Goal: Task Accomplishment & Management: Use online tool/utility

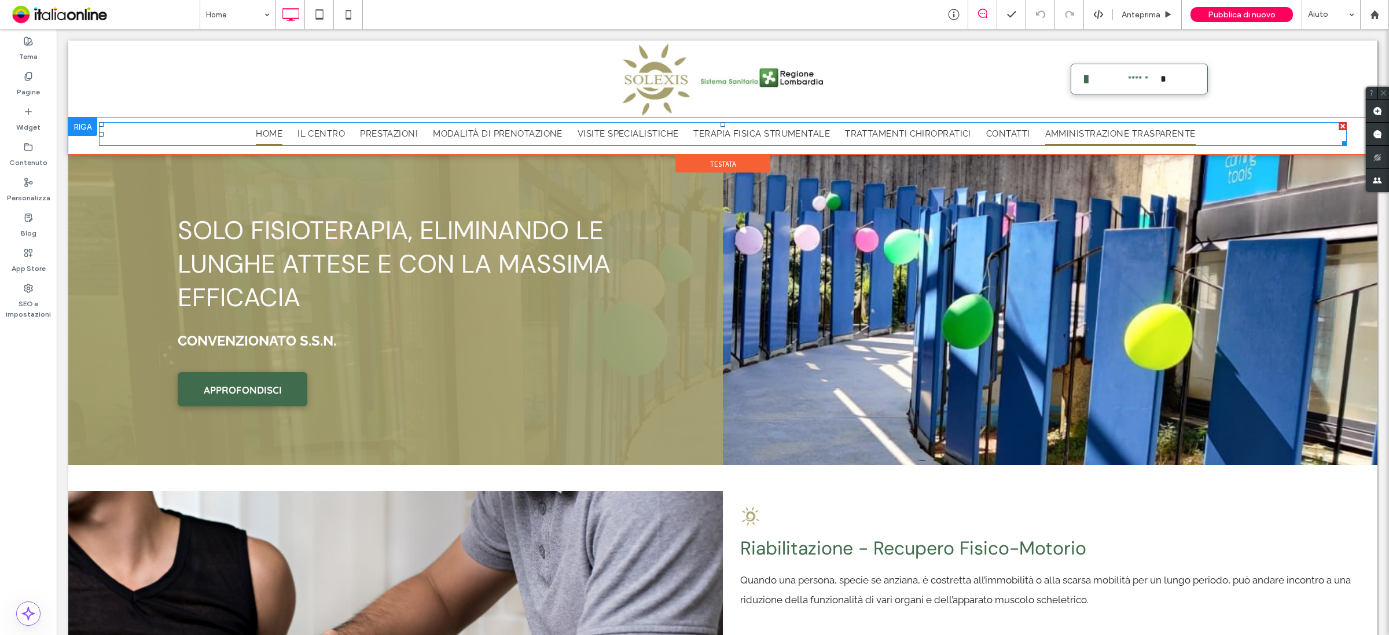
click at [1122, 135] on span "Amministrazione trasparente" at bounding box center [1120, 134] width 150 height 24
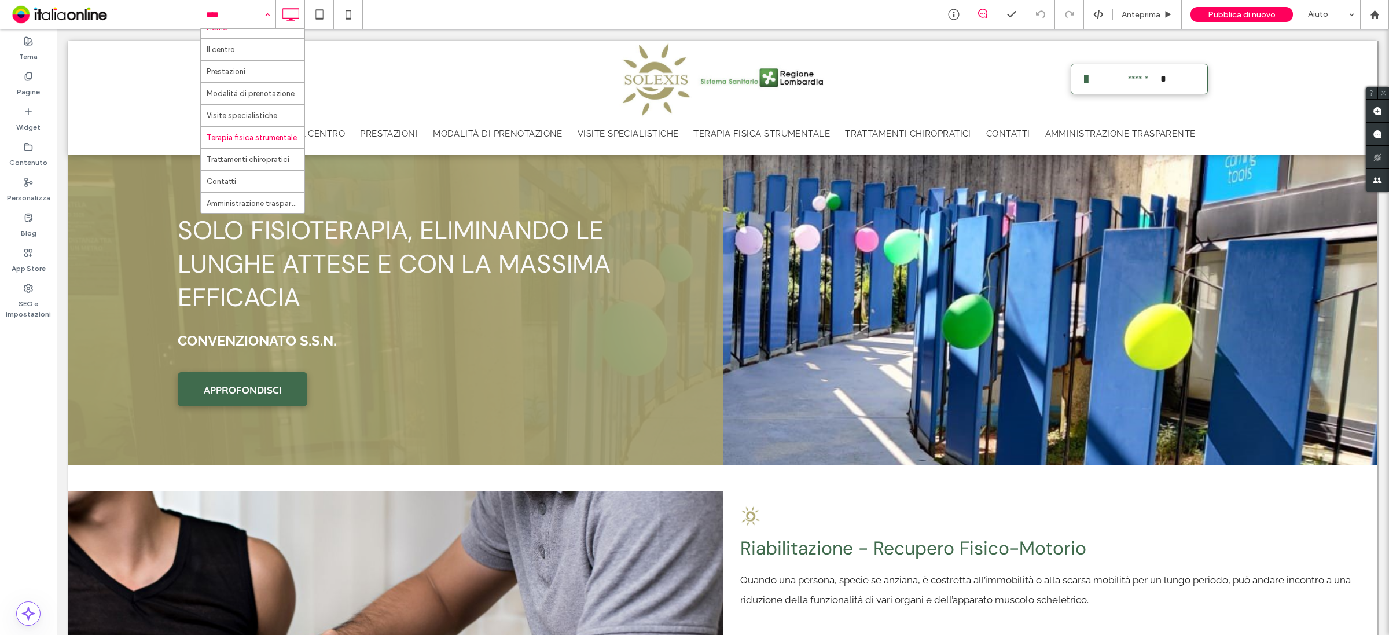
scroll to position [19, 0]
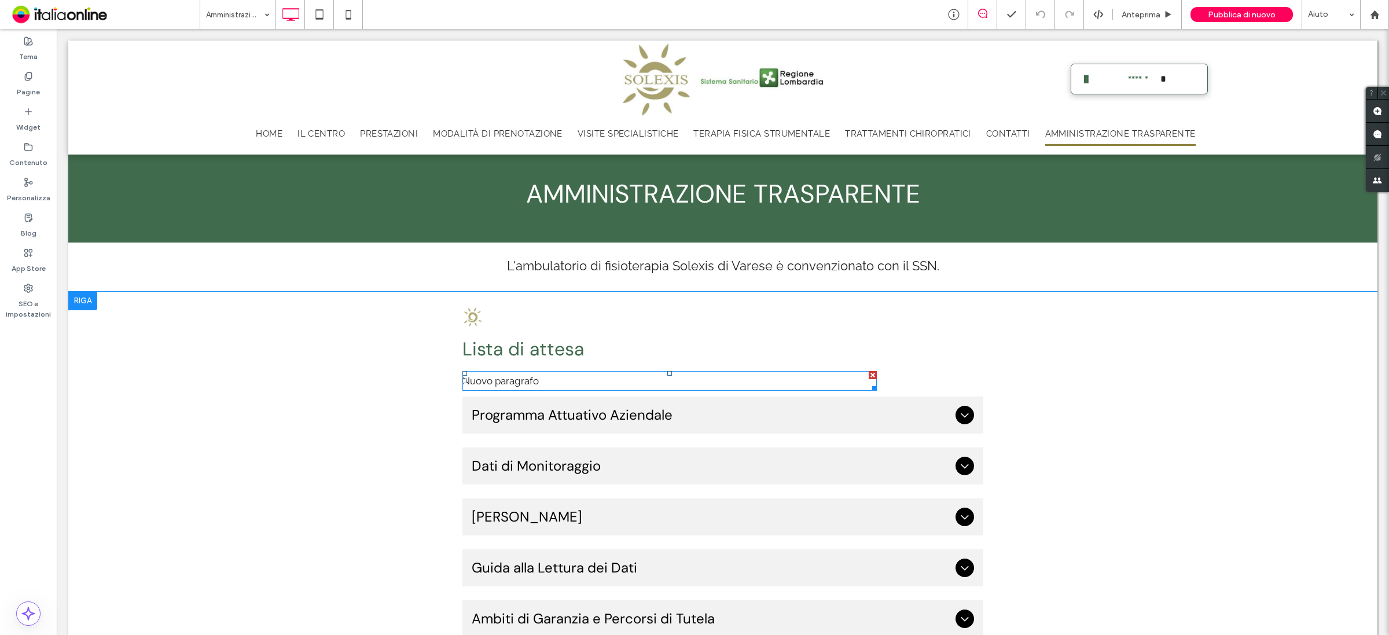
click at [553, 375] on p "Nuovo paragrafo" at bounding box center [669, 381] width 414 height 20
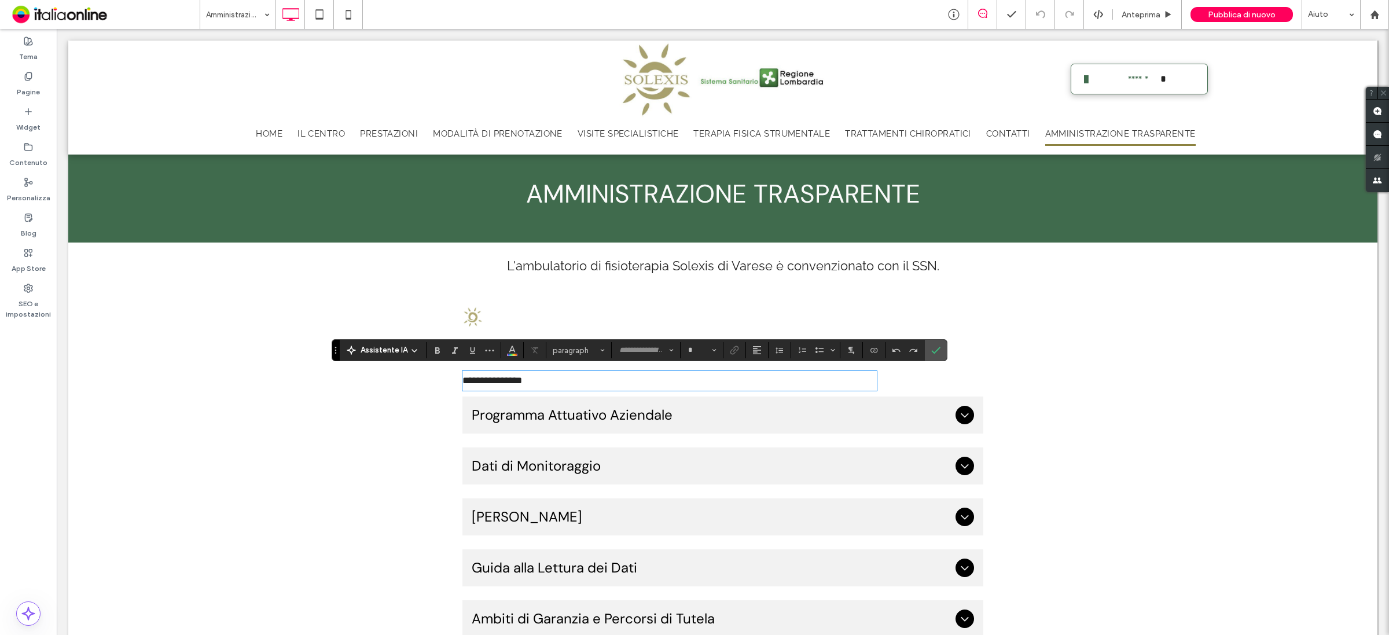
type input "*******"
type input "**"
click at [553, 375] on p "**********" at bounding box center [669, 381] width 414 height 20
click at [938, 347] on icon "Conferma" at bounding box center [935, 350] width 9 height 9
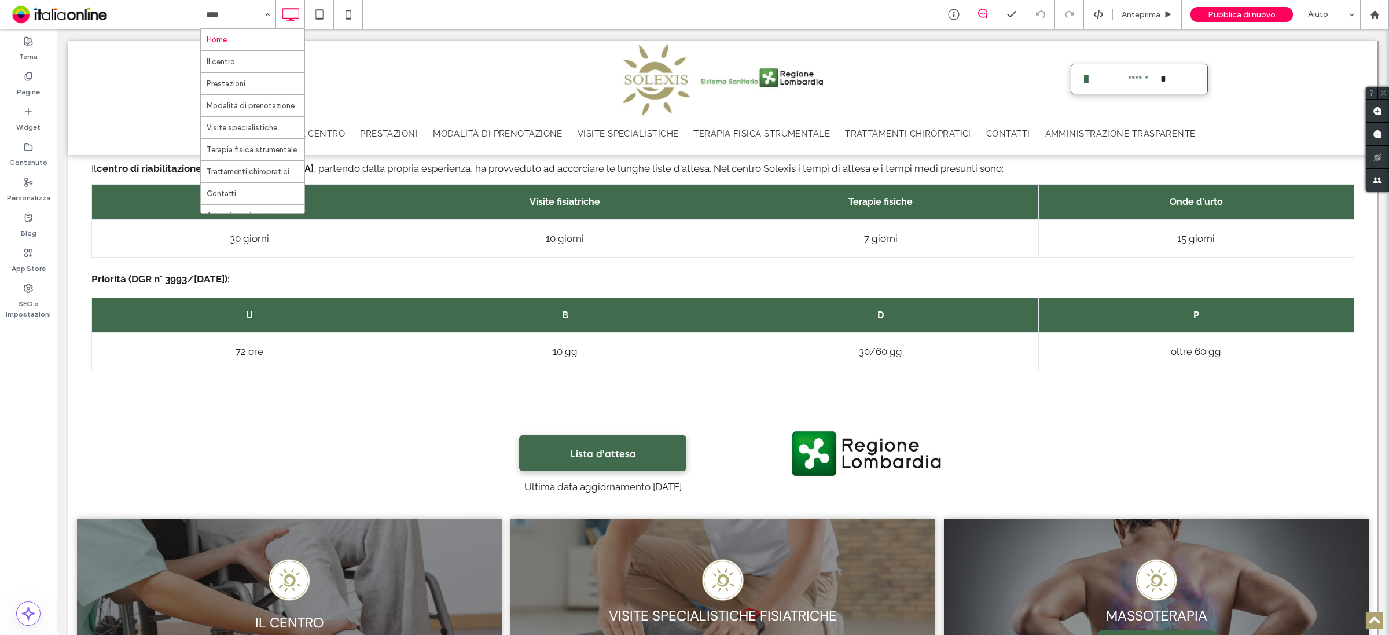
scroll to position [796, 0]
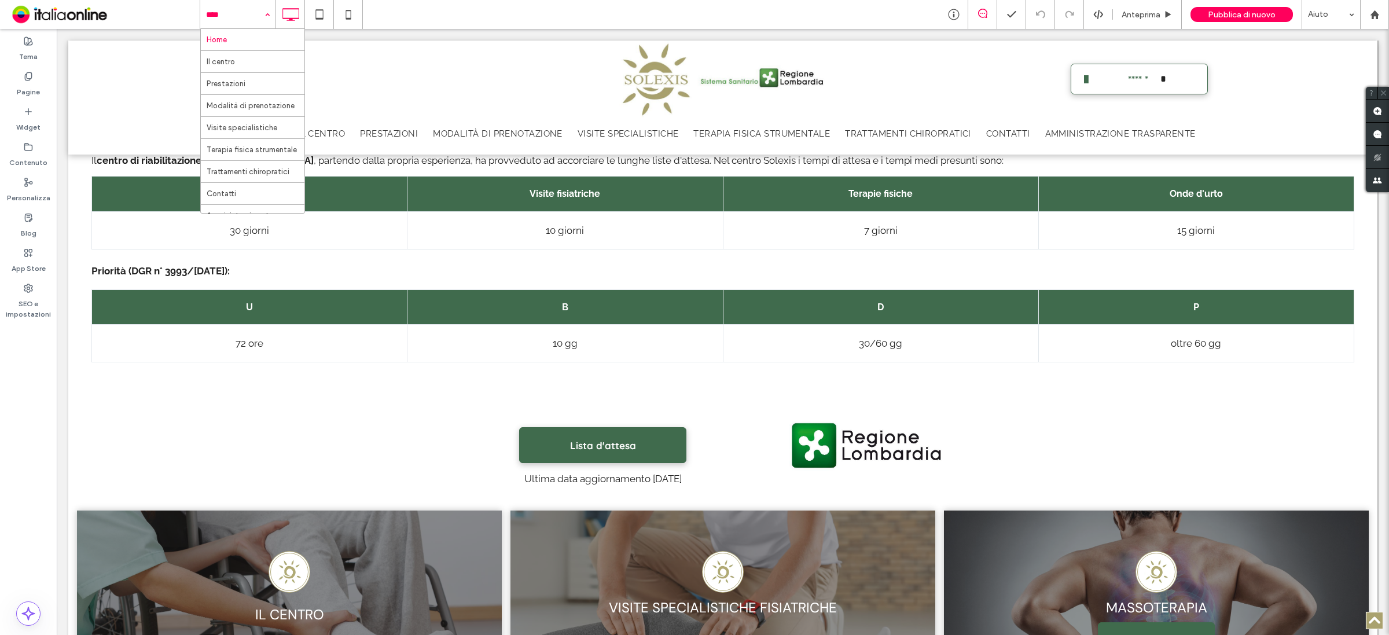
click at [259, 10] on div "Home Il centro Prestazioni Modalità di prenotazione Visite specialistiche Terap…" at bounding box center [237, 14] width 75 height 29
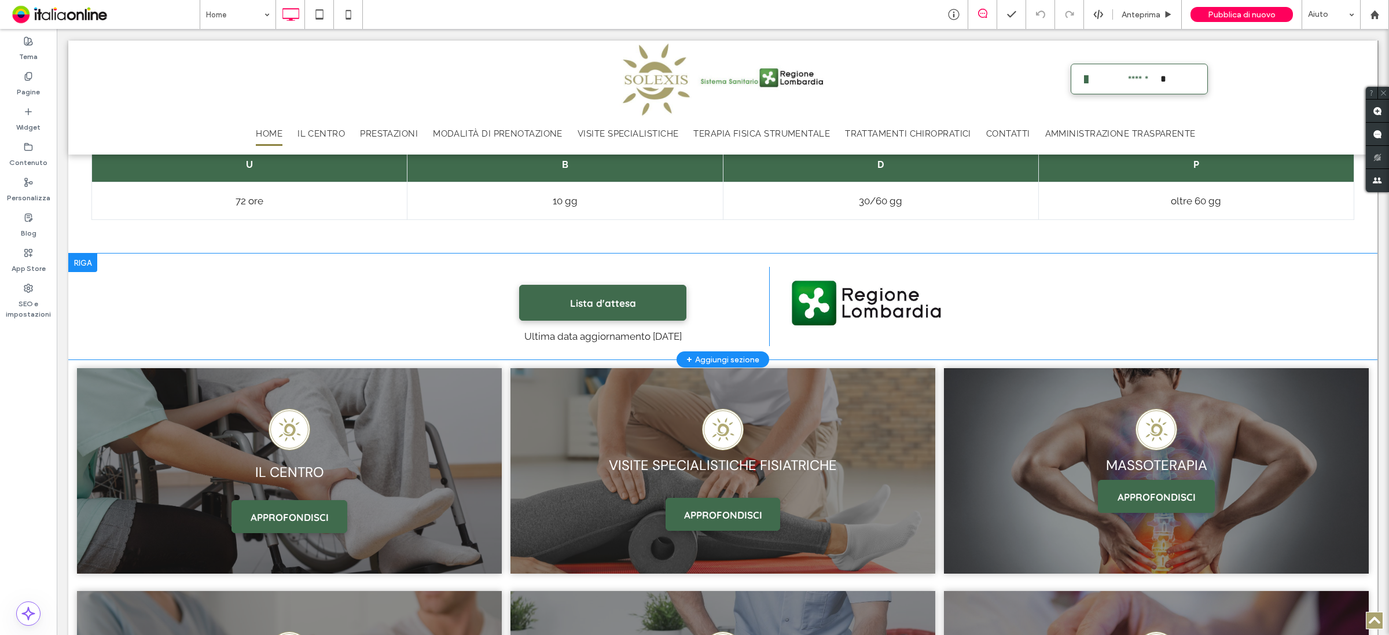
scroll to position [964, 0]
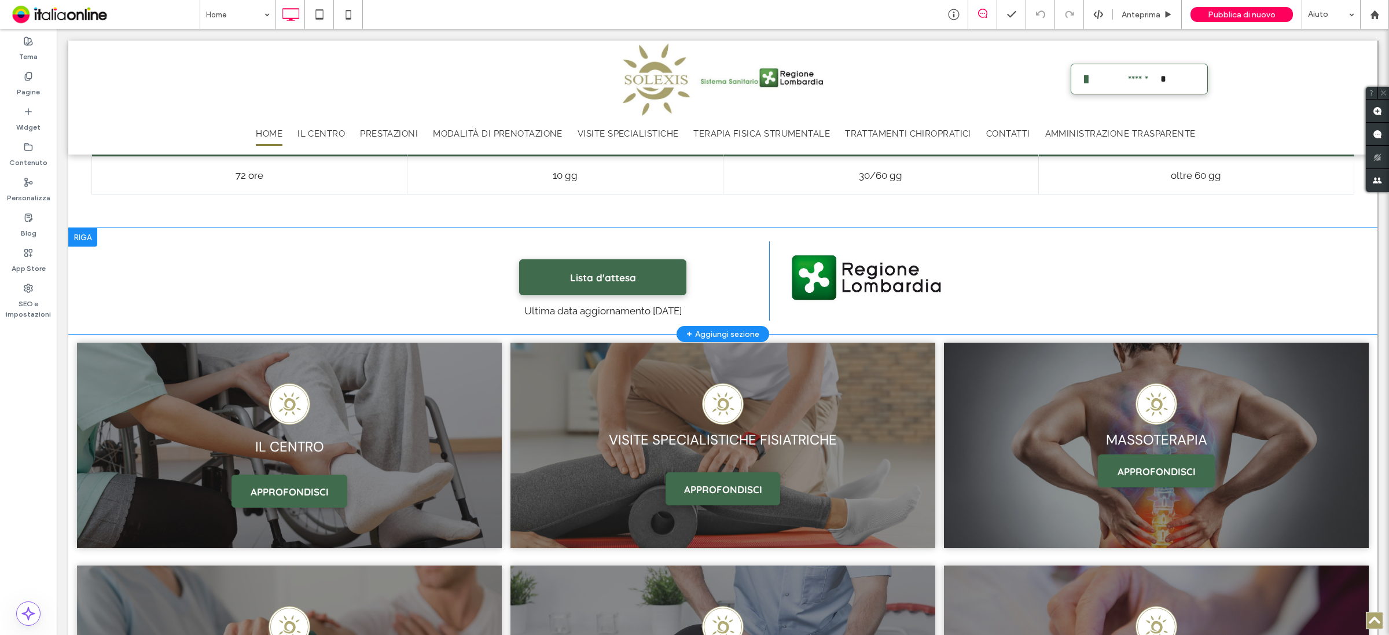
click at [701, 328] on div "+ Aggiungi sezione" at bounding box center [722, 334] width 73 height 13
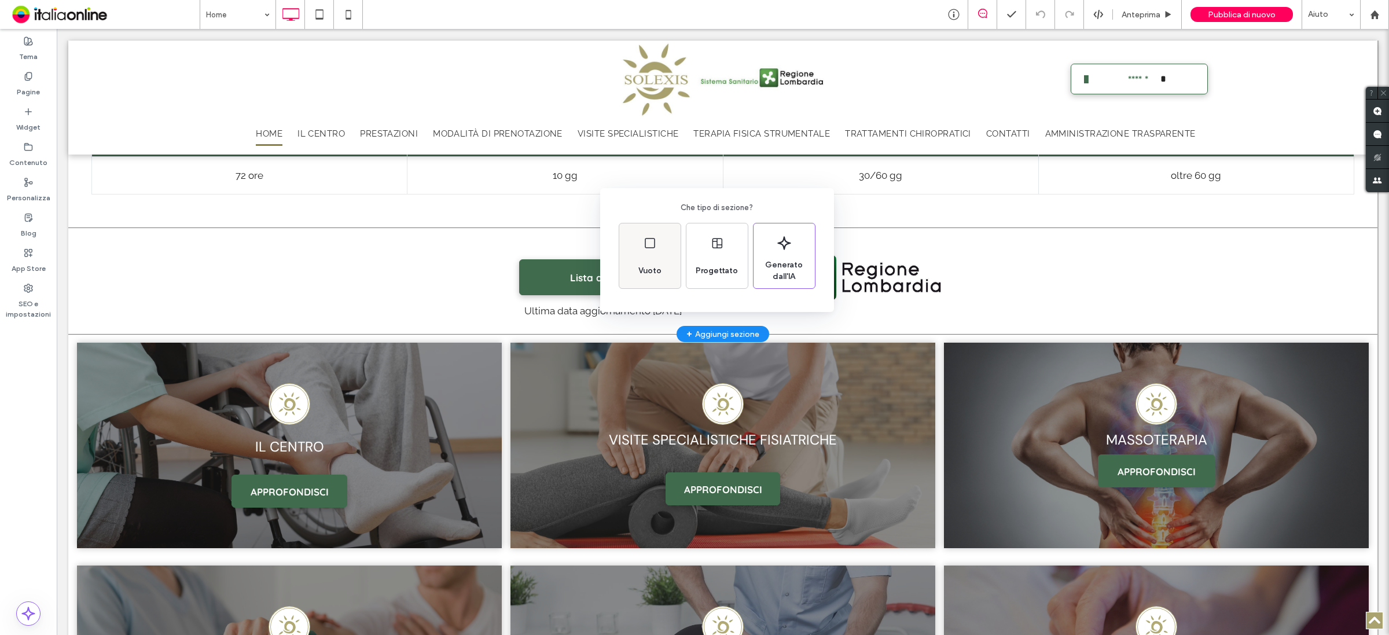
click at [658, 262] on div "Vuoto" at bounding box center [650, 270] width 32 height 25
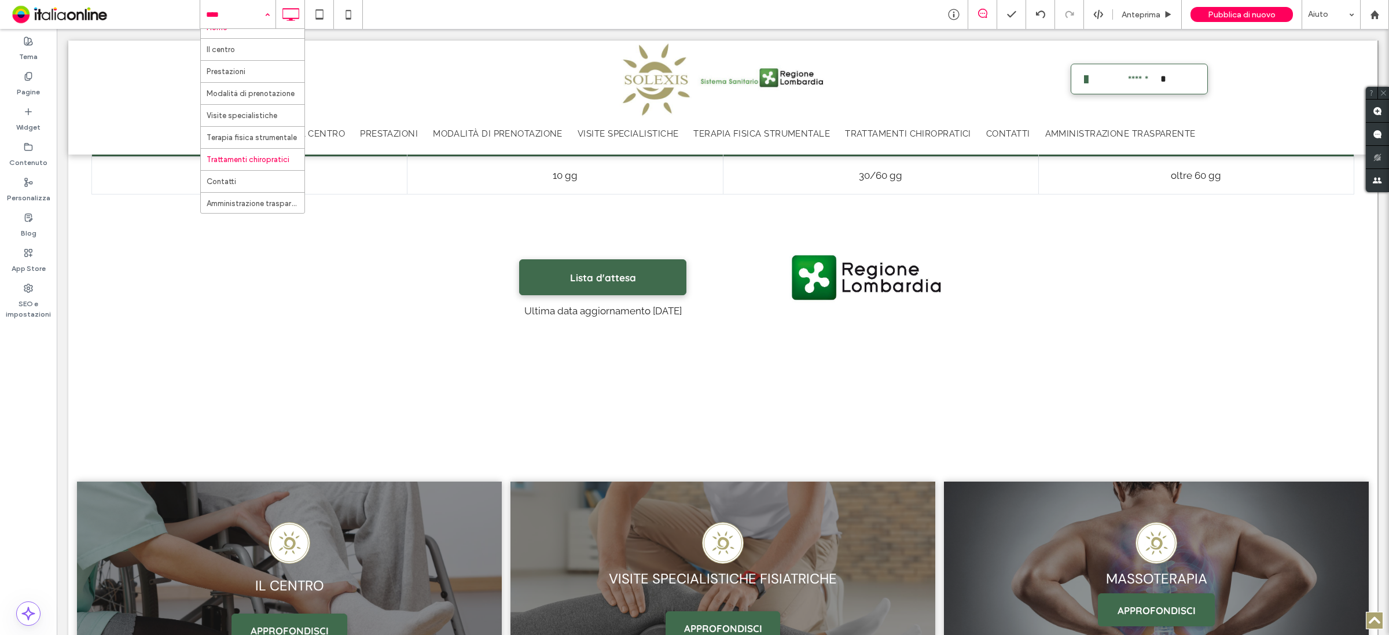
scroll to position [19, 0]
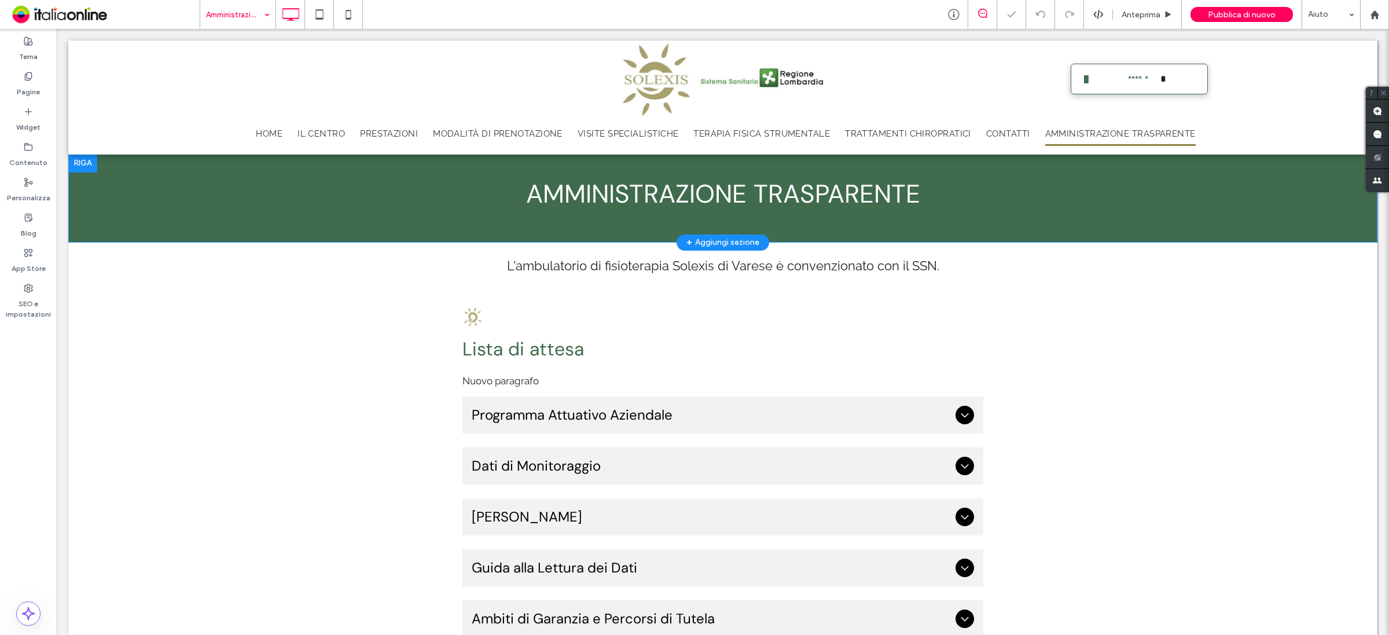
click at [85, 163] on div at bounding box center [82, 163] width 29 height 19
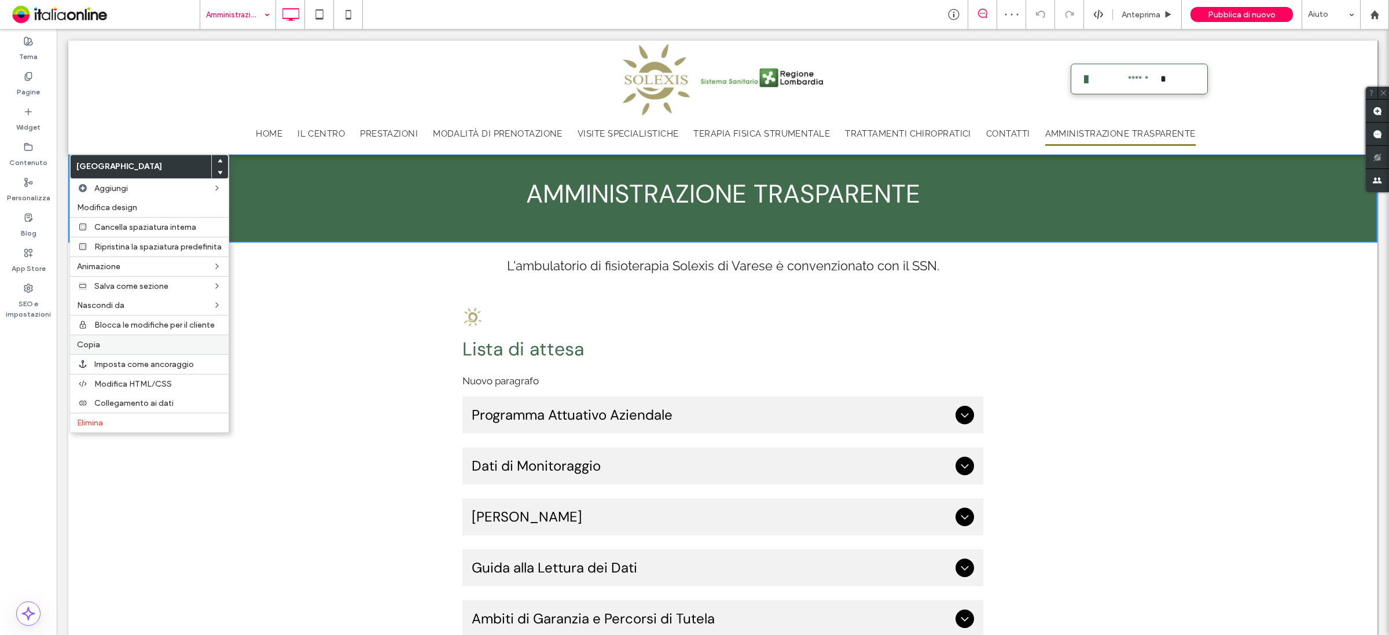
click at [102, 350] on label "Copia" at bounding box center [149, 345] width 145 height 10
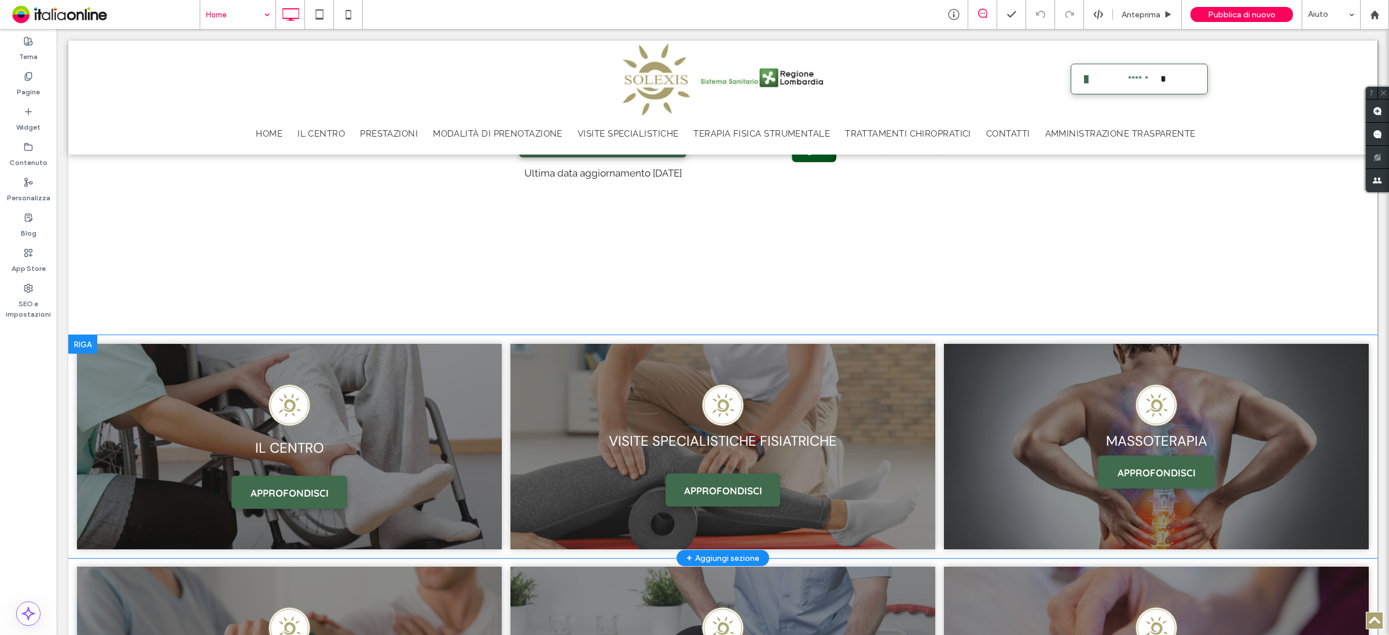
scroll to position [941, 0]
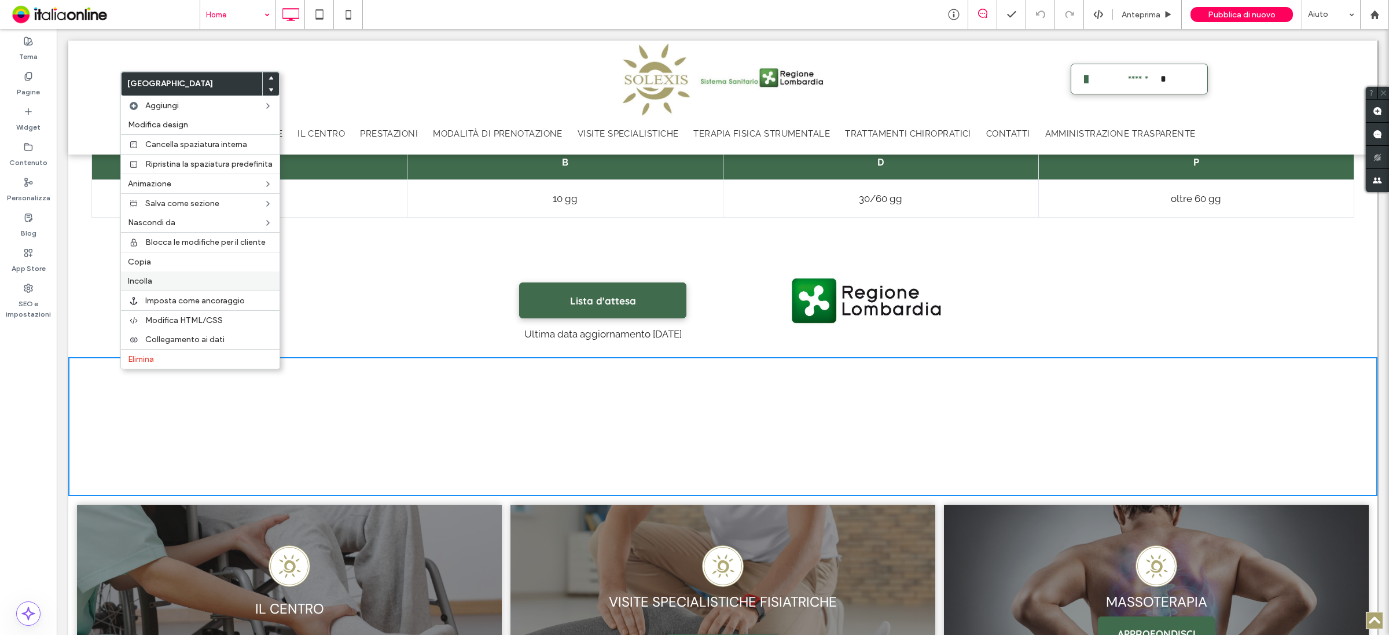
click at [178, 284] on label "Incolla" at bounding box center [200, 281] width 145 height 10
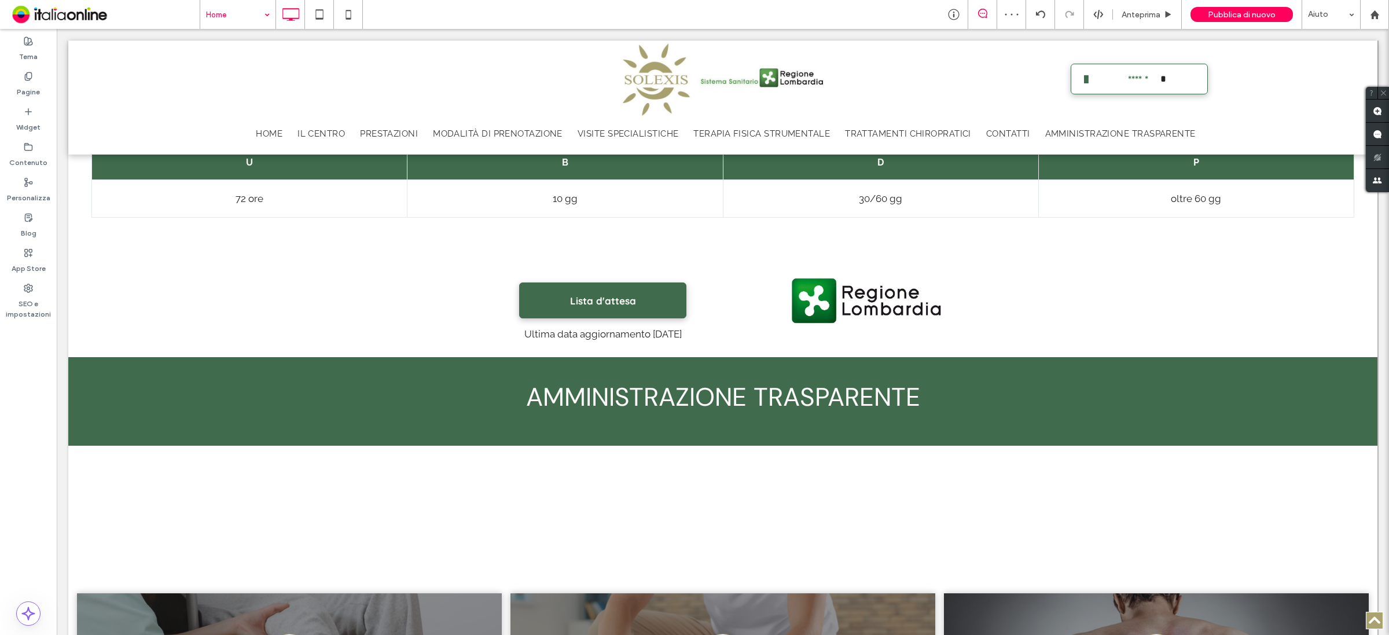
drag, startPoint x: 233, startPoint y: 12, endPoint x: 233, endPoint y: 19, distance: 6.4
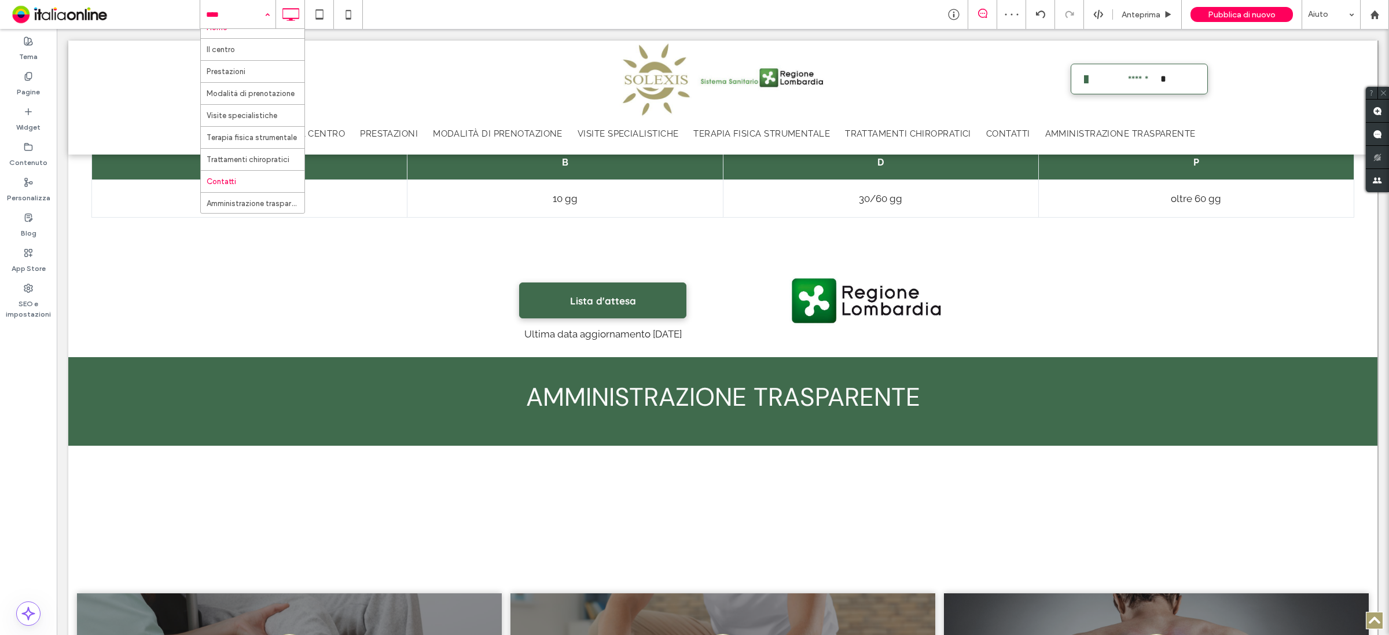
scroll to position [19, 0]
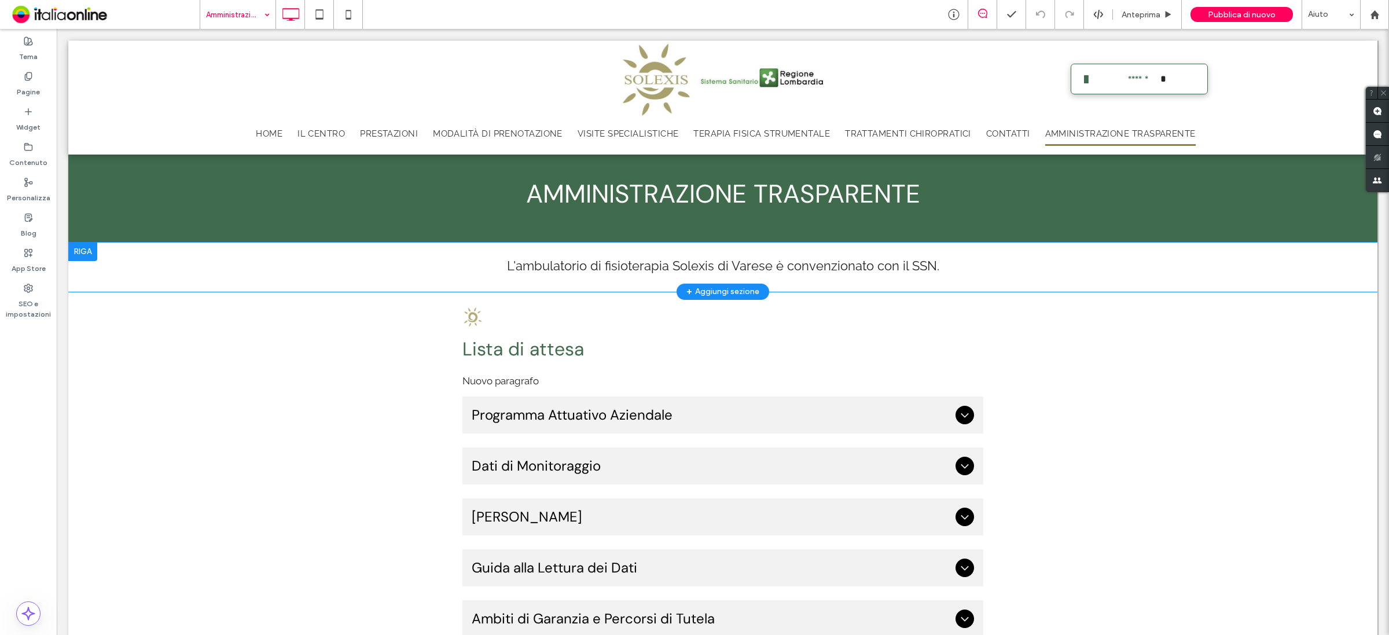
click at [79, 254] on div at bounding box center [82, 252] width 29 height 19
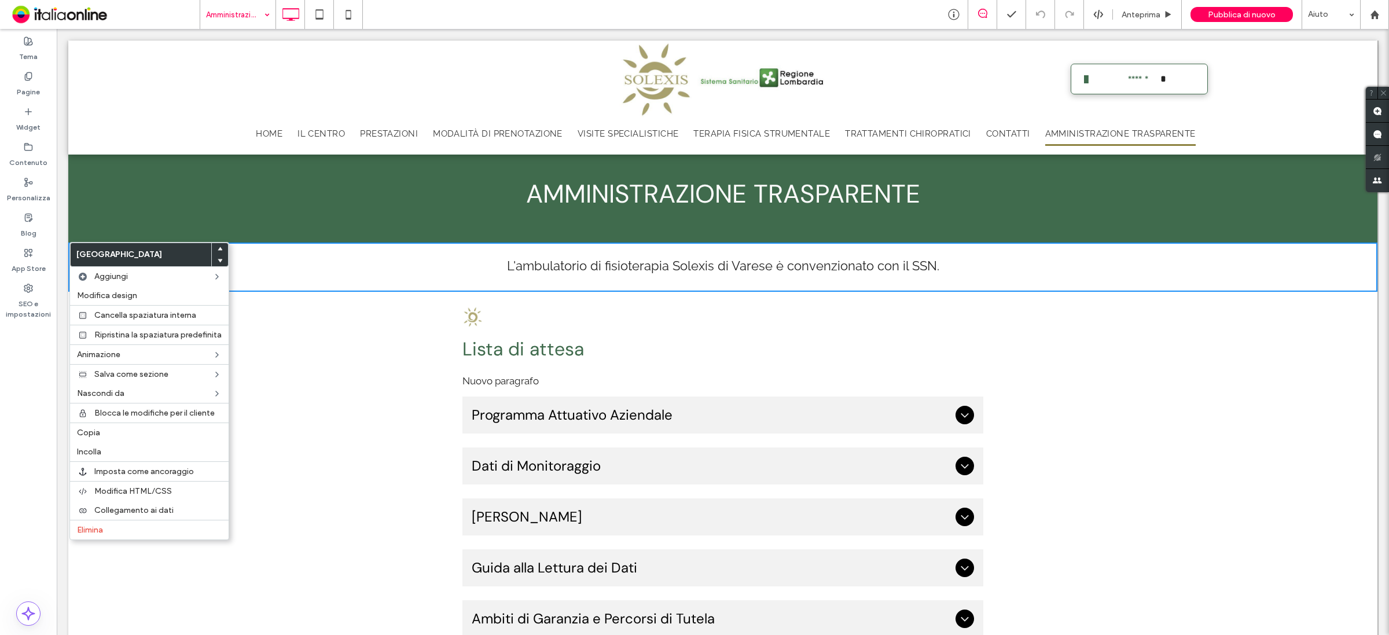
click at [108, 437] on label "Copia" at bounding box center [149, 433] width 145 height 10
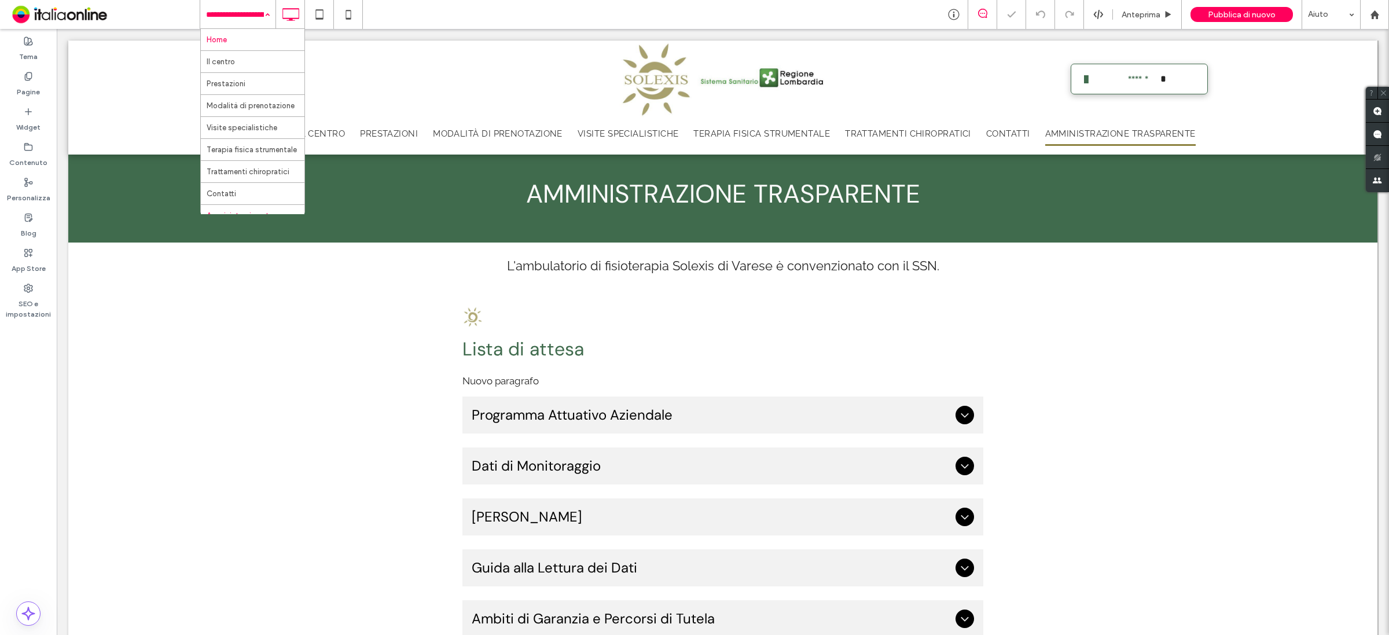
drag, startPoint x: 248, startPoint y: 6, endPoint x: 248, endPoint y: 36, distance: 30.1
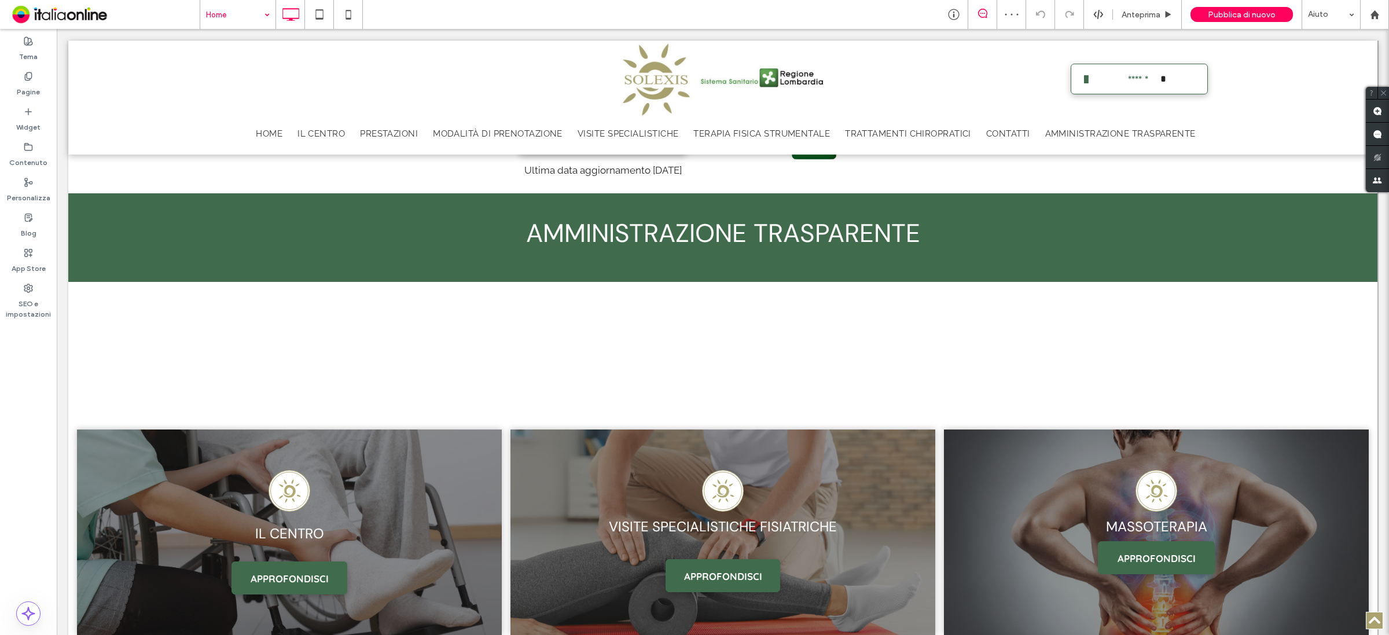
scroll to position [941, 0]
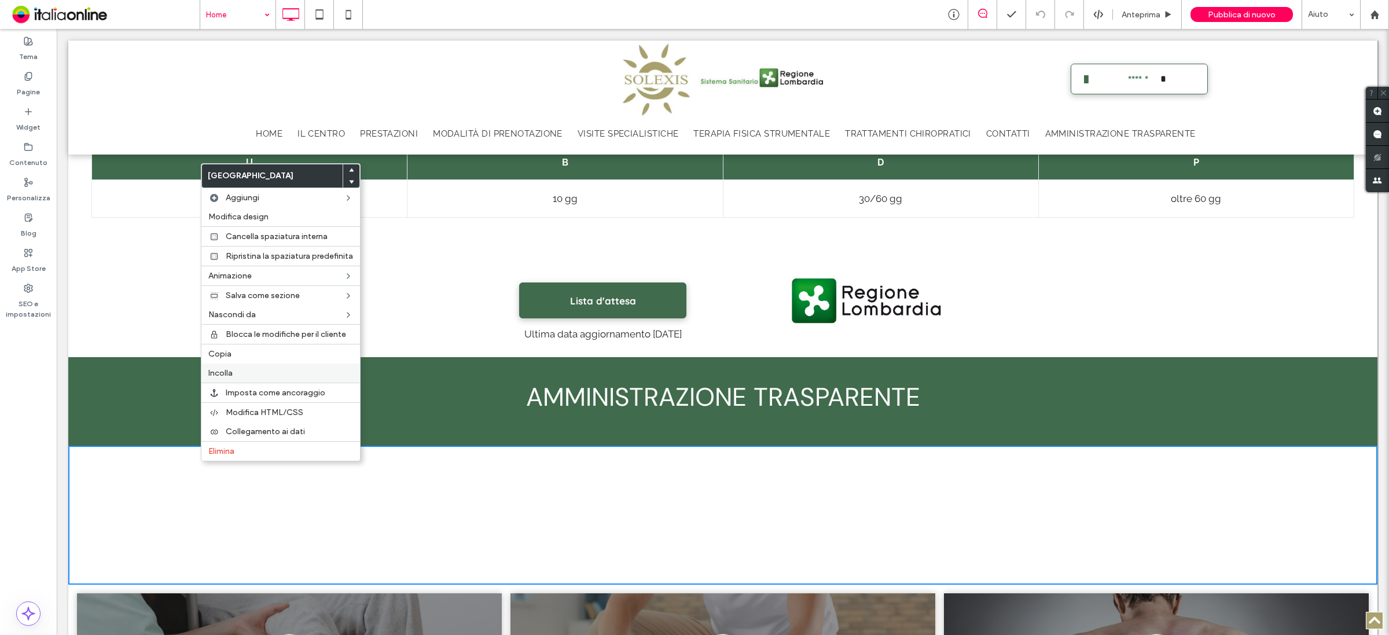
click at [236, 378] on label "Incolla" at bounding box center [280, 373] width 145 height 10
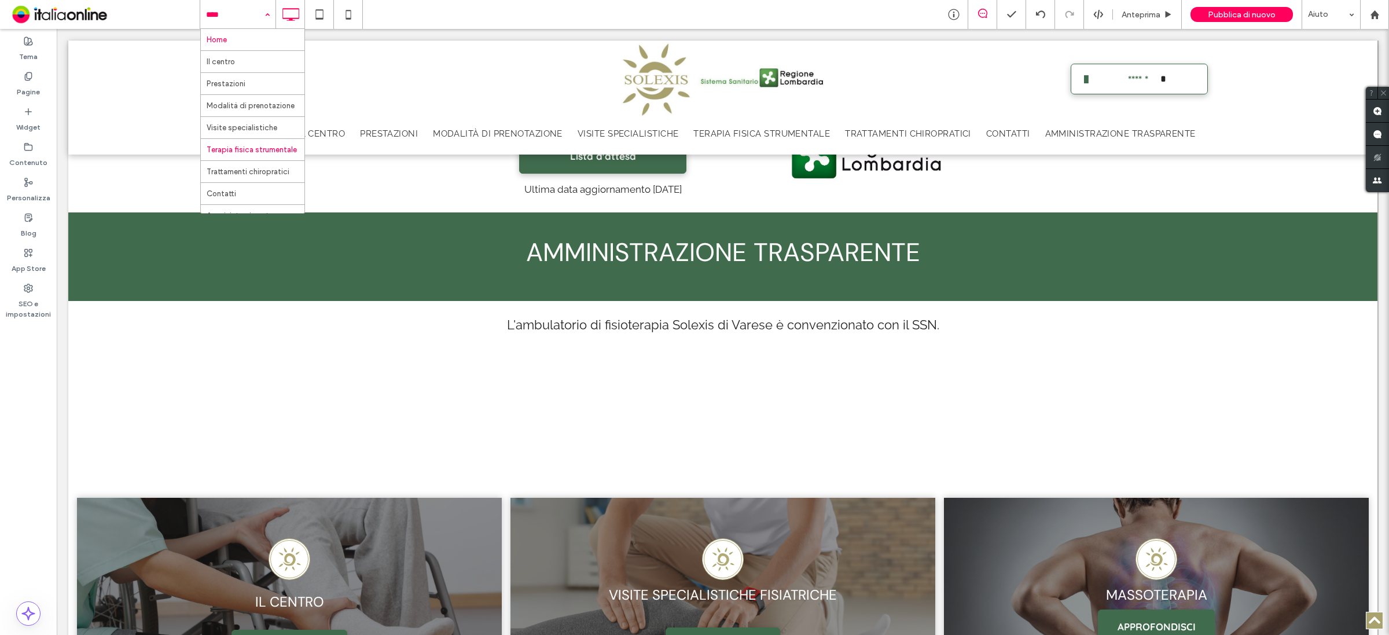
scroll to position [19, 0]
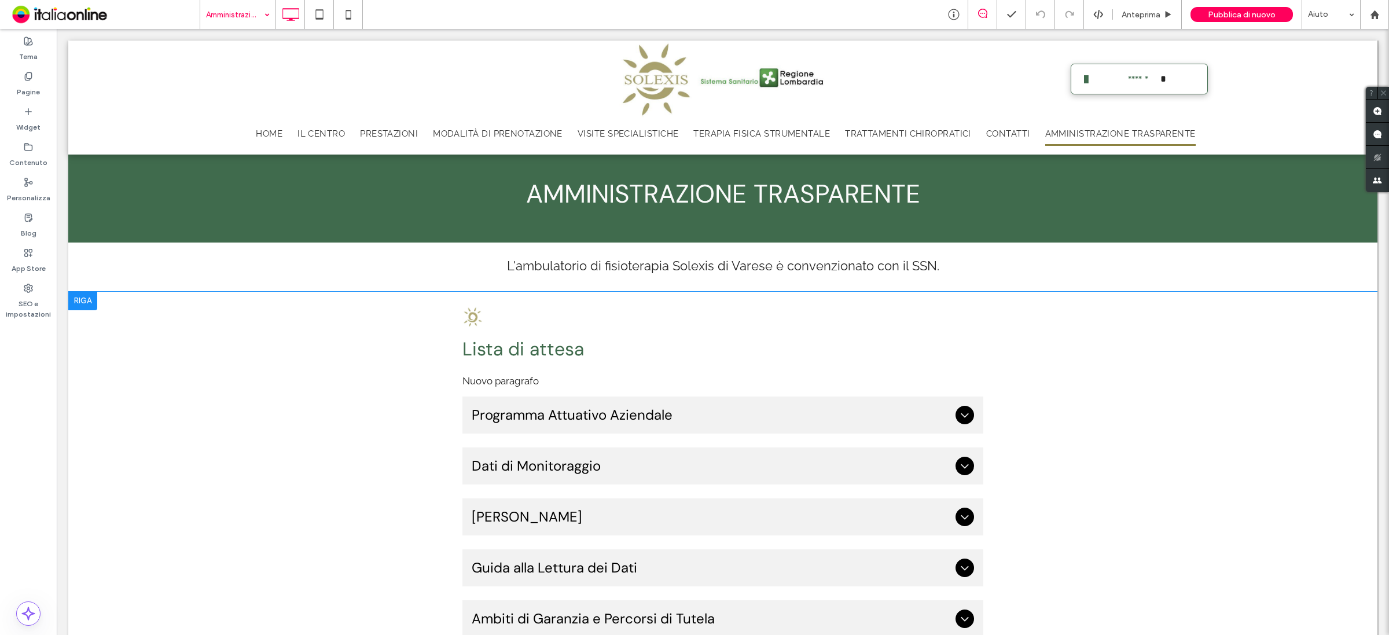
click at [68, 295] on div at bounding box center [82, 301] width 29 height 19
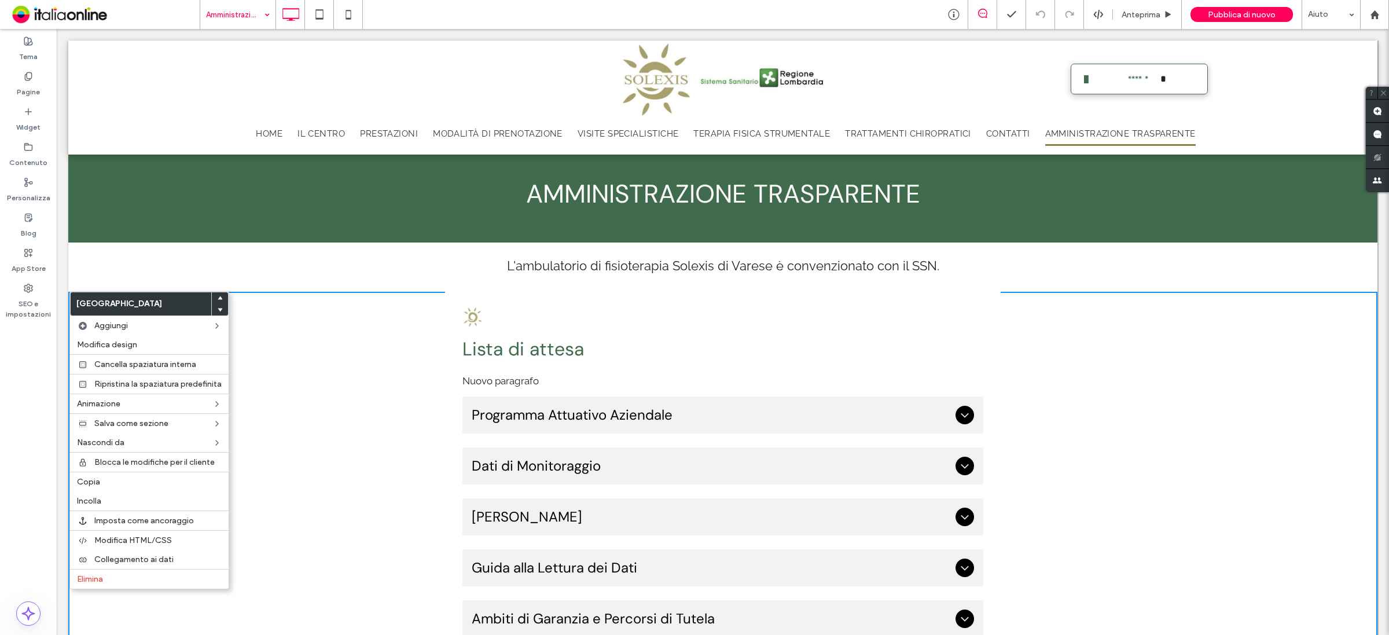
drag, startPoint x: 107, startPoint y: 487, endPoint x: 355, endPoint y: 340, distance: 288.3
click at [107, 487] on label "Copia" at bounding box center [149, 482] width 145 height 10
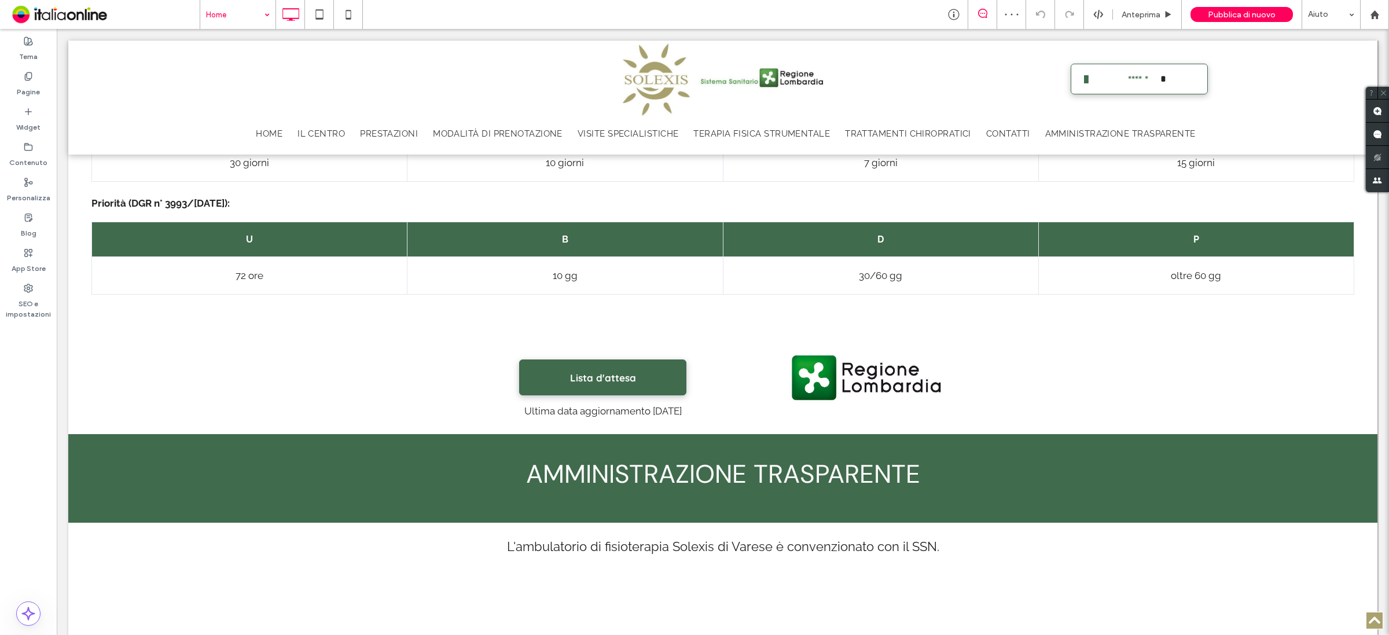
scroll to position [1158, 0]
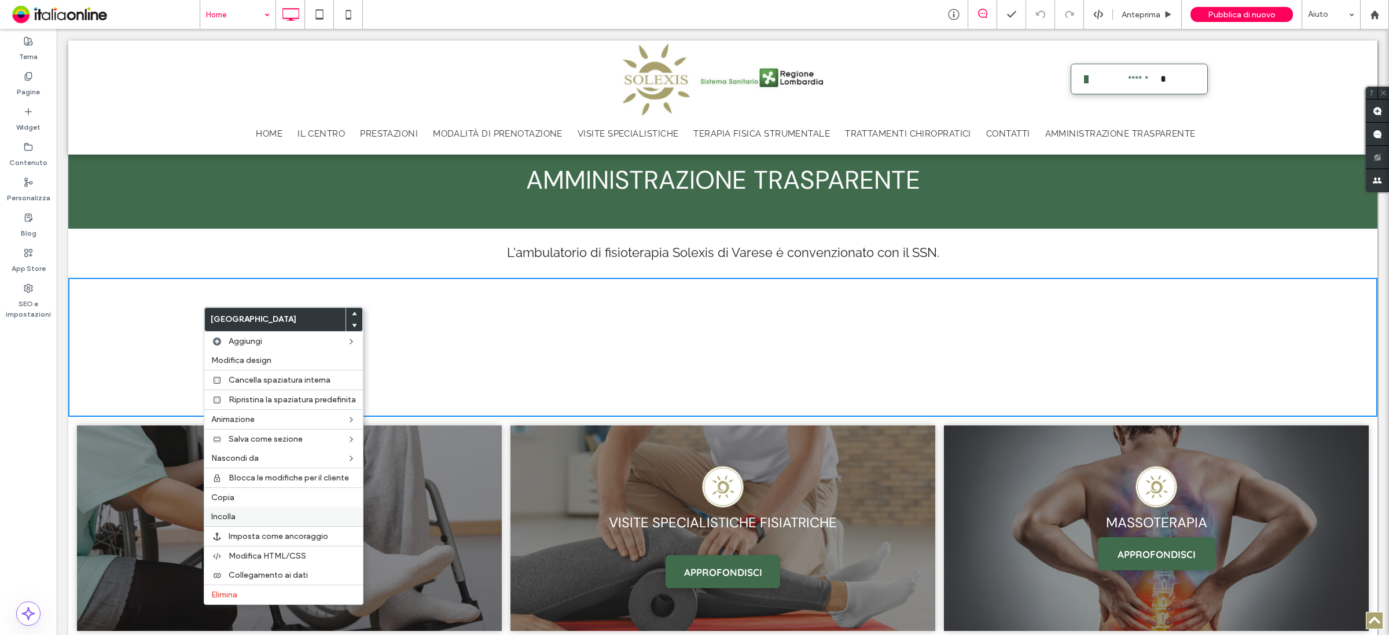
click at [255, 521] on label "Incolla" at bounding box center [283, 517] width 145 height 10
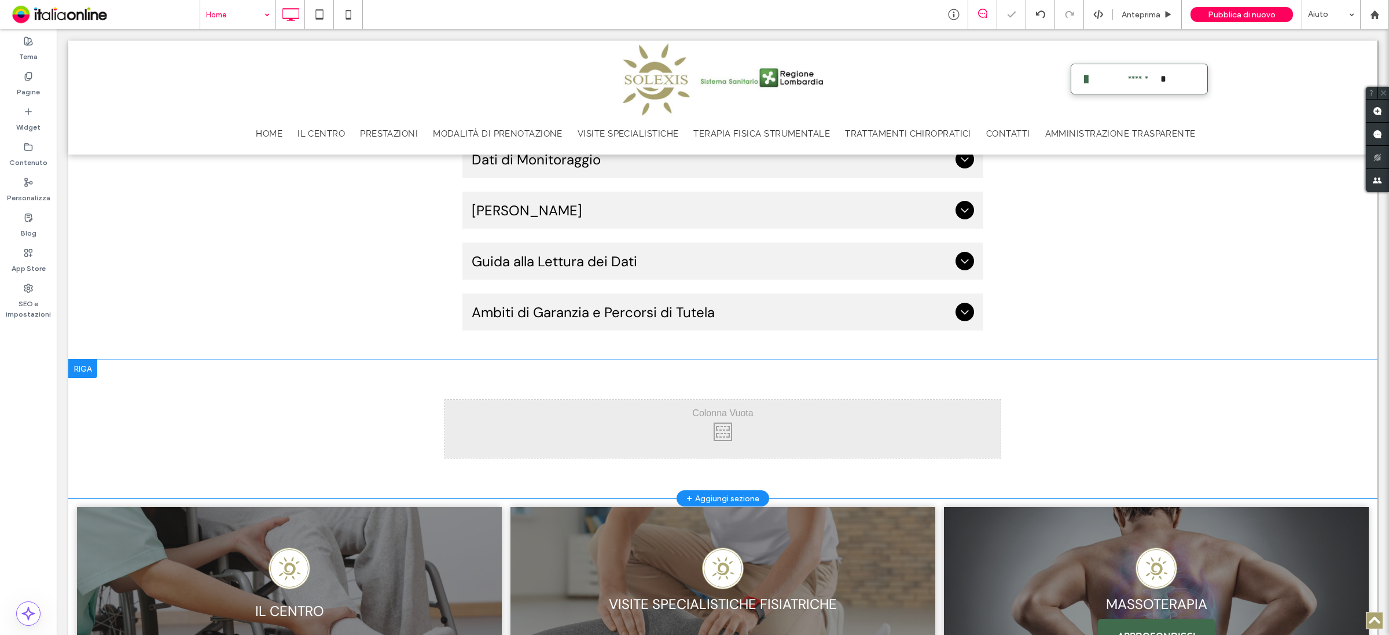
scroll to position [1519, 0]
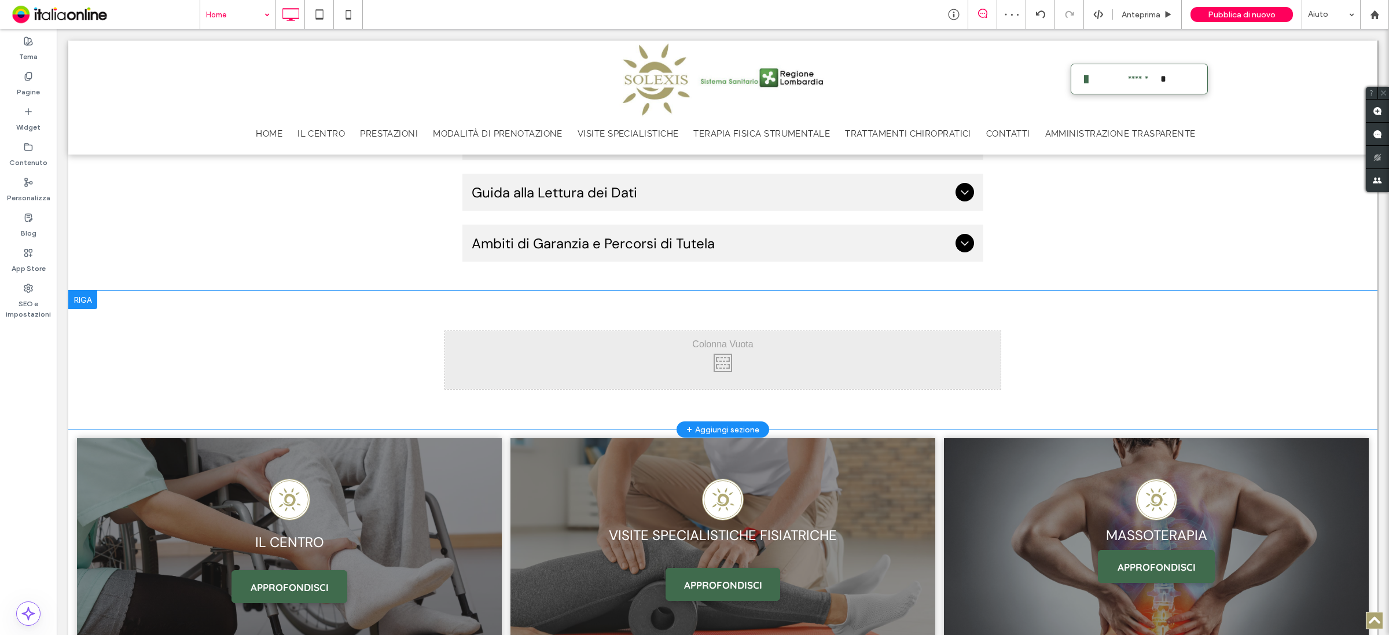
click at [90, 294] on div at bounding box center [82, 300] width 29 height 19
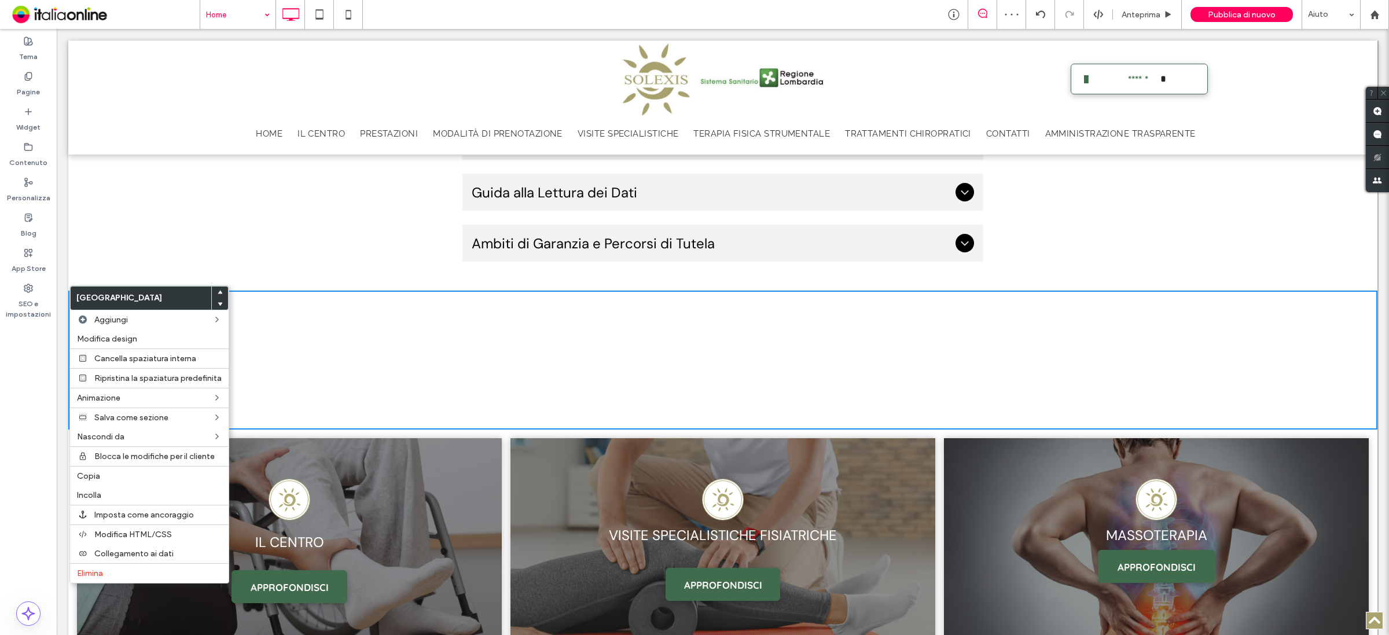
drag, startPoint x: 113, startPoint y: 577, endPoint x: 359, endPoint y: 307, distance: 365.5
click at [113, 577] on label "Elimina" at bounding box center [149, 573] width 145 height 10
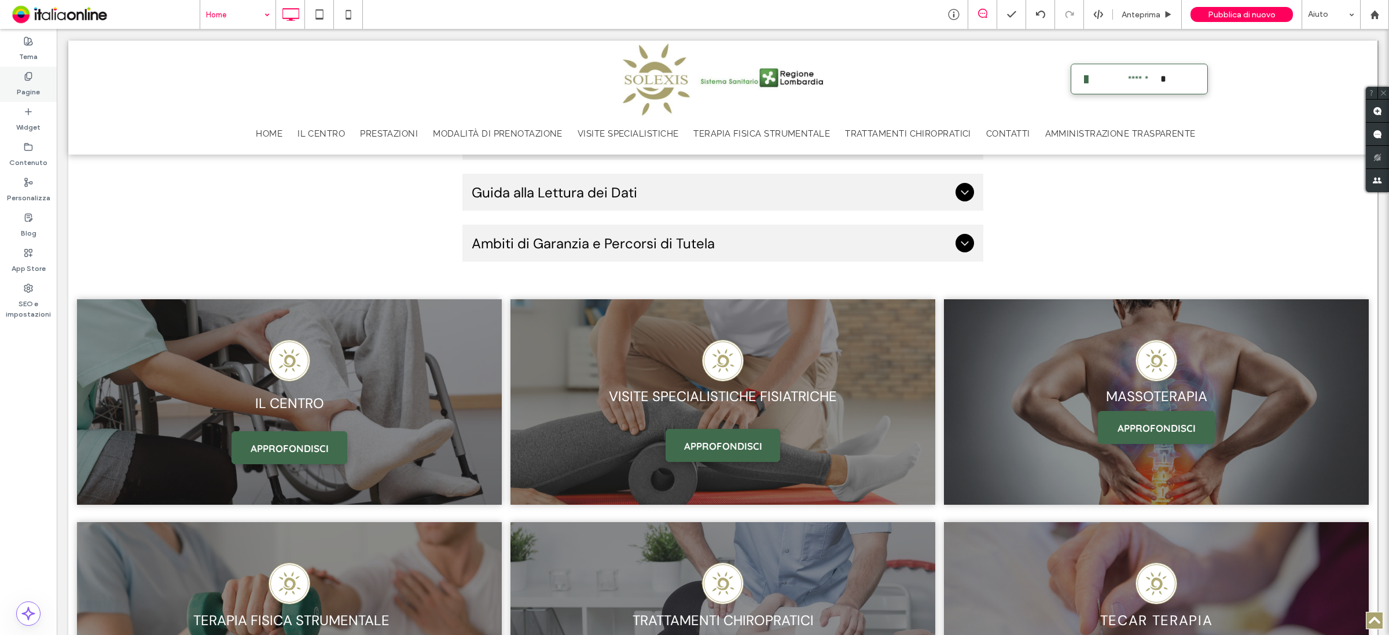
click at [29, 90] on label "Pagine" at bounding box center [28, 89] width 23 height 16
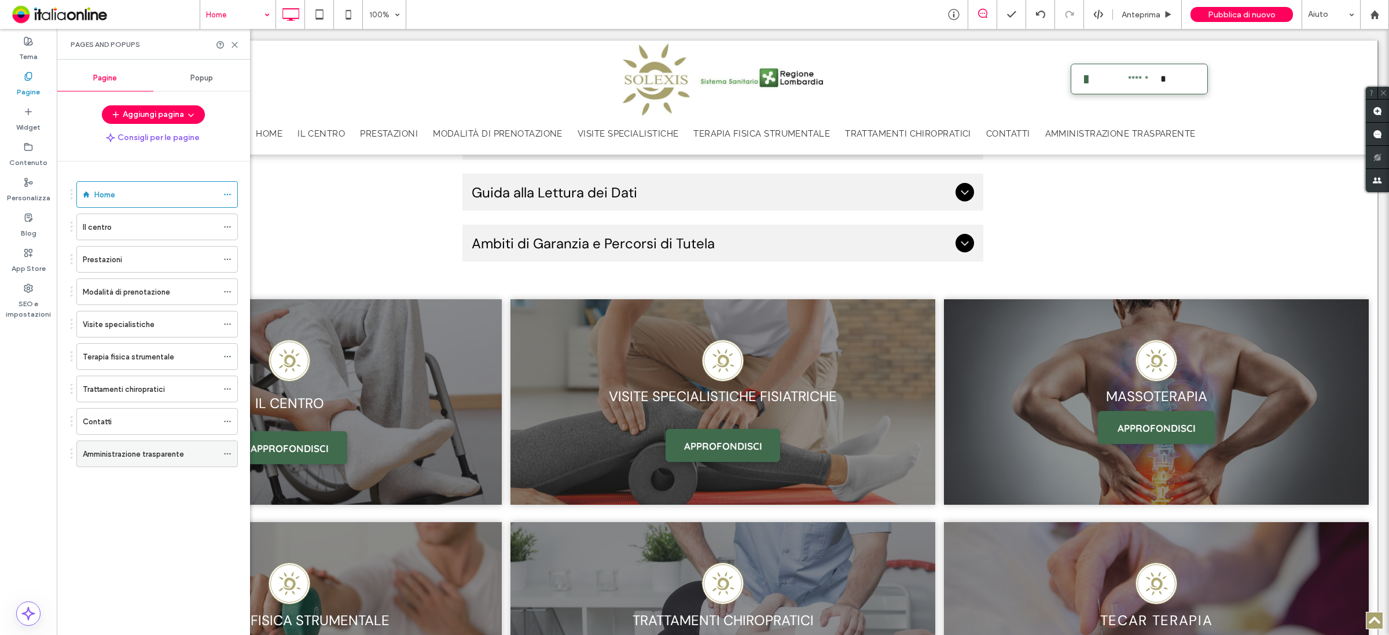
click at [226, 457] on icon at bounding box center [227, 454] width 8 height 8
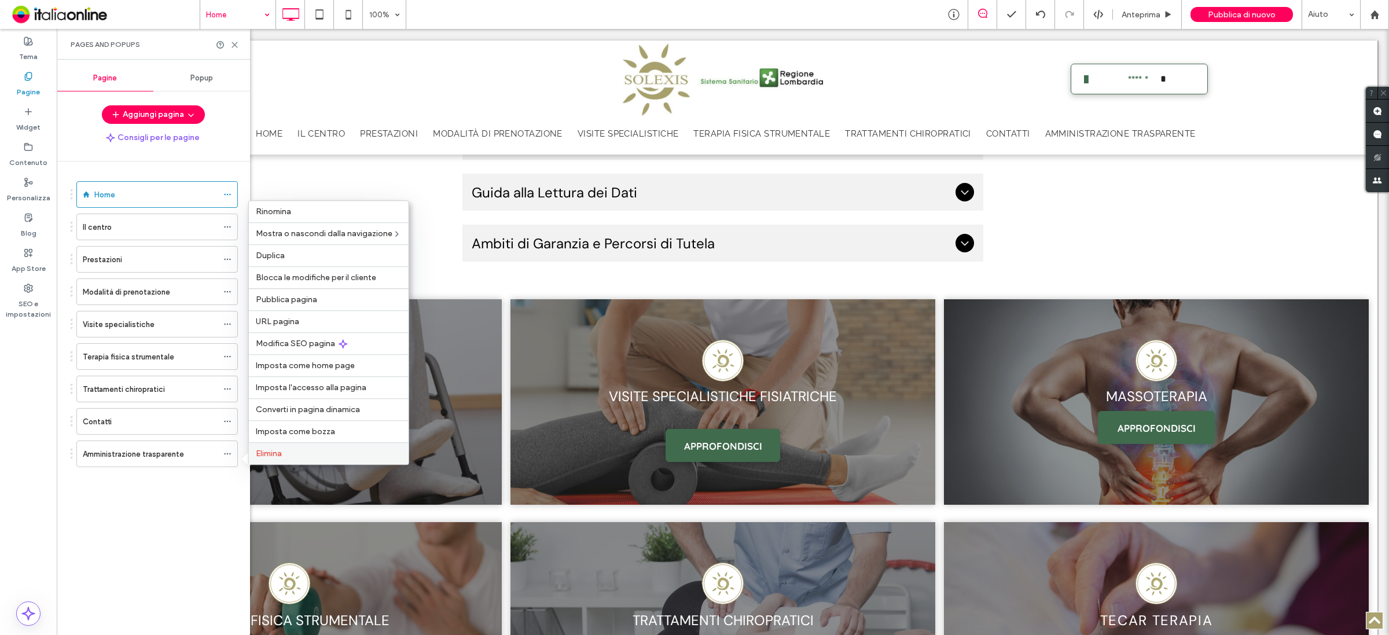
click at [275, 452] on span "Elimina" at bounding box center [269, 454] width 26 height 10
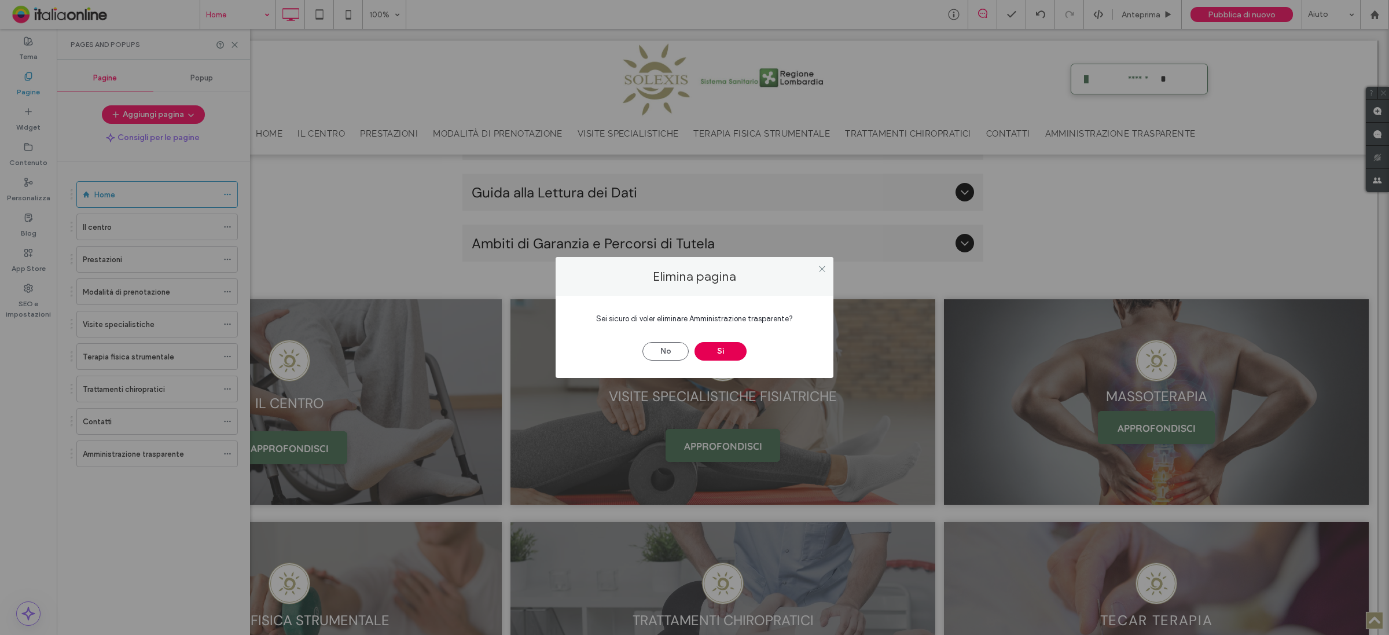
click at [717, 359] on button "Sì" at bounding box center [721, 351] width 52 height 19
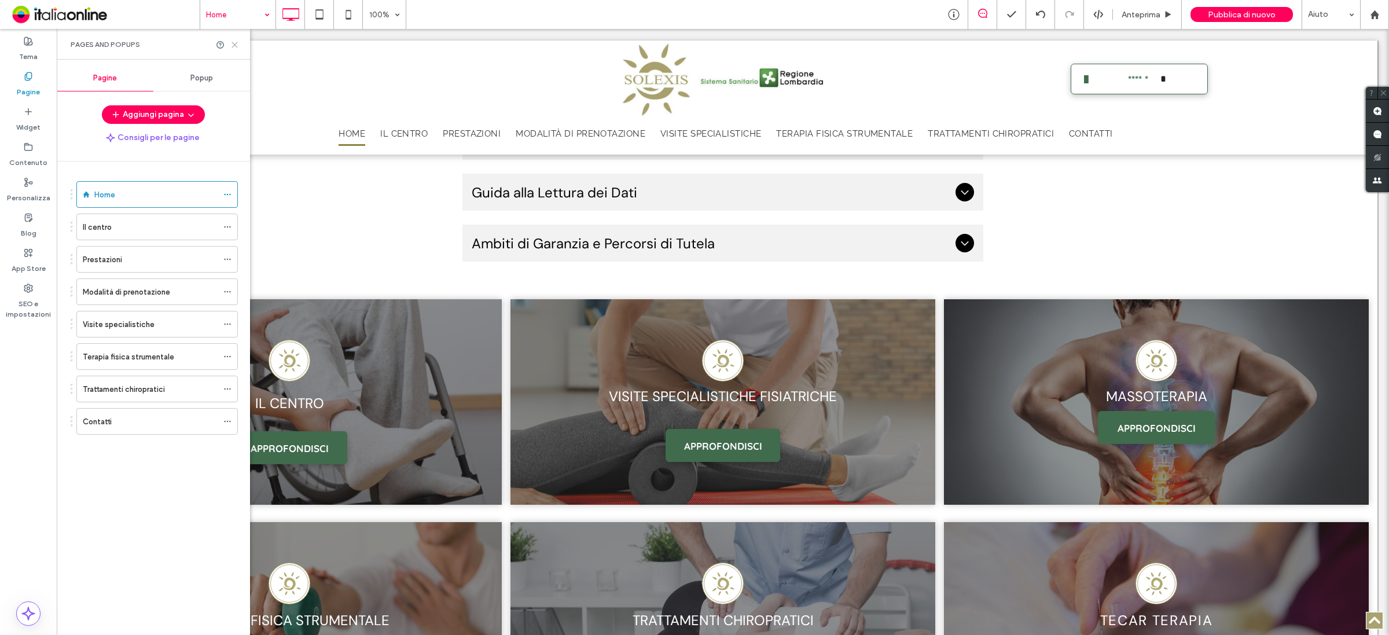
click at [232, 46] on icon at bounding box center [234, 45] width 9 height 9
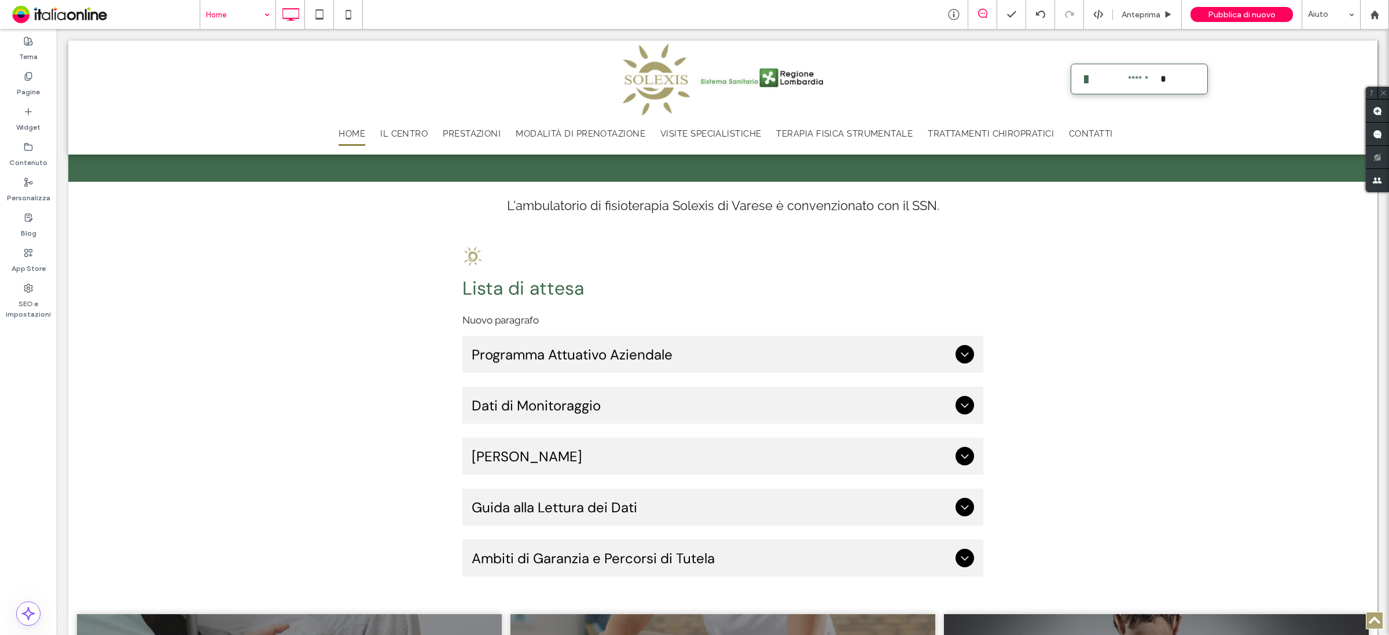
scroll to position [1230, 0]
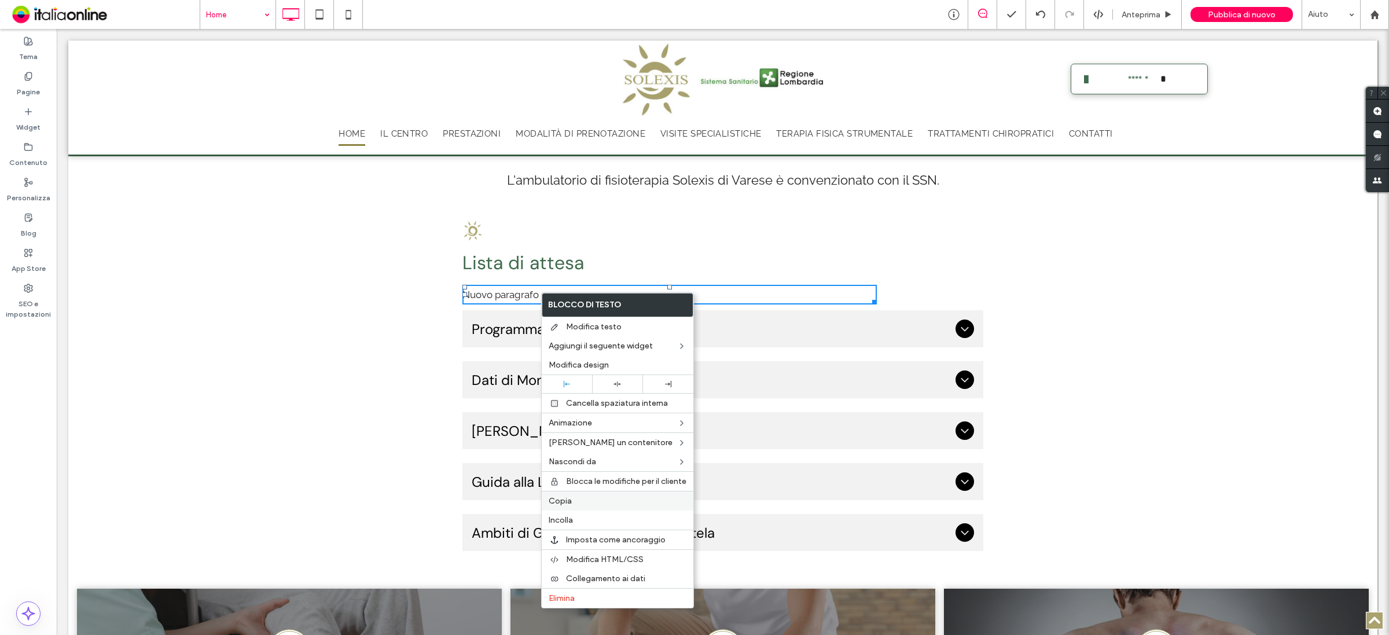
drag, startPoint x: 568, startPoint y: 505, endPoint x: 818, endPoint y: 246, distance: 360.2
click at [568, 505] on span "Copia" at bounding box center [560, 501] width 23 height 10
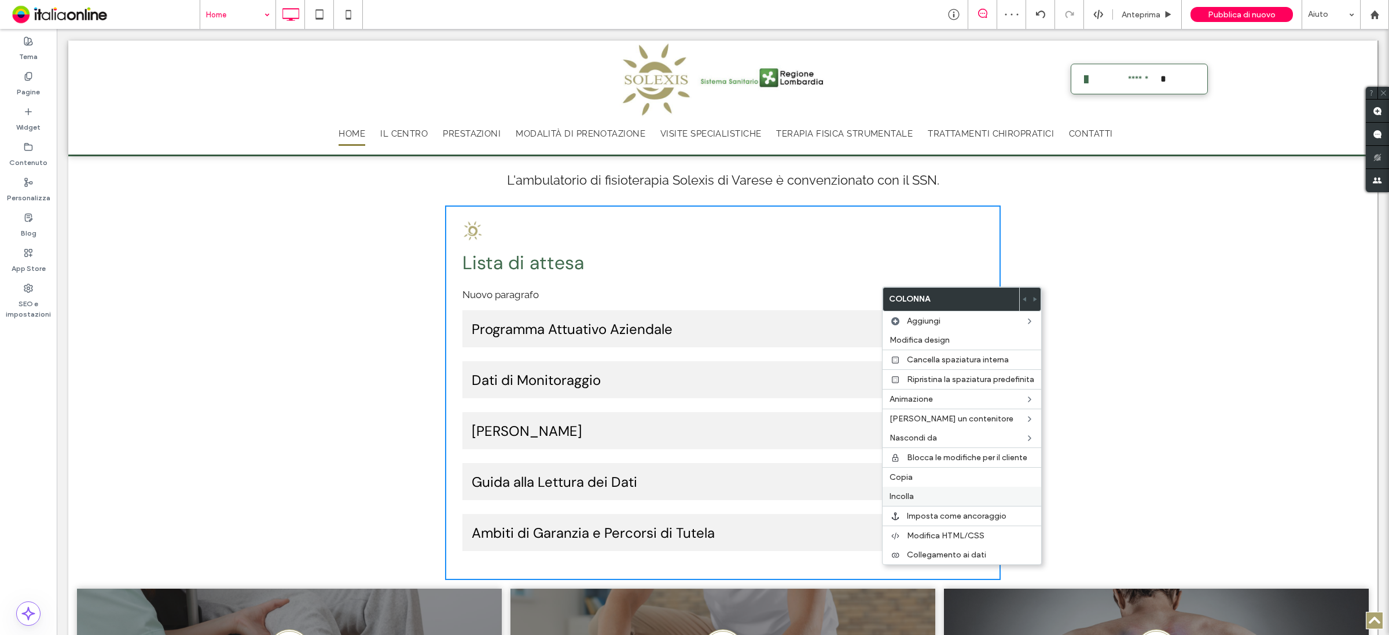
click at [919, 499] on label "Incolla" at bounding box center [962, 496] width 145 height 10
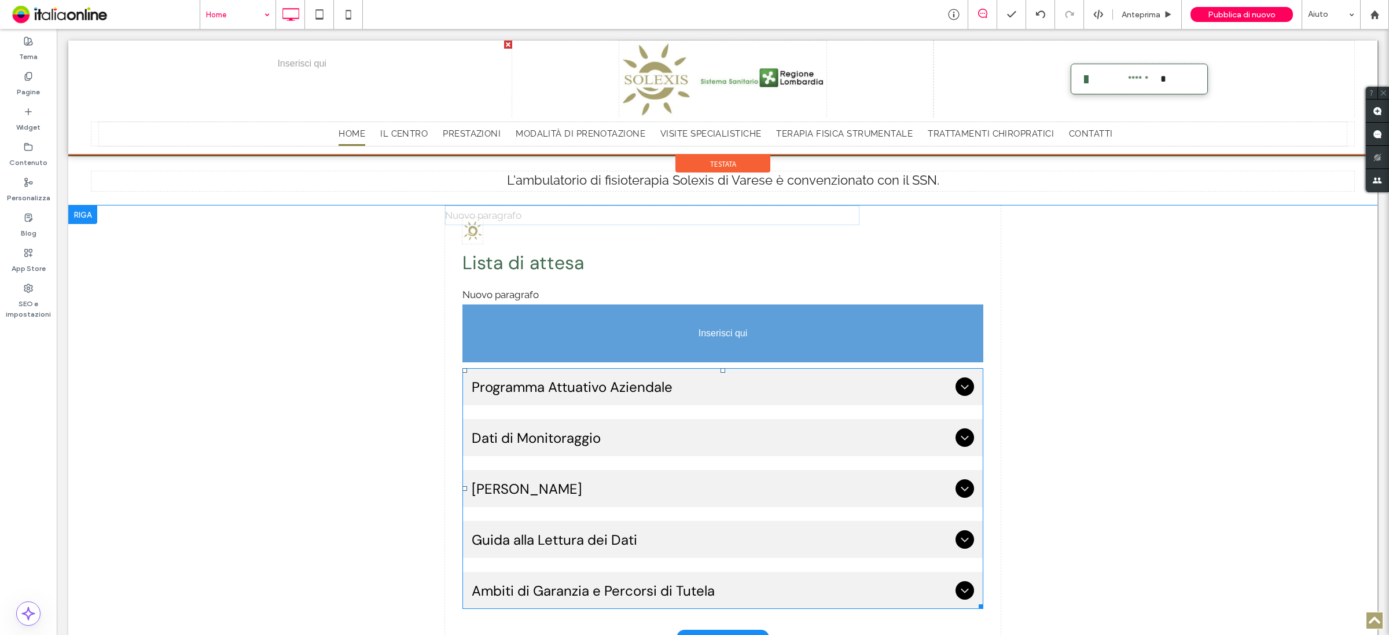
drag, startPoint x: 502, startPoint y: 556, endPoint x: 528, endPoint y: 303, distance: 254.2
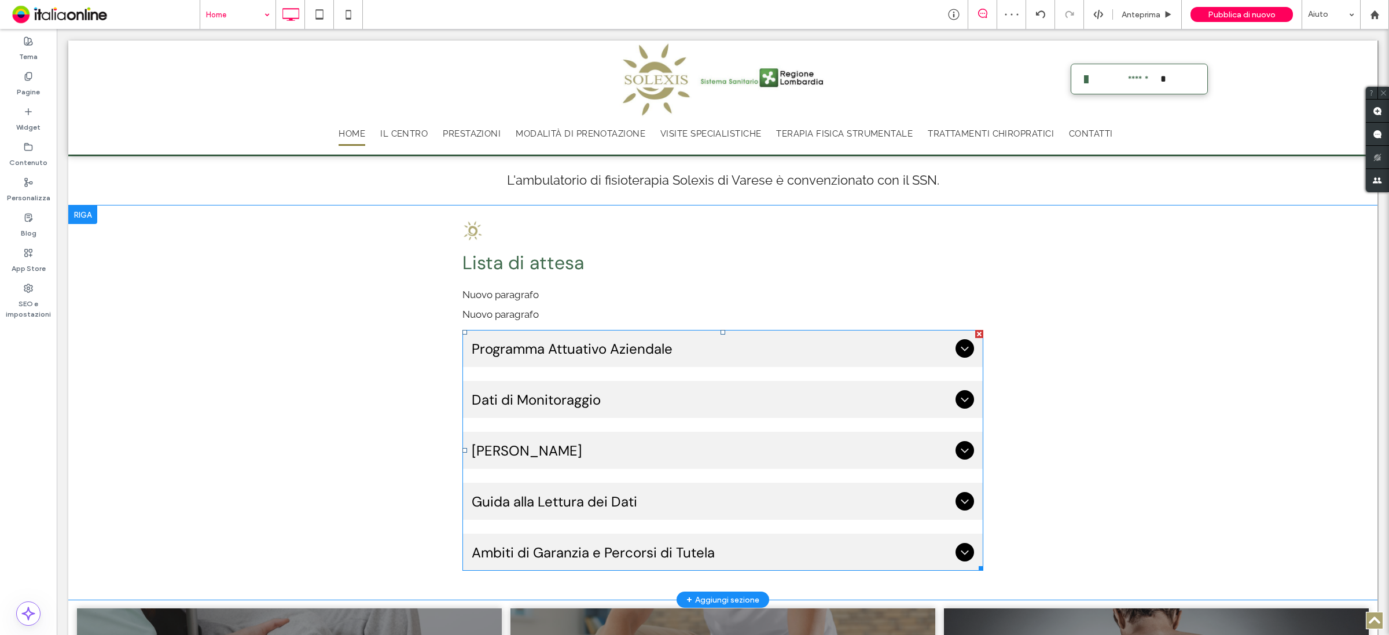
click at [959, 346] on icon at bounding box center [965, 348] width 14 height 14
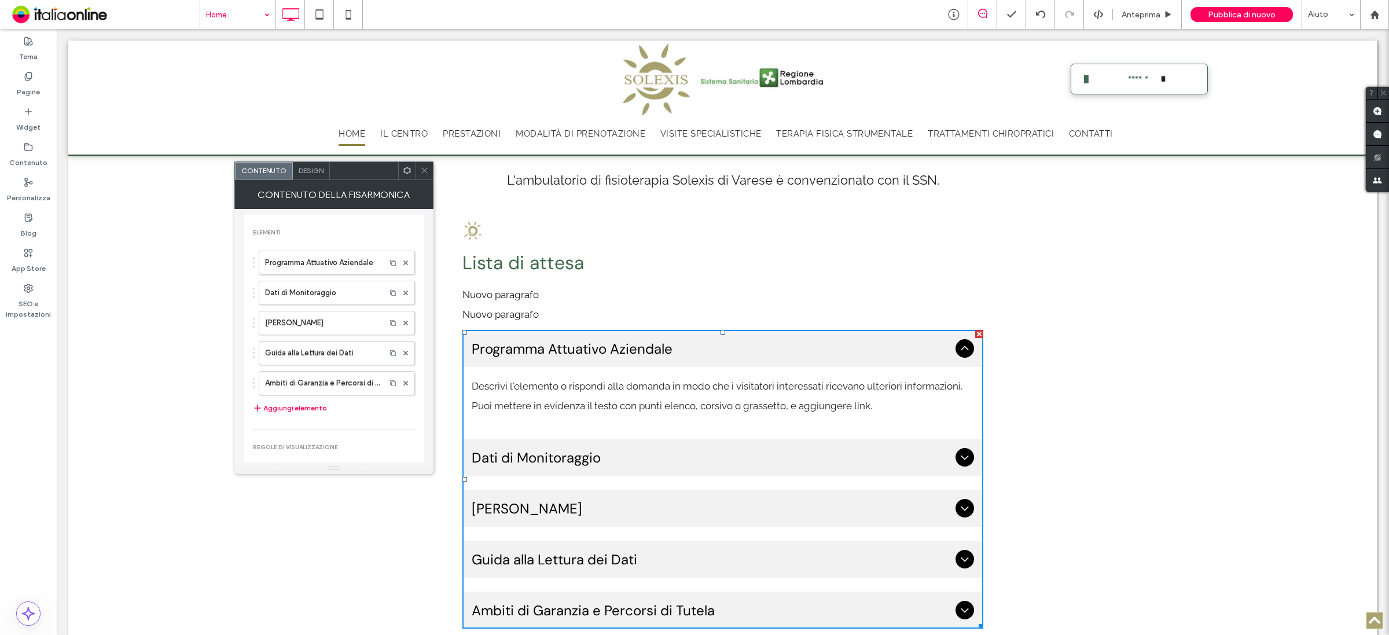
click at [959, 346] on icon at bounding box center [965, 348] width 14 height 14
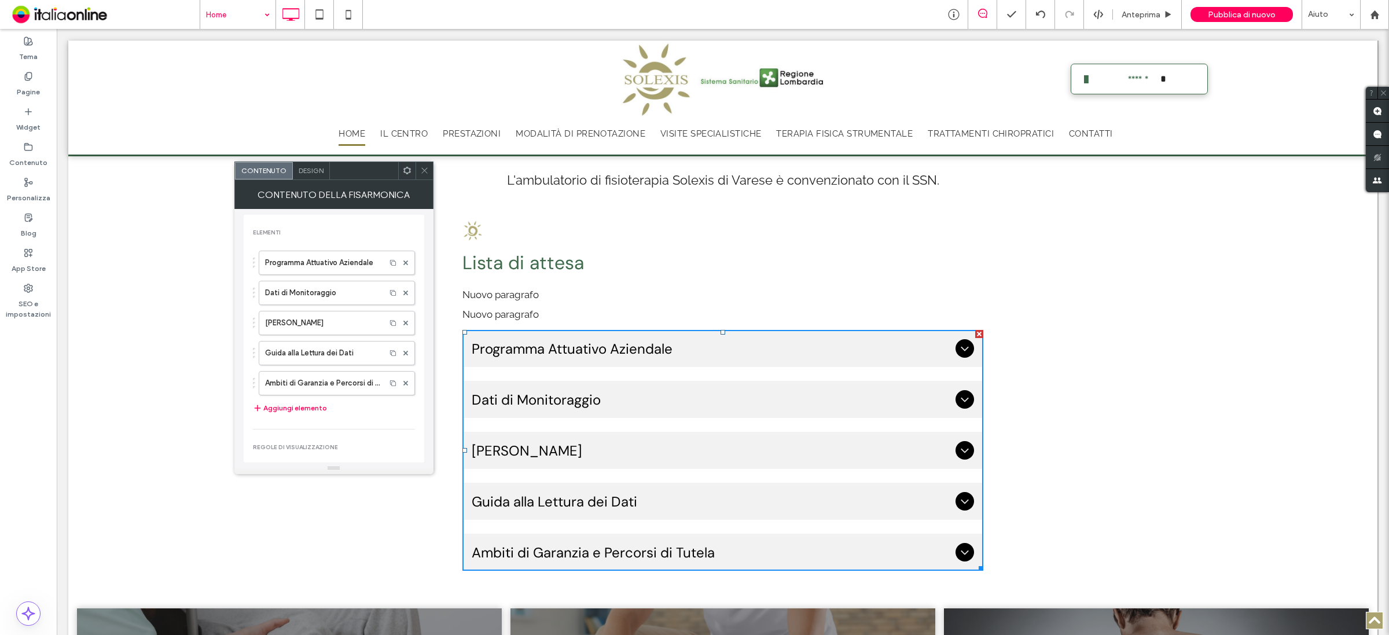
click at [958, 341] on icon at bounding box center [965, 348] width 14 height 14
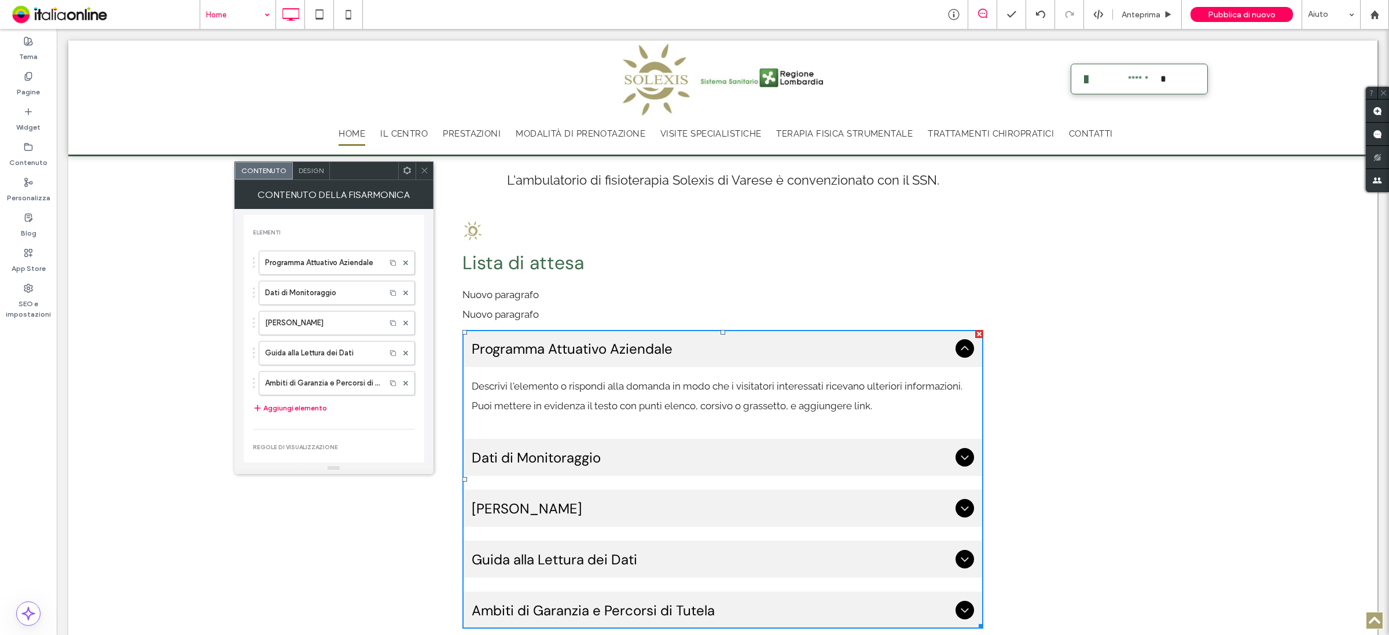
click at [958, 341] on icon at bounding box center [965, 348] width 14 height 14
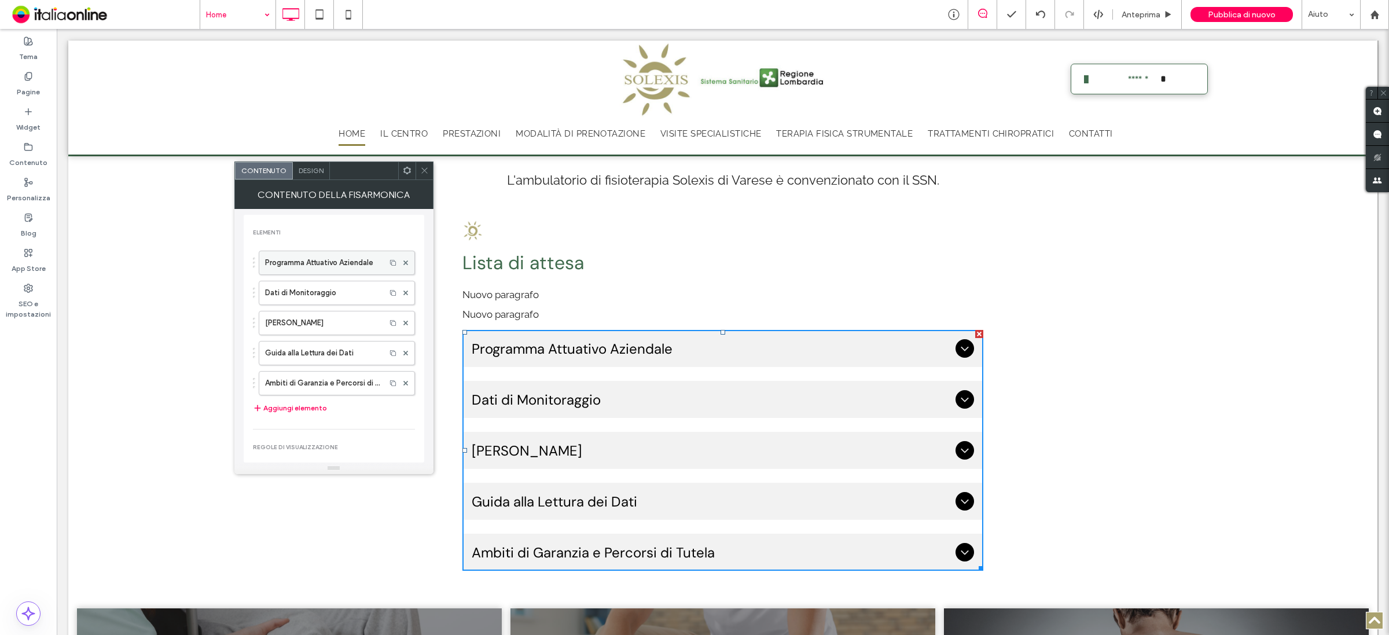
click at [355, 267] on label "Programma Attuativo Aziendale" at bounding box center [322, 262] width 115 height 23
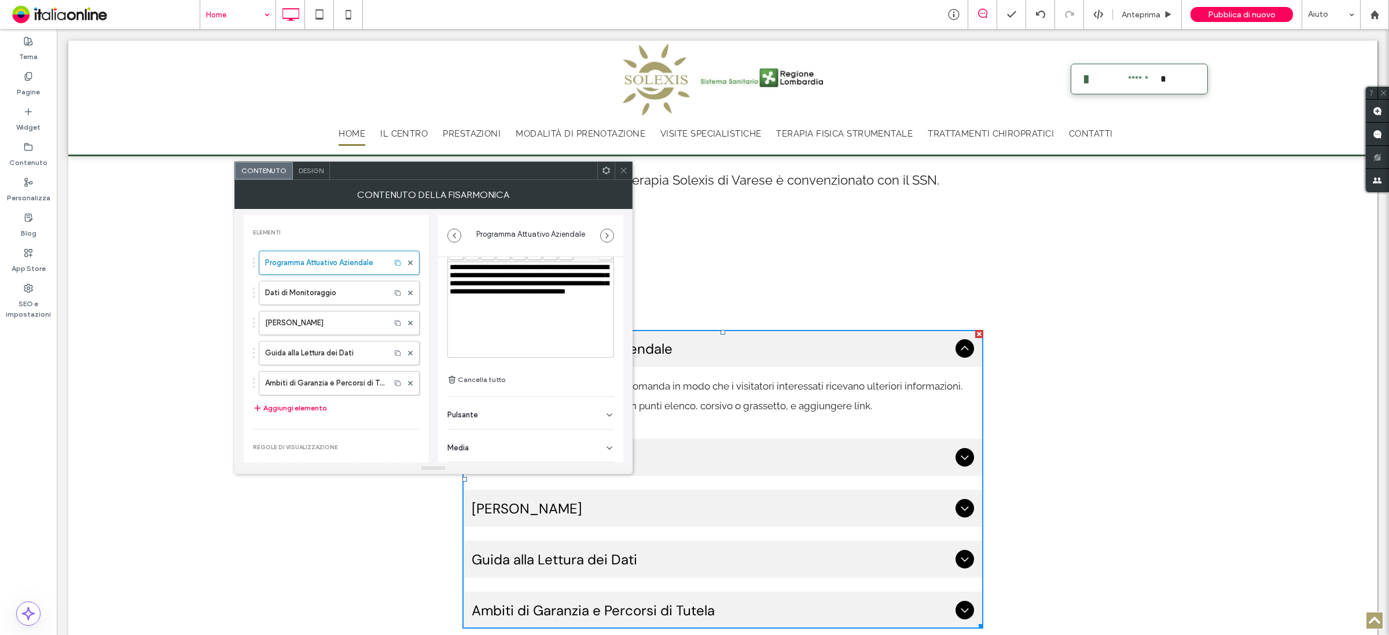
scroll to position [82, 0]
click at [623, 169] on icon at bounding box center [623, 170] width 9 height 9
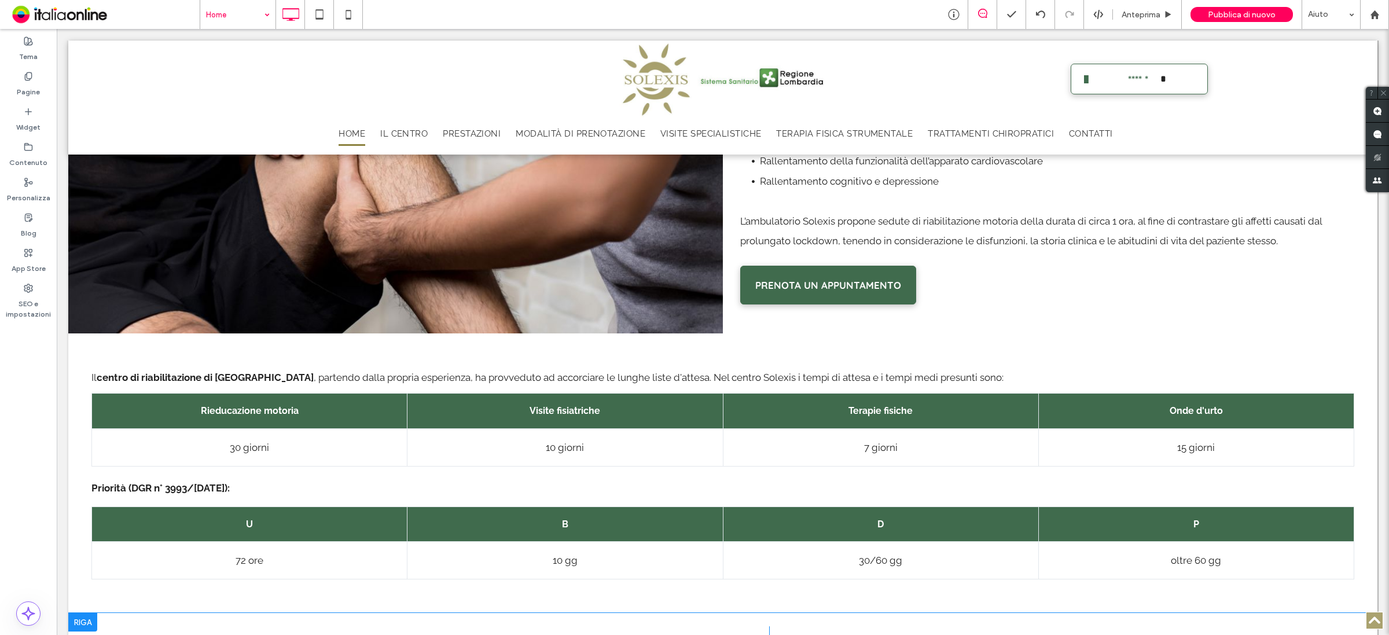
scroll to position [0, 0]
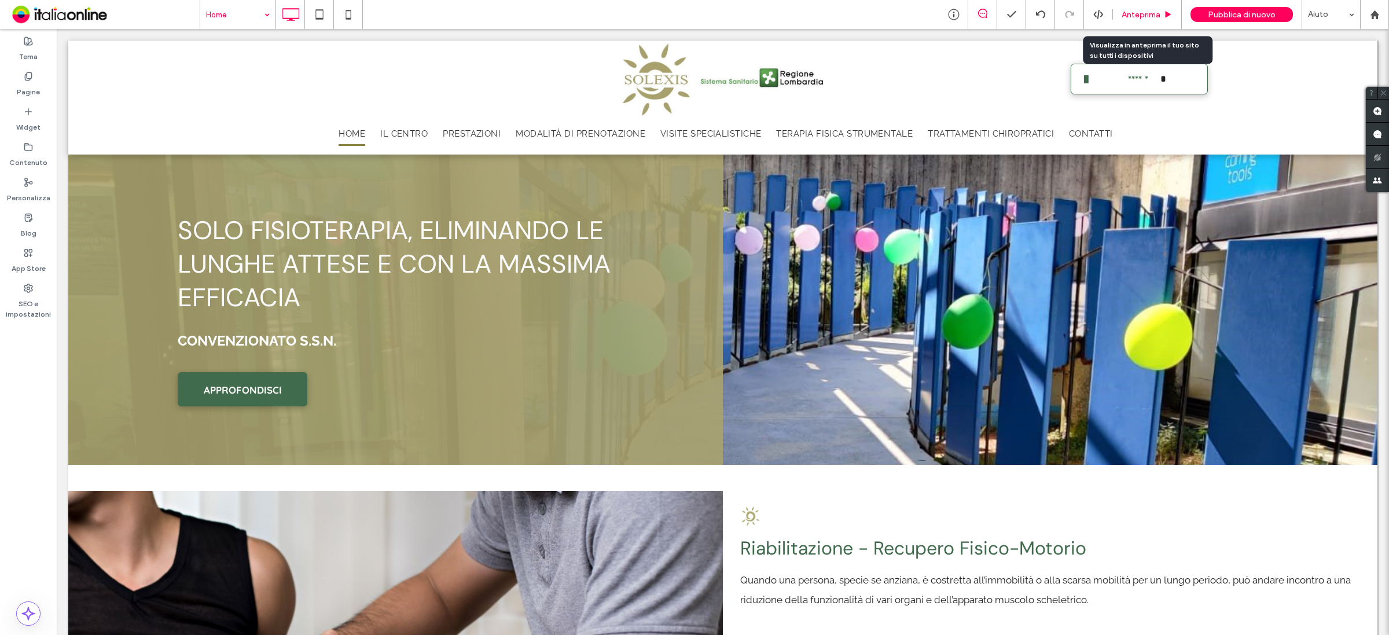
click at [1156, 18] on span "Anteprima" at bounding box center [1141, 15] width 39 height 10
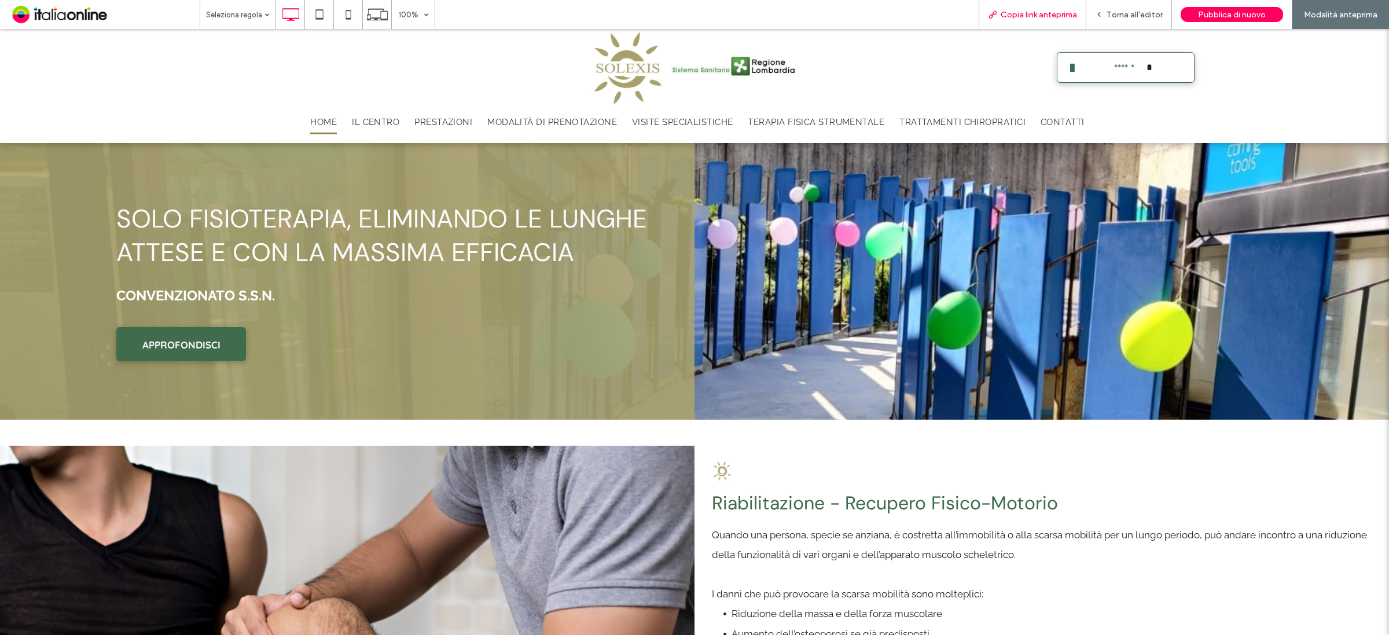
click at [1064, 12] on span "Copia link anteprima" at bounding box center [1039, 15] width 76 height 10
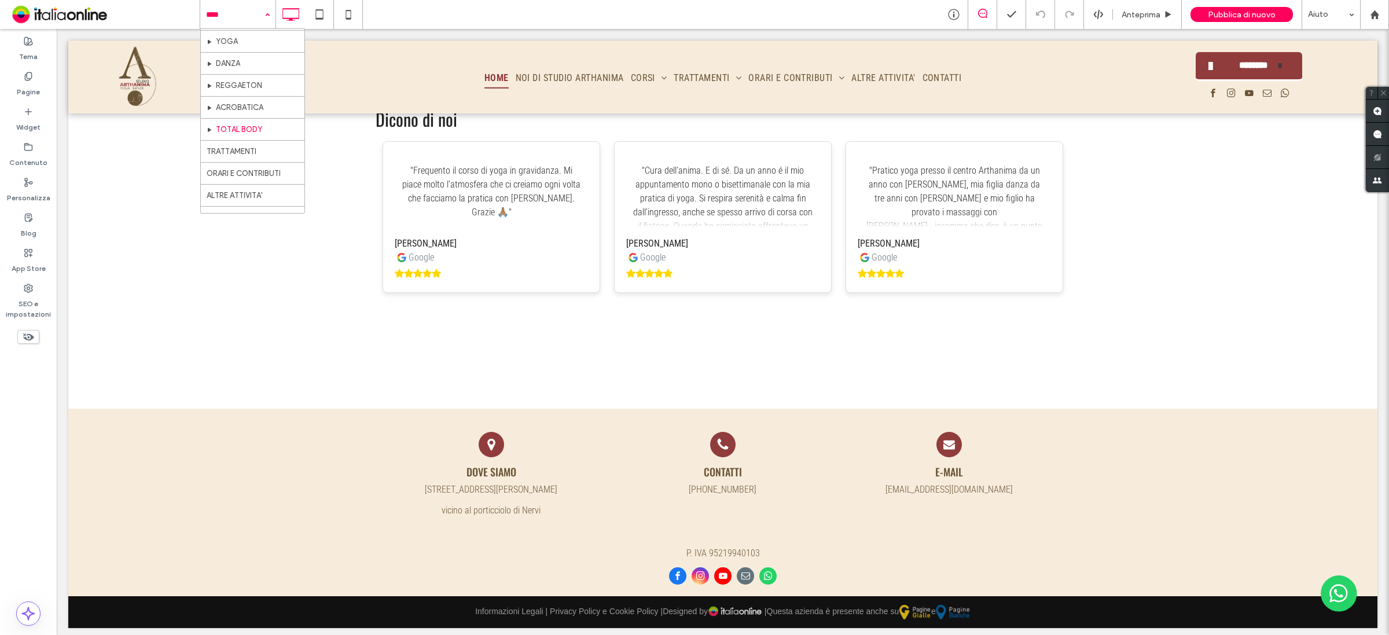
scroll to position [65, 0]
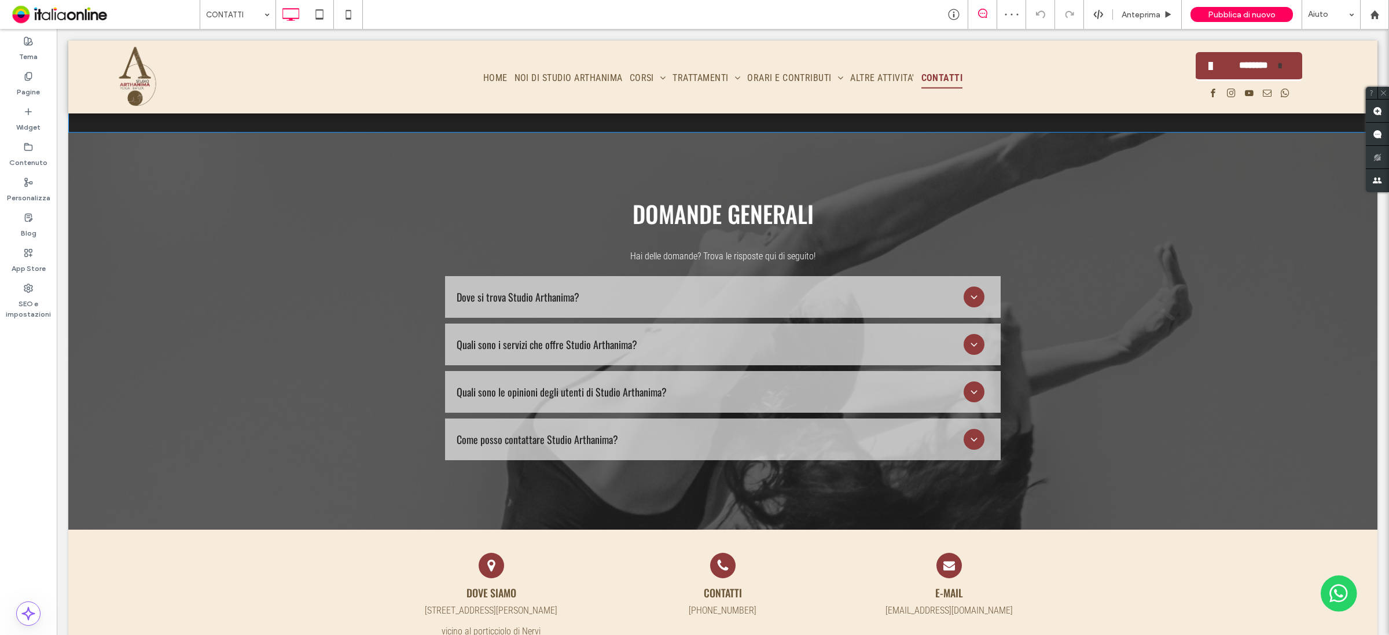
scroll to position [1597, 0]
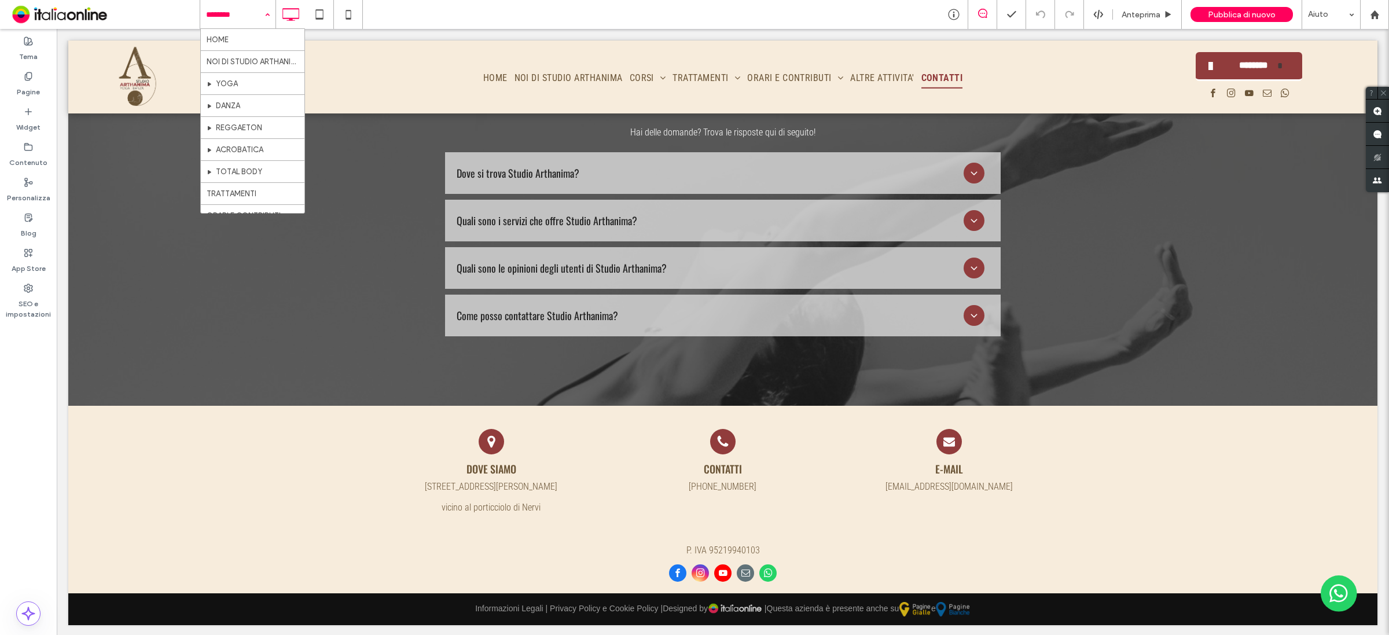
click at [245, 14] on input at bounding box center [235, 14] width 58 height 29
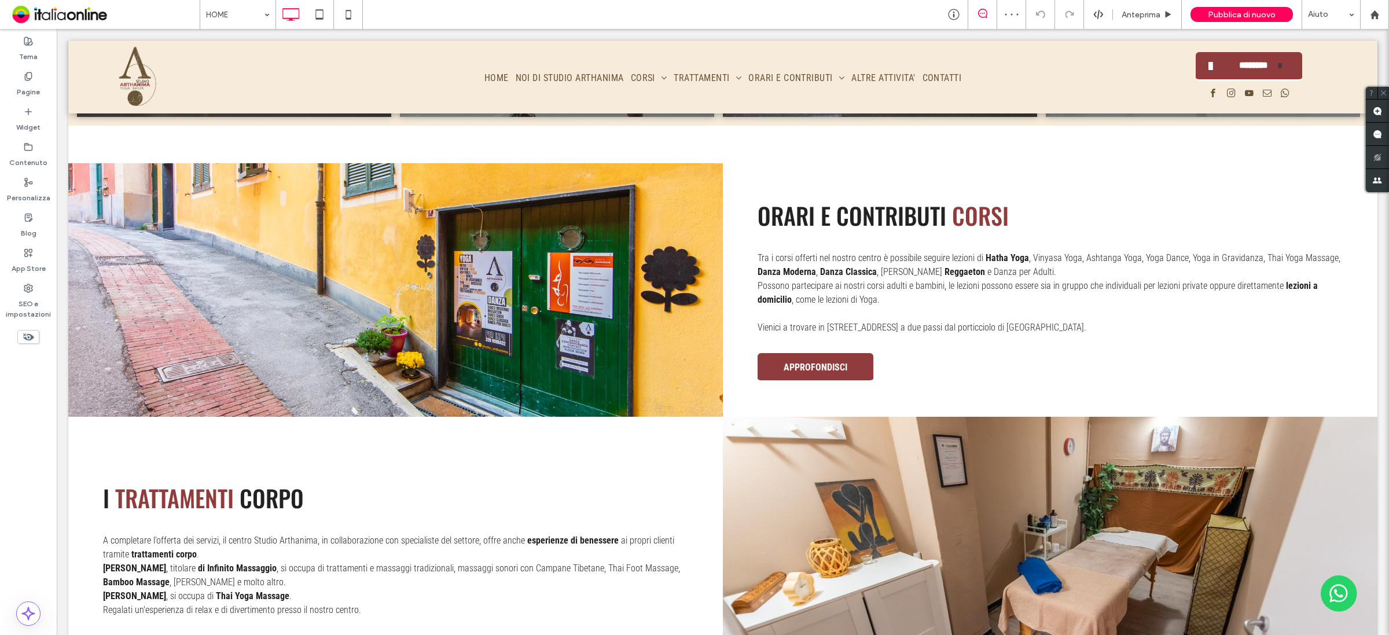
scroll to position [941, 0]
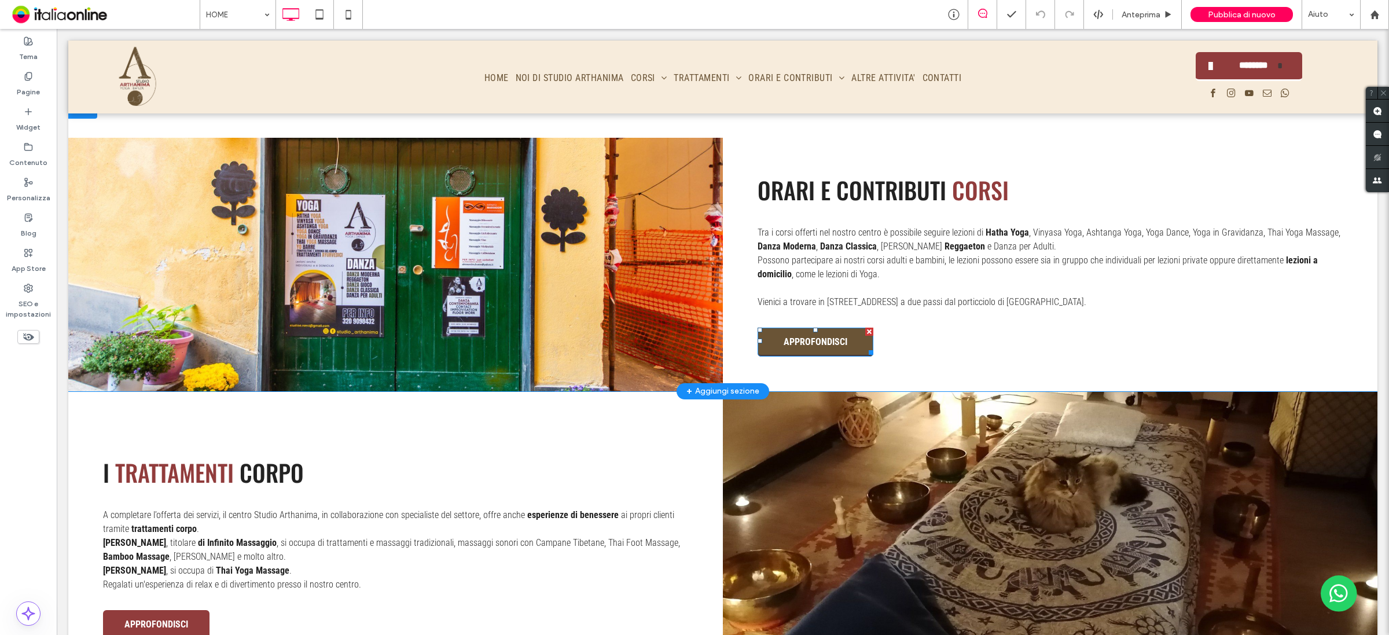
click at [838, 346] on span "APPROFONDISCI" at bounding box center [816, 341] width 64 height 23
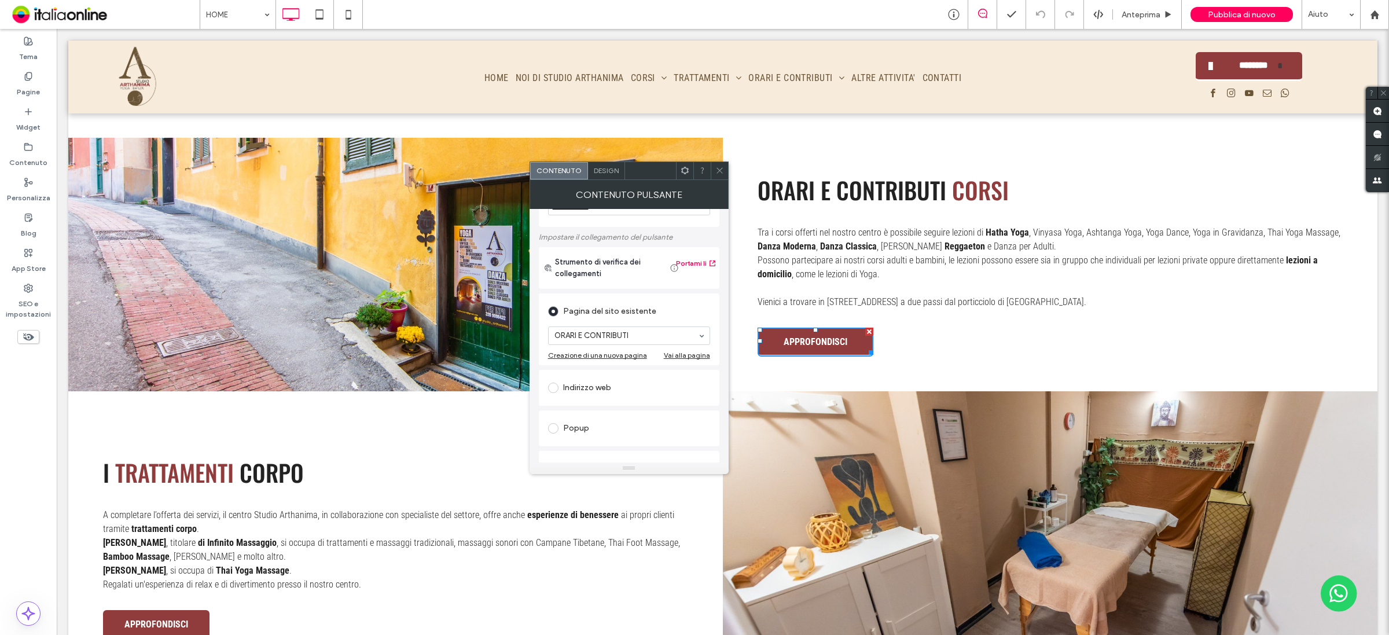
scroll to position [72, 0]
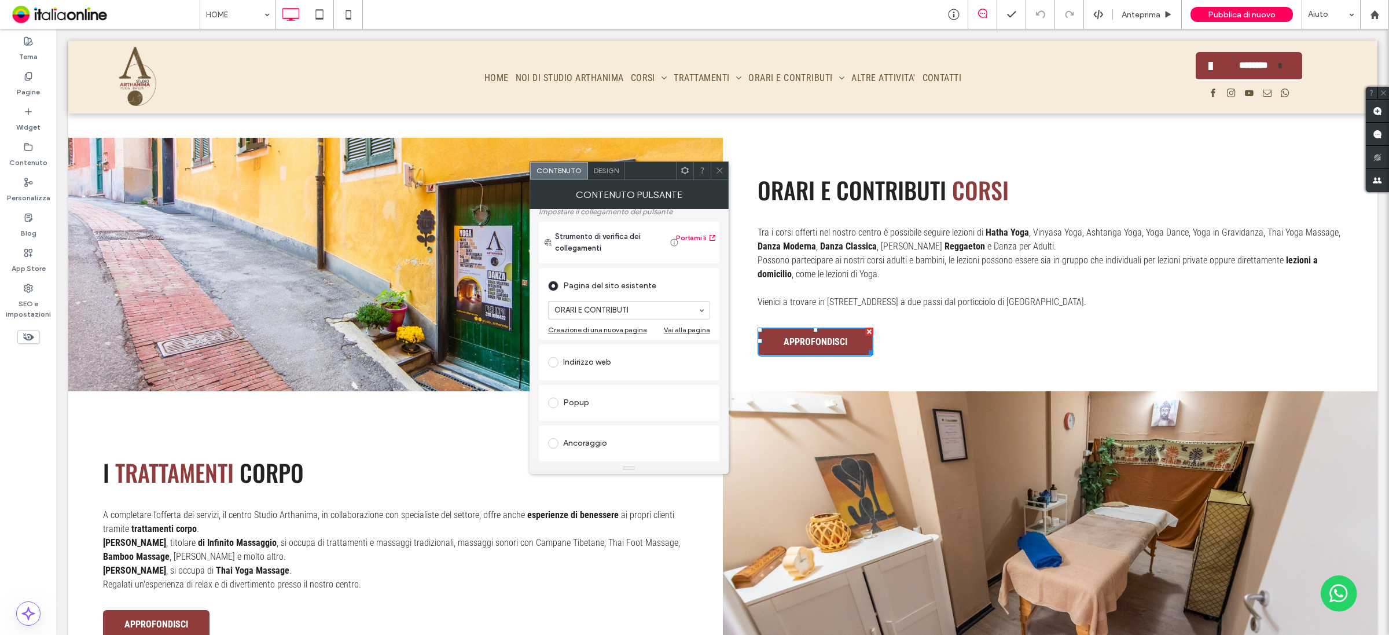
click at [715, 170] on icon at bounding box center [719, 170] width 9 height 9
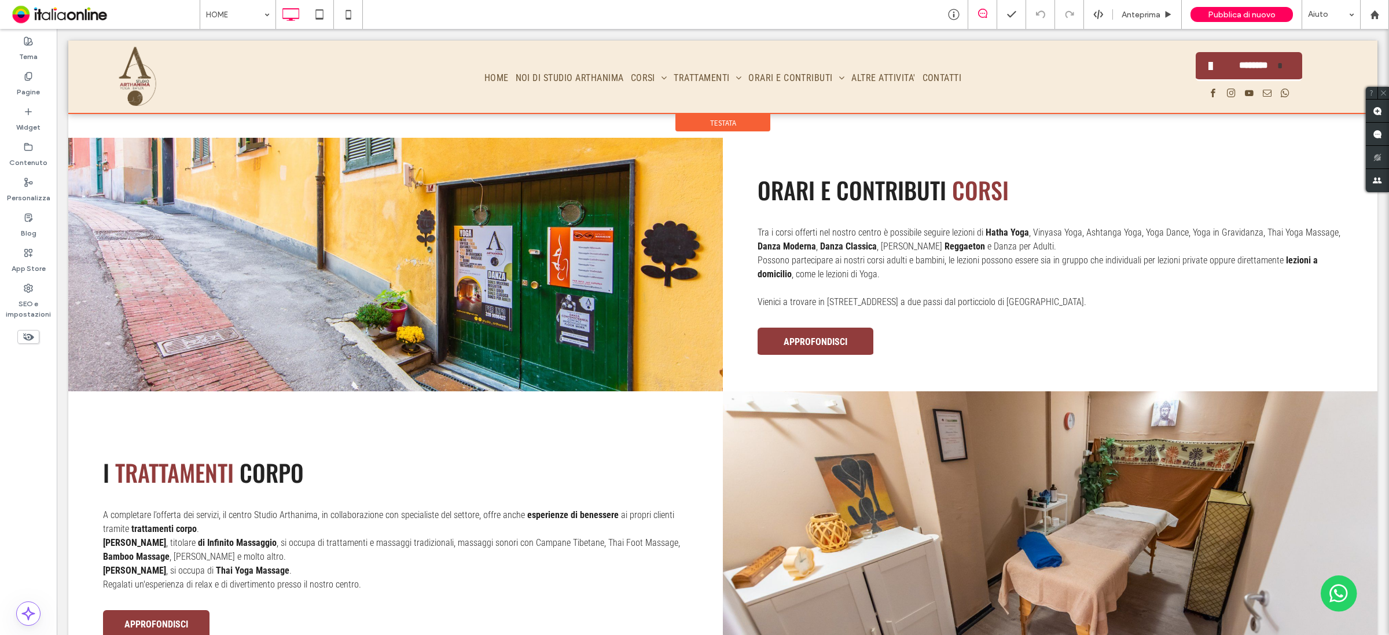
click at [771, 76] on div at bounding box center [722, 77] width 1309 height 73
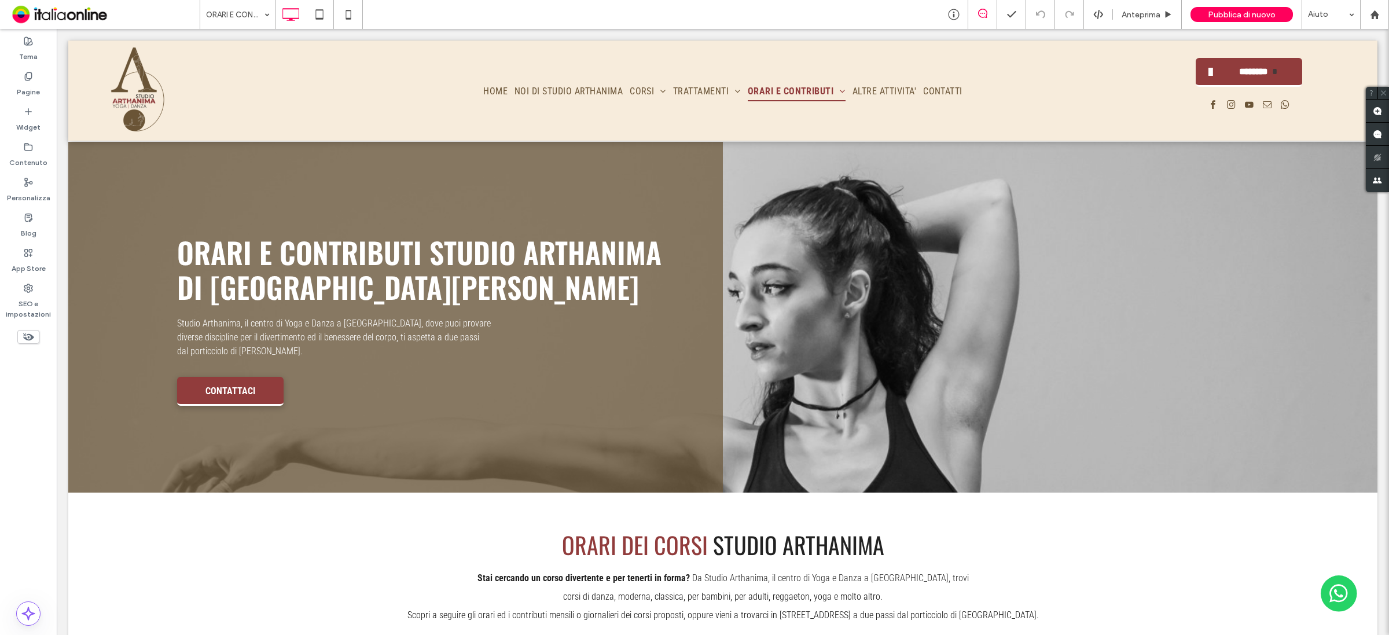
scroll to position [0, 0]
click at [30, 77] on icon at bounding box center [28, 76] width 9 height 9
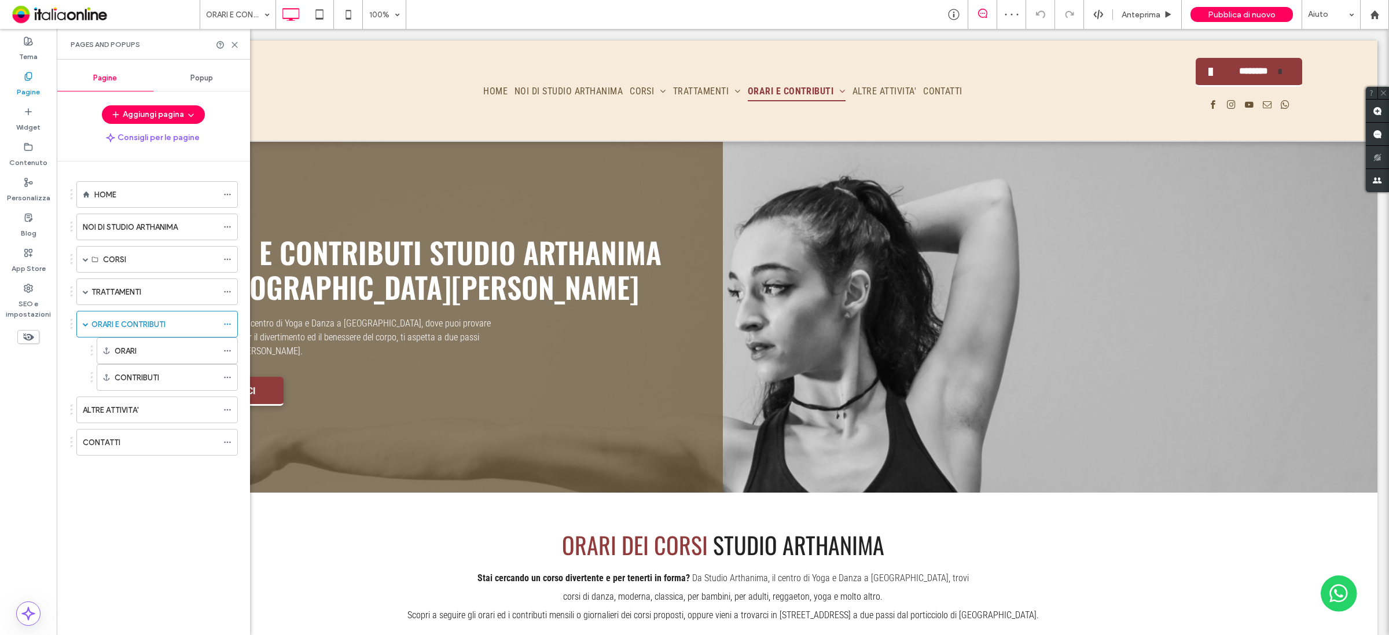
click at [195, 91] on hr at bounding box center [153, 91] width 193 height 1
click at [198, 81] on span "Popup" at bounding box center [201, 78] width 23 height 9
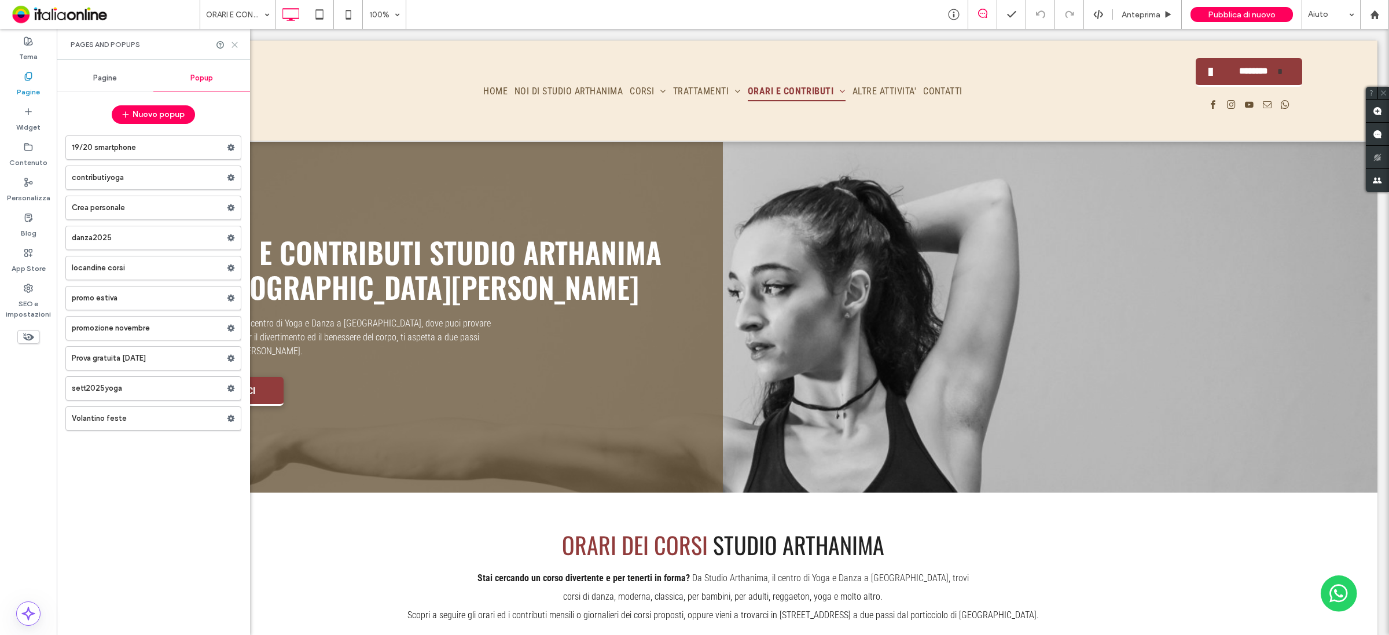
click at [237, 47] on icon at bounding box center [234, 45] width 9 height 9
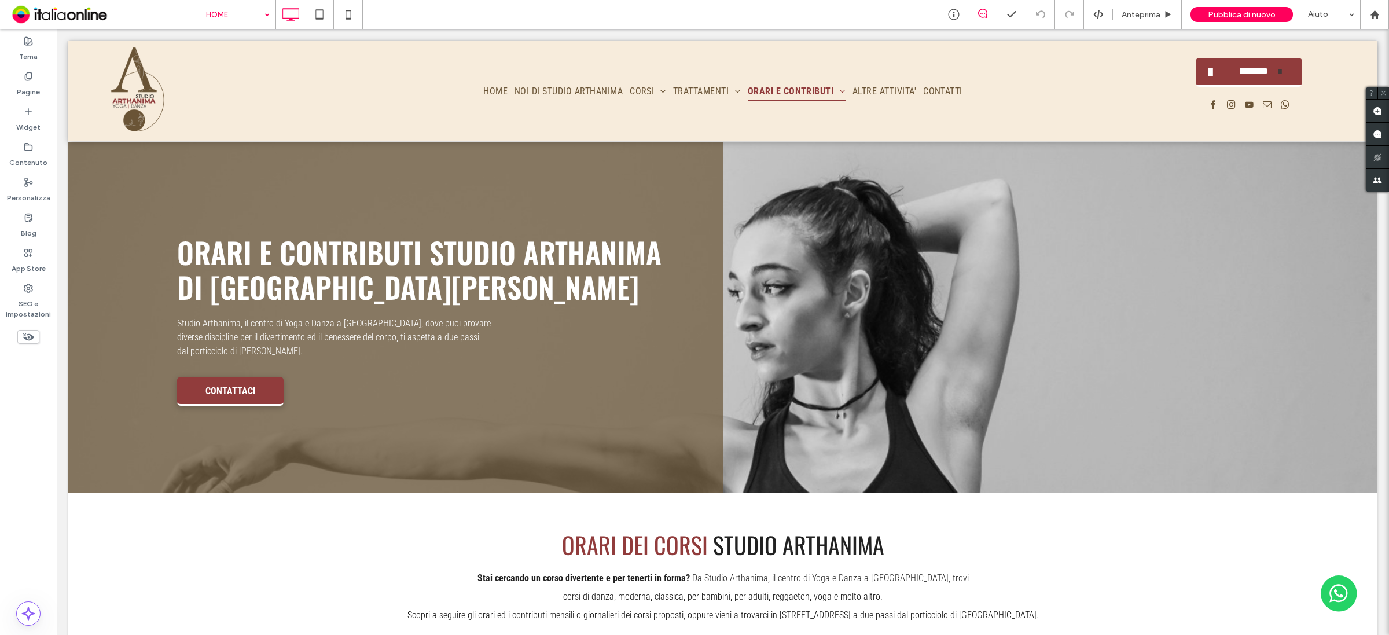
click at [241, 9] on div at bounding box center [694, 317] width 1389 height 635
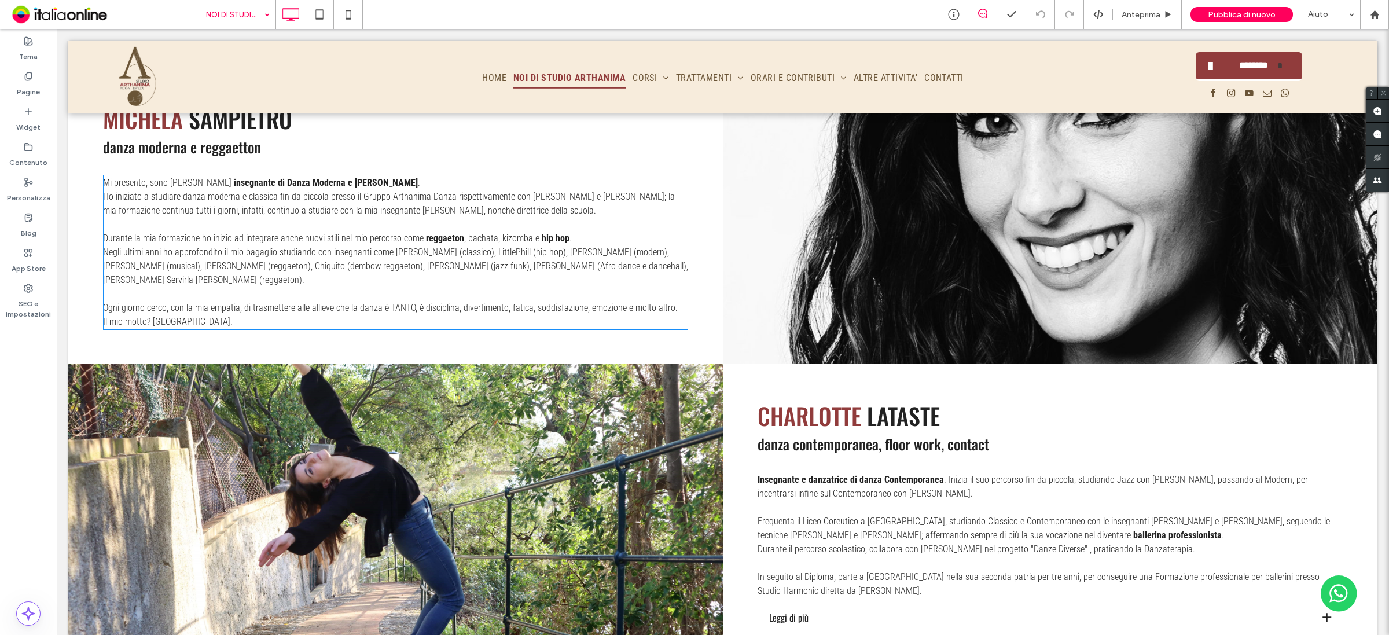
scroll to position [1085, 0]
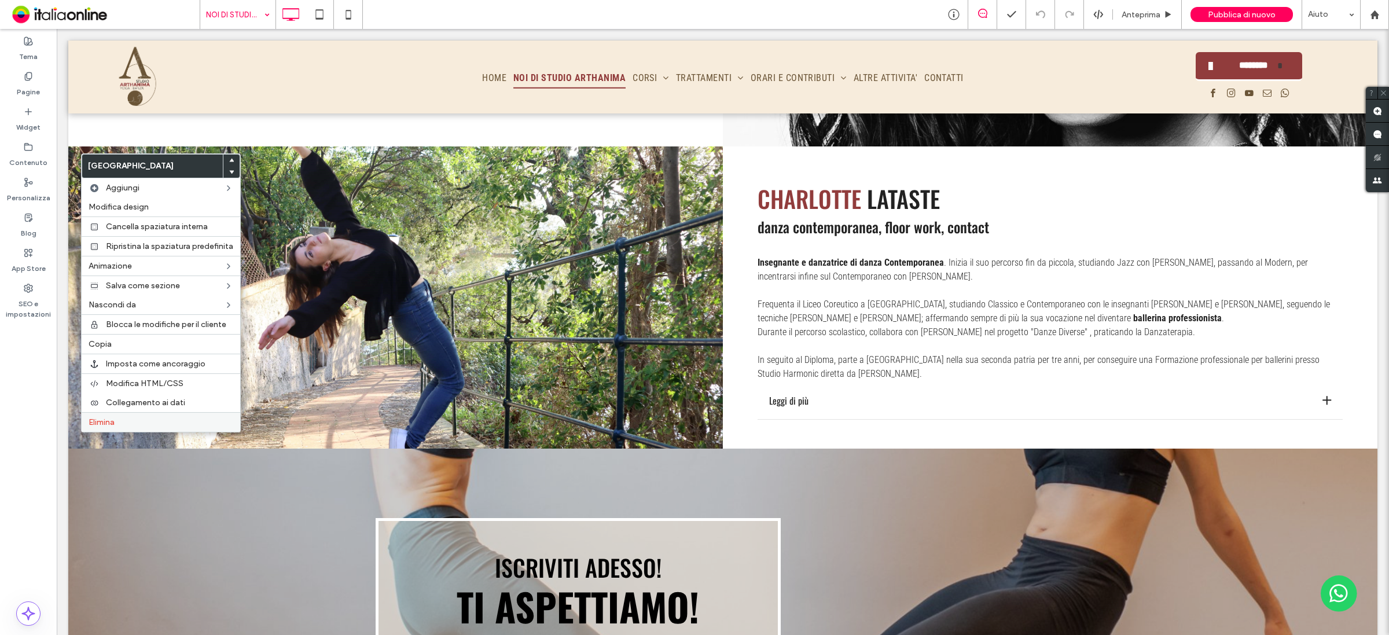
click at [126, 421] on label "Elimina" at bounding box center [161, 422] width 145 height 10
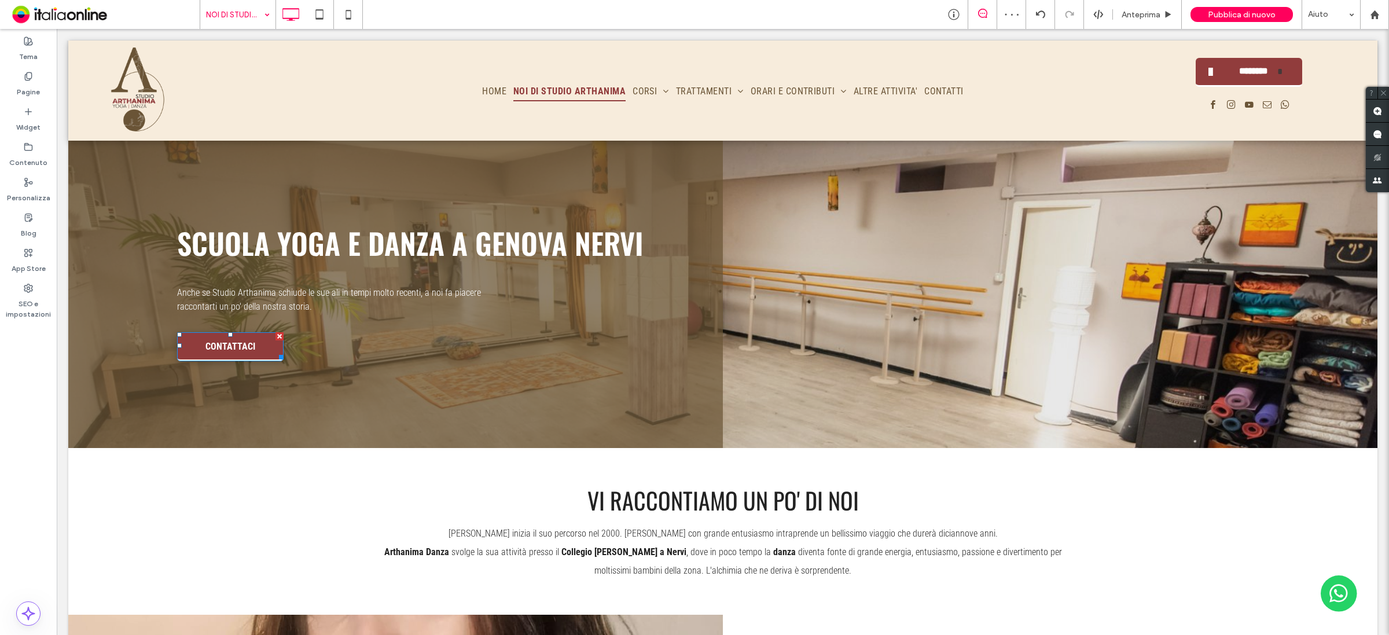
scroll to position [0, 0]
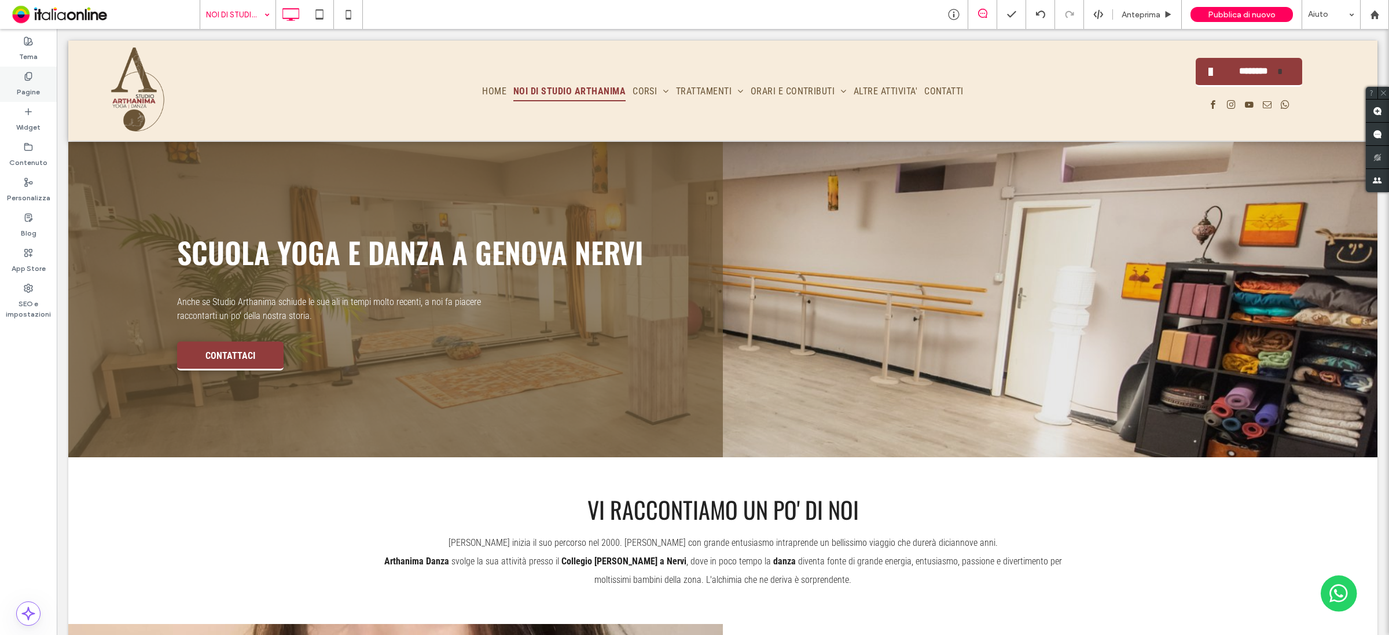
click at [24, 82] on label "Pagine" at bounding box center [28, 89] width 23 height 16
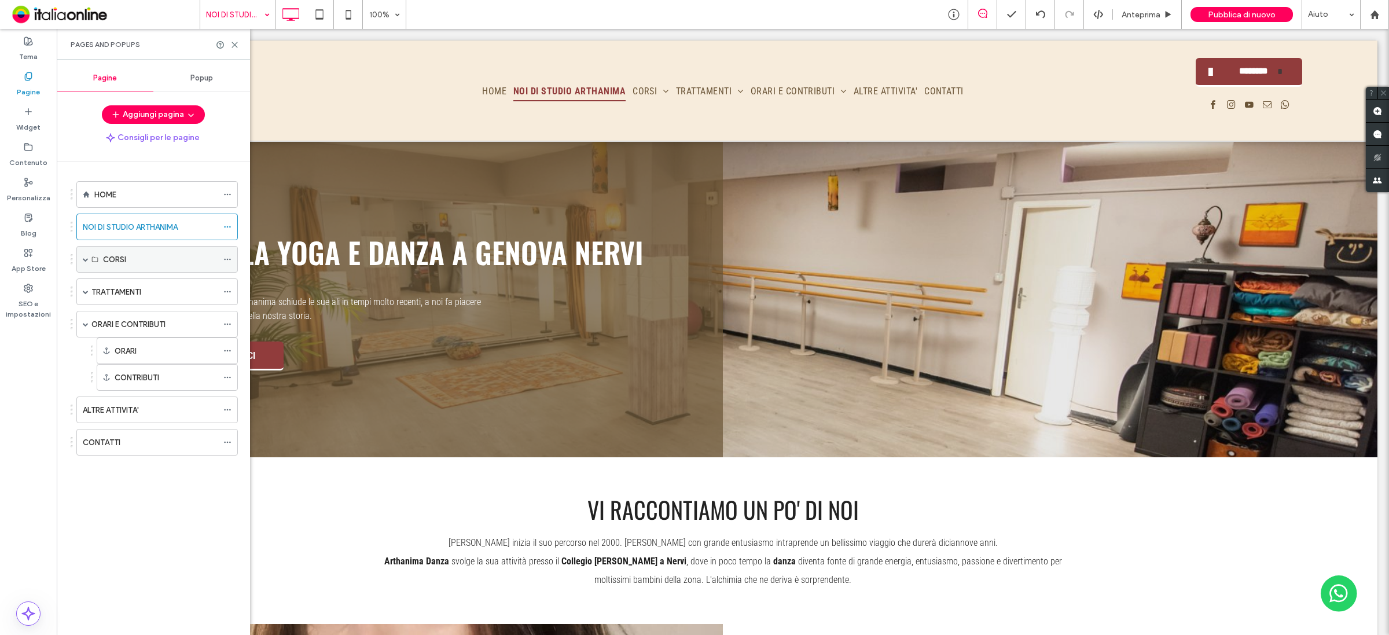
click at [85, 256] on span at bounding box center [86, 259] width 6 height 25
click at [84, 296] on span at bounding box center [86, 291] width 6 height 25
click at [227, 346] on use at bounding box center [227, 345] width 6 height 2
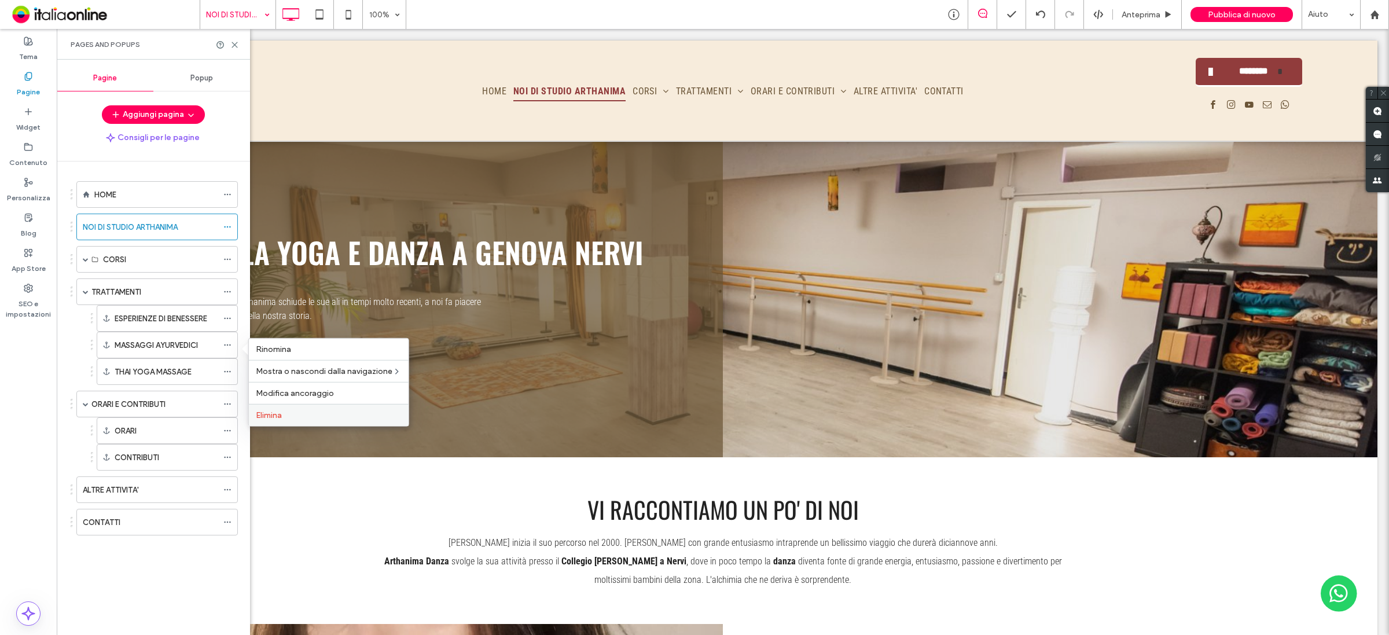
click at [275, 416] on span "Elimina" at bounding box center [269, 415] width 26 height 10
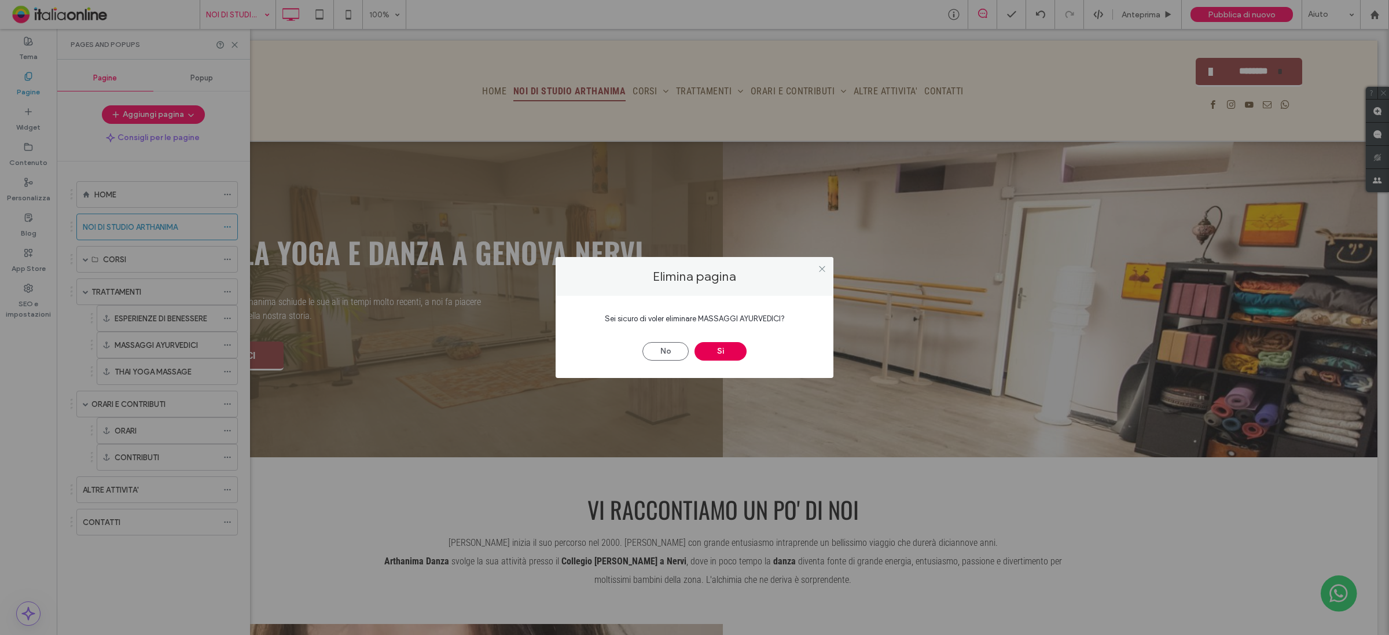
click at [725, 352] on button "Sì" at bounding box center [721, 351] width 52 height 19
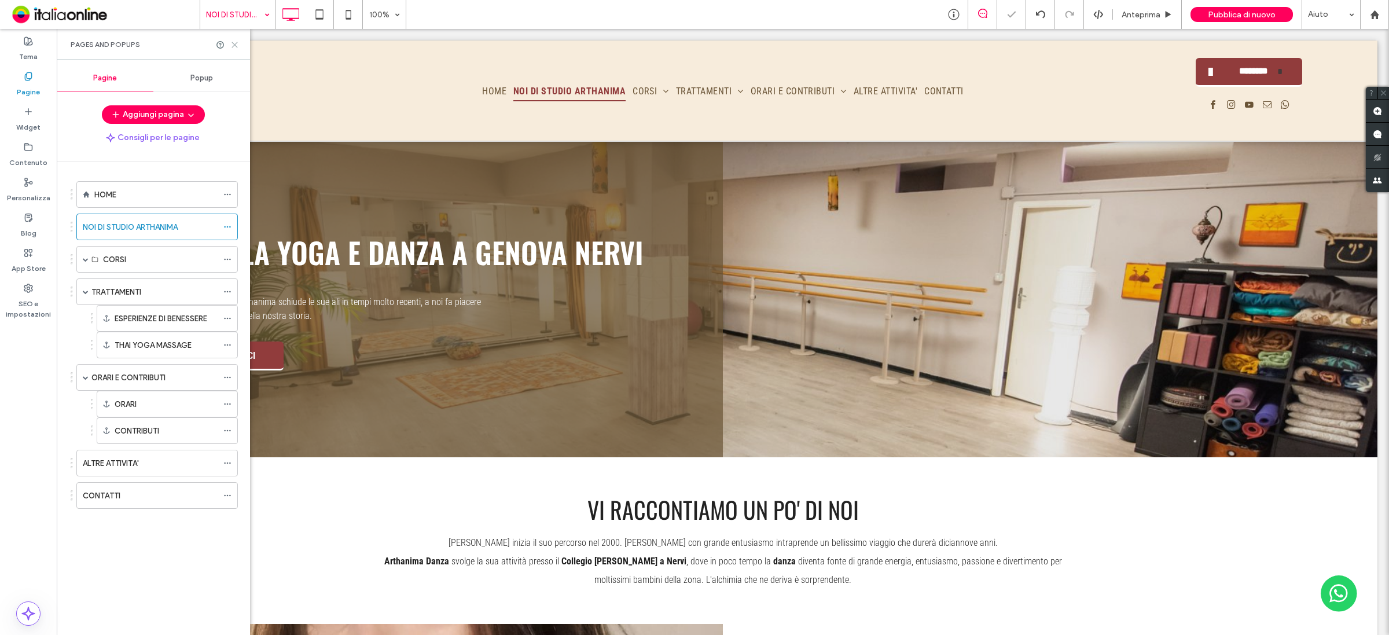
drag, startPoint x: 232, startPoint y: 41, endPoint x: 390, endPoint y: 45, distance: 158.6
click at [232, 41] on icon at bounding box center [234, 45] width 9 height 9
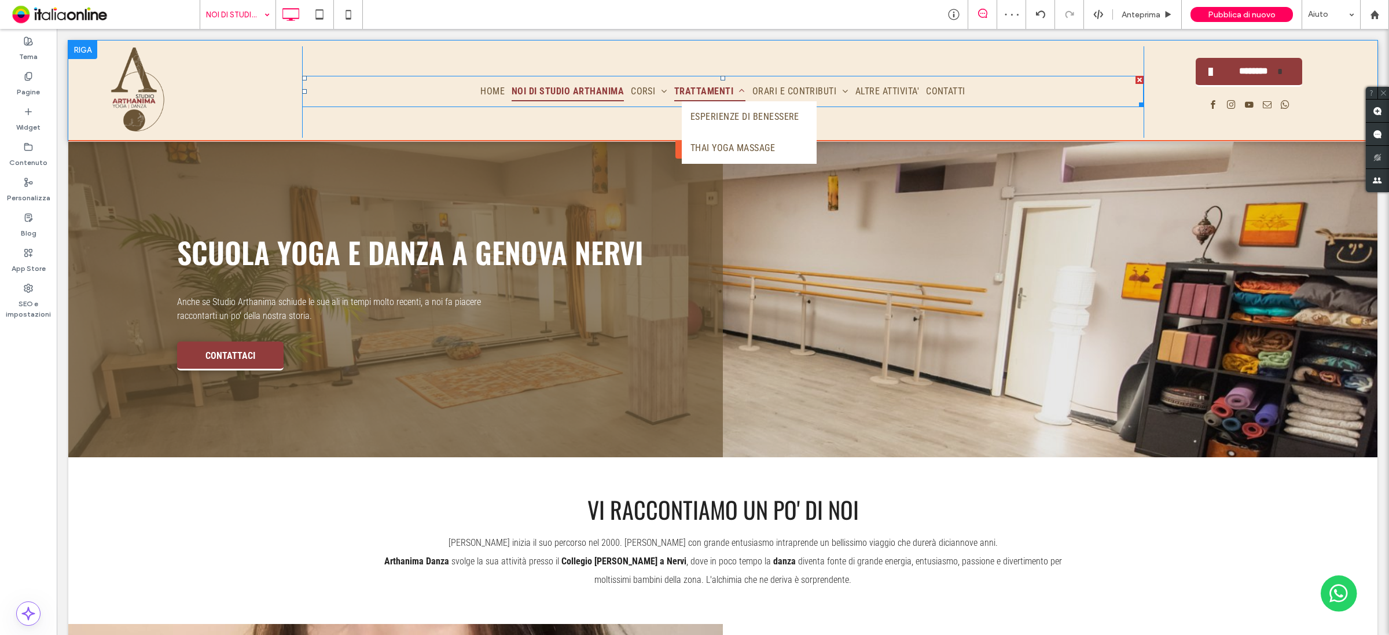
click at [706, 87] on span "TRATTAMENTI" at bounding box center [709, 92] width 71 height 20
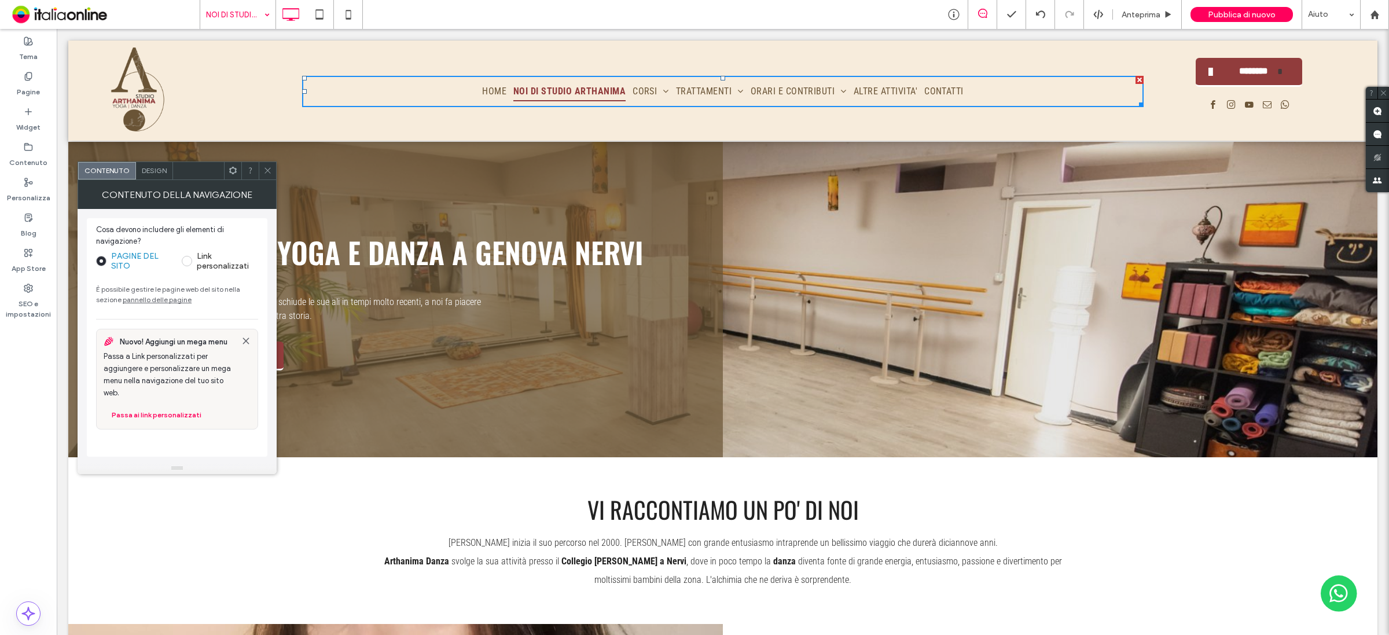
click at [268, 167] on icon at bounding box center [267, 170] width 9 height 9
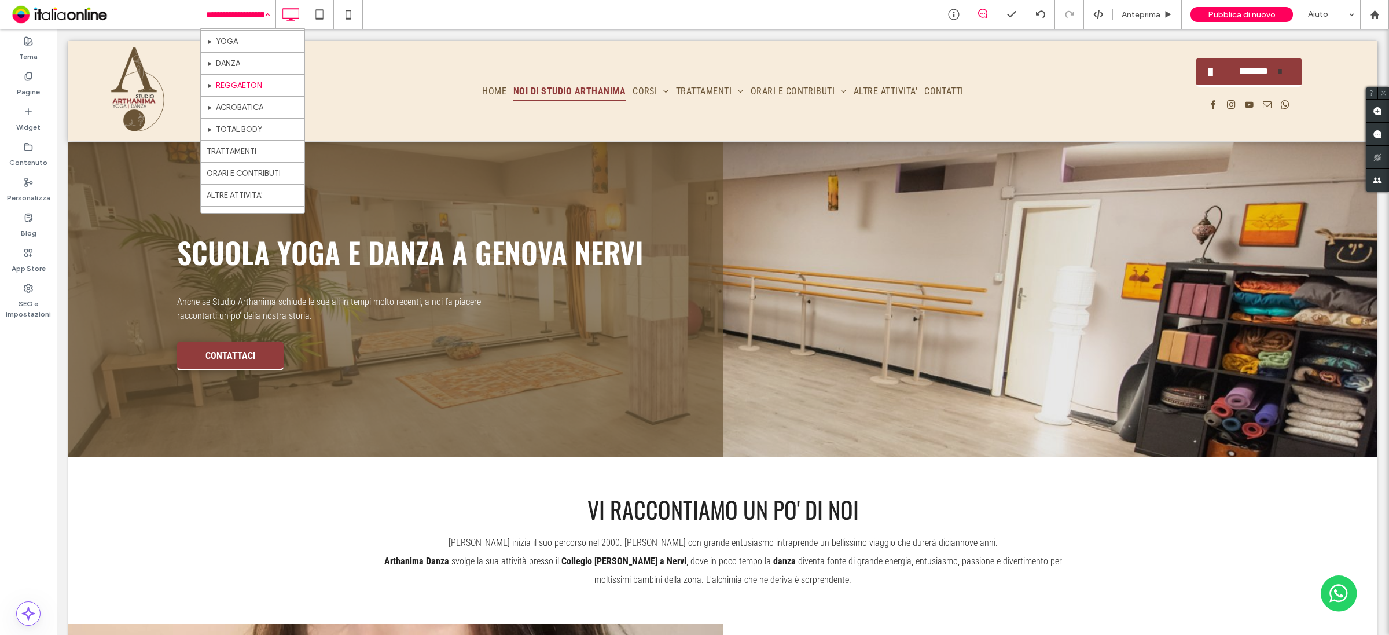
scroll to position [65, 0]
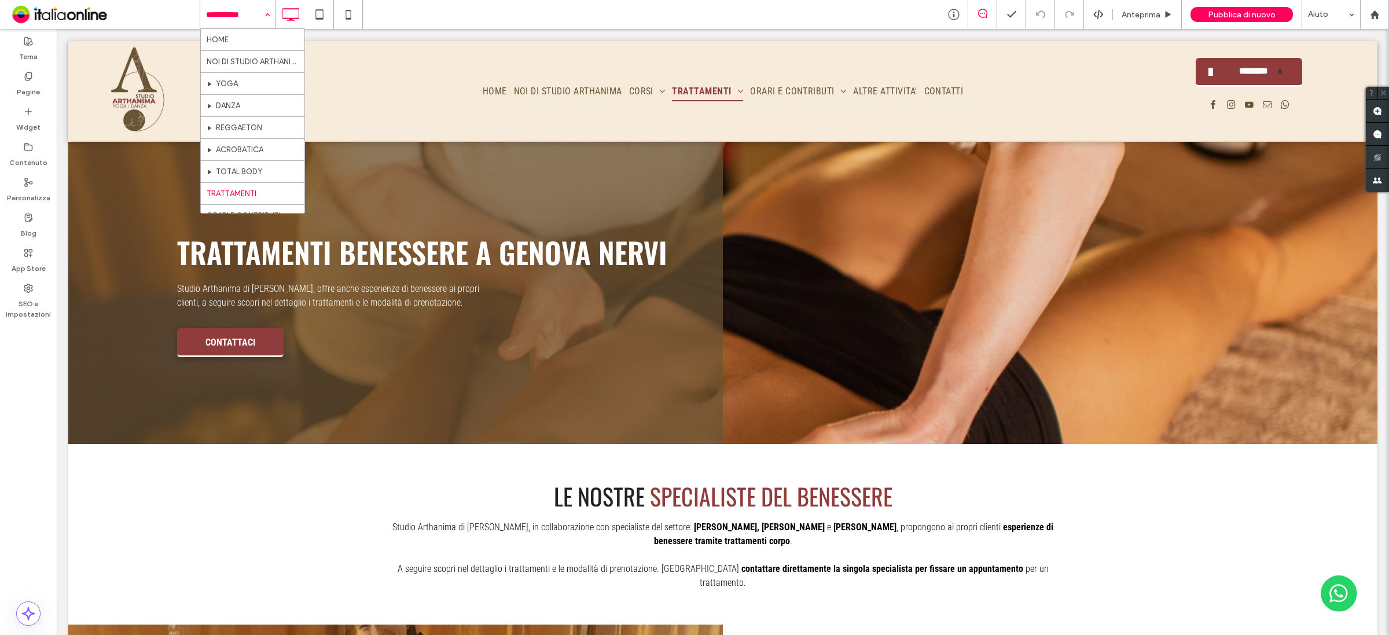
click at [238, 9] on input at bounding box center [235, 14] width 58 height 29
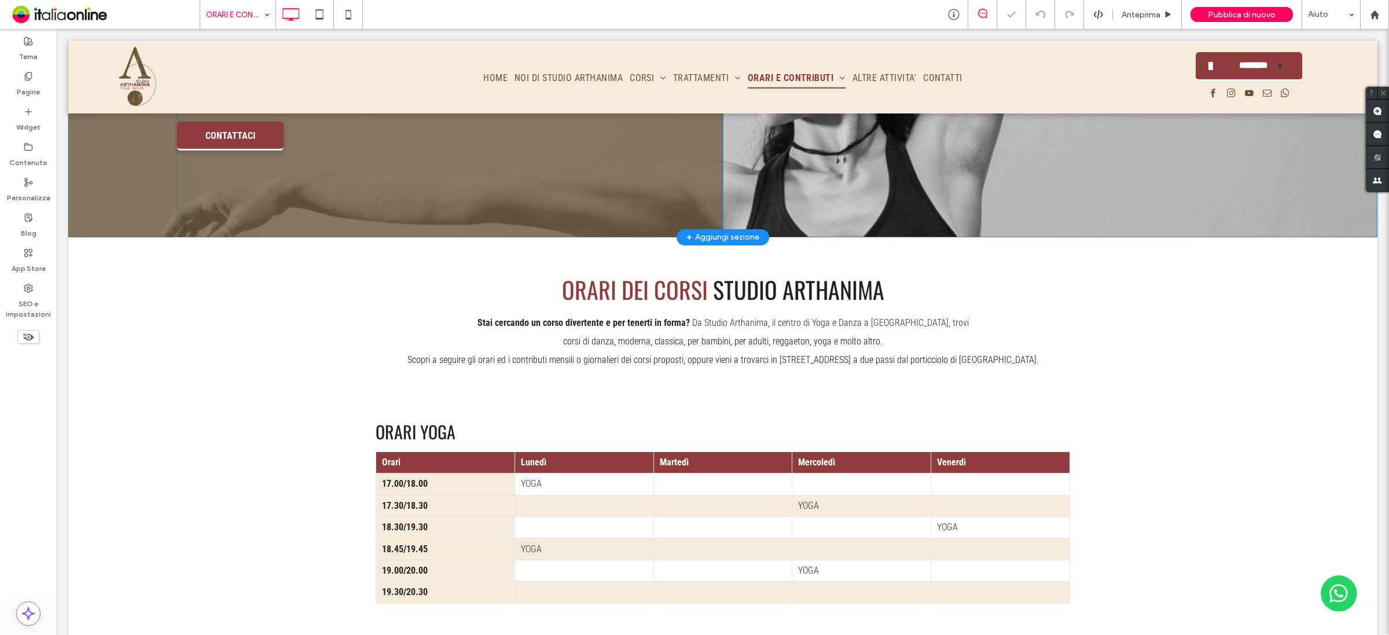
scroll to position [289, 0]
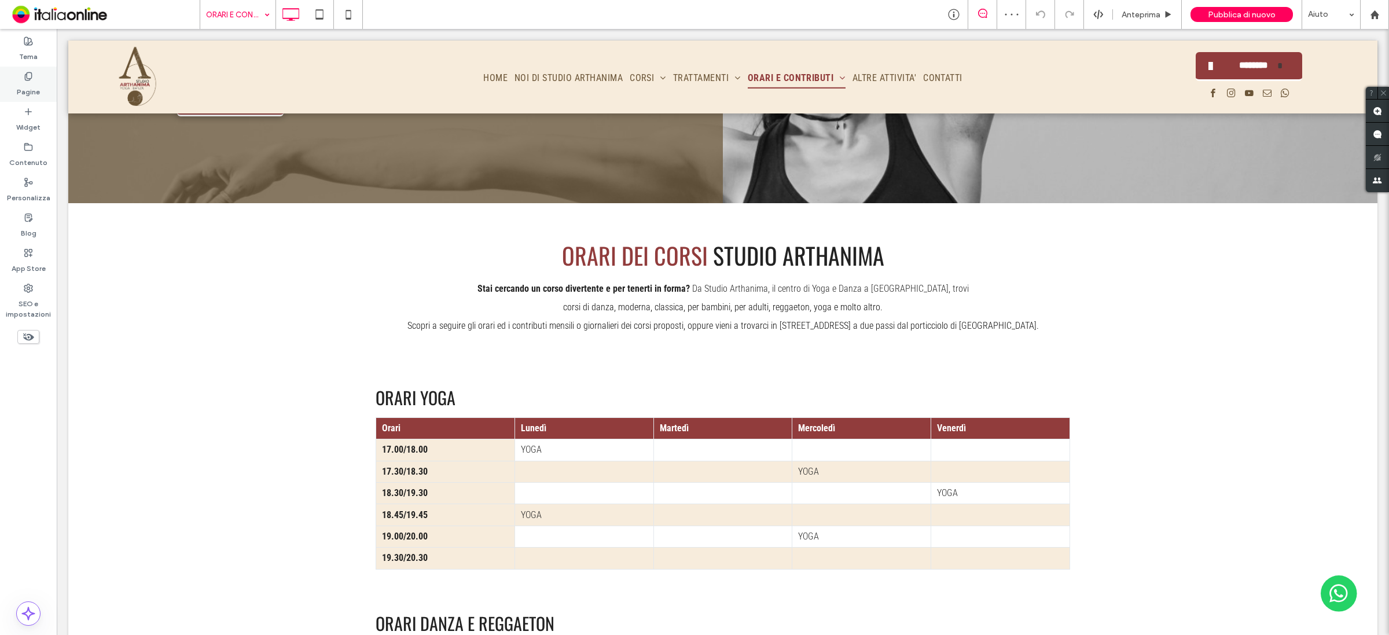
click at [19, 88] on label "Pagine" at bounding box center [28, 89] width 23 height 16
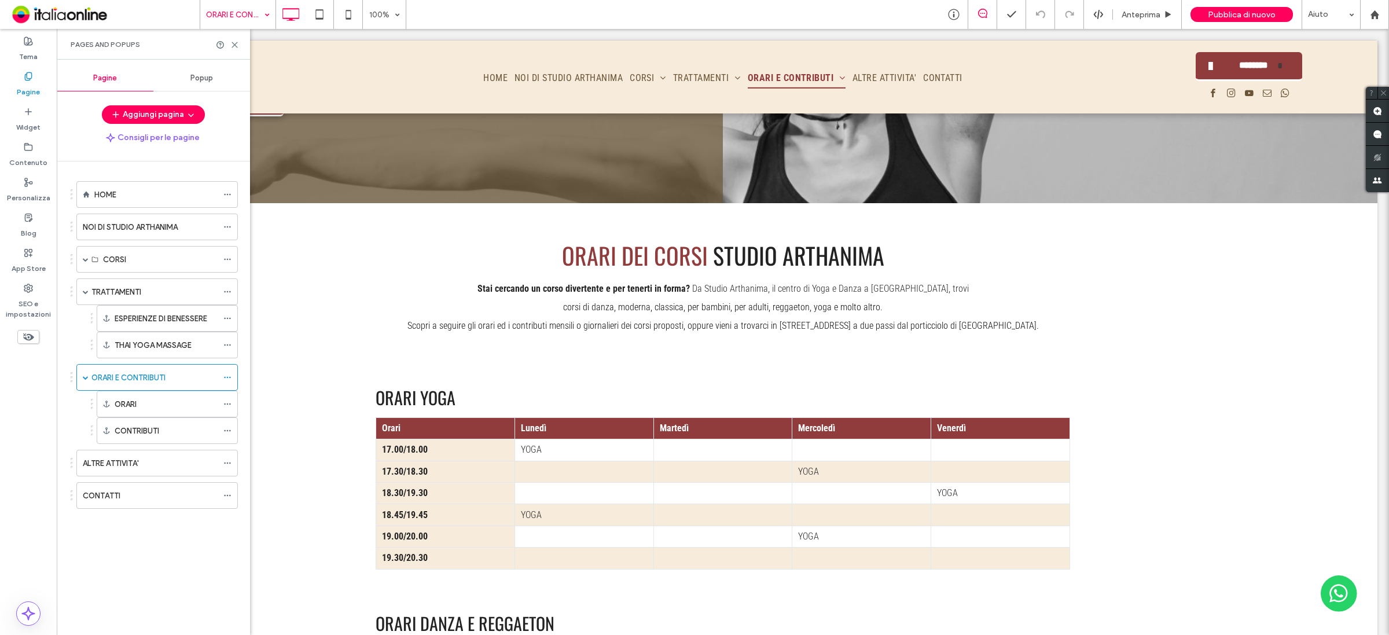
click at [200, 79] on span "Popup" at bounding box center [201, 78] width 23 height 9
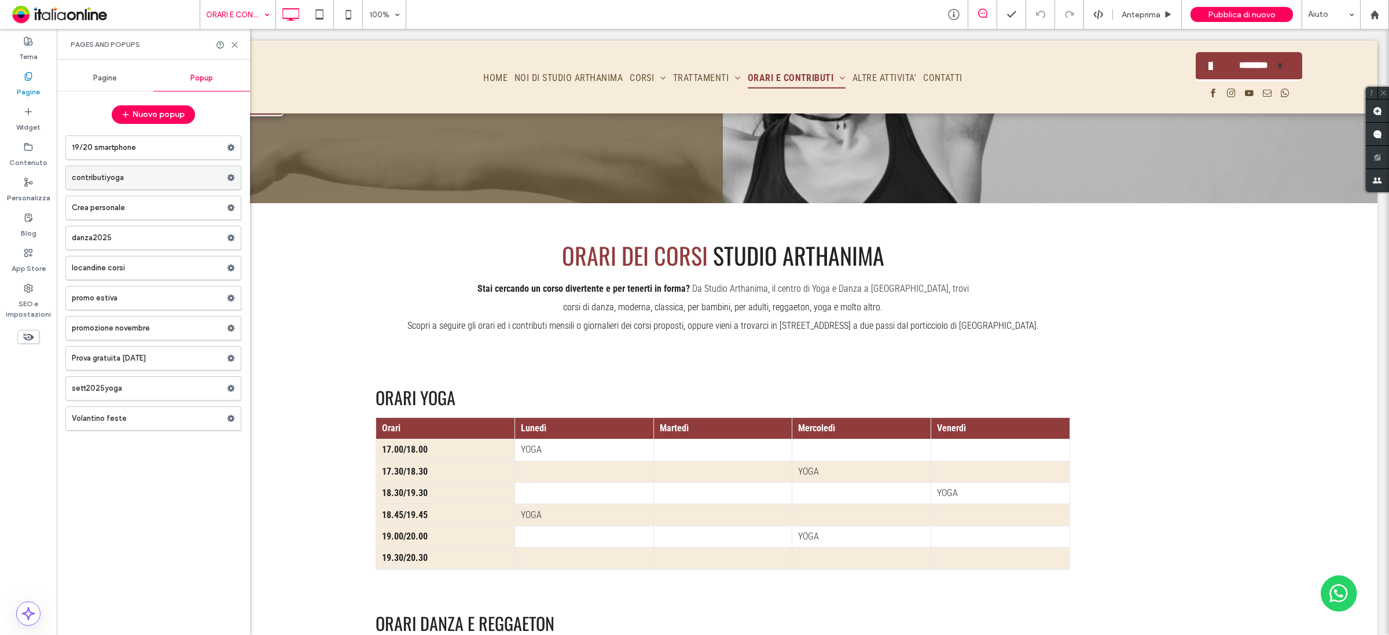
click at [168, 182] on label "contributiyoga" at bounding box center [149, 177] width 155 height 23
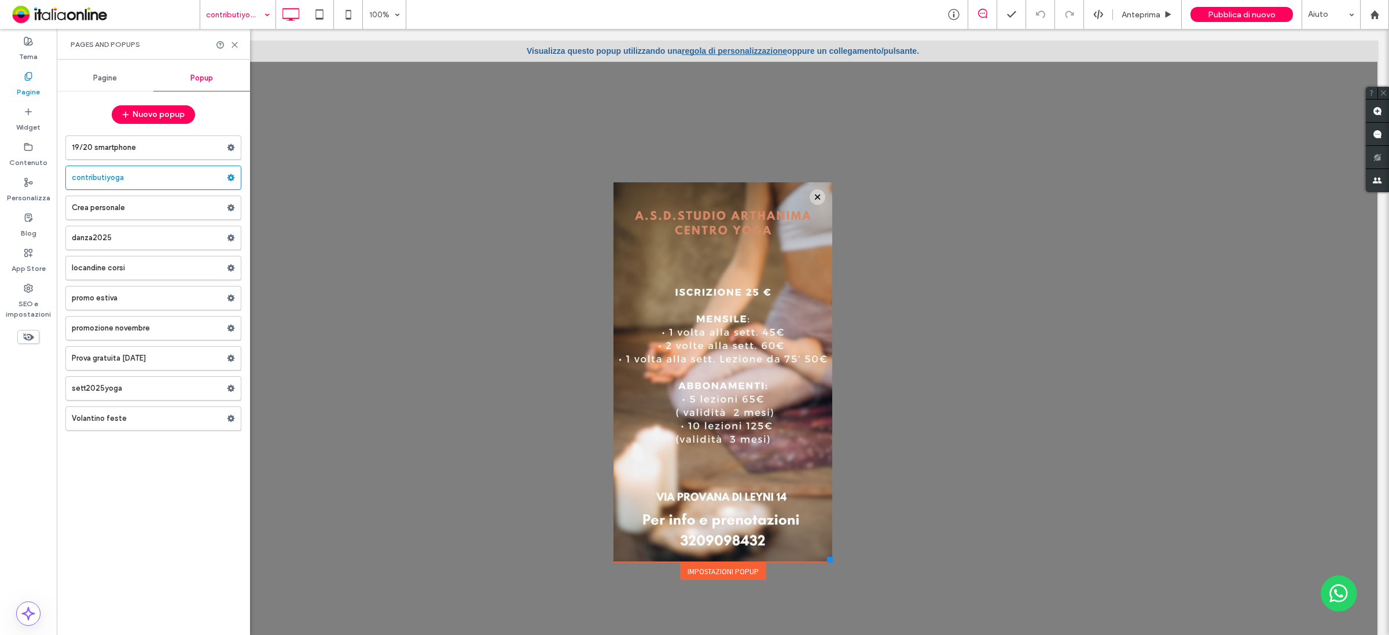
drag, startPoint x: 752, startPoint y: 266, endPoint x: 546, endPoint y: 317, distance: 212.8
click at [546, 317] on div at bounding box center [722, 344] width 1309 height 606
click at [810, 193] on div at bounding box center [818, 197] width 16 height 16
click at [810, 197] on div at bounding box center [818, 197] width 16 height 16
click at [230, 177] on icon at bounding box center [231, 178] width 8 height 8
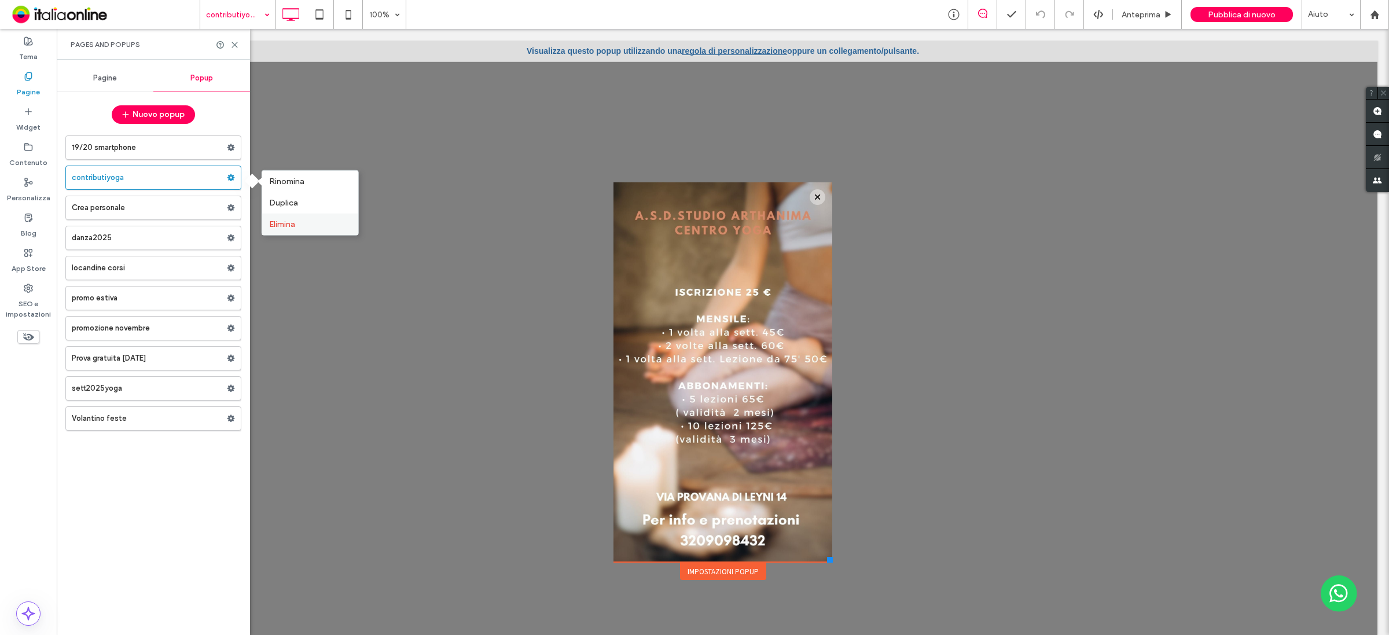
click at [275, 227] on span "Elimina" at bounding box center [282, 224] width 26 height 10
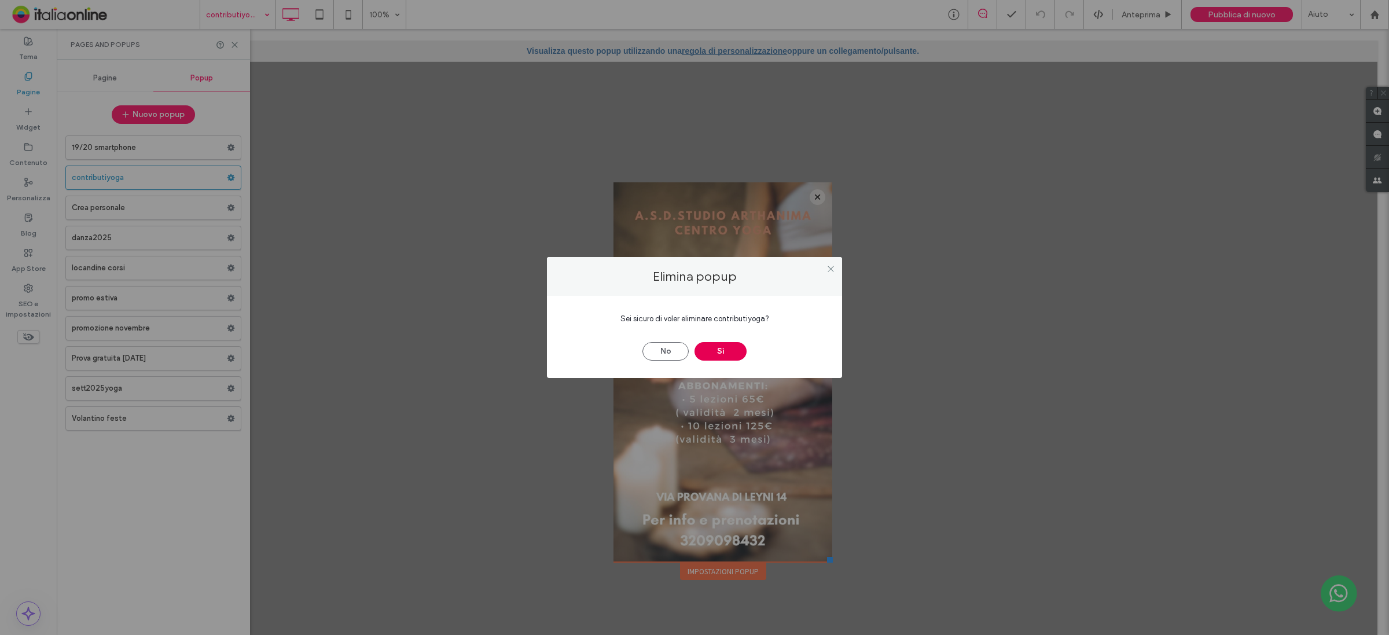
drag, startPoint x: 726, startPoint y: 350, endPoint x: 606, endPoint y: 318, distance: 124.5
click at [726, 350] on button "Sì" at bounding box center [721, 351] width 52 height 19
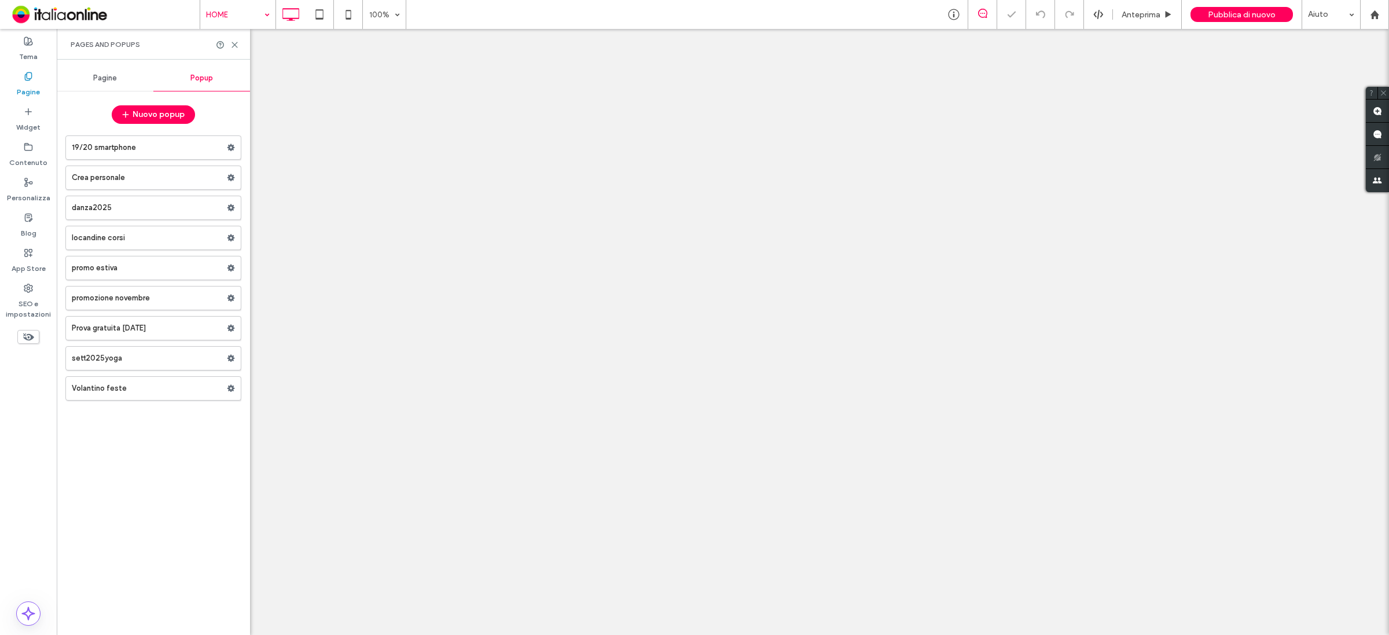
click at [233, 46] on div at bounding box center [694, 317] width 1389 height 635
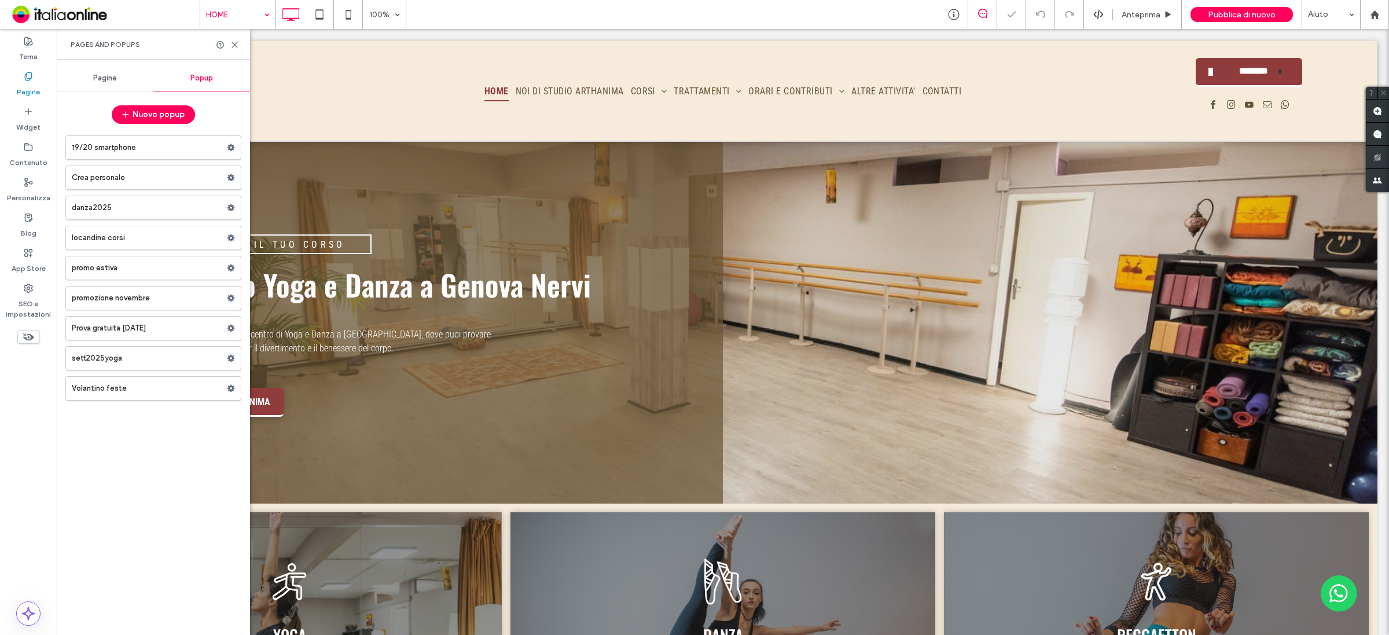
click at [233, 46] on use at bounding box center [234, 44] width 5 height 5
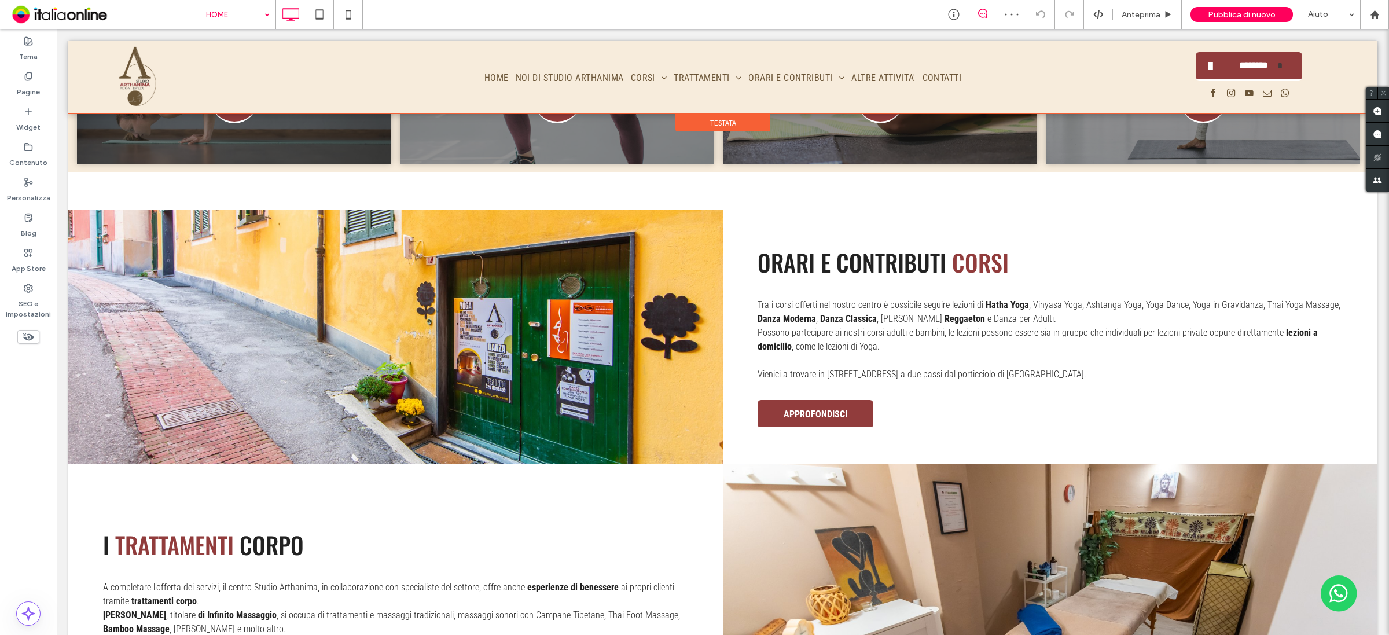
click at [800, 85] on div at bounding box center [722, 77] width 1309 height 73
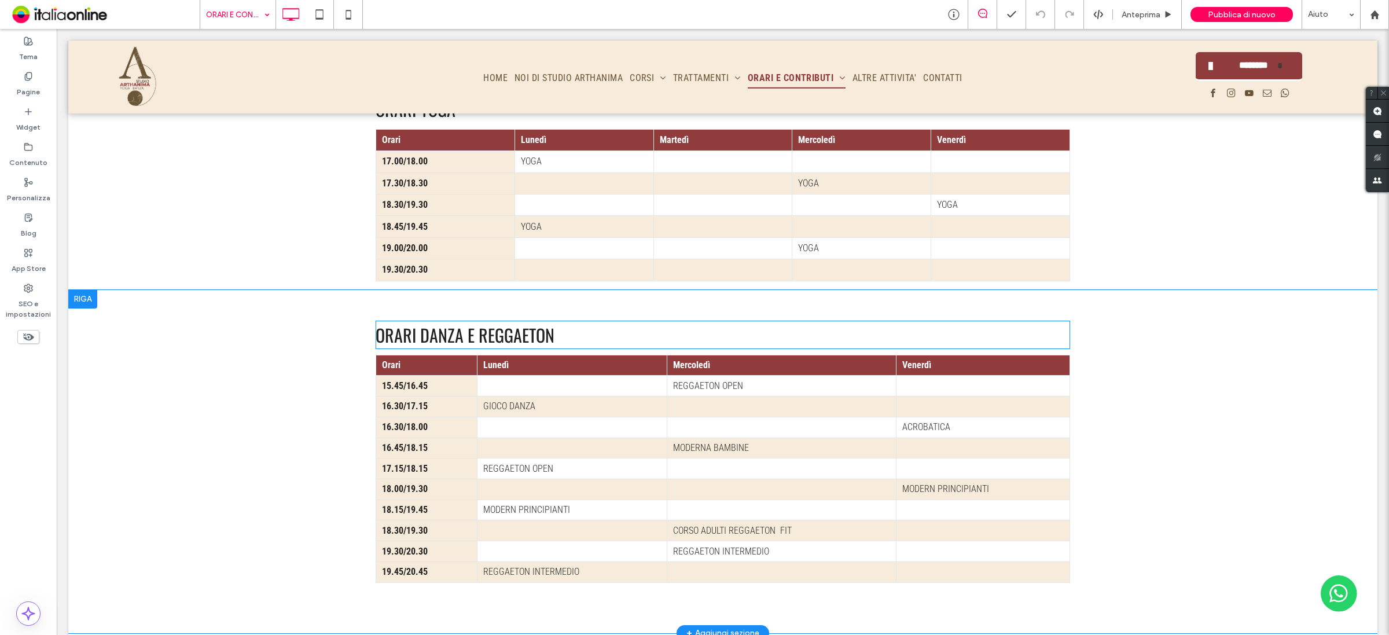
scroll to position [579, 0]
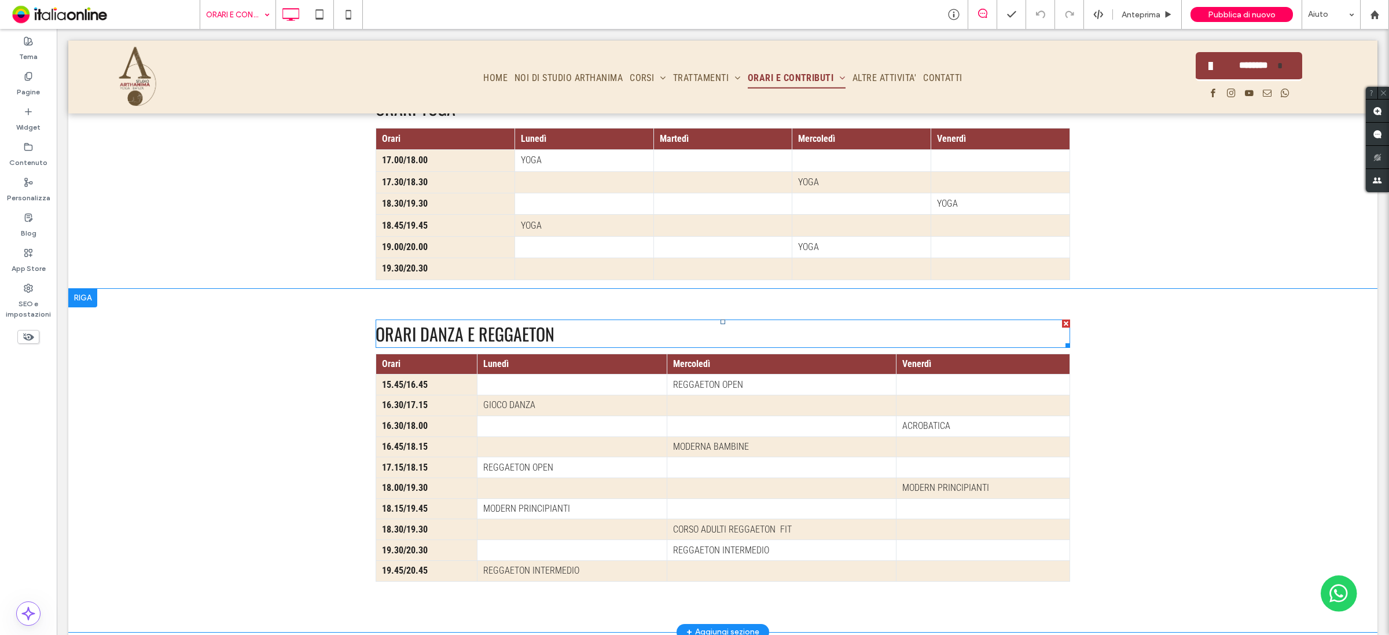
click at [449, 326] on span "ORARI DANZA E REGGAETON" at bounding box center [465, 334] width 179 height 26
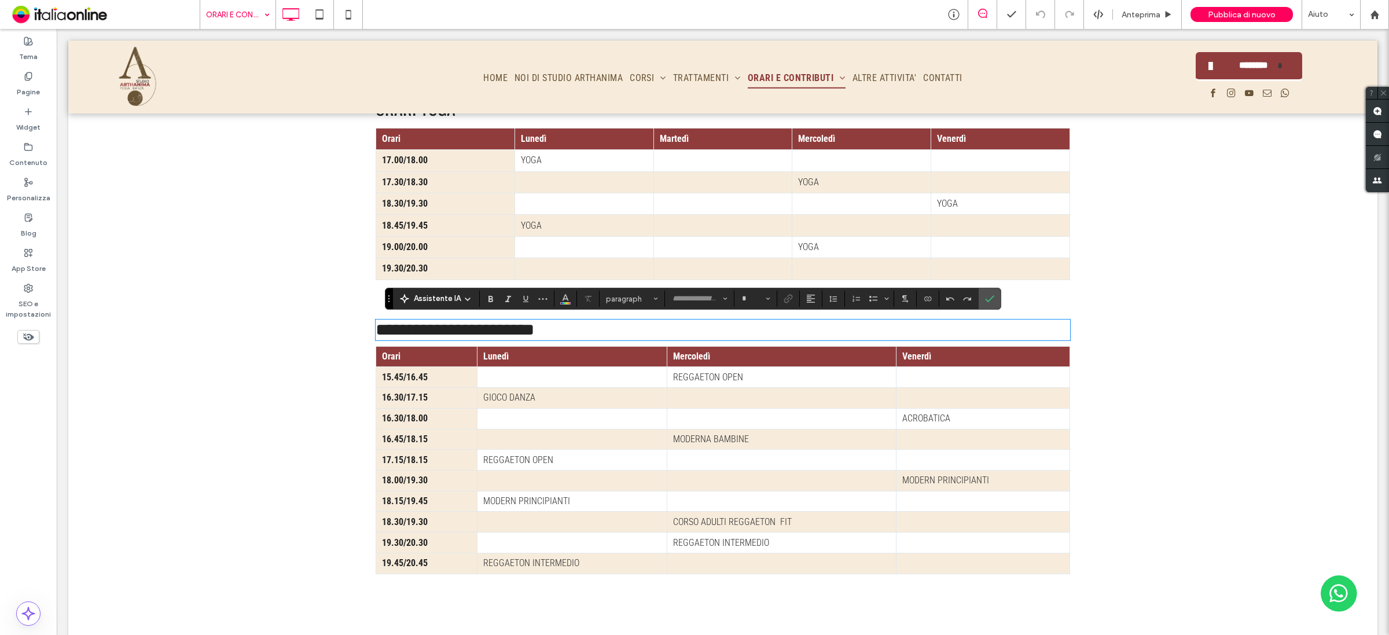
type input "******"
type input "**"
click at [469, 335] on span "**********" at bounding box center [455, 329] width 159 height 17
click at [998, 299] on label "Conferma" at bounding box center [989, 298] width 17 height 21
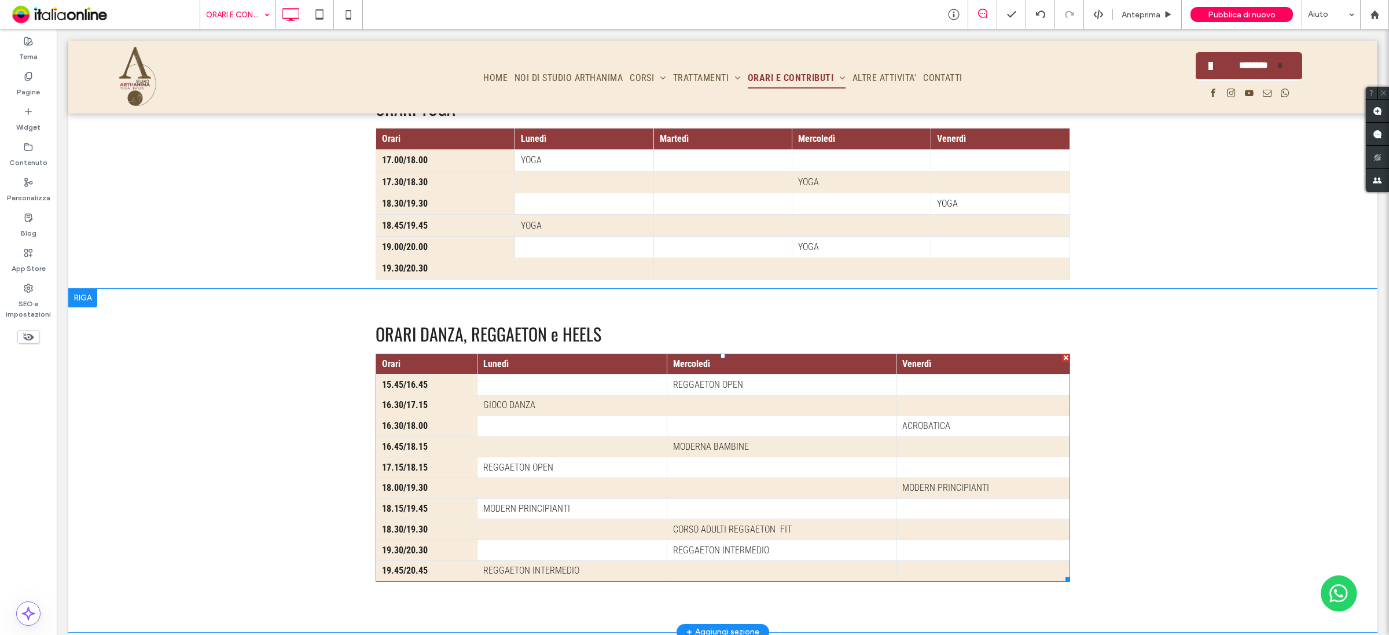
click at [539, 378] on td at bounding box center [572, 384] width 190 height 21
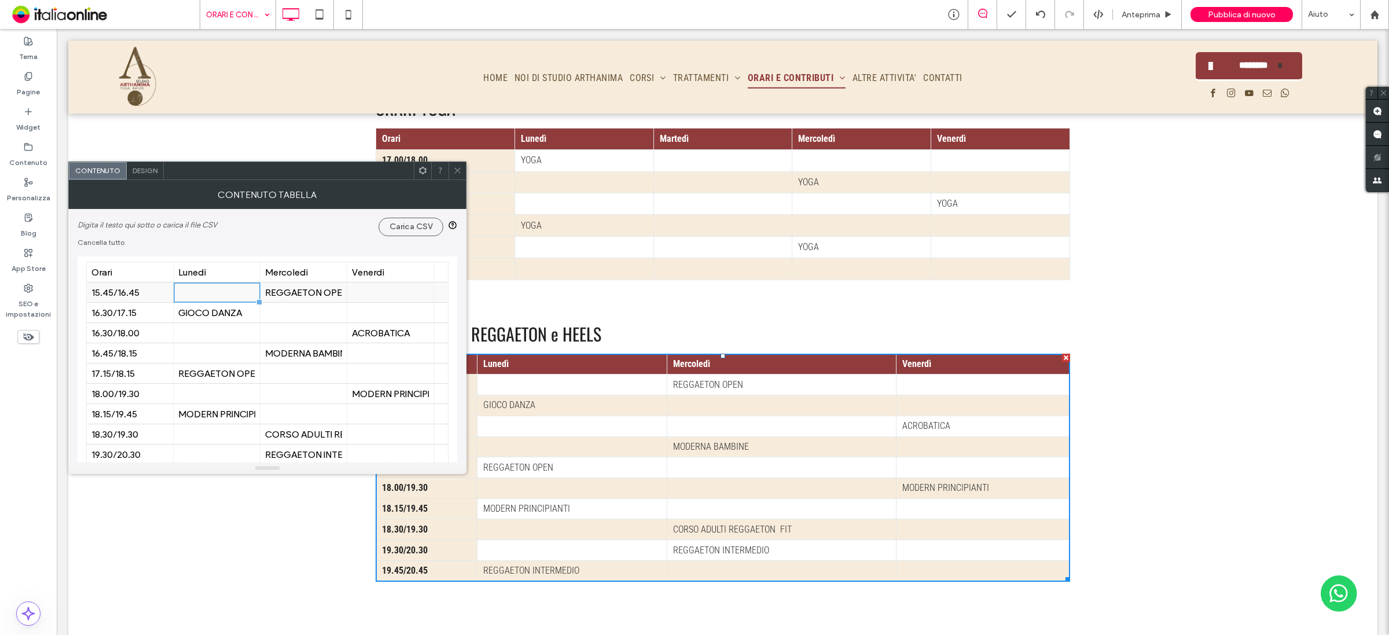
click at [208, 291] on div at bounding box center [216, 292] width 77 height 20
click at [136, 292] on div "15.45/16.45" at bounding box center [129, 292] width 77 height 11
click at [119, 296] on div "15.45/16.45" at bounding box center [129, 292] width 77 height 11
type input "**********"
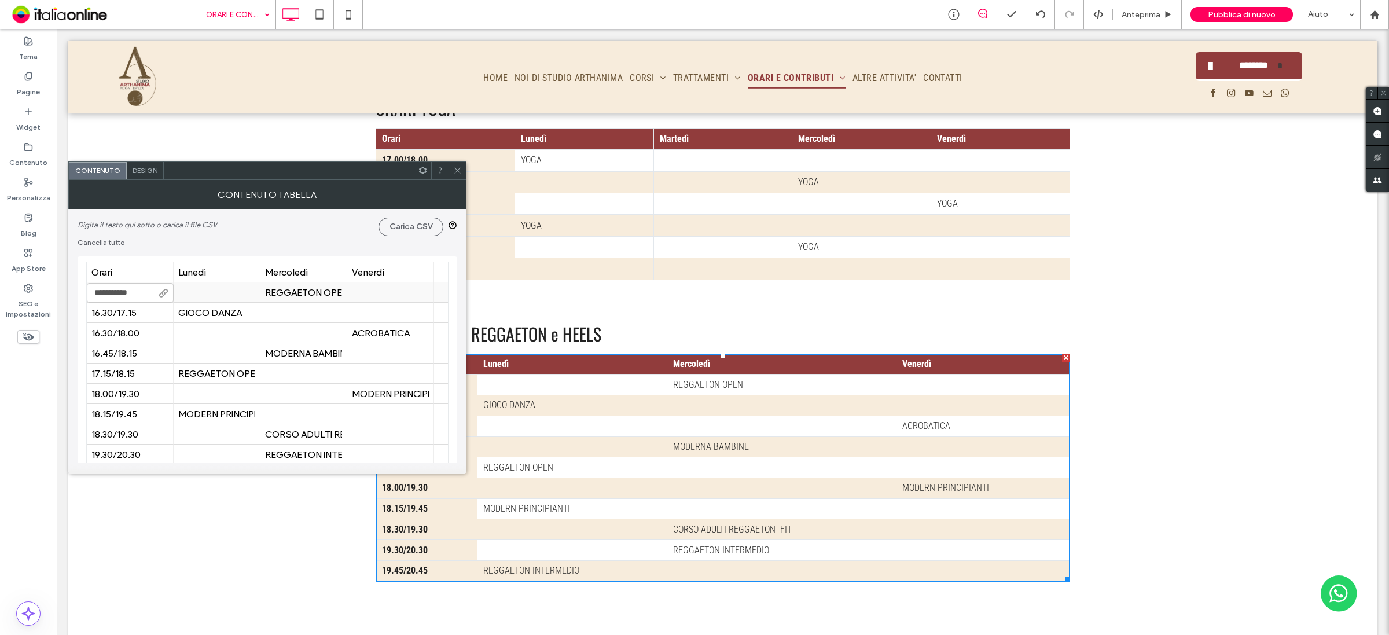
click at [220, 291] on div at bounding box center [216, 292] width 77 height 20
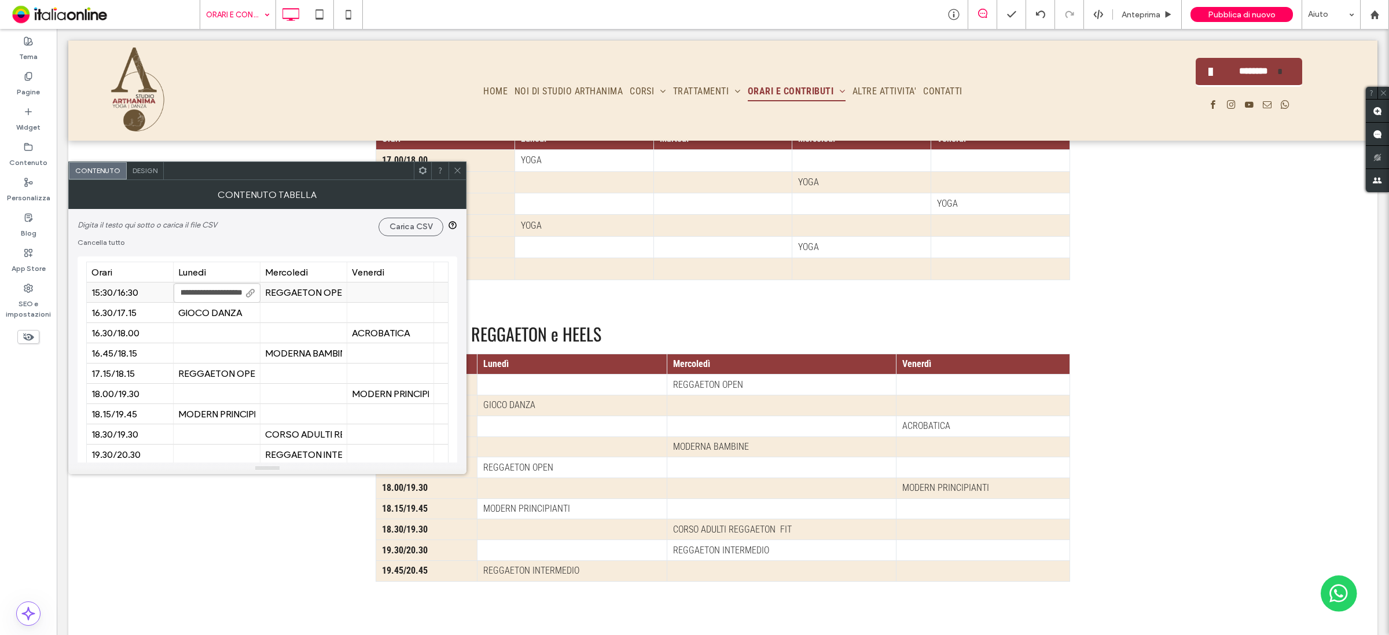
scroll to position [0, 42]
type input "**********"
click at [247, 293] on use at bounding box center [250, 293] width 9 height 9
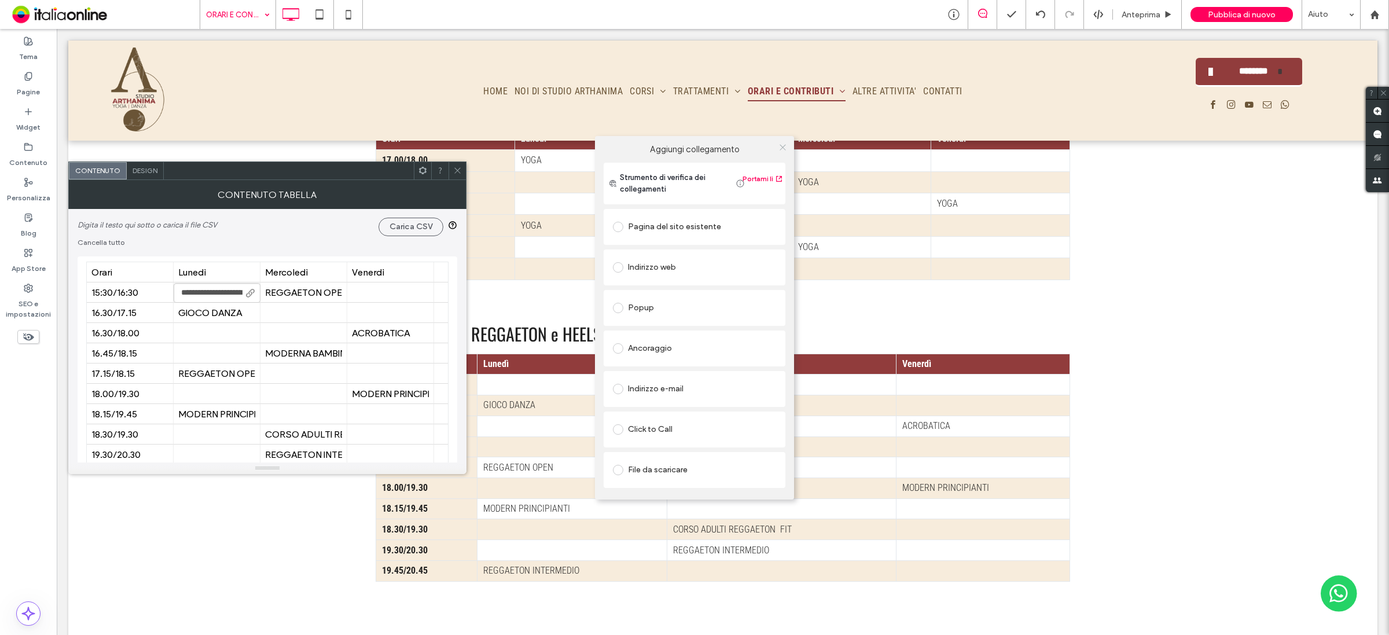
click at [780, 148] on icon at bounding box center [782, 147] width 9 height 9
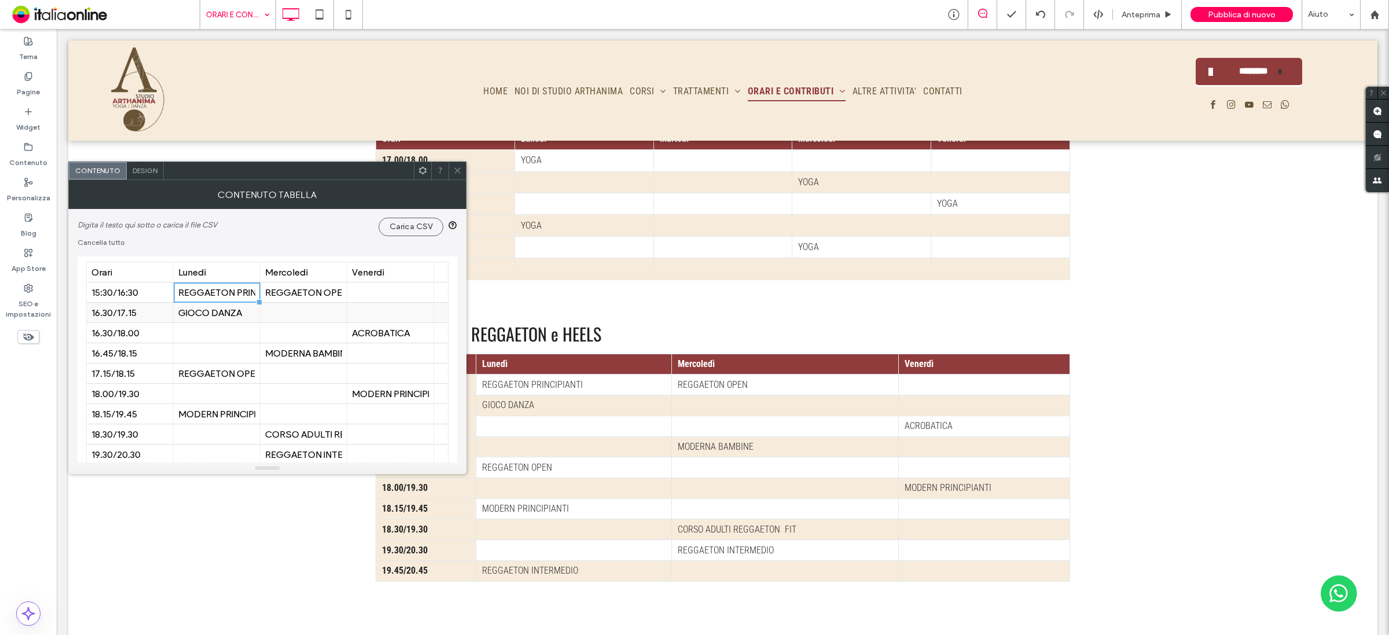
click at [155, 313] on div "16.30/17.15" at bounding box center [129, 312] width 77 height 11
click at [148, 313] on div "16.30/17.15" at bounding box center [129, 312] width 77 height 11
click at [132, 315] on div "16.30/17.15" at bounding box center [129, 312] width 77 height 11
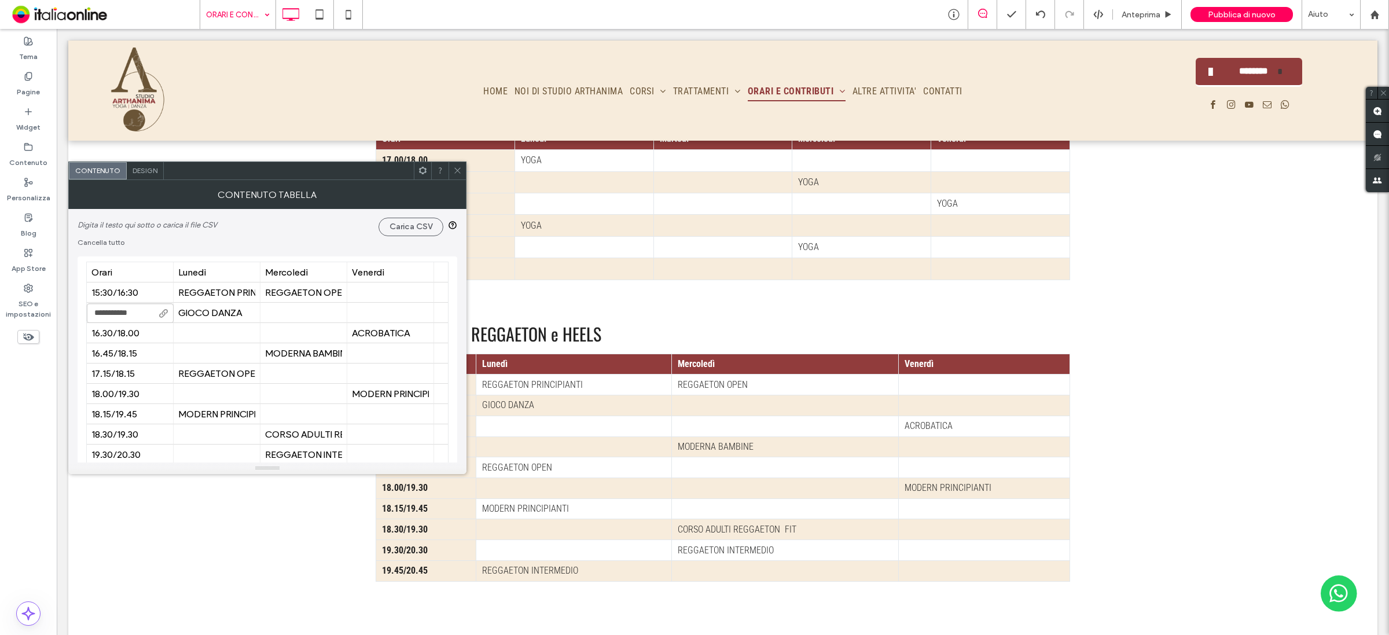
click at [135, 315] on input "**********" at bounding box center [130, 313] width 87 height 20
type input "**********"
click at [192, 314] on div "GIOCO DANZA" at bounding box center [216, 312] width 77 height 11
click at [137, 371] on div "17.15/18.15" at bounding box center [129, 373] width 77 height 11
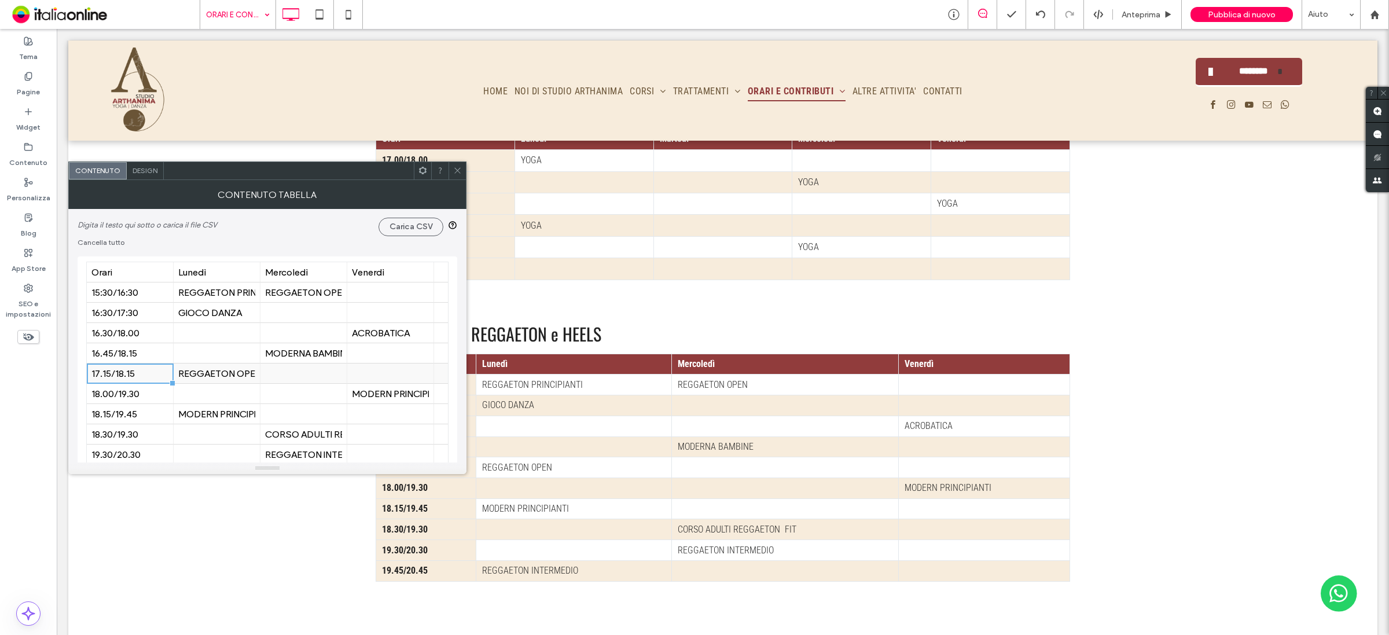
click at [137, 371] on div "17.15/18.15" at bounding box center [129, 373] width 77 height 11
type input "********"
click at [218, 371] on div "REGGAETON OPEN" at bounding box center [216, 373] width 77 height 11
click at [218, 371] on input "**********" at bounding box center [217, 374] width 87 height 20
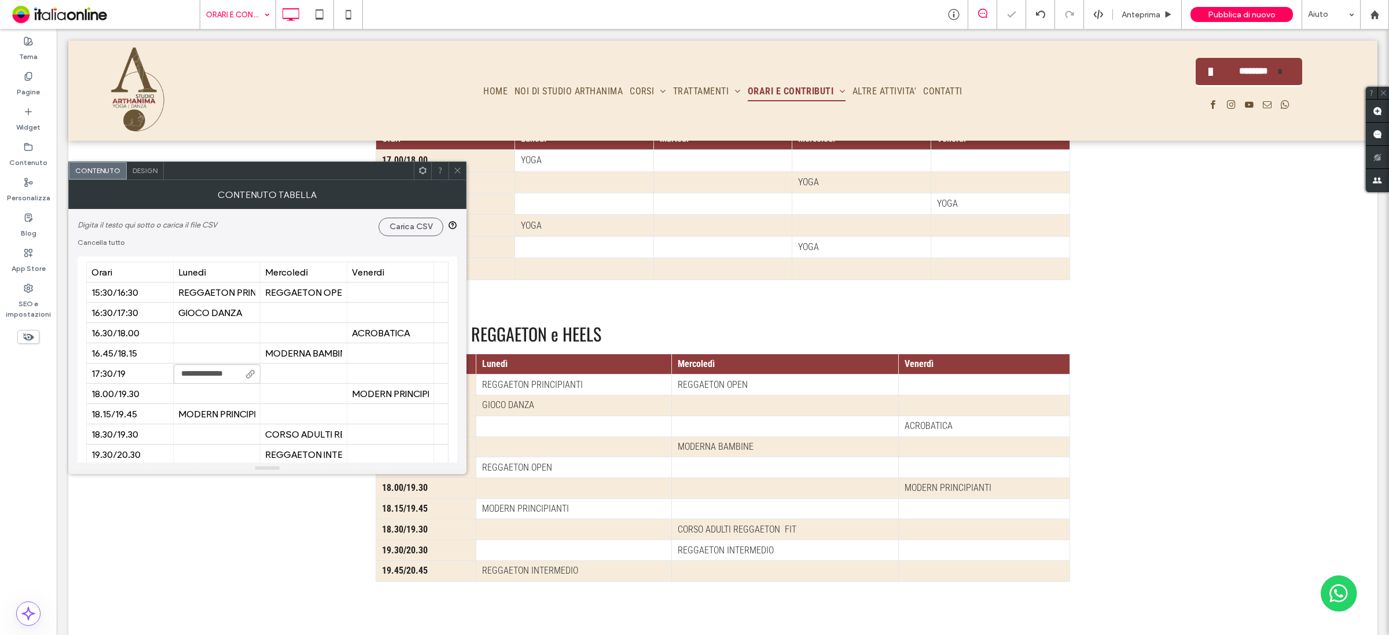
click at [218, 371] on input "**********" at bounding box center [217, 374] width 87 height 20
type input "**********"
click at [120, 410] on div "18.15/19.45" at bounding box center [129, 414] width 77 height 11
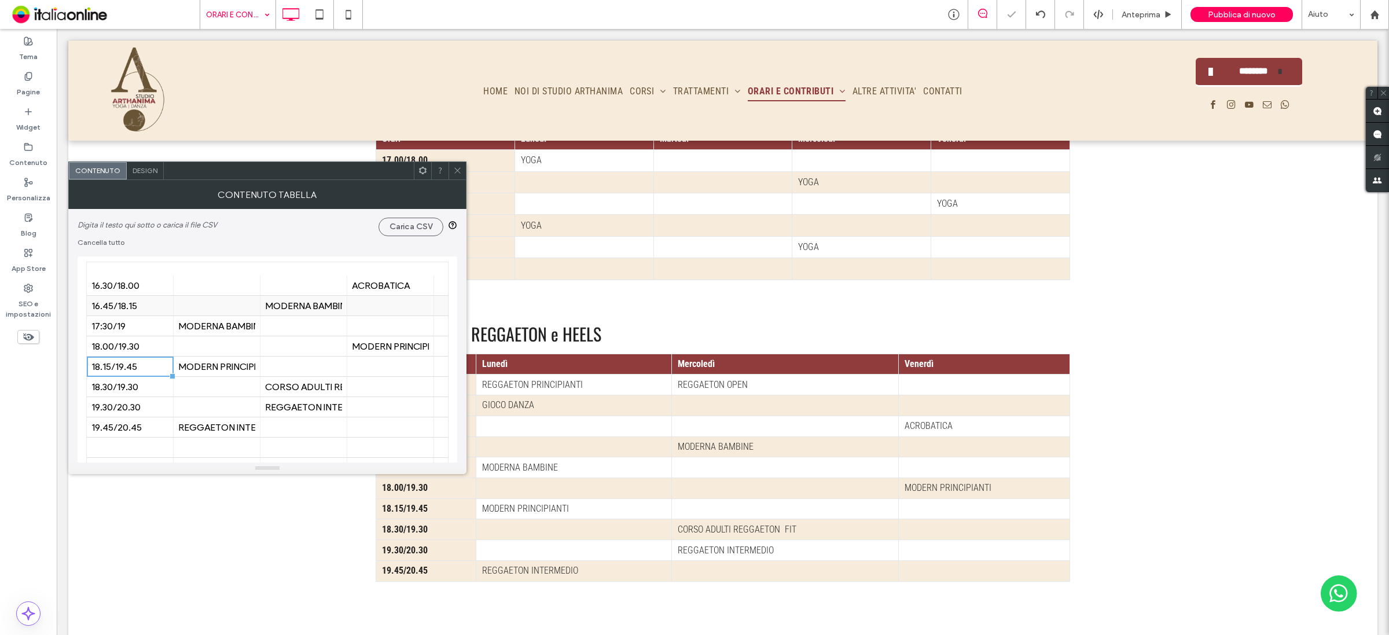
scroll to position [72, 0]
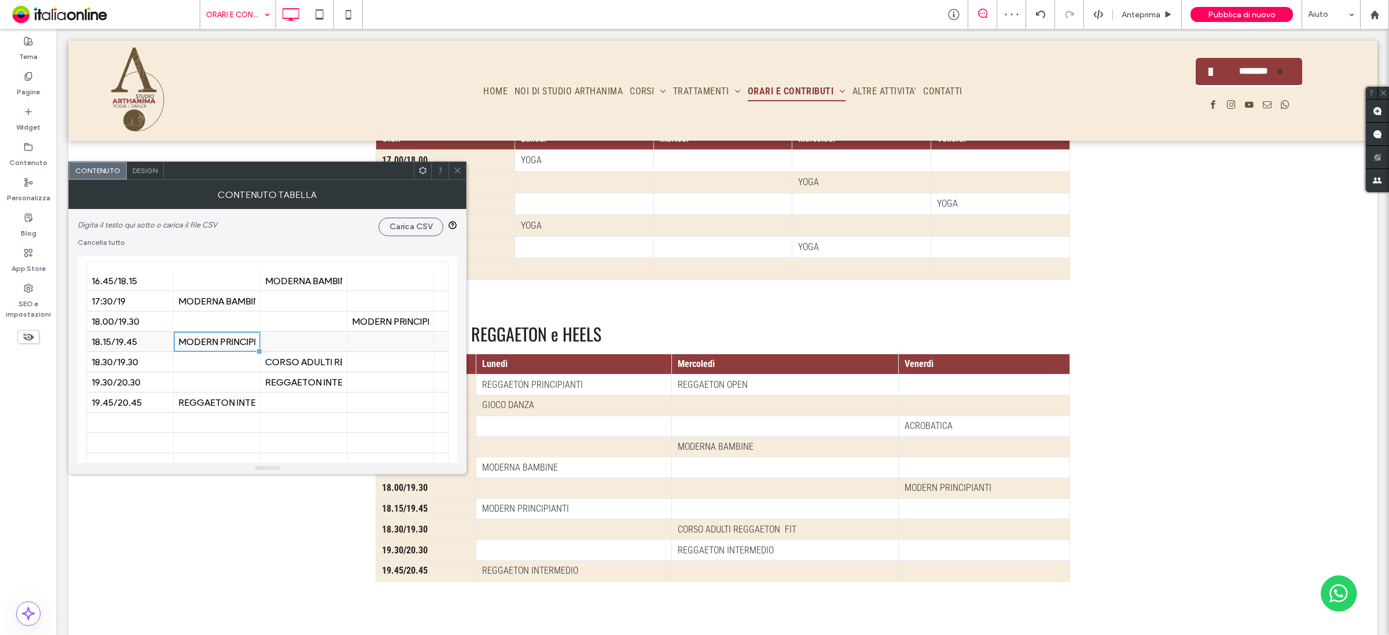
click at [207, 337] on div "MODERN PRINCIPIANTI" at bounding box center [216, 341] width 77 height 11
click at [207, 361] on div at bounding box center [216, 362] width 77 height 20
click at [131, 405] on div "19.45/20.45" at bounding box center [129, 402] width 77 height 11
click at [131, 405] on input "**********" at bounding box center [130, 403] width 87 height 20
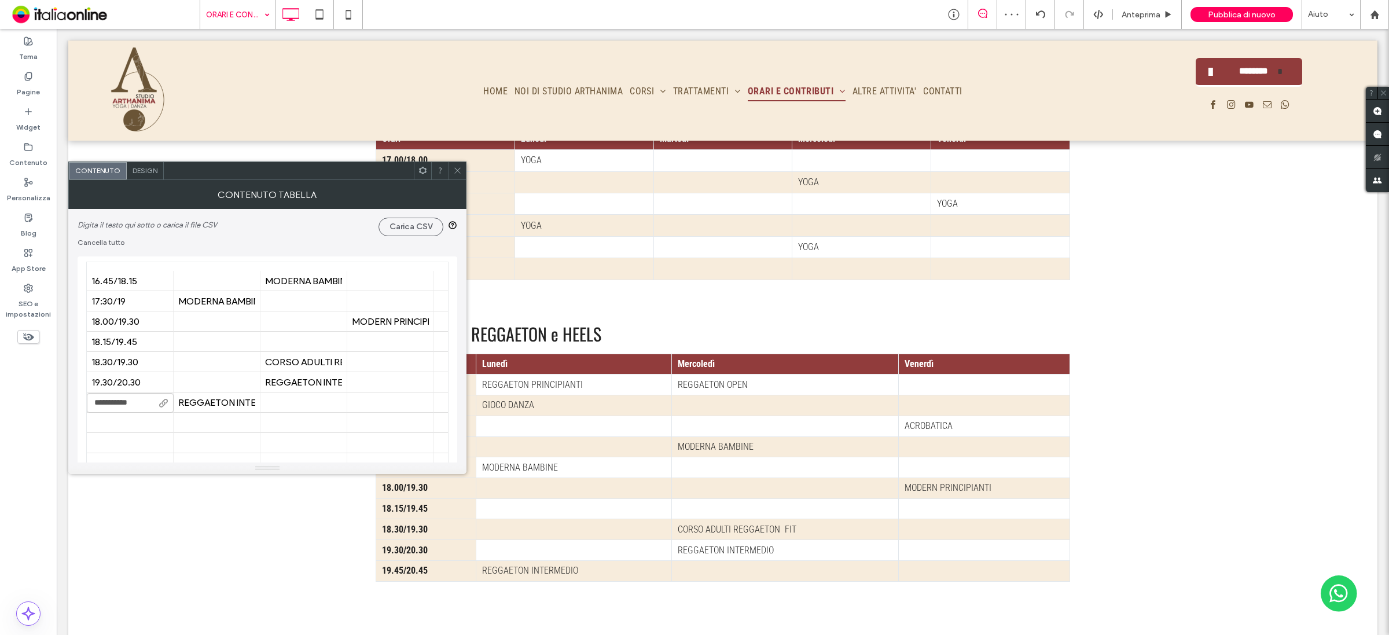
click at [131, 405] on input "**********" at bounding box center [130, 403] width 87 height 20
type input "**********"
click at [262, 418] on div at bounding box center [303, 423] width 87 height 20
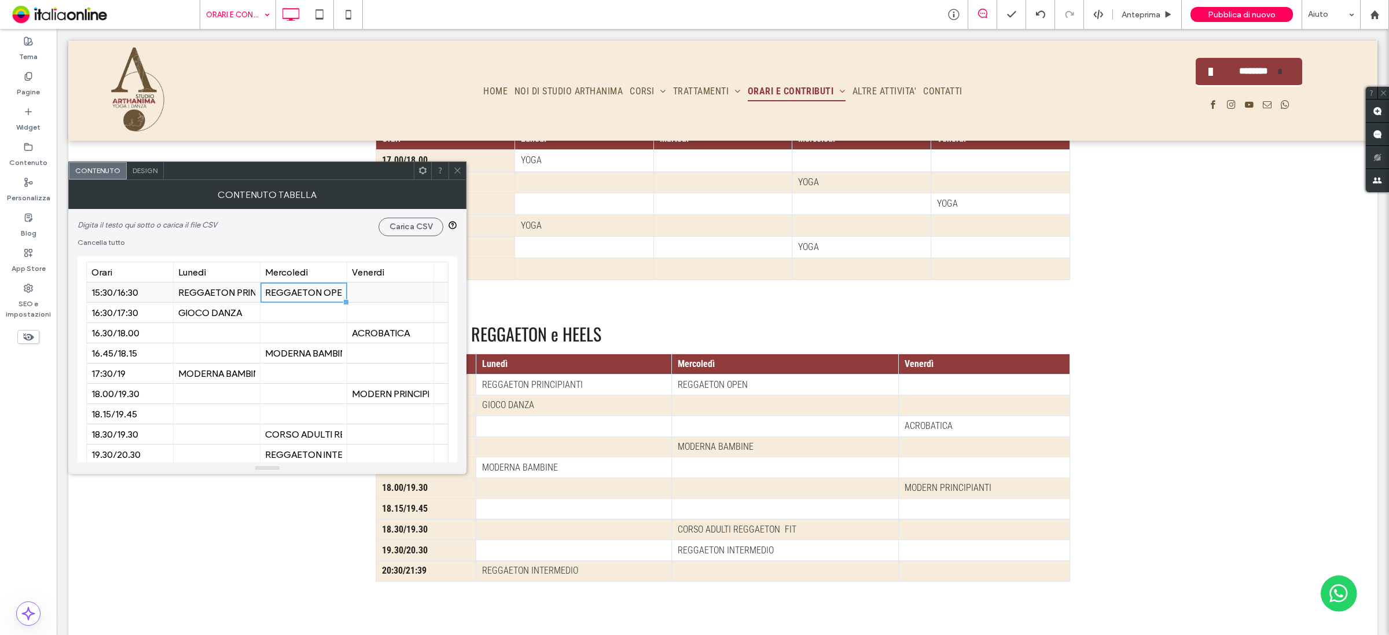
click at [329, 294] on div "REGGAETON OPEN" at bounding box center [303, 292] width 77 height 11
click at [328, 293] on div "REGGAETON OPEN" at bounding box center [303, 292] width 77 height 11
click at [328, 293] on input "**********" at bounding box center [303, 293] width 87 height 20
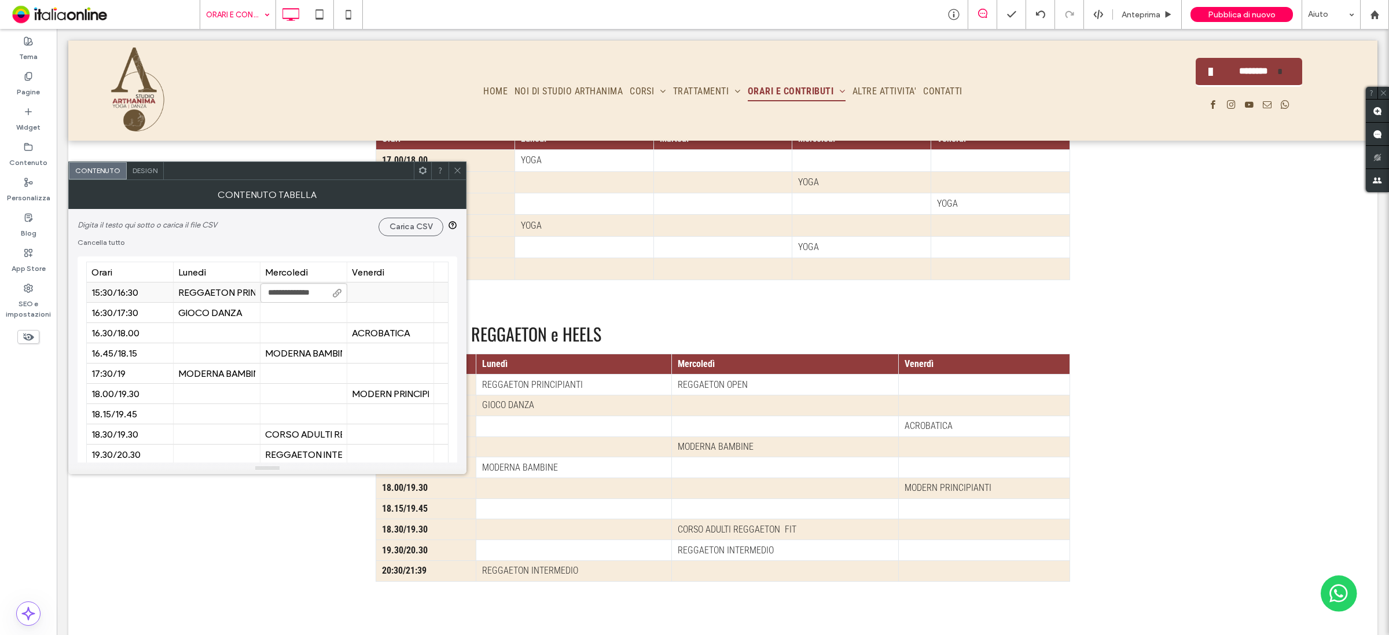
scroll to position [0, 14]
click at [328, 293] on input "**********" at bounding box center [303, 293] width 87 height 20
type input "**********"
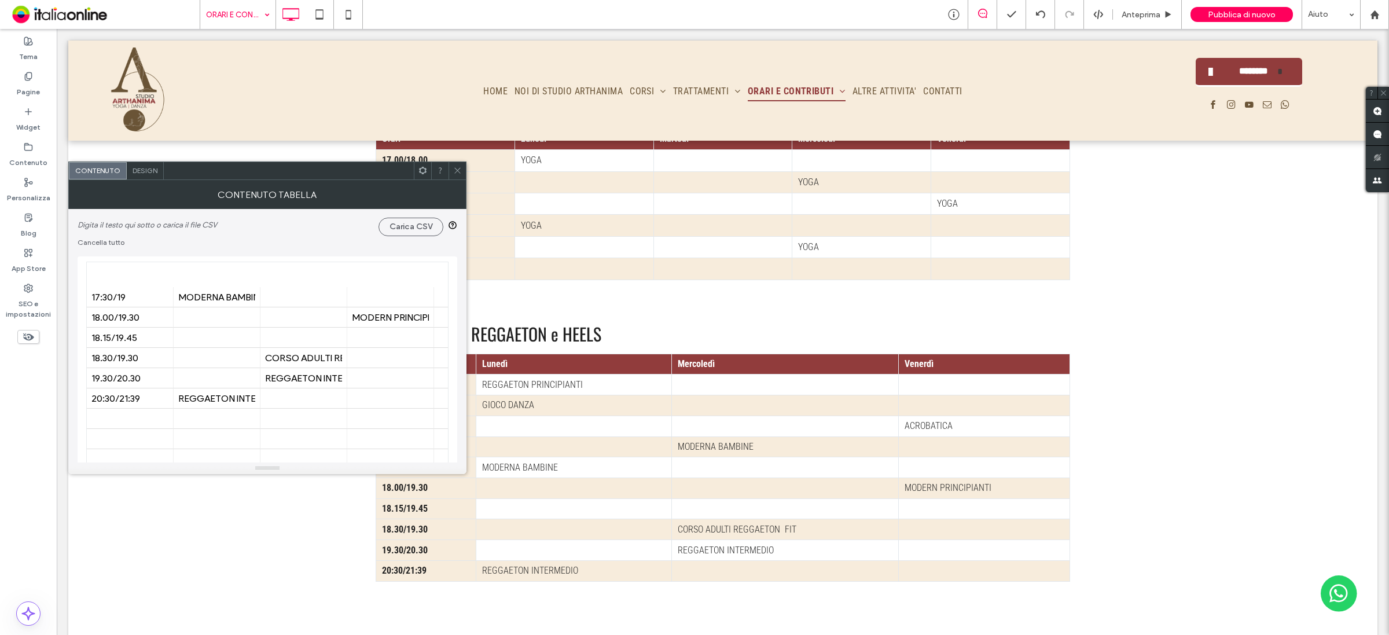
scroll to position [145, 0]
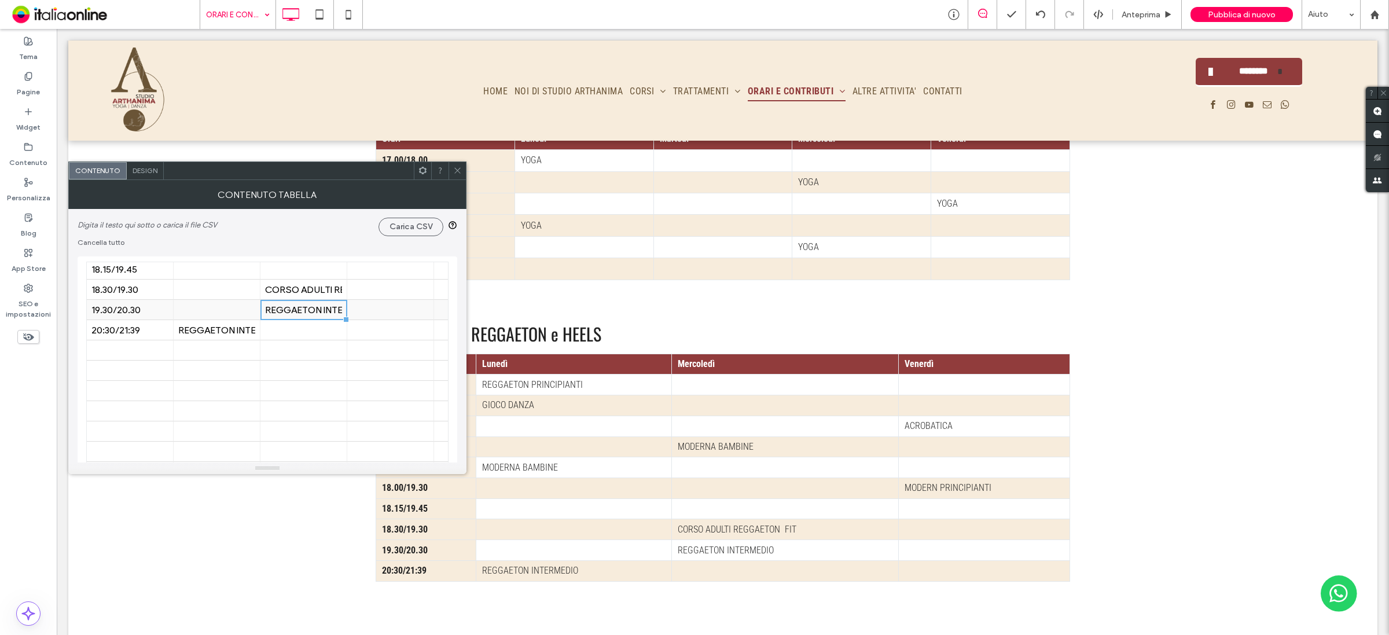
click at [316, 304] on div "REGGAETON INTERMEDIO" at bounding box center [303, 310] width 77 height 20
click at [305, 330] on div at bounding box center [303, 330] width 77 height 20
click at [138, 325] on div "20:30/21:39" at bounding box center [129, 330] width 77 height 11
click at [139, 325] on div "20:30/21:39" at bounding box center [129, 330] width 77 height 11
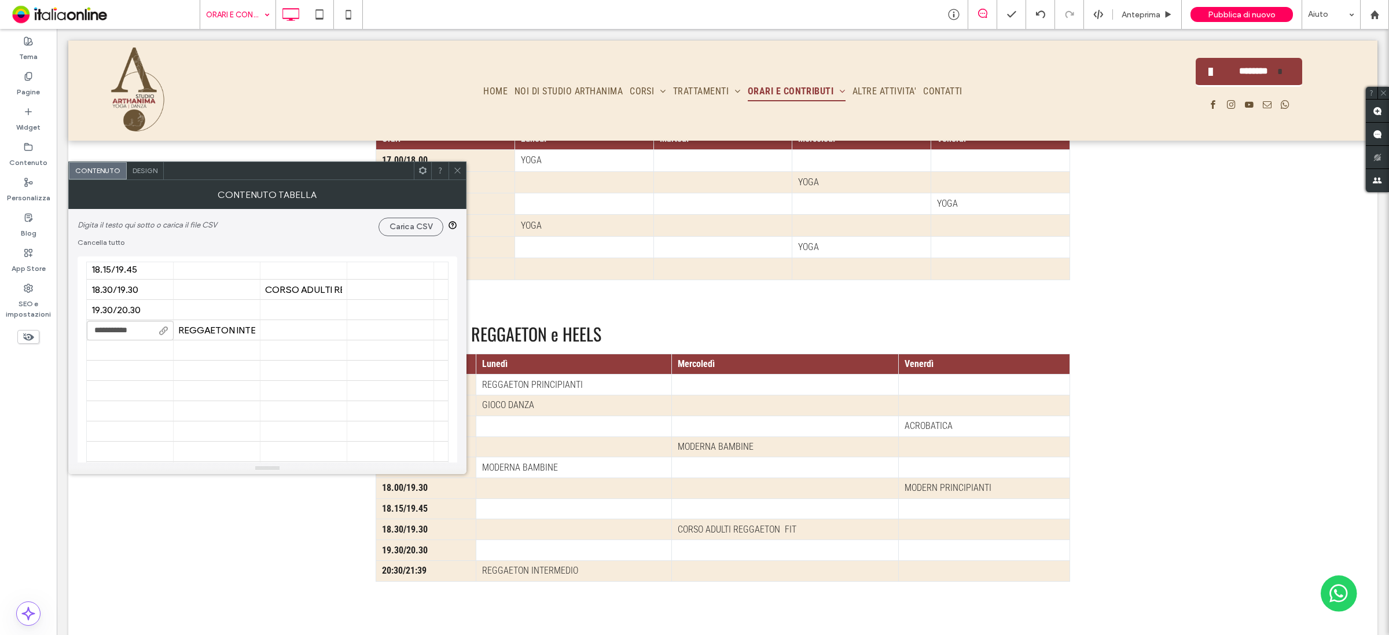
click at [150, 328] on input "**********" at bounding box center [130, 331] width 87 height 20
type input "**********"
click at [296, 336] on div at bounding box center [303, 330] width 77 height 20
click at [302, 331] on div at bounding box center [303, 330] width 77 height 20
type input "*****"
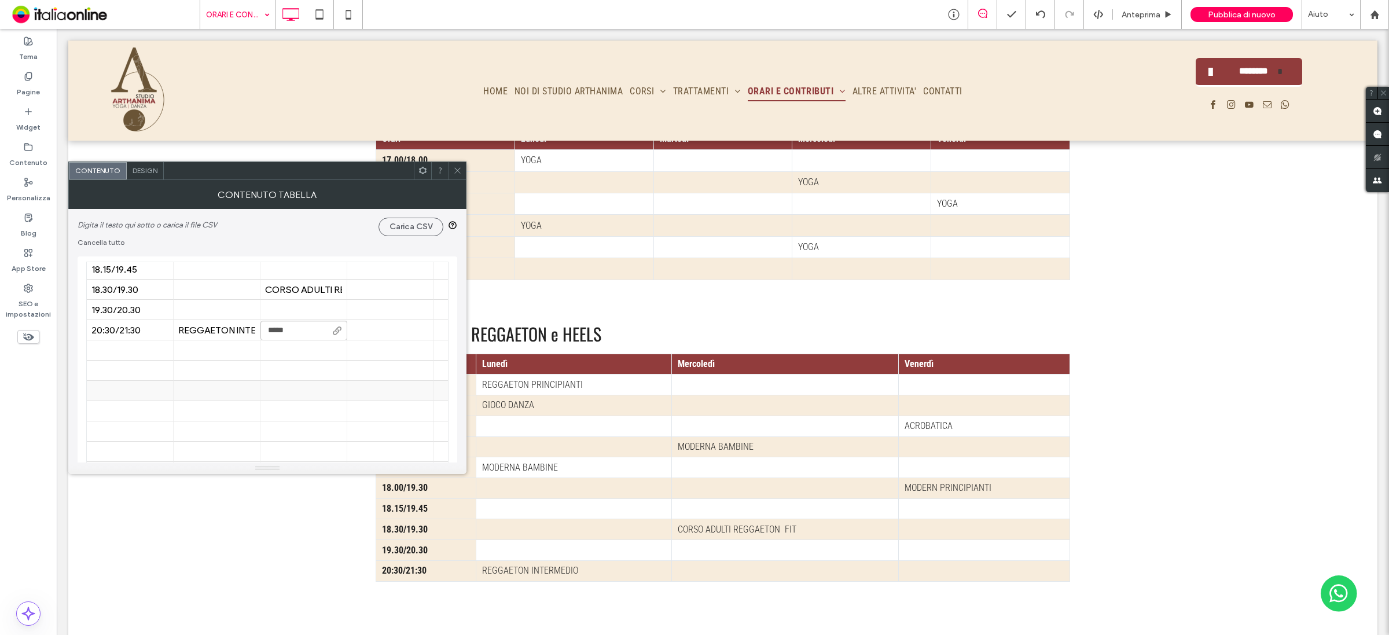
click at [325, 394] on div at bounding box center [303, 391] width 77 height 20
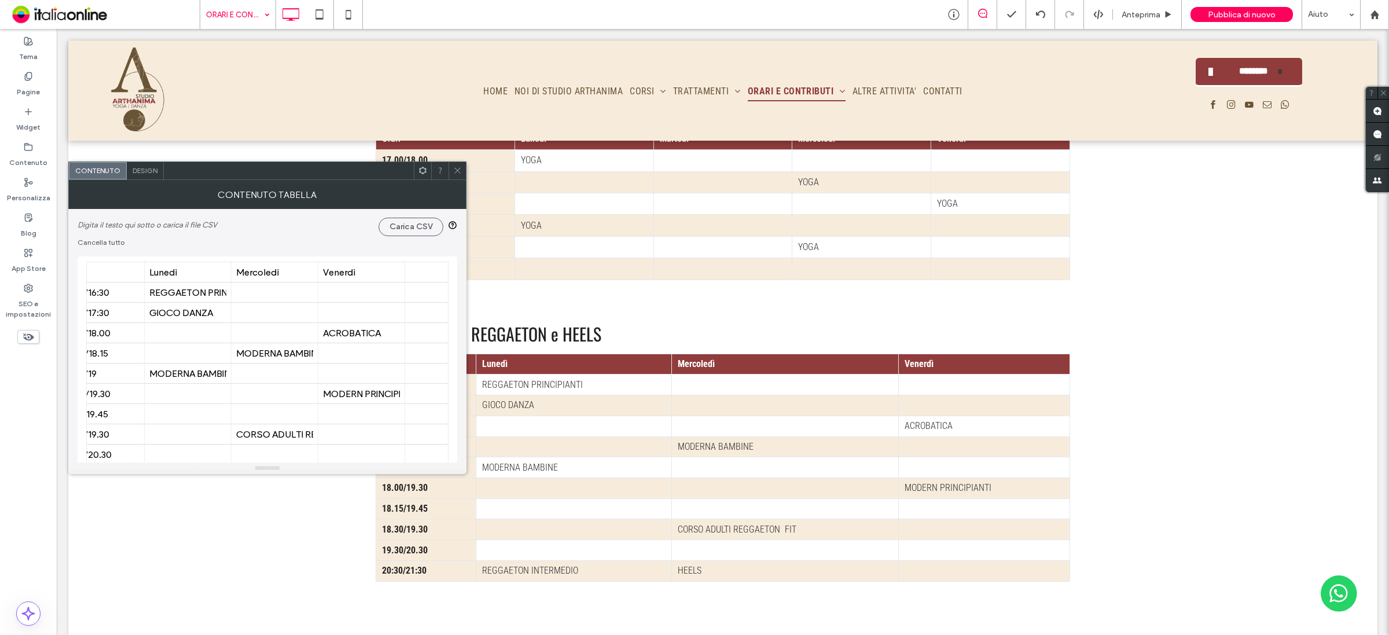
scroll to position [0, 0]
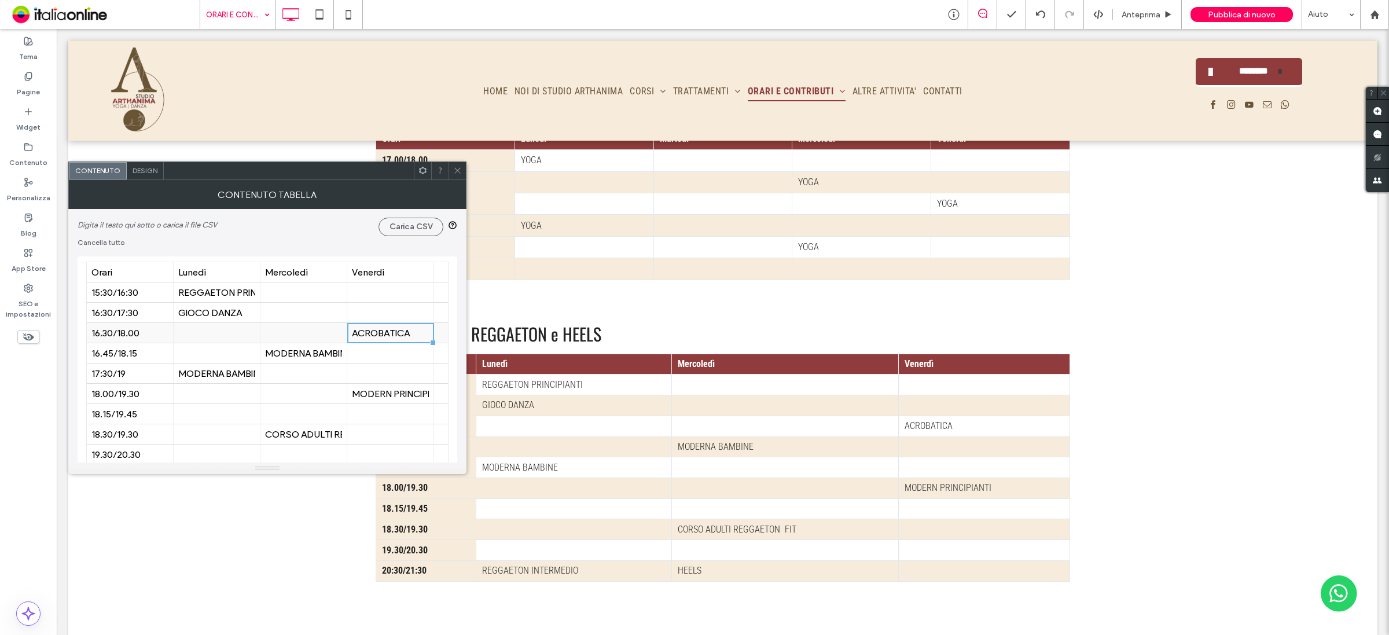
click at [382, 333] on div "ACROBATICA" at bounding box center [390, 333] width 77 height 11
click at [382, 333] on input "**********" at bounding box center [390, 334] width 87 height 20
type input "**********"
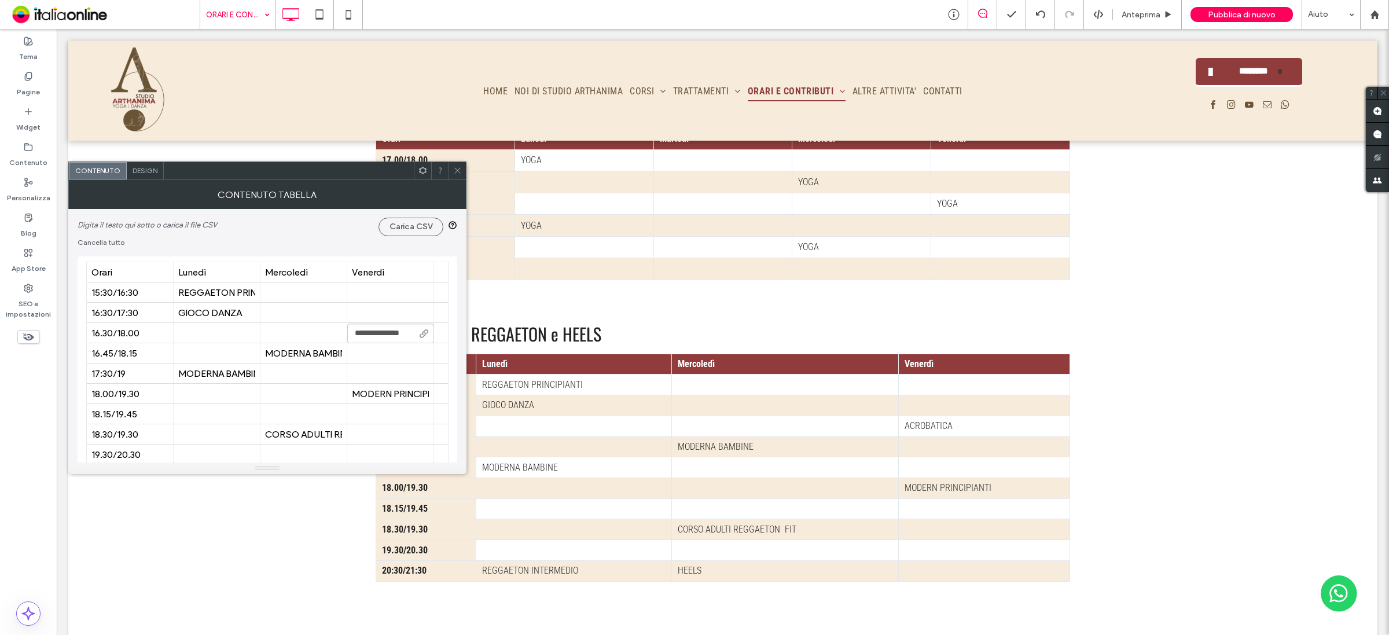
scroll to position [0, 17]
click at [395, 397] on div "MODERN PRINCIPIANTI" at bounding box center [390, 393] width 77 height 11
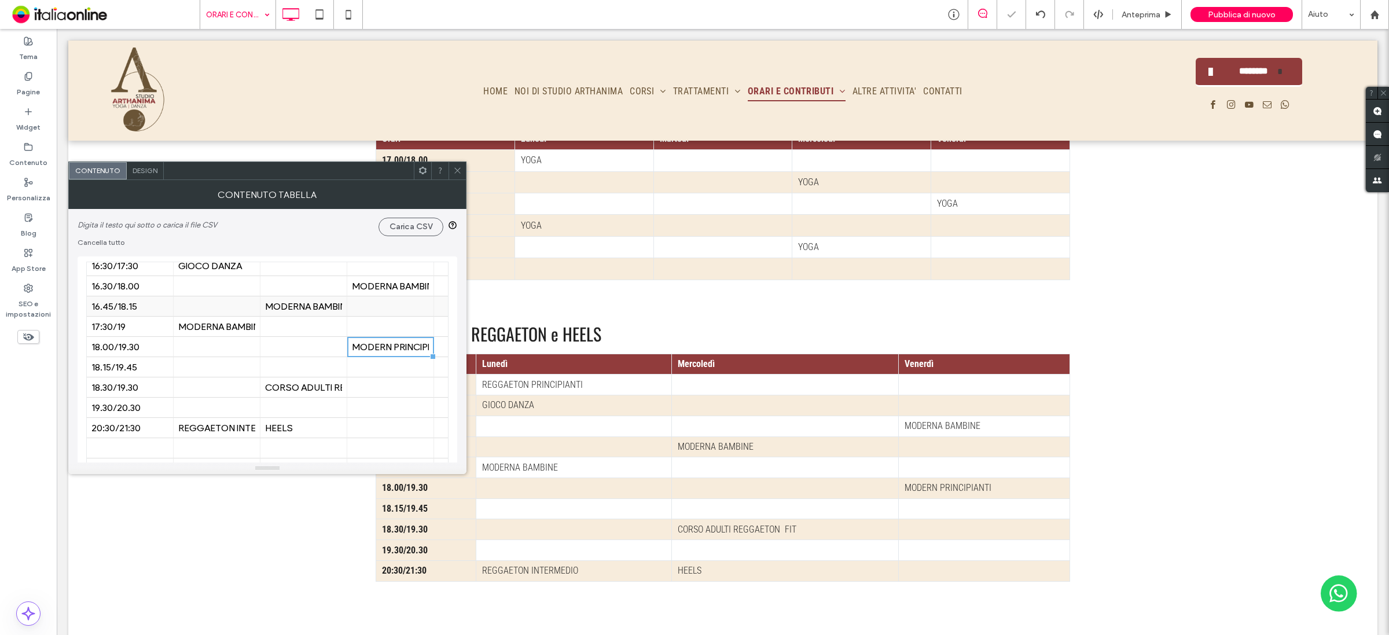
scroll to position [72, 0]
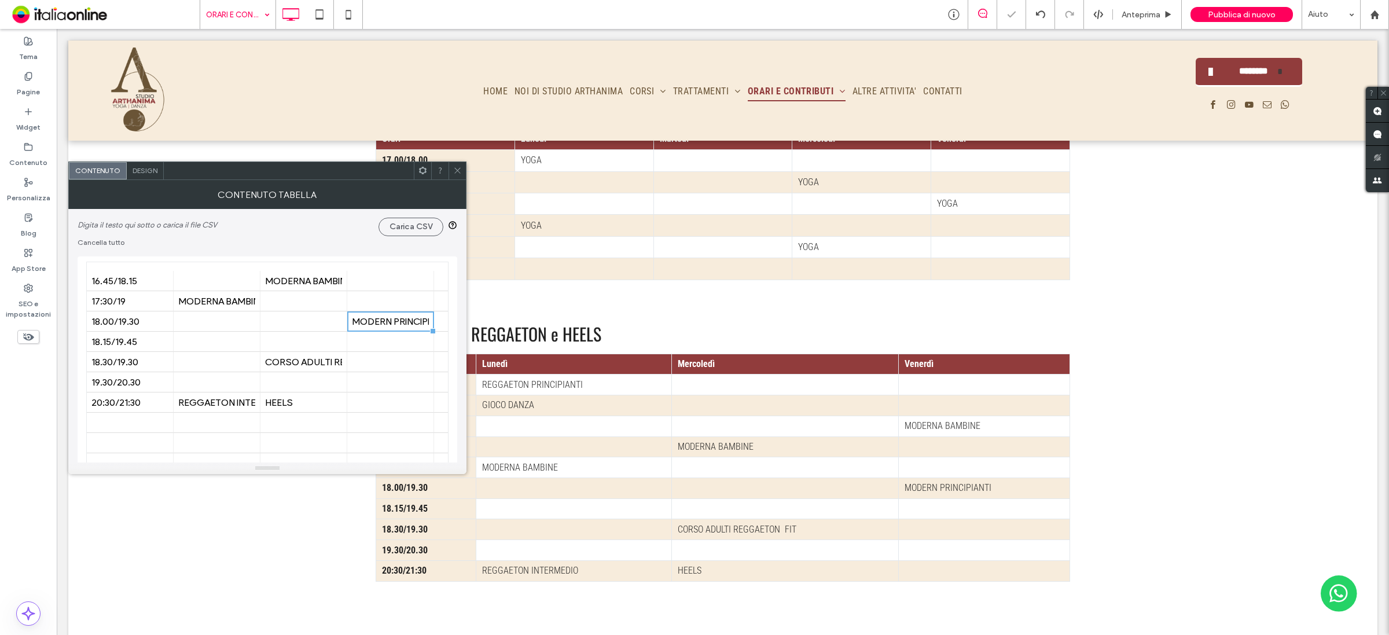
click at [394, 314] on div "MODERN PRINCIPIANTI" at bounding box center [390, 321] width 77 height 20
type input "**********"
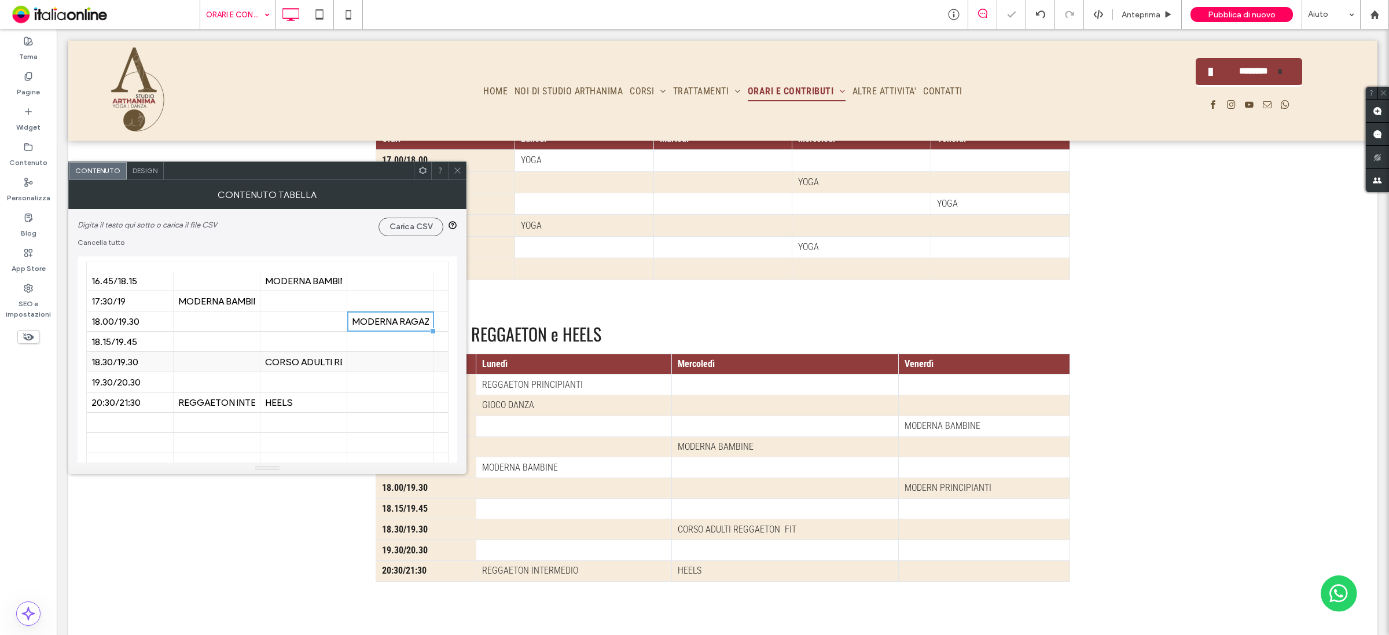
click at [387, 370] on div at bounding box center [390, 362] width 77 height 20
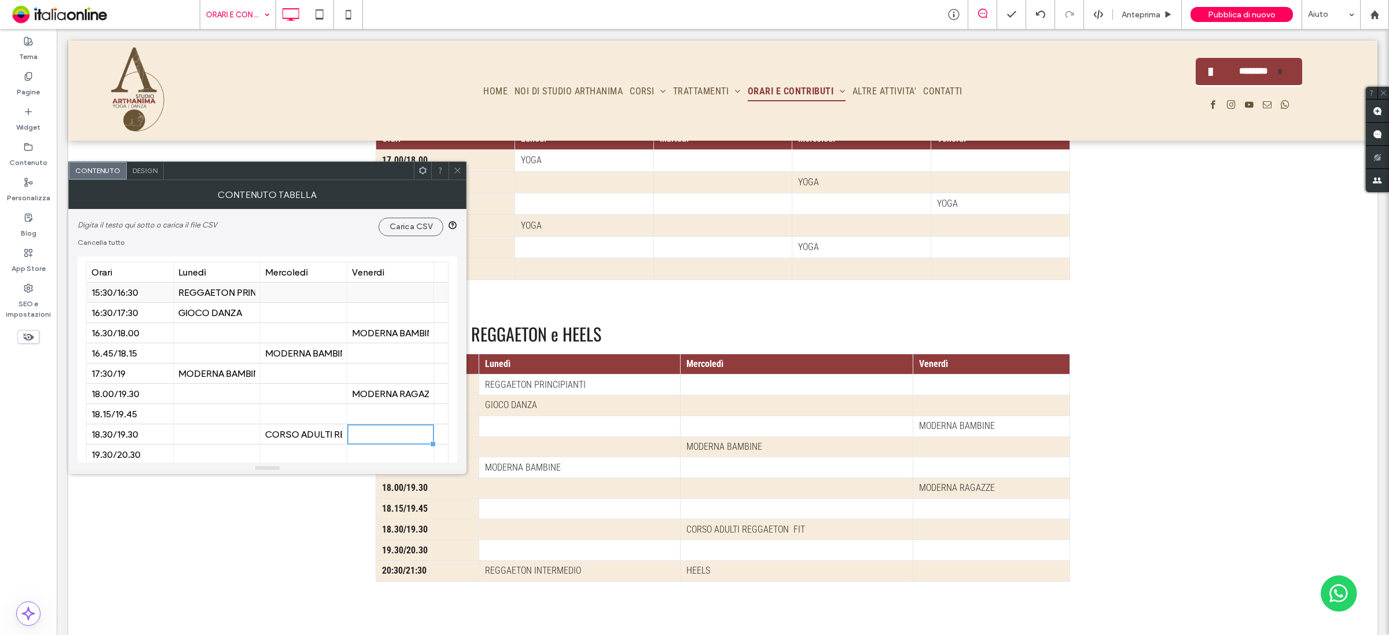
click at [284, 295] on div at bounding box center [303, 292] width 77 height 20
type input "**********"
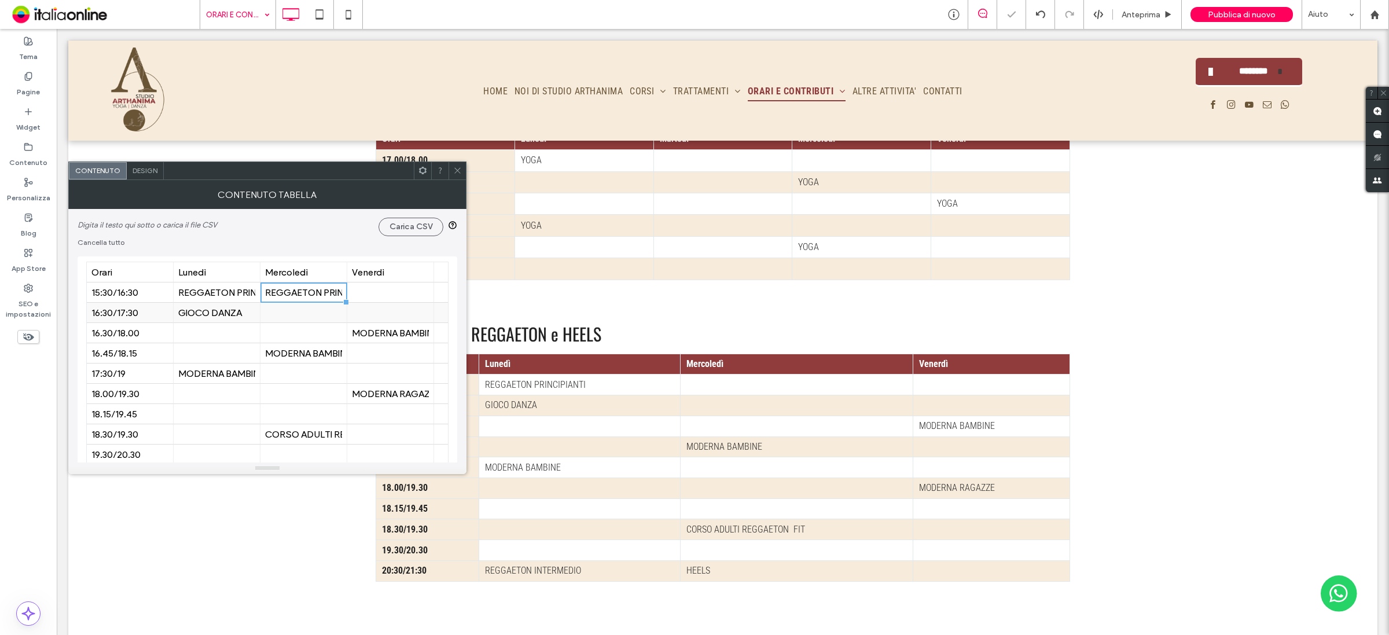
click at [299, 317] on div at bounding box center [303, 313] width 77 height 20
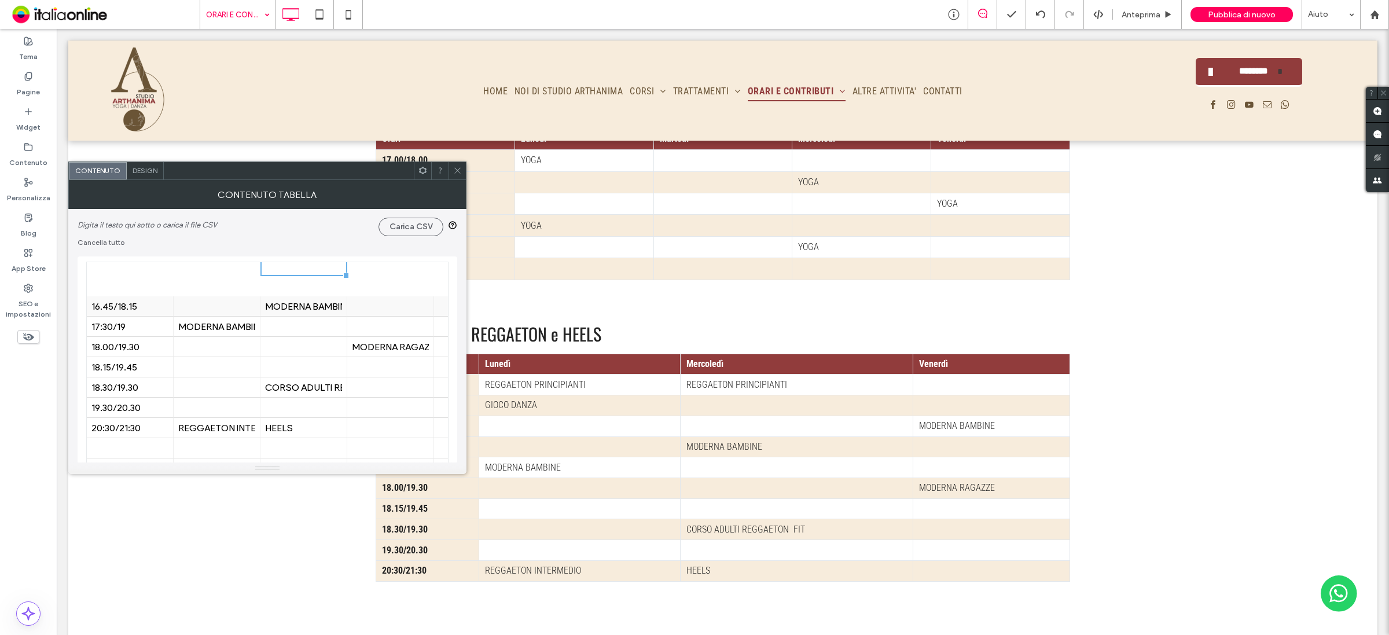
scroll to position [72, 0]
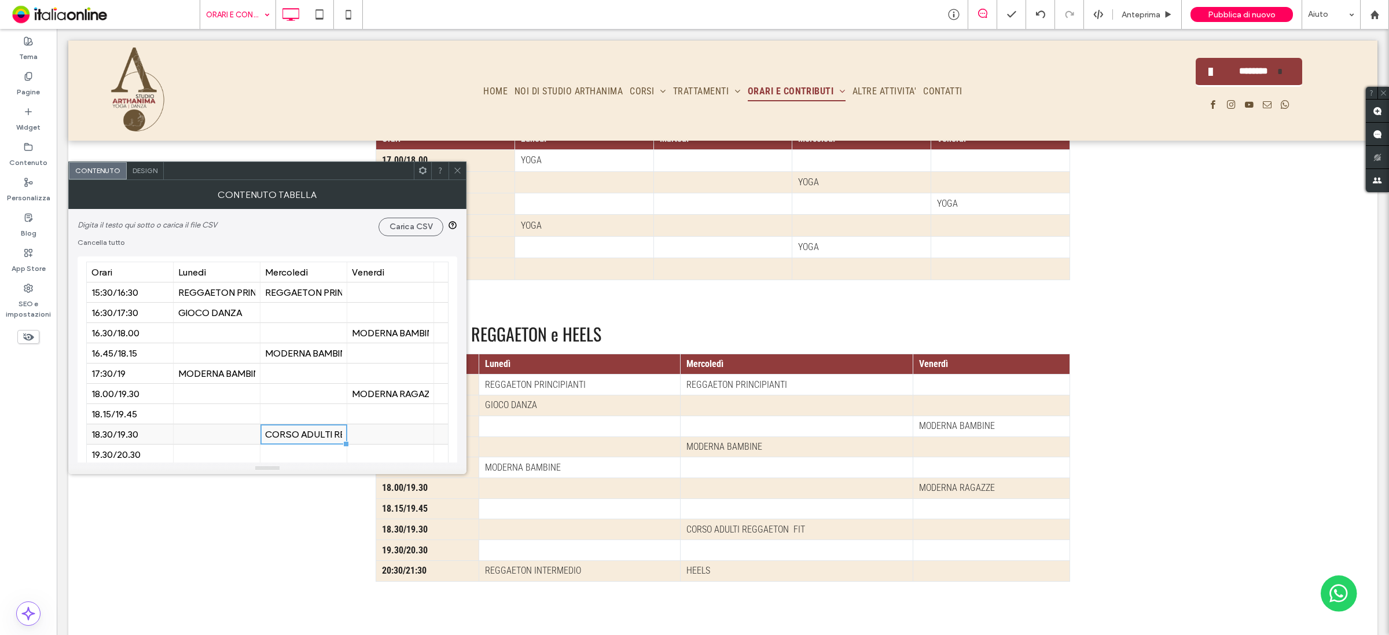
click at [308, 432] on div "CORSO ADULTI REGGAETON FIT" at bounding box center [303, 434] width 77 height 11
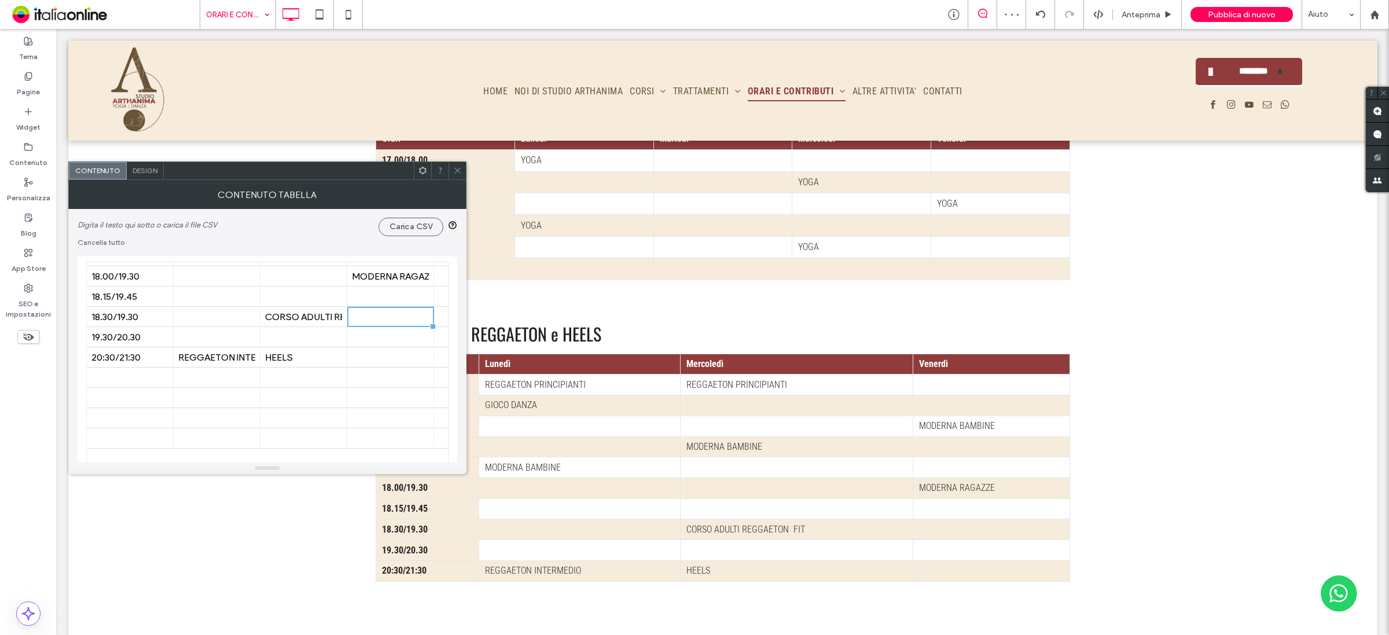
scroll to position [93, 0]
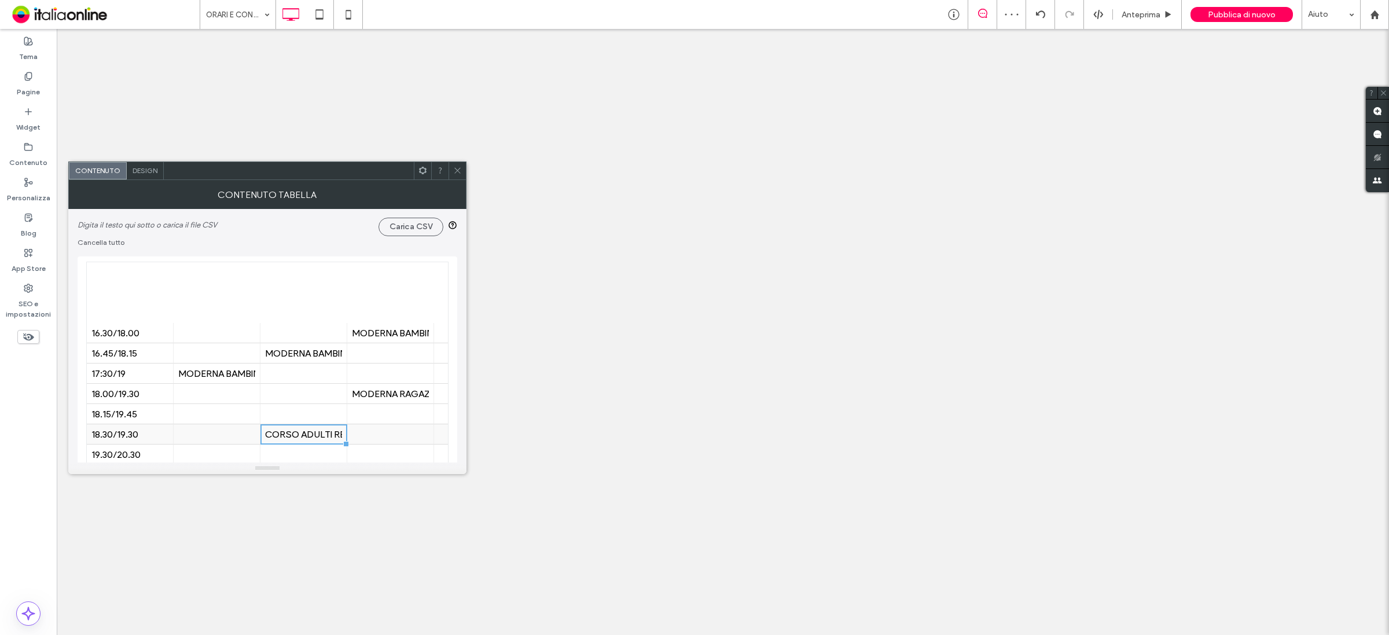
click at [317, 429] on div "CORSO ADULTI REGGAETON FIT" at bounding box center [303, 434] width 77 height 11
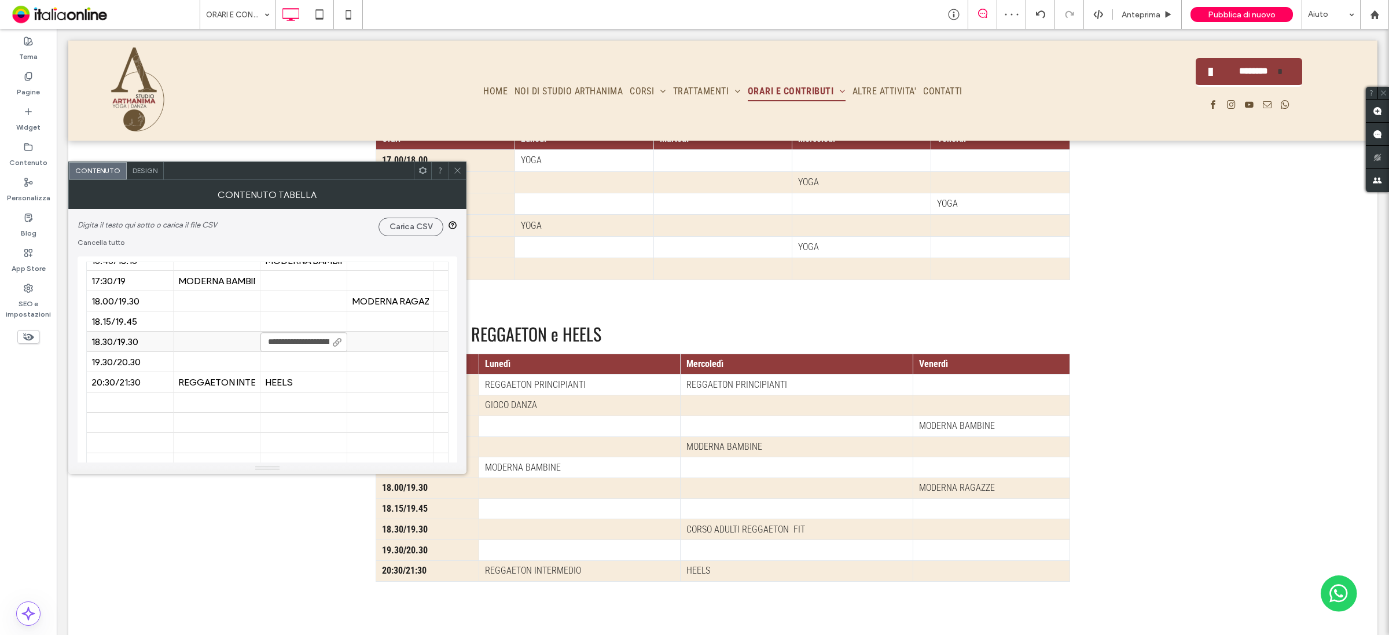
scroll to position [0, 58]
click at [317, 343] on input "**********" at bounding box center [303, 342] width 87 height 20
click at [327, 340] on input "**********" at bounding box center [303, 342] width 87 height 20
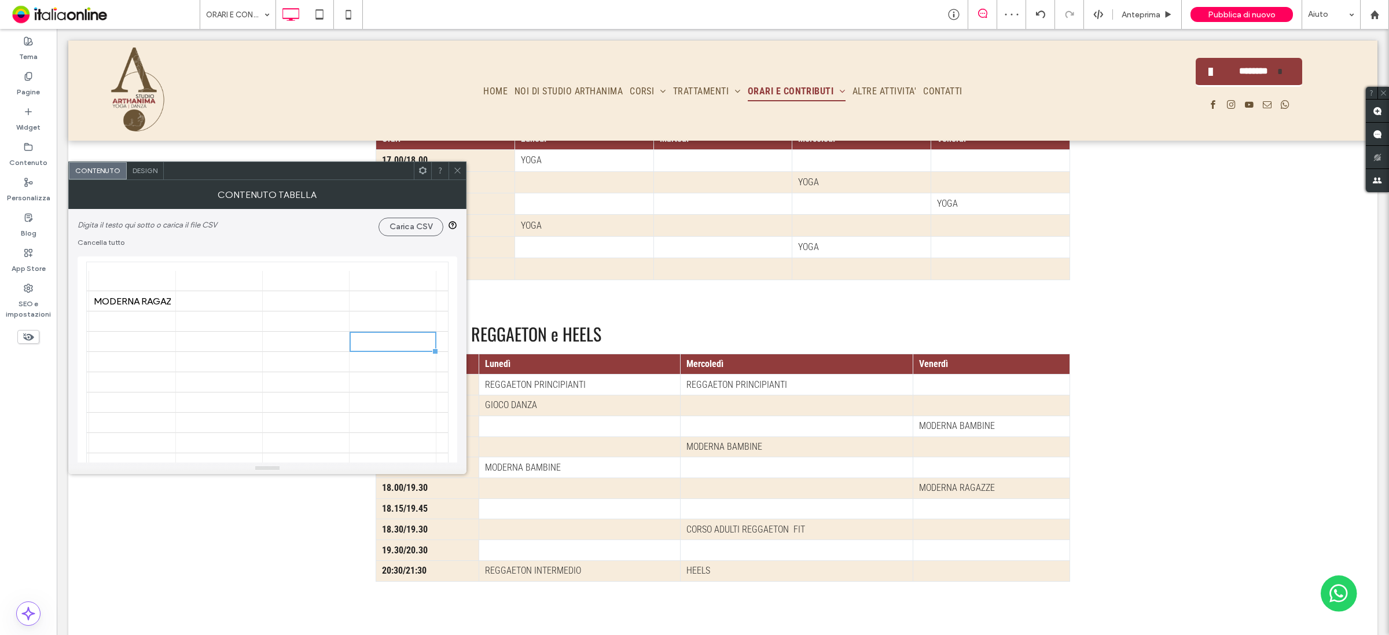
click at [96, 462] on div at bounding box center [267, 468] width 398 height 12
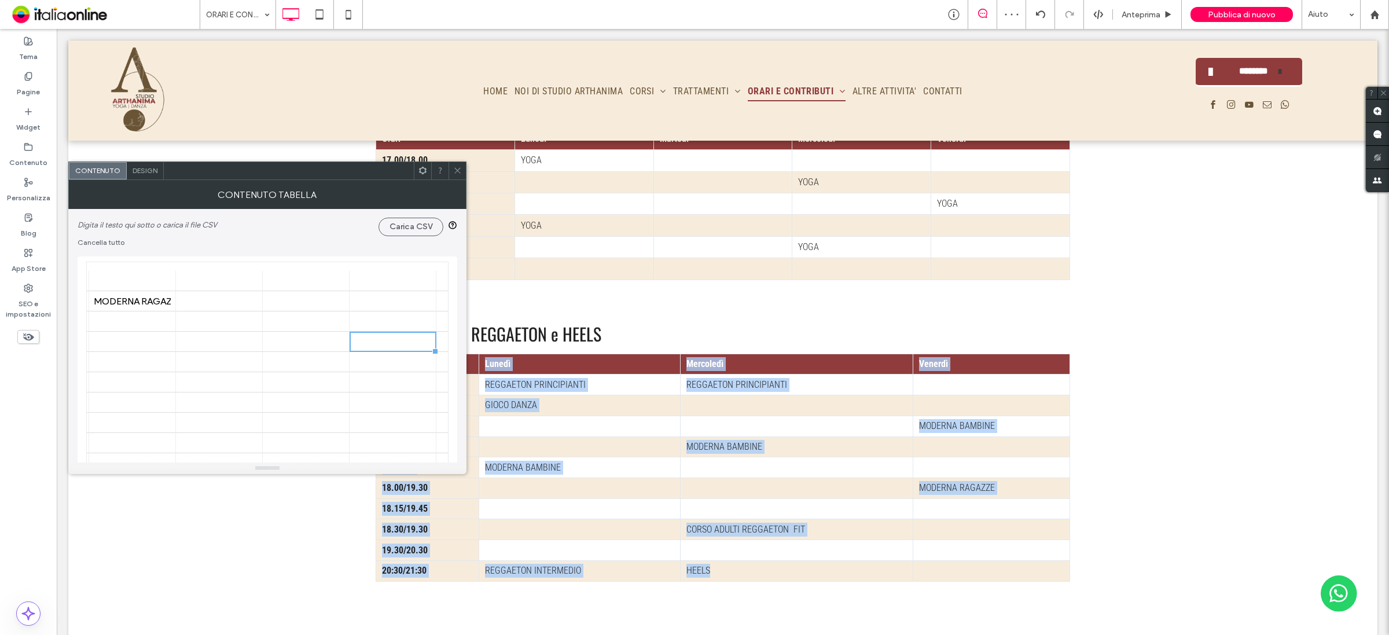
click at [94, 459] on div "ORARI DANZA, REGGAETON e HEELS Orari Lunedì Mercoledì Venerdì 15:30/16:30 REGGA…" at bounding box center [722, 460] width 1309 height 343
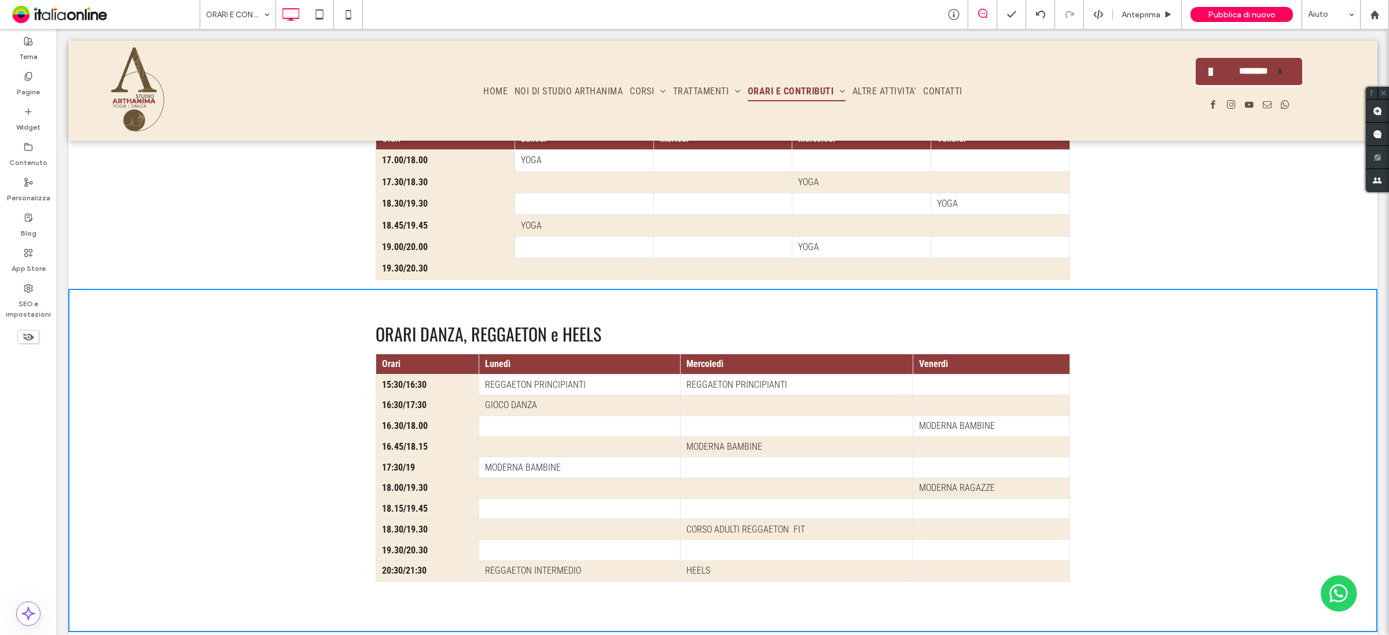
click at [255, 322] on div "ORARI DANZA, REGGAETON e HEELS Orari Lunedì Mercoledì Venerdì 15:30/16:30 REGGA…" at bounding box center [722, 460] width 1309 height 343
click at [407, 358] on th "Orari" at bounding box center [427, 364] width 103 height 21
click at [623, 443] on td at bounding box center [579, 446] width 201 height 21
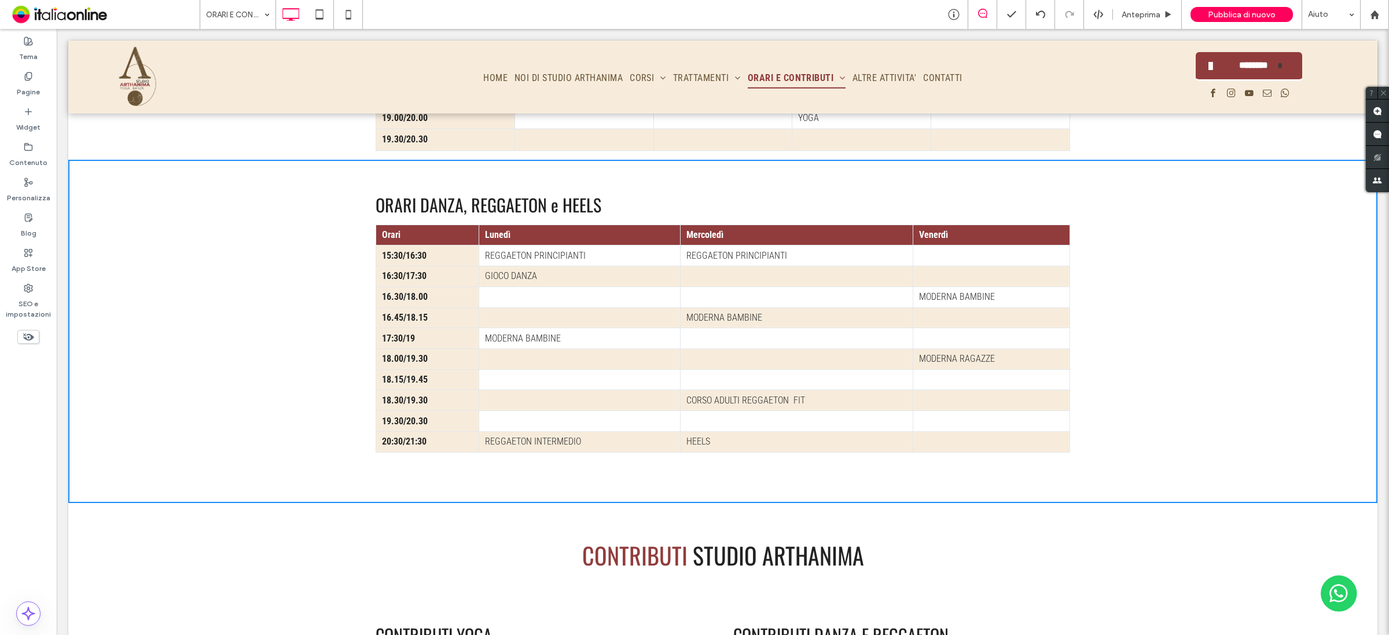
scroll to position [723, 0]
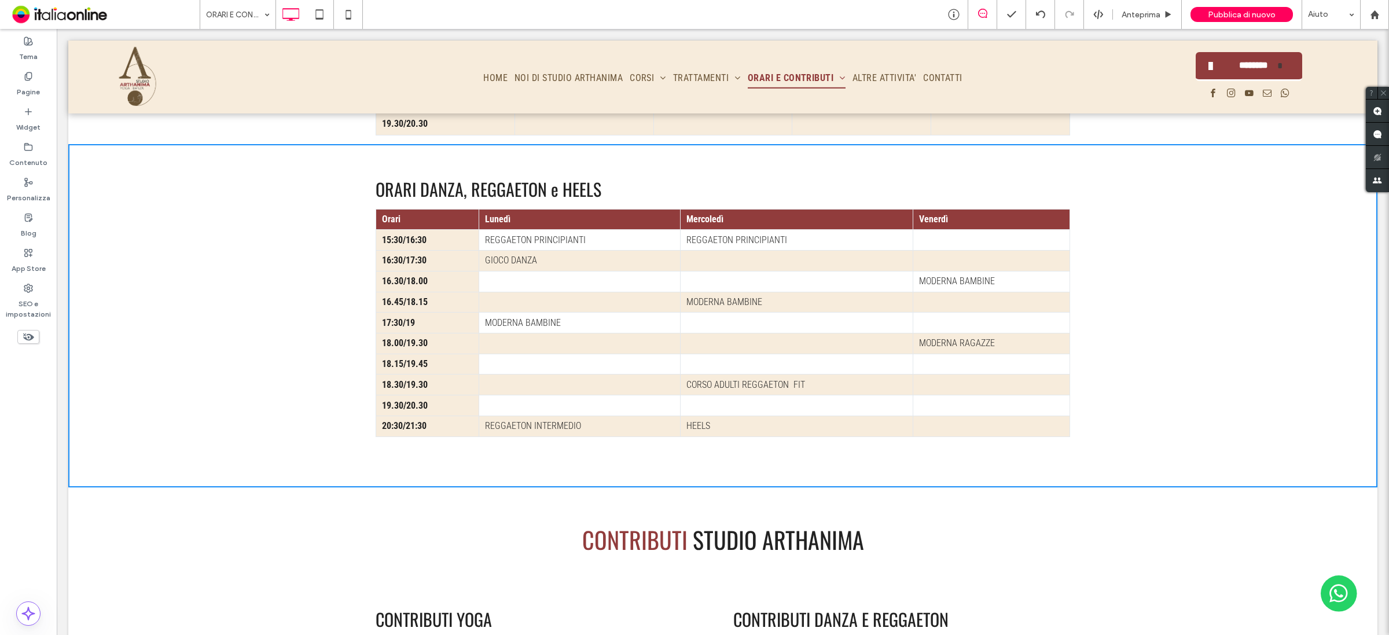
click at [560, 361] on td at bounding box center [579, 364] width 201 height 21
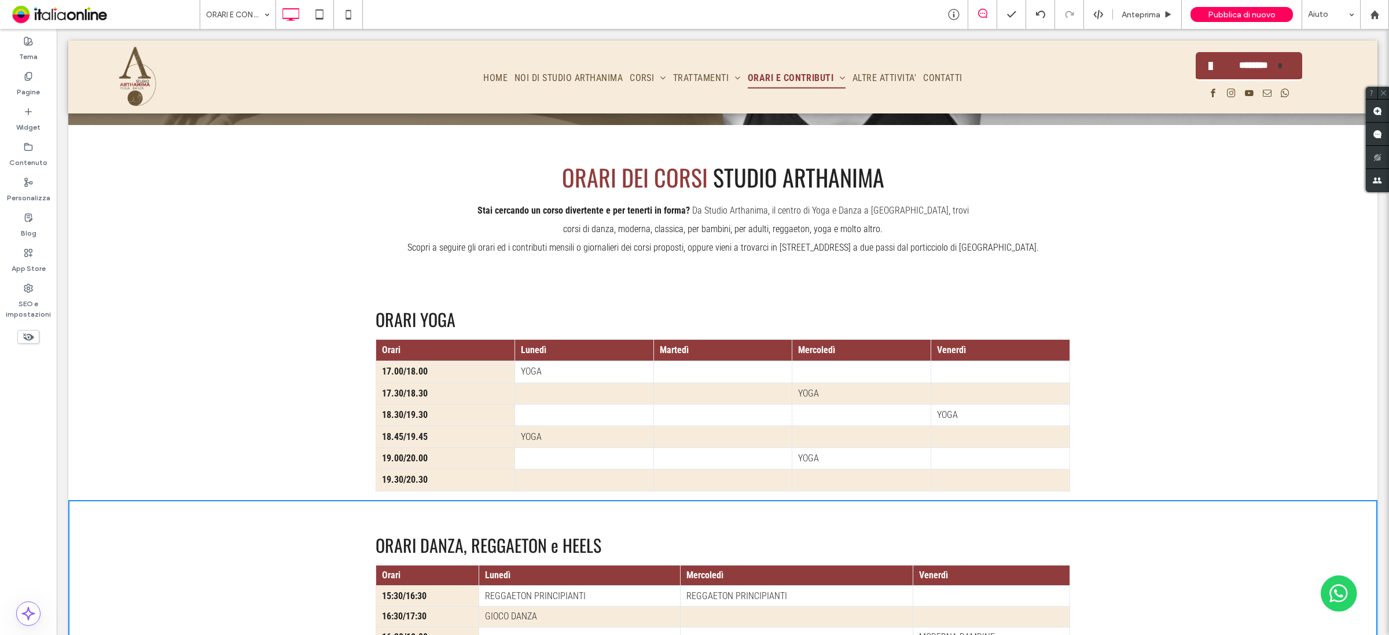
scroll to position [362, 0]
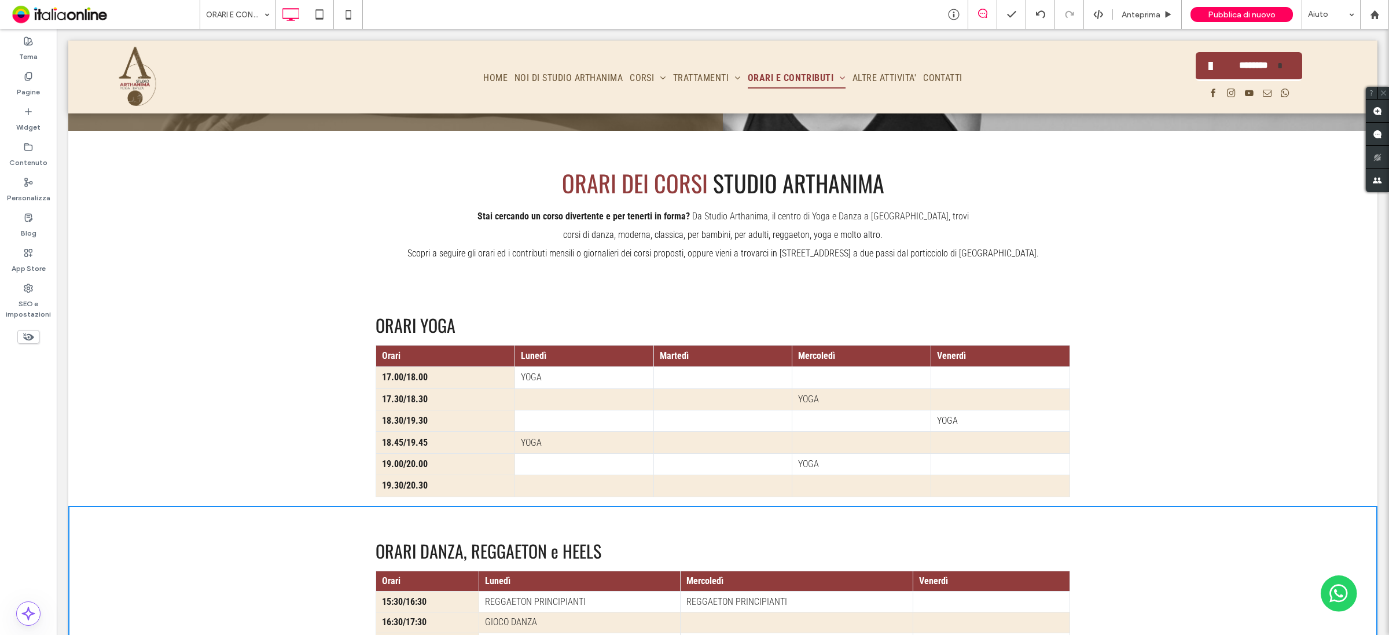
click at [443, 352] on th "Orari" at bounding box center [445, 355] width 139 height 21
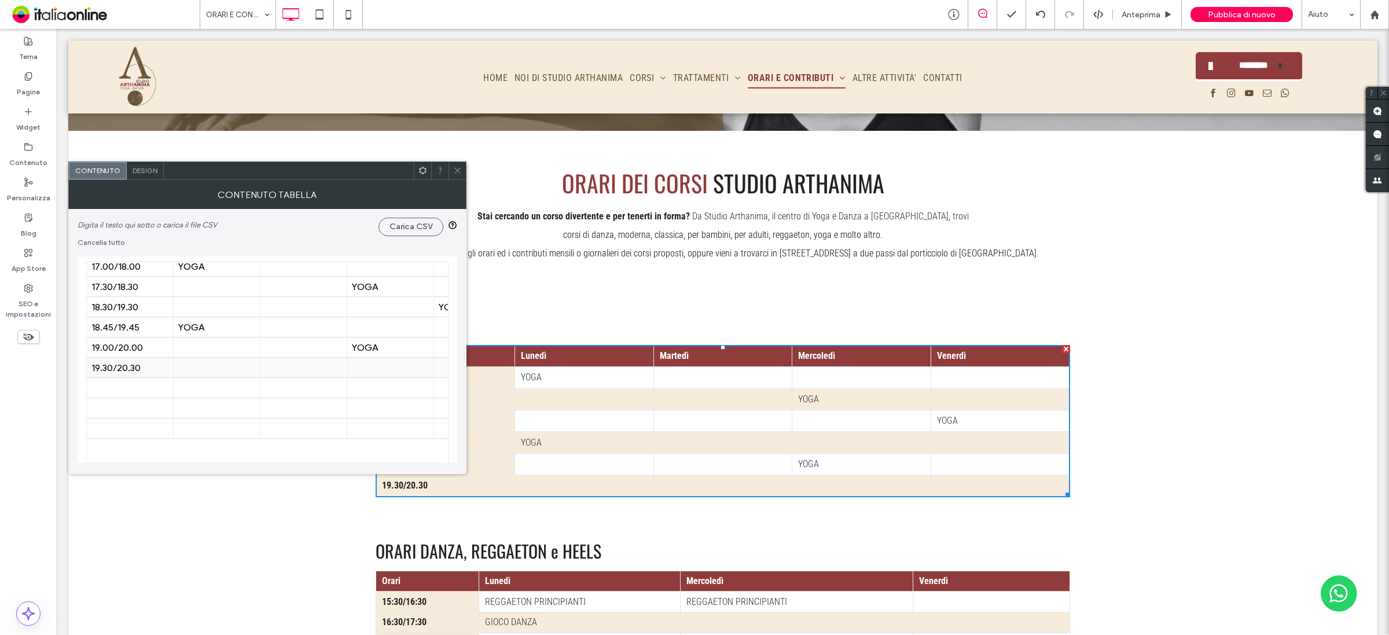
scroll to position [0, 0]
click at [113, 291] on div "17.00/18.00" at bounding box center [129, 292] width 77 height 11
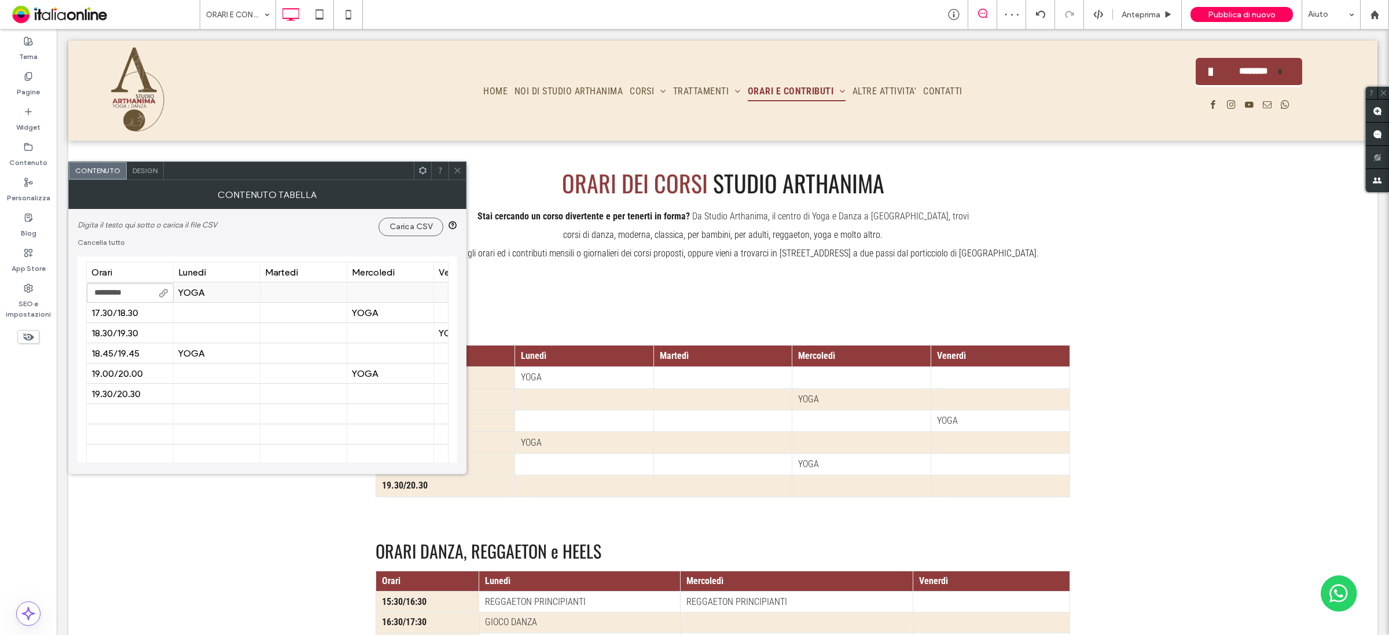
type input "**********"
click at [194, 291] on div "YOGA" at bounding box center [216, 292] width 77 height 11
click at [203, 292] on div "YOGA" at bounding box center [216, 292] width 77 height 11
click at [212, 289] on div "YOGA" at bounding box center [216, 292] width 77 height 11
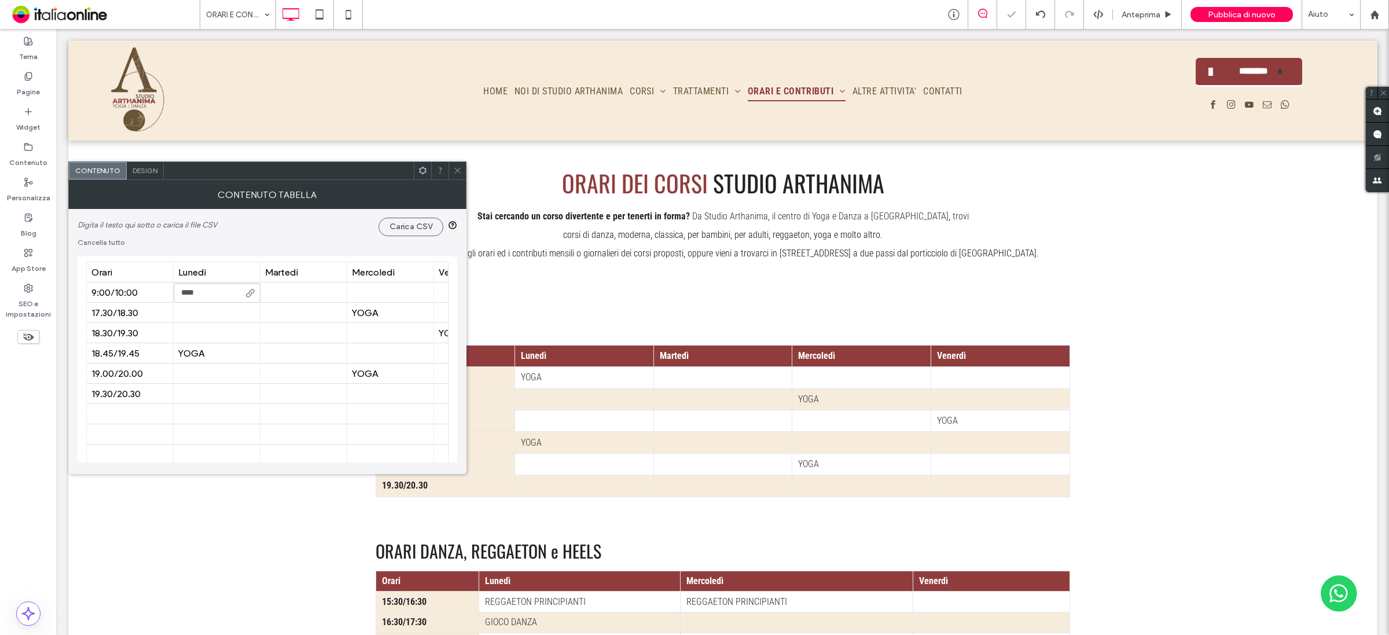
click at [215, 289] on input "****" at bounding box center [217, 293] width 87 height 20
type input "**********"
click at [128, 313] on div "17.30/18.30" at bounding box center [129, 312] width 77 height 11
type input "**********"
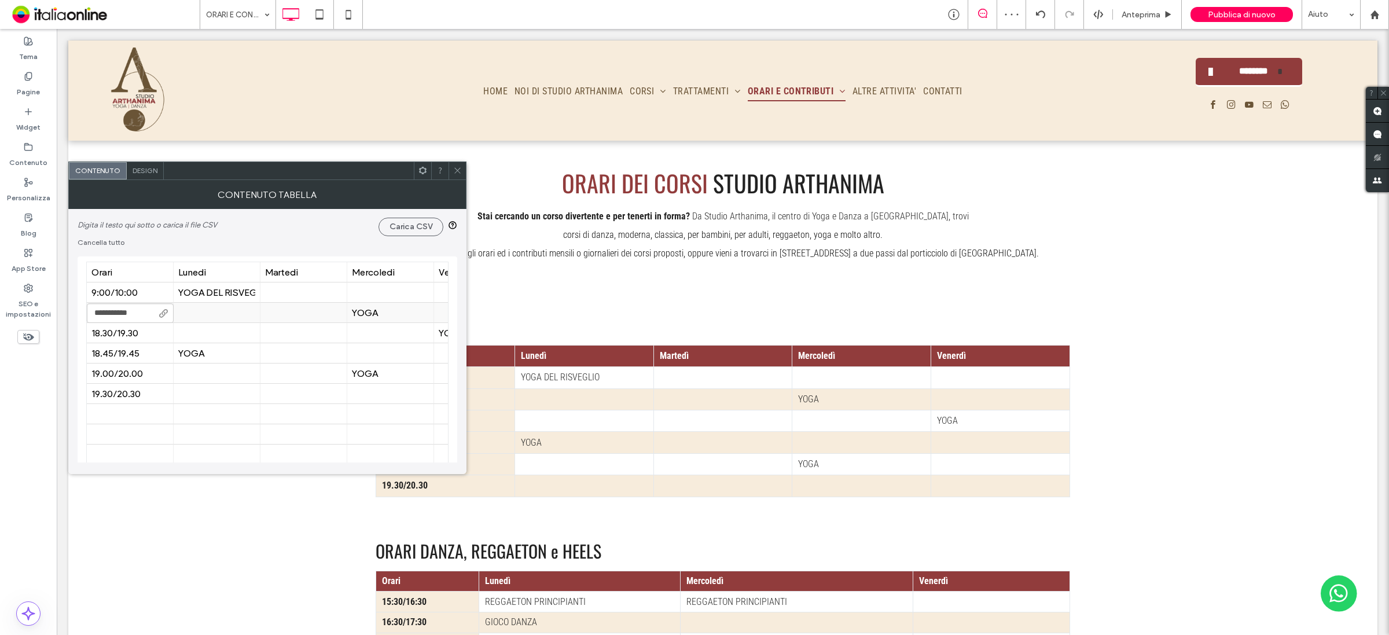
click at [223, 311] on div at bounding box center [216, 313] width 77 height 20
type input "*********"
click at [141, 331] on div "18.30/19.30" at bounding box center [129, 333] width 77 height 11
click at [141, 349] on div "18.45/19.45" at bounding box center [129, 353] width 77 height 11
click at [141, 350] on div "18.45/19.45" at bounding box center [129, 353] width 77 height 11
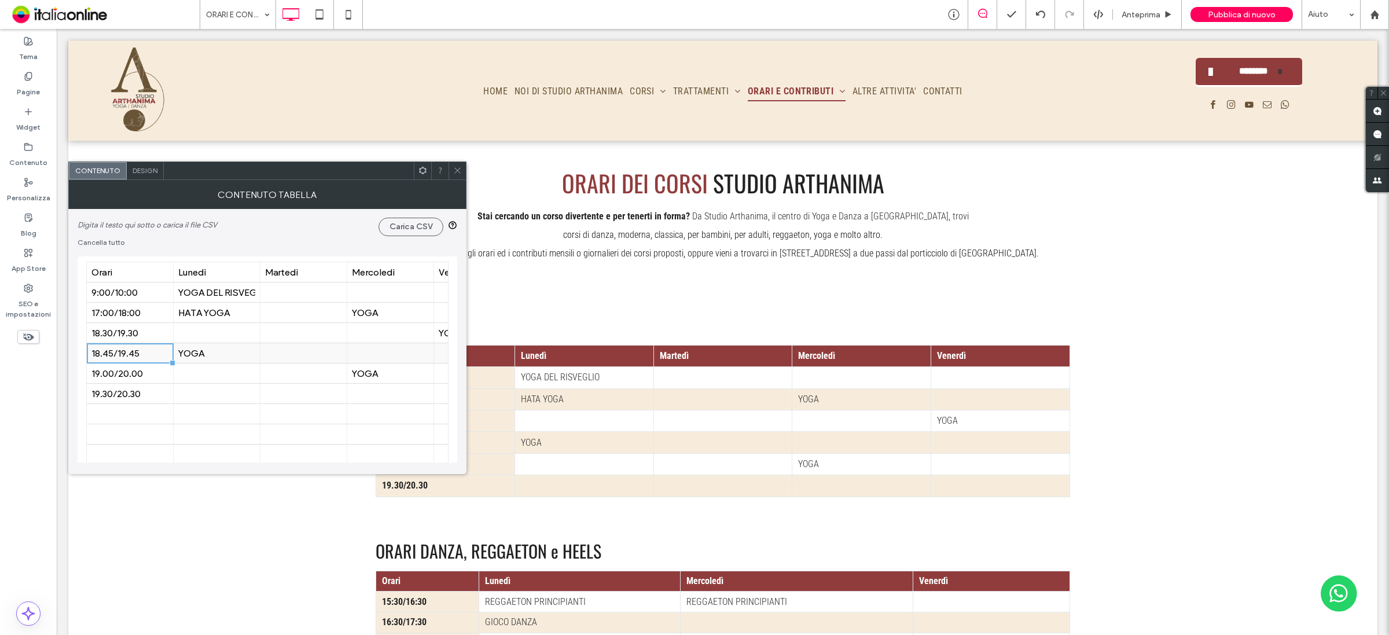
click at [142, 358] on div "18.45/19.45" at bounding box center [129, 353] width 77 height 11
type input "**********"
click at [203, 357] on div "YOGA" at bounding box center [216, 353] width 77 height 11
click at [213, 357] on div "YOGA" at bounding box center [216, 353] width 77 height 11
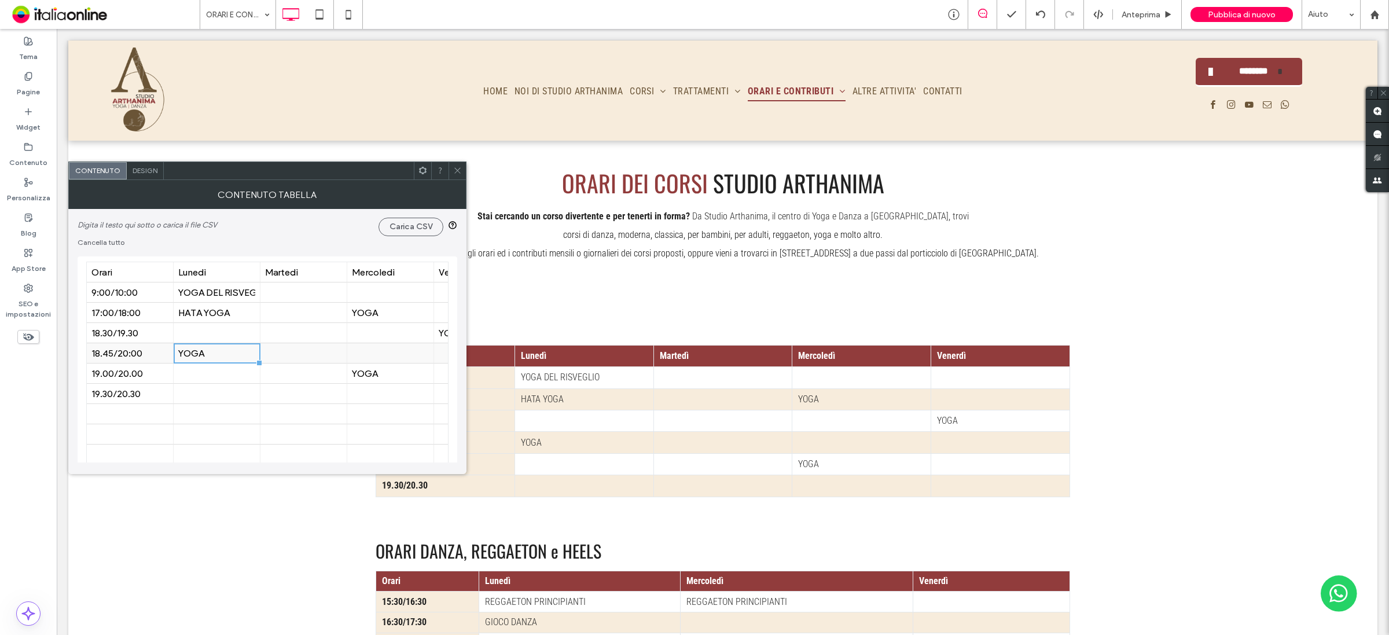
click at [213, 357] on div "YOGA" at bounding box center [216, 353] width 77 height 11
click at [215, 354] on input "****" at bounding box center [217, 354] width 87 height 20
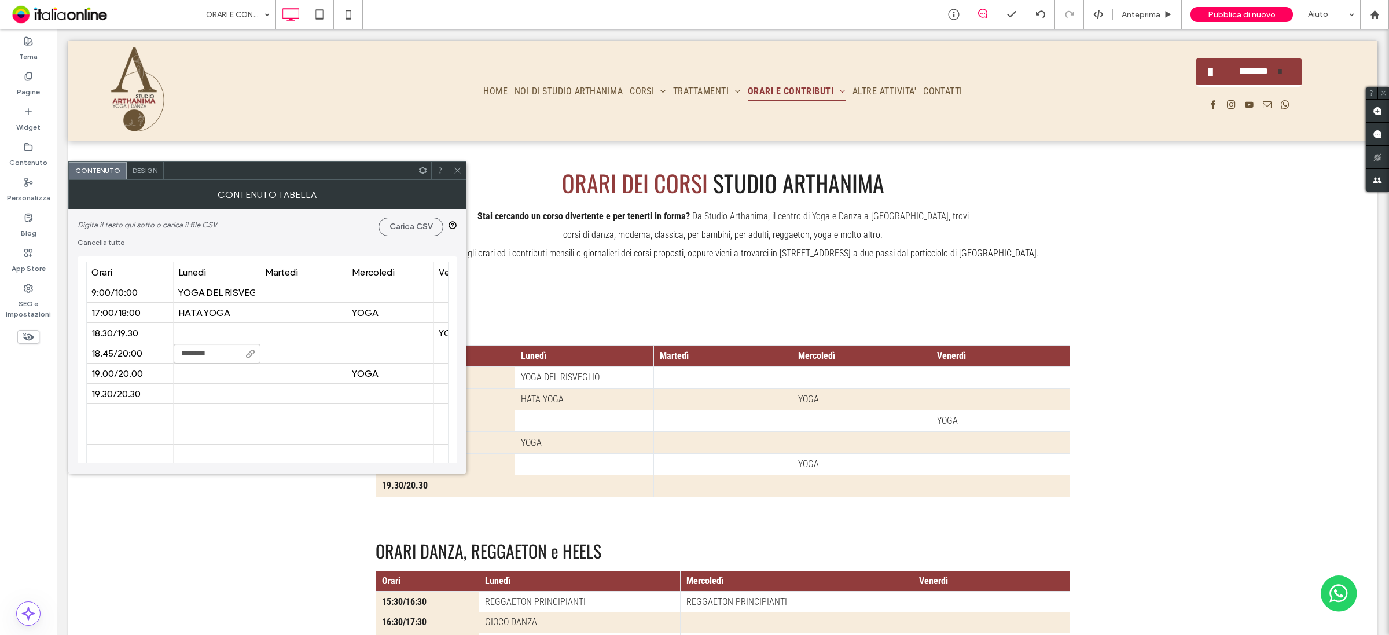
type input "*********"
click at [97, 357] on div "18.45/20:00" at bounding box center [129, 353] width 77 height 11
click at [107, 357] on div "18.45/20:00" at bounding box center [129, 353] width 77 height 11
click at [107, 357] on input "**********" at bounding box center [130, 354] width 87 height 20
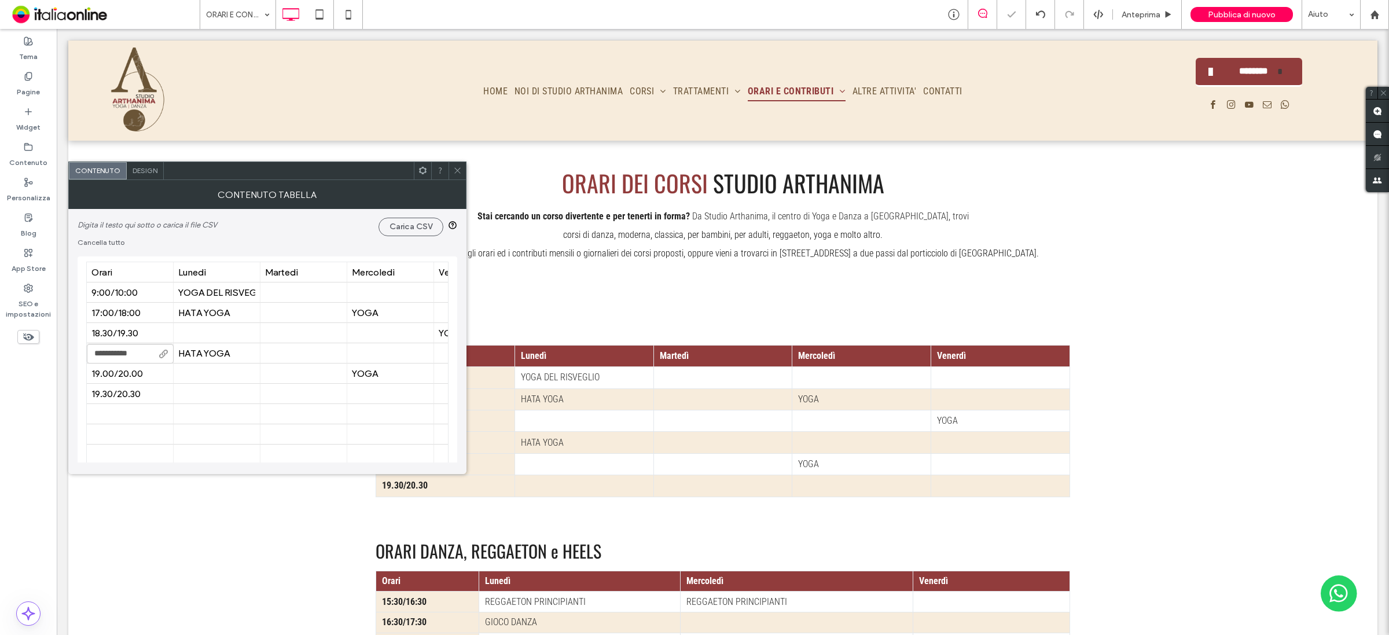
click at [107, 357] on input "**********" at bounding box center [130, 354] width 87 height 20
type input "**********"
click at [208, 399] on div at bounding box center [216, 394] width 77 height 20
drag, startPoint x: 131, startPoint y: 302, endPoint x: 278, endPoint y: 414, distance: 185.4
click at [278, 414] on div at bounding box center [303, 414] width 77 height 20
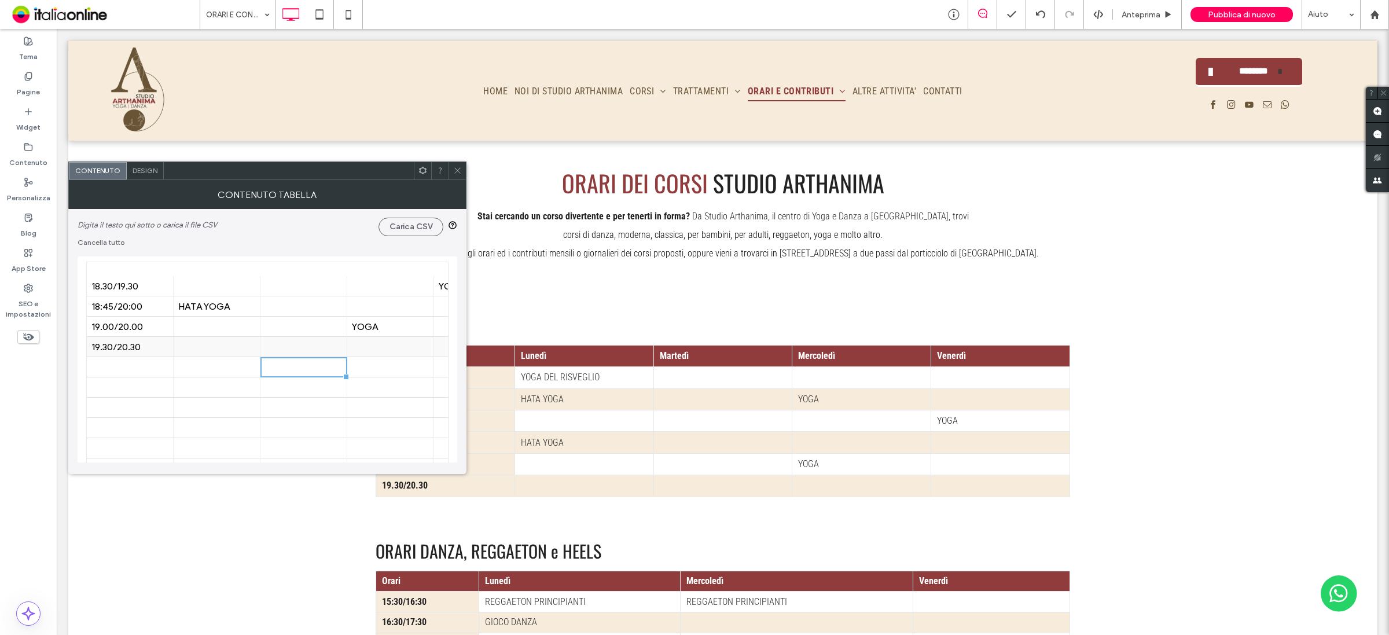
scroll to position [72, 0]
click at [141, 340] on div at bounding box center [129, 342] width 77 height 20
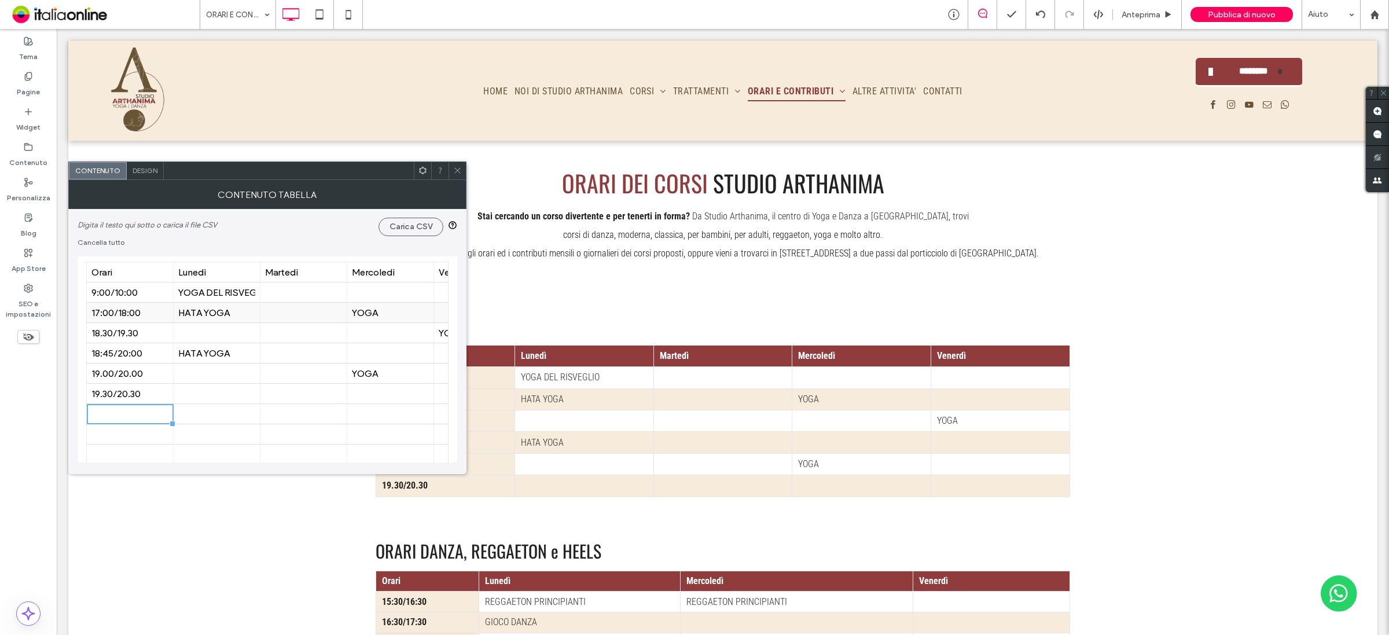
drag, startPoint x: 145, startPoint y: 410, endPoint x: 139, endPoint y: 314, distance: 96.3
drag, startPoint x: 142, startPoint y: 302, endPoint x: 148, endPoint y: 313, distance: 12.2
click at [148, 313] on div "17:00/18:00" at bounding box center [129, 312] width 77 height 11
click at [175, 323] on div at bounding box center [171, 321] width 10 height 10
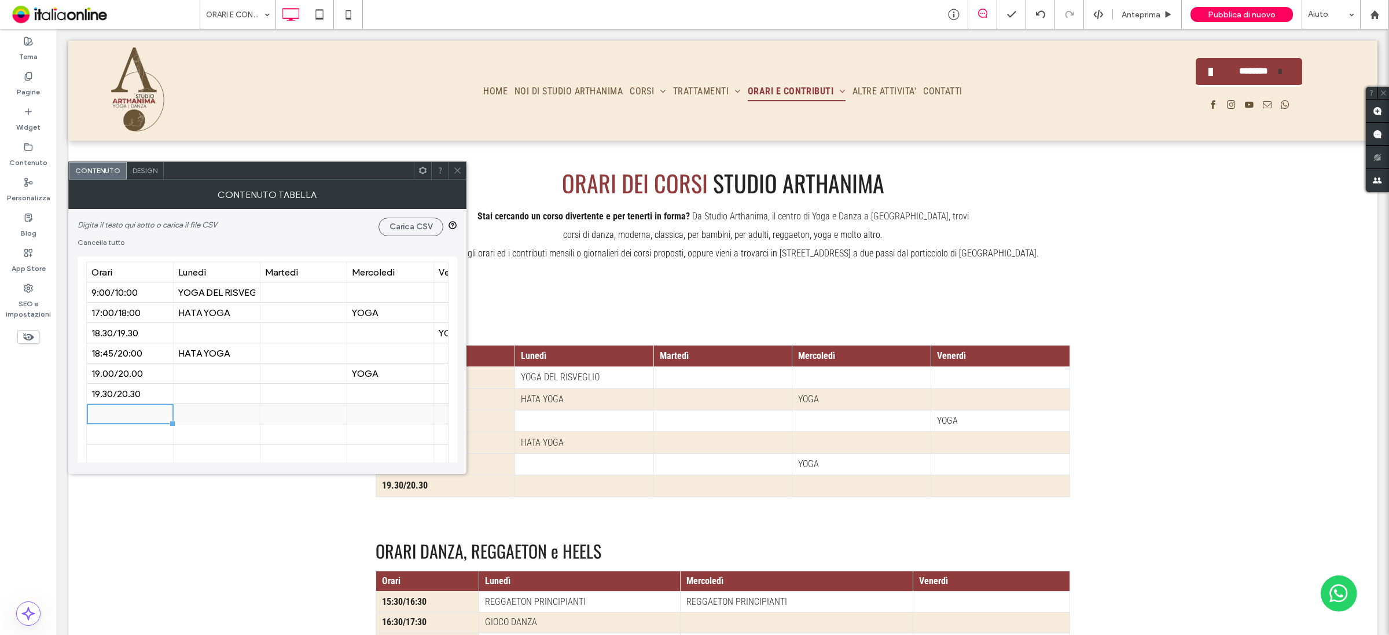
click at [144, 414] on div at bounding box center [129, 414] width 77 height 20
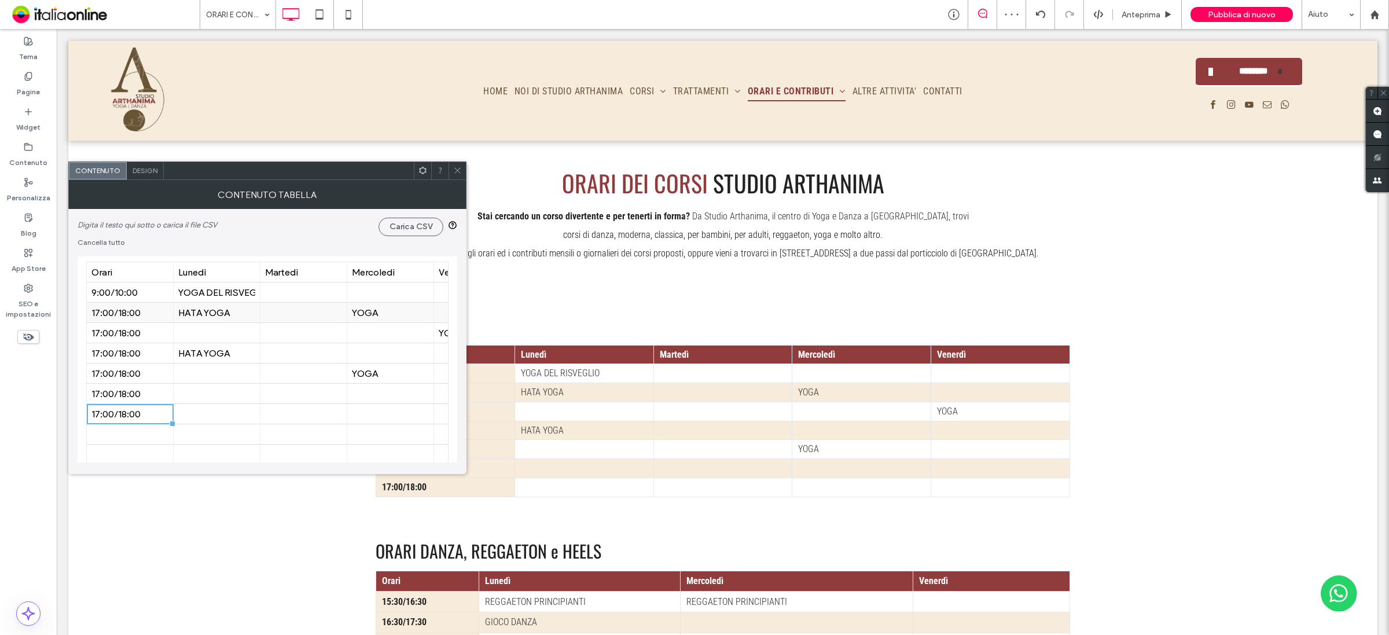
click at [151, 313] on div "17:00/18:00" at bounding box center [129, 312] width 77 height 11
type input "**********"
click at [148, 337] on div "17:00/18:00" at bounding box center [129, 333] width 77 height 11
click at [138, 335] on div "17:00/18:00" at bounding box center [129, 333] width 77 height 11
click at [146, 349] on div "17:00/18:00" at bounding box center [129, 353] width 77 height 11
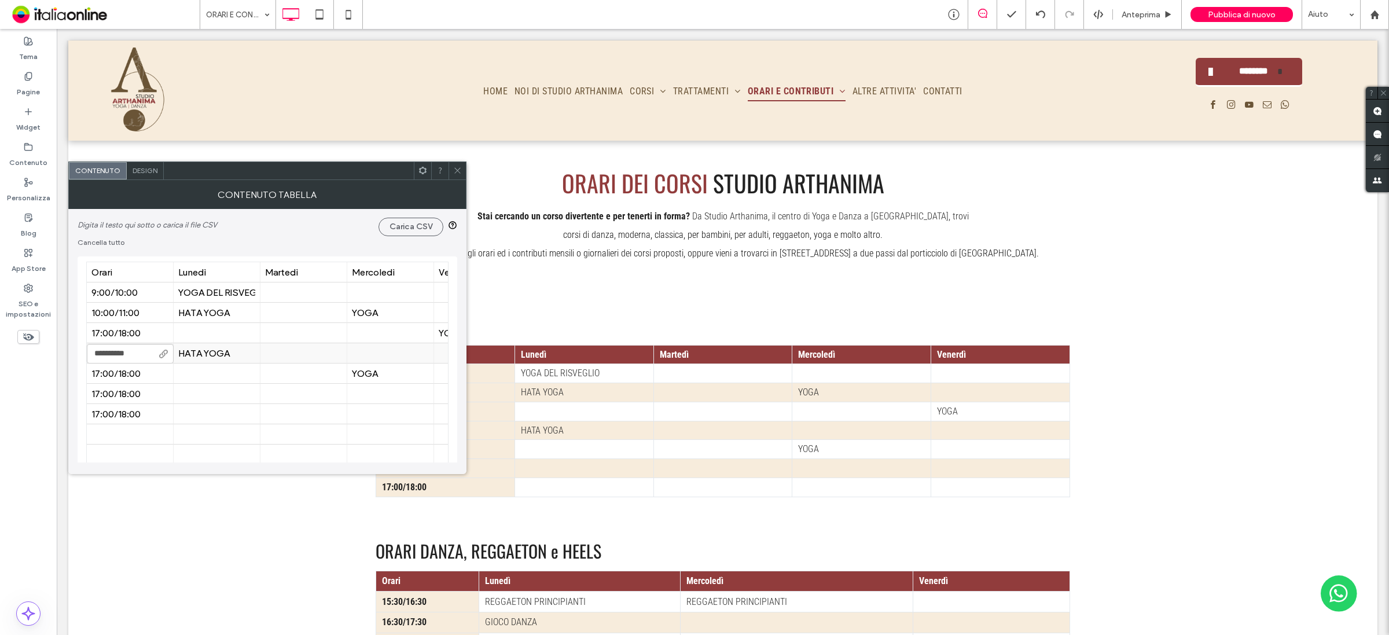
type input "**********"
click at [154, 371] on div "17:00/18:00" at bounding box center [129, 373] width 77 height 11
type input "**********"
click at [142, 396] on div "17:00/18:00" at bounding box center [129, 393] width 77 height 11
type input "**********"
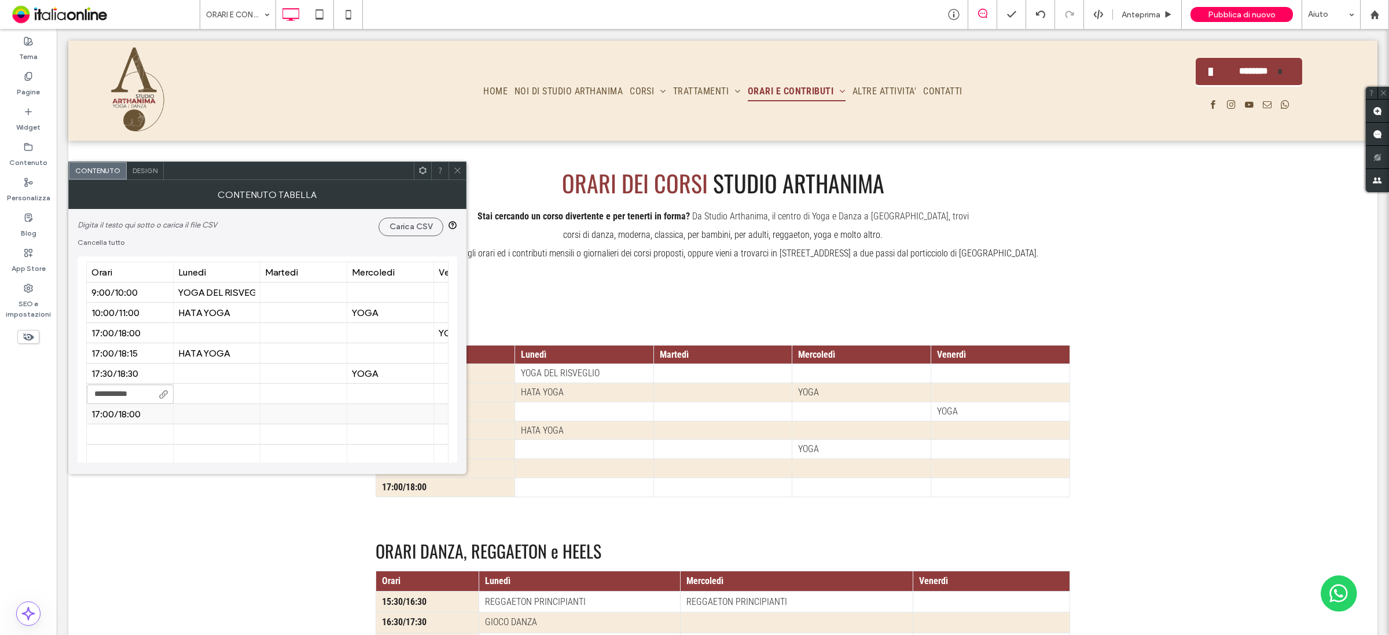
click at [148, 415] on div "17:00/18:00" at bounding box center [129, 414] width 77 height 11
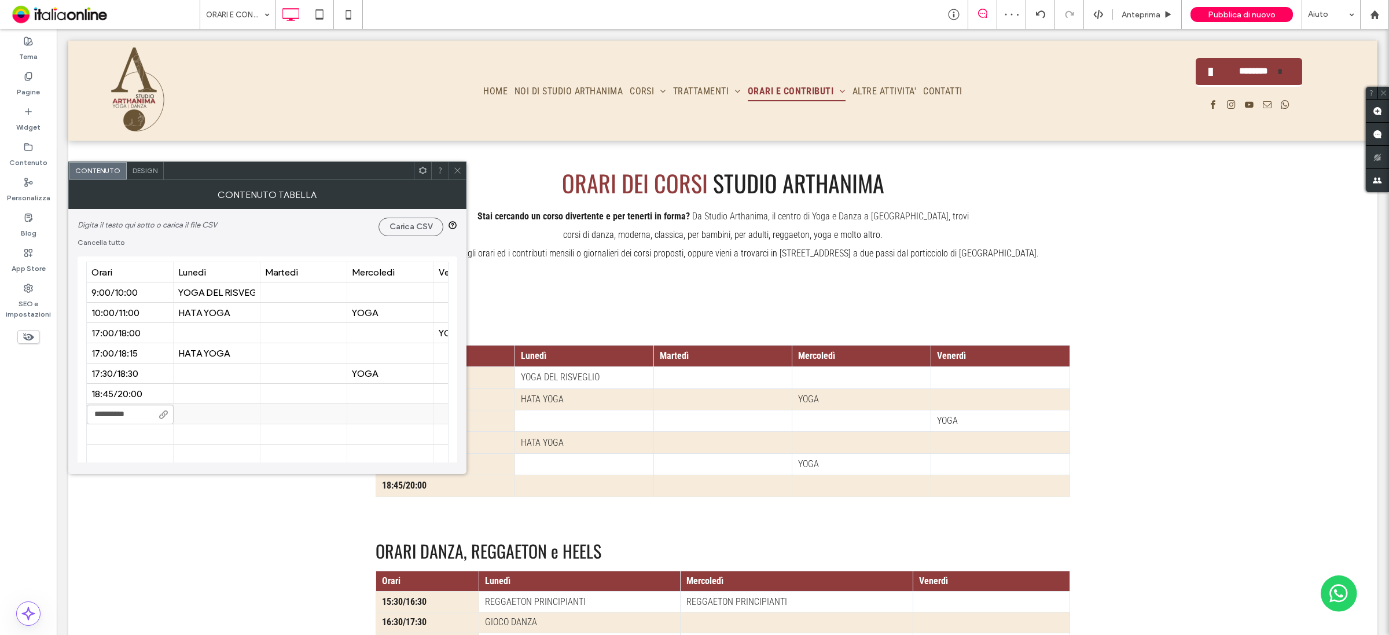
type input "**********"
click at [146, 429] on div at bounding box center [129, 434] width 77 height 20
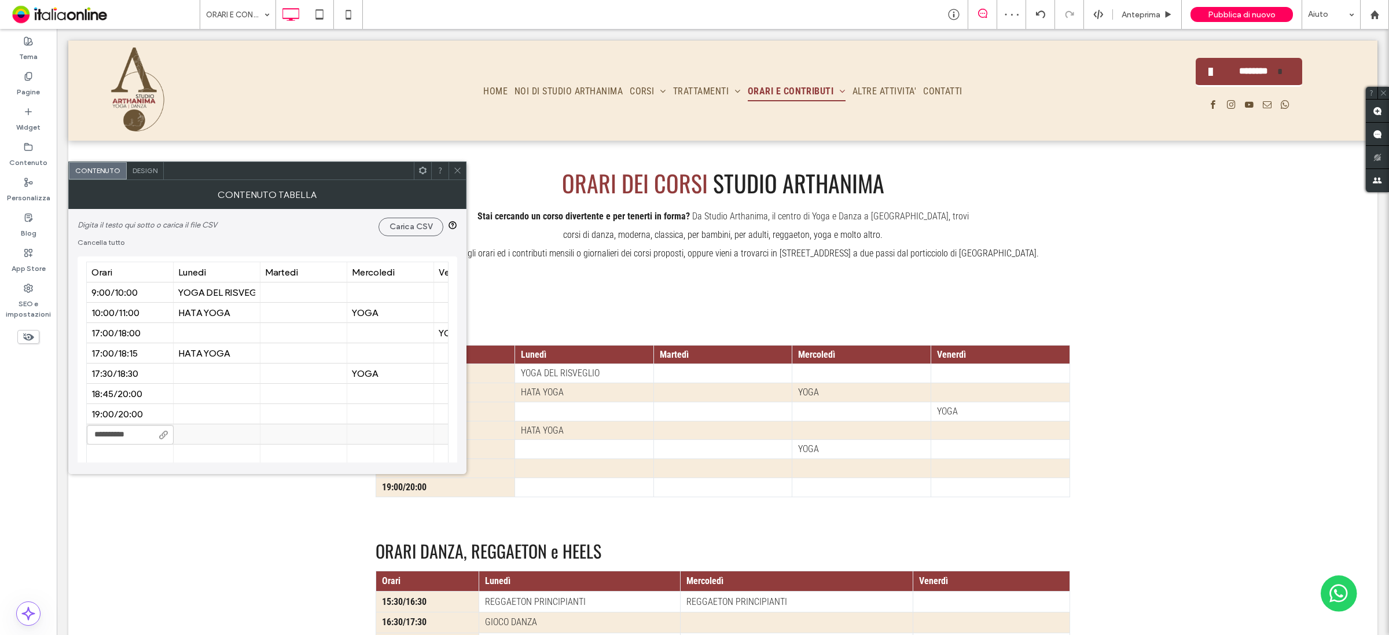
type input "**********"
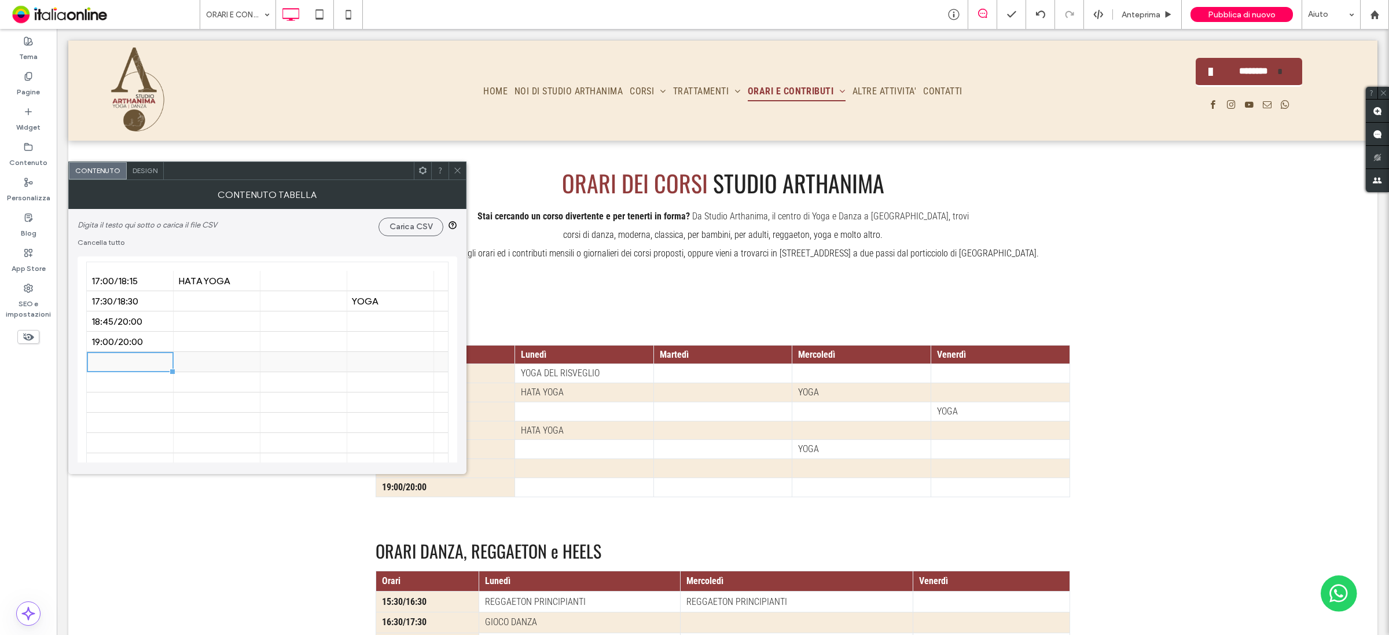
click at [132, 359] on div at bounding box center [129, 362] width 77 height 20
click at [141, 390] on div at bounding box center [129, 382] width 77 height 20
click at [152, 354] on div at bounding box center [129, 362] width 77 height 20
type input "**********"
click at [153, 382] on div at bounding box center [129, 382] width 77 height 20
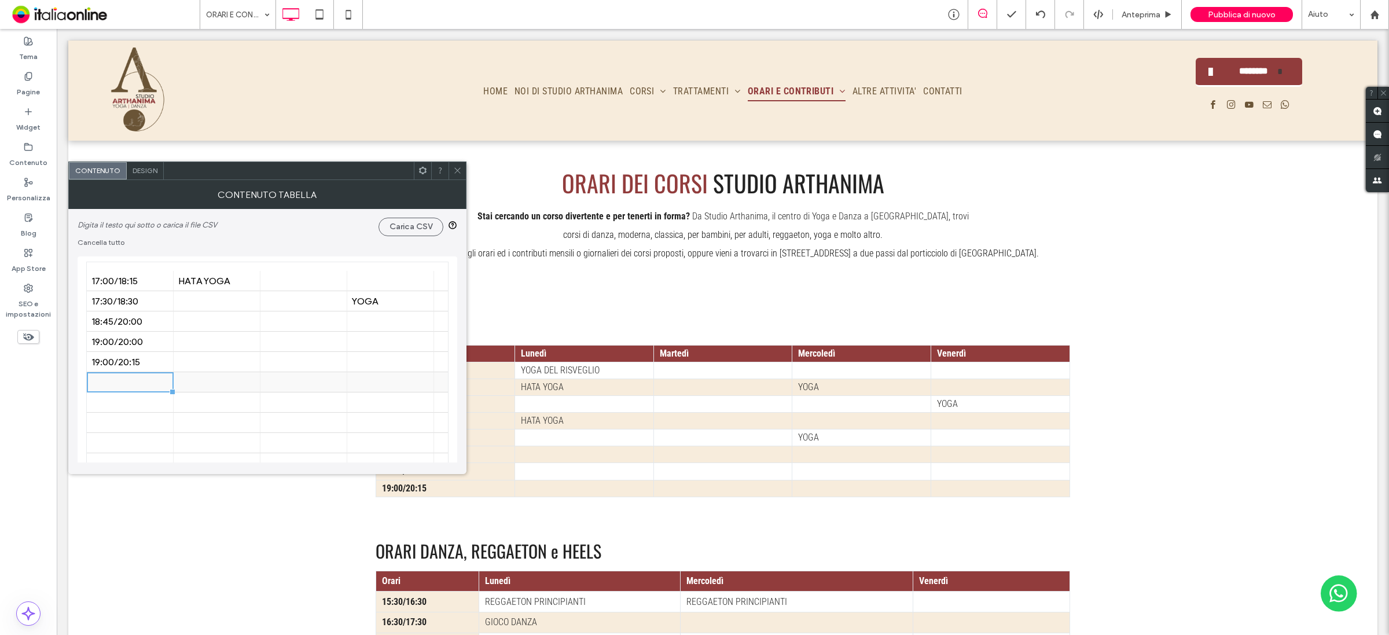
click at [148, 380] on div at bounding box center [129, 382] width 77 height 20
click at [137, 311] on div "18:45/20:00" at bounding box center [129, 321] width 77 height 20
click at [139, 320] on div "18:45/20:00" at bounding box center [129, 321] width 77 height 11
type input "**********"
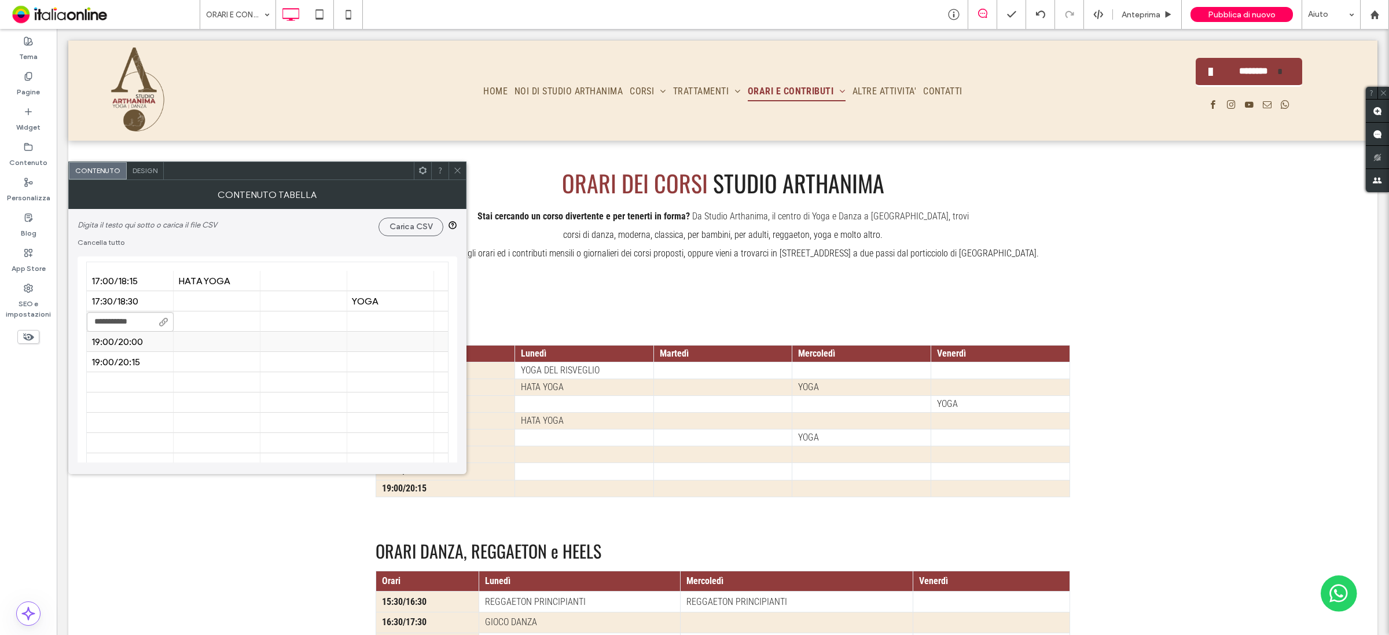
click at [141, 339] on div "19:00/20:00" at bounding box center [129, 341] width 77 height 11
type input "**********"
click at [137, 363] on div "19:00/20:15" at bounding box center [129, 362] width 77 height 11
click at [148, 362] on div "19:00/20:15" at bounding box center [129, 362] width 77 height 11
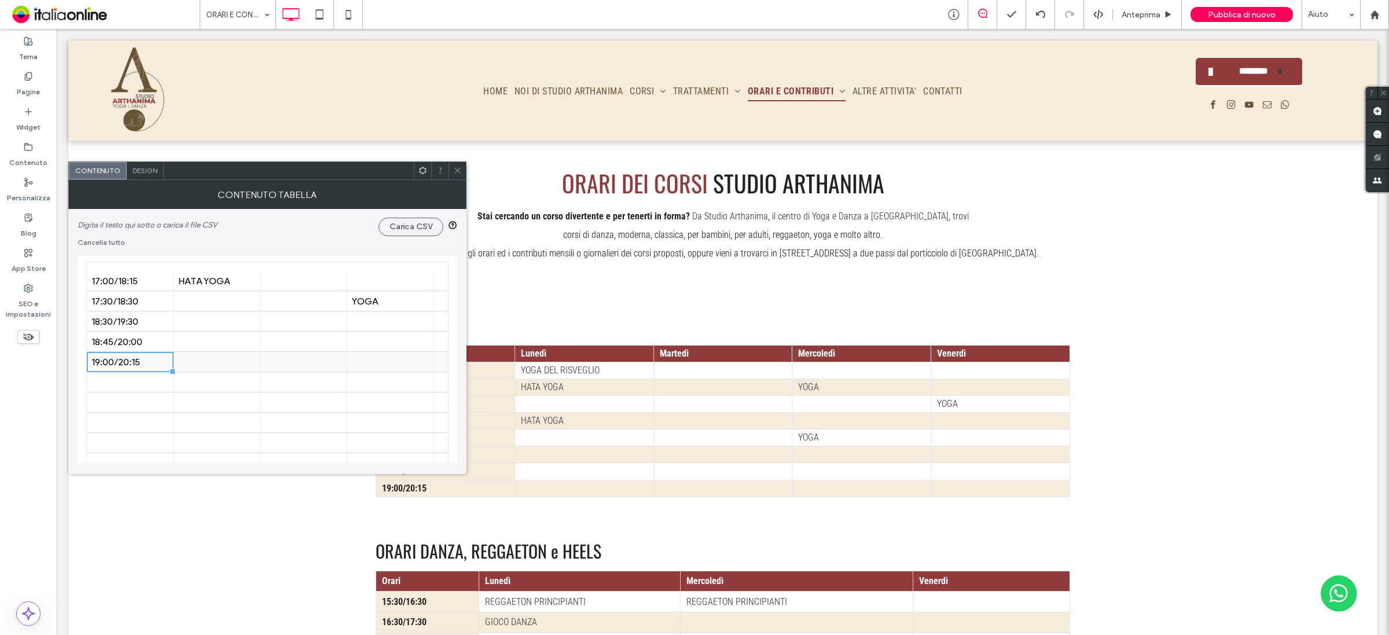
click at [148, 362] on div "19:00/20:15" at bounding box center [129, 362] width 77 height 11
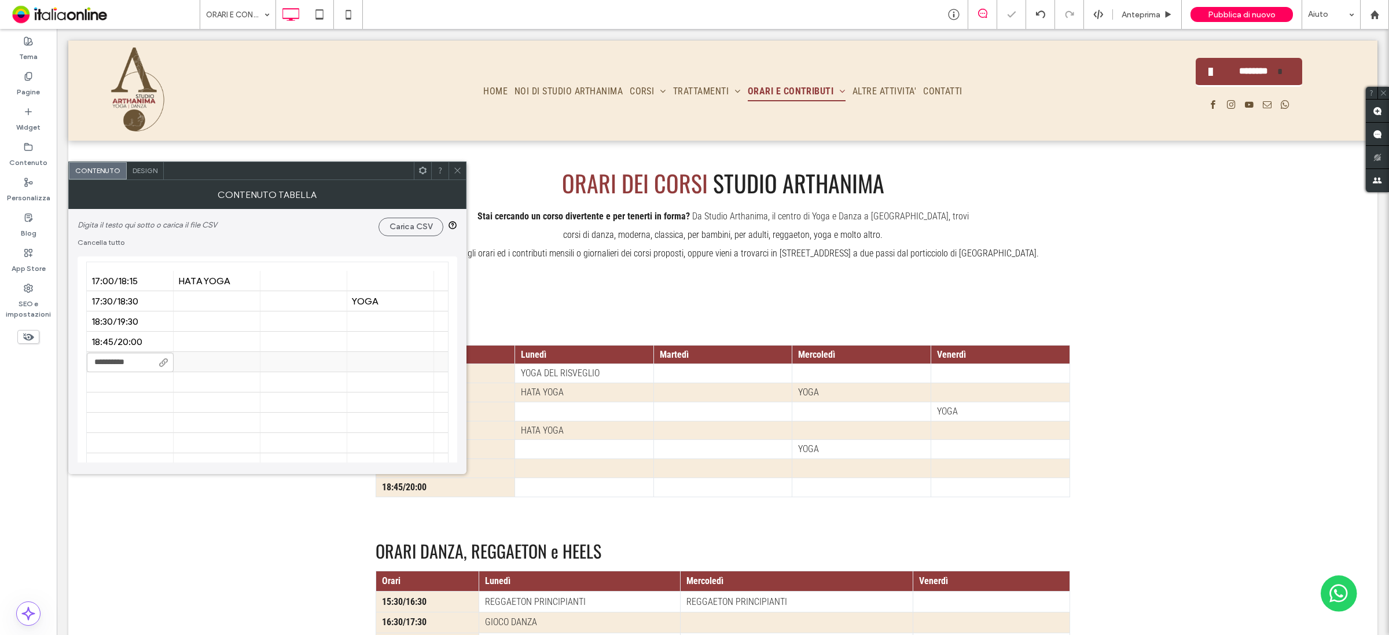
type input "**********"
click at [154, 382] on div at bounding box center [129, 382] width 77 height 20
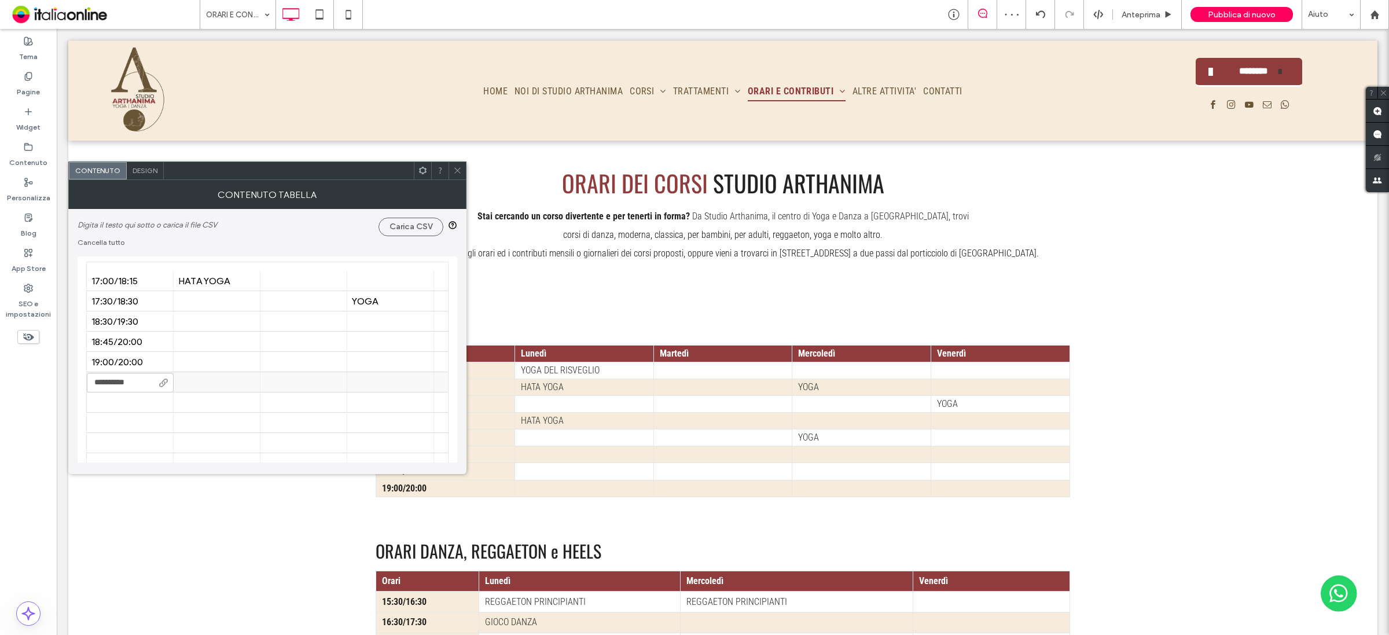
type input "**********"
click at [154, 408] on div at bounding box center [129, 402] width 77 height 20
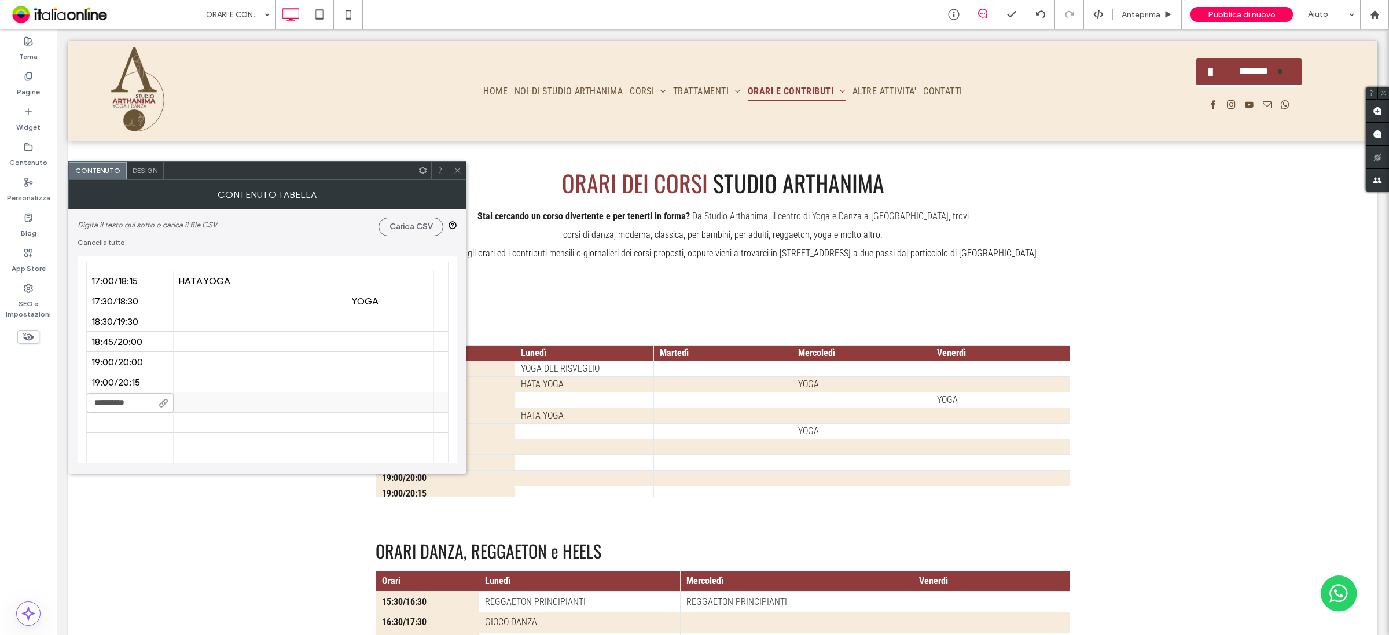
type input "**********"
click at [201, 406] on div at bounding box center [216, 402] width 77 height 20
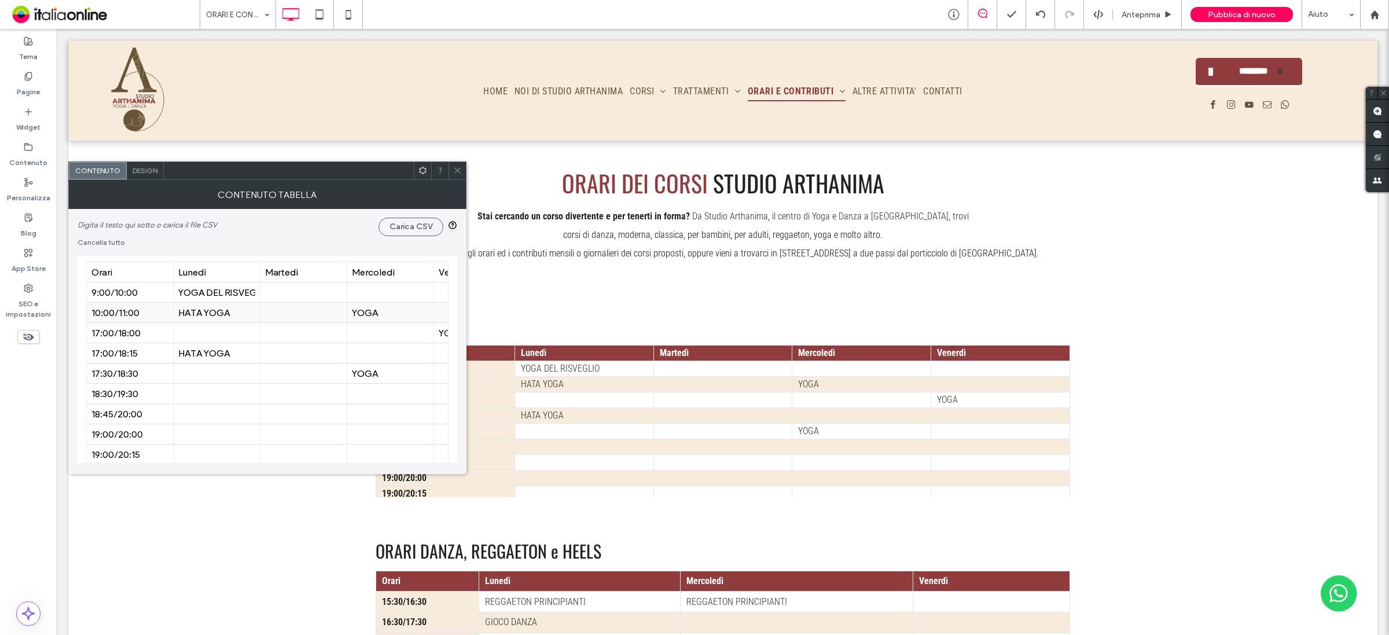
click at [212, 313] on div "HATA YOGA" at bounding box center [216, 312] width 77 height 11
click at [224, 334] on div at bounding box center [216, 333] width 77 height 20
click at [225, 335] on div at bounding box center [216, 333] width 77 height 20
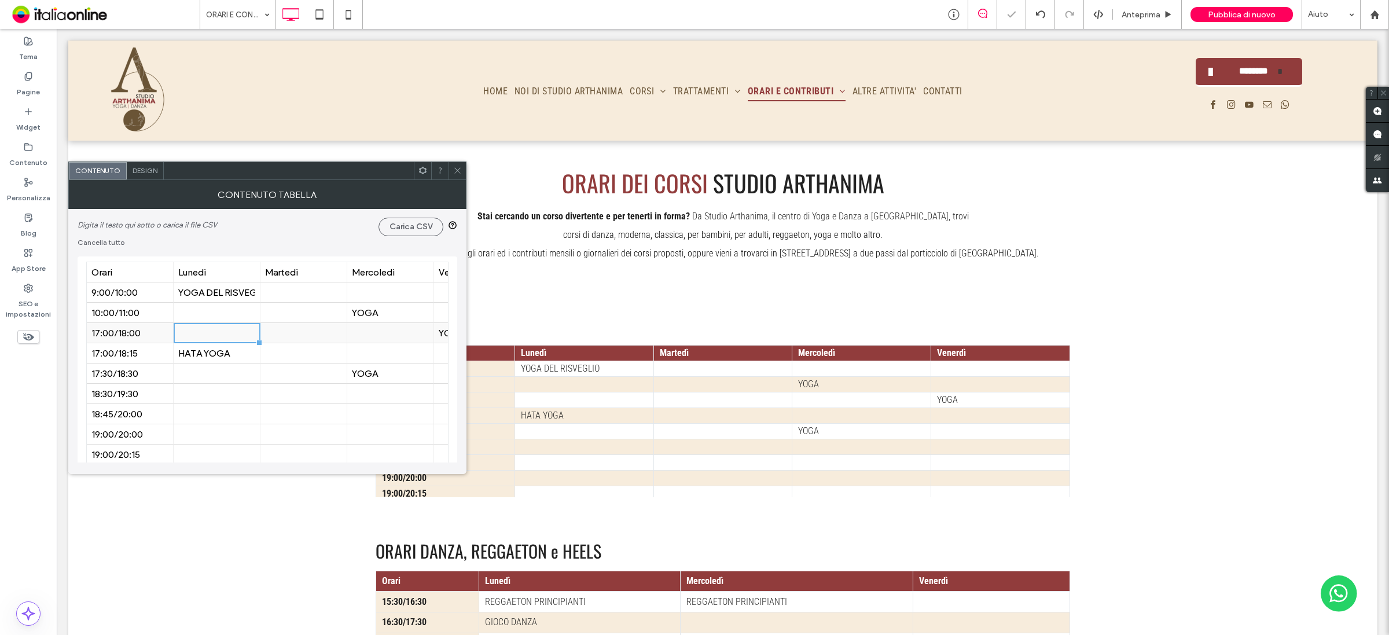
click at [225, 335] on div at bounding box center [216, 333] width 77 height 20
type input "*********"
click at [221, 355] on div "HATA YOGA" at bounding box center [216, 353] width 77 height 11
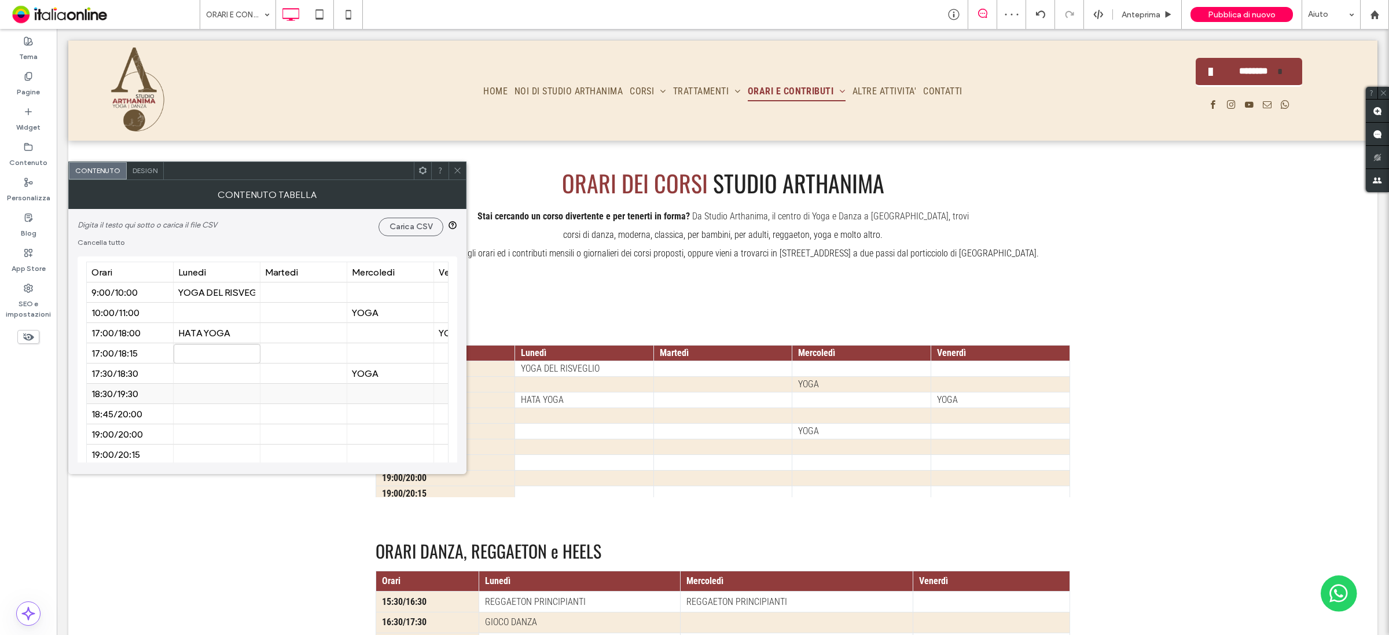
click at [225, 391] on div at bounding box center [216, 394] width 77 height 20
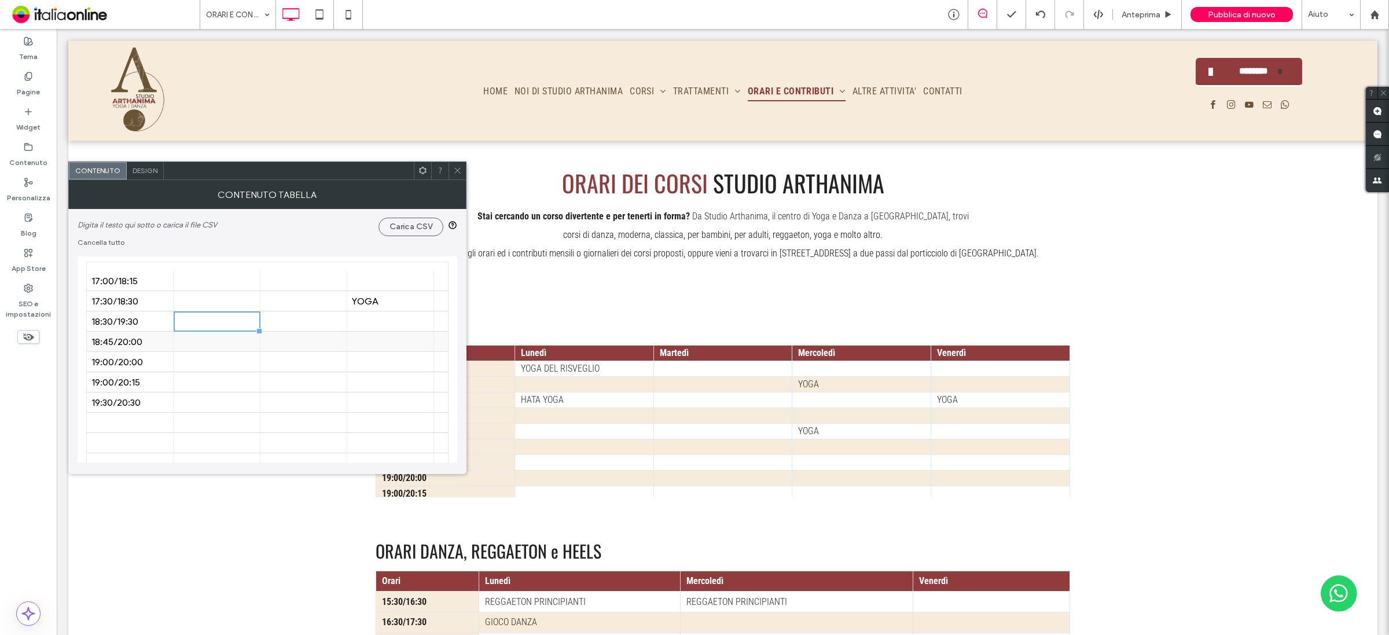
click at [188, 340] on div at bounding box center [216, 342] width 77 height 20
click at [195, 340] on div at bounding box center [216, 342] width 77 height 20
type input "*********"
click at [211, 373] on div at bounding box center [216, 382] width 77 height 20
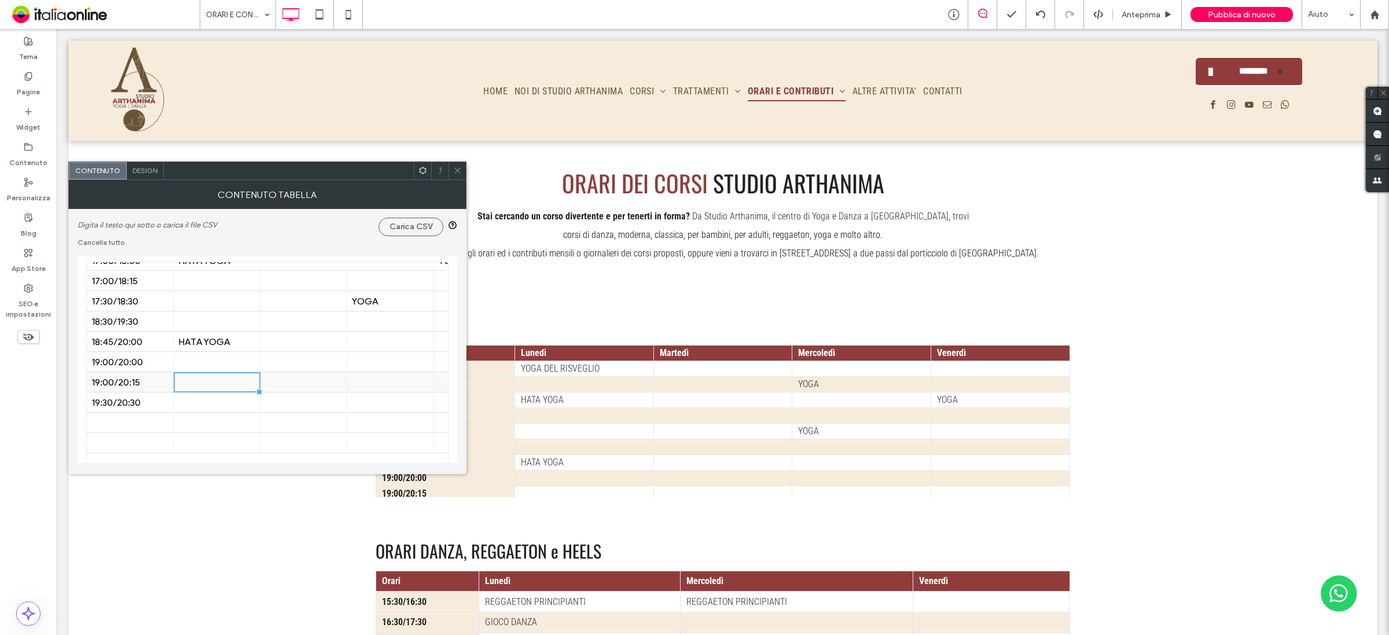
scroll to position [0, 0]
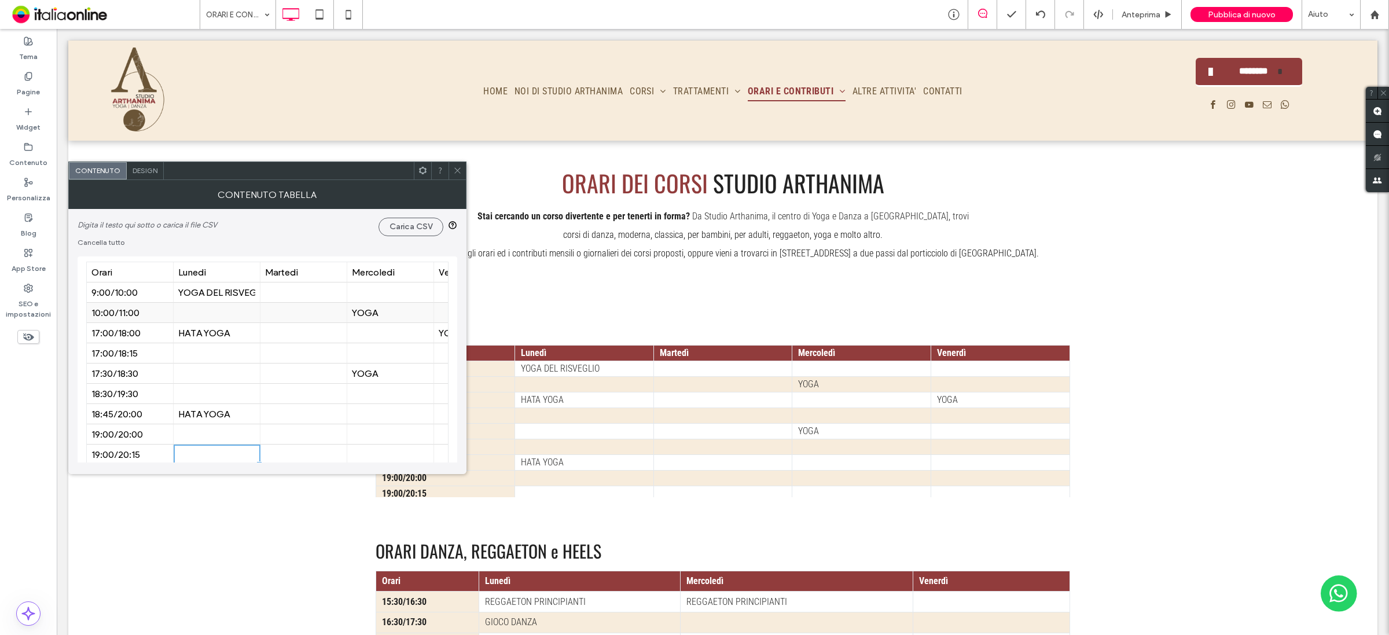
click at [300, 317] on div at bounding box center [303, 313] width 77 height 20
click at [302, 314] on div at bounding box center [303, 313] width 77 height 20
type input "*********"
click at [303, 374] on div at bounding box center [303, 373] width 77 height 20
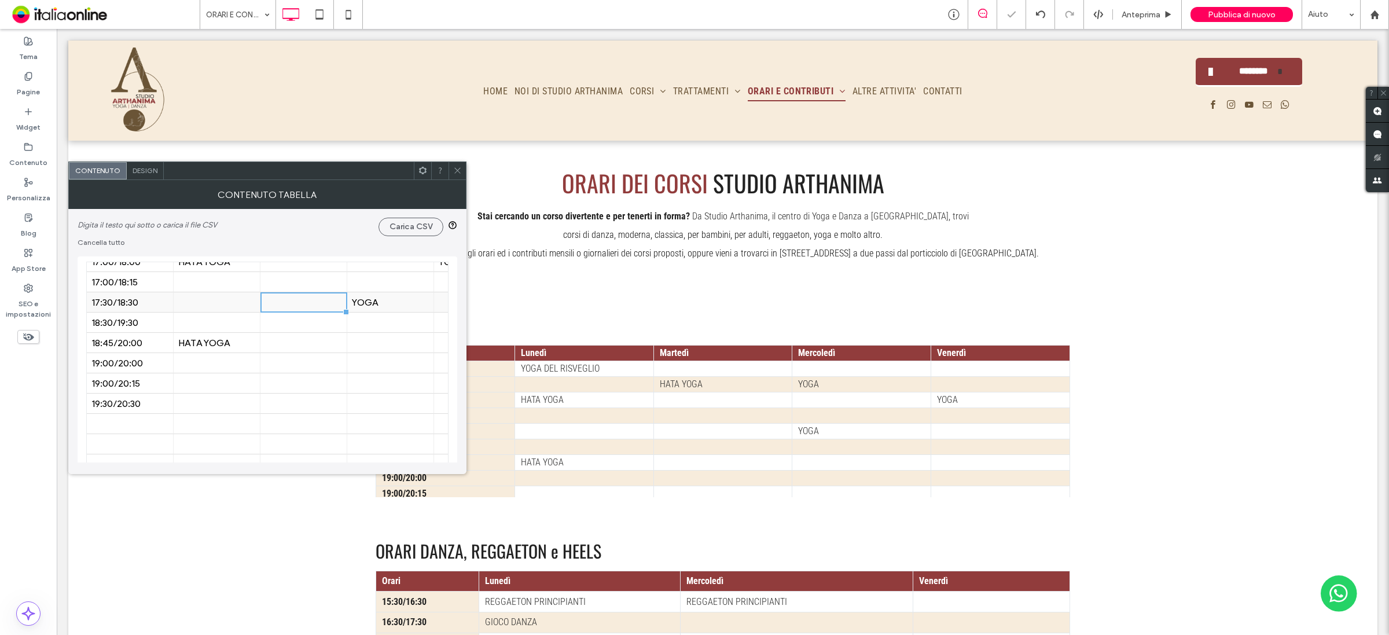
scroll to position [72, 0]
click at [120, 418] on div at bounding box center [129, 423] width 77 height 20
click at [296, 400] on div at bounding box center [303, 402] width 77 height 20
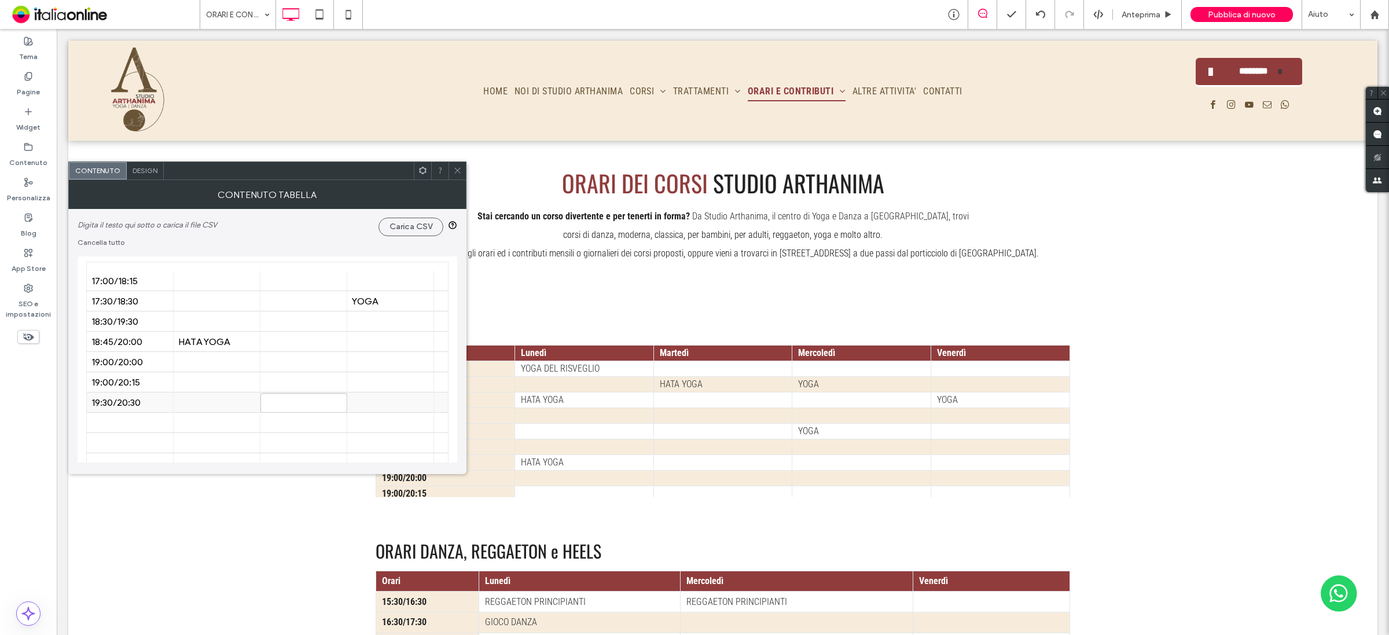
type input "*********"
click at [383, 405] on div at bounding box center [390, 402] width 77 height 20
click at [369, 296] on div "YOGA" at bounding box center [390, 301] width 77 height 11
click at [369, 296] on input "****" at bounding box center [390, 302] width 87 height 20
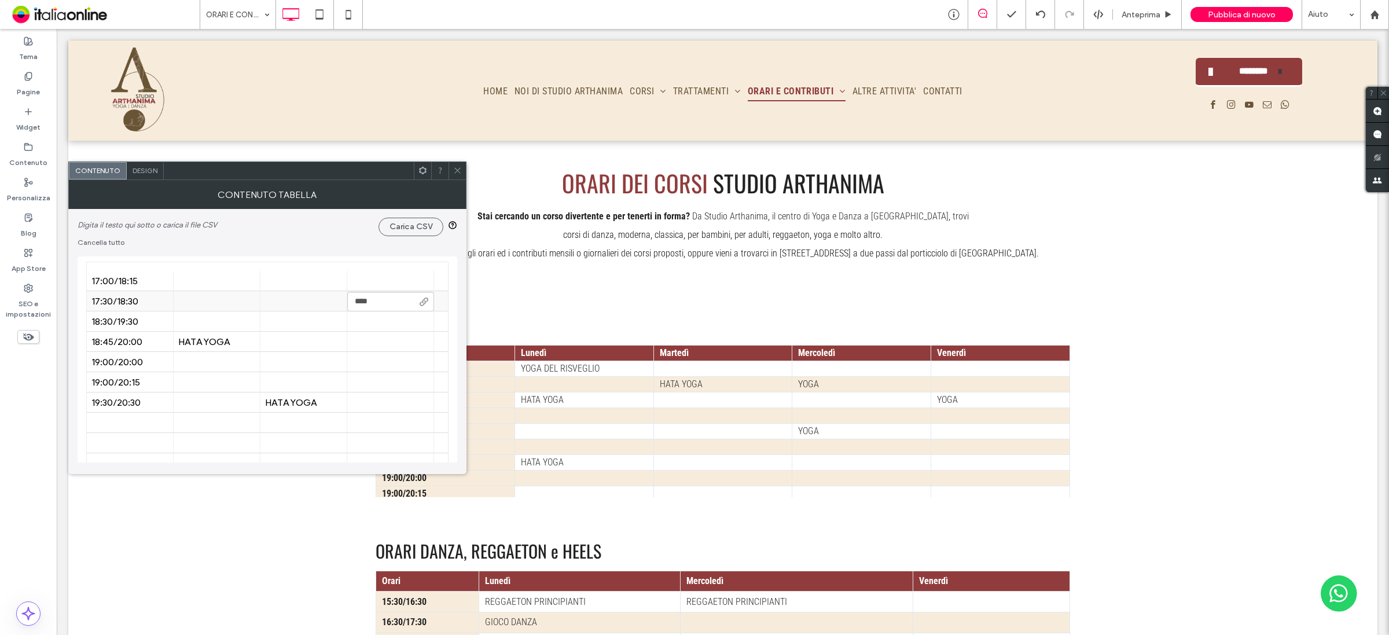
type input "*********"
click at [375, 363] on div at bounding box center [390, 362] width 77 height 20
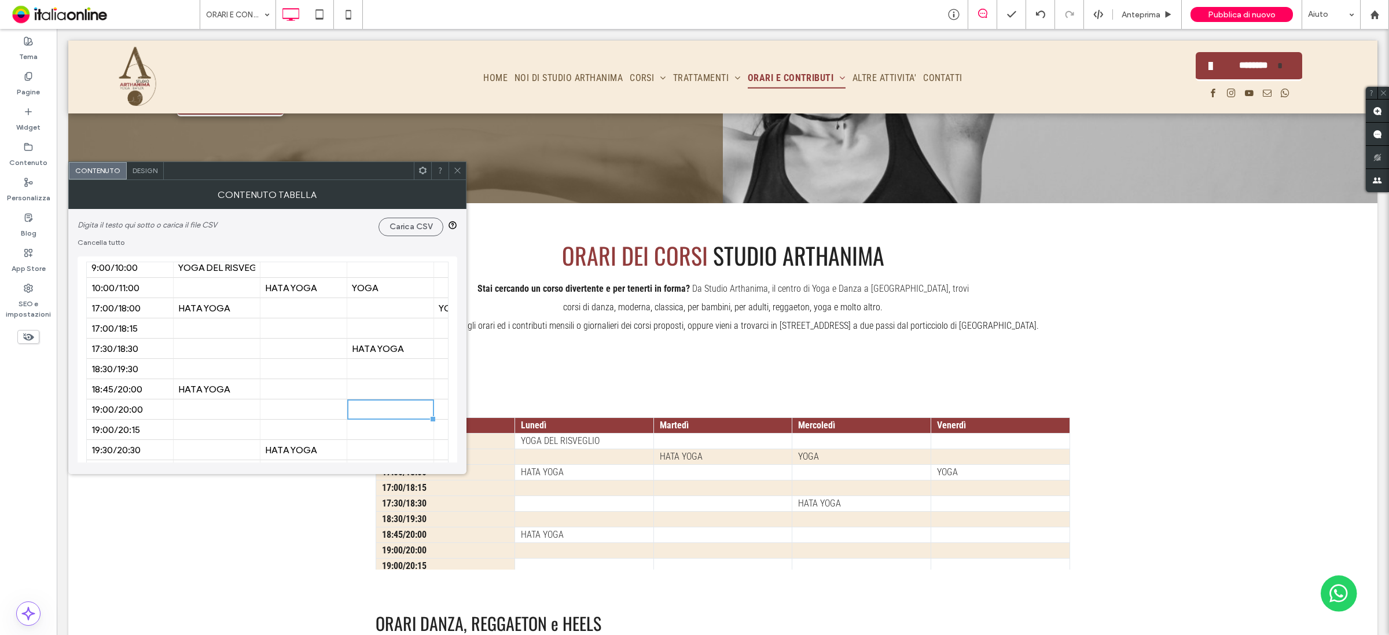
scroll to position [0, 0]
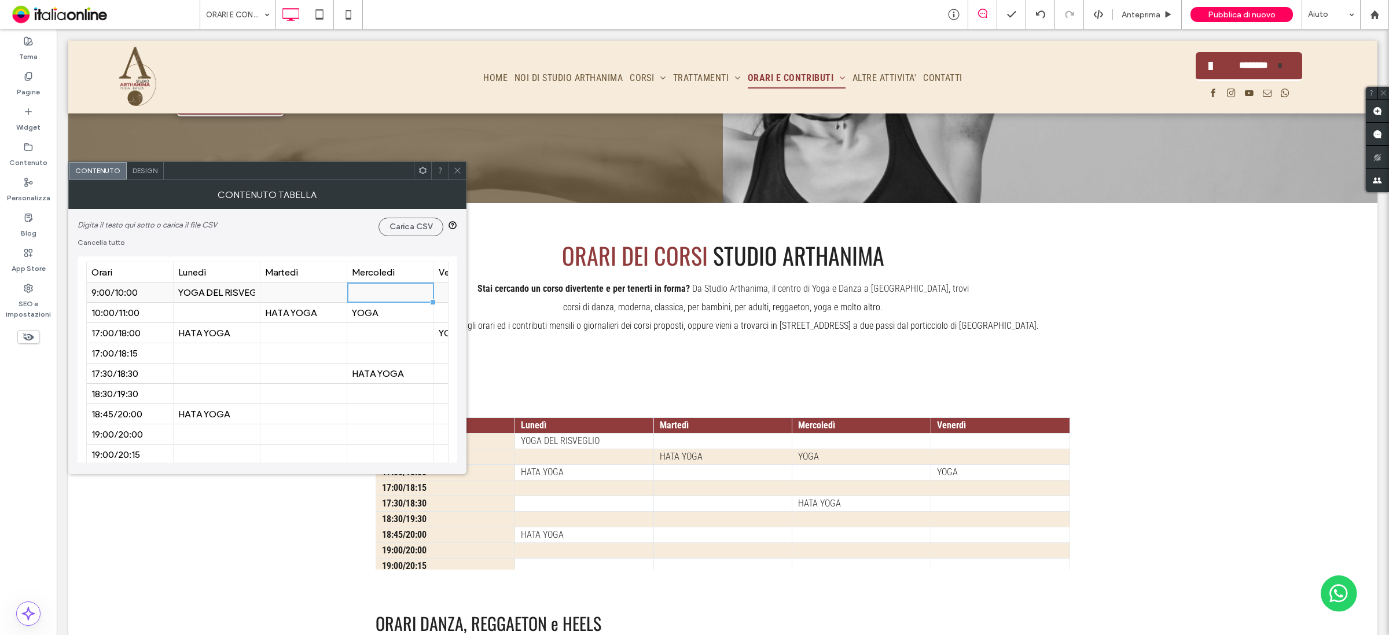
click at [370, 284] on div at bounding box center [390, 292] width 77 height 20
click at [371, 292] on div at bounding box center [390, 292] width 77 height 20
type input "**********"
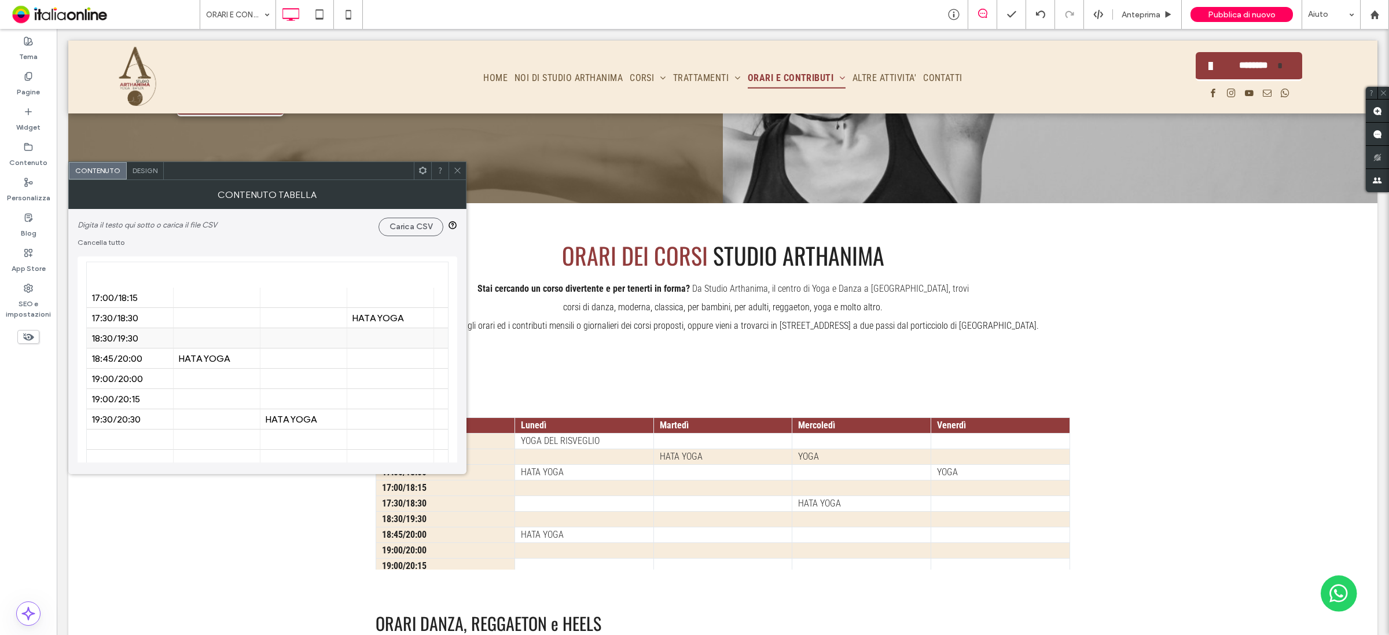
scroll to position [72, 0]
click at [388, 385] on div at bounding box center [390, 382] width 77 height 20
type input "**********"
click at [394, 404] on div at bounding box center [390, 402] width 77 height 20
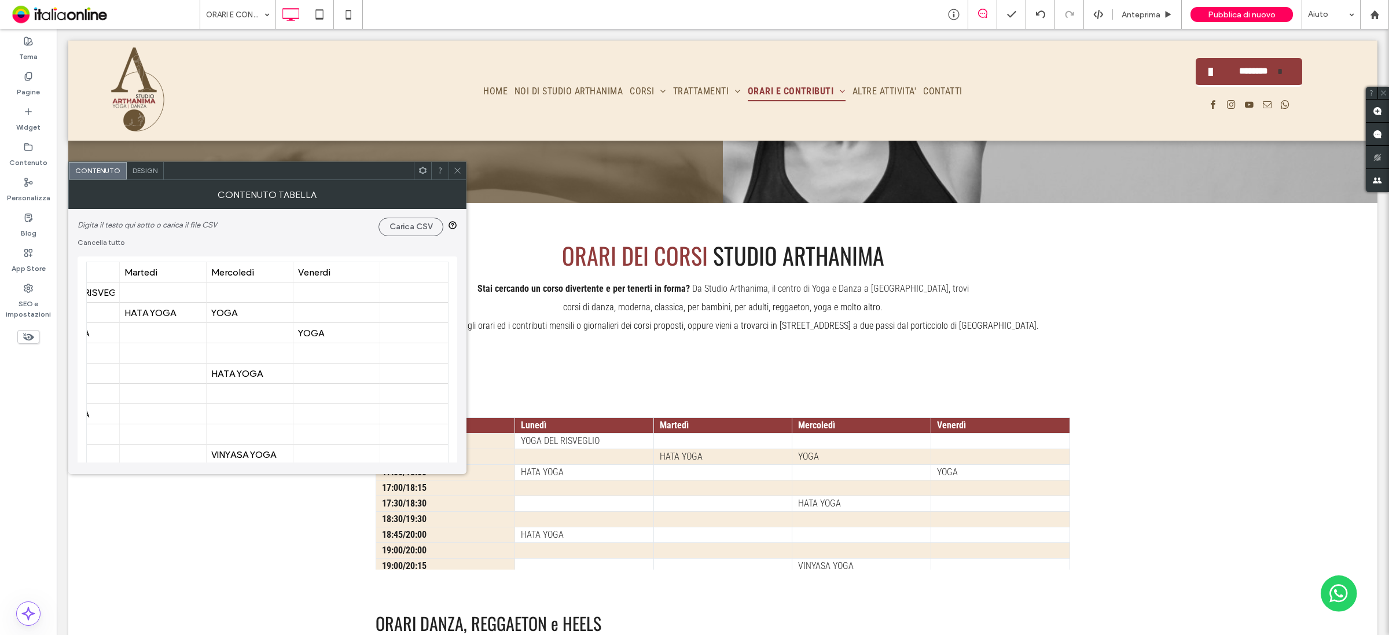
scroll to position [0, 145]
click at [339, 267] on div "Venerdì" at bounding box center [332, 272] width 77 height 11
type input "*"
type input "*******"
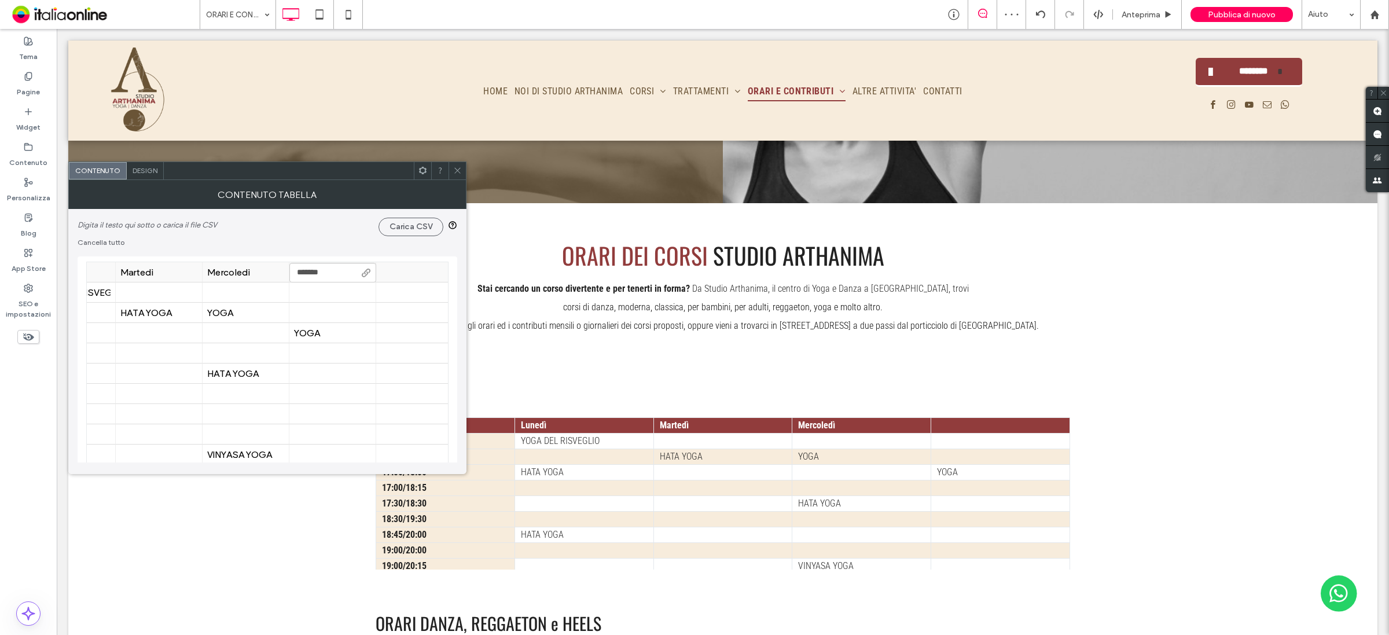
click at [409, 275] on div at bounding box center [419, 272] width 77 height 20
type input "*"
type input "*******"
click at [308, 289] on div at bounding box center [332, 292] width 77 height 20
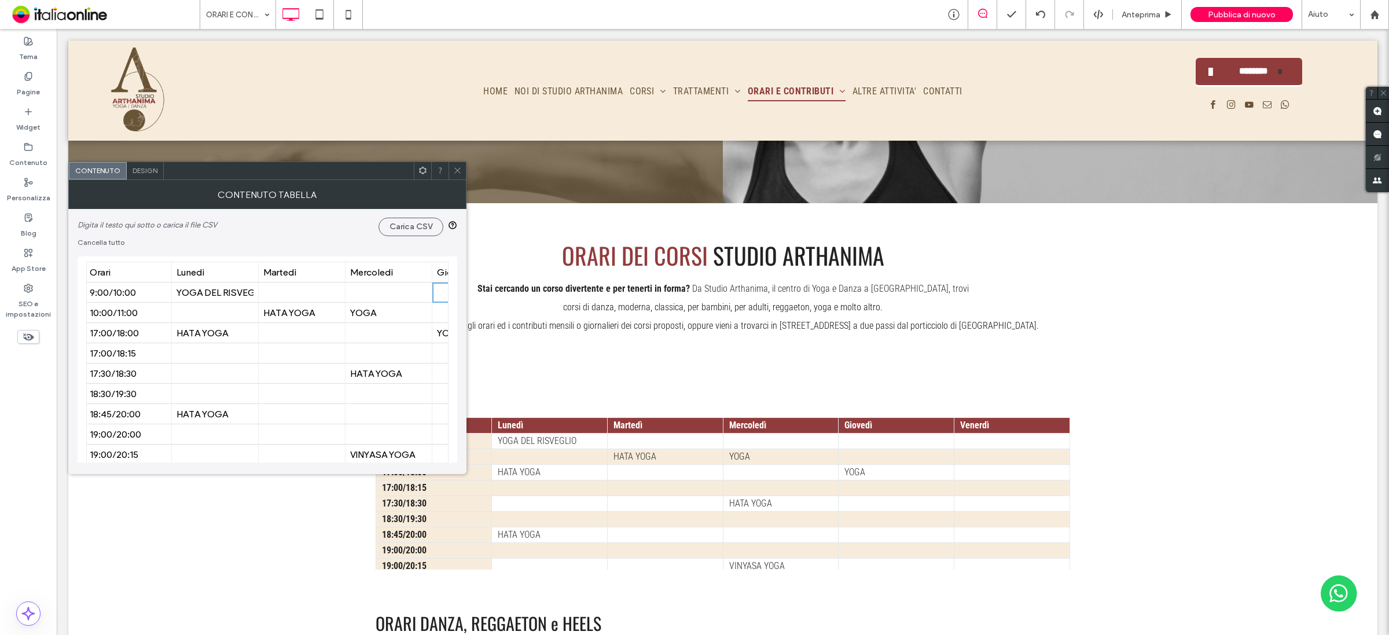
scroll to position [0, 0]
click at [134, 307] on div "10:00/11:00" at bounding box center [129, 312] width 77 height 11
click at [377, 310] on div "YOGA" at bounding box center [390, 312] width 77 height 11
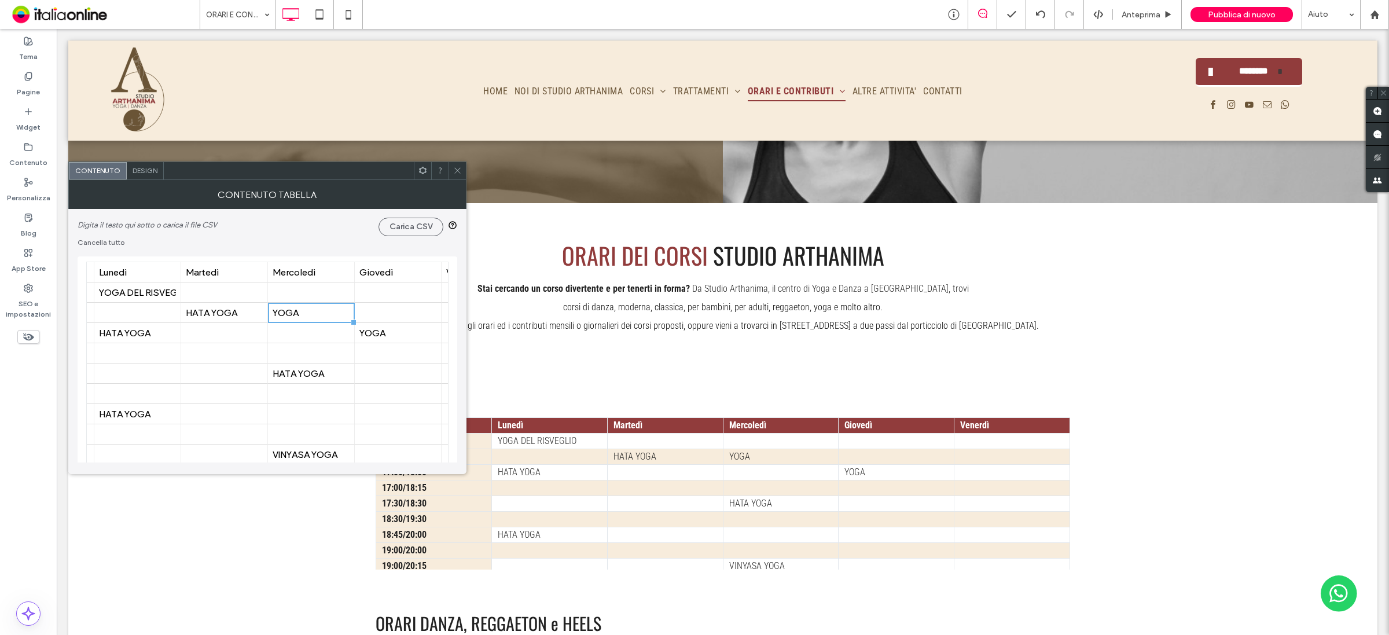
scroll to position [0, 87]
click at [394, 311] on div at bounding box center [390, 313] width 77 height 20
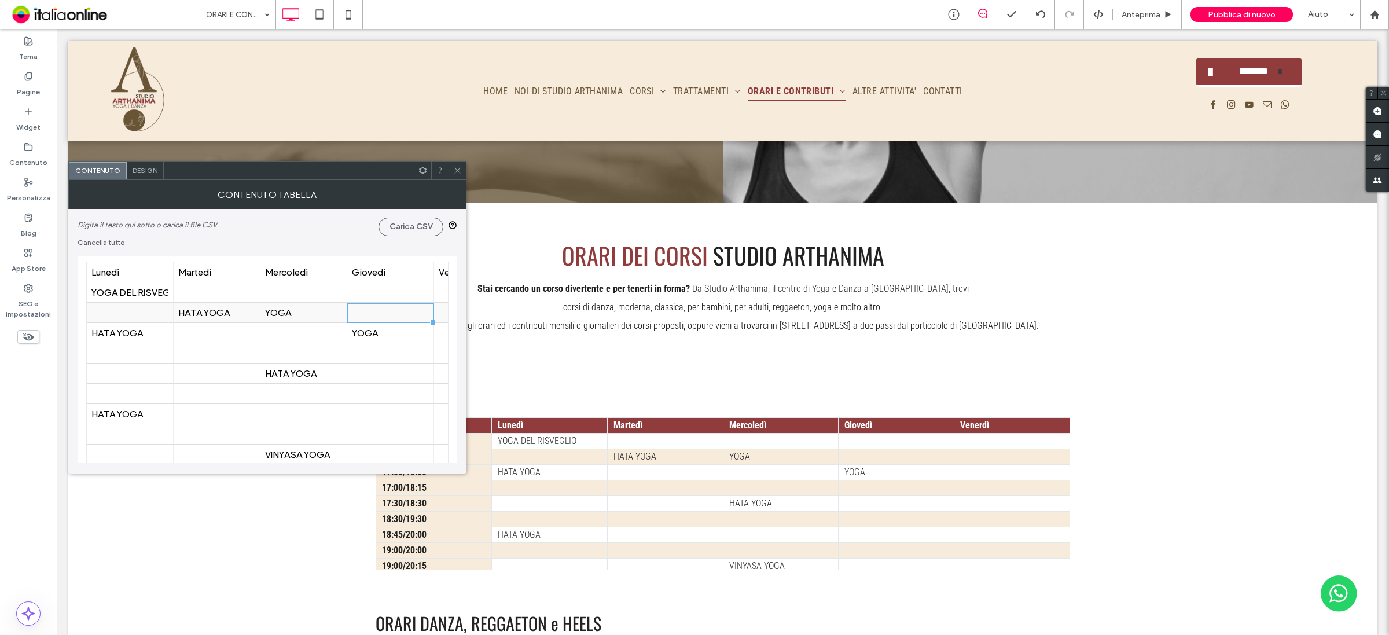
click at [394, 311] on div at bounding box center [390, 313] width 77 height 20
type input "*********"
click at [392, 339] on div "YOGA" at bounding box center [390, 333] width 77 height 20
click at [397, 355] on div at bounding box center [390, 353] width 77 height 20
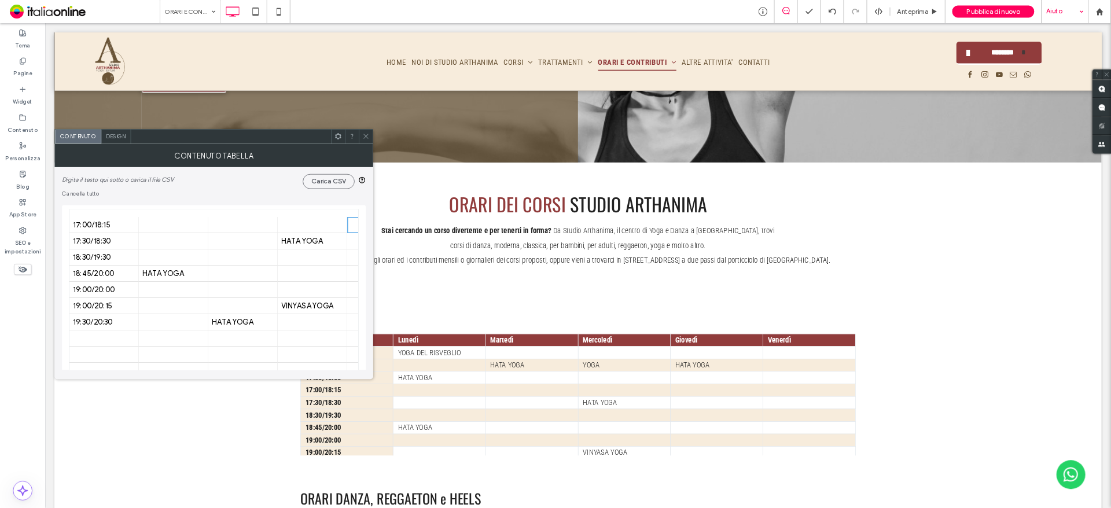
scroll to position [72, 0]
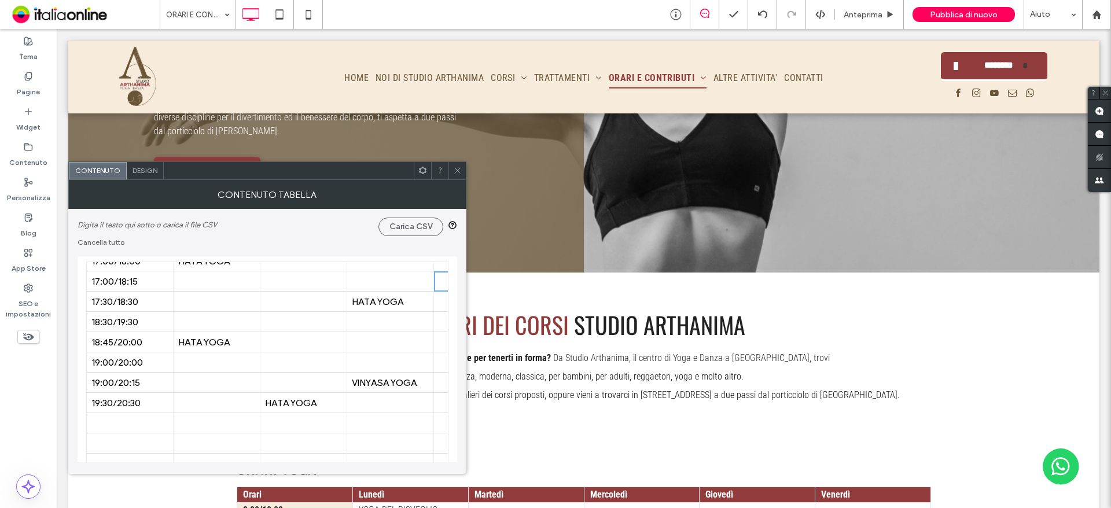
drag, startPoint x: 1372, startPoint y: 29, endPoint x: 837, endPoint y: 229, distance: 571.4
click at [837, 273] on div "ORARI DEI CORSI STUDIO ARTHANIMA Stai cercando un corso divertente e per tenert…" at bounding box center [583, 356] width 1031 height 167
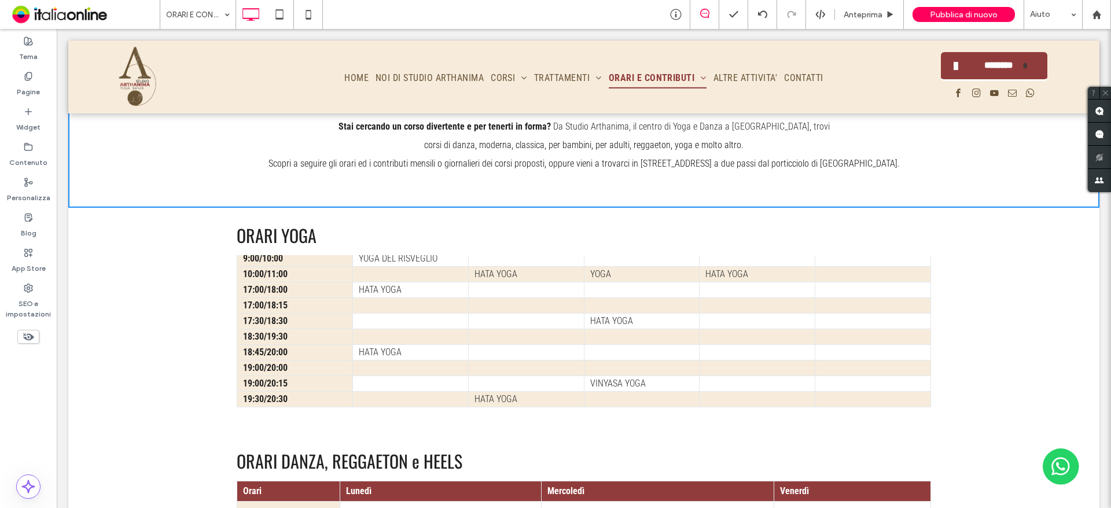
scroll to position [0, 0]
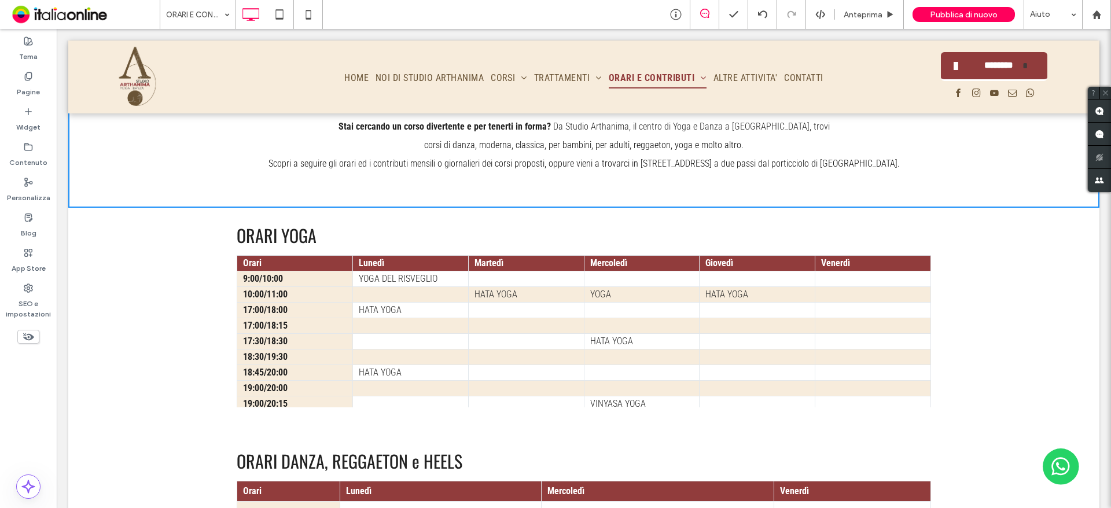
click at [278, 286] on td "10:00/11:00" at bounding box center [295, 294] width 116 height 16
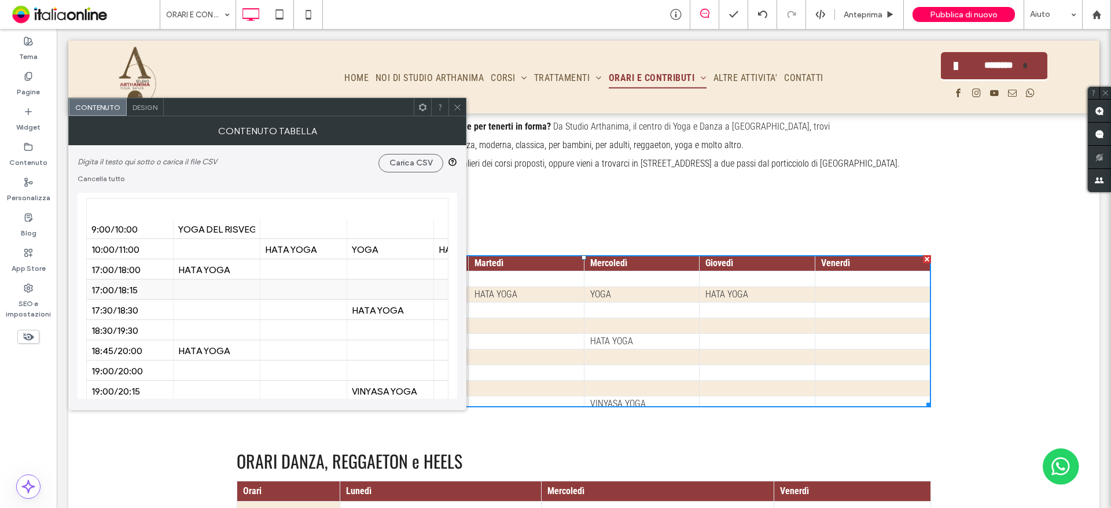
scroll to position [58, 0]
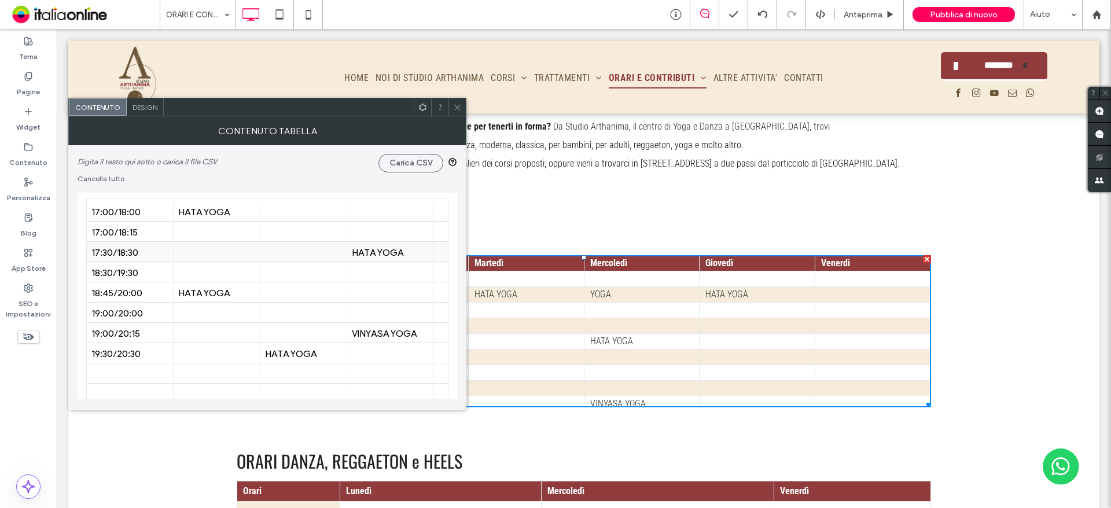
click at [436, 258] on div at bounding box center [477, 252] width 87 height 20
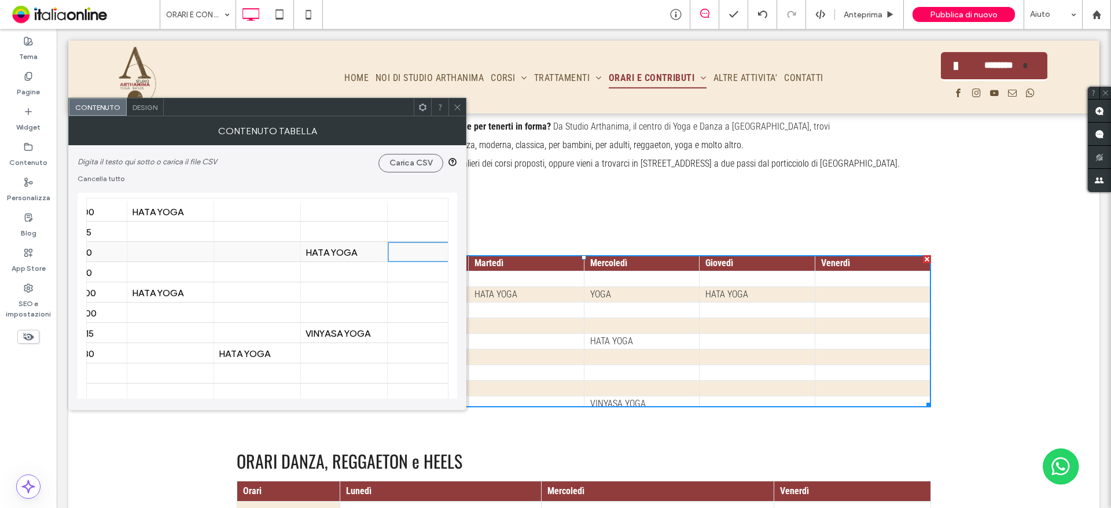
click at [409, 254] on div at bounding box center [430, 252] width 77 height 20
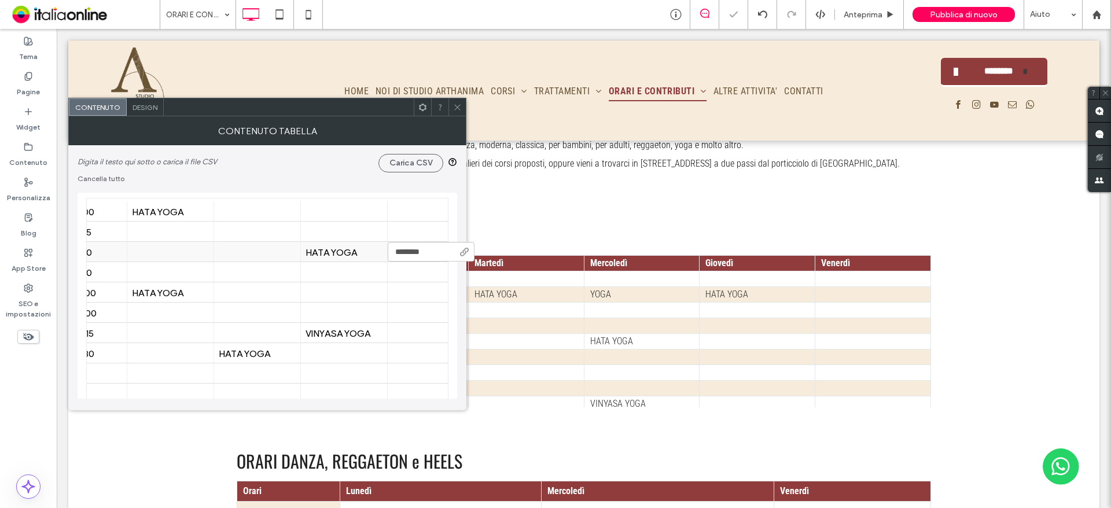
type input "*********"
click at [407, 292] on div at bounding box center [430, 292] width 77 height 20
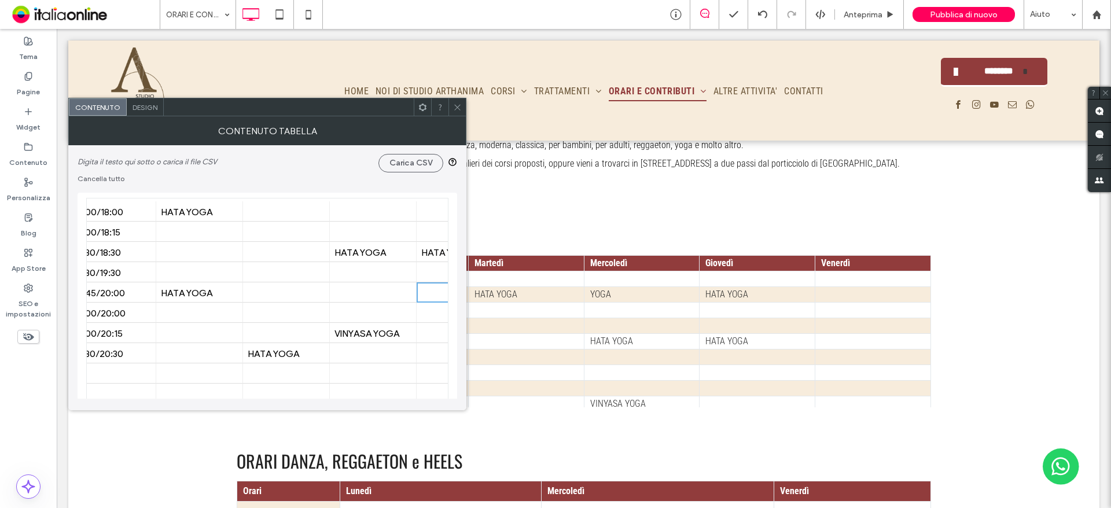
scroll to position [58, 0]
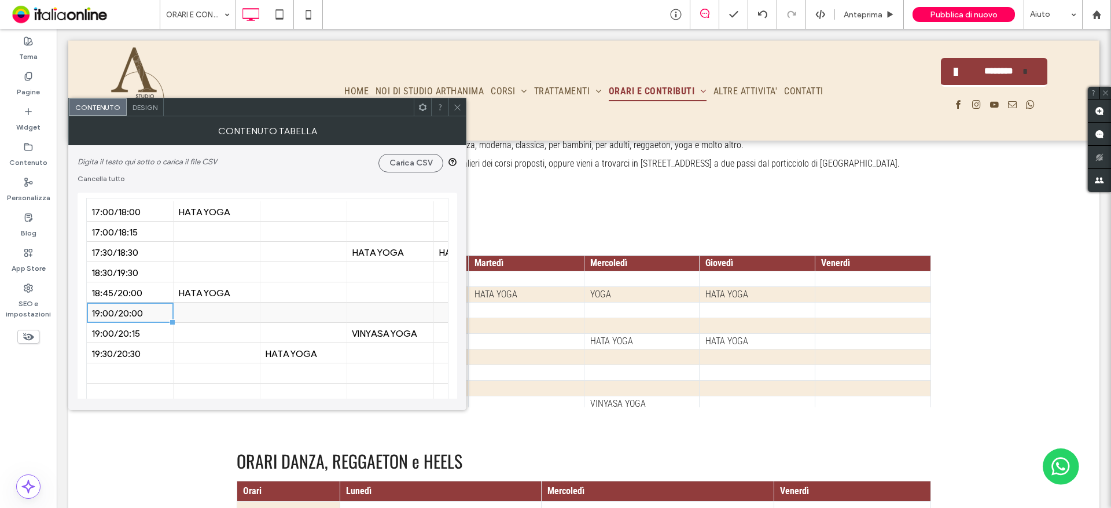
click at [128, 321] on div "19:00/20:00" at bounding box center [129, 313] width 77 height 20
click at [436, 399] on div "Contenuto tabella Digita il testo qui sotto o carica il file CSV Carica CSV Can…" at bounding box center [267, 263] width 398 height 294
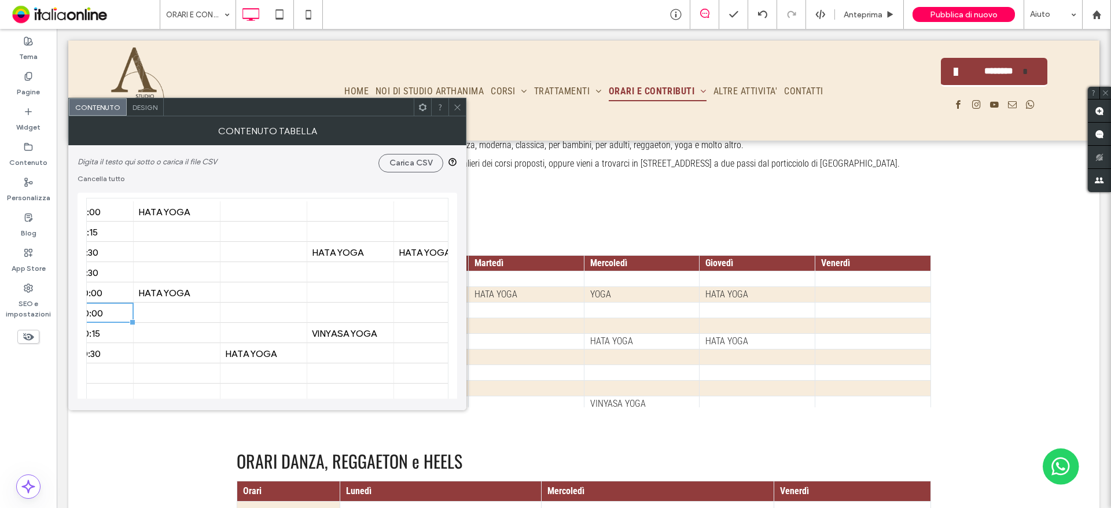
scroll to position [58, 46]
click at [412, 314] on div at bounding box center [430, 313] width 77 height 20
type input "**********"
click at [407, 352] on div at bounding box center [430, 353] width 77 height 20
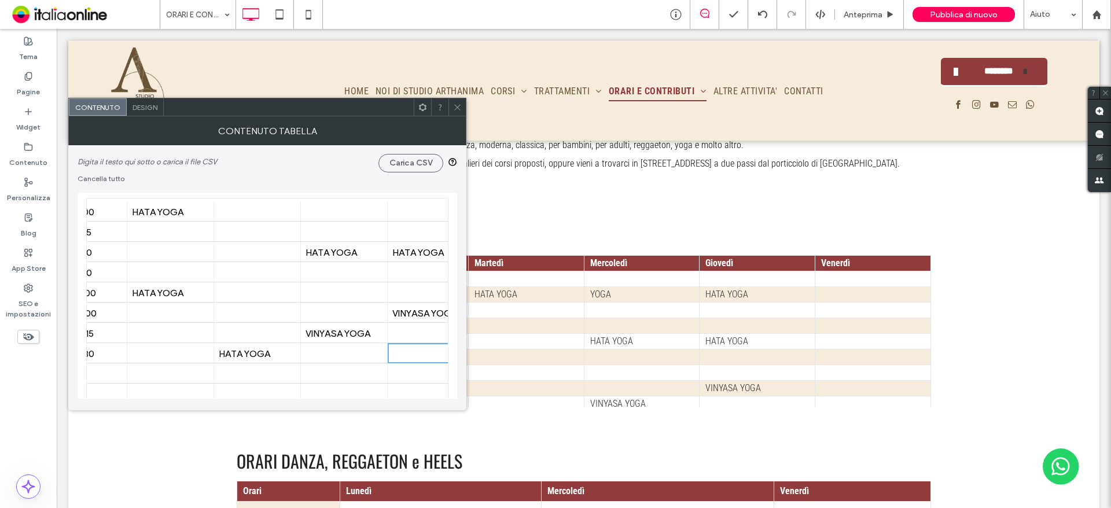
scroll to position [58, 0]
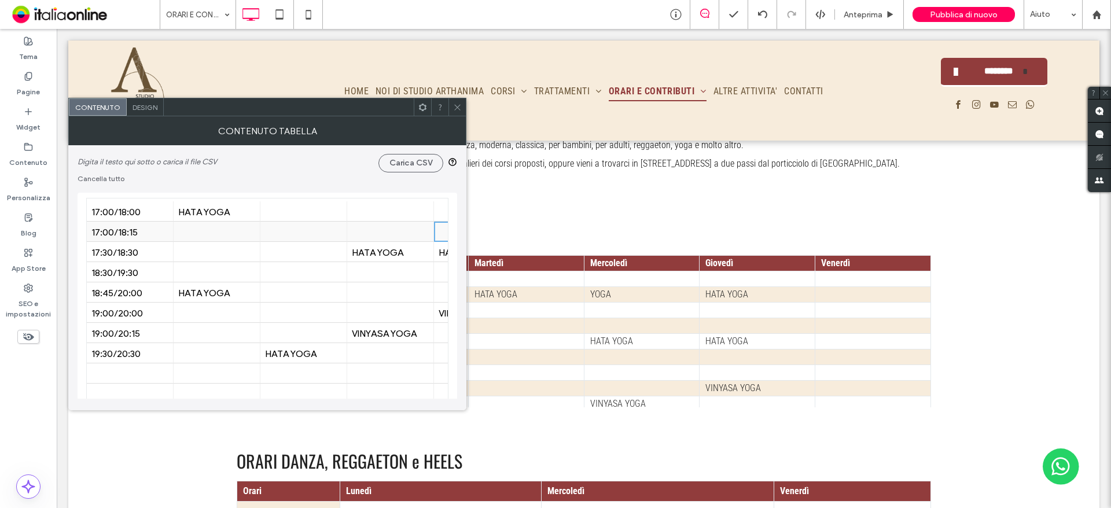
click at [437, 232] on div at bounding box center [477, 232] width 87 height 20
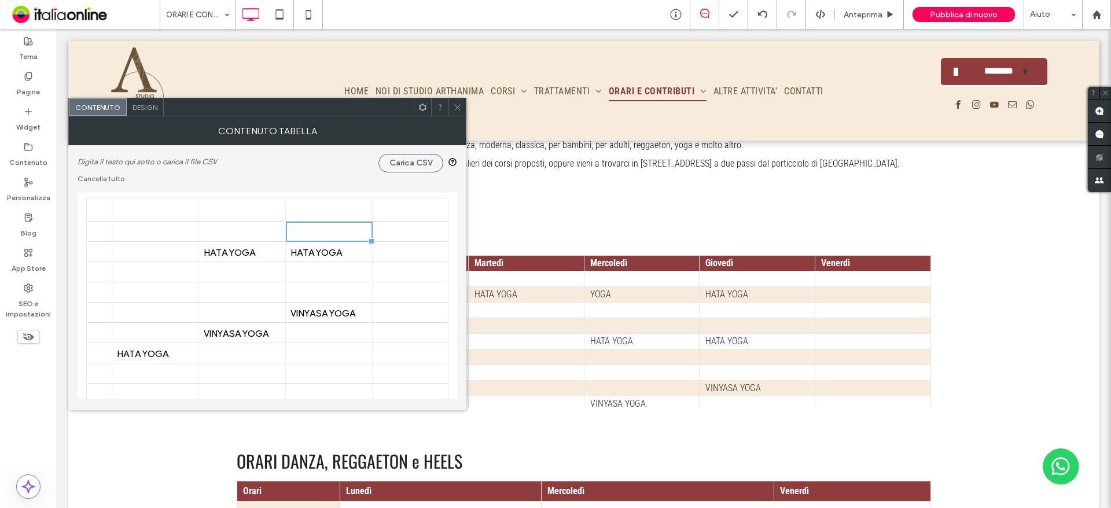
scroll to position [58, 162]
click at [412, 232] on div at bounding box center [401, 232] width 77 height 20
type input "**********"
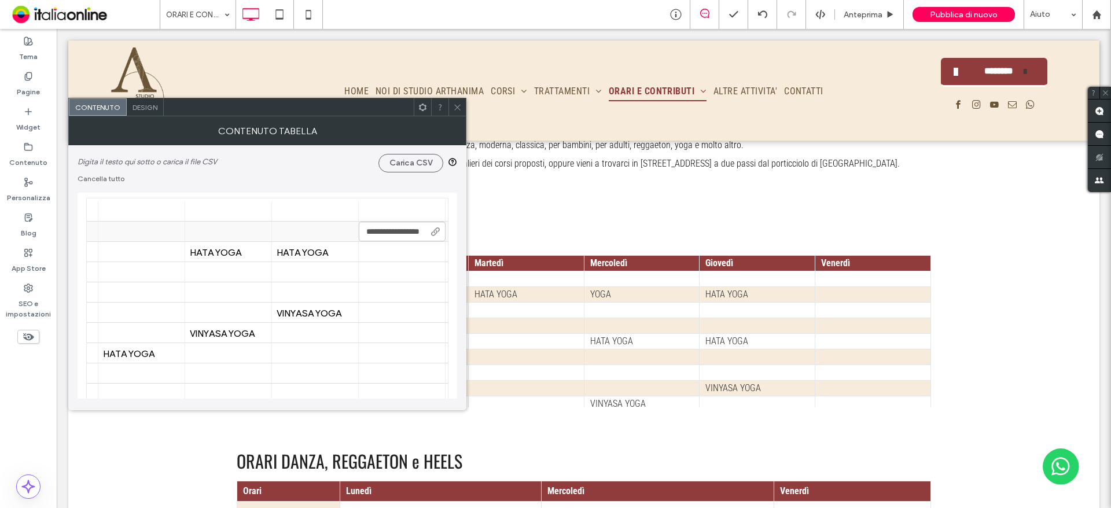
scroll to position [0, 27]
click at [387, 265] on div at bounding box center [401, 272] width 77 height 20
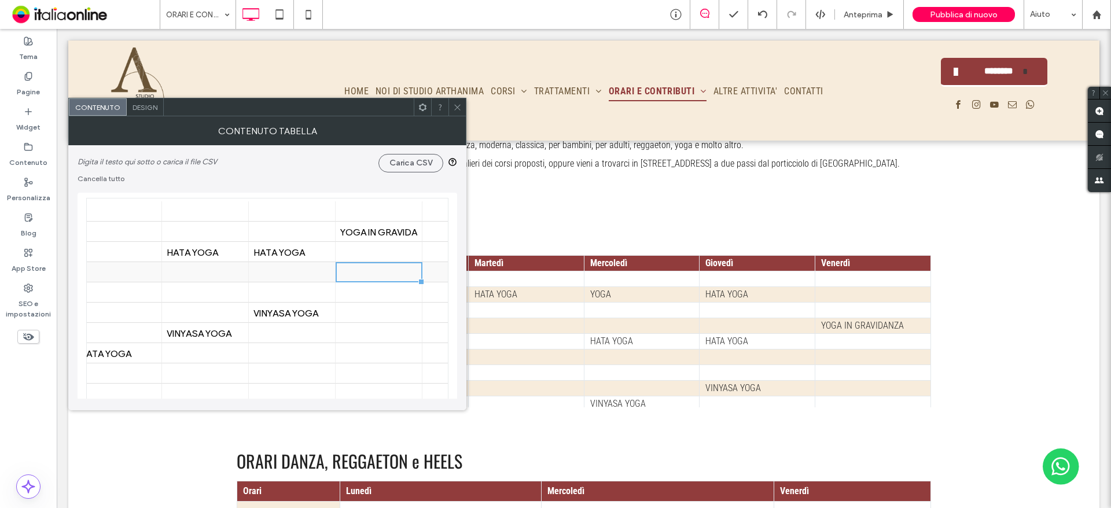
click at [397, 271] on div at bounding box center [378, 272] width 77 height 20
type input "********"
click at [310, 174] on div "Digita il testo qui sotto o carica il file CSV Carica CSV Cancella tutto" at bounding box center [268, 164] width 380 height 38
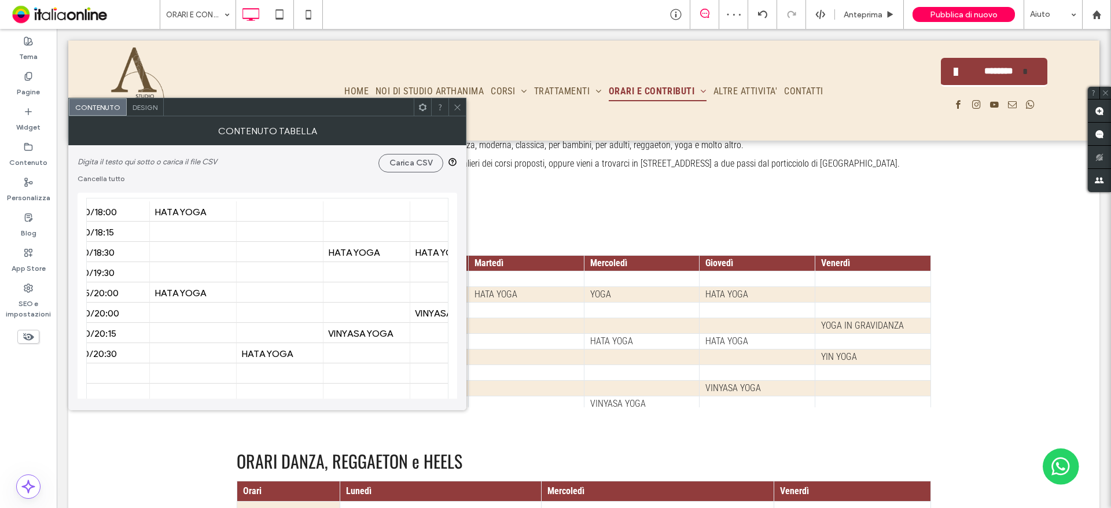
scroll to position [58, 0]
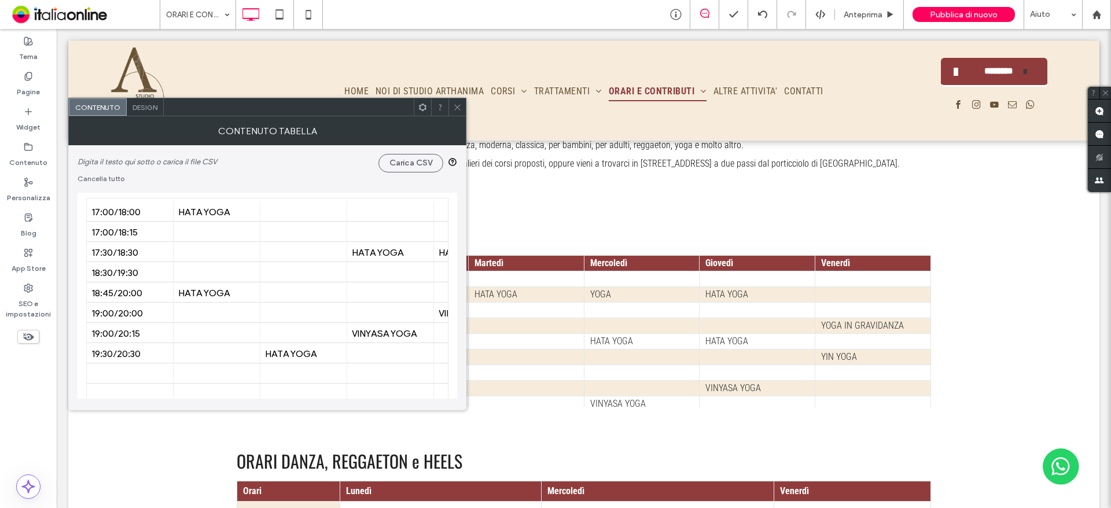
click at [459, 108] on icon at bounding box center [457, 107] width 9 height 9
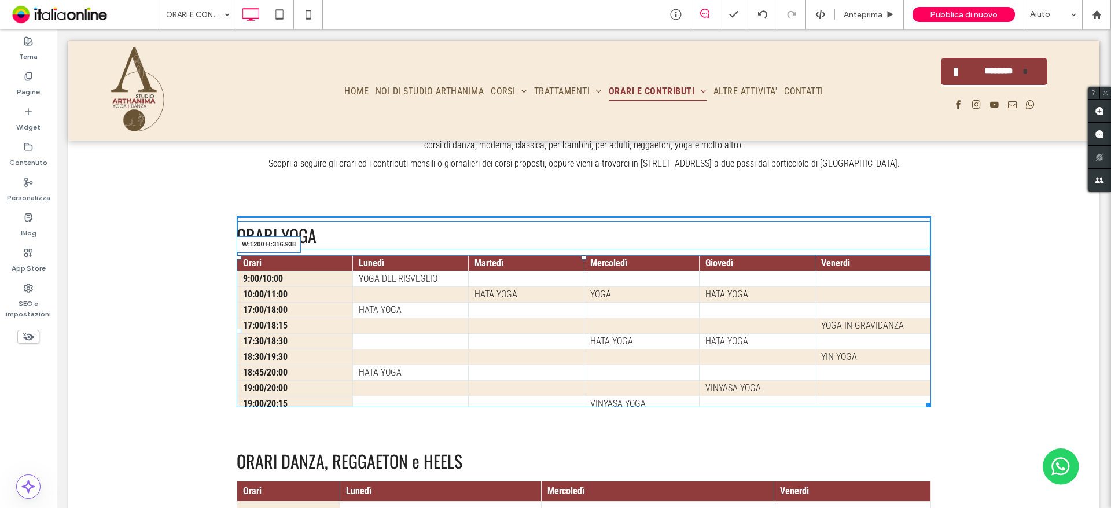
drag, startPoint x: 924, startPoint y: 336, endPoint x: 927, endPoint y: 367, distance: 31.4
click at [927, 367] on div "ORARI YOGA Orari Lunedì Martedì Mercoledì Giovedì Venerdì 9:00/10:00 YOGA DEL R…" at bounding box center [583, 312] width 1031 height 208
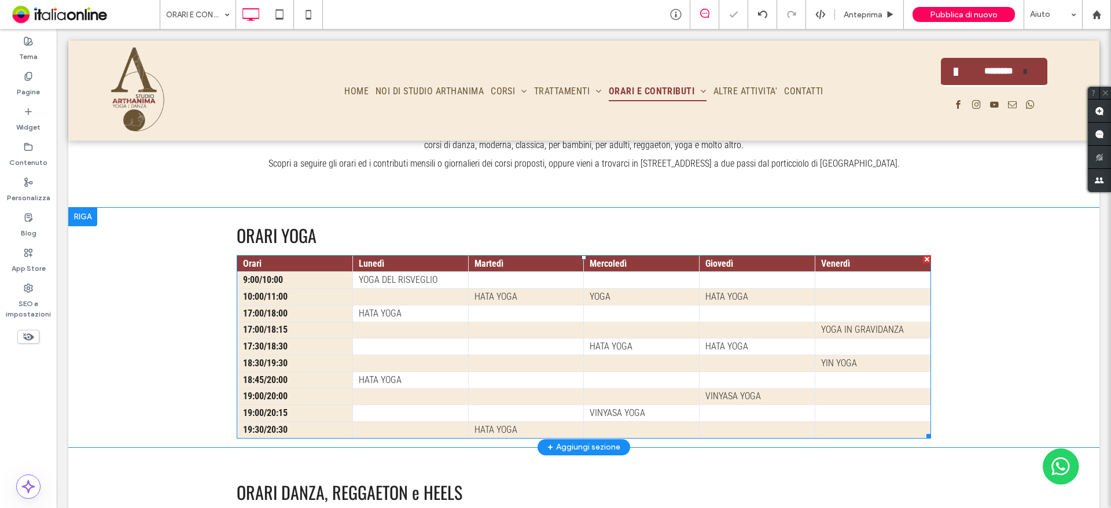
click at [264, 339] on td "17:30/18:30" at bounding box center [295, 347] width 116 height 17
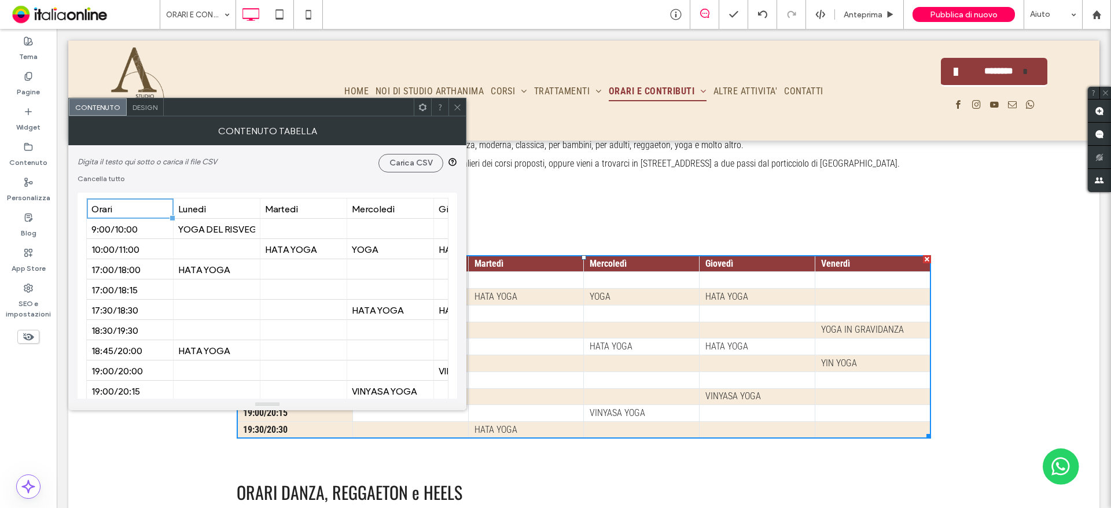
click at [145, 108] on span "Design" at bounding box center [145, 107] width 25 height 9
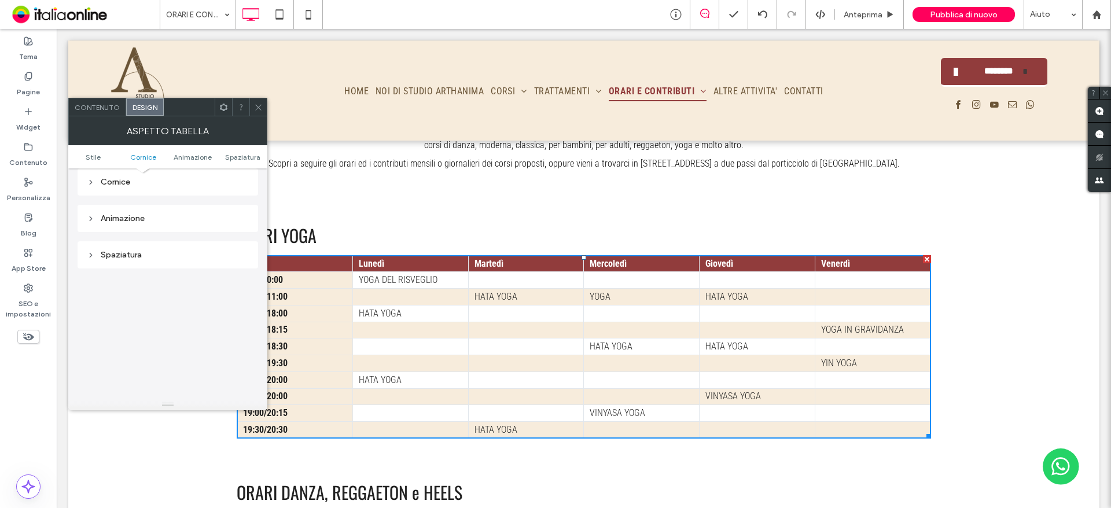
scroll to position [289, 0]
click at [80, 111] on span "Contenuto" at bounding box center [97, 107] width 45 height 9
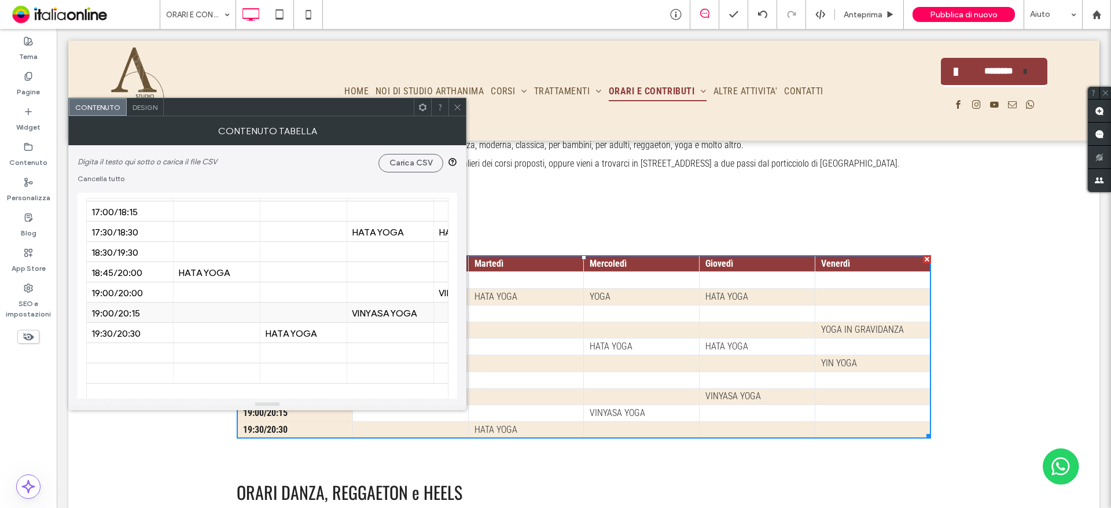
scroll to position [58, 0]
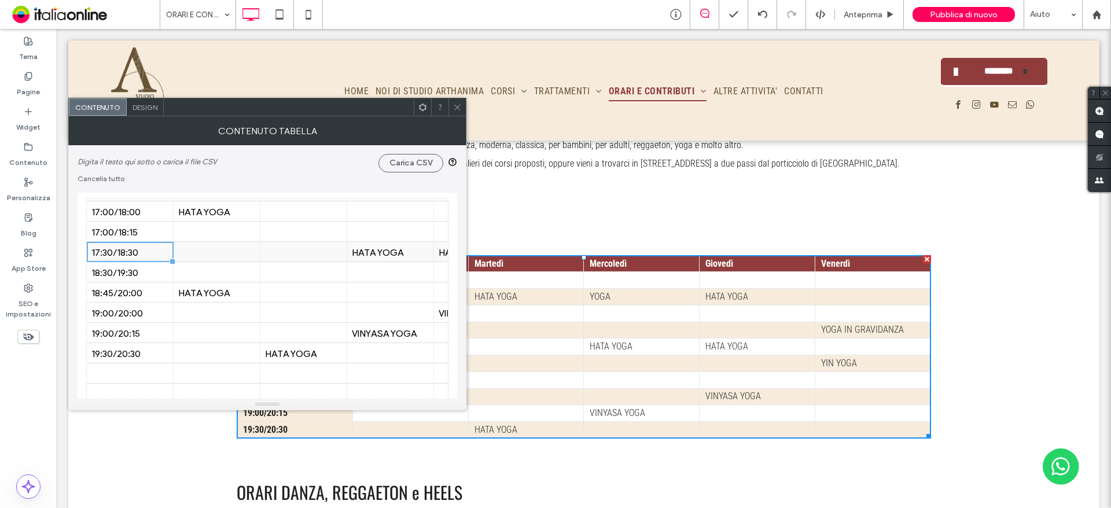
click at [133, 260] on div "17:30/18:30" at bounding box center [129, 252] width 77 height 20
click at [134, 260] on div "17:30/18:30" at bounding box center [129, 252] width 77 height 20
drag, startPoint x: 176, startPoint y: 262, endPoint x: 159, endPoint y: 258, distance: 17.8
drag, startPoint x: 159, startPoint y: 258, endPoint x: 141, endPoint y: 252, distance: 19.0
click at [141, 252] on div "17:30/18:30" at bounding box center [129, 252] width 77 height 11
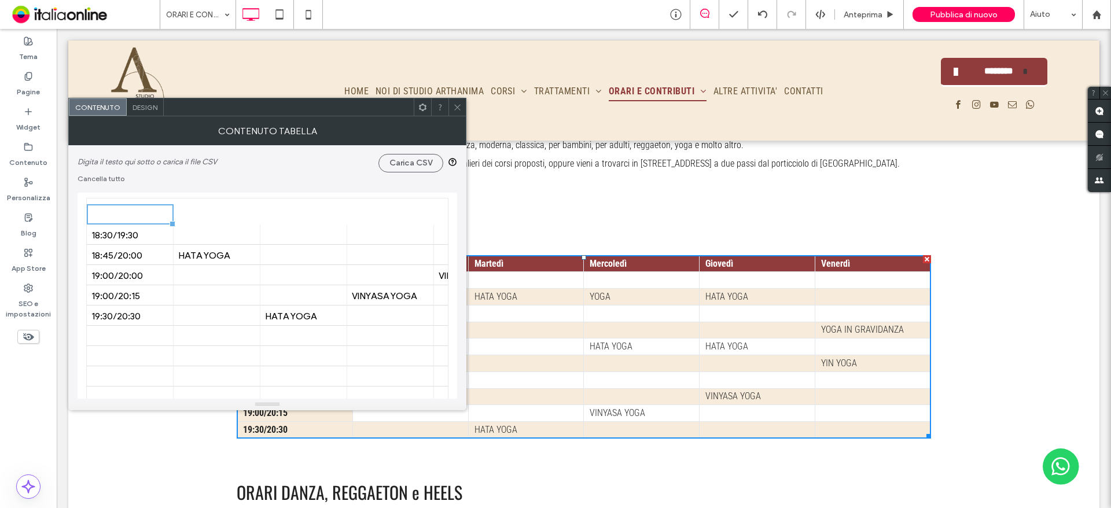
scroll to position [116, 0]
click at [131, 312] on div at bounding box center [129, 316] width 77 height 20
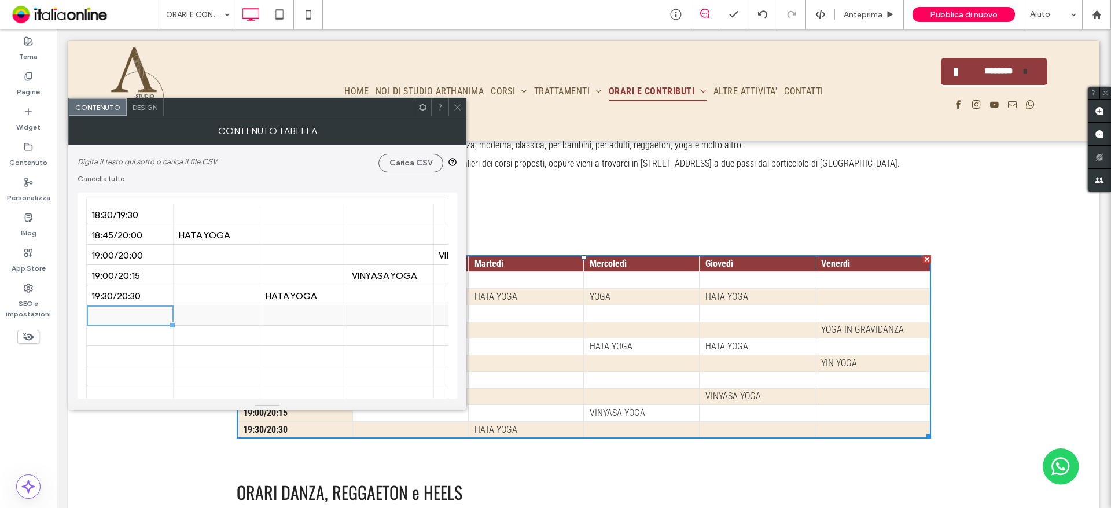
click at [131, 312] on div at bounding box center [129, 316] width 77 height 20
type input "**********"
click at [277, 321] on div at bounding box center [303, 316] width 77 height 20
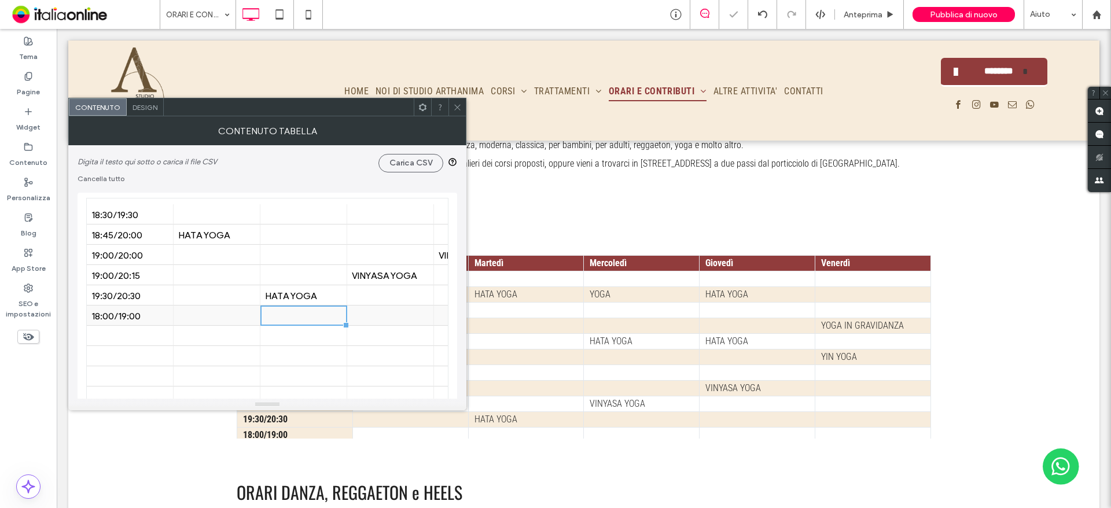
click at [280, 320] on div at bounding box center [303, 316] width 77 height 20
type input "**********"
click at [375, 359] on div at bounding box center [390, 356] width 77 height 20
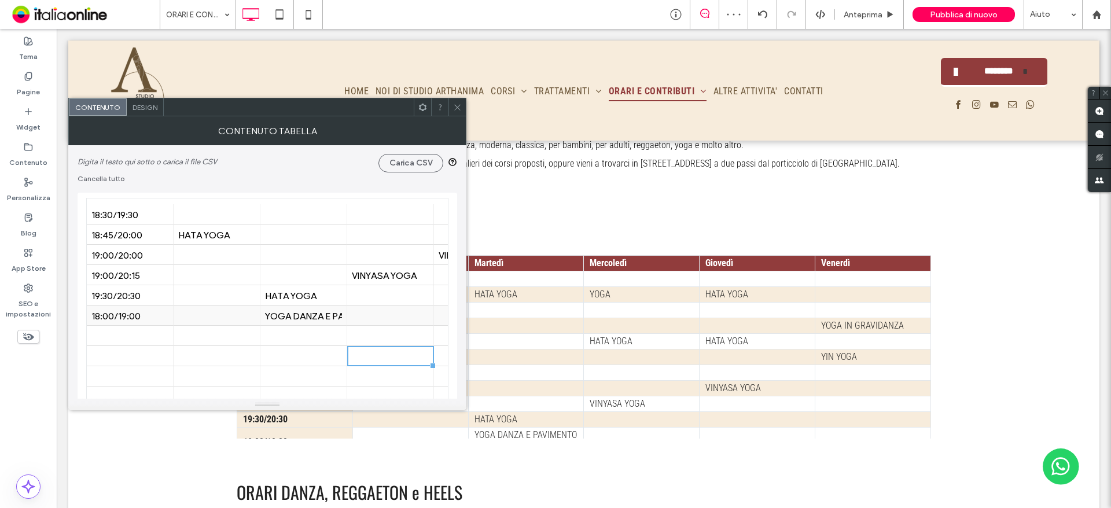
click at [113, 313] on div "18:00/19:00" at bounding box center [129, 315] width 77 height 11
drag, startPoint x: 113, startPoint y: 313, endPoint x: 132, endPoint y: 322, distance: 20.7
click at [132, 322] on div "18:00/19:00" at bounding box center [129, 316] width 77 height 20
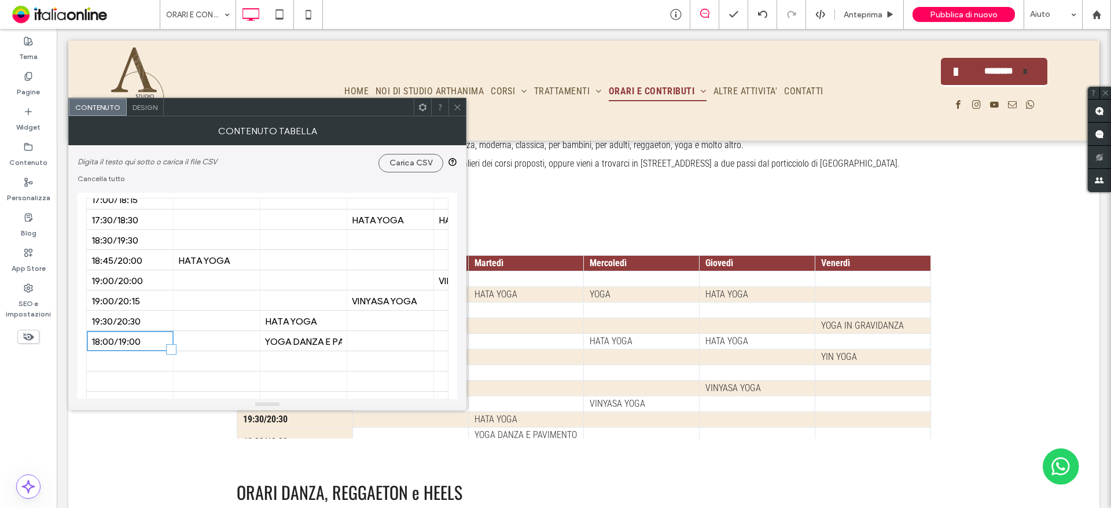
scroll to position [104, 0]
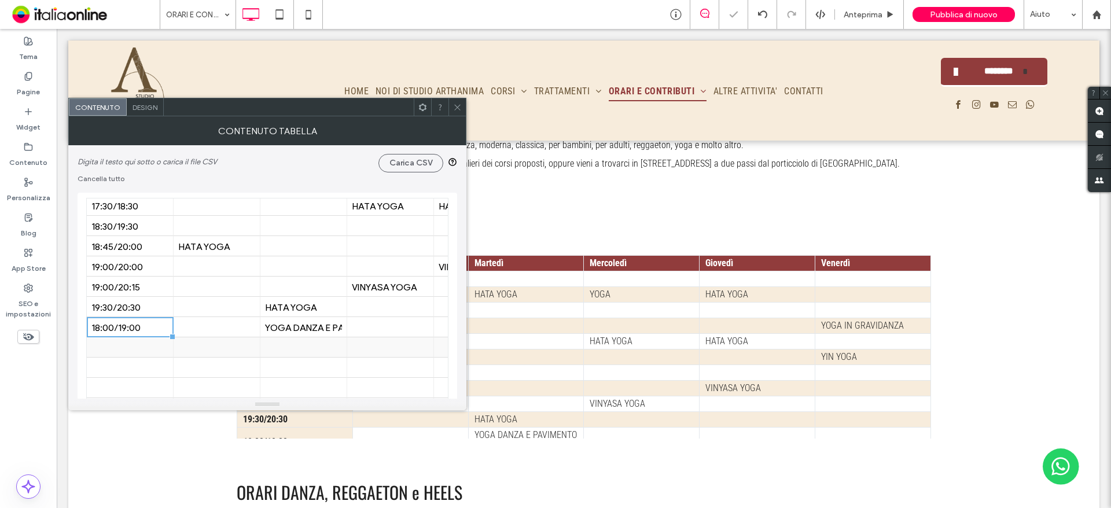
click at [151, 348] on div at bounding box center [129, 347] width 77 height 20
click at [458, 107] on icon at bounding box center [457, 107] width 9 height 9
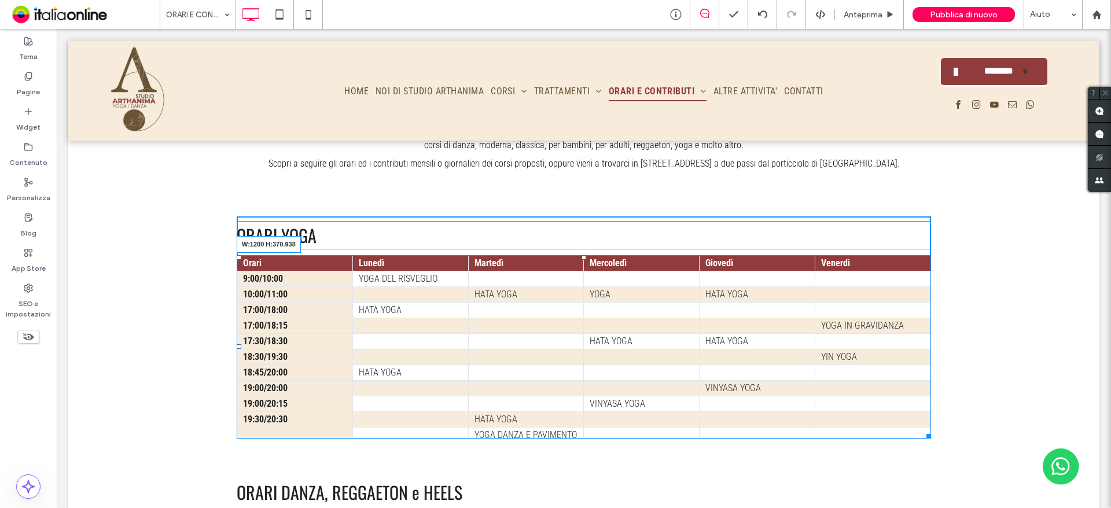
drag, startPoint x: 921, startPoint y: 366, endPoint x: 930, endPoint y: 398, distance: 32.4
click at [930, 398] on div "ORARI YOGA Orari Lunedì Martedì Mercoledì Giovedì Venerdì 9:00/10:00 YOGA DEL R…" at bounding box center [583, 328] width 1031 height 240
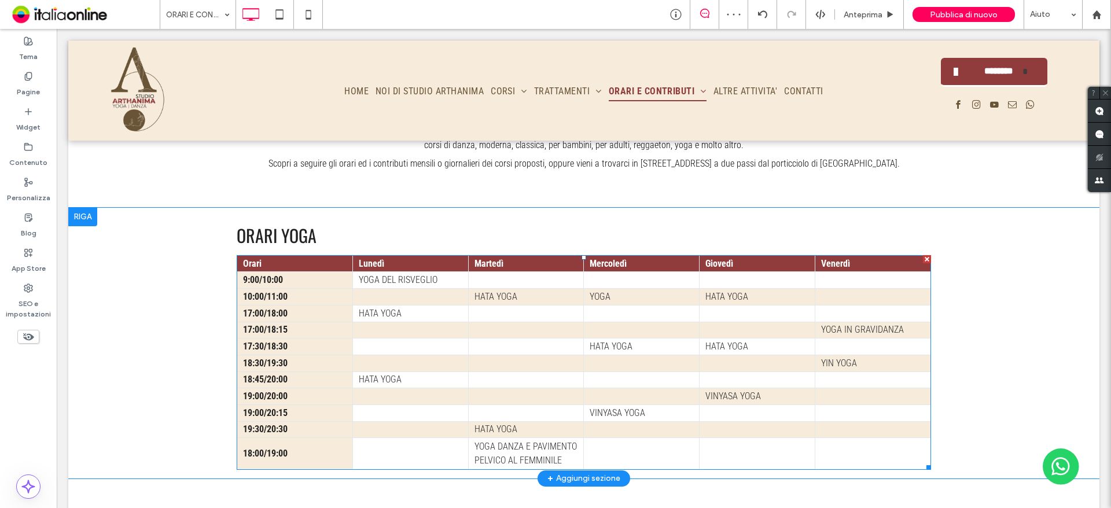
click at [264, 438] on td "18:00/19:00" at bounding box center [295, 453] width 116 height 31
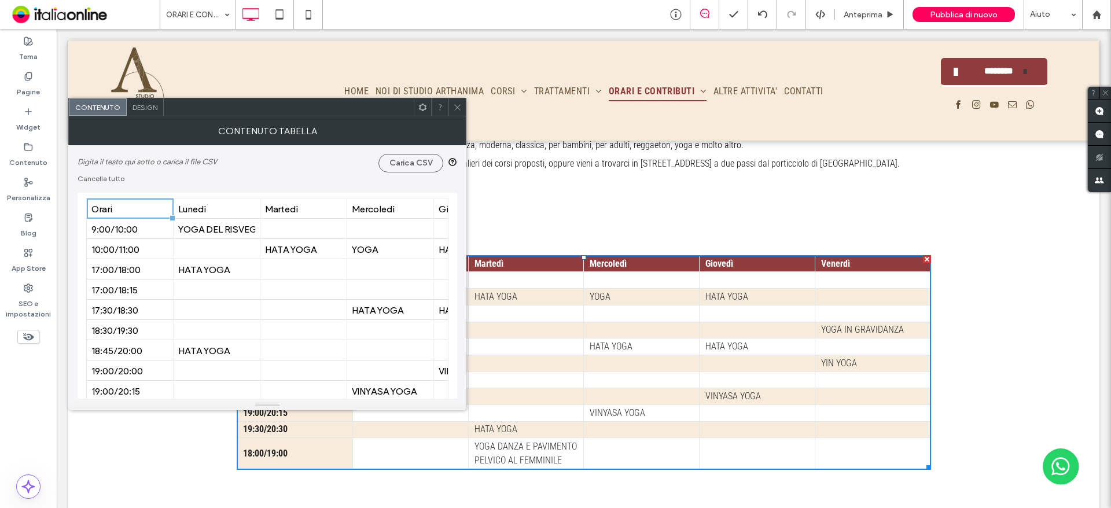
click at [148, 106] on span "Design" at bounding box center [145, 107] width 25 height 9
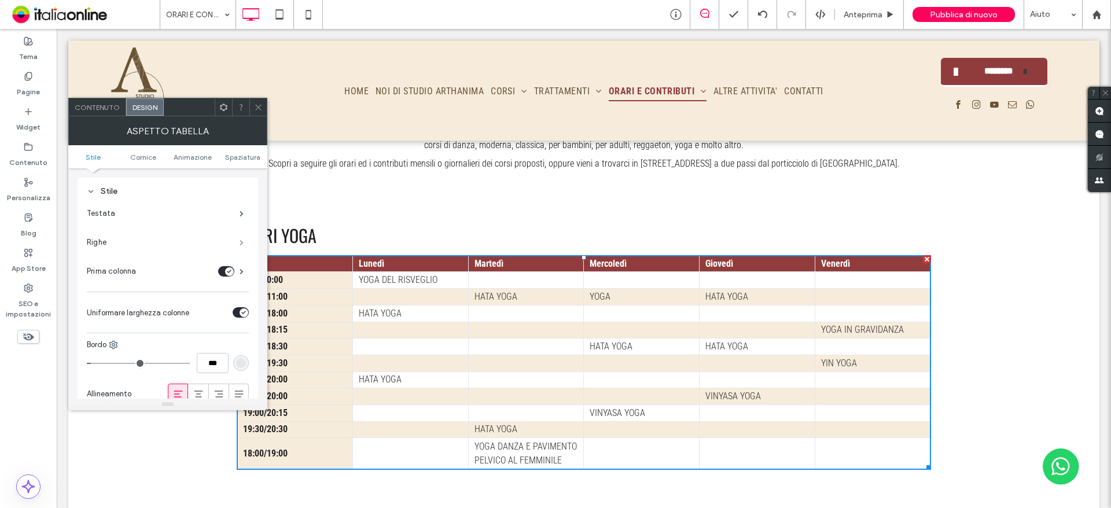
click at [240, 240] on span at bounding box center [242, 243] width 4 height 6
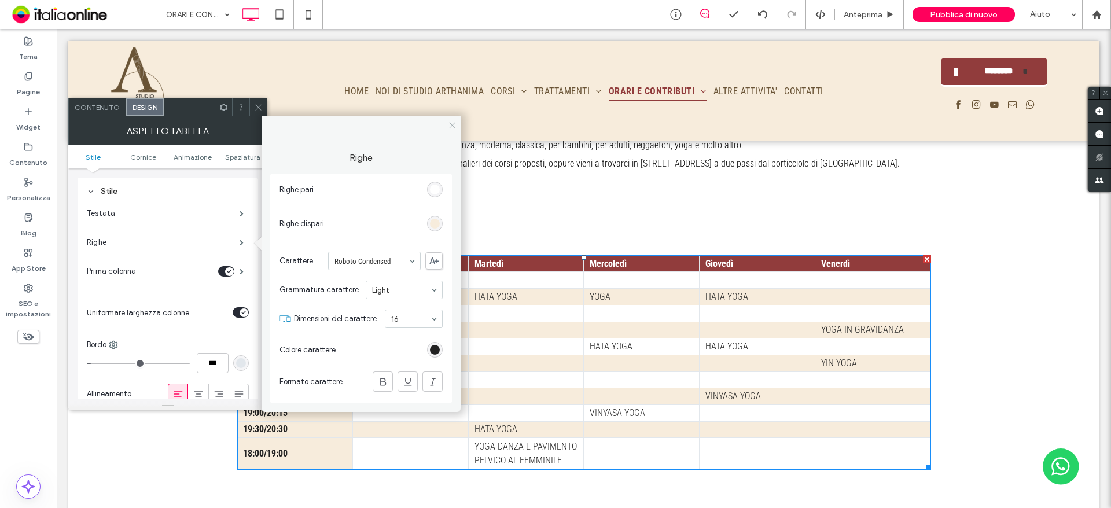
drag, startPoint x: 394, startPoint y: 92, endPoint x: 455, endPoint y: 121, distance: 67.8
click at [455, 121] on icon at bounding box center [452, 125] width 9 height 9
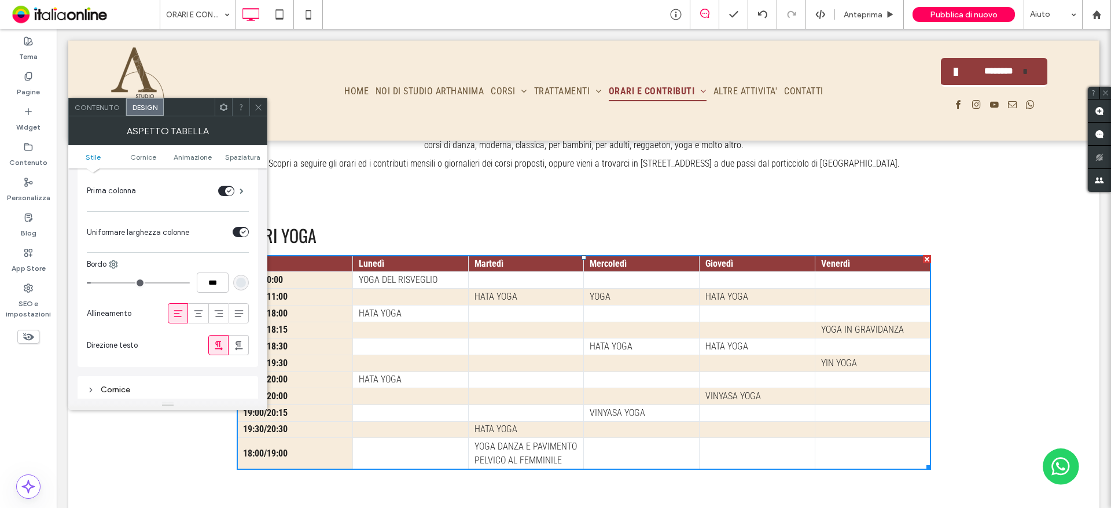
scroll to position [116, 0]
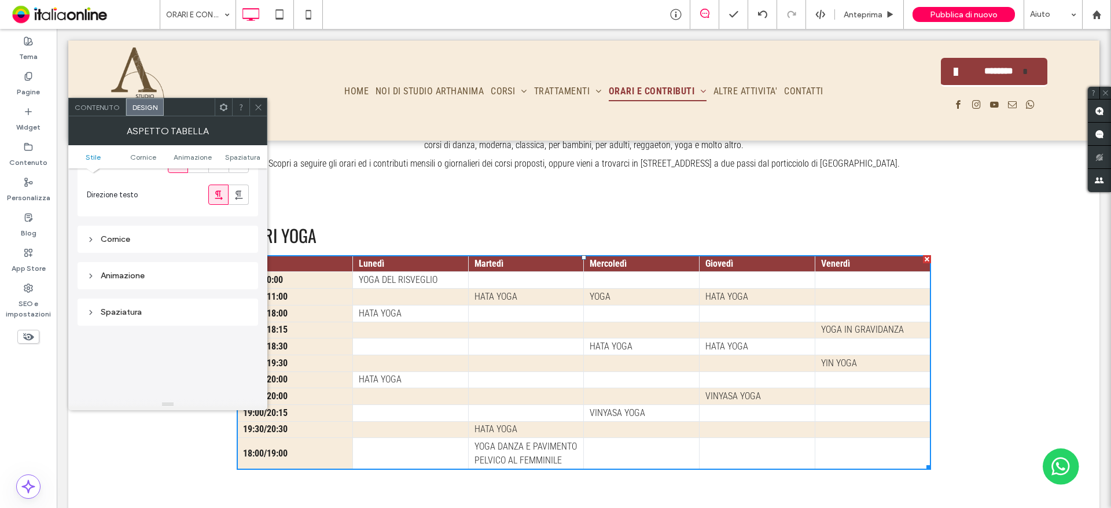
scroll to position [232, 0]
click at [258, 105] on icon at bounding box center [258, 107] width 9 height 9
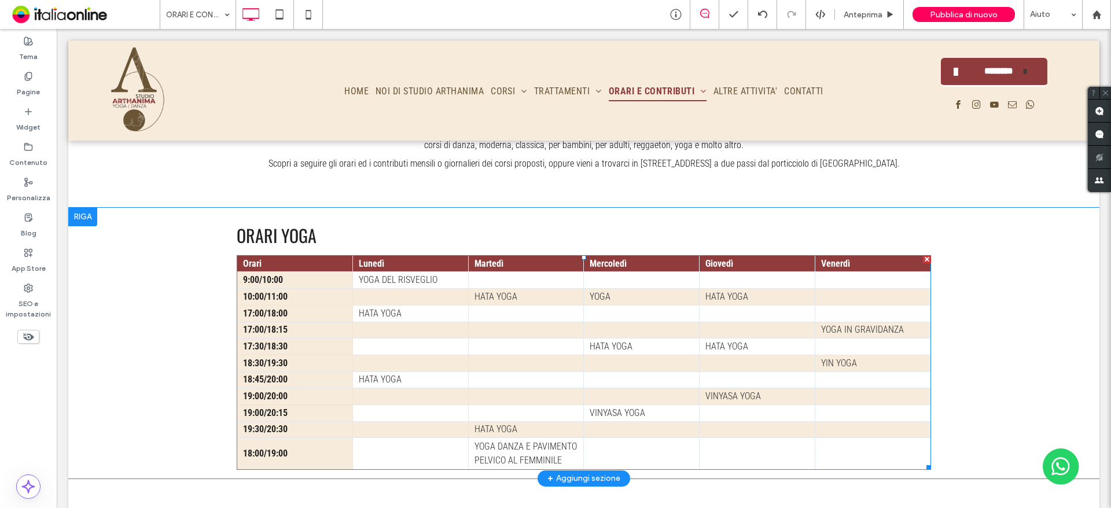
click at [267, 438] on td "18:00/19:00" at bounding box center [295, 453] width 116 height 31
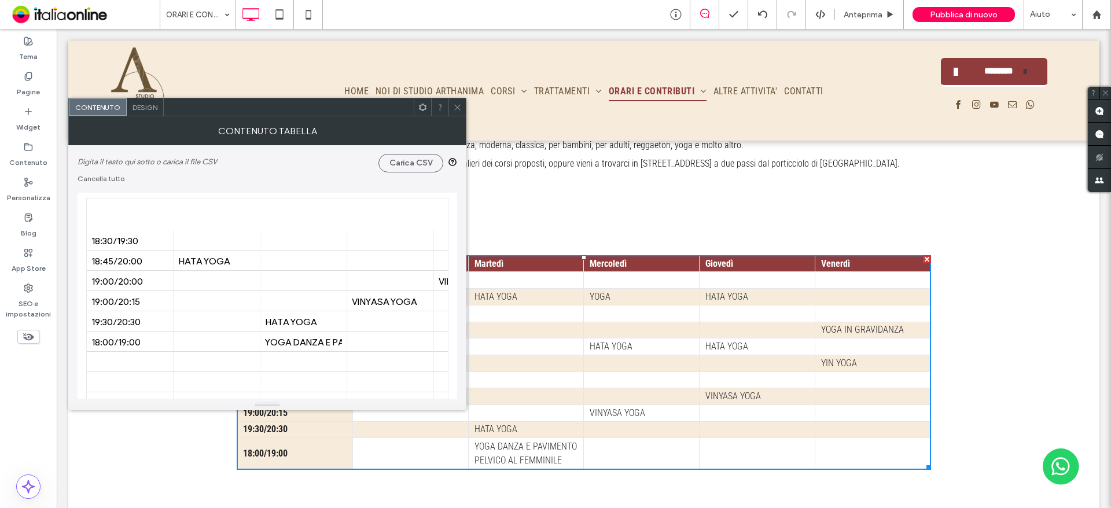
scroll to position [116, 0]
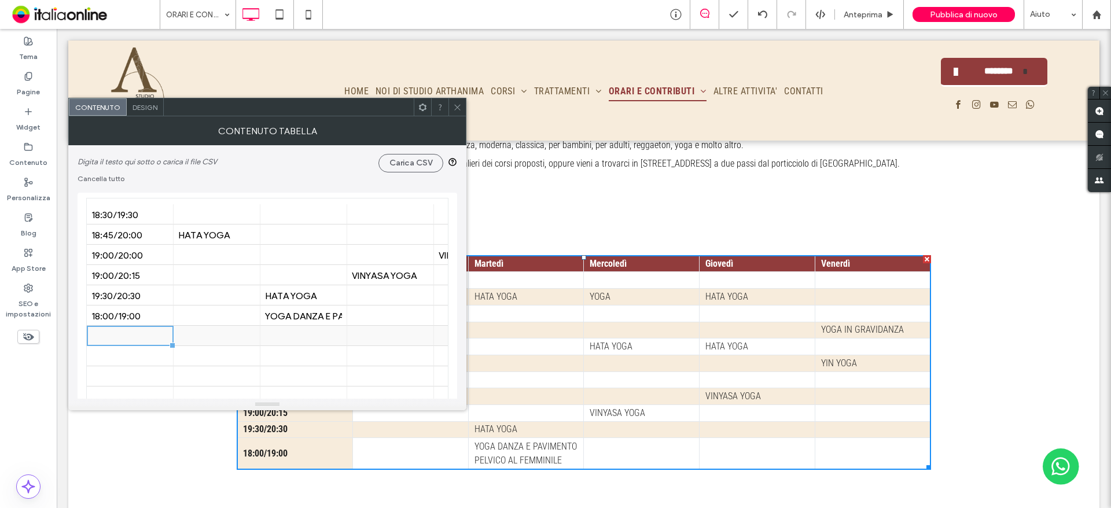
click at [155, 340] on div at bounding box center [129, 336] width 77 height 20
type input "**********"
click at [138, 297] on div "19:30/20:30" at bounding box center [129, 295] width 77 height 11
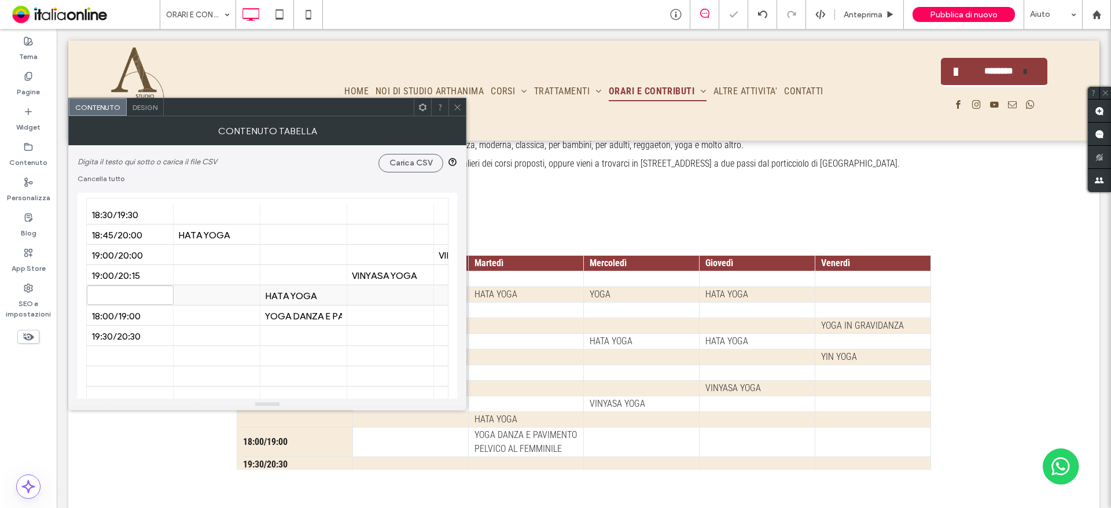
click at [288, 295] on div "HATA YOGA" at bounding box center [303, 295] width 77 height 11
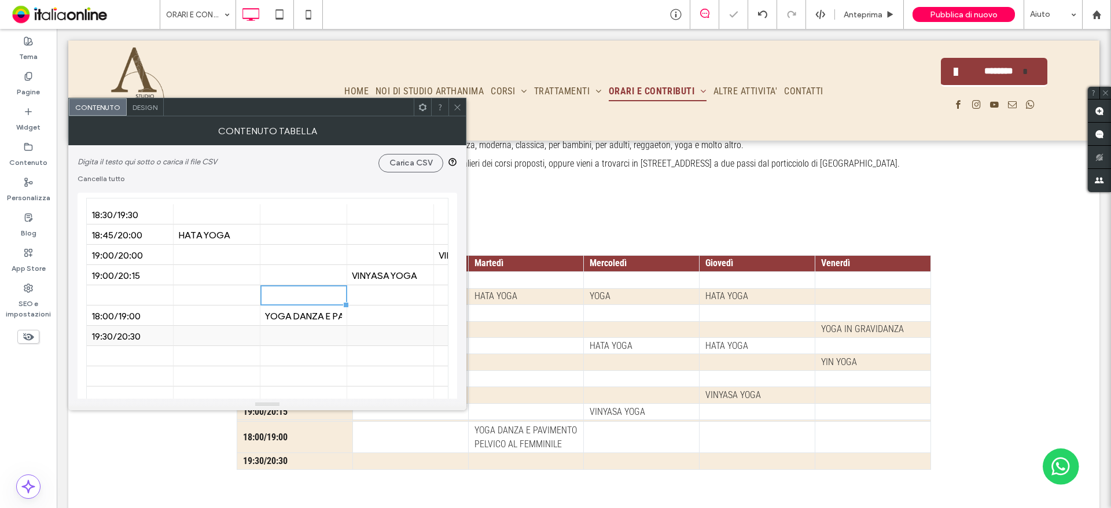
click at [314, 333] on div at bounding box center [303, 336] width 77 height 20
click at [124, 317] on div "18:00/19:00" at bounding box center [129, 315] width 77 height 11
click at [128, 297] on div at bounding box center [129, 295] width 77 height 20
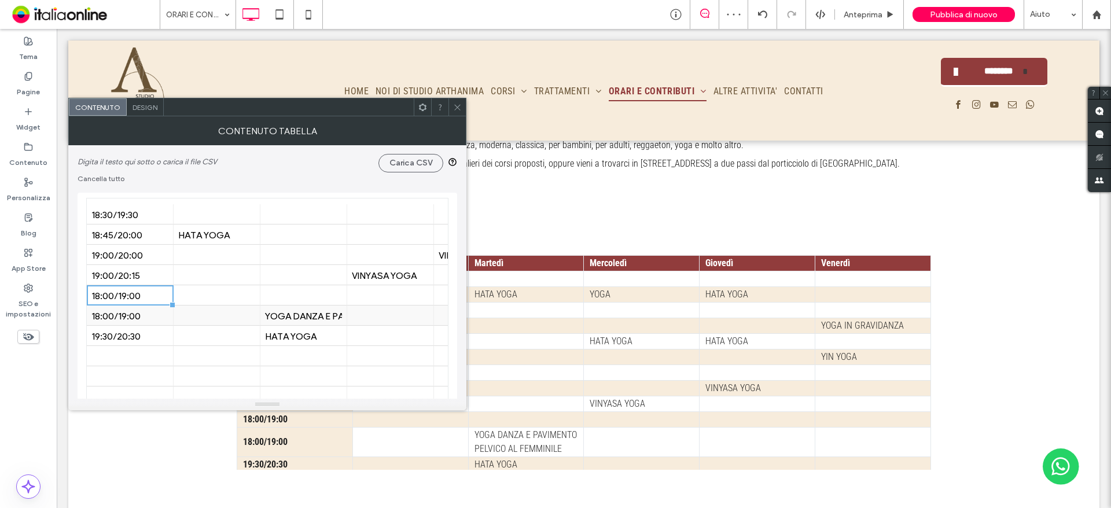
click at [149, 313] on div "18:00/19:00" at bounding box center [129, 315] width 77 height 11
click at [301, 318] on div "YOGA DANZA E PAVIMENTO PELVICO AL FEMMINILE" at bounding box center [303, 315] width 77 height 11
click at [301, 292] on div at bounding box center [303, 295] width 77 height 20
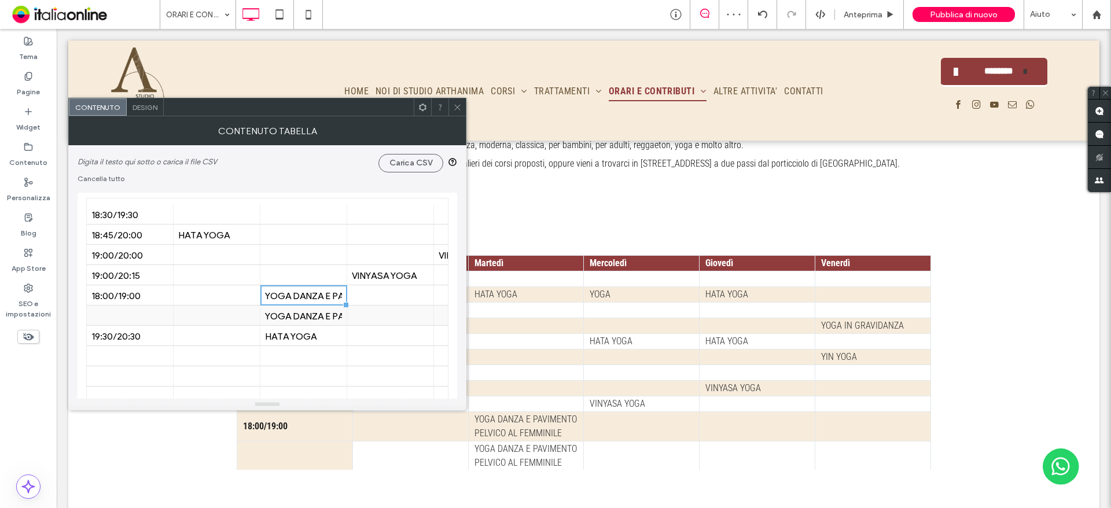
click at [302, 310] on div "YOGA DANZA E PAVIMENTO PELVICO AL FEMMINILE" at bounding box center [303, 315] width 77 height 11
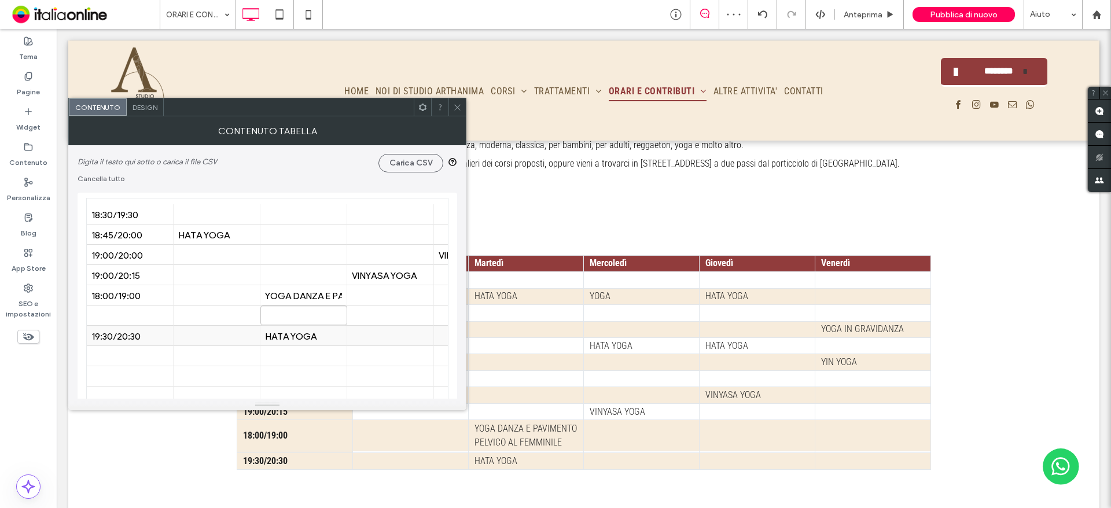
click at [152, 337] on div "19:30/20:30" at bounding box center [129, 335] width 77 height 11
click at [148, 318] on div at bounding box center [129, 316] width 77 height 20
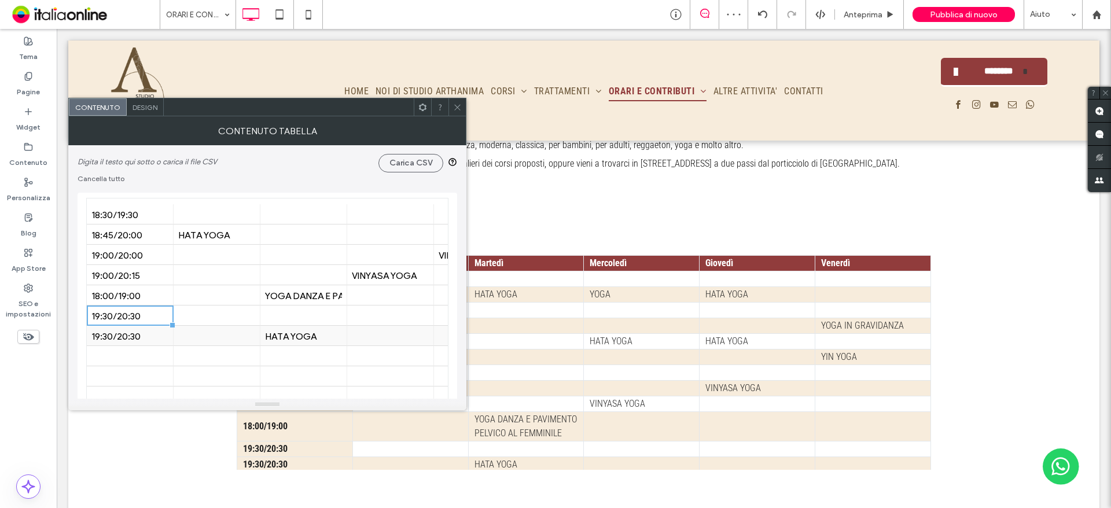
click at [277, 341] on div "HATA YOGA" at bounding box center [303, 335] width 77 height 11
click at [289, 303] on div "YOGA DANZA E PAVIMENTO PELVICO AL FEMMINILE" at bounding box center [303, 295] width 77 height 20
click at [289, 314] on div at bounding box center [303, 316] width 77 height 20
drag, startPoint x: 264, startPoint y: 352, endPoint x: 164, endPoint y: 352, distance: 100.7
click at [264, 352] on div at bounding box center [303, 356] width 87 height 20
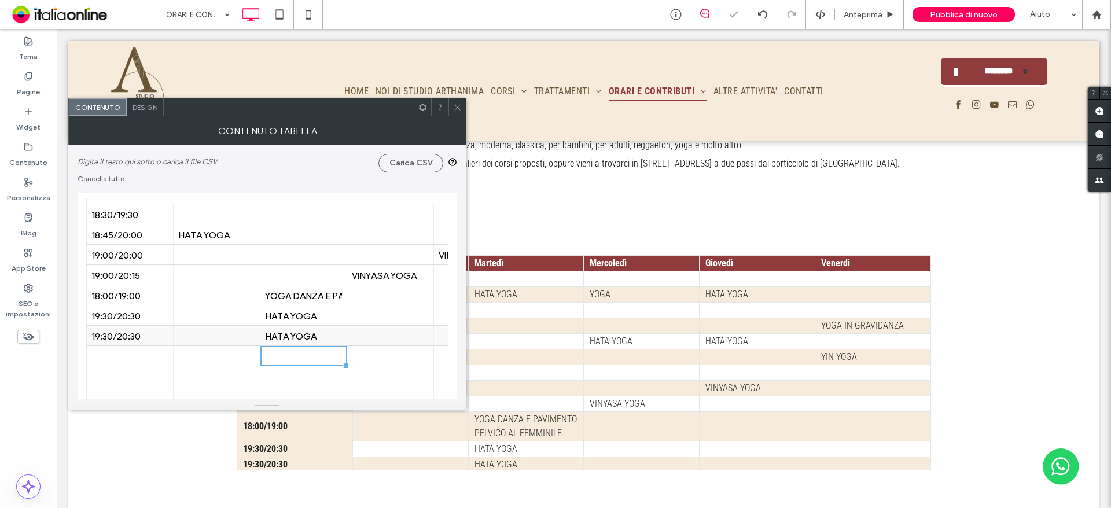
click at [120, 332] on div "19:30/20:30" at bounding box center [129, 335] width 77 height 11
click at [286, 335] on div "HATA YOGA" at bounding box center [303, 335] width 77 height 11
click at [317, 355] on div at bounding box center [303, 356] width 77 height 20
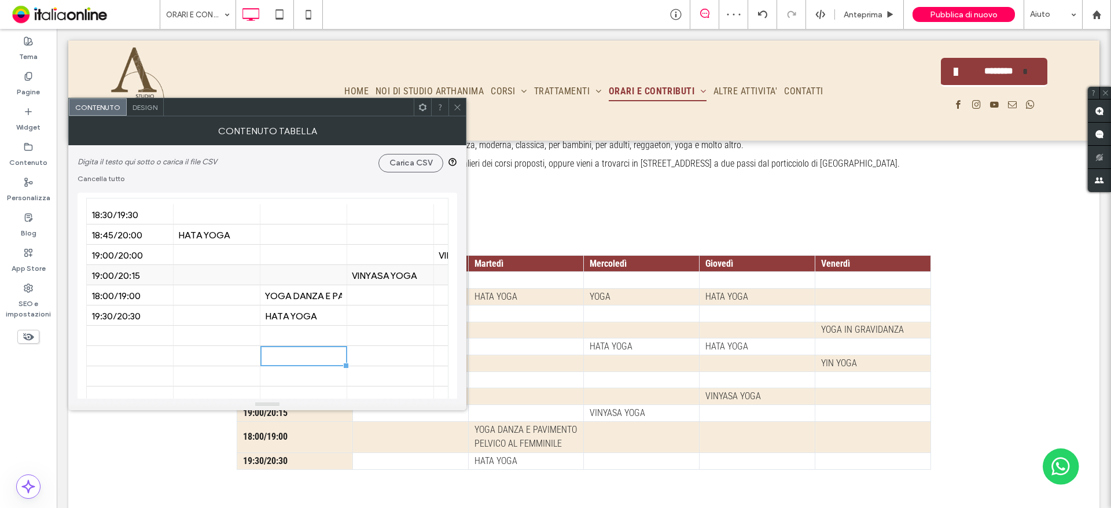
click at [145, 283] on div "19:00/20:15" at bounding box center [129, 275] width 77 height 20
click at [150, 350] on div at bounding box center [129, 356] width 77 height 20
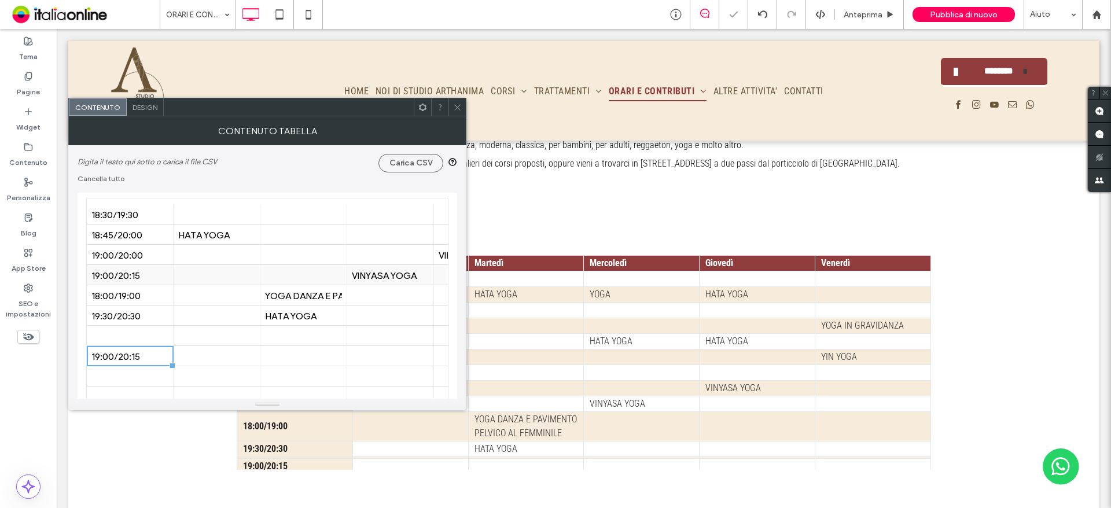
click at [365, 277] on div "VINYASA YOGA" at bounding box center [390, 275] width 77 height 11
click at [296, 354] on div at bounding box center [303, 356] width 77 height 20
click at [390, 359] on div at bounding box center [390, 356] width 77 height 20
click at [394, 275] on div "VINYASA YOGA" at bounding box center [390, 275] width 77 height 11
click at [120, 266] on div "19:00/20:15" at bounding box center [129, 275] width 77 height 20
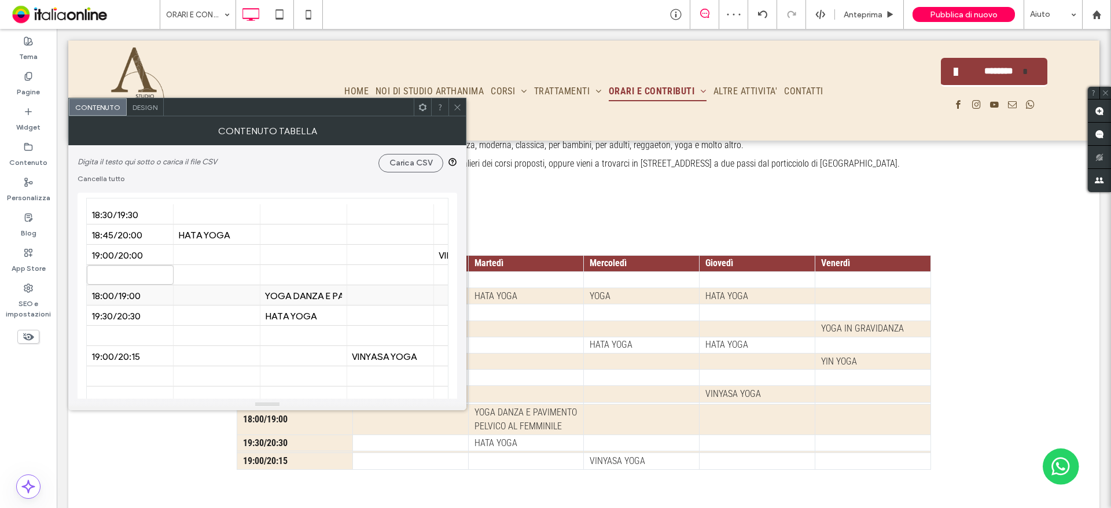
click at [130, 295] on div "18:00/19:00" at bounding box center [129, 295] width 77 height 11
click at [131, 274] on div at bounding box center [129, 275] width 77 height 20
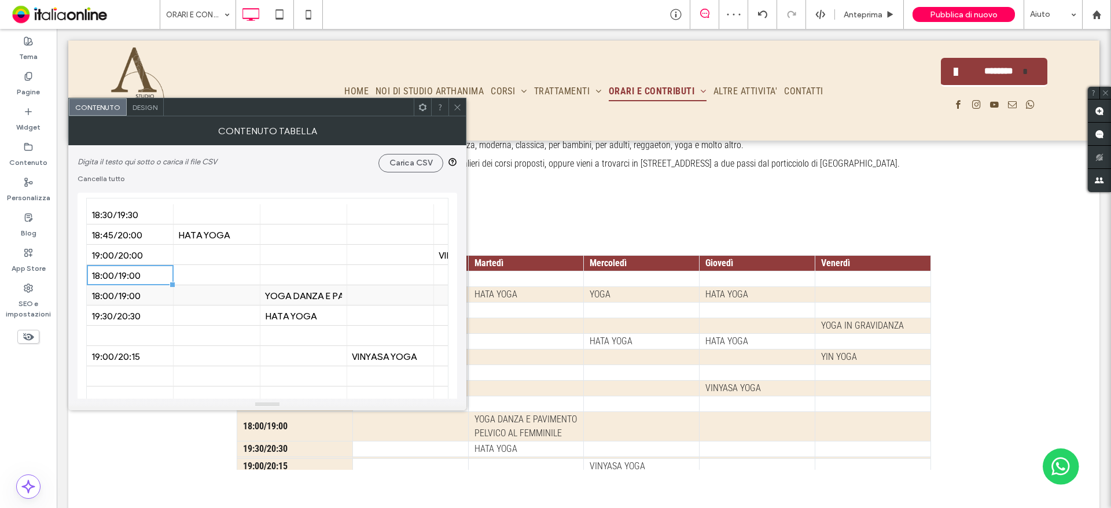
click at [311, 299] on div "YOGA DANZA E PAVIMENTO PELVICO AL FEMMINILE" at bounding box center [303, 295] width 77 height 11
click at [308, 269] on div at bounding box center [303, 275] width 77 height 20
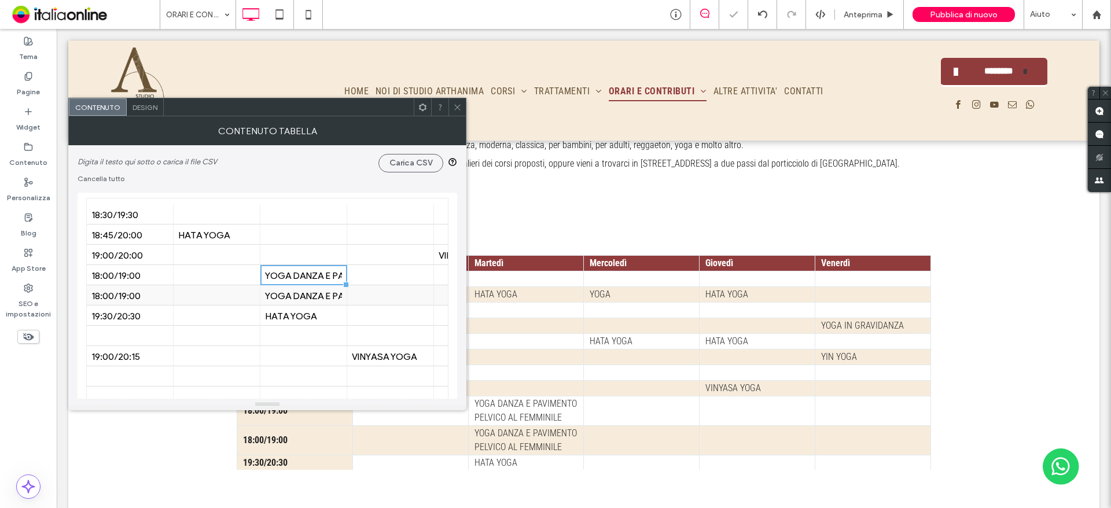
click at [149, 292] on div "18:00/19:00" at bounding box center [129, 295] width 77 height 11
click at [298, 299] on div "YOGA DANZA E PAVIMENTO PELVICO AL FEMMINILE" at bounding box center [303, 295] width 77 height 11
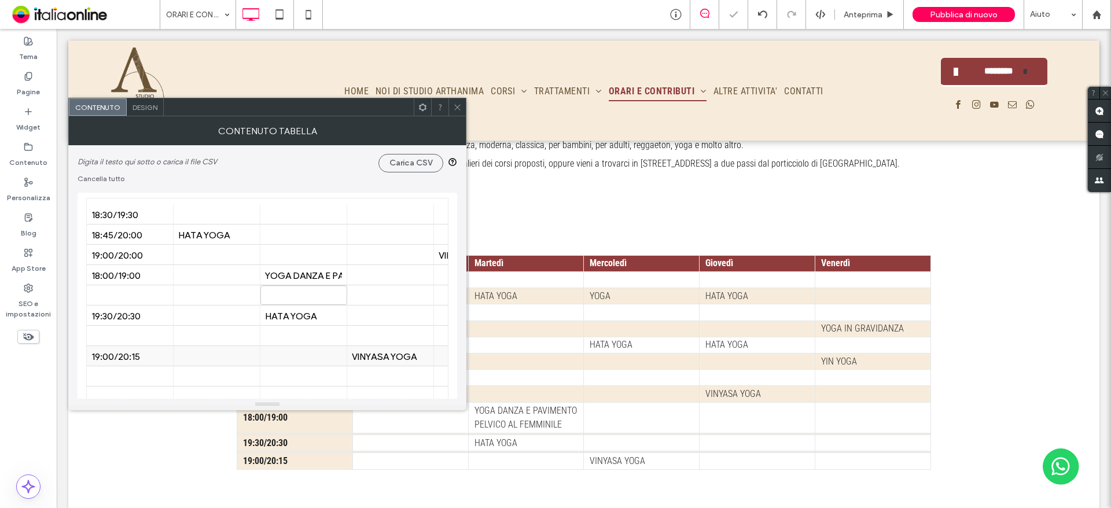
click at [127, 361] on div "19:00/20:15" at bounding box center [129, 356] width 77 height 11
click at [146, 294] on div at bounding box center [129, 295] width 77 height 20
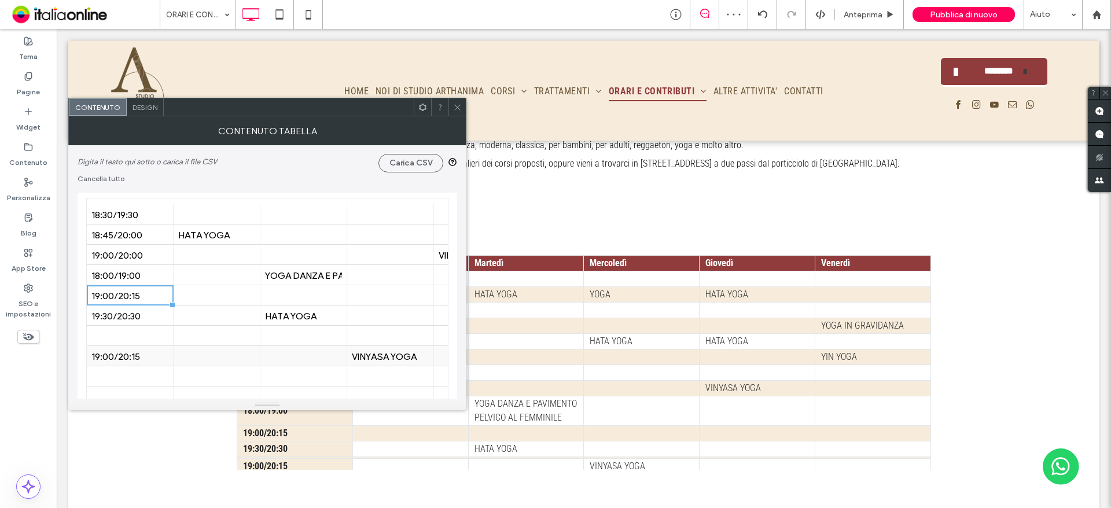
click at [372, 357] on div "VINYASA YOGA" at bounding box center [390, 356] width 77 height 11
click at [381, 293] on div at bounding box center [390, 295] width 77 height 20
click at [384, 361] on div "VINYASA YOGA" at bounding box center [390, 356] width 77 height 11
click at [138, 356] on div "19:00/20:15" at bounding box center [129, 356] width 77 height 11
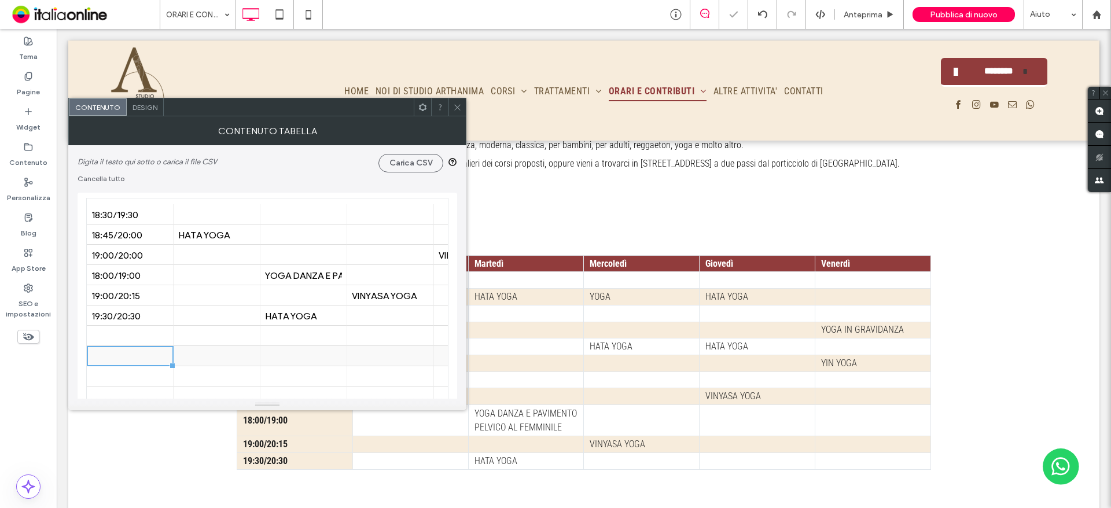
click at [236, 352] on div at bounding box center [216, 356] width 77 height 20
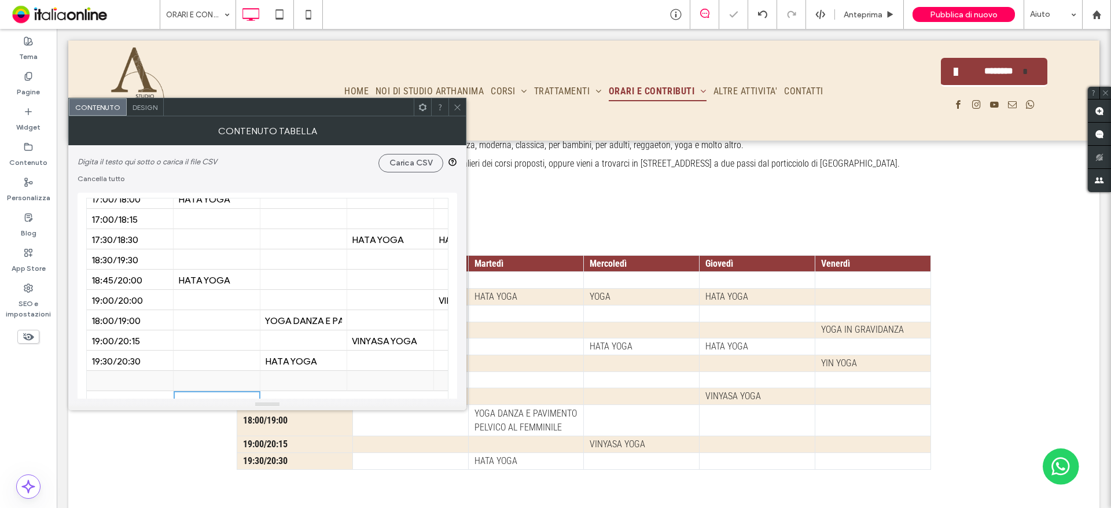
scroll to position [58, 0]
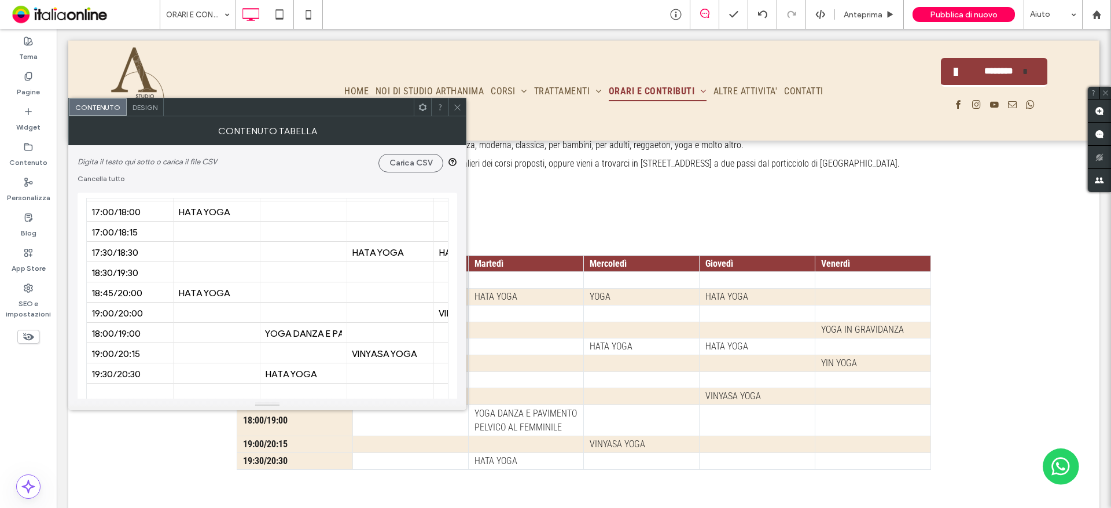
click at [460, 104] on icon at bounding box center [457, 107] width 9 height 9
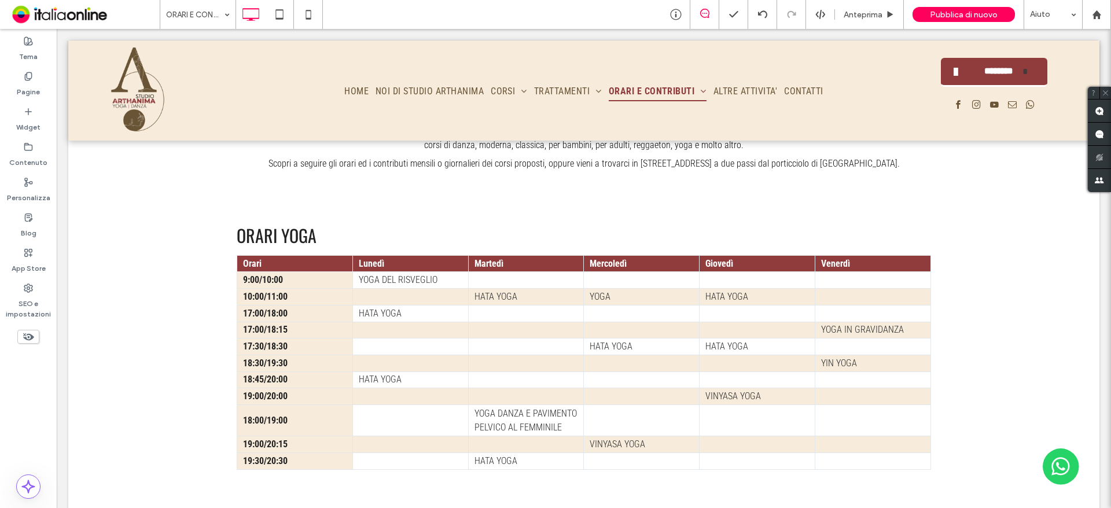
scroll to position [177, 0]
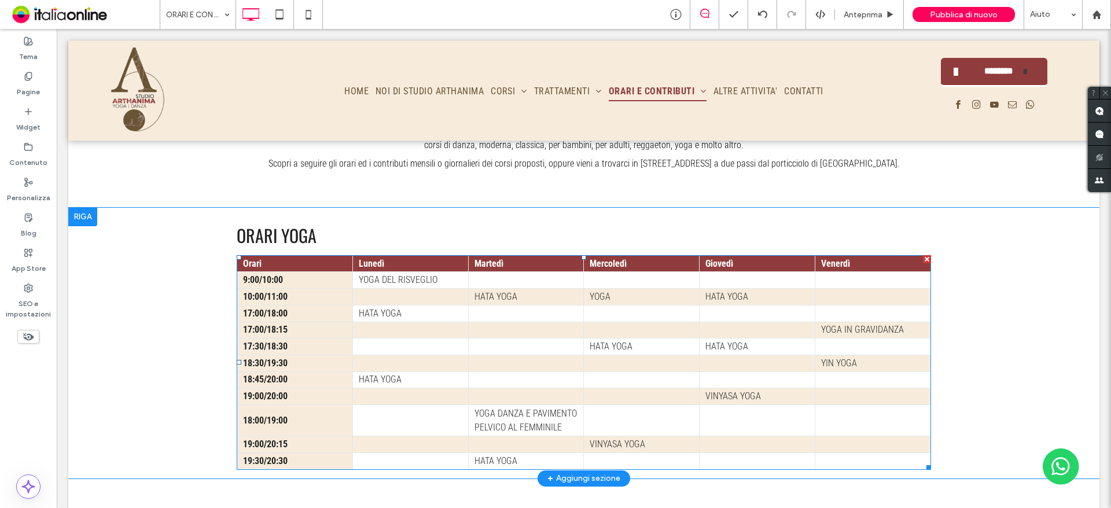
click at [310, 305] on td "17:00/18:00" at bounding box center [295, 313] width 116 height 17
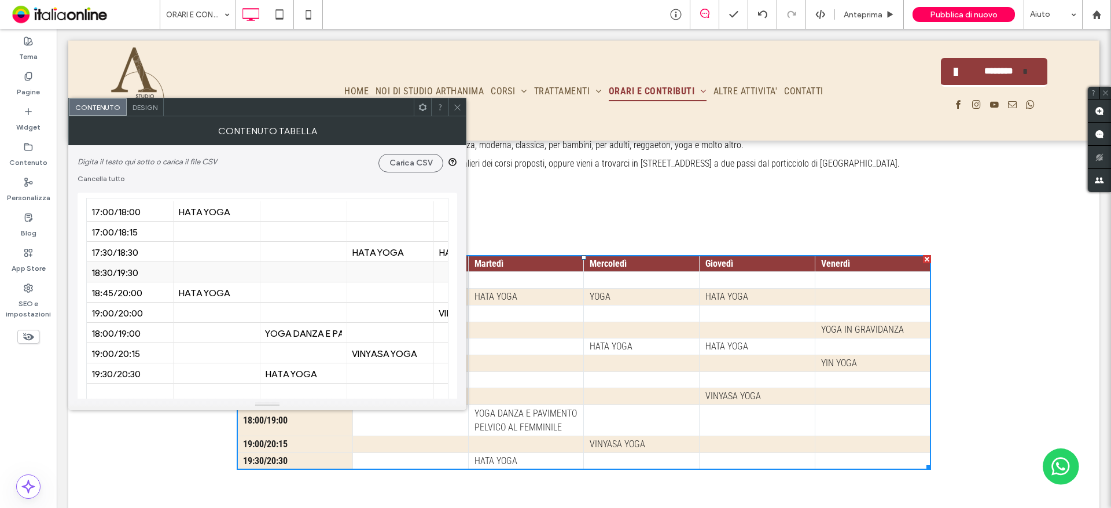
scroll to position [116, 0]
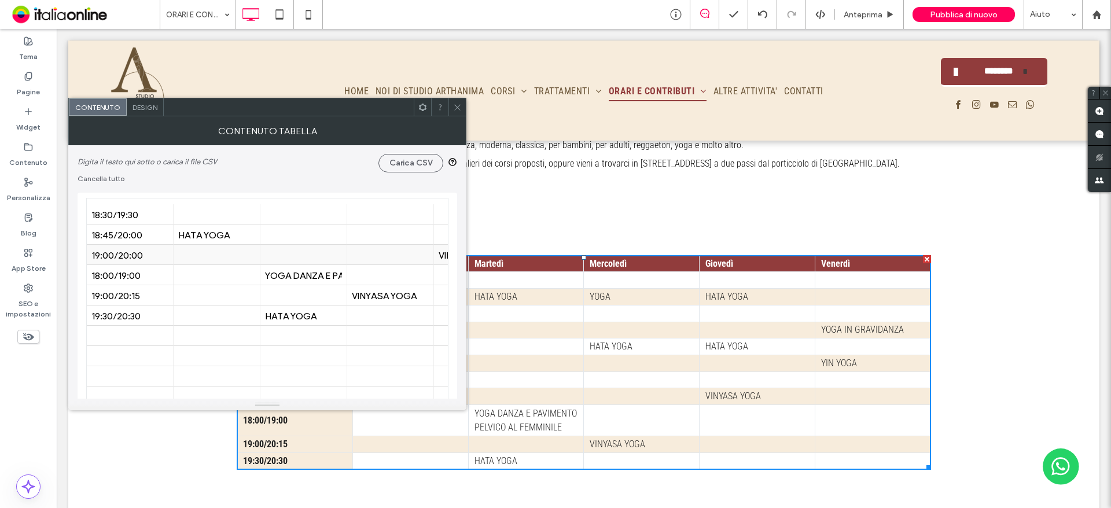
click at [144, 258] on div "19:00/20:00" at bounding box center [129, 254] width 77 height 11
click at [146, 347] on div at bounding box center [129, 356] width 77 height 20
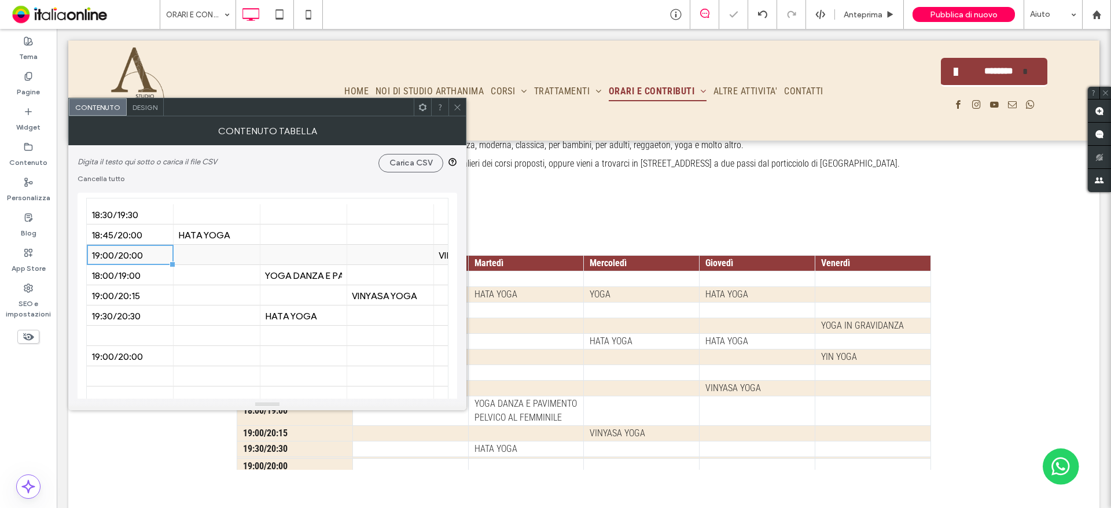
click at [156, 258] on div "19:00/20:00" at bounding box center [129, 254] width 77 height 11
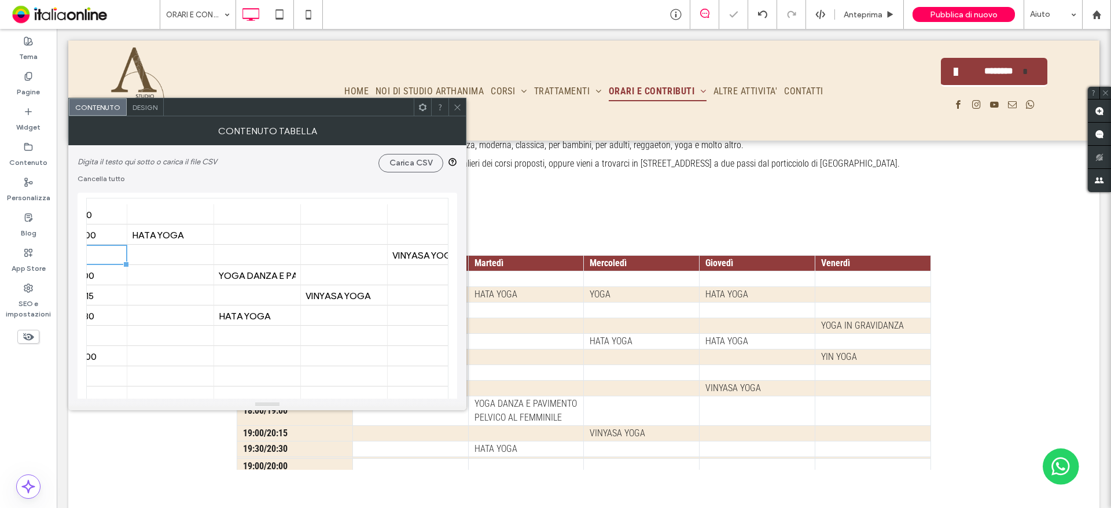
scroll to position [116, 69]
click at [428, 250] on div "VINYASA YOGA" at bounding box center [407, 254] width 77 height 11
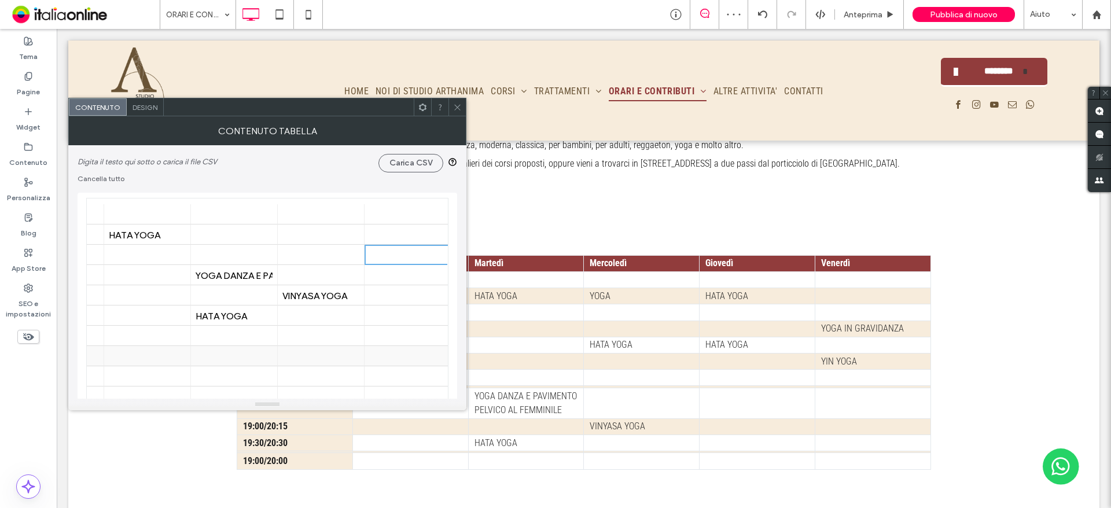
click at [403, 361] on div at bounding box center [407, 356] width 77 height 20
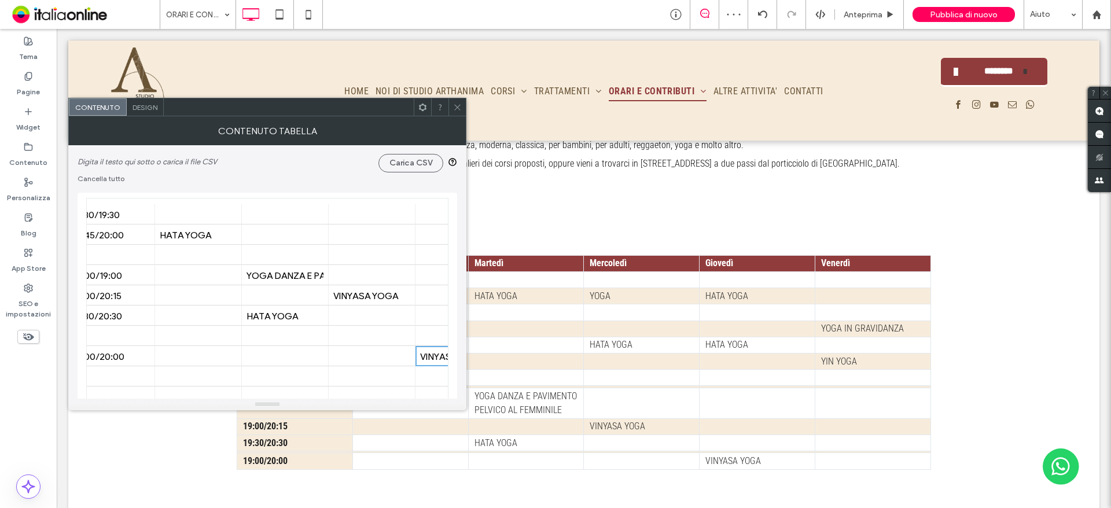
scroll to position [116, 0]
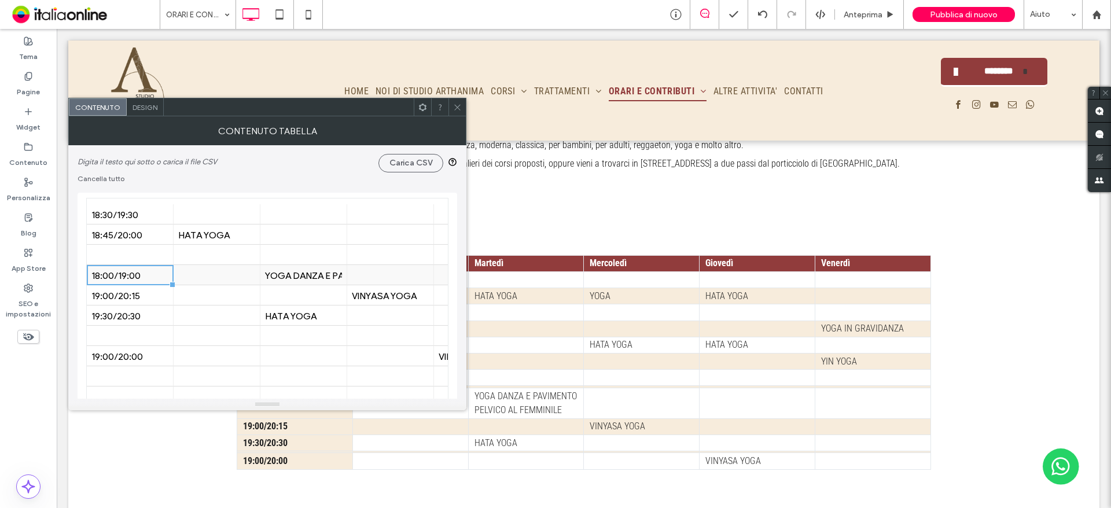
click at [135, 279] on div "18:00/19:00" at bounding box center [129, 275] width 77 height 11
click at [139, 252] on div at bounding box center [129, 255] width 77 height 20
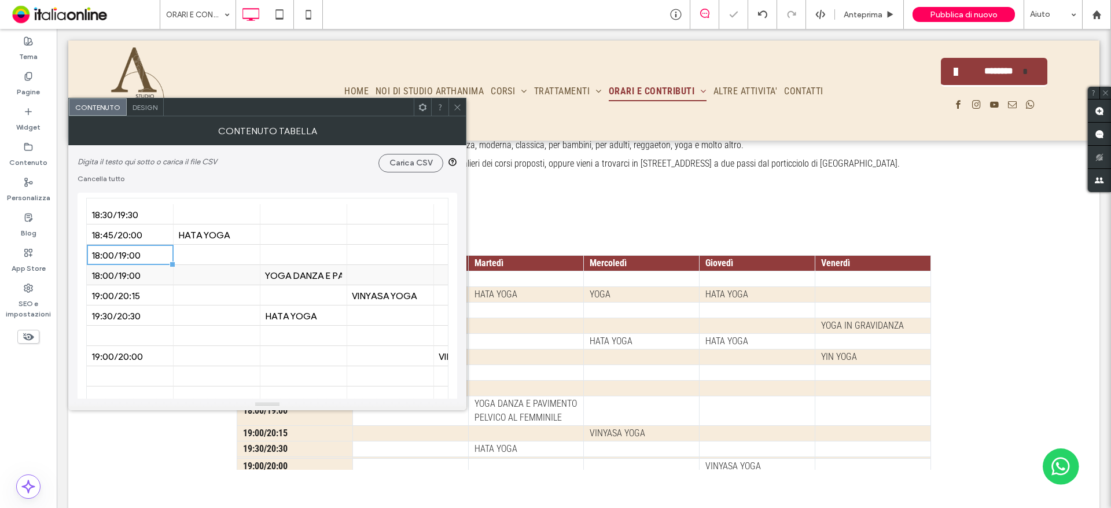
click at [323, 270] on div "YOGA DANZA E PAVIMENTO PELVICO AL FEMMINILE" at bounding box center [303, 275] width 77 height 11
click at [317, 251] on div at bounding box center [303, 255] width 77 height 20
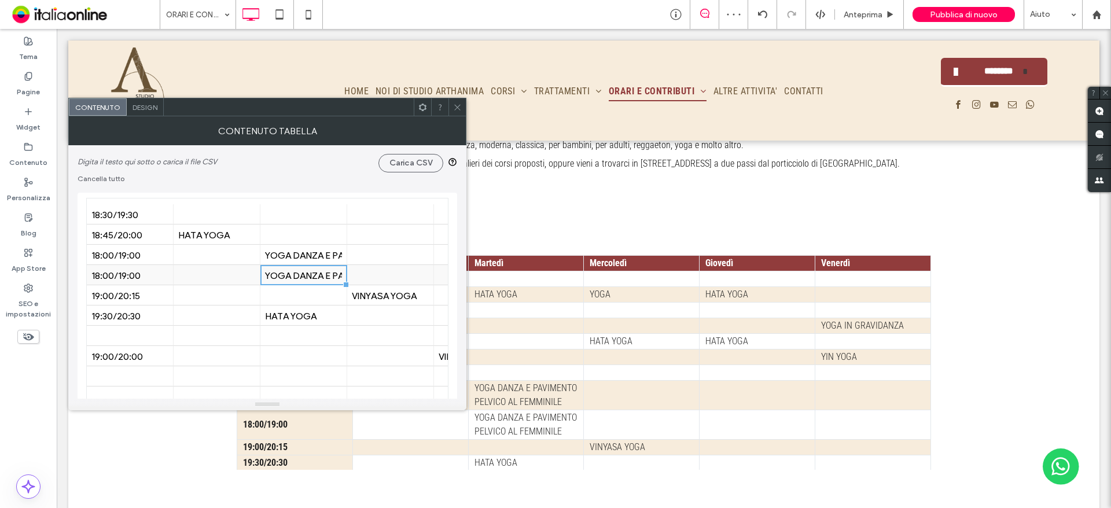
click at [318, 275] on div "YOGA DANZA E PAVIMENTO PELVICO AL FEMMINILE" at bounding box center [303, 275] width 77 height 11
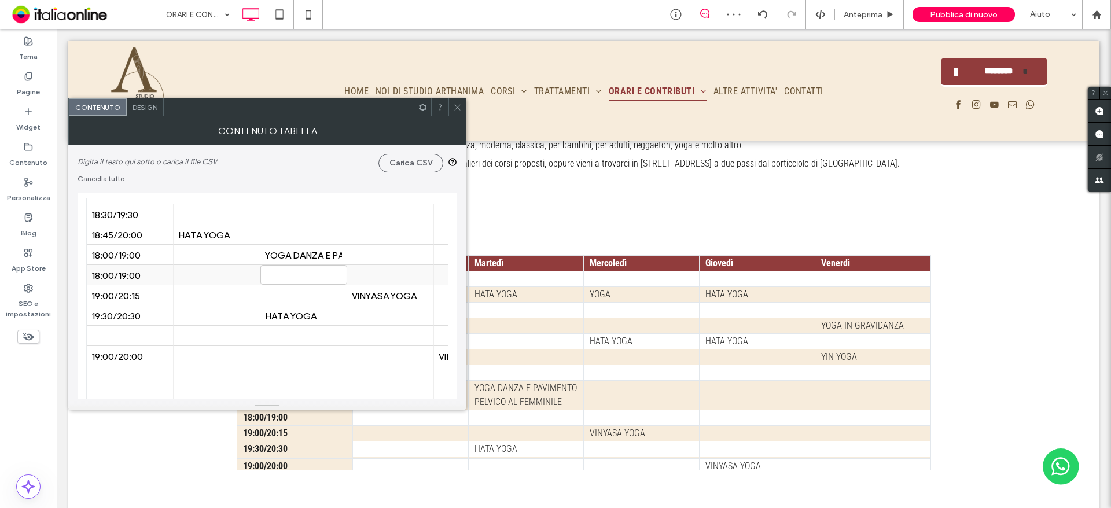
click at [149, 273] on div "18:00/19:00" at bounding box center [129, 275] width 77 height 11
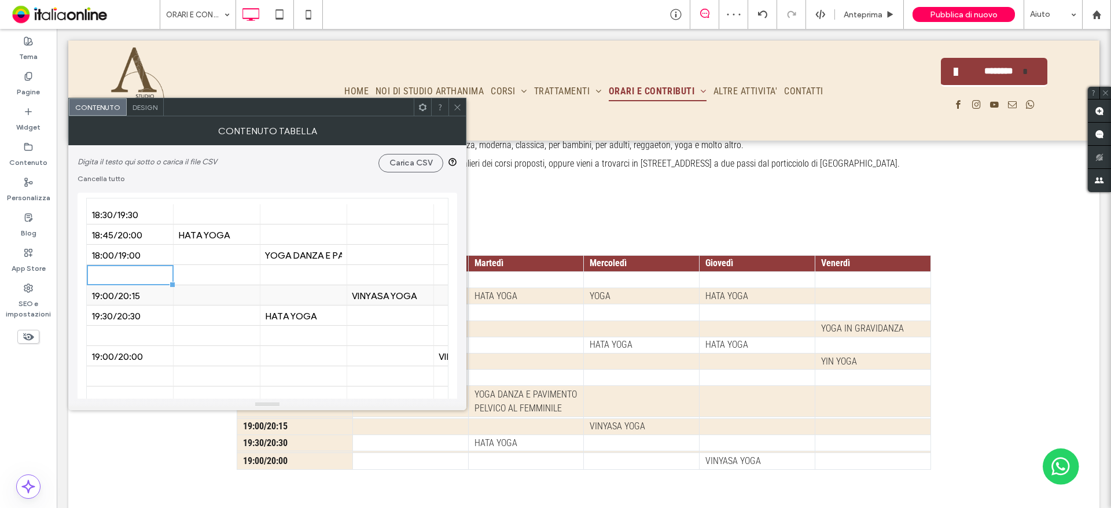
click at [138, 304] on div "19:00/20:15" at bounding box center [129, 295] width 77 height 20
click at [137, 274] on div at bounding box center [129, 275] width 77 height 20
click at [149, 302] on div "19:00/20:15" at bounding box center [129, 295] width 77 height 20
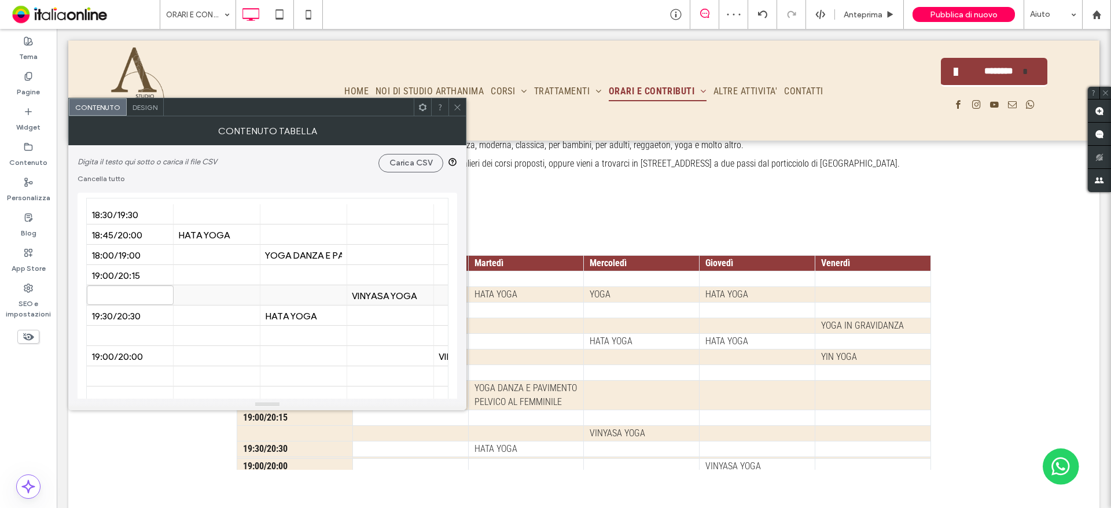
click at [366, 297] on div "VINYASA YOGA" at bounding box center [390, 295] width 77 height 11
click at [377, 277] on div at bounding box center [390, 275] width 77 height 20
click at [380, 298] on div "VINYASA YOGA" at bounding box center [390, 295] width 77 height 11
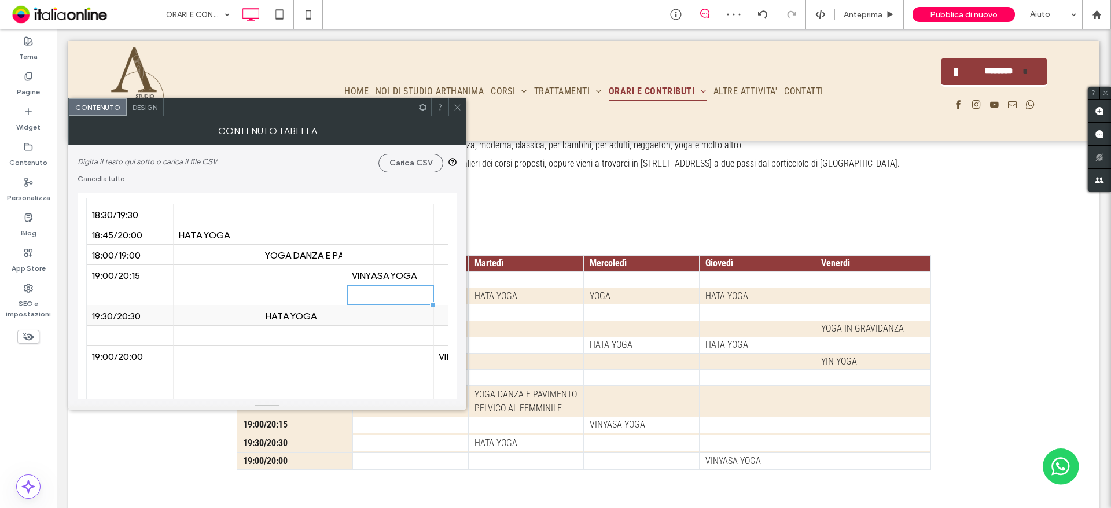
click at [378, 318] on div at bounding box center [390, 316] width 77 height 20
click at [141, 357] on div "19:00/20:00" at bounding box center [129, 356] width 77 height 11
click at [140, 292] on div at bounding box center [129, 295] width 77 height 20
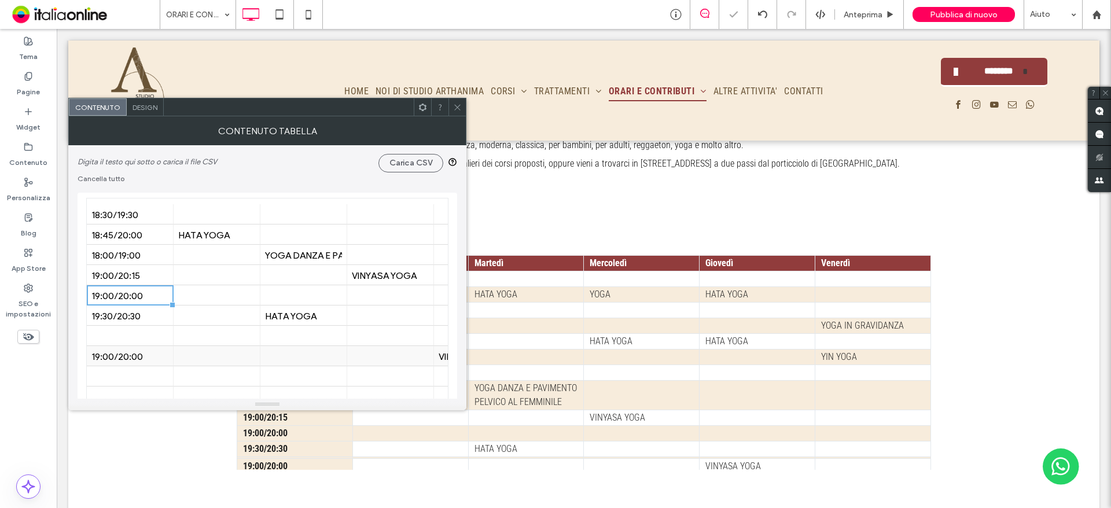
click at [148, 352] on div "19:00/20:00" at bounding box center [129, 356] width 77 height 11
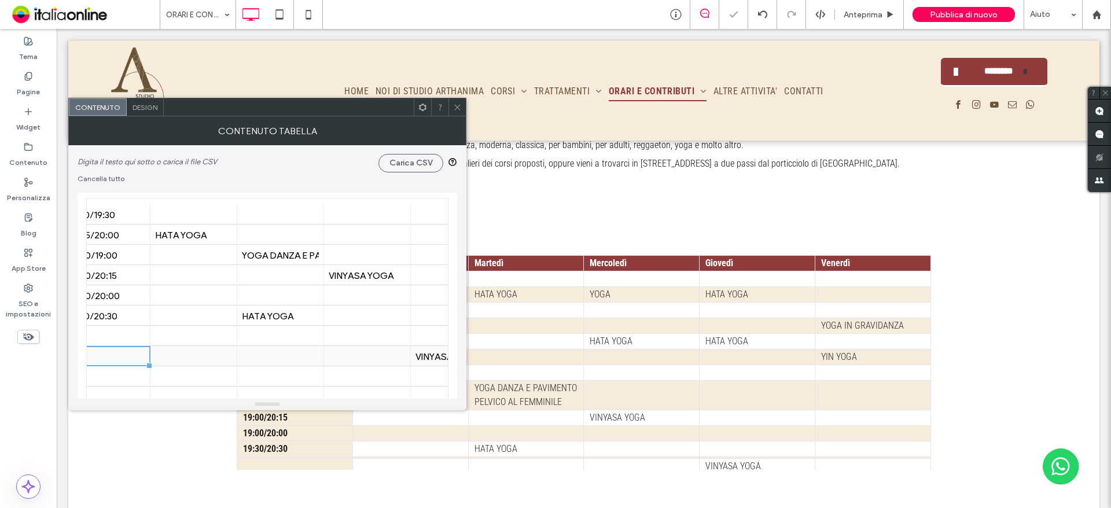
click at [427, 361] on div "VINYASA YOGA" at bounding box center [454, 356] width 77 height 11
click at [417, 297] on div at bounding box center [454, 295] width 77 height 20
click at [422, 362] on div "VINYASA YOGA" at bounding box center [454, 356] width 77 height 20
click at [326, 374] on div at bounding box center [367, 376] width 87 height 20
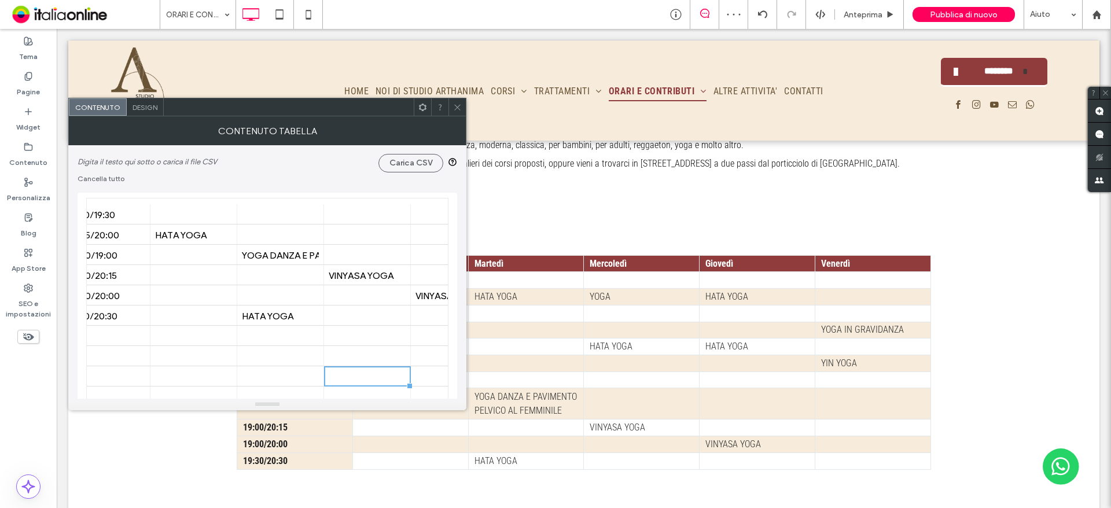
scroll to position [116, 0]
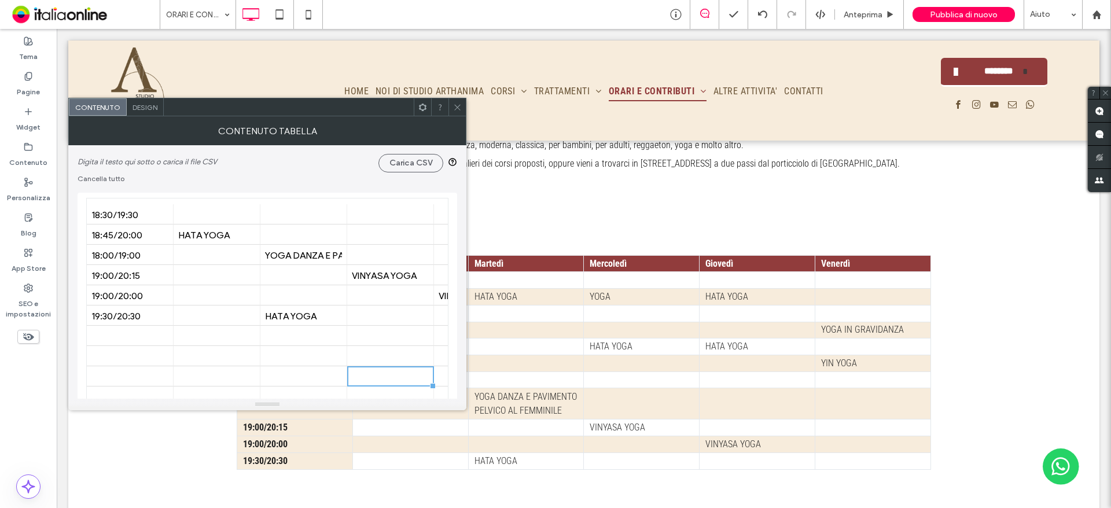
click at [457, 108] on use at bounding box center [457, 107] width 6 height 6
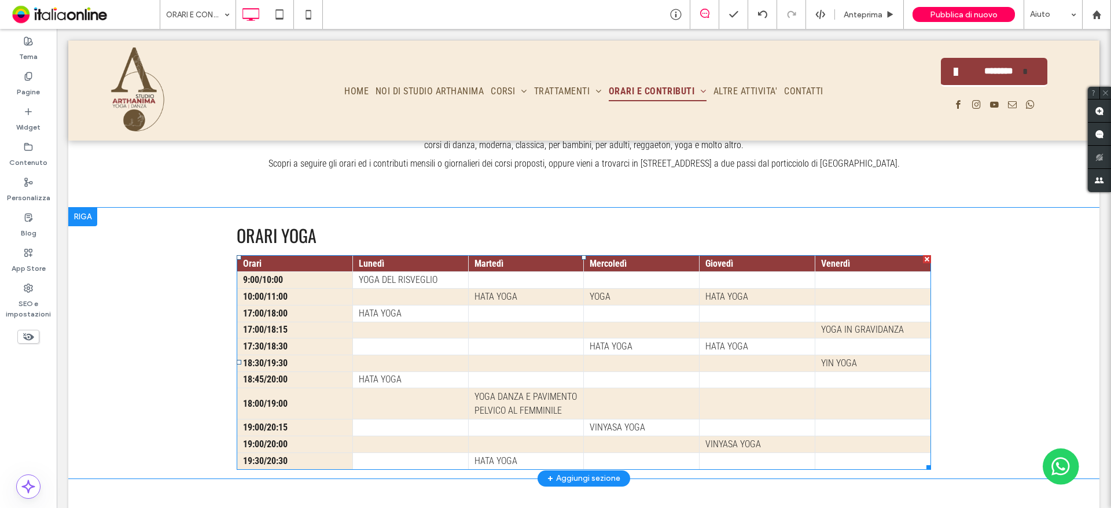
click at [287, 372] on td "18:45/20:00" at bounding box center [295, 380] width 116 height 17
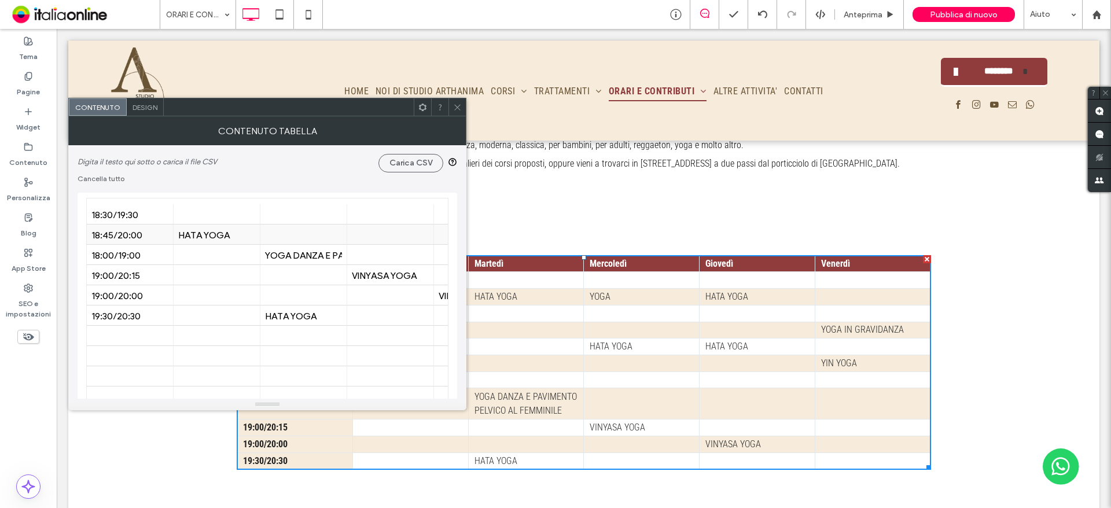
click at [136, 230] on div "18:45/20:00" at bounding box center [129, 234] width 77 height 11
click at [131, 354] on div at bounding box center [129, 356] width 77 height 20
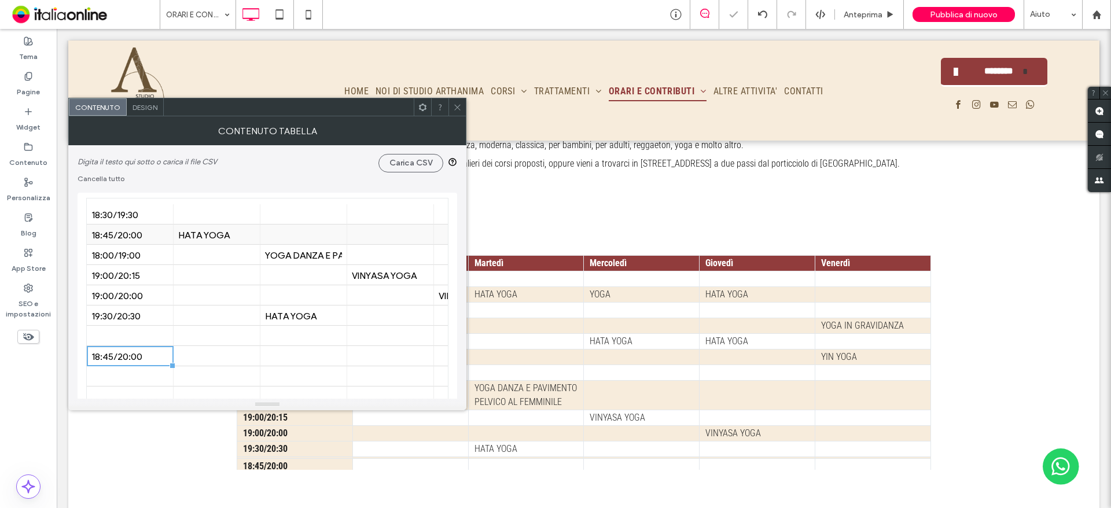
click at [141, 236] on div "18:45/20:00" at bounding box center [129, 234] width 77 height 11
click at [219, 229] on div "HATA YOGA" at bounding box center [216, 234] width 77 height 11
click at [211, 363] on div at bounding box center [216, 356] width 77 height 20
click at [256, 232] on div "HATA YOGA" at bounding box center [217, 235] width 87 height 20
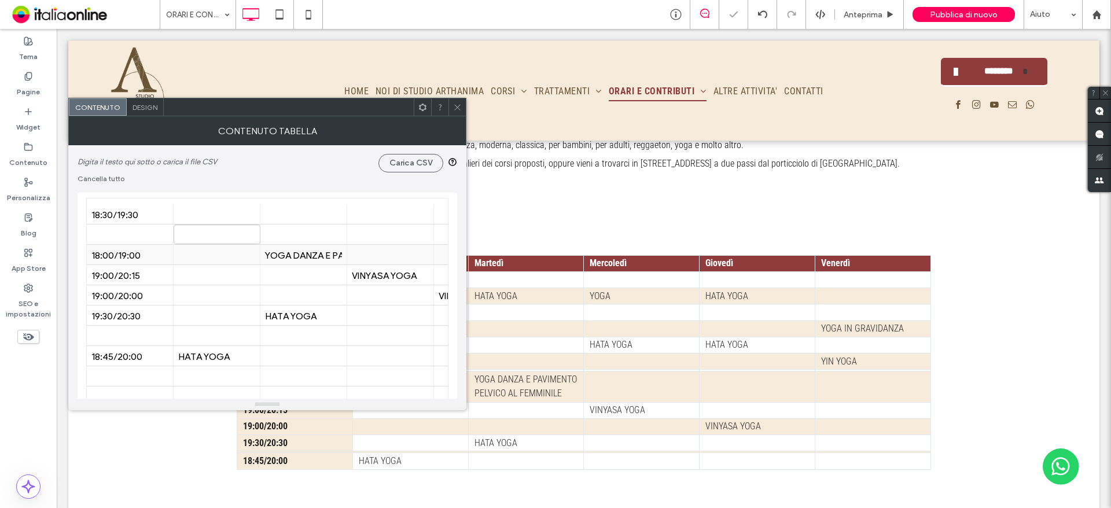
click at [128, 256] on div "18:00/19:00" at bounding box center [129, 254] width 77 height 11
click at [129, 230] on div at bounding box center [129, 235] width 77 height 20
click at [148, 252] on div "18:00/19:00" at bounding box center [129, 254] width 77 height 11
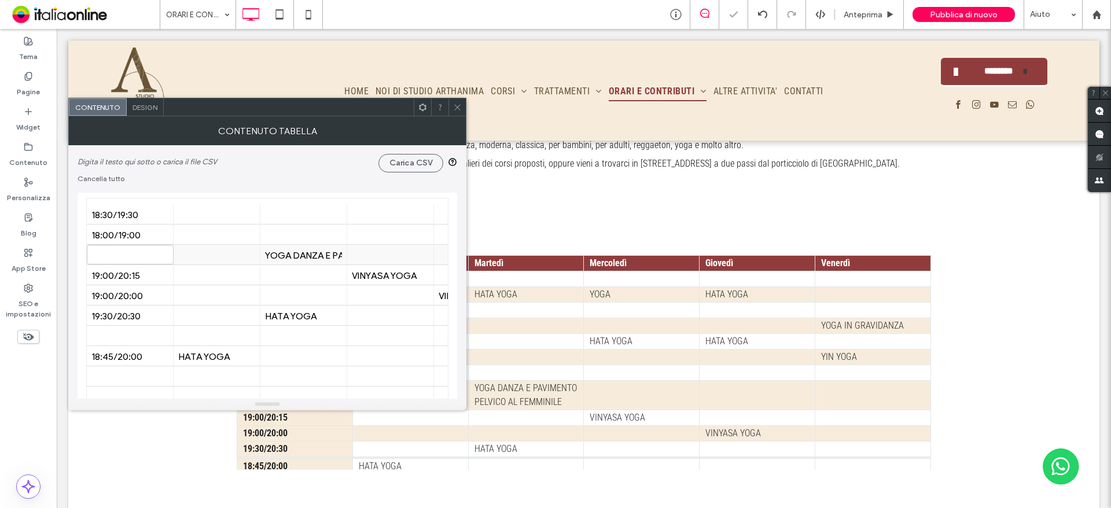
click at [277, 253] on div "YOGA DANZA E PAVIMENTO PELVICO AL FEMMINILE" at bounding box center [303, 254] width 77 height 11
click at [291, 236] on div at bounding box center [303, 235] width 77 height 20
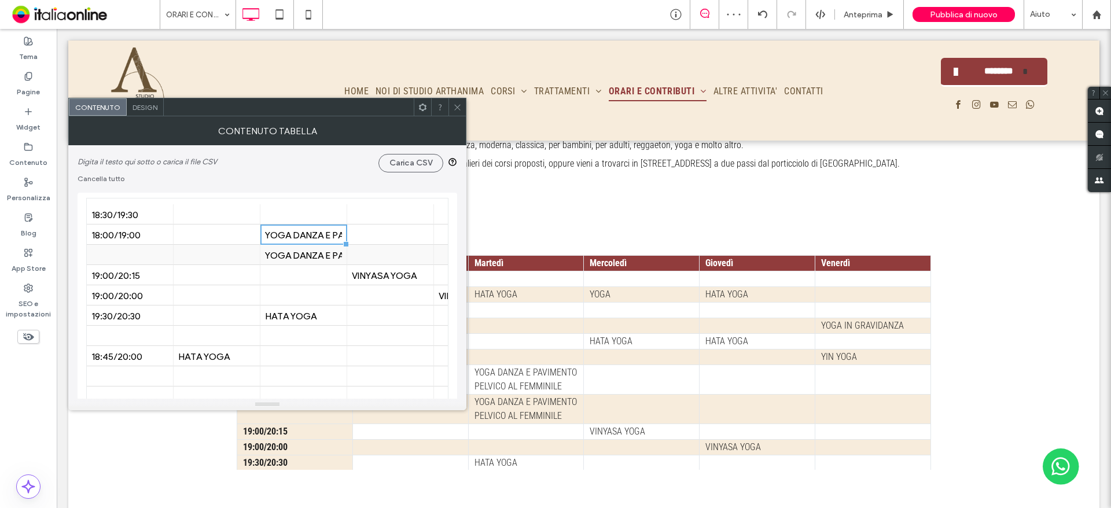
click at [315, 256] on div "YOGA DANZA E PAVIMENTO PELVICO AL FEMMINILE" at bounding box center [303, 254] width 77 height 11
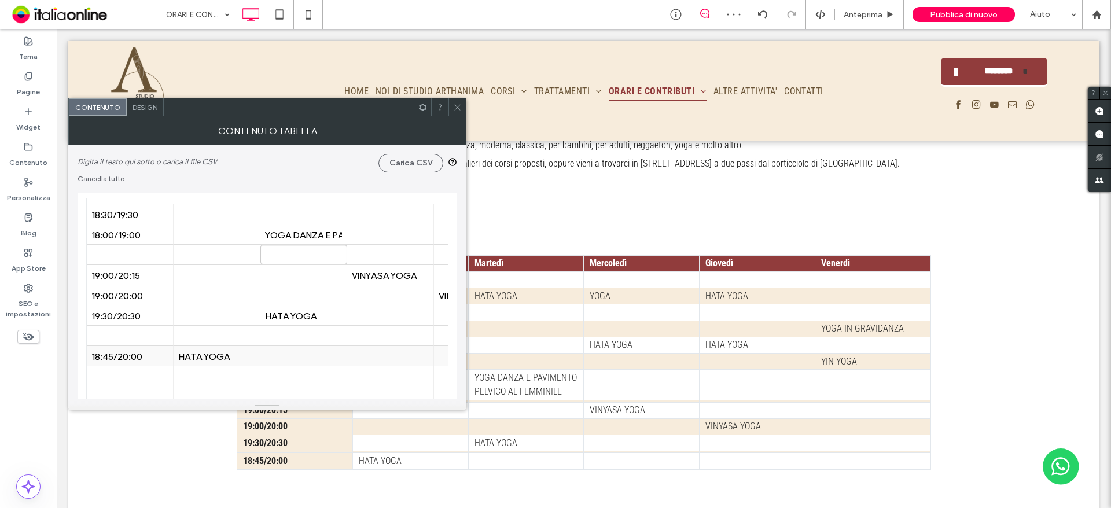
click at [138, 361] on div "18:45/20:00" at bounding box center [129, 356] width 77 height 11
click at [147, 258] on div at bounding box center [129, 255] width 77 height 20
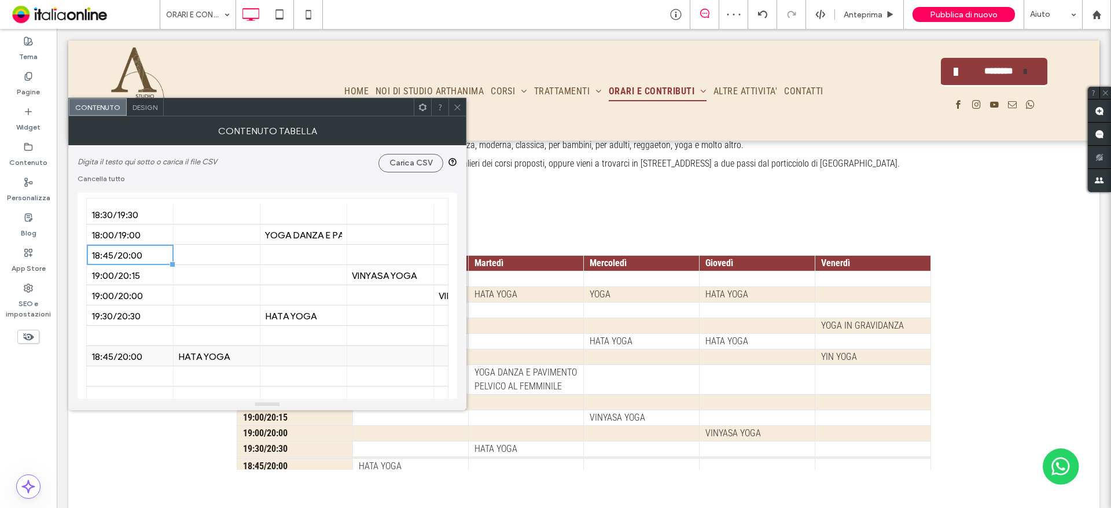
click at [211, 357] on div "HATA YOGA" at bounding box center [216, 356] width 77 height 11
click at [219, 256] on div at bounding box center [216, 255] width 77 height 20
click at [139, 356] on div "18:45/20:00" at bounding box center [129, 356] width 77 height 11
click at [223, 357] on div "HATA YOGA" at bounding box center [216, 356] width 77 height 11
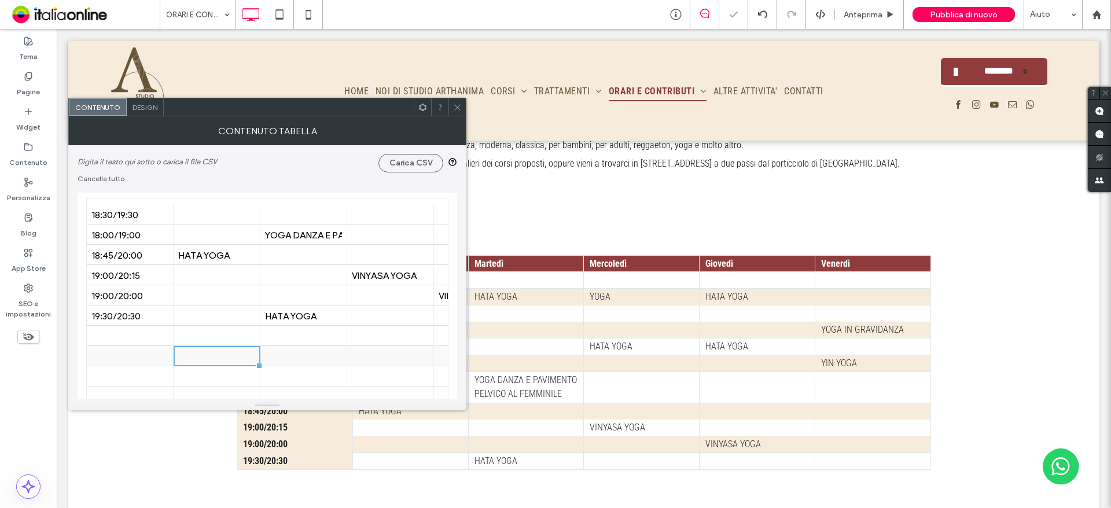
click at [306, 351] on div at bounding box center [303, 356] width 77 height 20
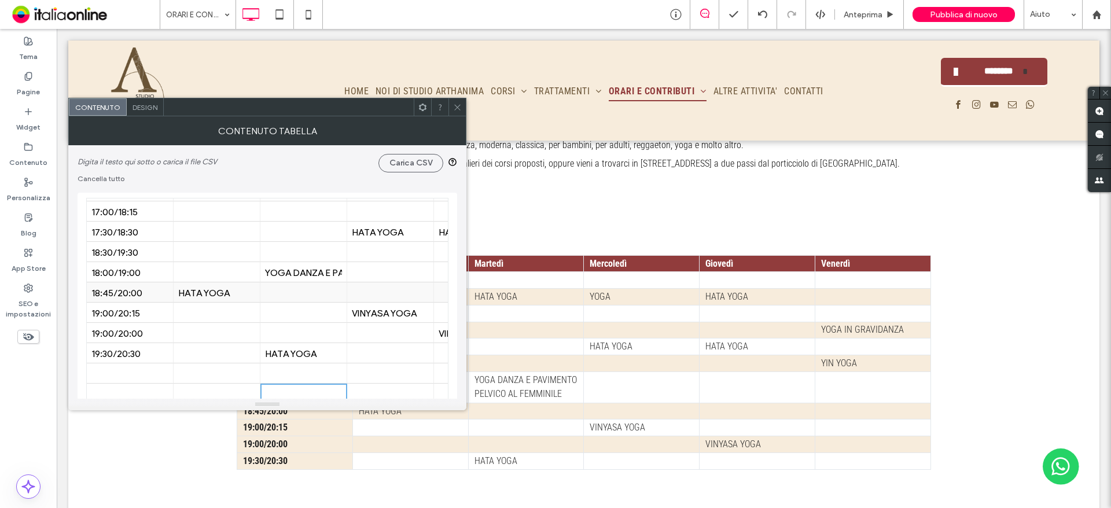
scroll to position [58, 0]
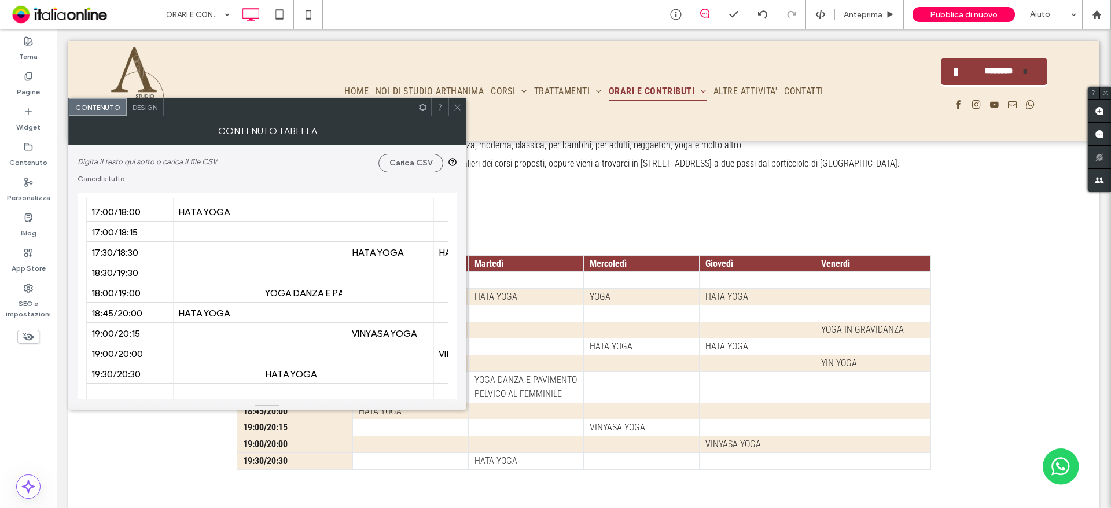
click at [461, 105] on icon at bounding box center [457, 107] width 9 height 9
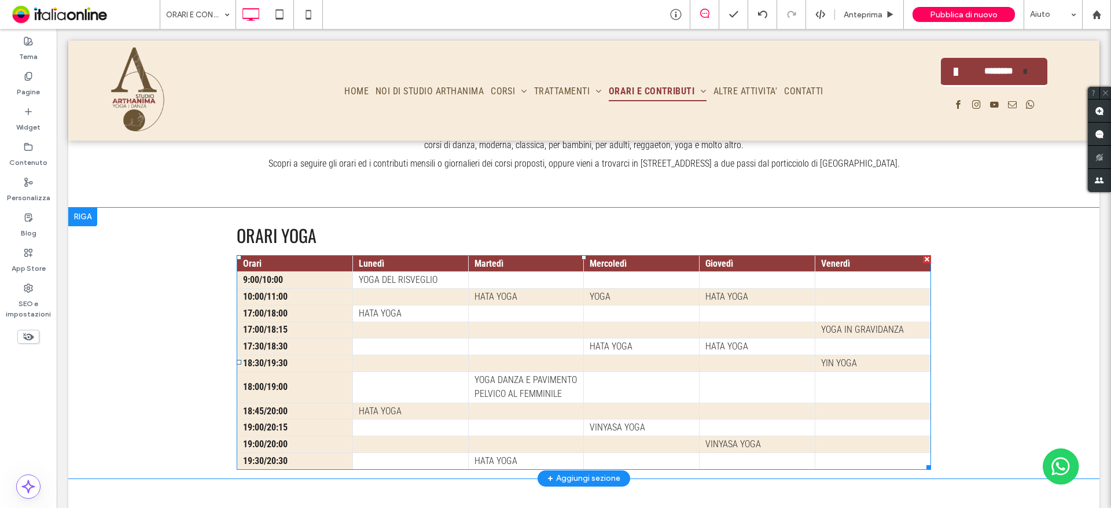
click at [372, 372] on td at bounding box center [410, 387] width 116 height 31
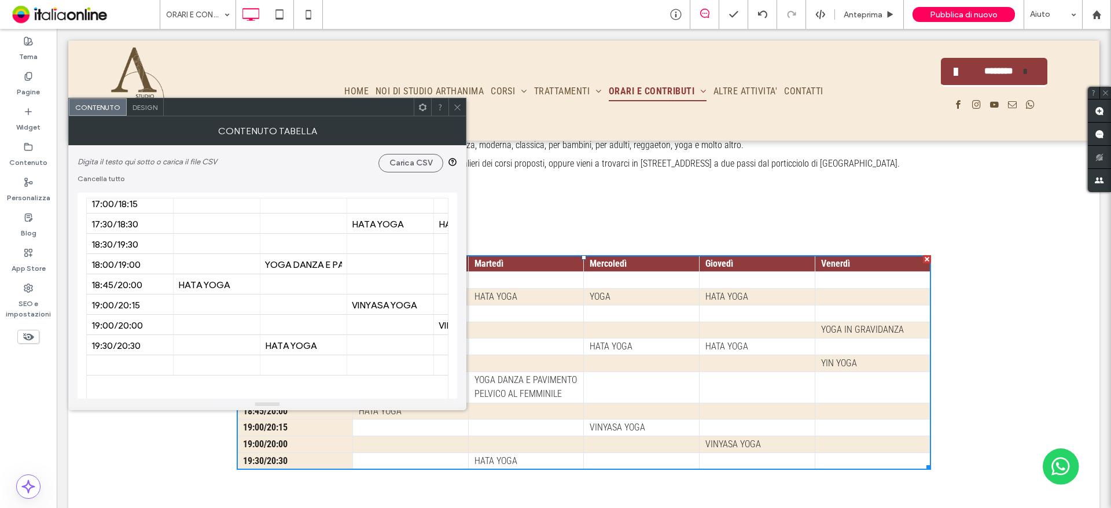
scroll to position [58, 0]
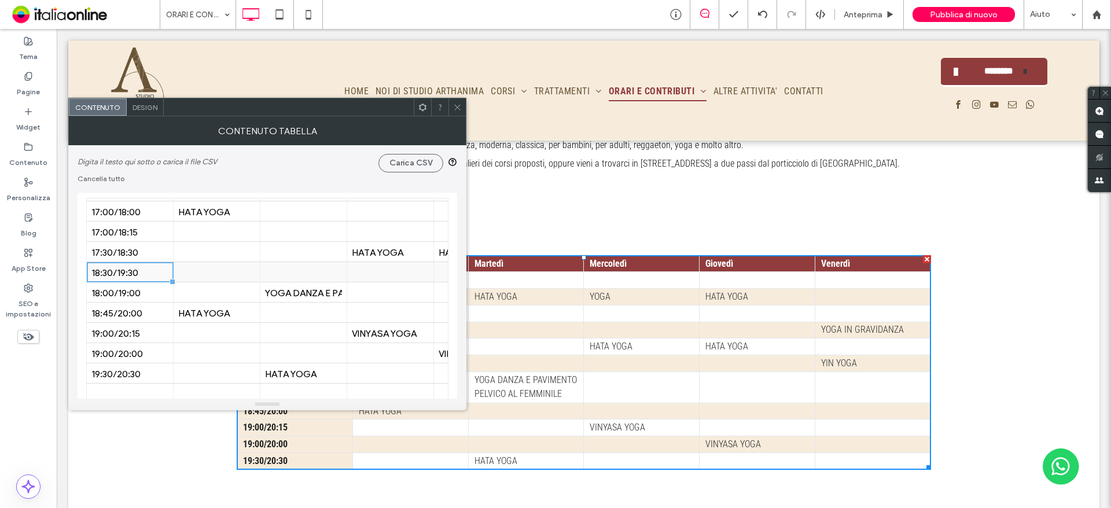
click at [124, 271] on div "18:30/19:30" at bounding box center [129, 272] width 77 height 11
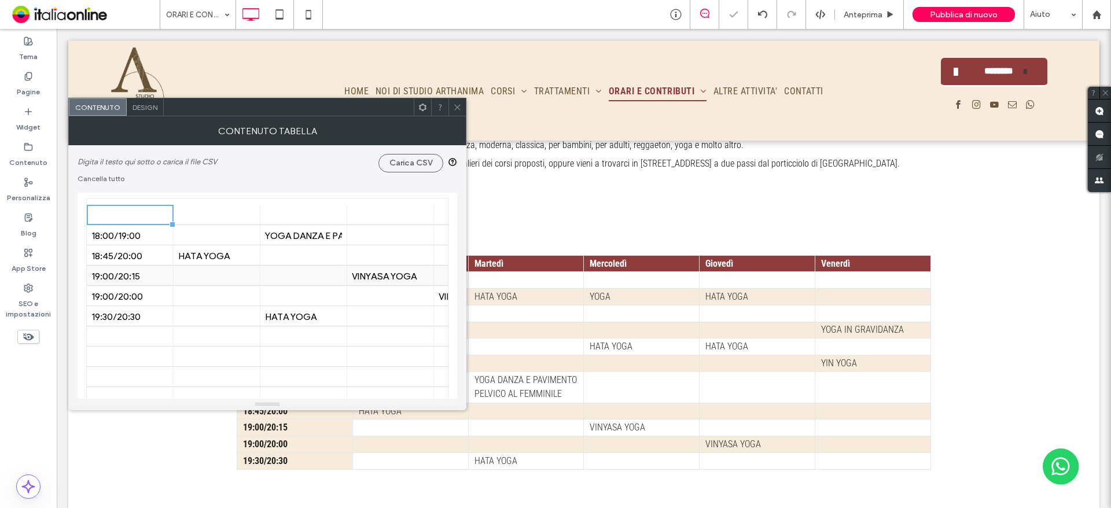
scroll to position [116, 0]
click at [150, 354] on div at bounding box center [129, 356] width 77 height 20
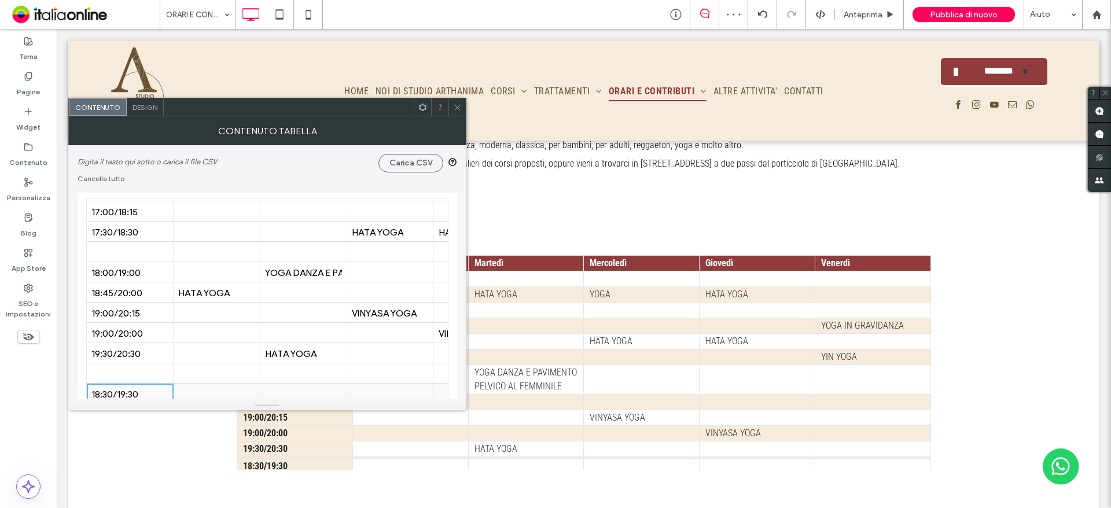
scroll to position [58, 0]
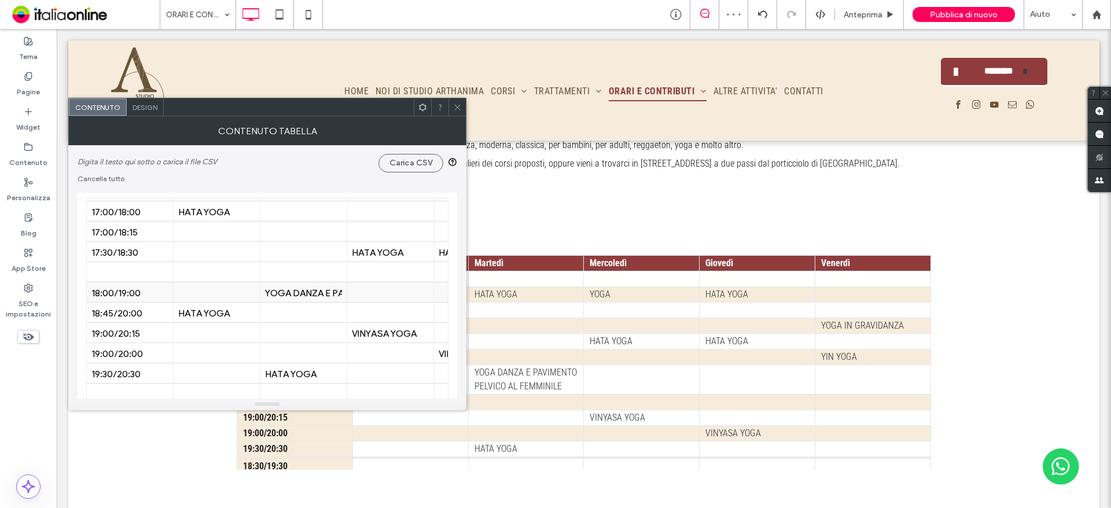
click at [158, 297] on div "18:00/19:00" at bounding box center [129, 292] width 77 height 11
click at [143, 270] on div at bounding box center [129, 272] width 77 height 20
click at [160, 296] on div "18:00/19:00" at bounding box center [129, 292] width 77 height 11
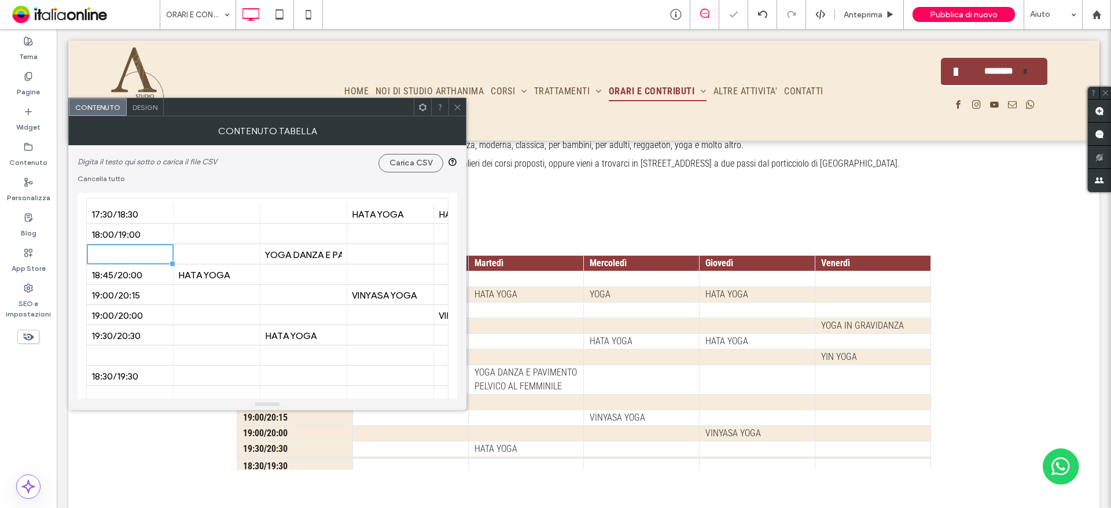
scroll to position [116, 0]
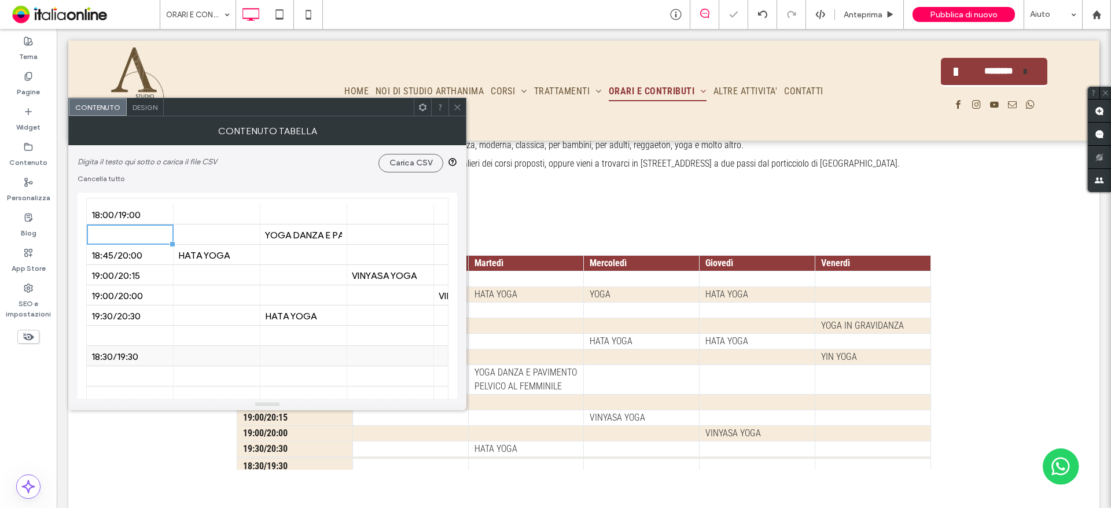
click at [152, 359] on div "18:30/19:30" at bounding box center [129, 356] width 77 height 11
click at [150, 236] on div at bounding box center [129, 235] width 77 height 20
click at [146, 353] on div "18:30/19:30" at bounding box center [129, 356] width 77 height 11
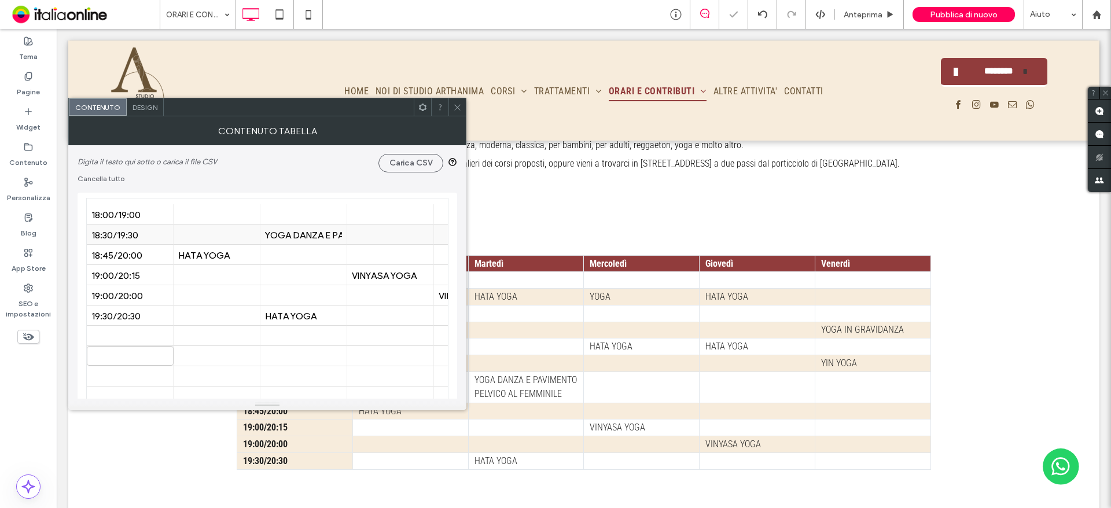
click at [301, 229] on div "YOGA DANZA E PAVIMENTO PELVICO AL FEMMINILE" at bounding box center [303, 234] width 77 height 11
click at [297, 219] on div at bounding box center [303, 214] width 77 height 20
click at [303, 231] on div "YOGA DANZA E PAVIMENTO PELVICO AL FEMMINILE" at bounding box center [303, 234] width 77 height 11
click at [311, 211] on div "V" at bounding box center [303, 214] width 77 height 11
type input "**********"
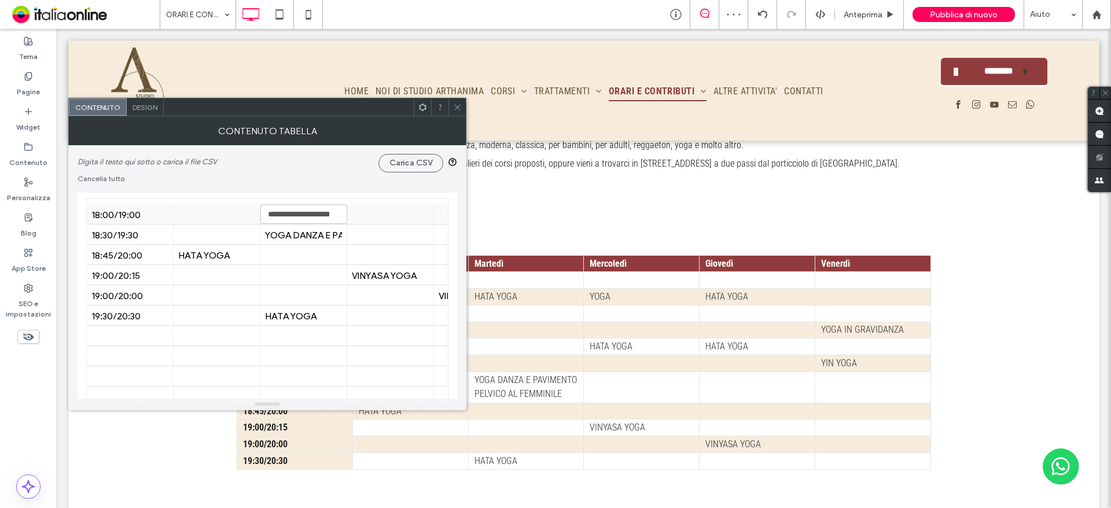
scroll to position [0, 138]
click at [313, 244] on div "YOGA DANZA E PAVIMENTO PELVICO AL FEMMINILE" at bounding box center [303, 235] width 77 height 20
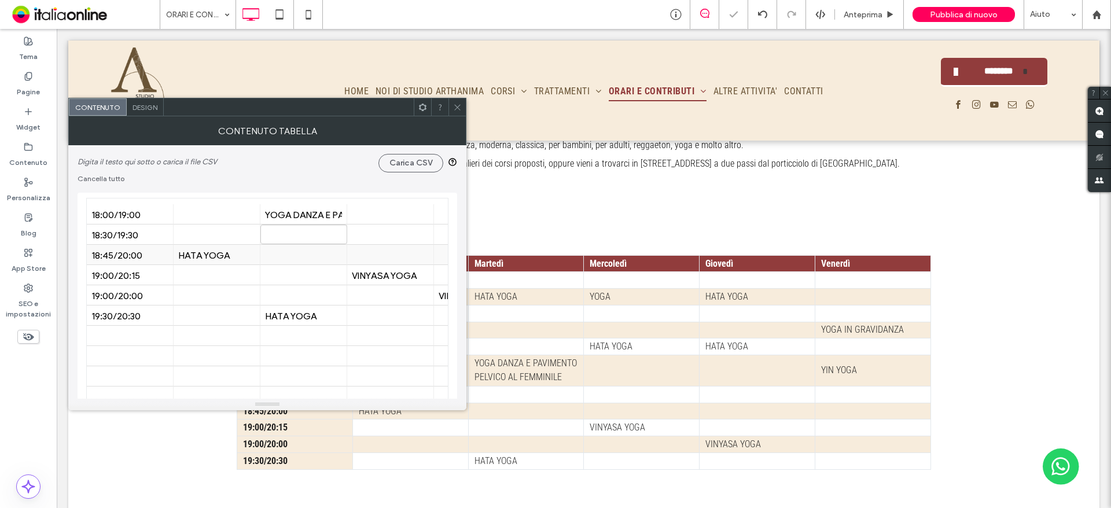
click at [313, 263] on div at bounding box center [303, 255] width 77 height 20
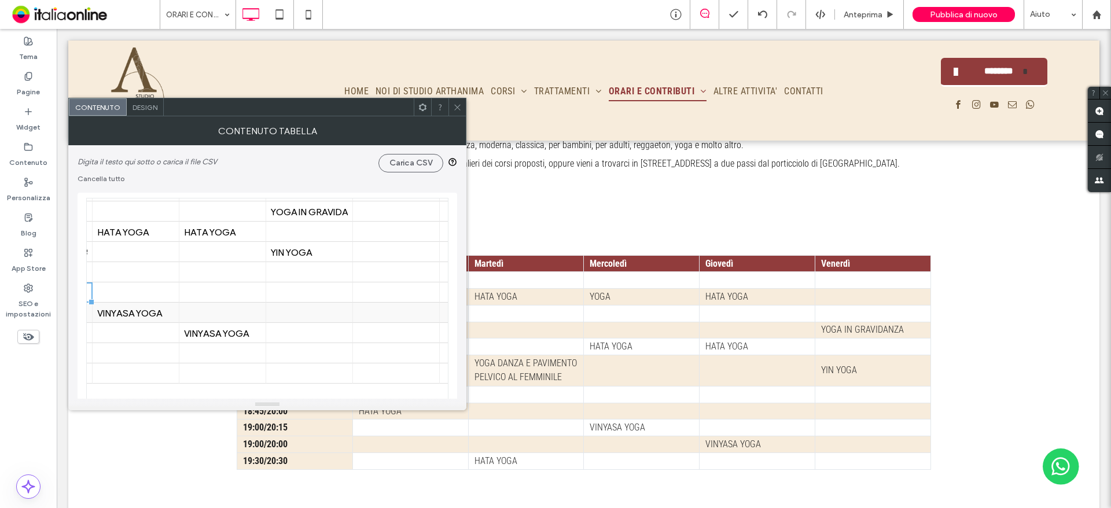
scroll to position [58, 255]
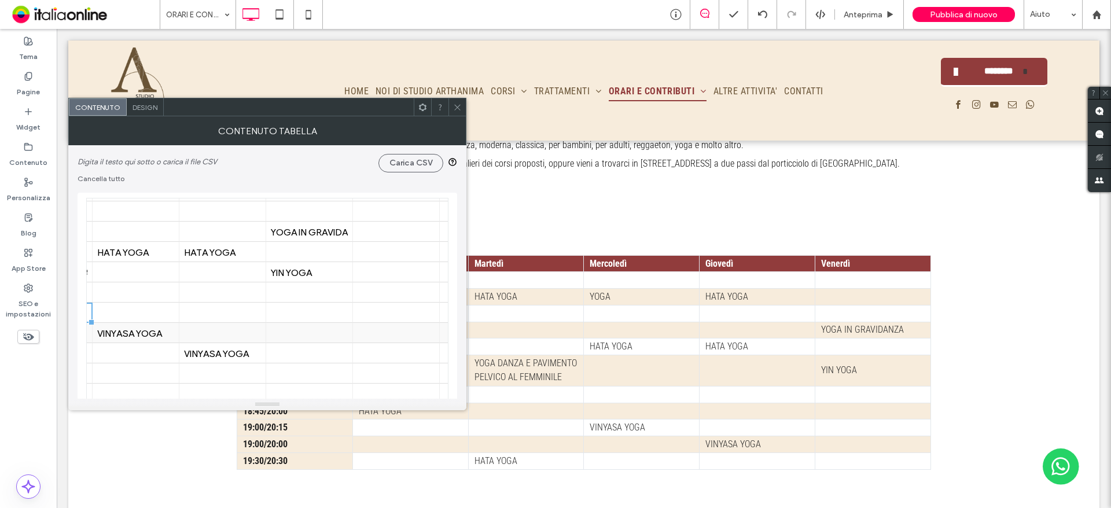
click at [296, 270] on div "YIN YOGA" at bounding box center [309, 272] width 77 height 11
click at [315, 316] on div at bounding box center [309, 313] width 77 height 20
click at [307, 295] on div at bounding box center [309, 292] width 77 height 20
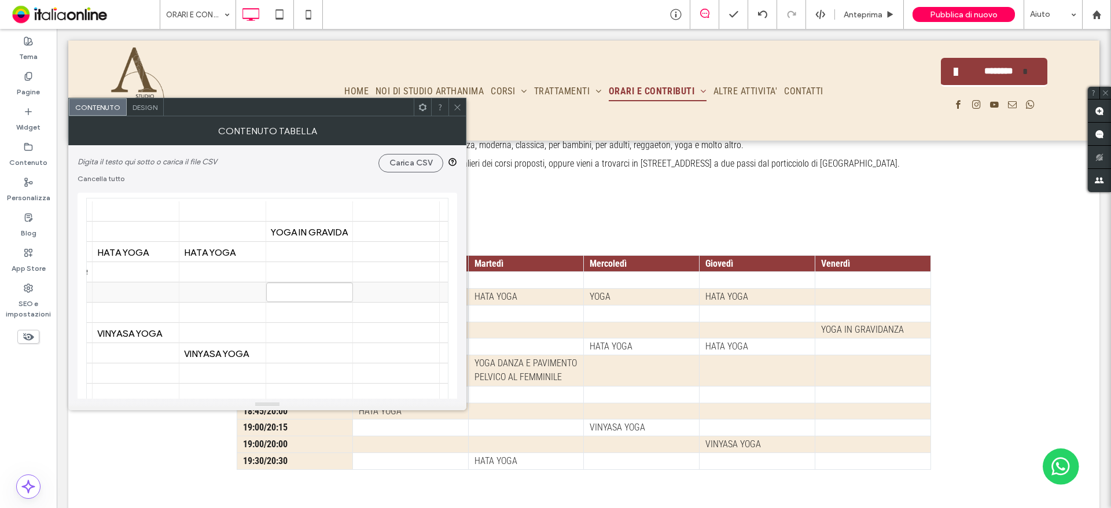
click at [307, 295] on input "editor-input" at bounding box center [309, 292] width 87 height 20
type input "********"
click at [407, 323] on div at bounding box center [396, 333] width 77 height 20
click at [454, 107] on icon at bounding box center [457, 107] width 9 height 9
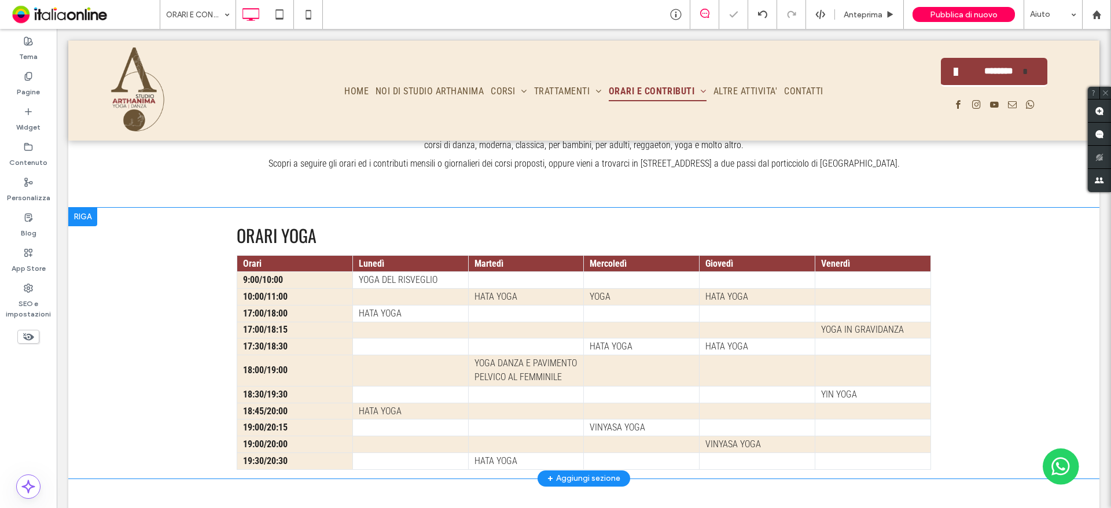
click at [992, 273] on div "ORARI YOGA Orari Lunedì Martedì Mercoledì Giovedì Venerdì 9:00/10:00 YOGA DEL R…" at bounding box center [583, 343] width 1031 height 271
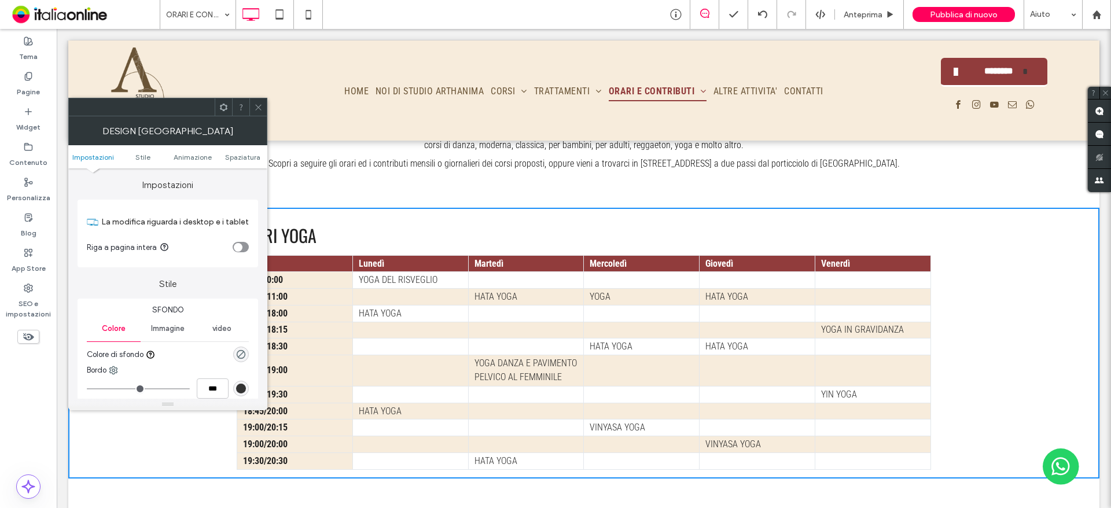
scroll to position [941, 0]
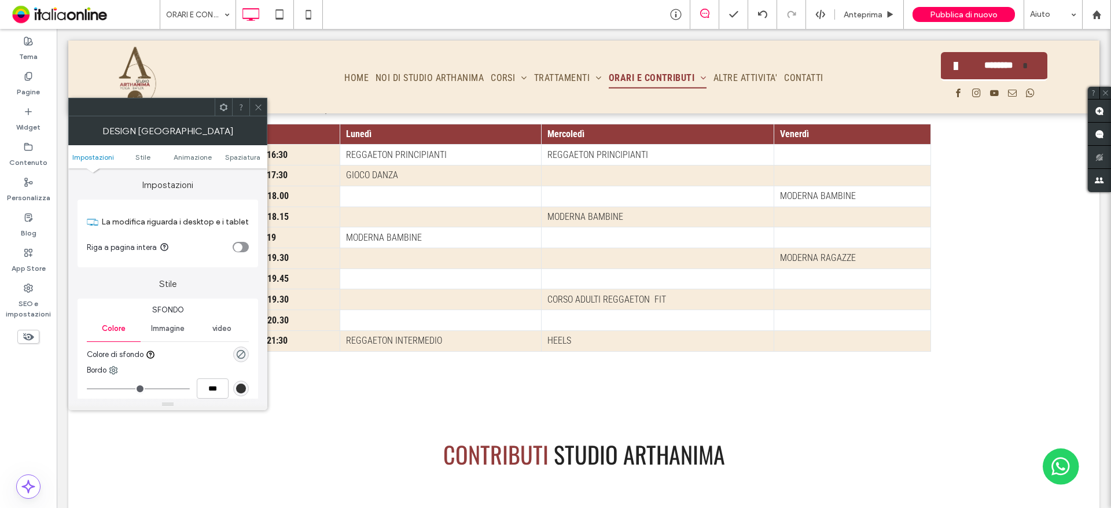
click at [259, 107] on icon at bounding box center [258, 107] width 9 height 9
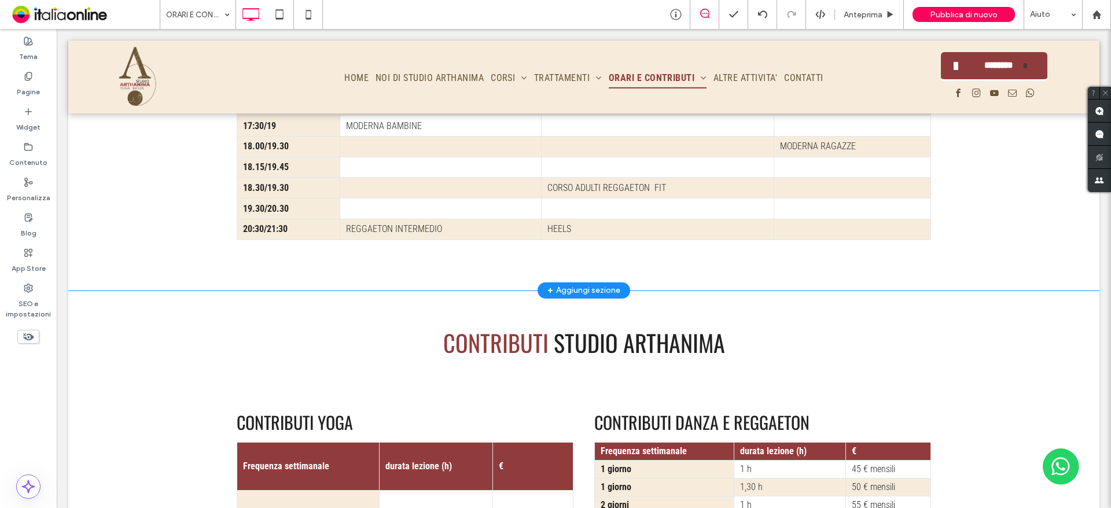
scroll to position [1230, 0]
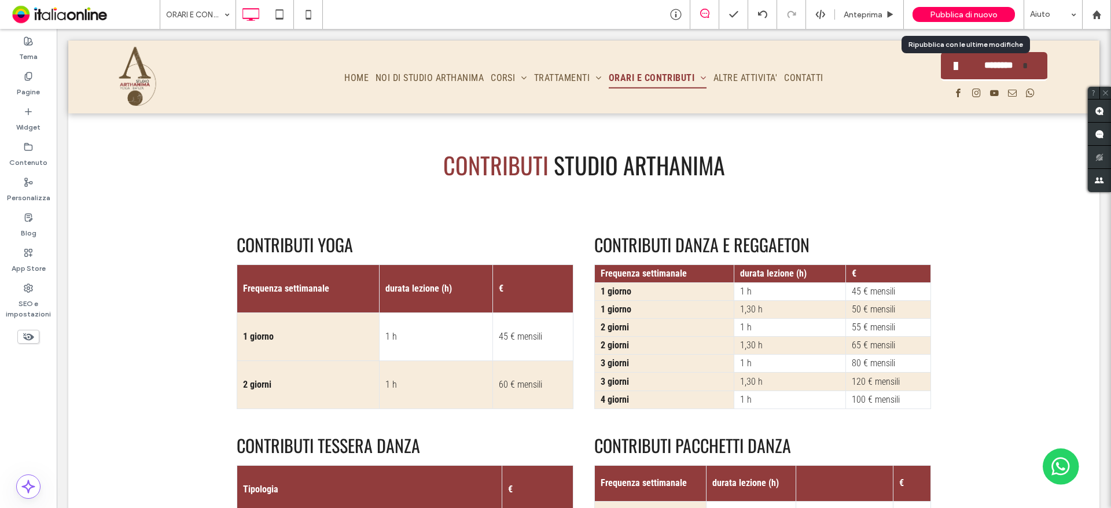
click at [932, 17] on span "Pubblica di nuovo" at bounding box center [964, 15] width 68 height 10
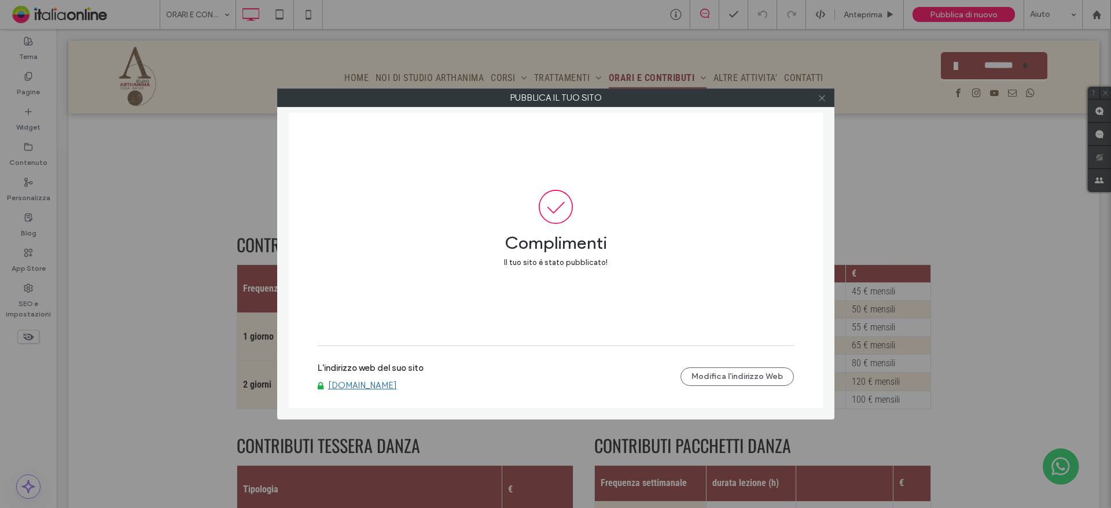
click at [824, 98] on icon at bounding box center [822, 98] width 9 height 9
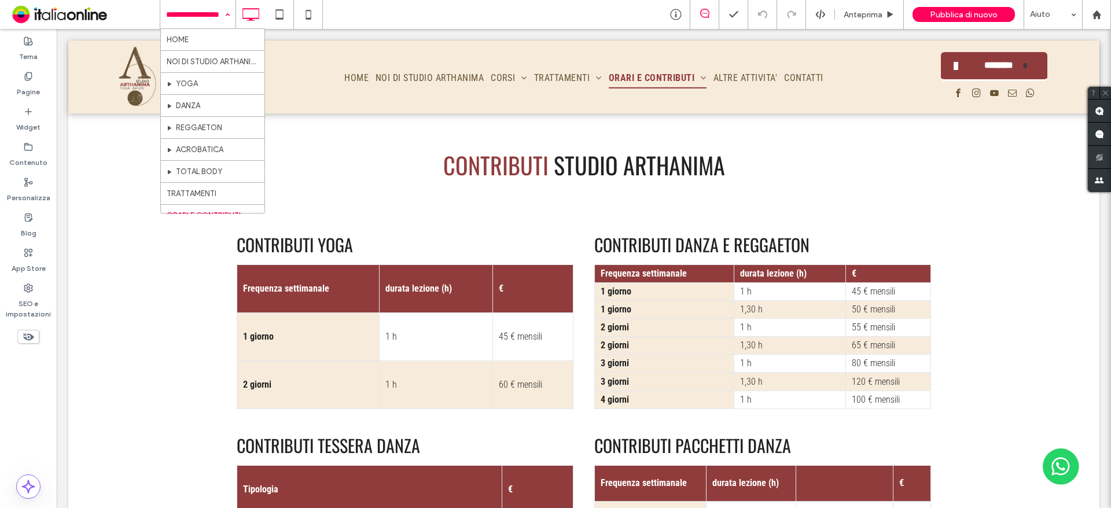
scroll to position [56, 0]
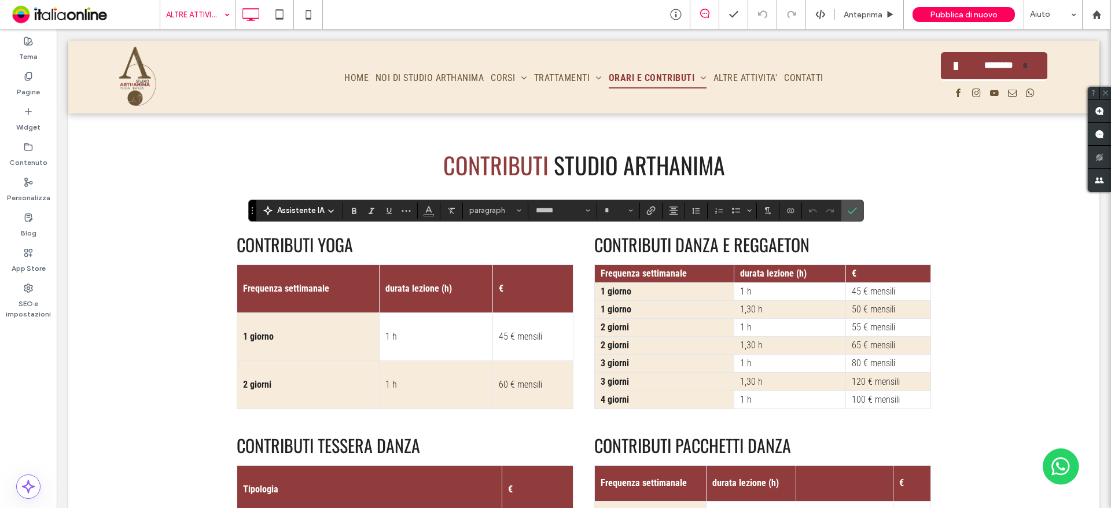
type input "**"
click at [848, 205] on span "Conferma" at bounding box center [850, 210] width 5 height 21
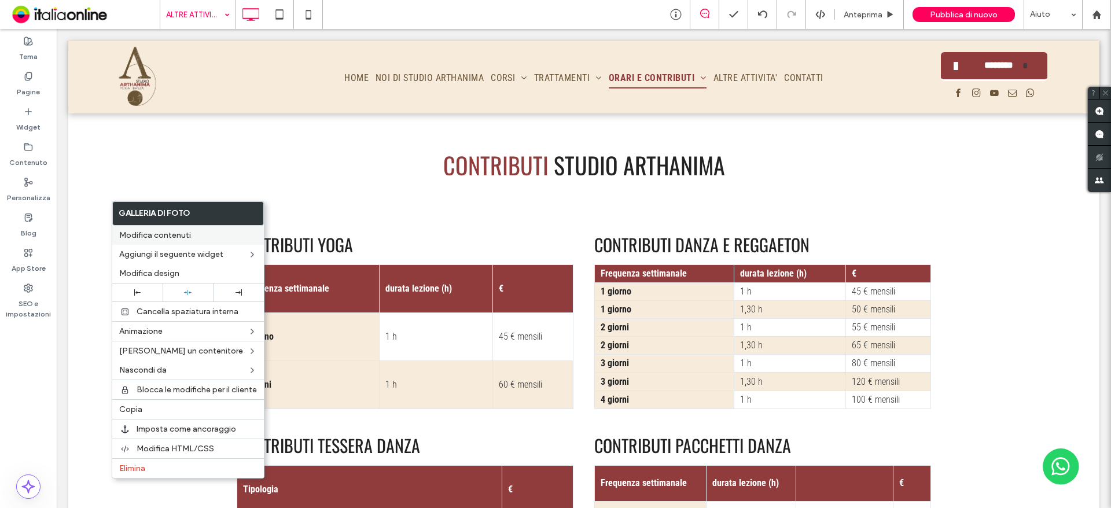
click at [178, 237] on span "Modifica contenuti" at bounding box center [155, 235] width 72 height 10
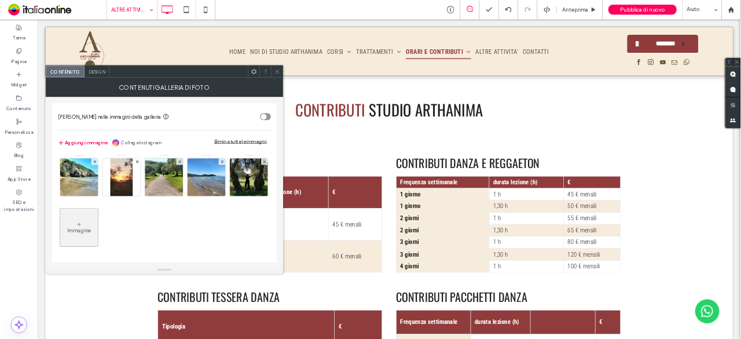
scroll to position [78, 0]
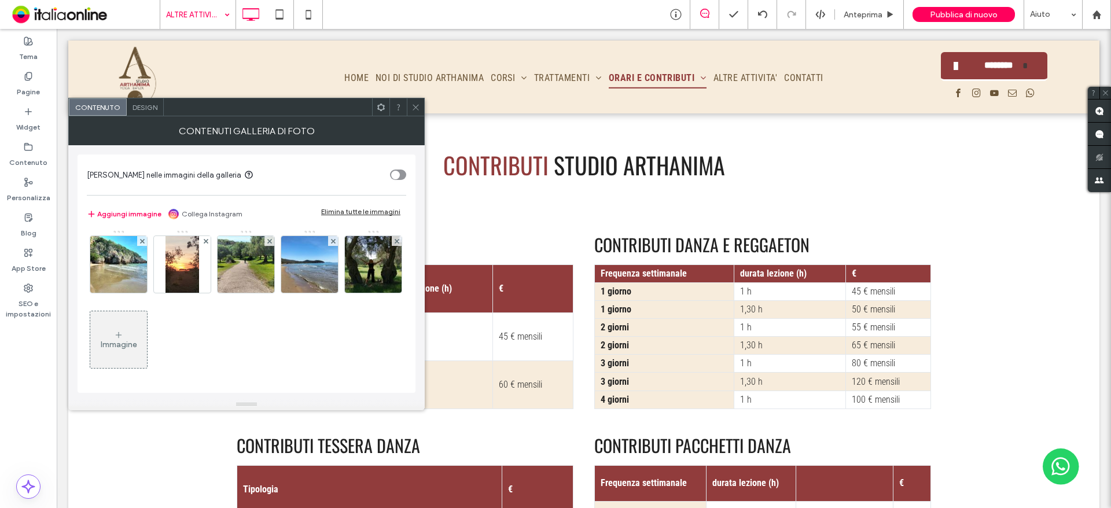
click at [147, 337] on div "Immagine" at bounding box center [118, 340] width 57 height 54
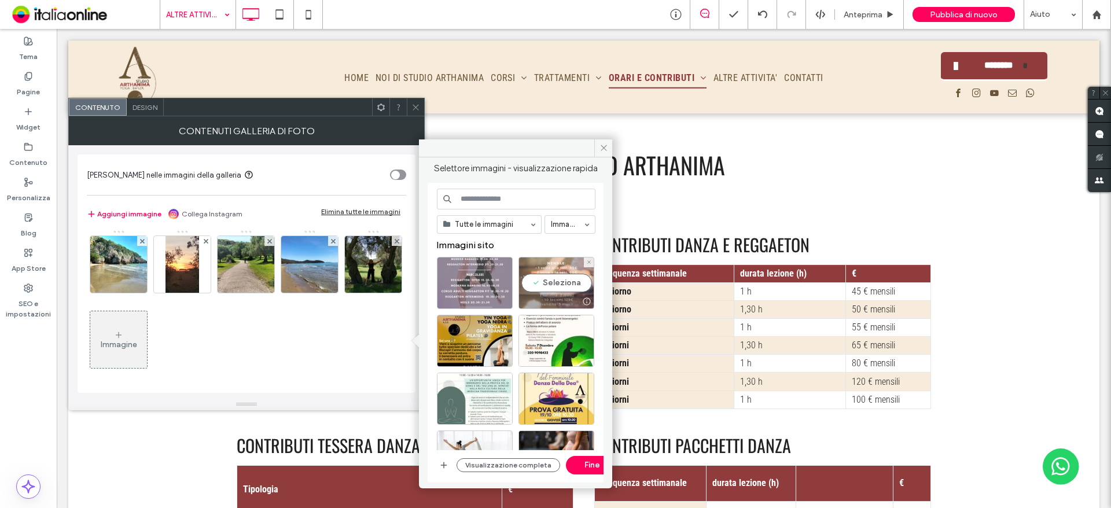
click at [589, 303] on div at bounding box center [586, 301] width 14 height 9
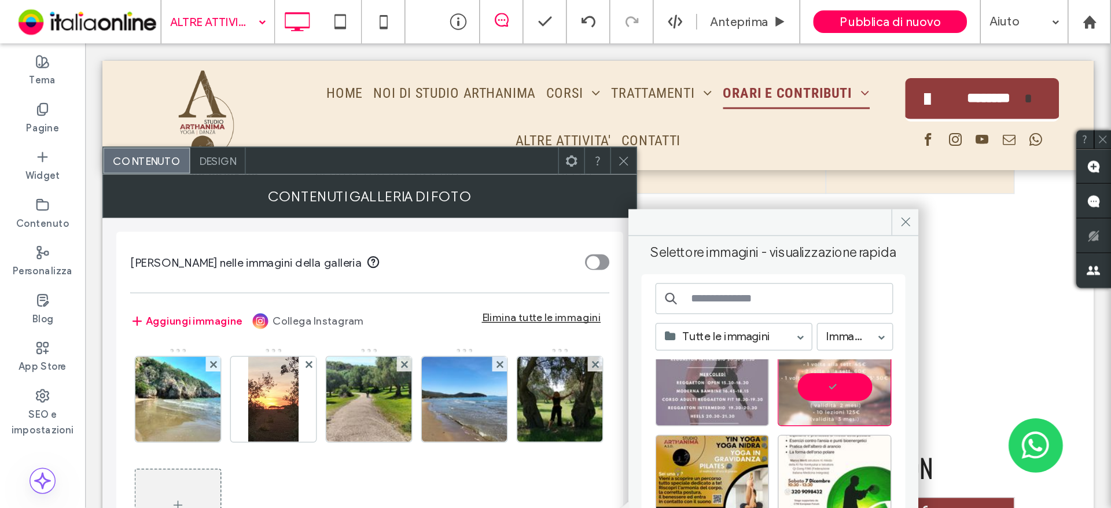
scroll to position [38, 0]
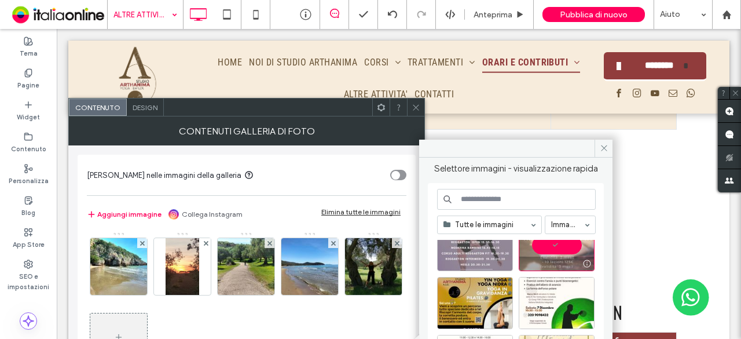
click at [563, 244] on div at bounding box center [557, 245] width 76 height 52
click at [605, 148] on icon at bounding box center [604, 148] width 9 height 9
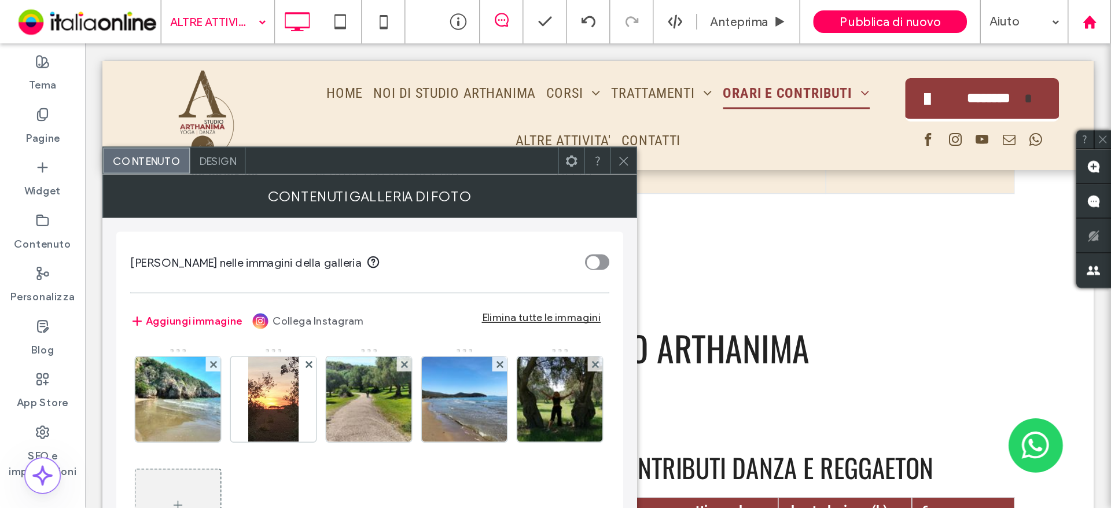
scroll to position [76, 0]
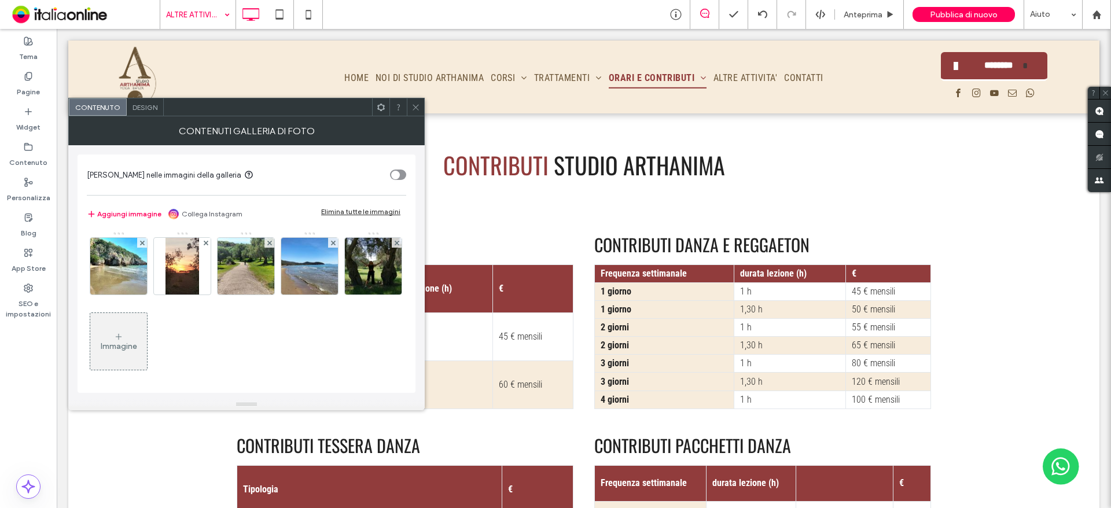
click at [416, 104] on icon at bounding box center [416, 107] width 9 height 9
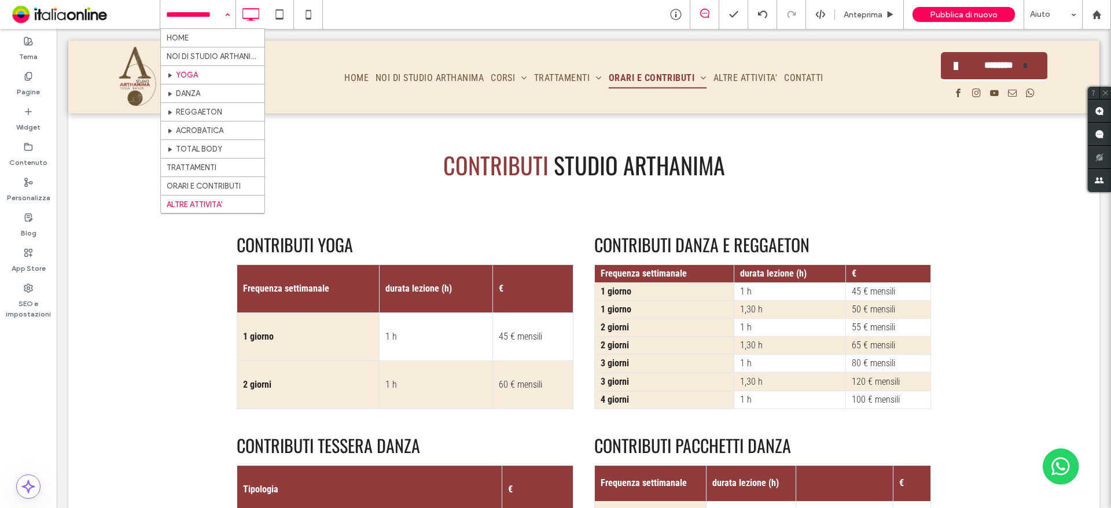
scroll to position [18, 0]
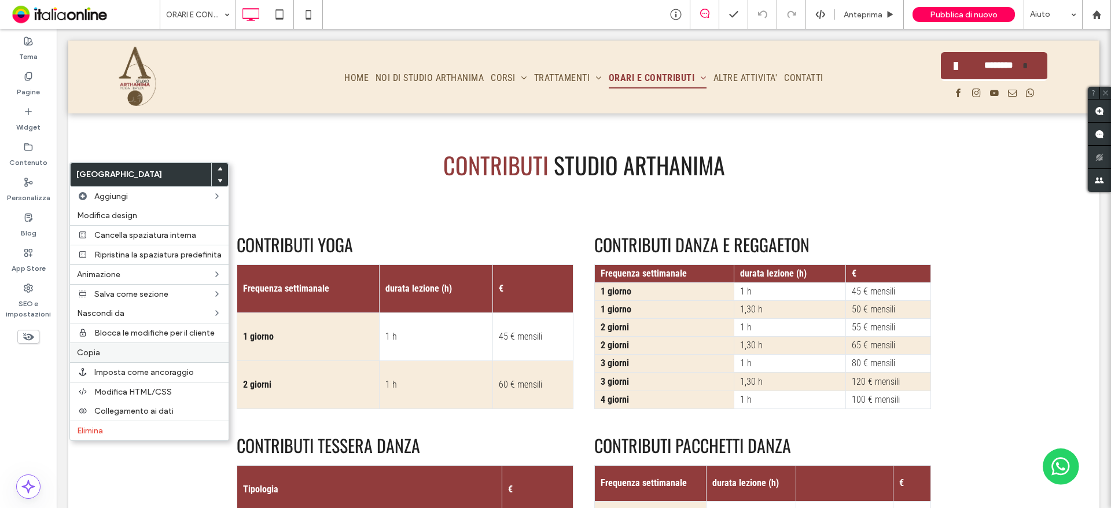
click at [93, 356] on span "Copia" at bounding box center [88, 353] width 23 height 10
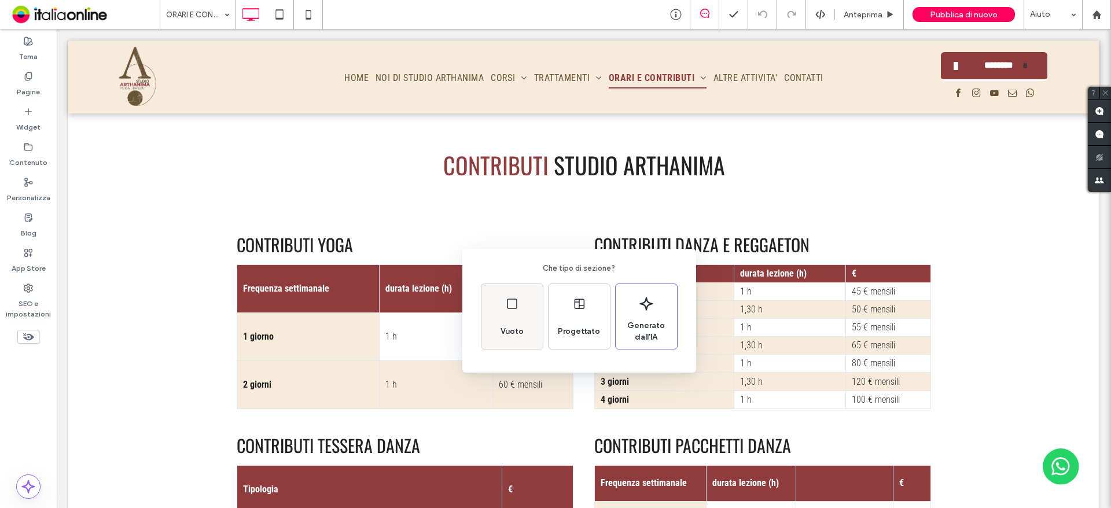
click at [512, 324] on div "Vuoto" at bounding box center [512, 331] width 32 height 25
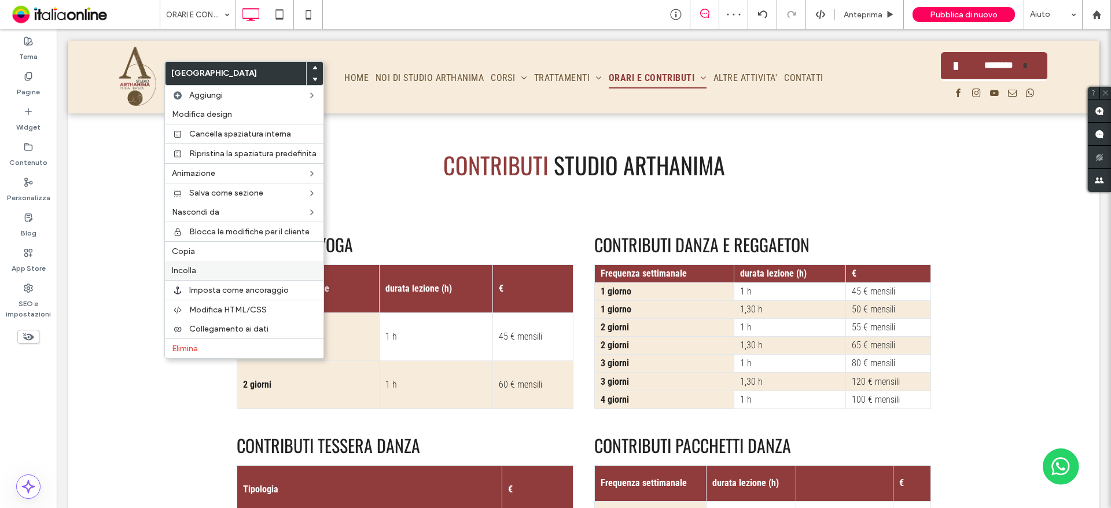
click at [205, 271] on label "Incolla" at bounding box center [244, 271] width 145 height 10
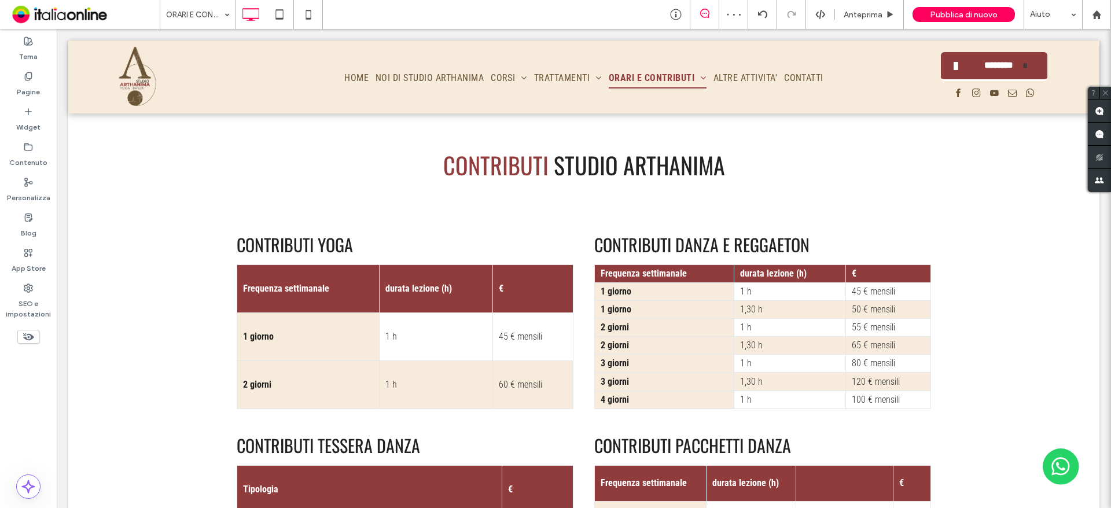
type input "******"
type input "**"
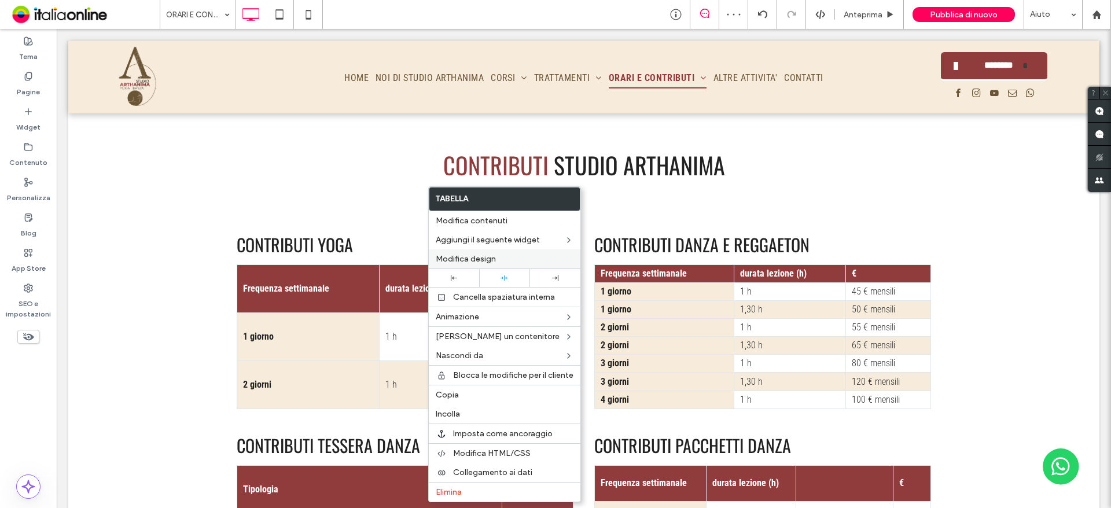
click at [453, 262] on span "Modifica design" at bounding box center [466, 259] width 60 height 10
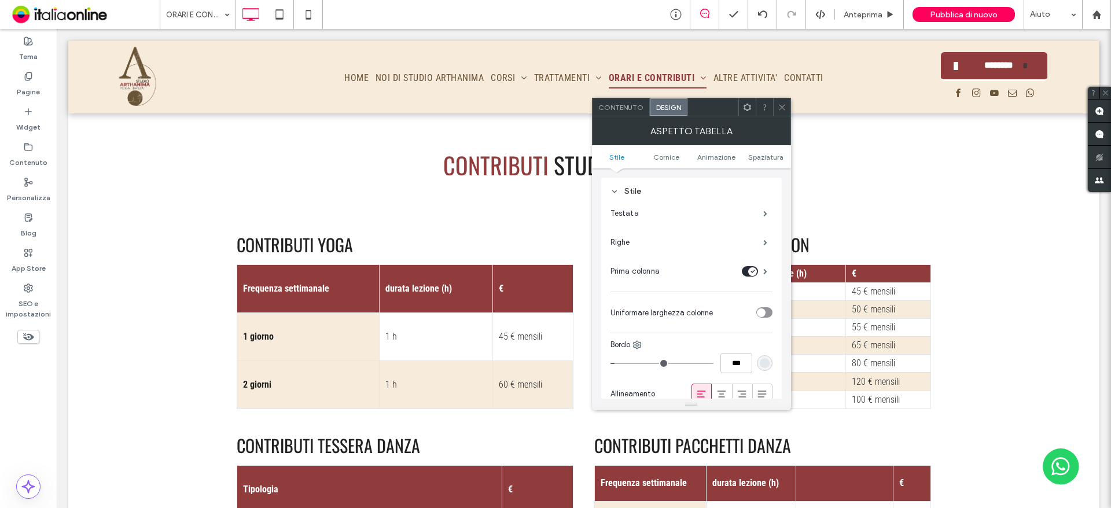
click at [633, 111] on span "Contenuto" at bounding box center [620, 107] width 45 height 9
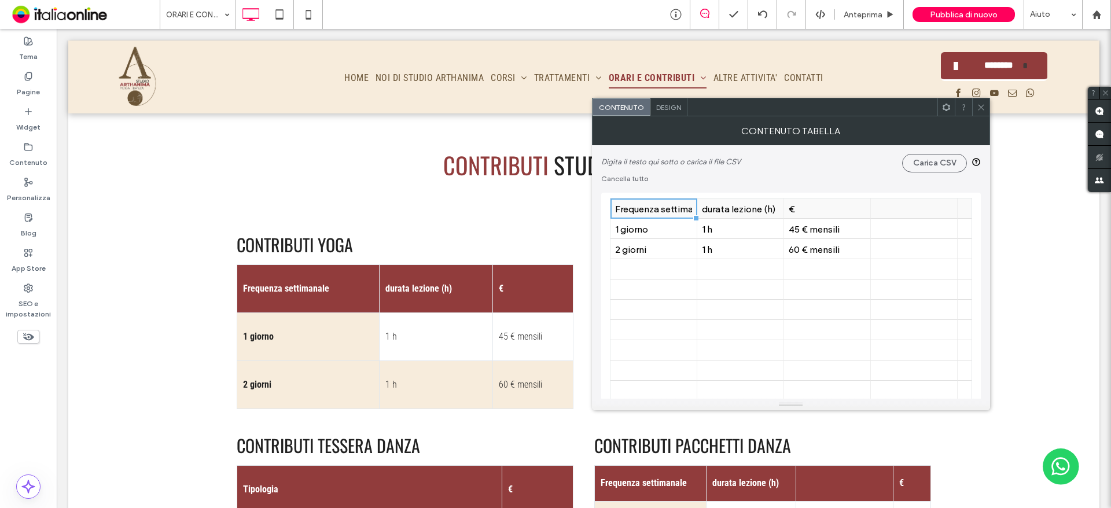
click at [754, 205] on div "durata lezione (h)" at bounding box center [740, 208] width 77 height 11
click at [761, 230] on div "1 h" at bounding box center [740, 228] width 77 height 11
click at [759, 251] on div "1 h" at bounding box center [740, 249] width 77 height 11
click at [804, 207] on div "€" at bounding box center [827, 208] width 77 height 11
click at [723, 215] on div at bounding box center [740, 209] width 77 height 20
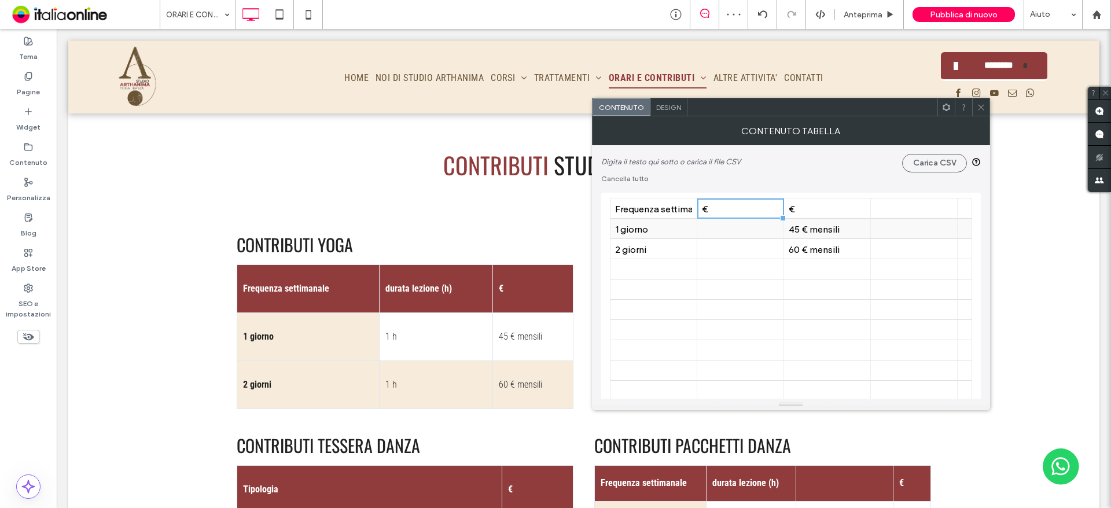
click at [814, 232] on div "45 € mensili" at bounding box center [827, 228] width 77 height 11
click at [728, 232] on div at bounding box center [740, 229] width 77 height 20
drag, startPoint x: 741, startPoint y: 226, endPoint x: 795, endPoint y: 226, distance: 53.2
click at [741, 226] on div "€" at bounding box center [740, 228] width 77 height 11
click at [827, 231] on div "45 € mensili" at bounding box center [827, 228] width 77 height 11
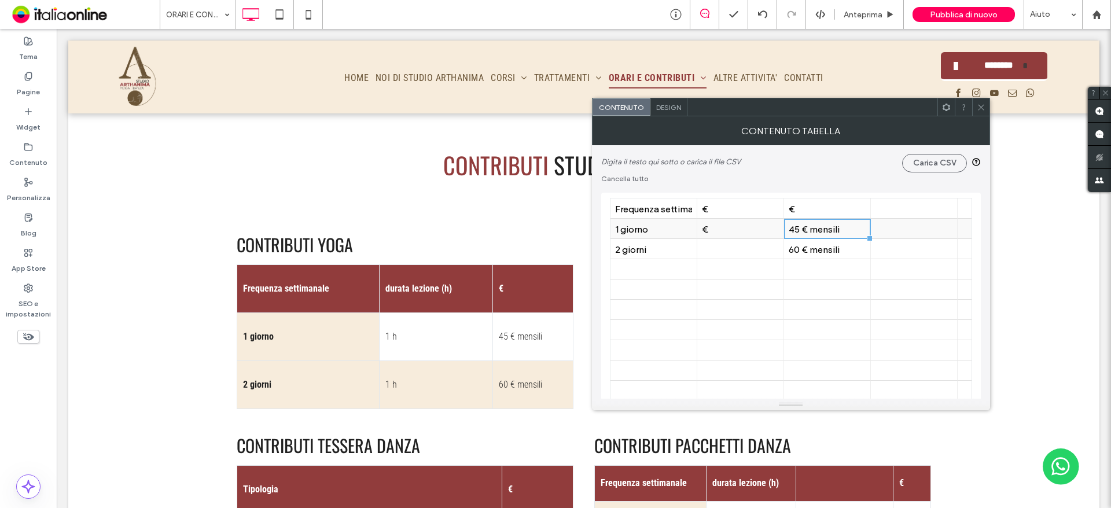
click at [827, 231] on div "45 € mensili" at bounding box center [827, 228] width 77 height 11
click at [730, 232] on div "€" at bounding box center [740, 228] width 77 height 11
type input "**********"
click at [814, 251] on div "60 € mensili" at bounding box center [827, 249] width 77 height 11
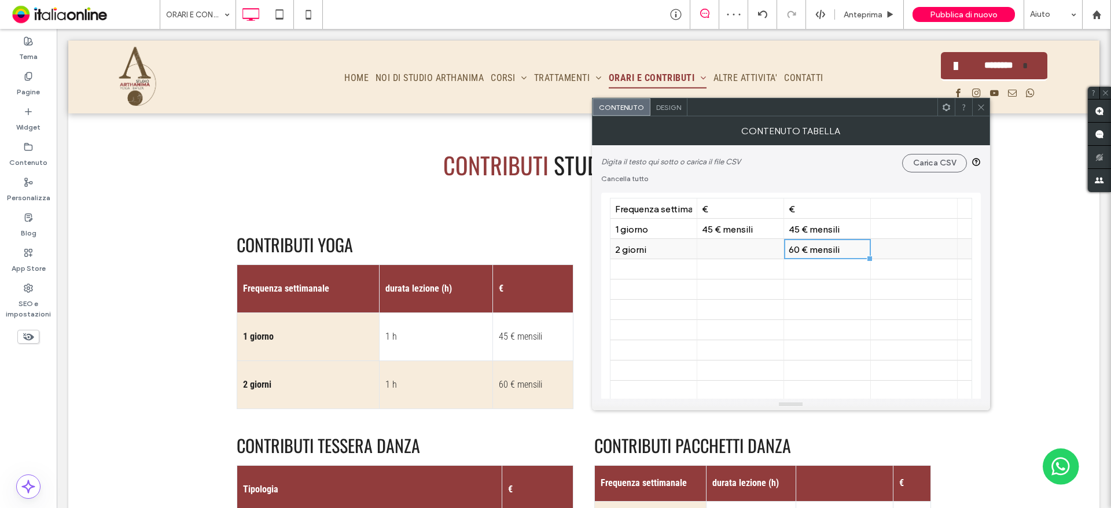
click at [814, 251] on div "60 € mensili" at bounding box center [827, 249] width 77 height 11
click at [814, 251] on input "**********" at bounding box center [827, 249] width 87 height 20
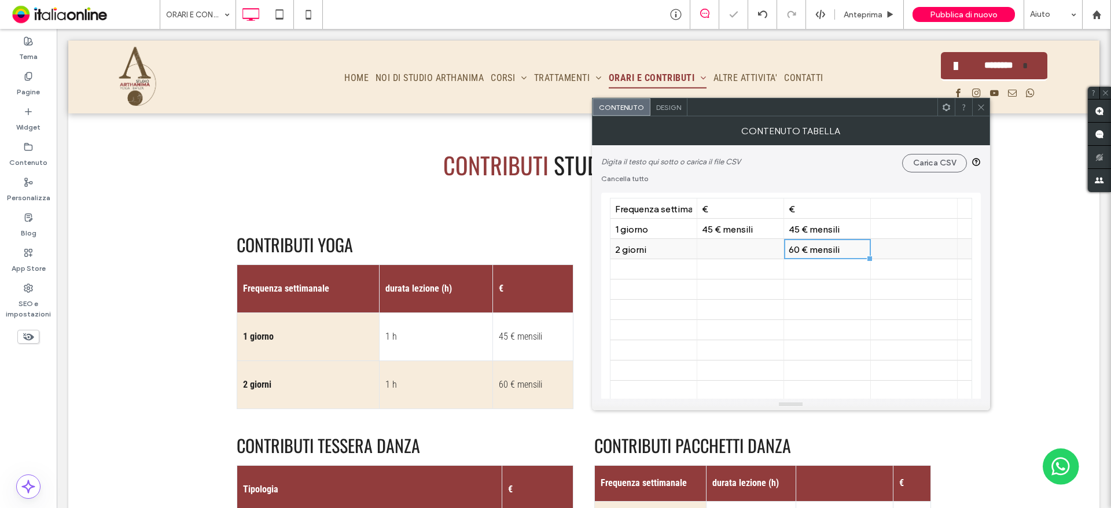
click at [739, 254] on div at bounding box center [740, 249] width 77 height 20
click at [822, 198] on div "21 21 21 21 21 21 21 21 21 21 21 21 21 21 21 21 21 21 21 21 21 21 21 21 21 21 2…" at bounding box center [791, 300] width 380 height 214
click at [826, 206] on div "€" at bounding box center [827, 208] width 77 height 11
click at [823, 228] on div "45 € mensili" at bounding box center [827, 228] width 77 height 11
click at [825, 246] on div "60 € mensili" at bounding box center [827, 249] width 77 height 11
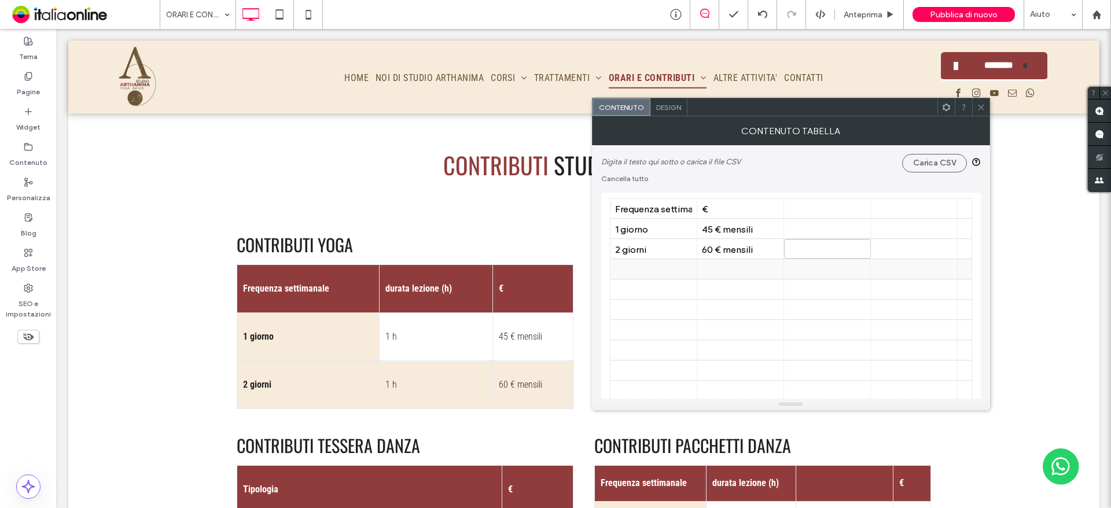
click at [633, 263] on div at bounding box center [653, 269] width 77 height 20
type input "**********"
click at [755, 263] on div at bounding box center [740, 269] width 77 height 20
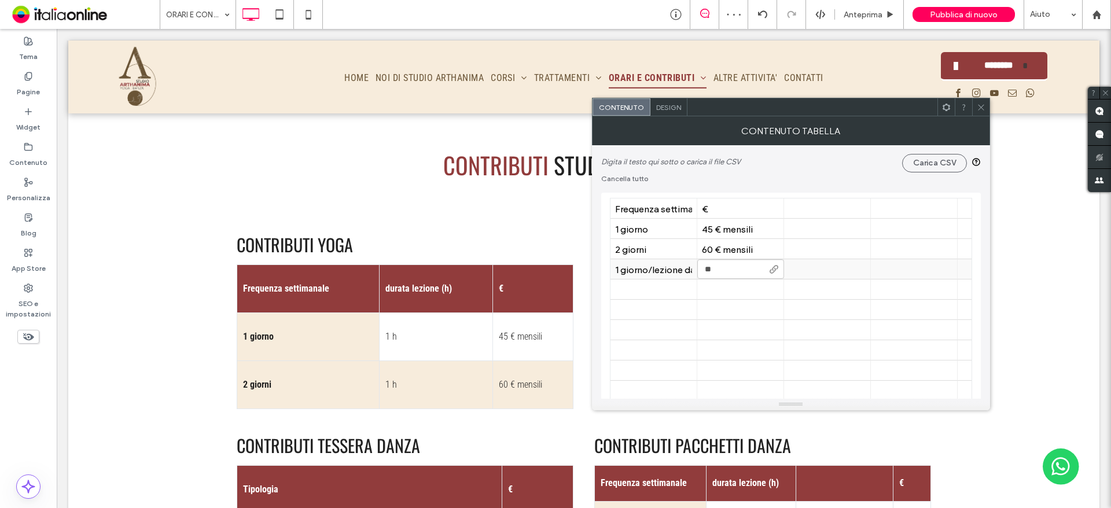
type input "***"
click at [814, 301] on div at bounding box center [827, 310] width 77 height 20
click at [981, 108] on icon at bounding box center [981, 107] width 9 height 9
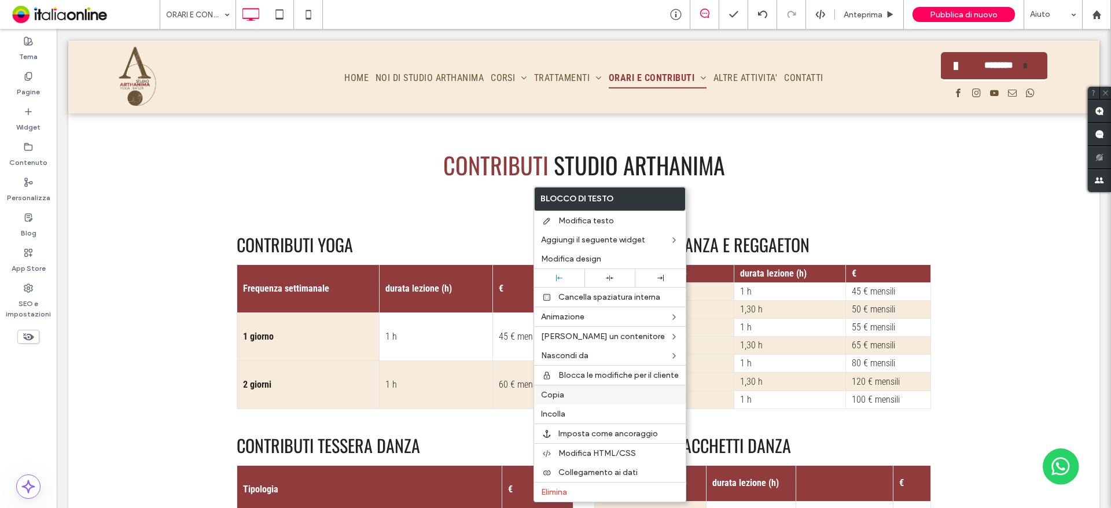
click at [581, 391] on label "Copia" at bounding box center [610, 395] width 138 height 10
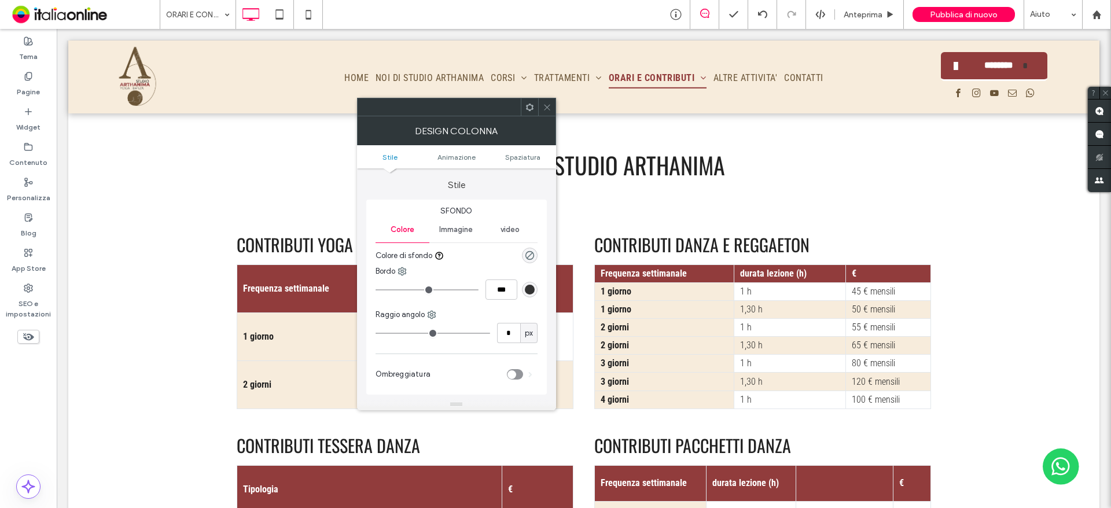
click at [550, 107] on icon at bounding box center [547, 107] width 9 height 9
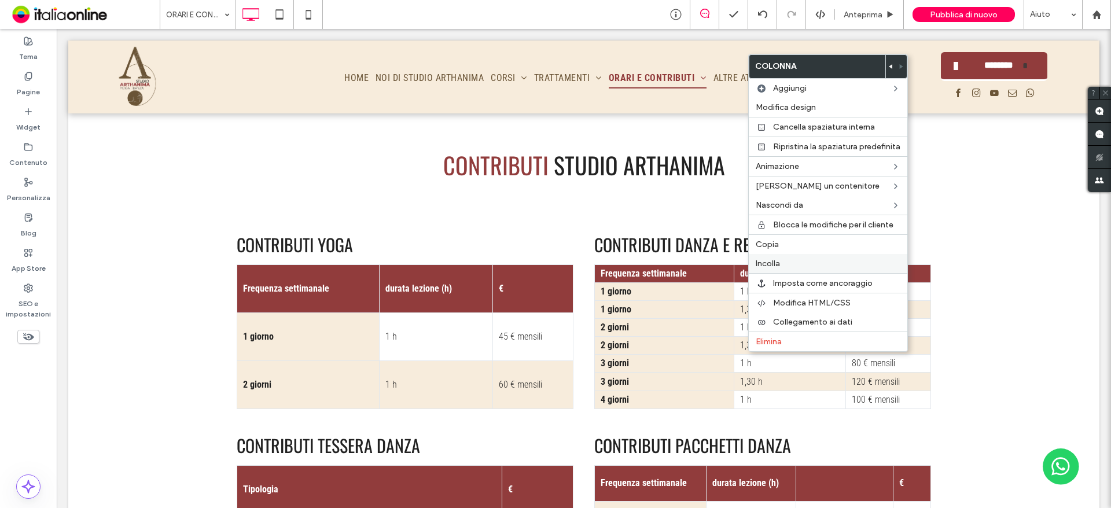
click at [774, 259] on span "Incolla" at bounding box center [768, 264] width 24 height 10
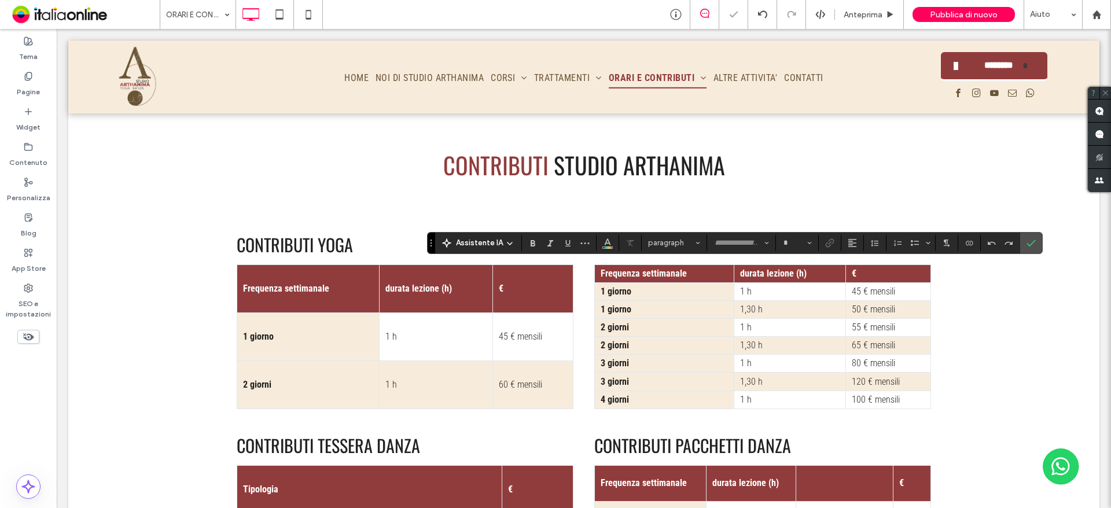
type input "******"
type input "**"
click at [1027, 243] on icon "Conferma" at bounding box center [1031, 242] width 9 height 9
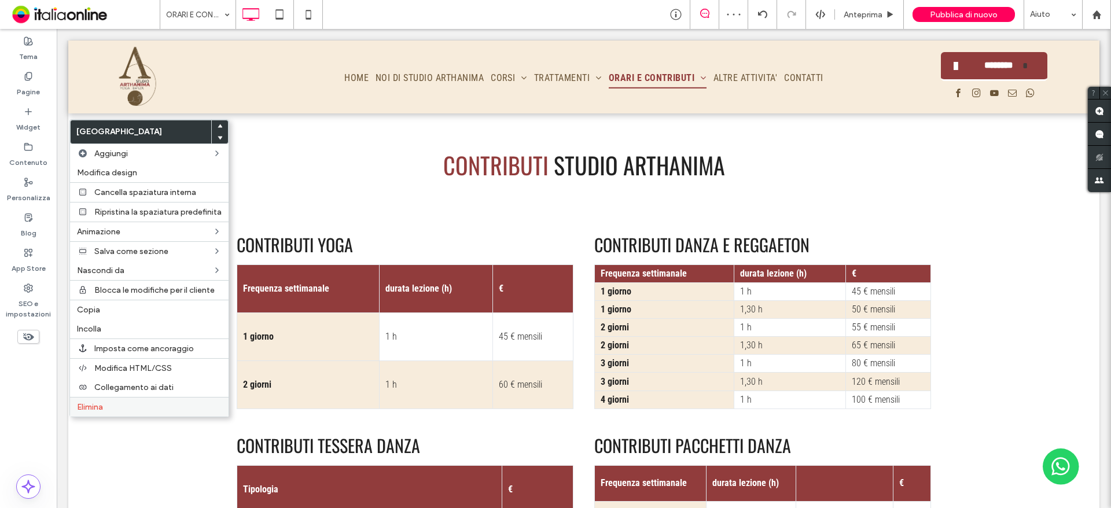
click at [106, 407] on label "Elimina" at bounding box center [149, 407] width 145 height 10
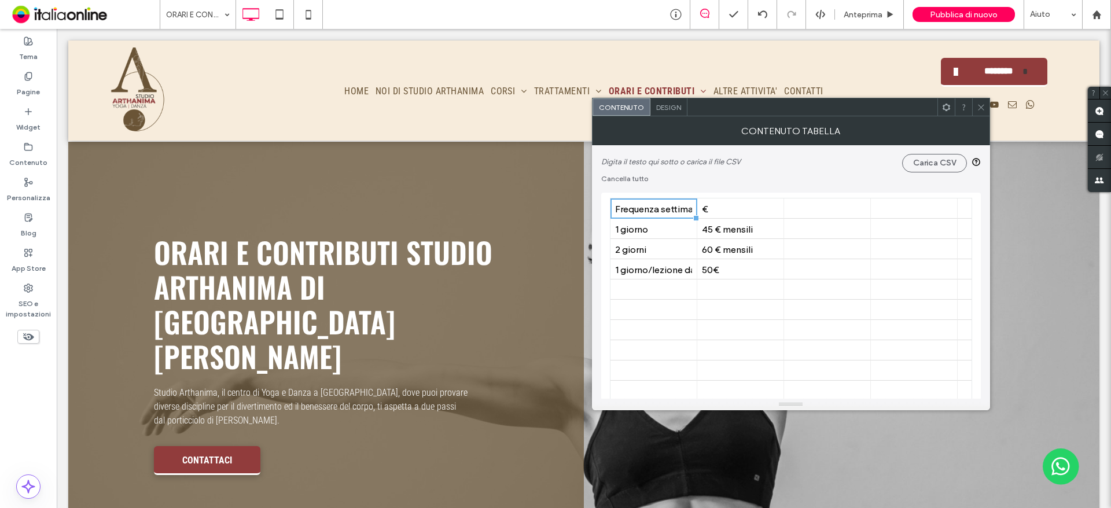
scroll to position [1563, 0]
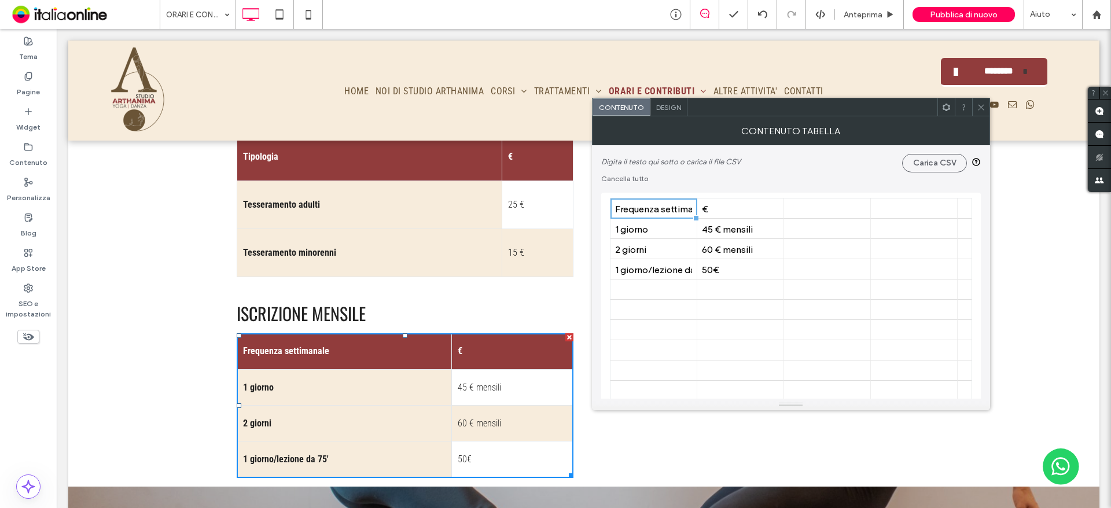
click at [981, 103] on icon at bounding box center [981, 107] width 9 height 9
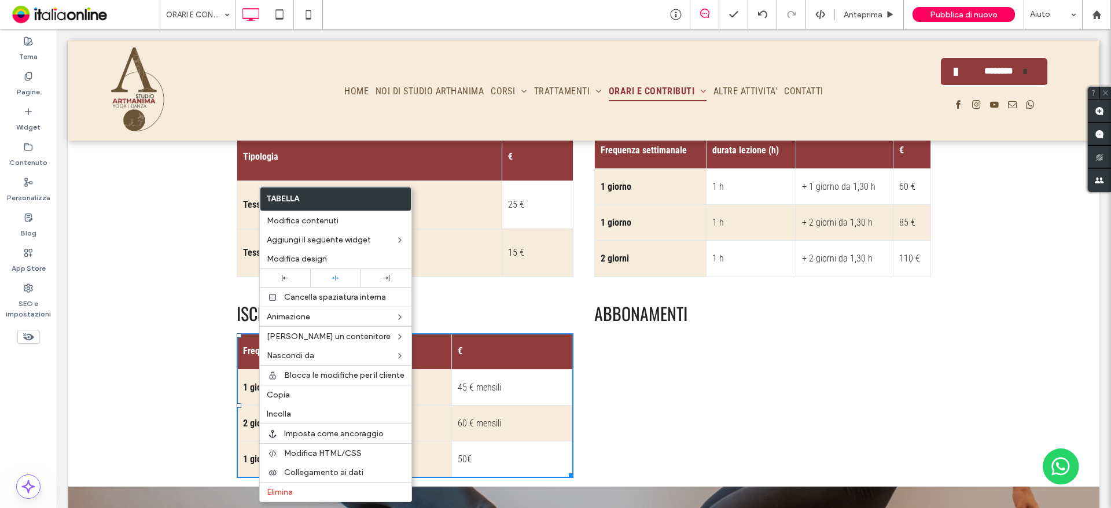
drag, startPoint x: 622, startPoint y: 259, endPoint x: 763, endPoint y: 318, distance: 153.6
click at [296, 396] on label "Copia" at bounding box center [336, 395] width 138 height 10
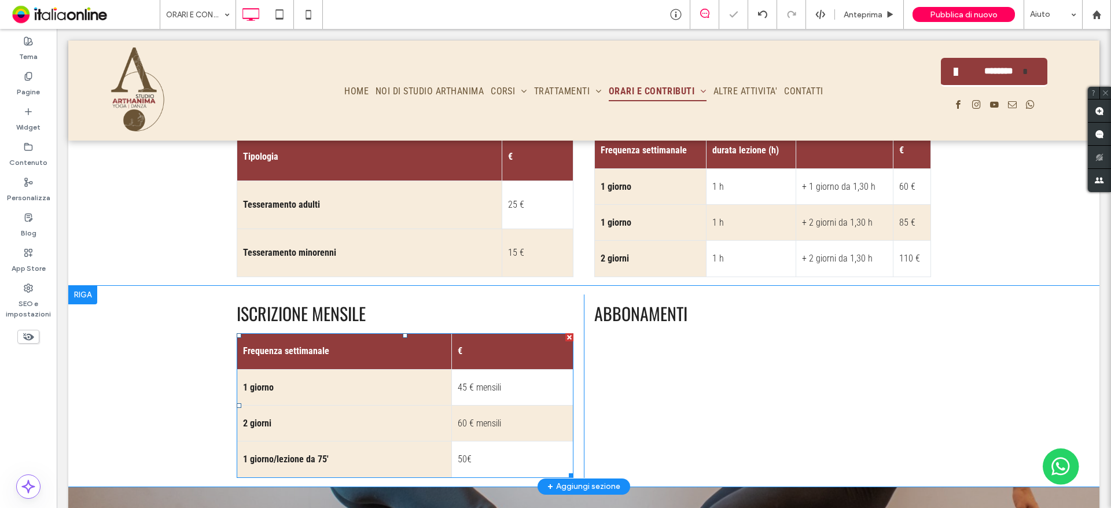
click at [644, 295] on div "Click To Paste Click To Paste ABBONAMENTI" at bounding box center [757, 386] width 347 height 183
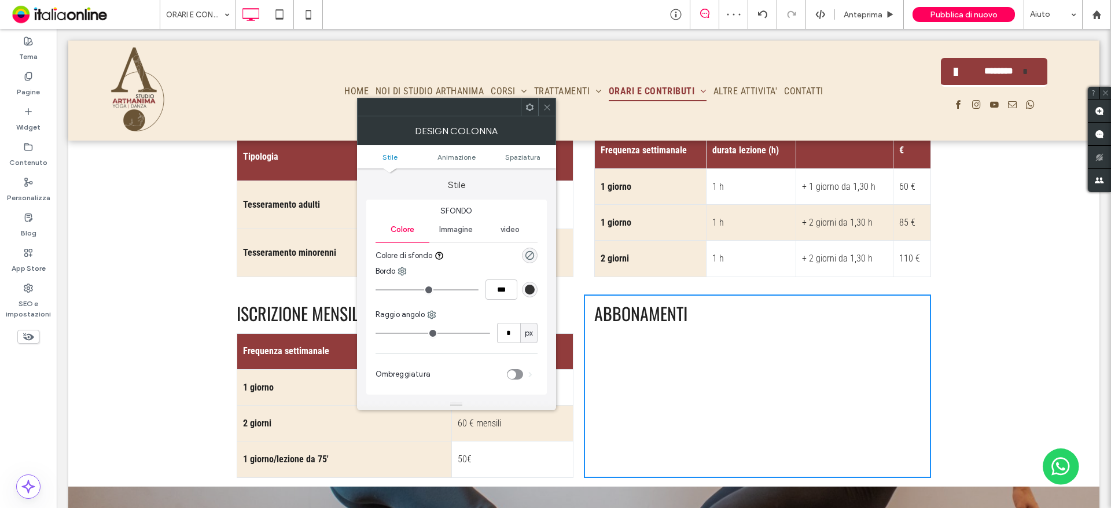
click at [550, 106] on icon at bounding box center [547, 107] width 9 height 9
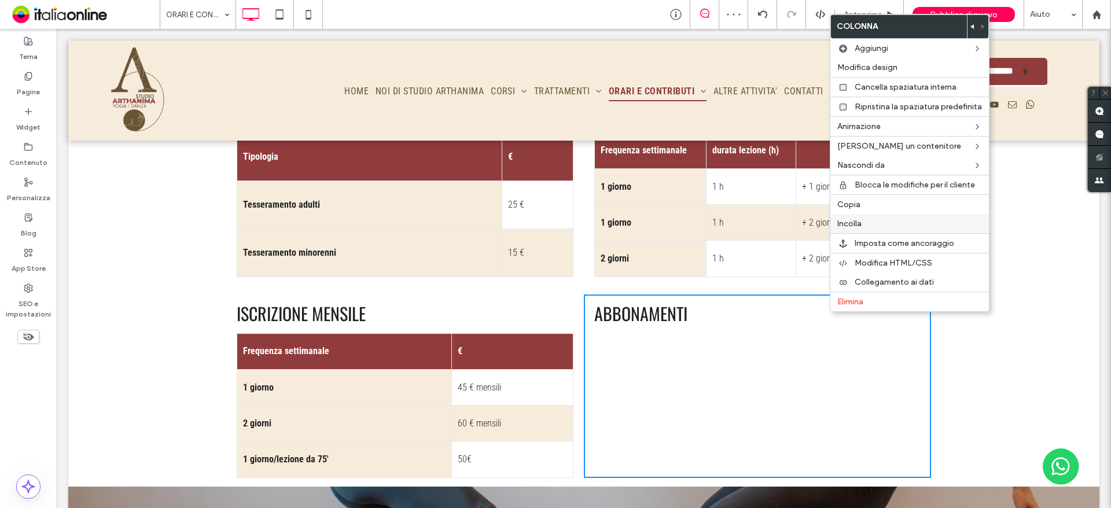
click at [867, 219] on label "Incolla" at bounding box center [909, 224] width 145 height 10
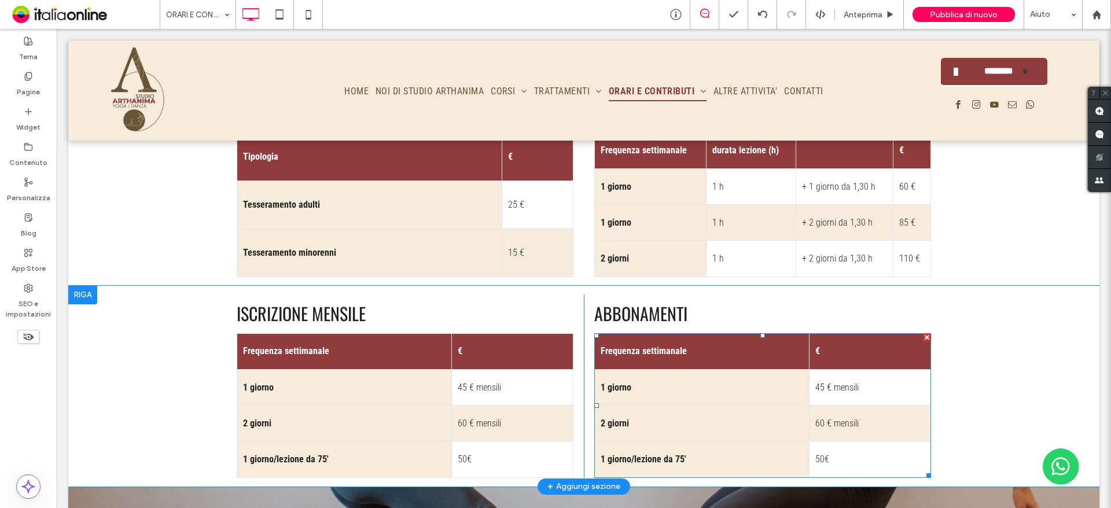
click at [722, 369] on td "1 giorno" at bounding box center [702, 387] width 215 height 36
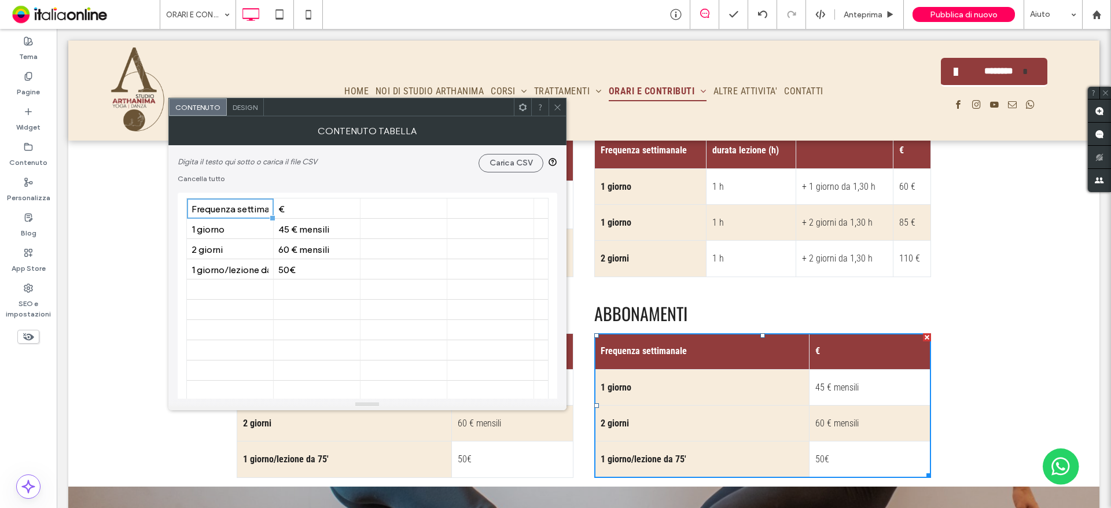
drag, startPoint x: 722, startPoint y: 321, endPoint x: 603, endPoint y: 328, distance: 118.9
click at [722, 369] on td "1 giorno" at bounding box center [702, 387] width 215 height 36
click at [236, 229] on div "1 giorno" at bounding box center [230, 228] width 77 height 11
click at [237, 232] on div "1 giorno" at bounding box center [230, 228] width 77 height 11
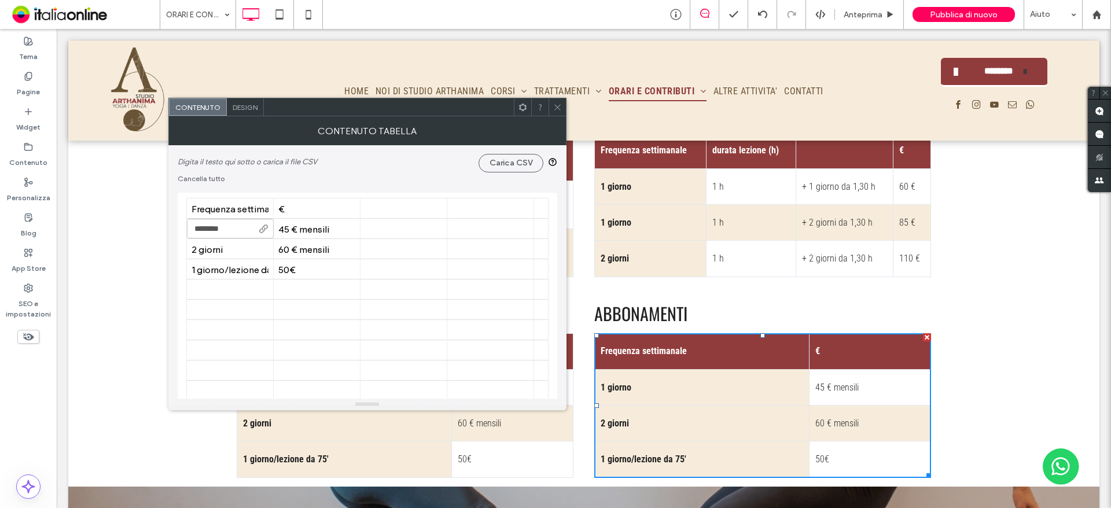
click at [237, 232] on input "********" at bounding box center [230, 229] width 87 height 20
click at [243, 211] on div "Frequenza settimanale" at bounding box center [230, 208] width 77 height 11
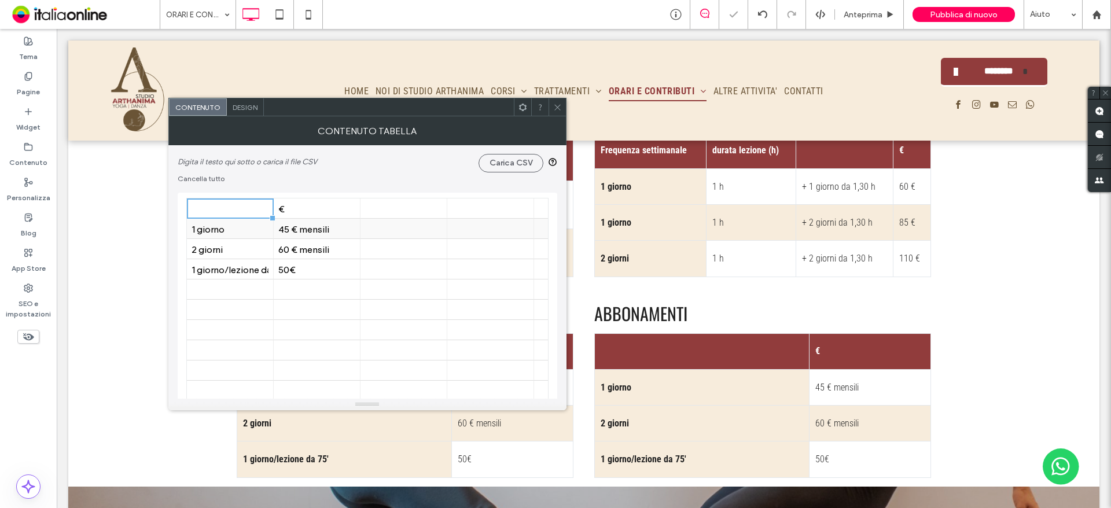
click at [245, 229] on div "1 giorno" at bounding box center [230, 228] width 77 height 11
click at [238, 210] on div at bounding box center [230, 209] width 77 height 20
type input "*"
type input "**********"
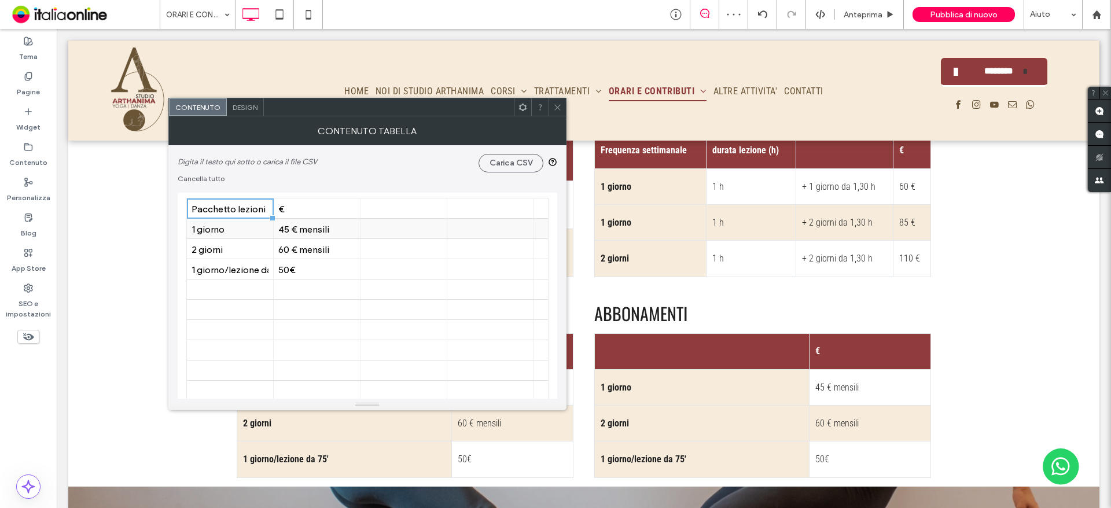
click at [246, 232] on div "1 giorno" at bounding box center [230, 228] width 77 height 11
type input "*********"
click at [308, 232] on div "45 € mensili" at bounding box center [316, 228] width 77 height 11
type input "****"
click at [264, 248] on div "2 giorni" at bounding box center [230, 249] width 77 height 11
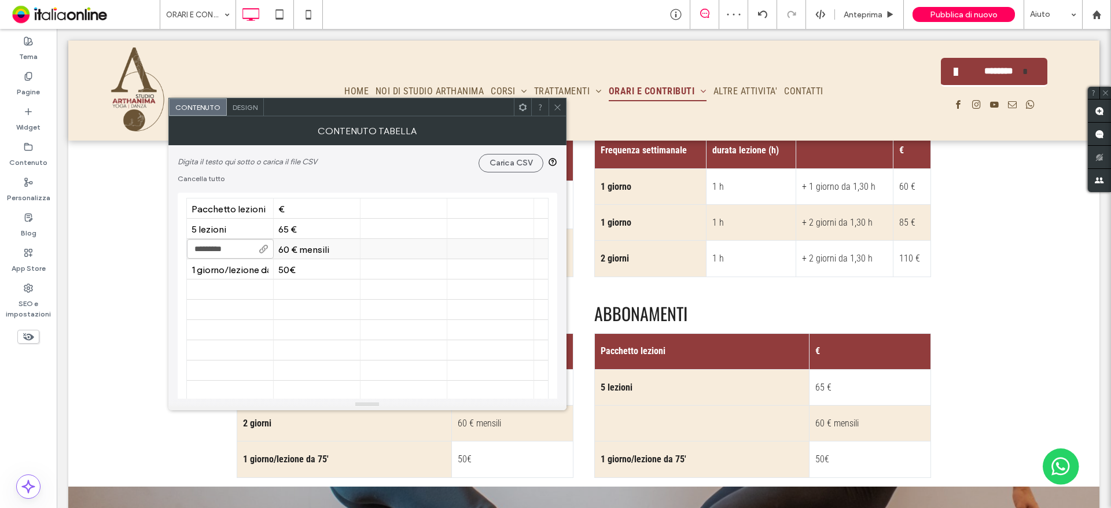
type input "**********"
click at [304, 252] on div "60 € mensili" at bounding box center [316, 249] width 77 height 11
type input "*****"
click at [324, 282] on div at bounding box center [316, 290] width 77 height 20
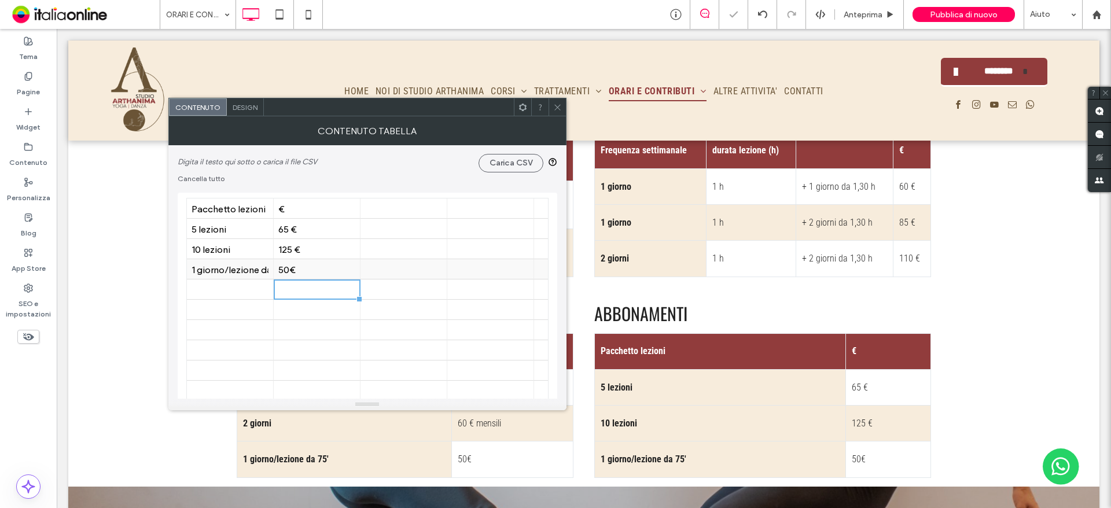
click at [237, 271] on div "1 giorno/lezione da 75'" at bounding box center [230, 269] width 77 height 11
click at [323, 266] on div "50€" at bounding box center [316, 269] width 77 height 11
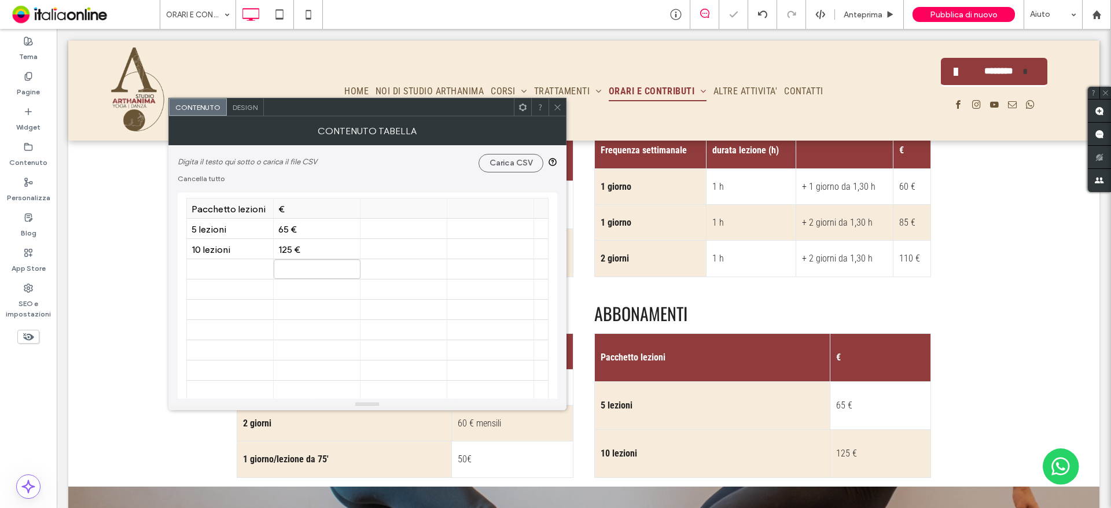
click at [394, 211] on div at bounding box center [403, 209] width 77 height 20
type input "********"
click at [405, 228] on div at bounding box center [403, 229] width 77 height 20
type input "******"
click at [416, 254] on div at bounding box center [403, 249] width 77 height 20
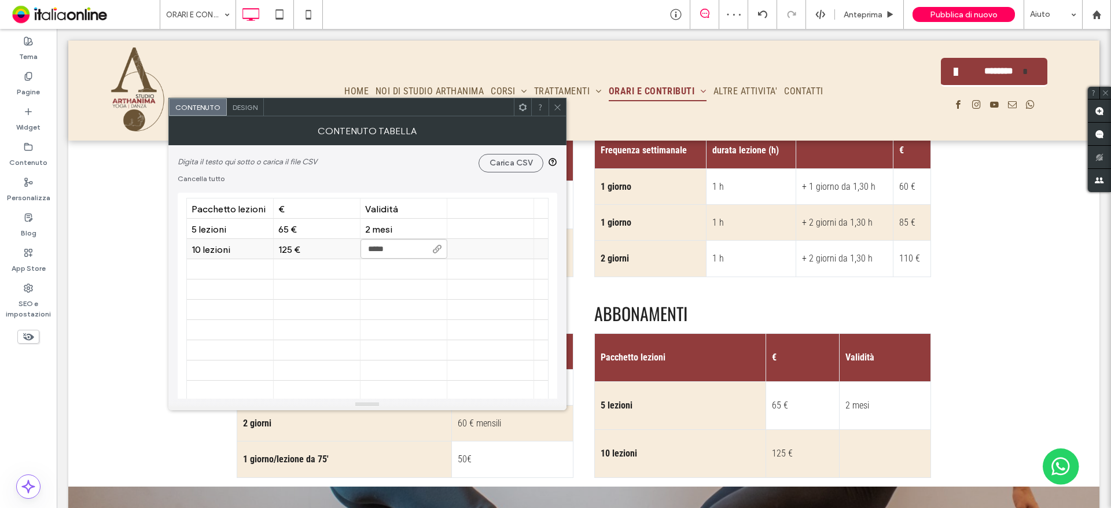
type input "******"
click at [453, 298] on div at bounding box center [490, 290] width 77 height 20
click at [560, 104] on icon at bounding box center [557, 107] width 9 height 9
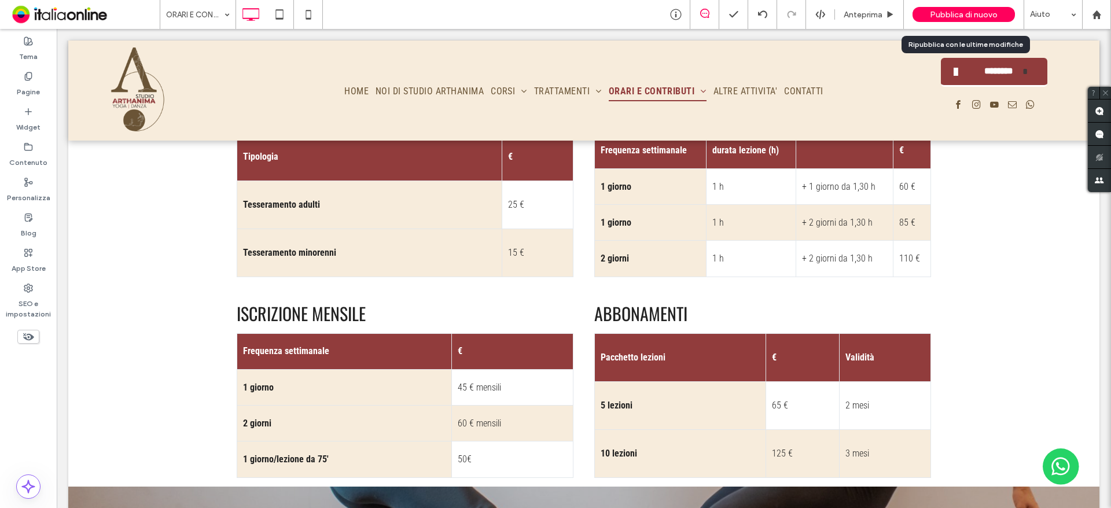
click at [994, 8] on div "Pubblica di nuovo" at bounding box center [964, 14] width 102 height 15
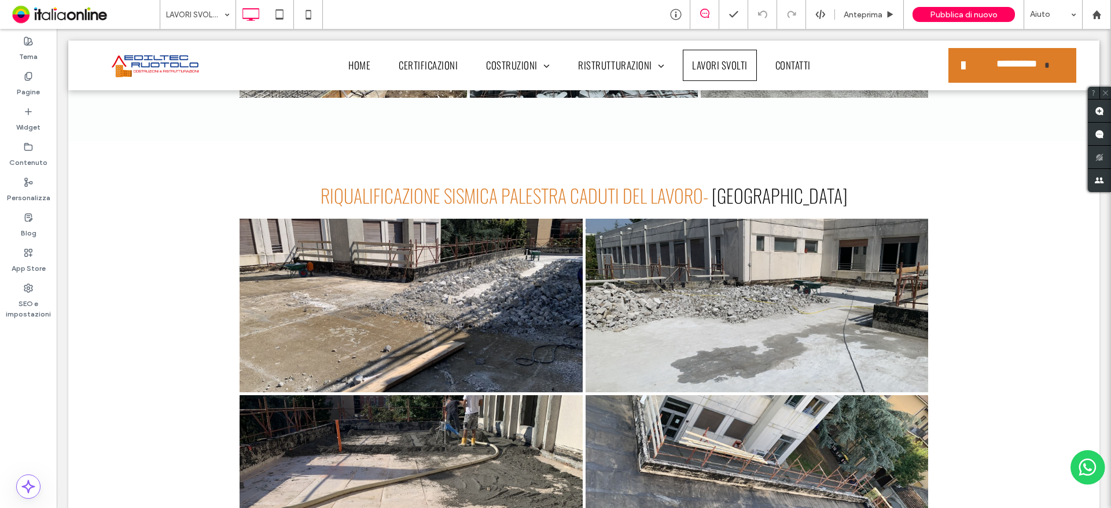
scroll to position [3291, 0]
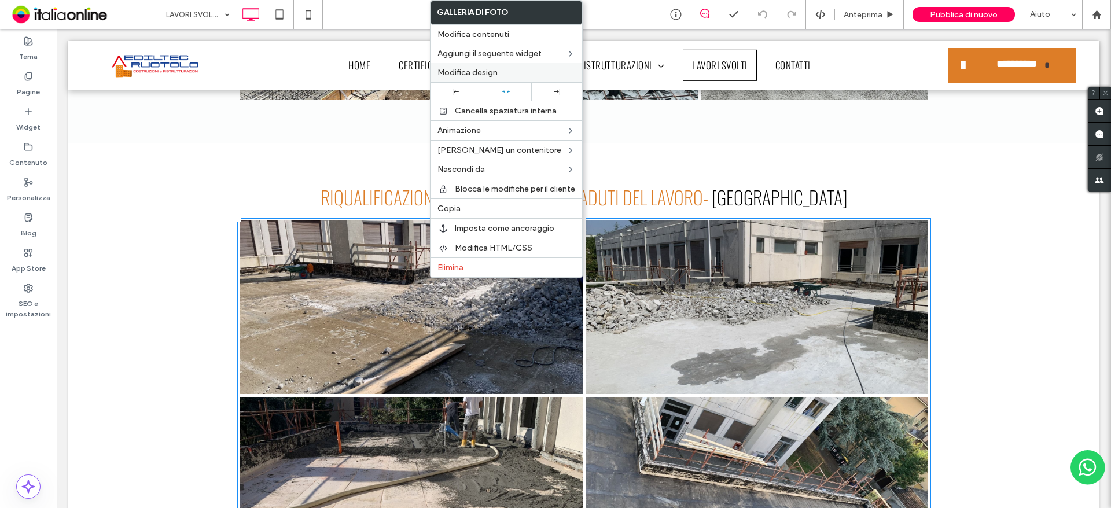
click at [475, 73] on span "Modifica design" at bounding box center [468, 73] width 60 height 10
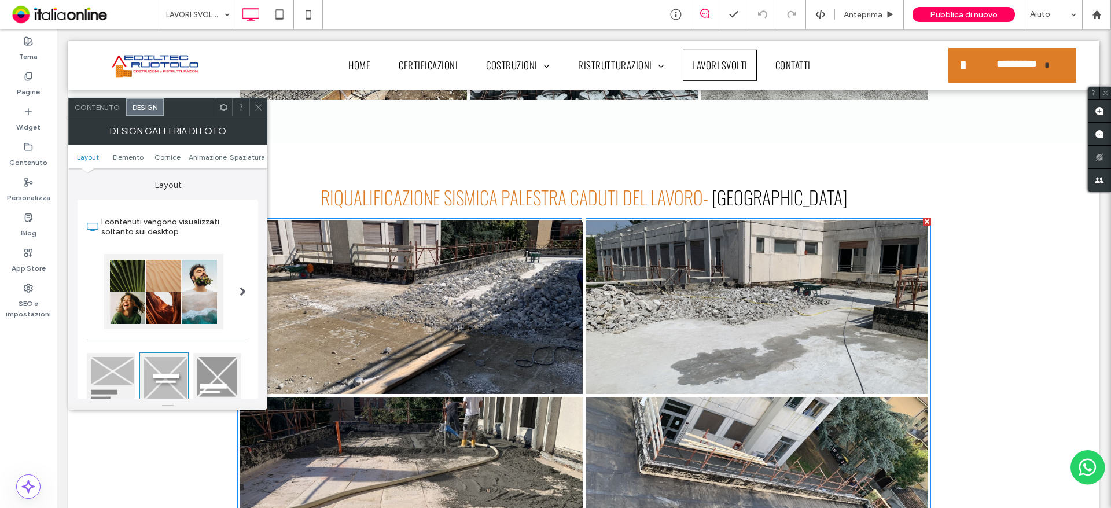
click at [107, 100] on div "Contenuto" at bounding box center [97, 106] width 57 height 17
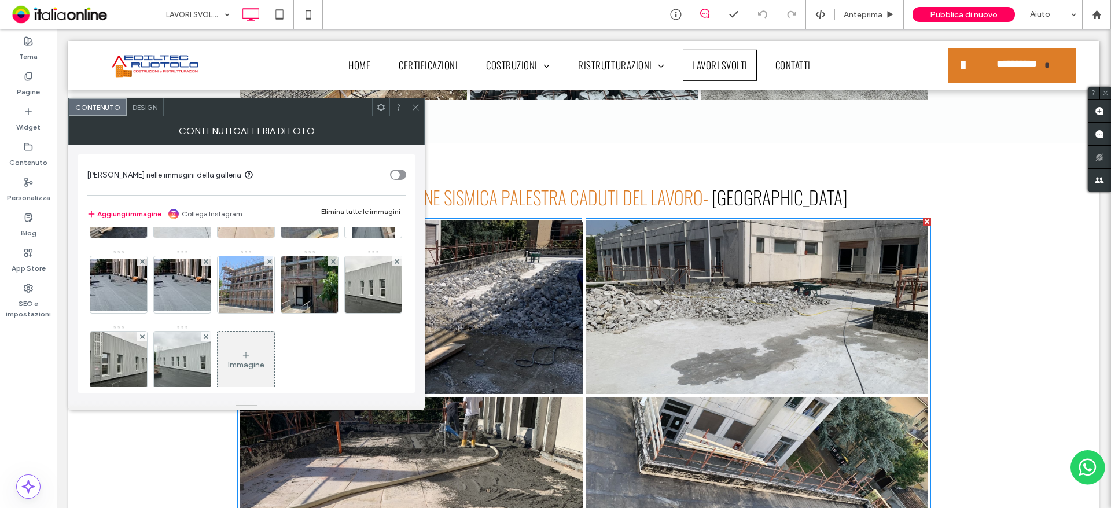
scroll to position [153, 0]
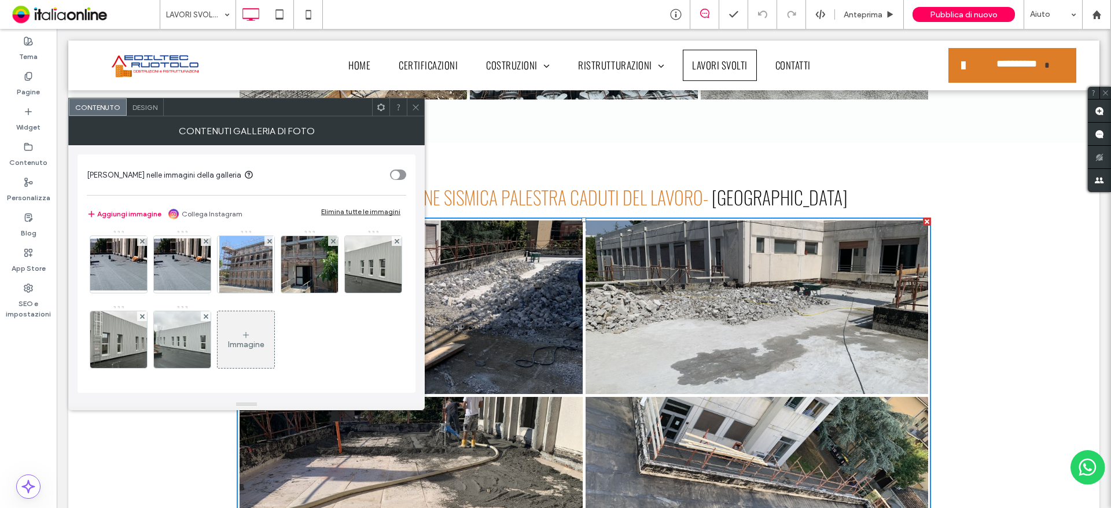
click at [218, 323] on div "Immagine" at bounding box center [246, 340] width 57 height 54
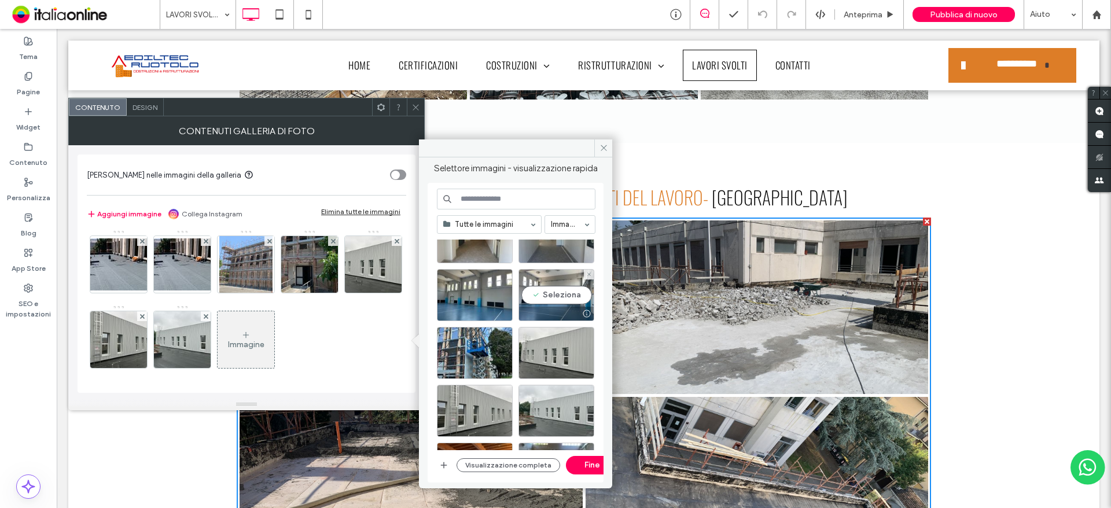
scroll to position [174, 0]
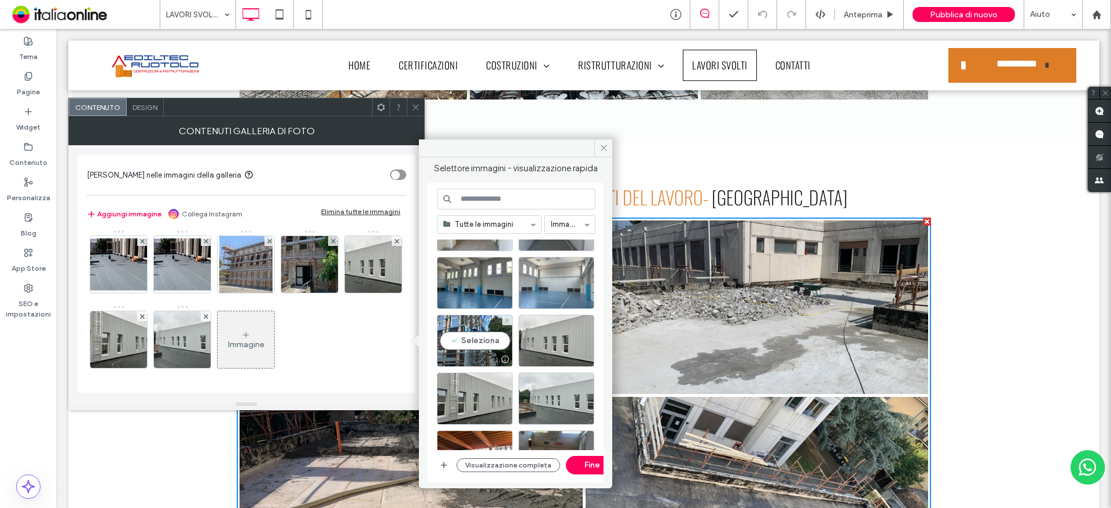
drag, startPoint x: 474, startPoint y: 342, endPoint x: 523, endPoint y: 303, distance: 63.0
click at [474, 342] on div "Seleziona" at bounding box center [475, 341] width 76 height 52
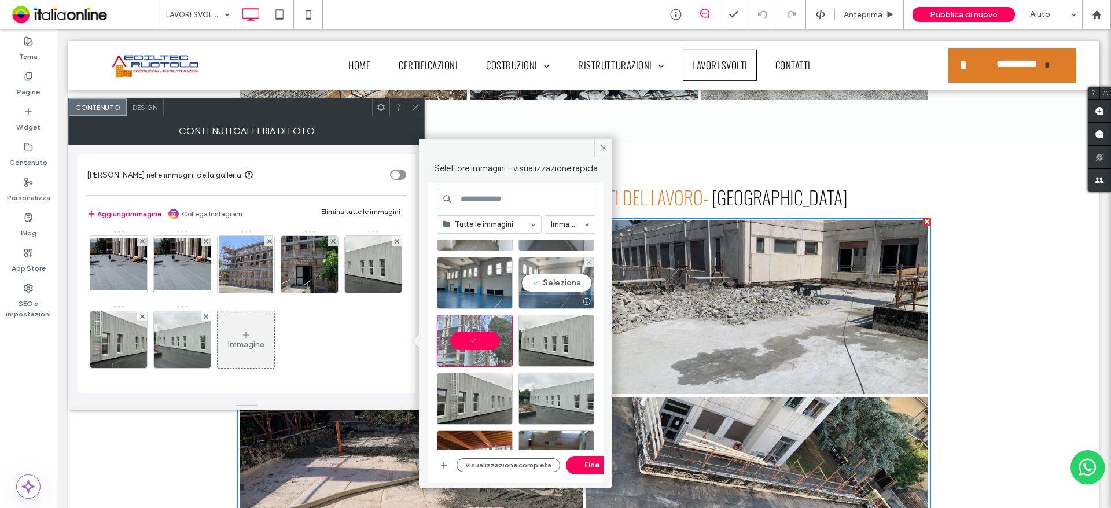
click at [561, 278] on div "Seleziona" at bounding box center [557, 283] width 76 height 52
drag, startPoint x: 485, startPoint y: 280, endPoint x: 513, endPoint y: 314, distance: 43.6
click at [485, 280] on div "Seleziona" at bounding box center [475, 283] width 76 height 52
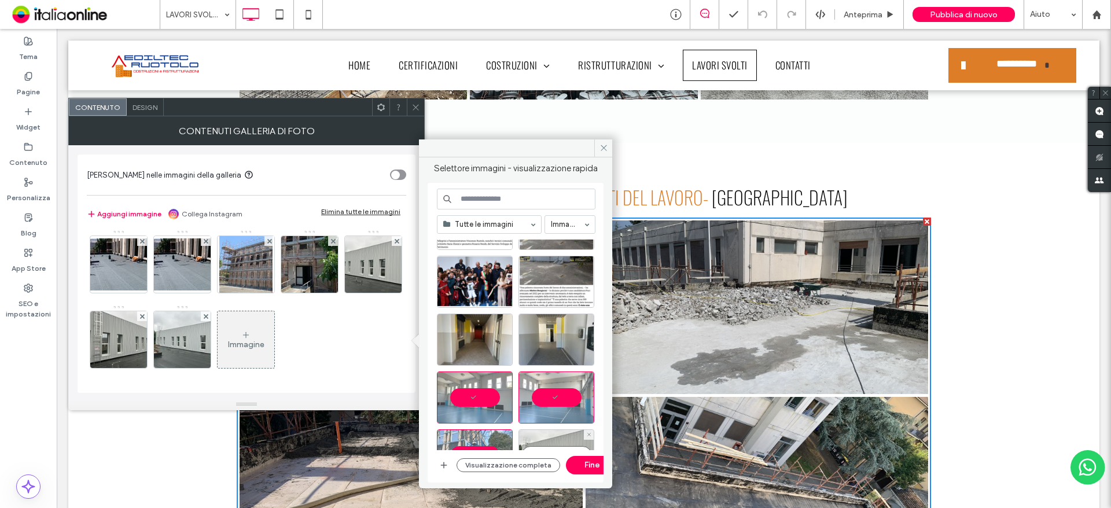
scroll to position [58, 0]
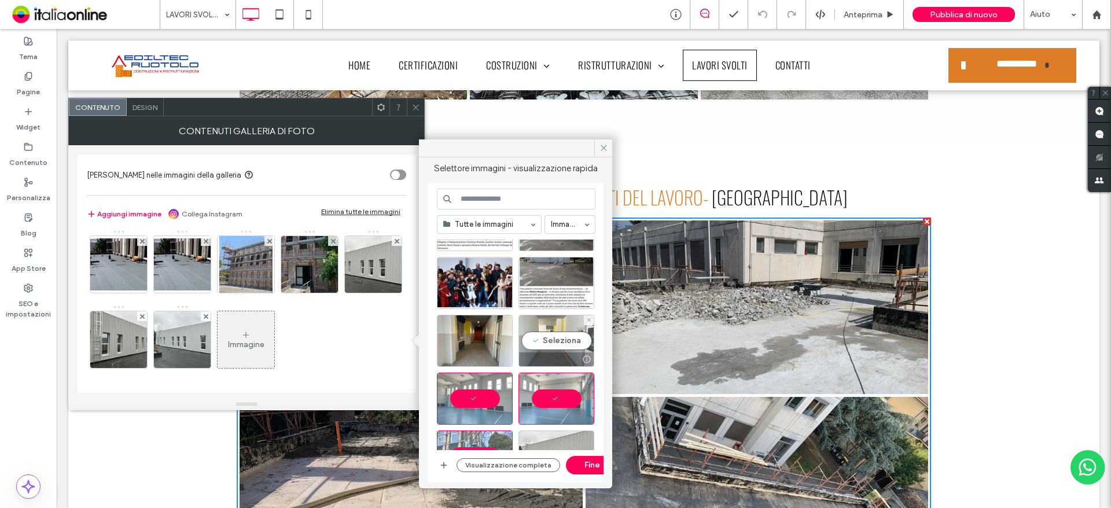
click at [563, 339] on div "Seleziona" at bounding box center [557, 341] width 76 height 52
click at [481, 336] on div "Seleziona" at bounding box center [475, 341] width 76 height 52
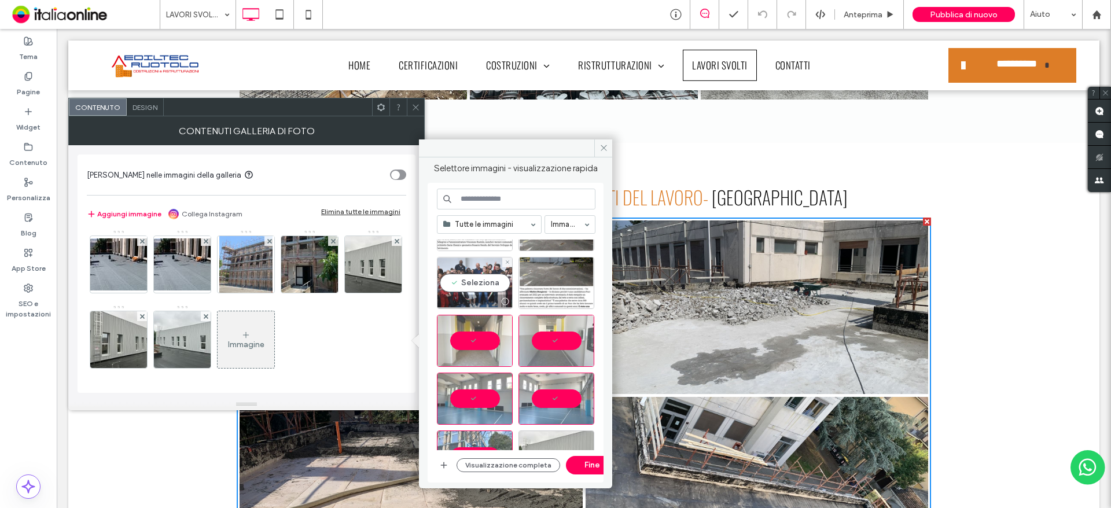
click at [486, 284] on div "Seleziona" at bounding box center [475, 283] width 76 height 52
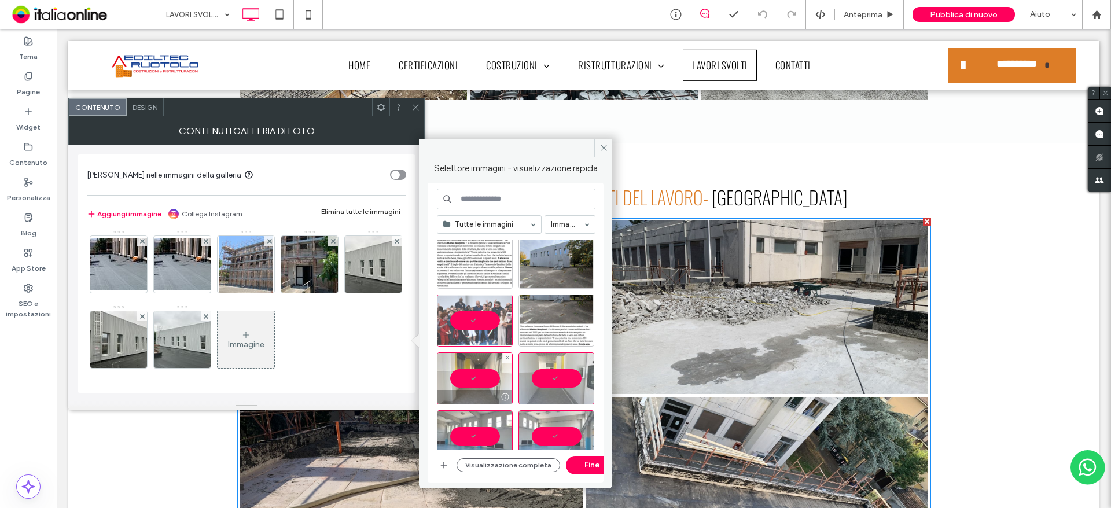
scroll to position [0, 0]
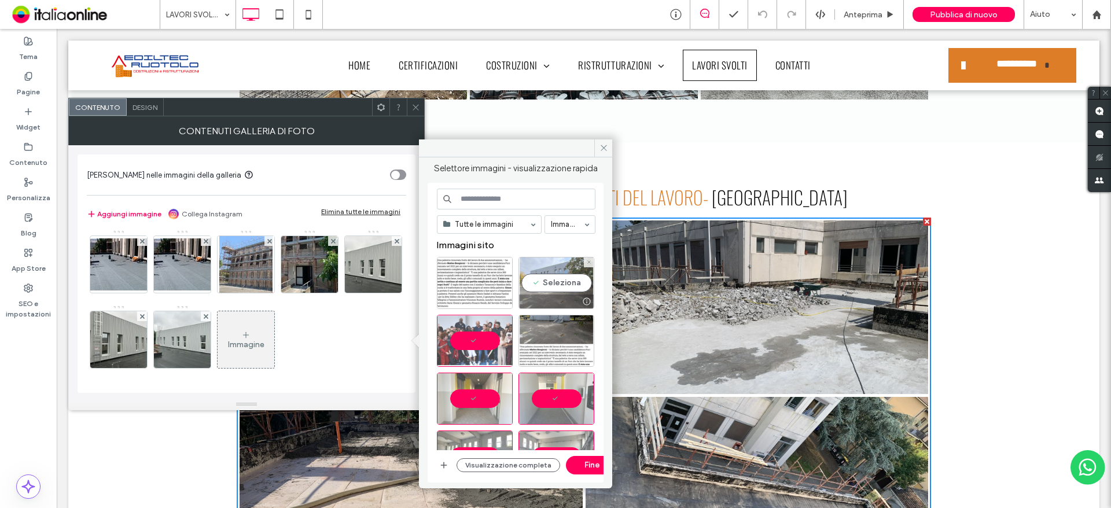
click at [575, 280] on div "Seleziona" at bounding box center [557, 283] width 76 height 52
click at [491, 281] on div "Seleziona" at bounding box center [475, 283] width 76 height 52
click at [578, 465] on button "Fine" at bounding box center [592, 465] width 52 height 19
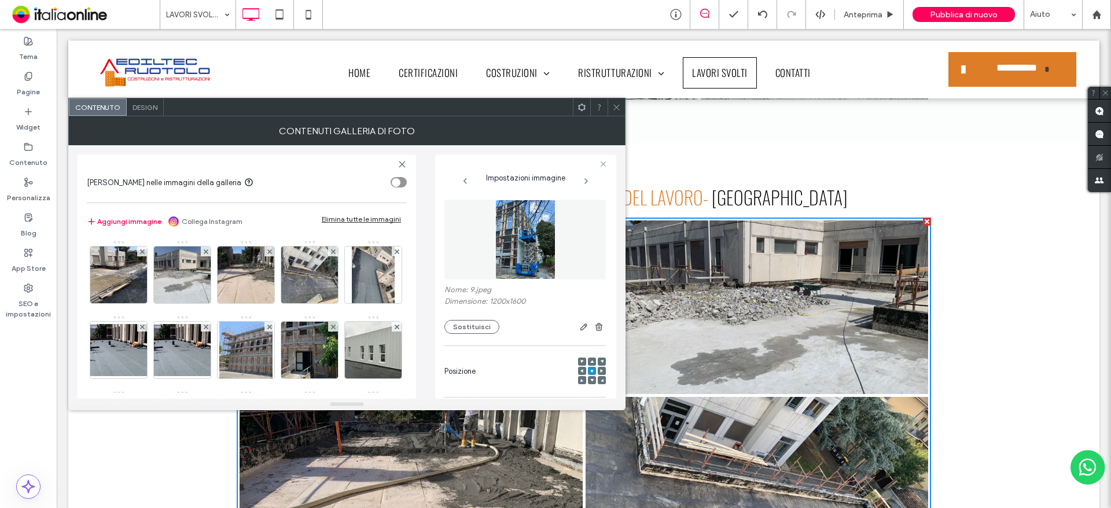
click at [619, 110] on icon at bounding box center [616, 107] width 9 height 9
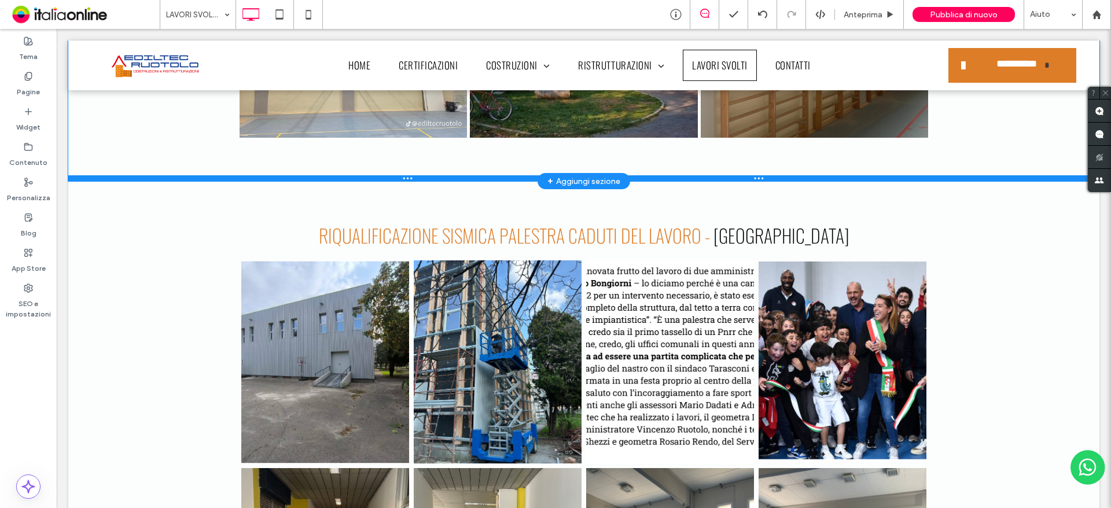
scroll to position [5606, 0]
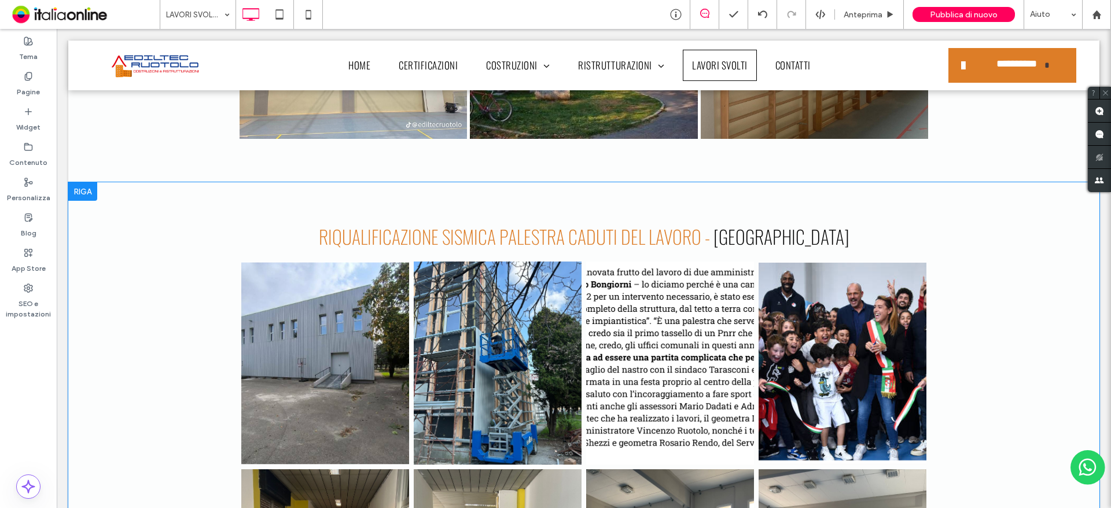
click at [86, 192] on div at bounding box center [82, 191] width 29 height 19
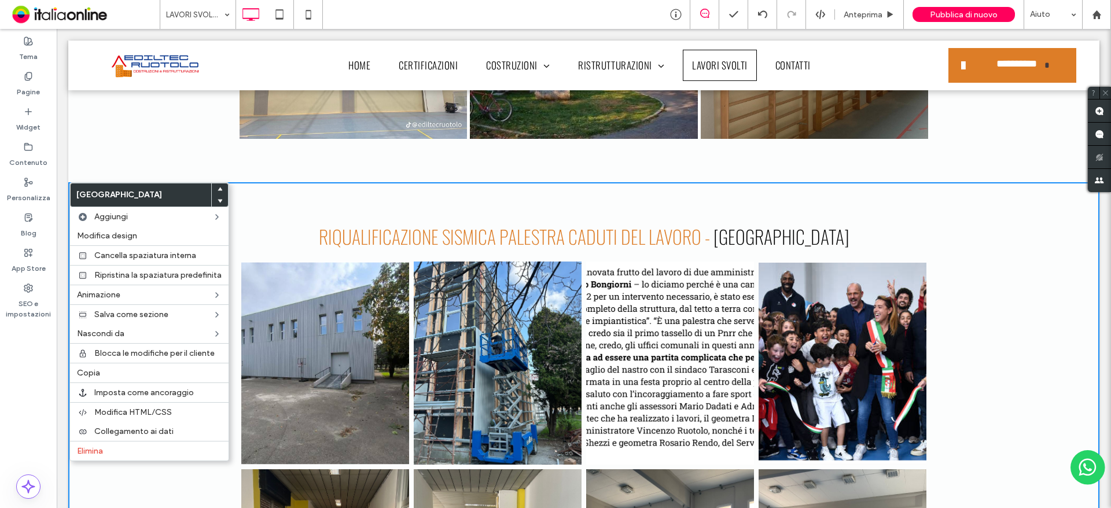
drag, startPoint x: 104, startPoint y: 449, endPoint x: 340, endPoint y: 306, distance: 276.0
click at [103, 449] on span "Elimina" at bounding box center [90, 451] width 26 height 10
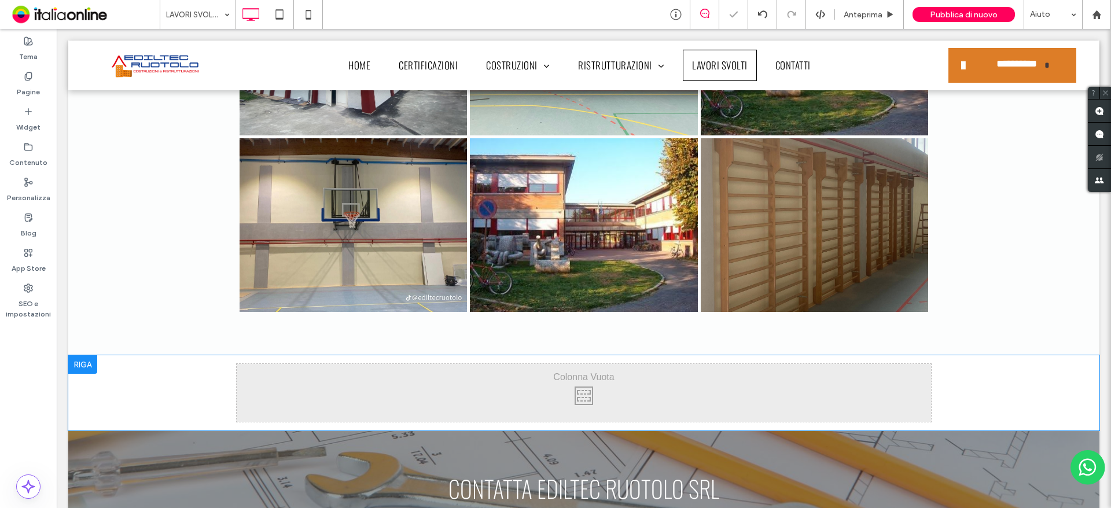
scroll to position [5432, 0]
click at [90, 363] on div at bounding box center [82, 365] width 29 height 19
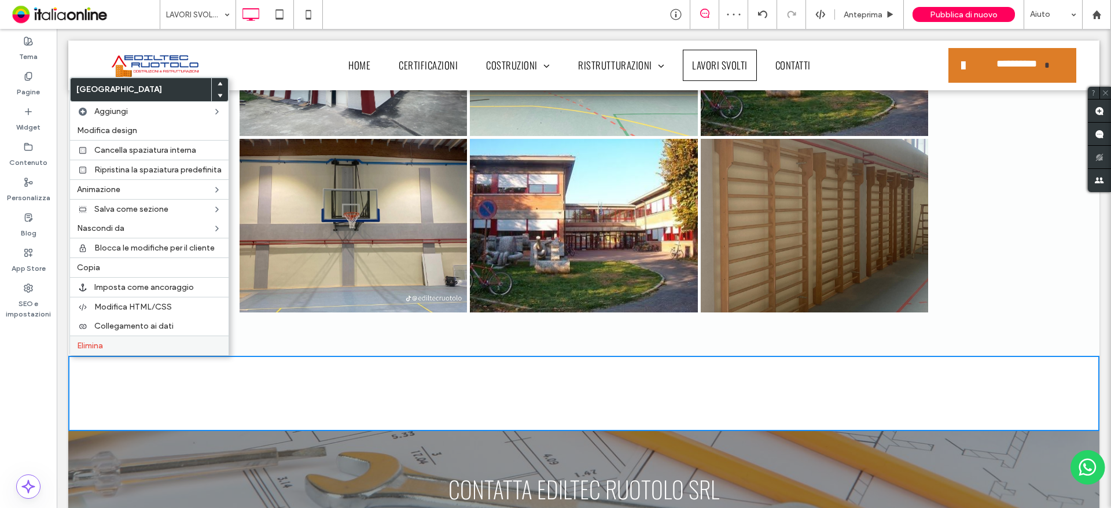
click at [103, 349] on span "Elimina" at bounding box center [90, 346] width 26 height 10
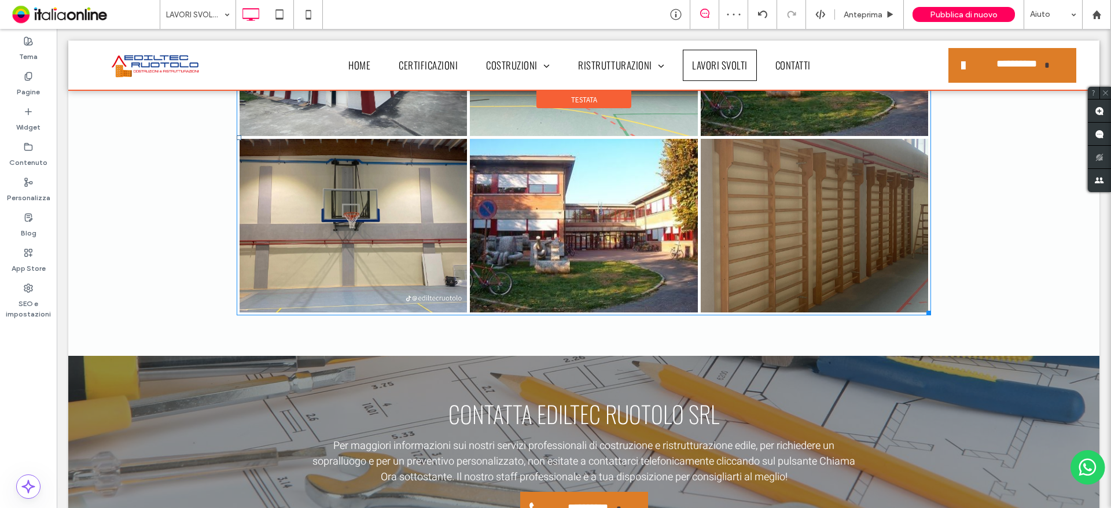
scroll to position [5209, 0]
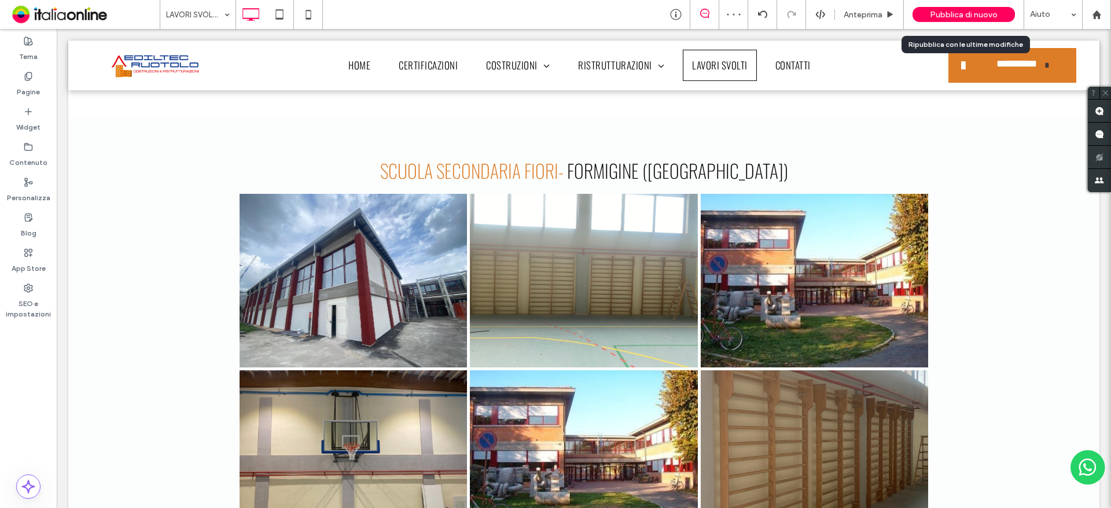
click at [953, 14] on span "Pubblica di nuovo" at bounding box center [964, 15] width 68 height 10
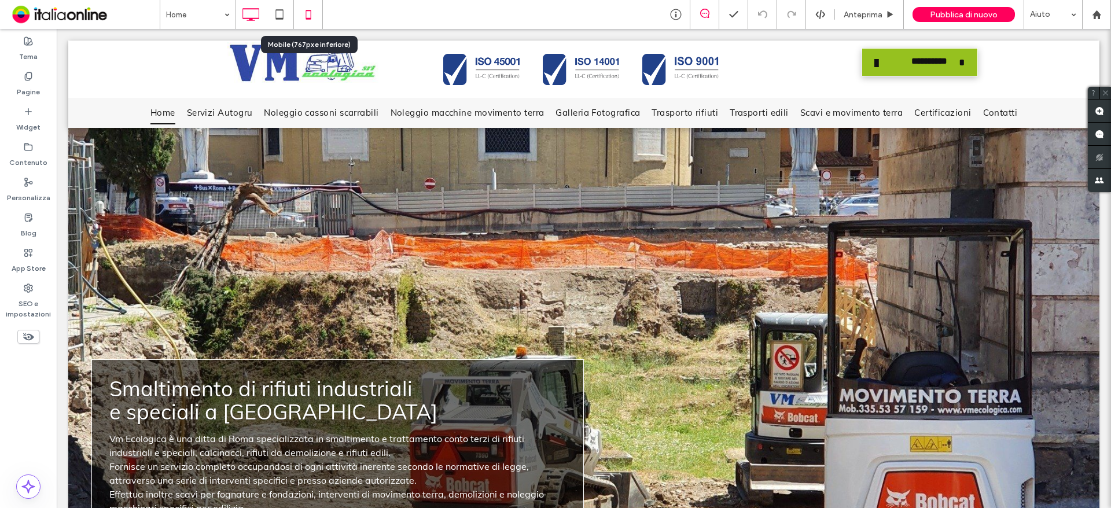
click at [304, 12] on icon at bounding box center [308, 14] width 23 height 23
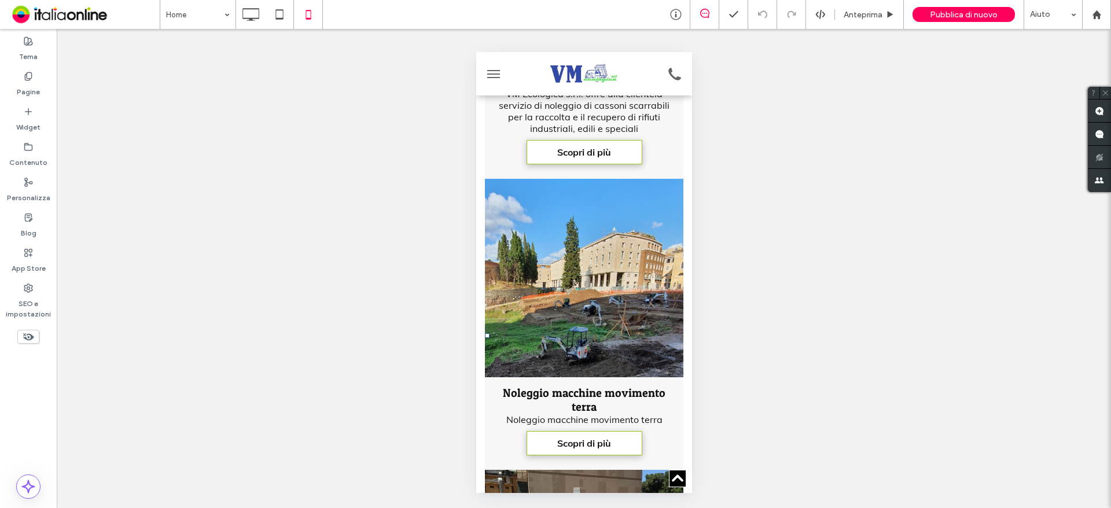
scroll to position [810, 0]
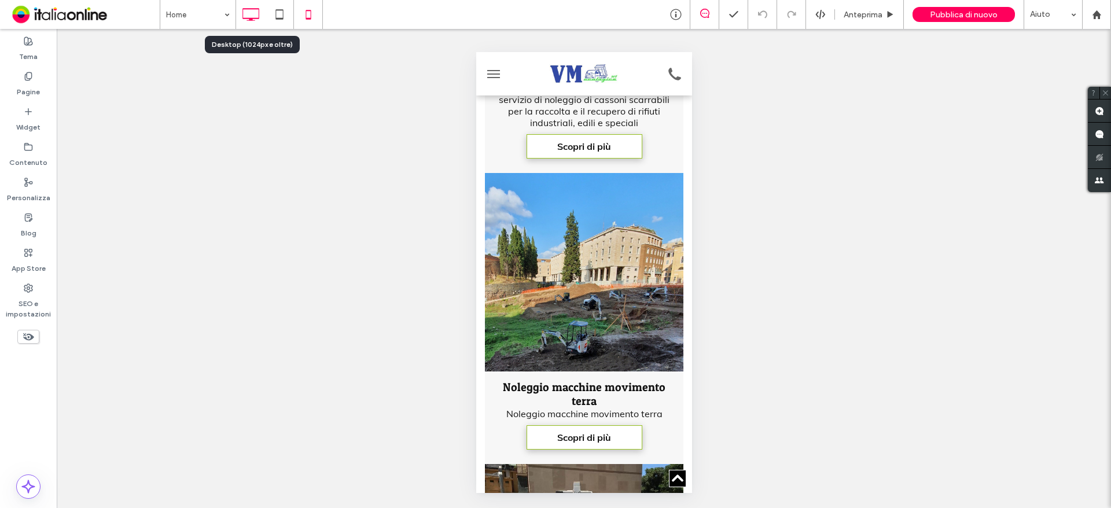
click at [255, 8] on icon at bounding box center [250, 14] width 23 height 23
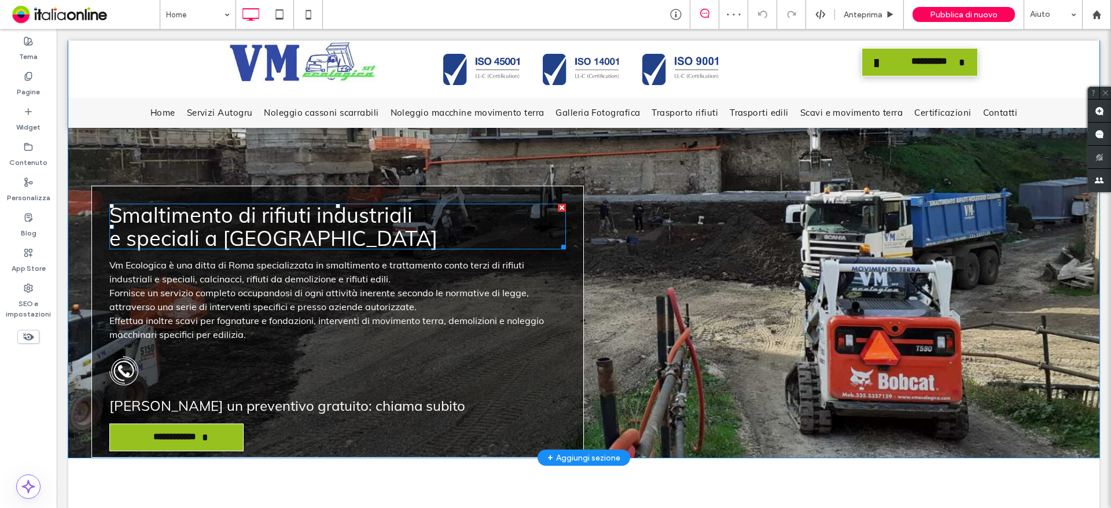
scroll to position [0, 0]
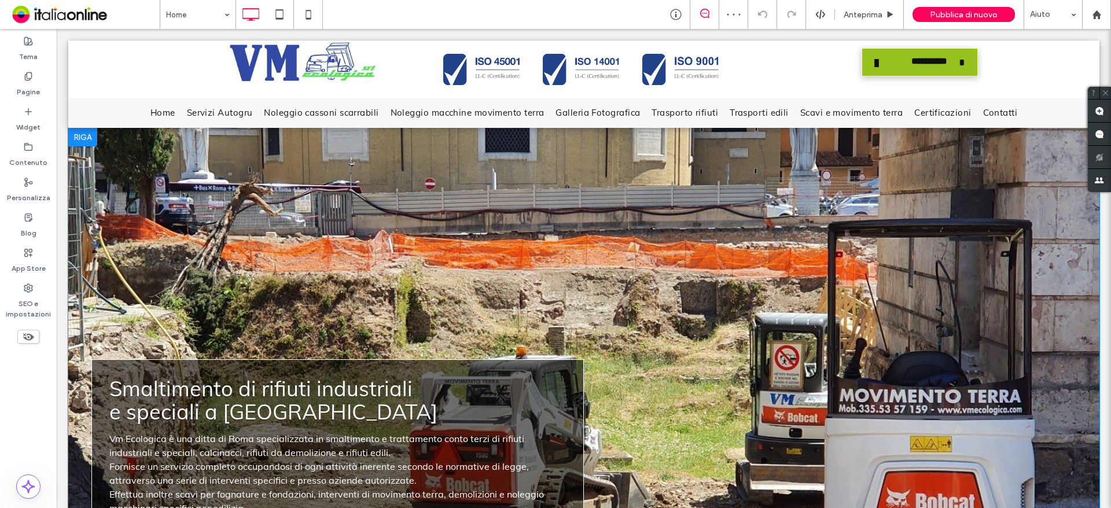
click at [85, 137] on div at bounding box center [82, 137] width 29 height 19
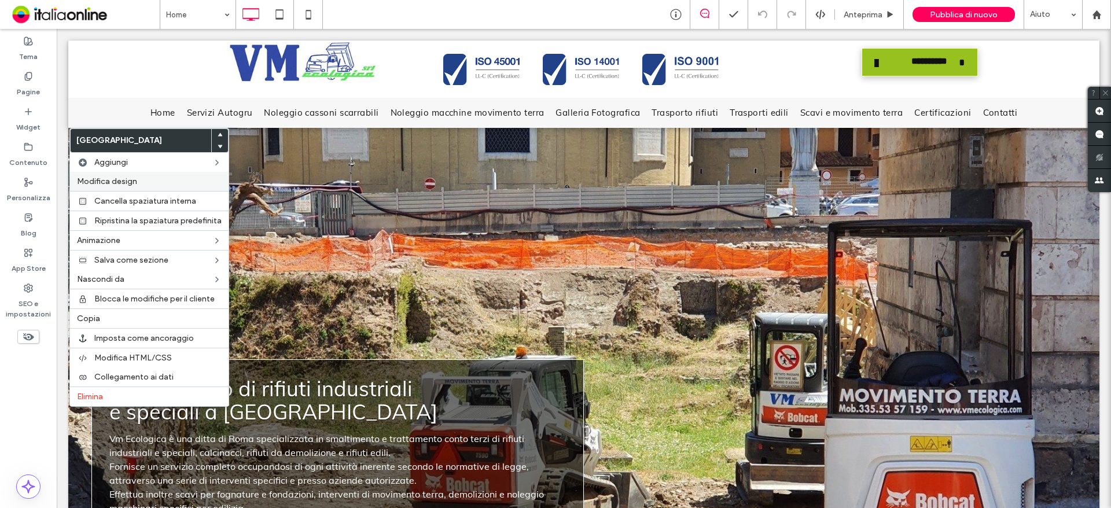
click at [105, 181] on span "Modifica design" at bounding box center [107, 182] width 60 height 10
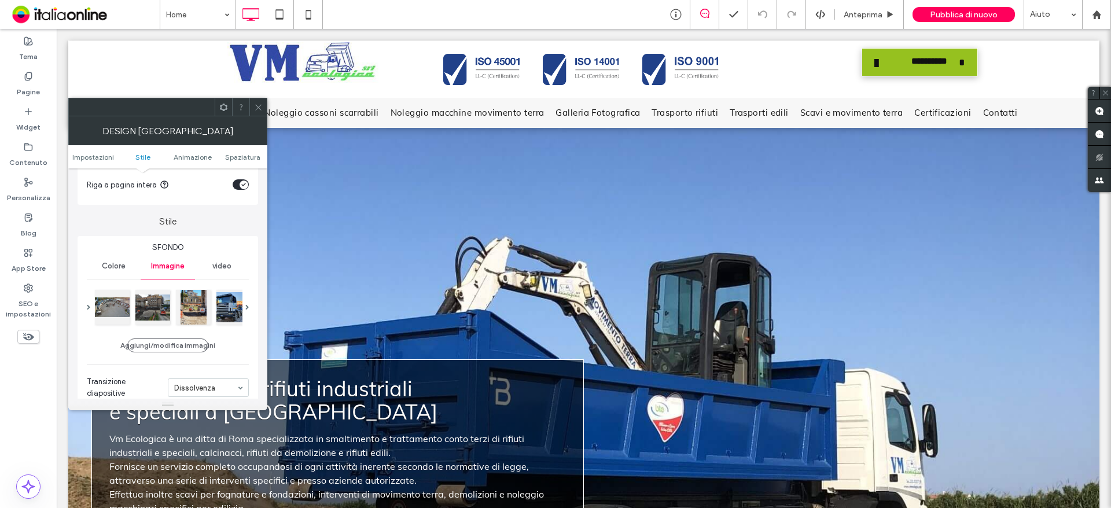
scroll to position [58, 0]
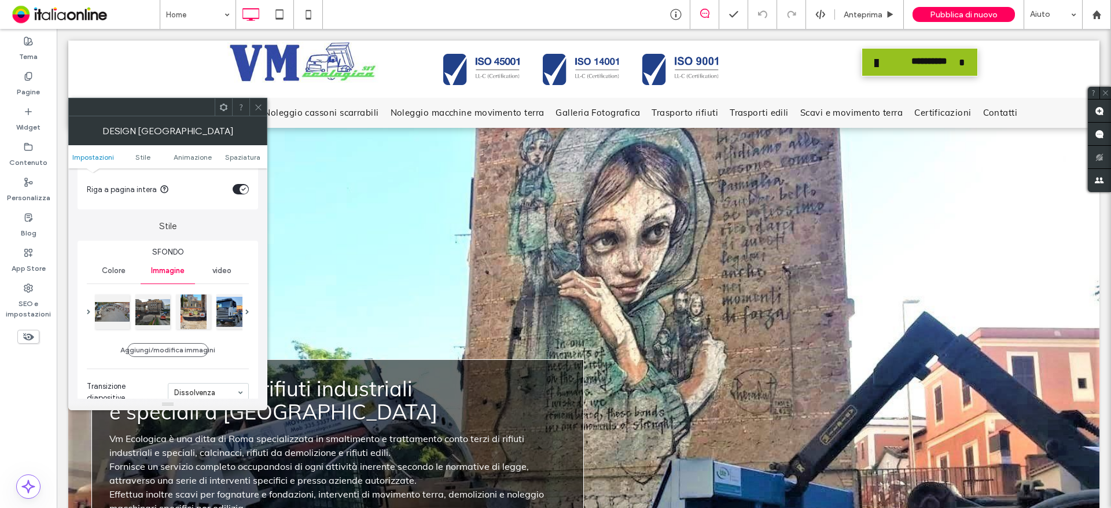
click at [258, 109] on icon at bounding box center [258, 107] width 9 height 9
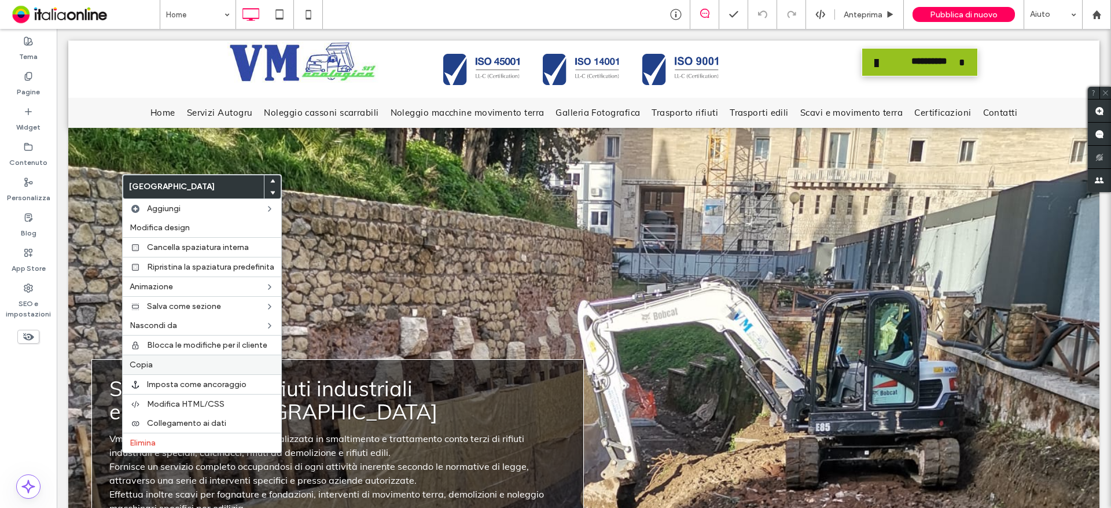
click at [161, 358] on div "Copia" at bounding box center [202, 365] width 159 height 20
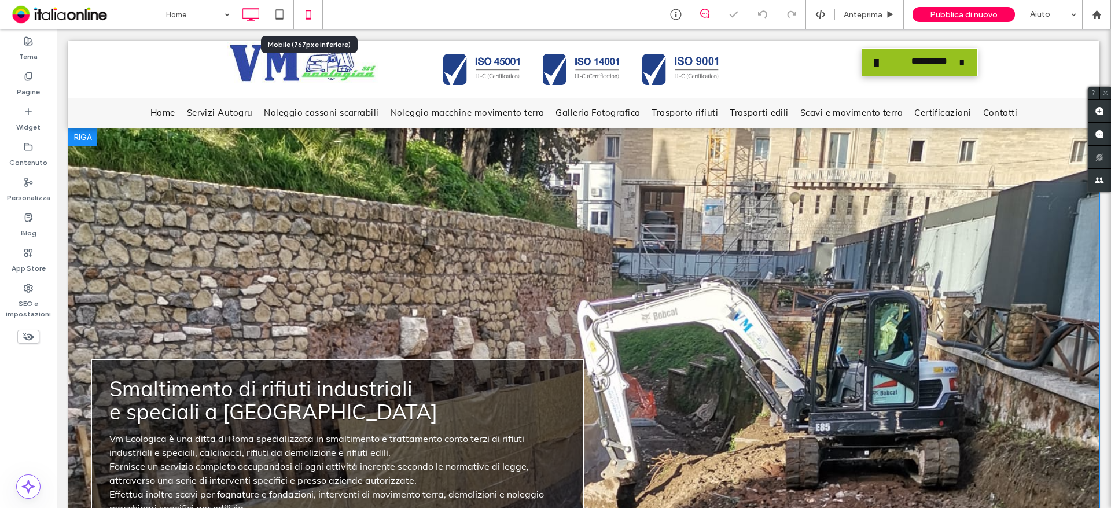
click at [311, 13] on use at bounding box center [308, 14] width 5 height 9
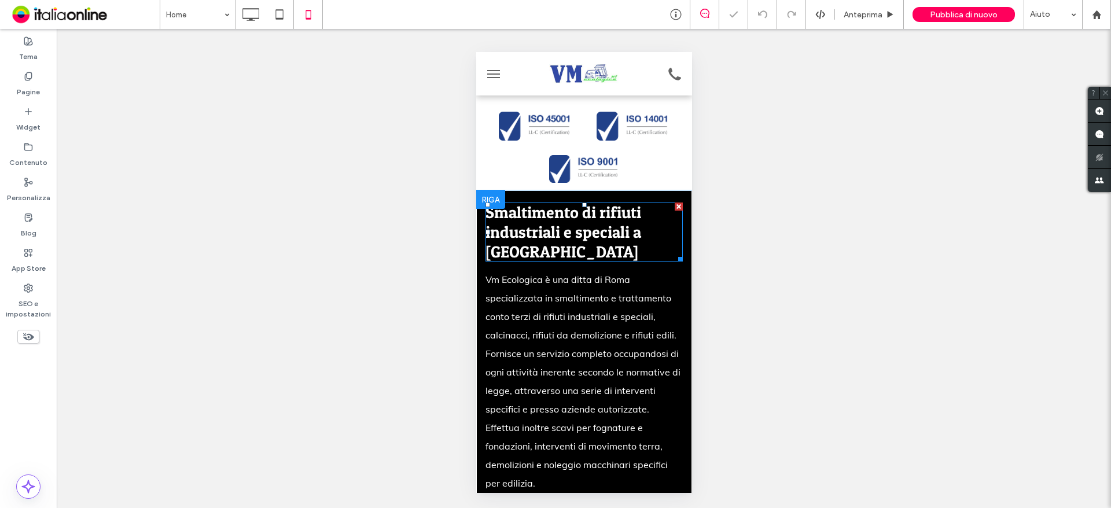
scroll to position [0, 0]
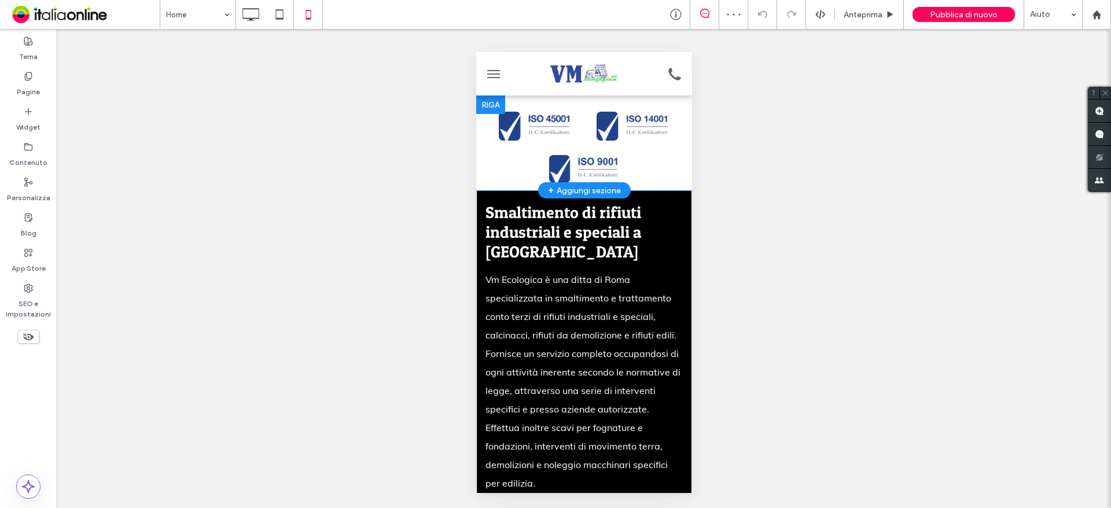
click at [583, 189] on div "+ Aggiungi sezione" at bounding box center [584, 190] width 73 height 13
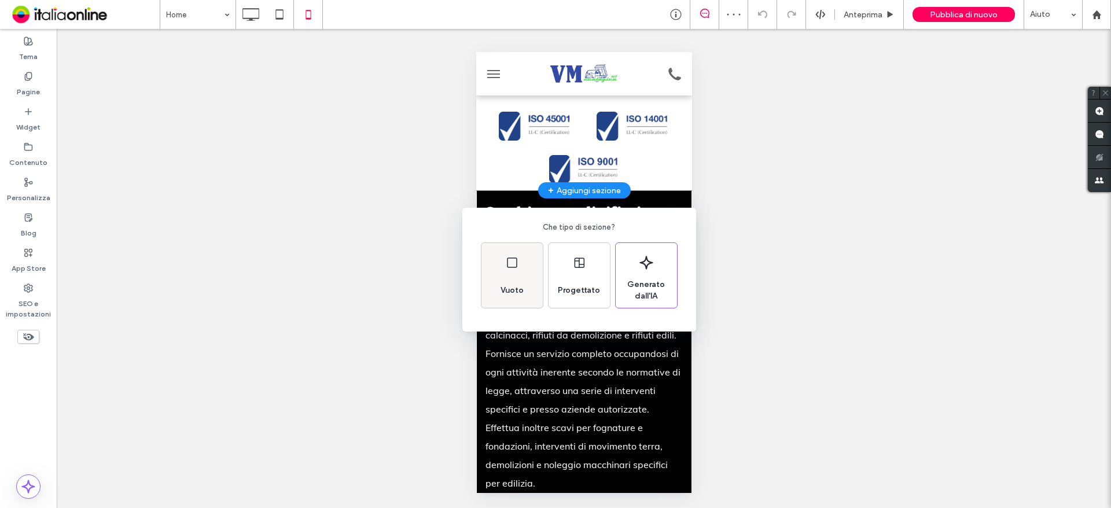
click at [522, 277] on div "Vuoto" at bounding box center [512, 275] width 61 height 65
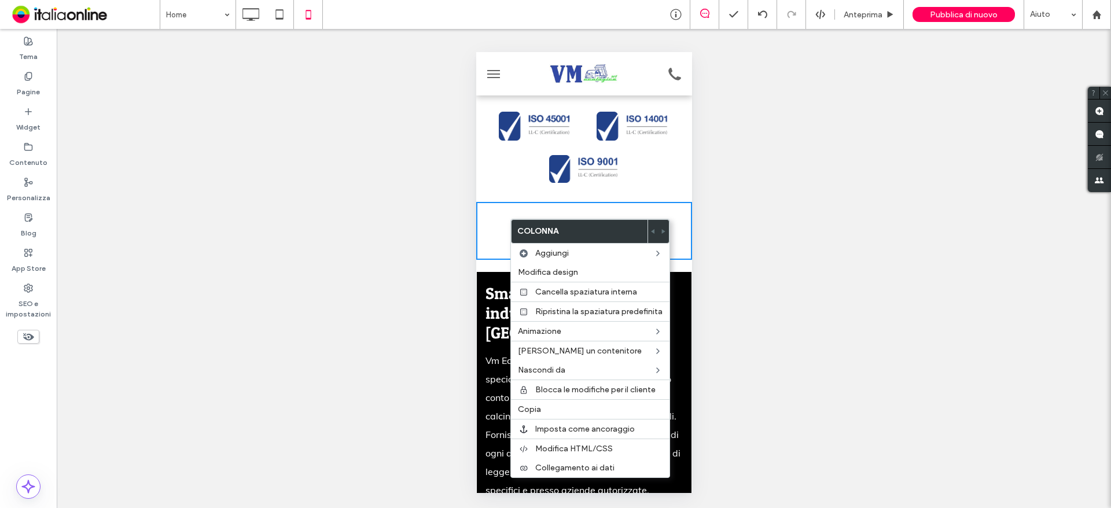
click at [578, 207] on div "Click To Paste Click To Paste" at bounding box center [584, 231] width 216 height 58
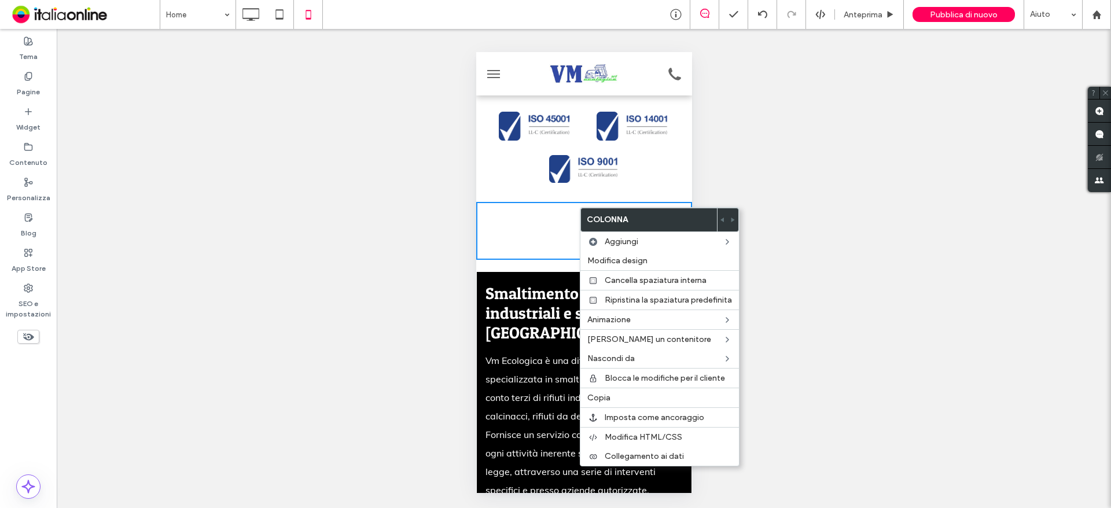
click at [874, 236] on div "Mostrare? Sì Mostrare? Sì Mostrare? Sì Mostrare? Sì Mostrare? Sì Mostrare? Sì M…" at bounding box center [584, 268] width 1055 height 479
click at [842, 168] on div "Mostrare? Sì Mostrare? Sì Mostrare? Sì Mostrare? Sì Mostrare? Sì Mostrare? Sì M…" at bounding box center [584, 268] width 1055 height 479
click at [657, 176] on div "Button Button Mostra altri Click To Paste" at bounding box center [584, 143] width 216 height 80
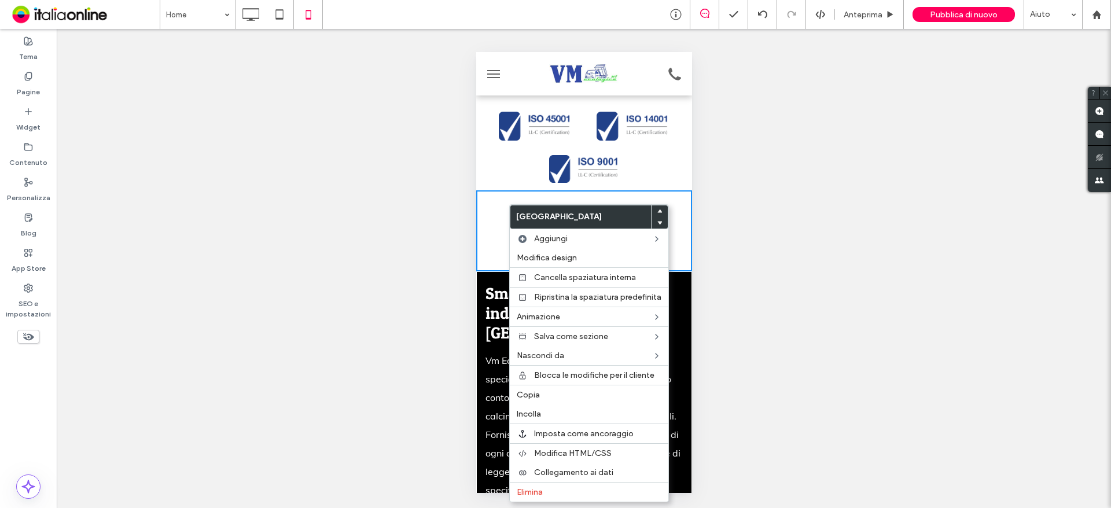
drag, startPoint x: 543, startPoint y: 407, endPoint x: 809, endPoint y: 326, distance: 277.7
click at [543, 407] on div "Incolla" at bounding box center [589, 414] width 159 height 19
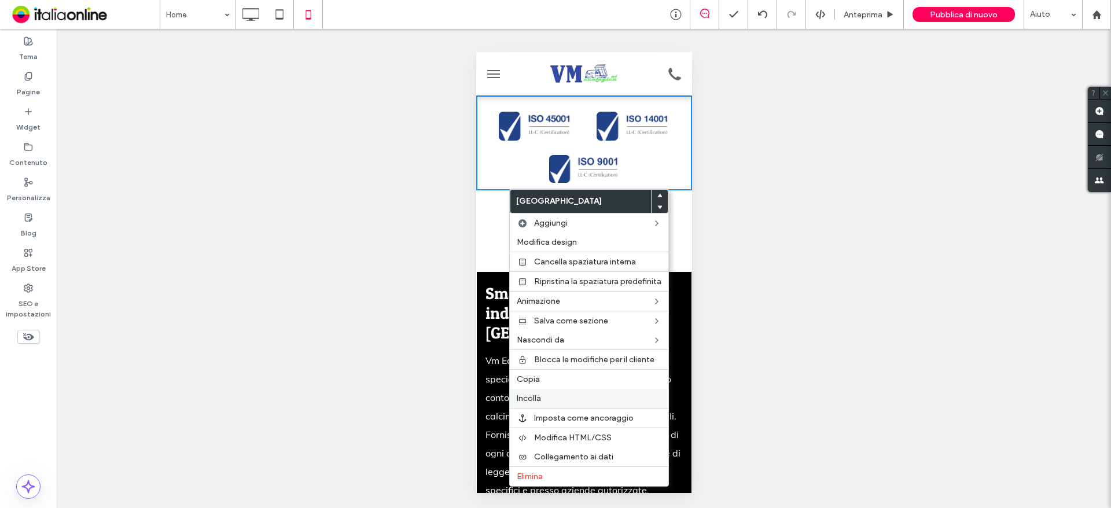
click at [538, 399] on span "Incolla" at bounding box center [529, 399] width 24 height 10
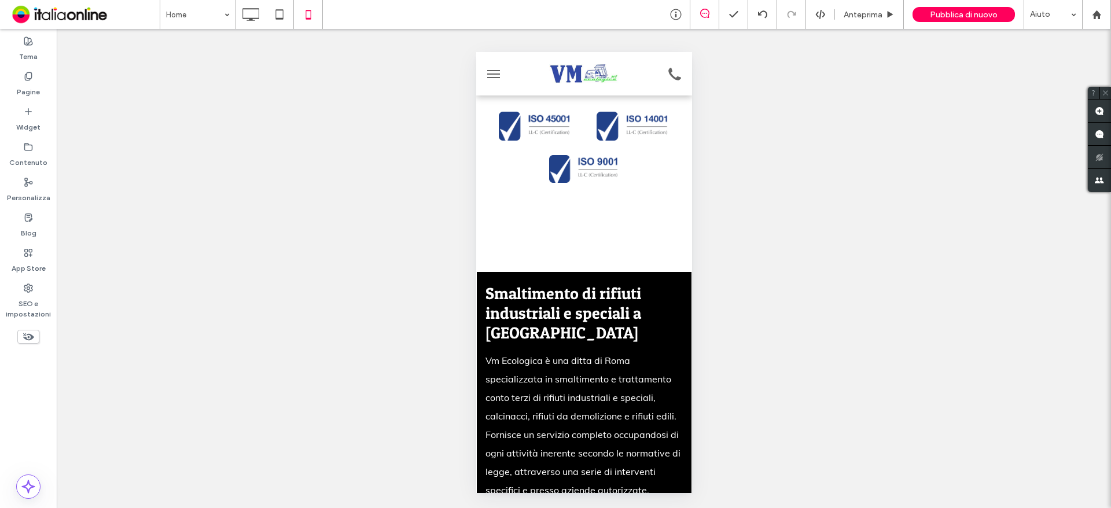
drag, startPoint x: 685, startPoint y: 467, endPoint x: 1169, endPoint y: 119, distance: 595.9
click at [249, 6] on icon at bounding box center [250, 14] width 23 height 23
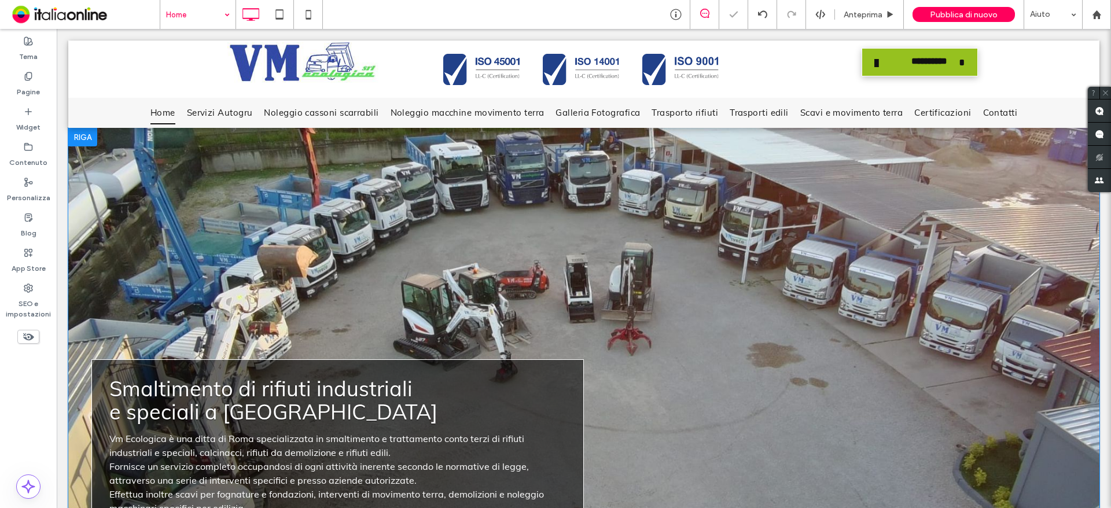
click at [95, 138] on div at bounding box center [82, 137] width 29 height 19
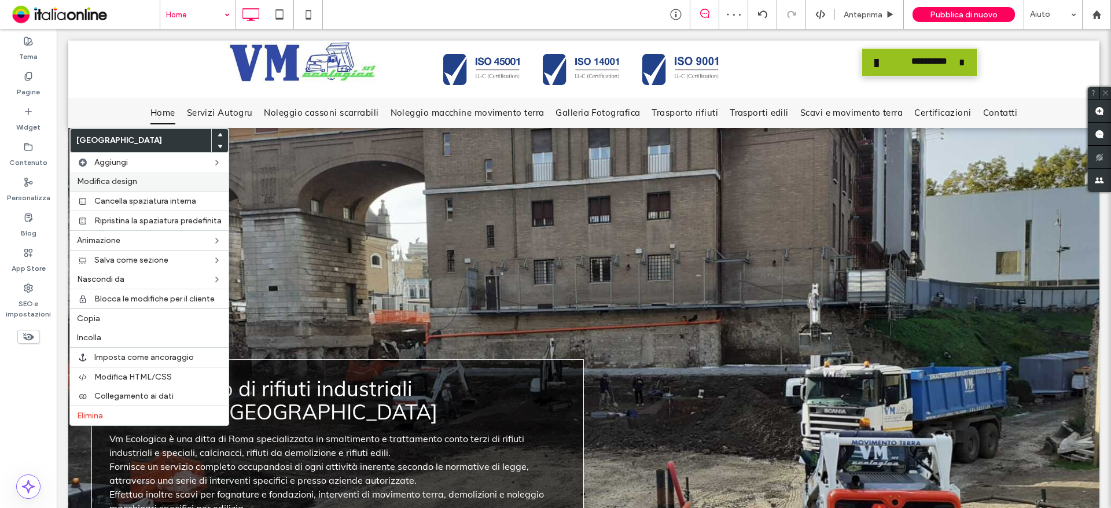
click at [132, 182] on span "Modifica design" at bounding box center [107, 182] width 60 height 10
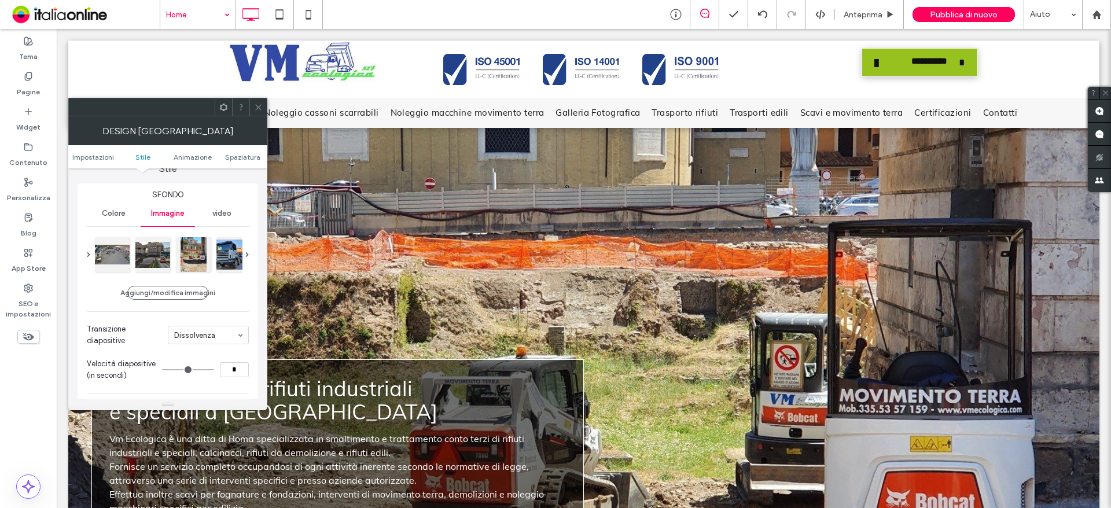
scroll to position [116, 0]
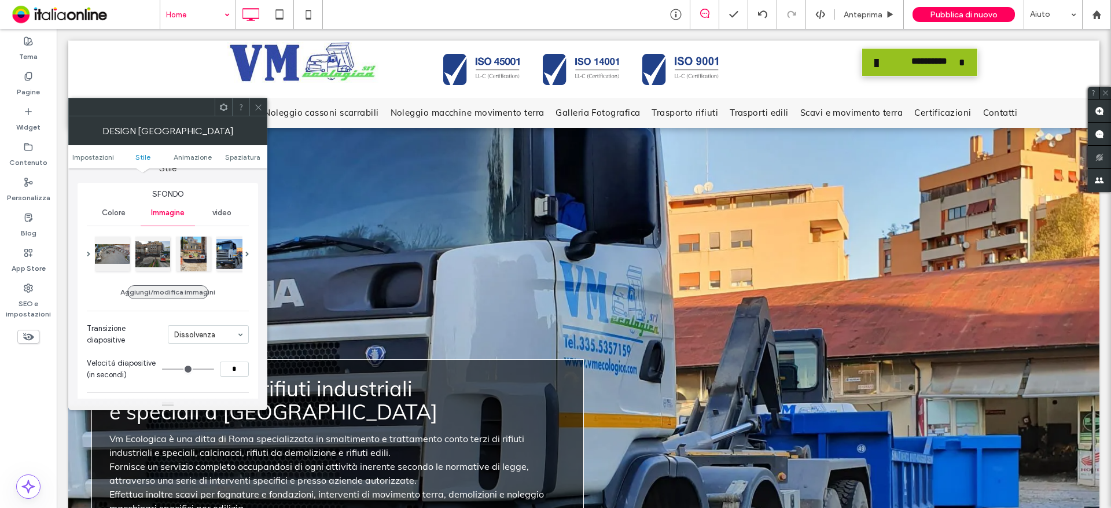
click at [178, 292] on button "Aggiungi/modifica immagini" at bounding box center [167, 292] width 81 height 14
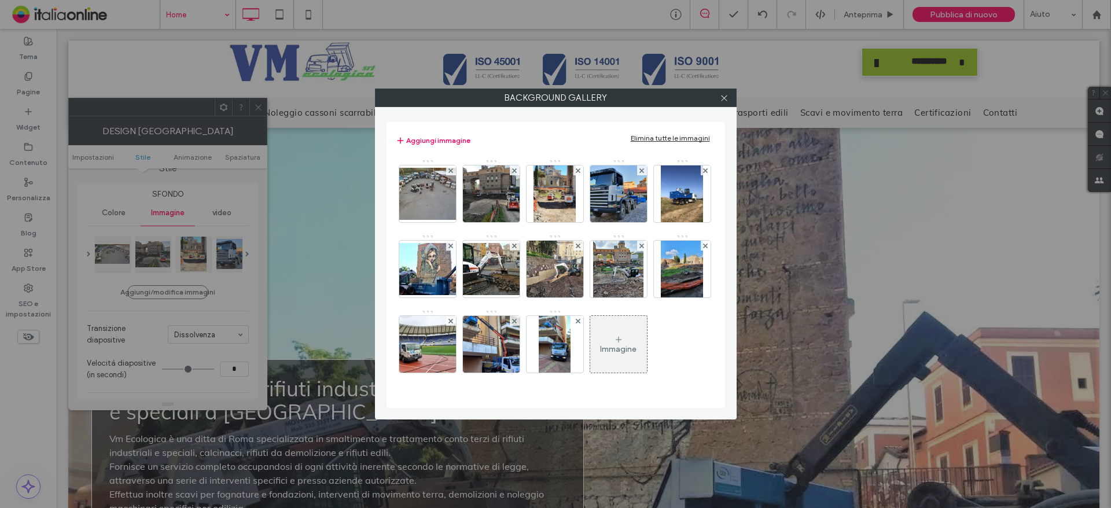
scroll to position [7, 0]
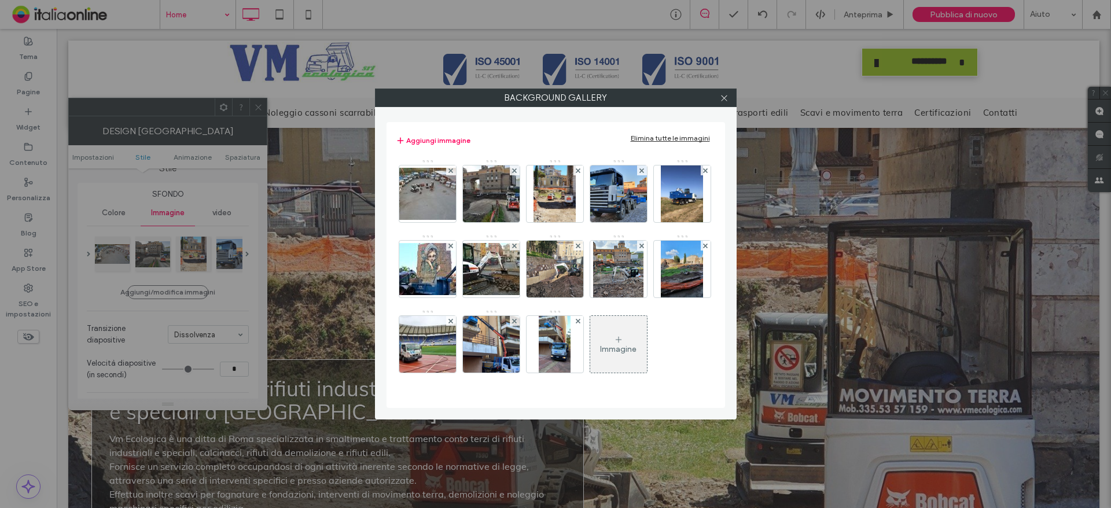
drag, startPoint x: 727, startPoint y: 98, endPoint x: 315, endPoint y: 99, distance: 411.5
click at [727, 98] on icon at bounding box center [724, 98] width 9 height 9
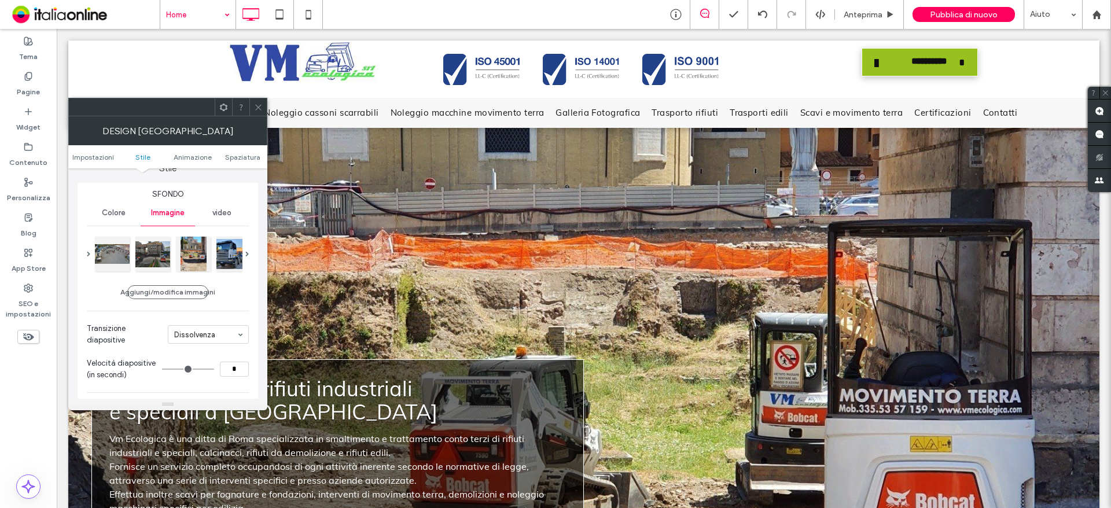
click at [259, 106] on use at bounding box center [258, 107] width 6 height 6
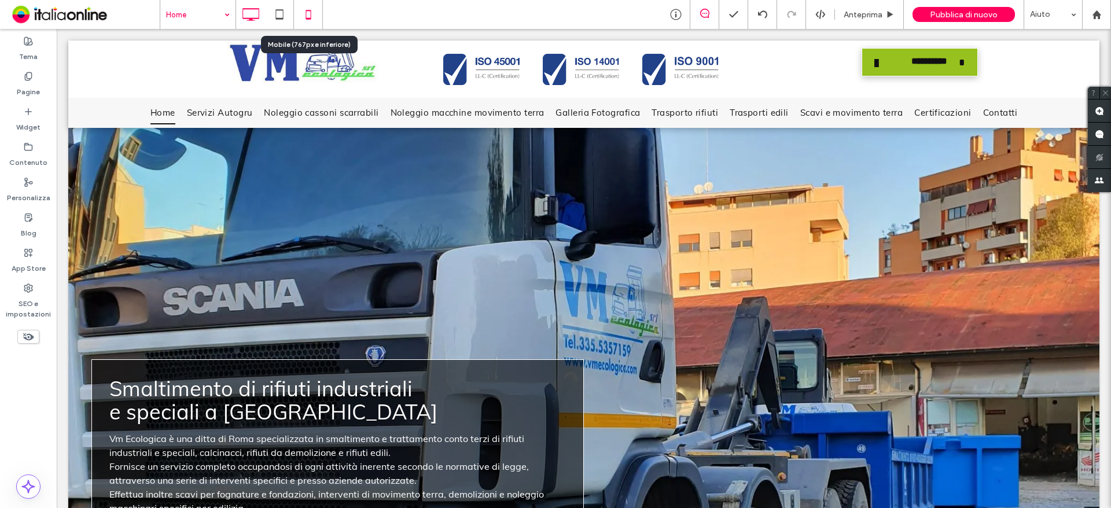
click at [303, 13] on icon at bounding box center [308, 14] width 23 height 23
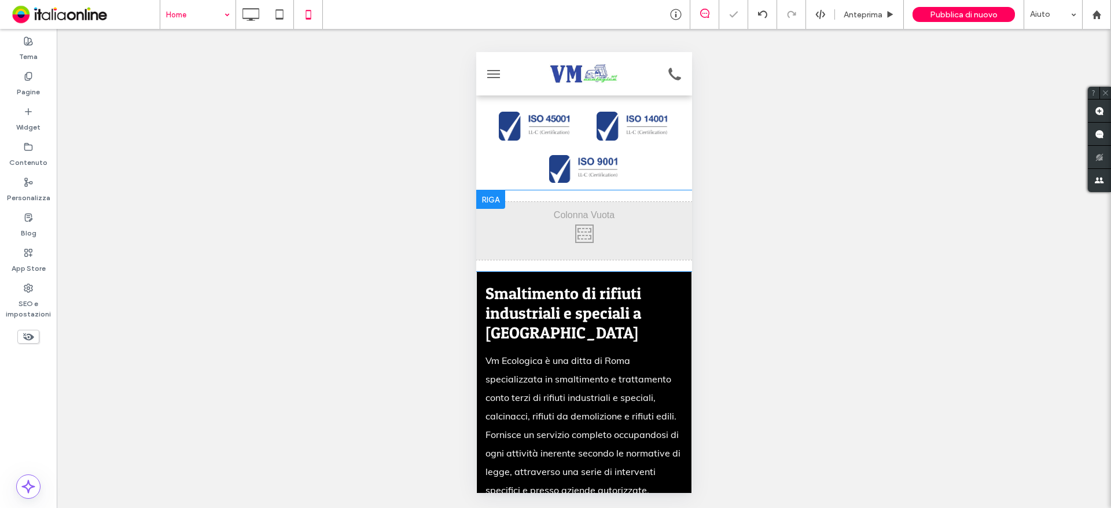
scroll to position [0, 0]
click at [495, 199] on div at bounding box center [490, 199] width 29 height 19
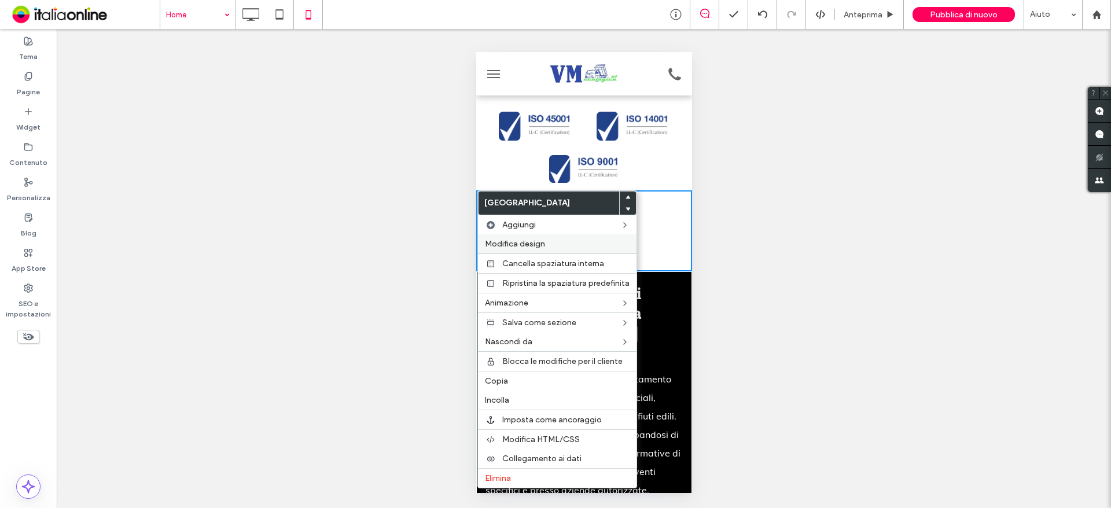
click at [528, 247] on span "Modifica design" at bounding box center [515, 244] width 60 height 10
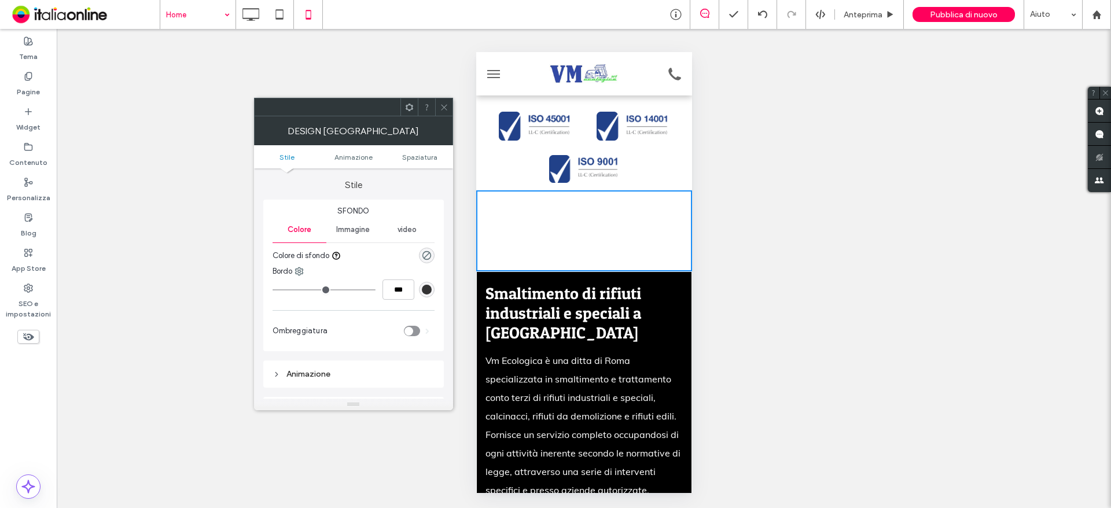
click at [355, 232] on span "Immagine" at bounding box center [353, 229] width 34 height 9
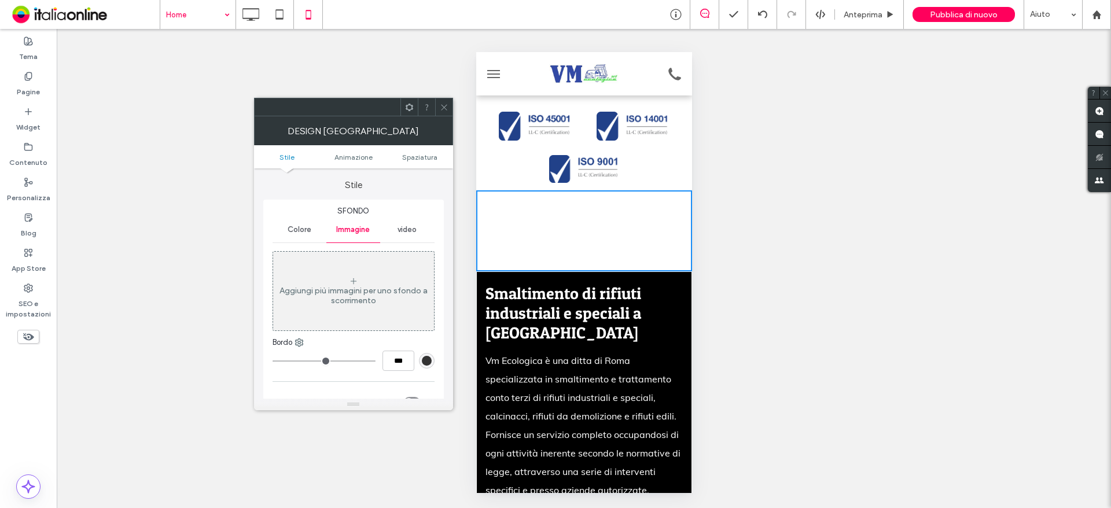
click at [361, 281] on div "Aggiungi più immagini per uno sfondo a scorrimento" at bounding box center [353, 291] width 161 height 76
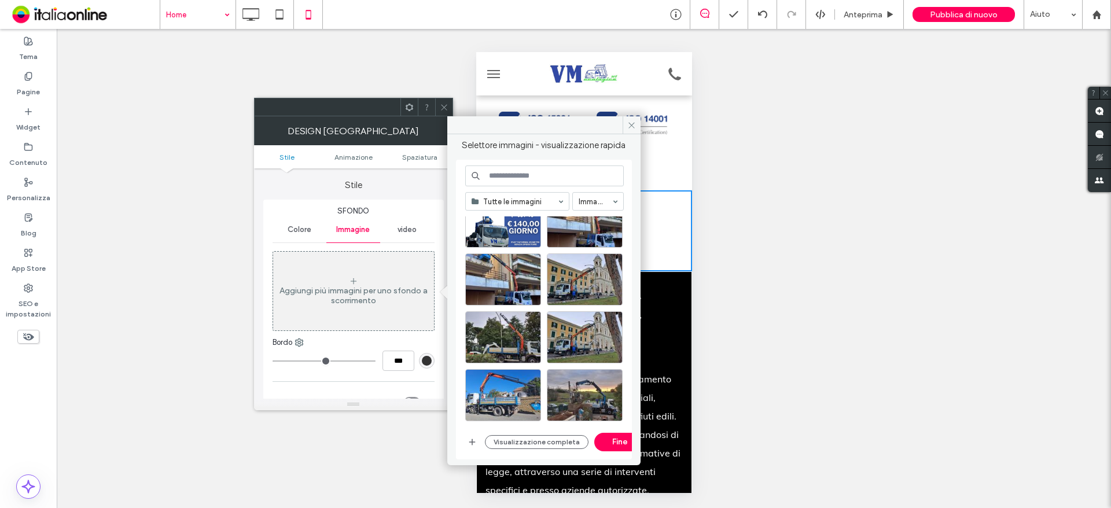
scroll to position [906, 0]
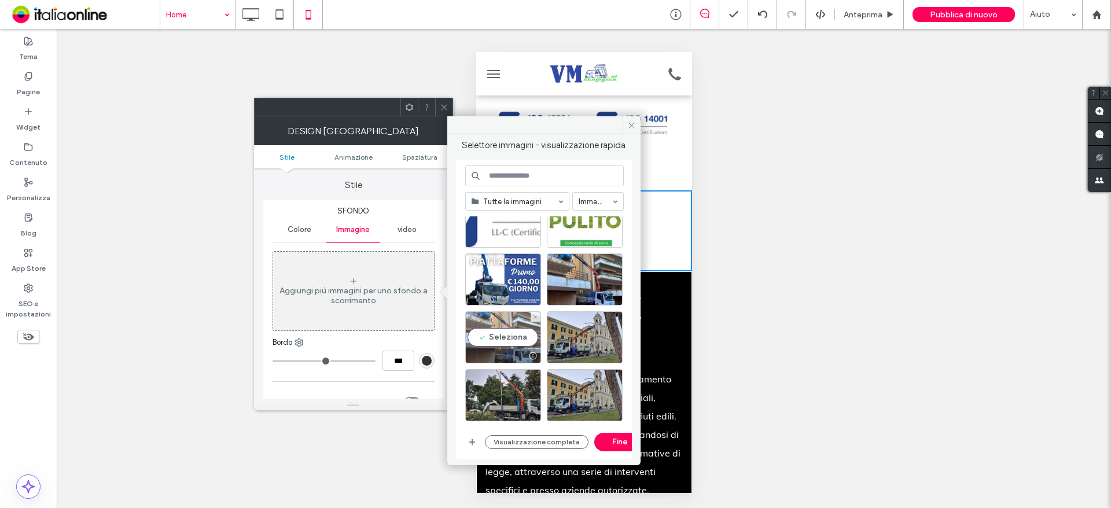
click at [511, 337] on div "Seleziona" at bounding box center [503, 337] width 76 height 52
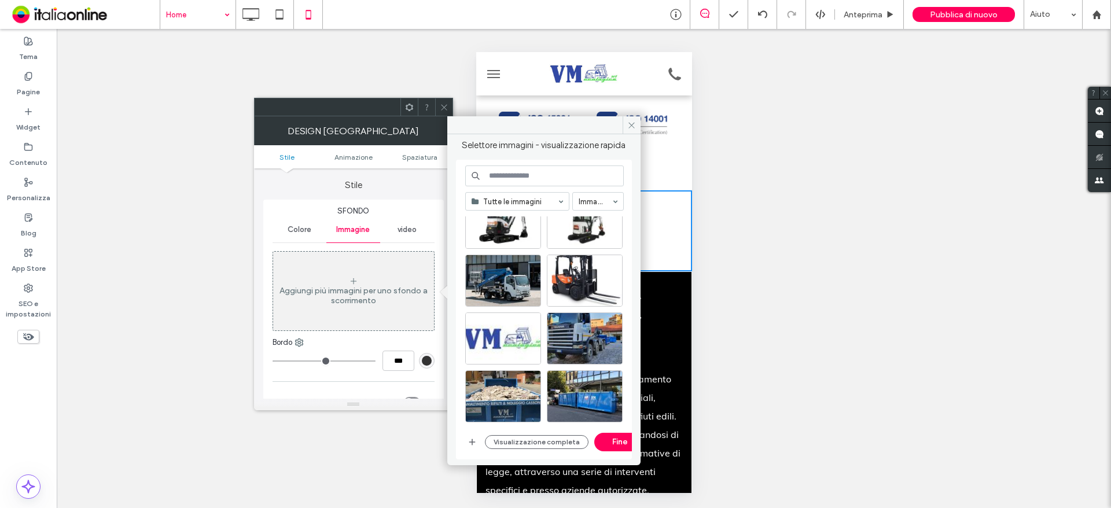
scroll to position [1832, 0]
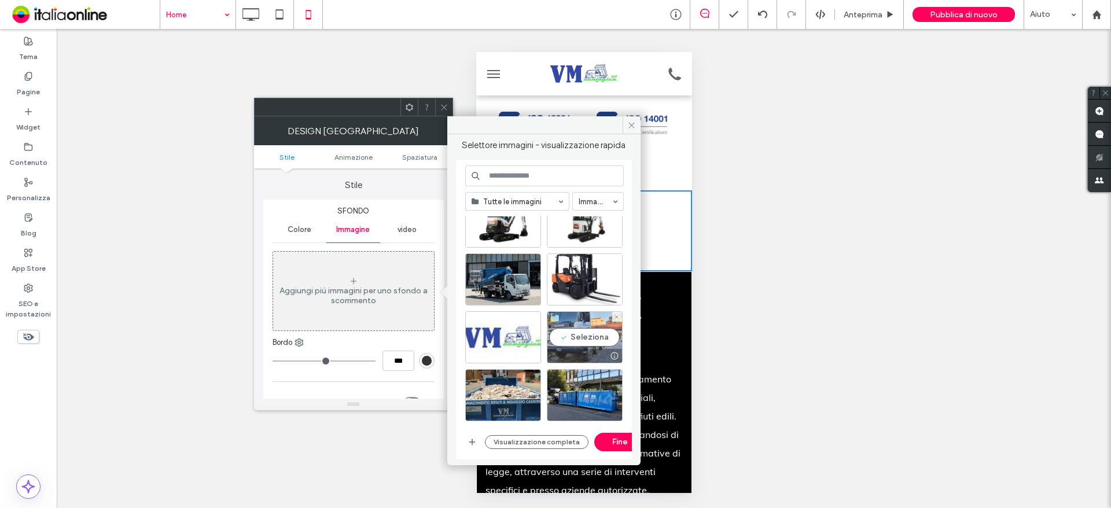
click at [595, 334] on div "Seleziona" at bounding box center [585, 337] width 76 height 52
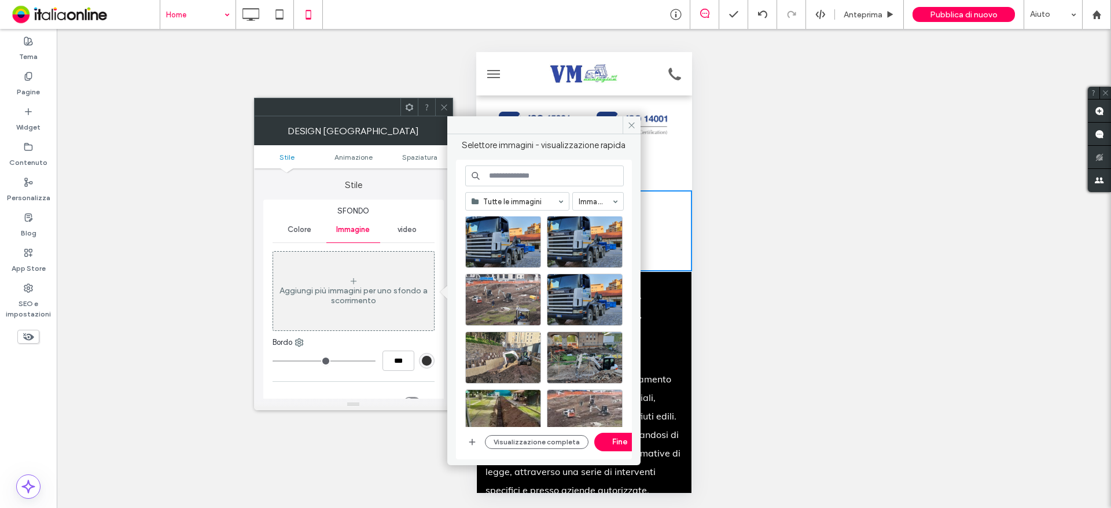
scroll to position [3164, 0]
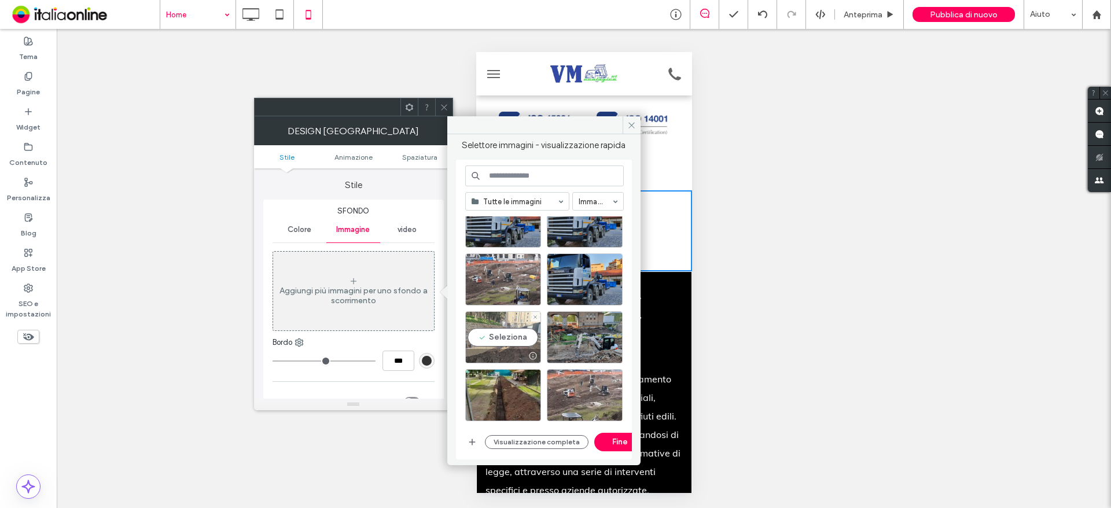
click at [488, 337] on div "Seleziona" at bounding box center [503, 337] width 76 height 52
click at [590, 337] on div "Seleziona" at bounding box center [585, 337] width 76 height 52
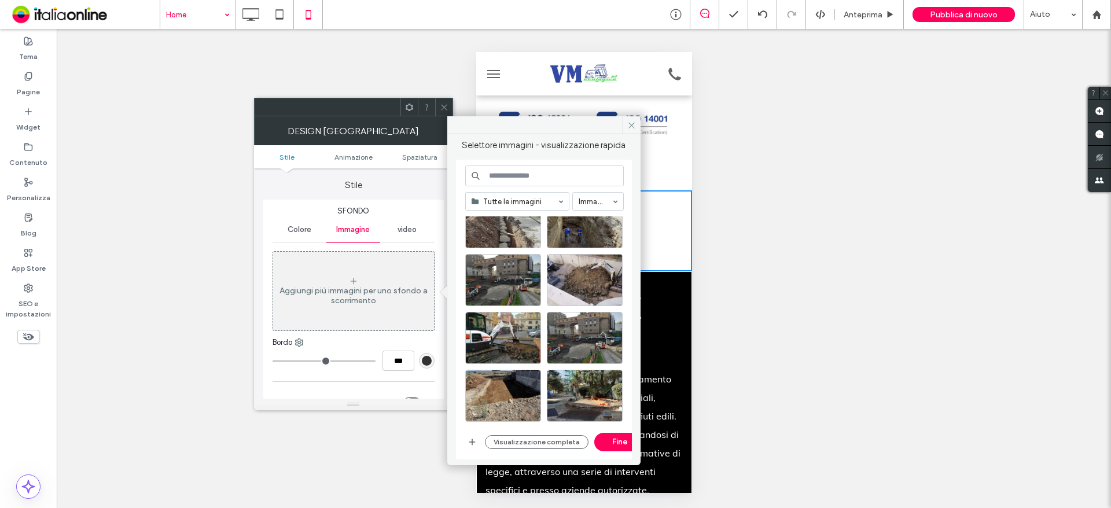
scroll to position [3742, 0]
click at [509, 337] on div "Seleziona" at bounding box center [503, 337] width 76 height 52
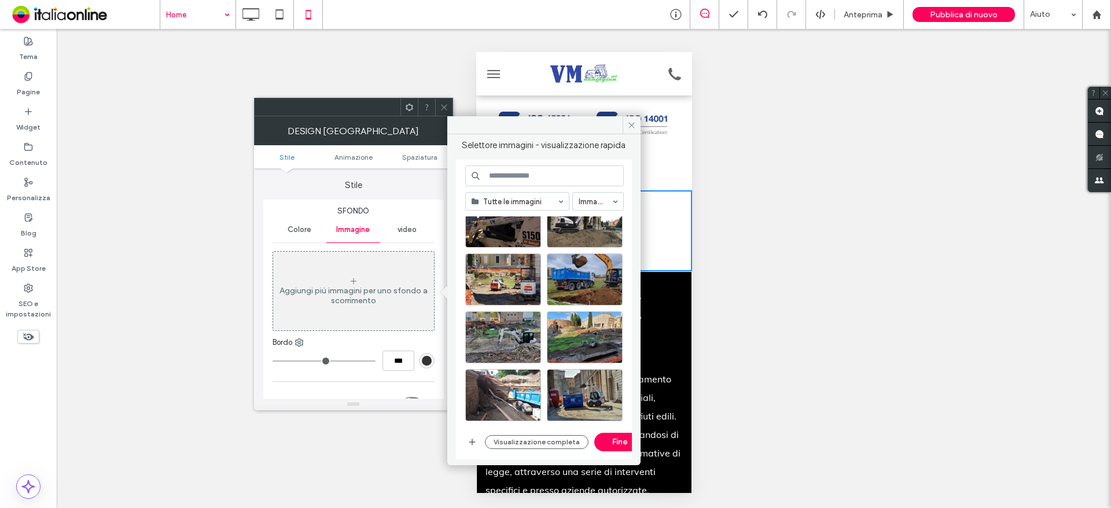
scroll to position [5768, 0]
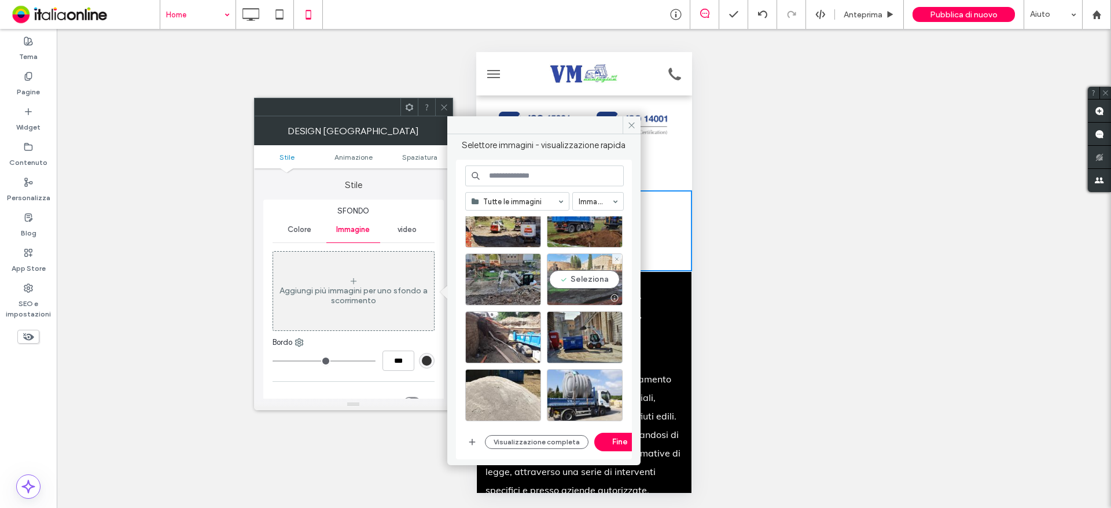
click at [575, 277] on div "Seleziona" at bounding box center [585, 280] width 76 height 52
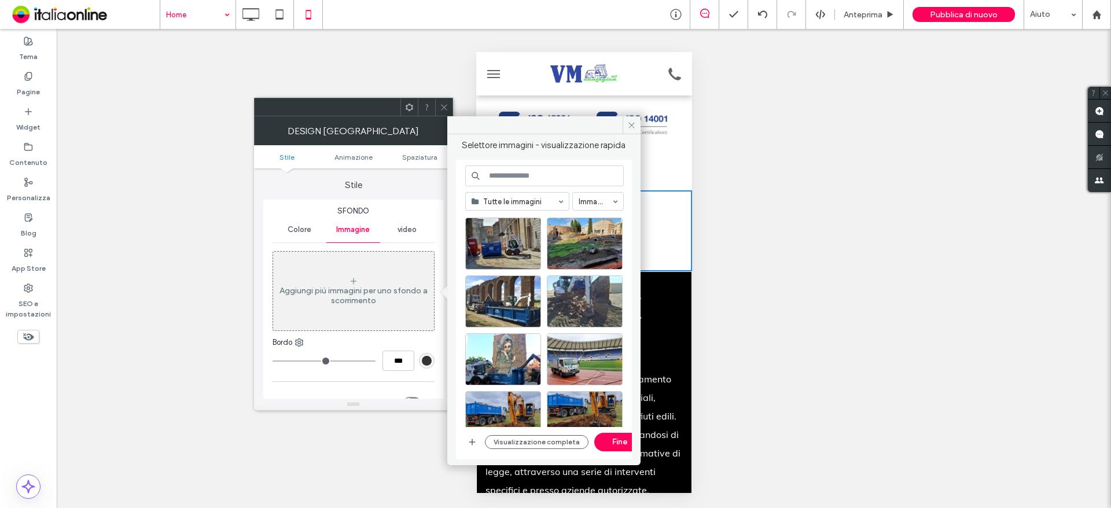
scroll to position [6926, 0]
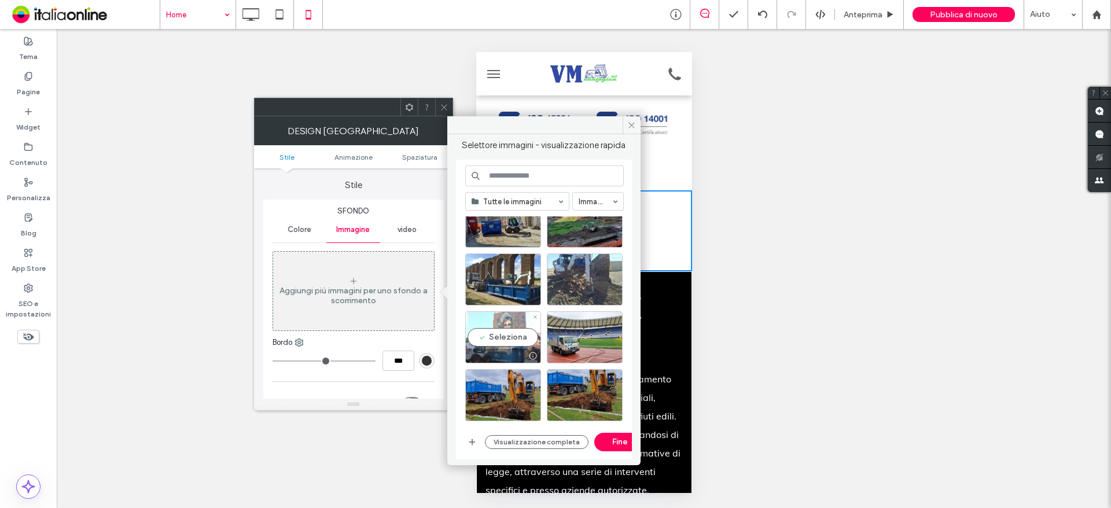
click at [494, 340] on div "Seleziona" at bounding box center [503, 337] width 76 height 52
click at [597, 336] on div "Seleziona" at bounding box center [585, 337] width 76 height 52
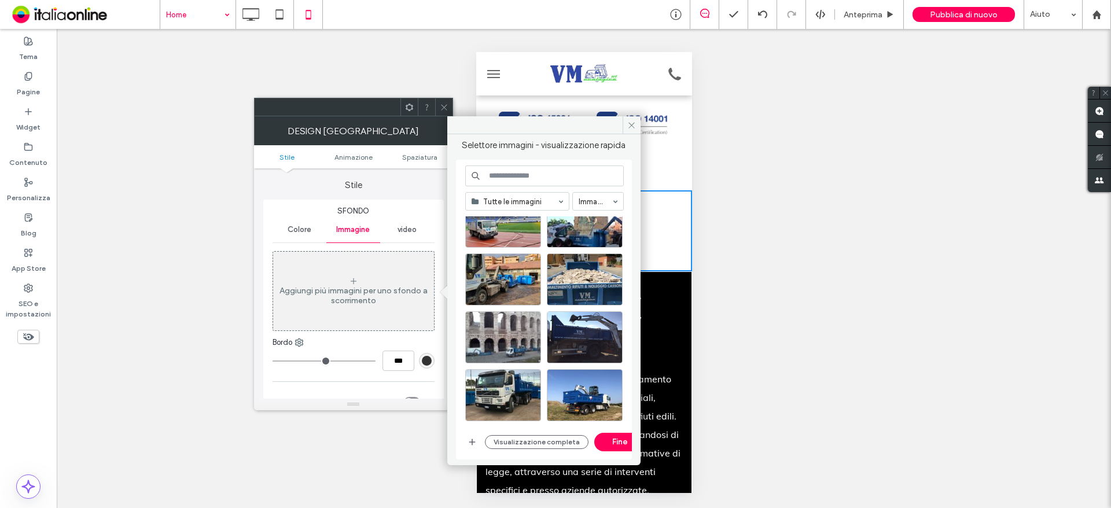
scroll to position [8847, 0]
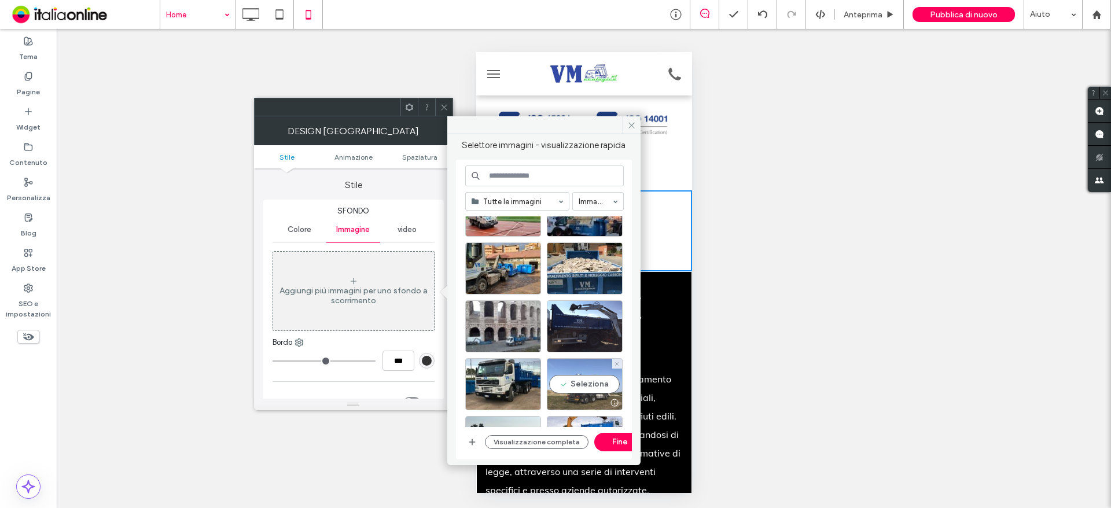
drag, startPoint x: 589, startPoint y: 388, endPoint x: 595, endPoint y: 403, distance: 15.6
click at [589, 388] on div "Seleziona" at bounding box center [585, 384] width 76 height 52
click at [617, 444] on button "Fine" at bounding box center [620, 442] width 52 height 19
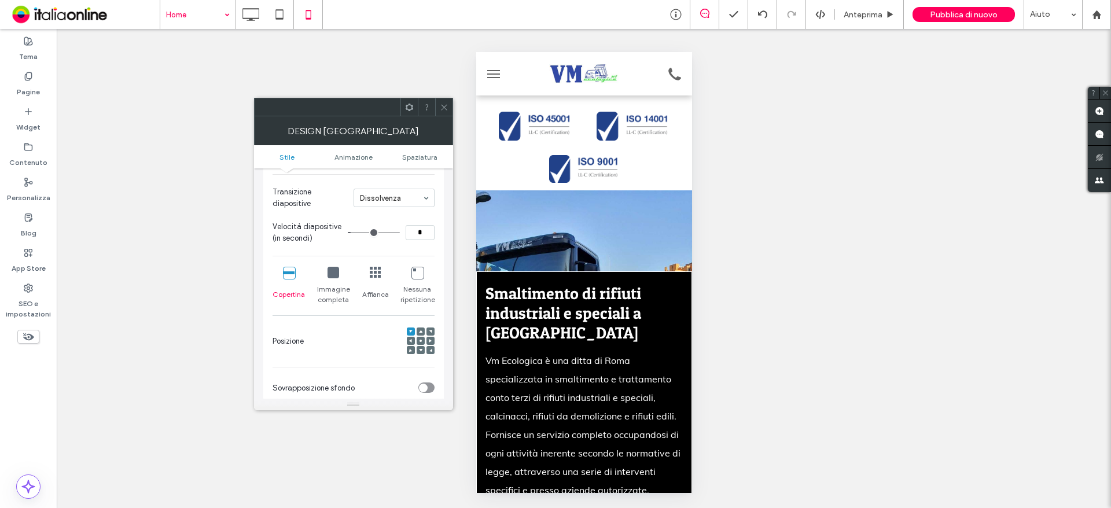
scroll to position [174, 0]
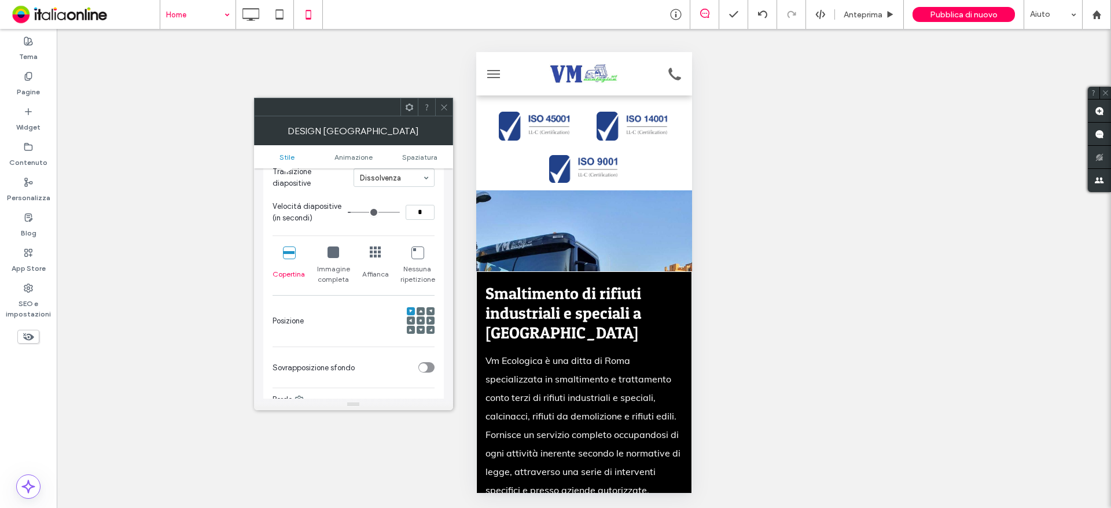
click at [332, 256] on icon at bounding box center [334, 253] width 12 height 12
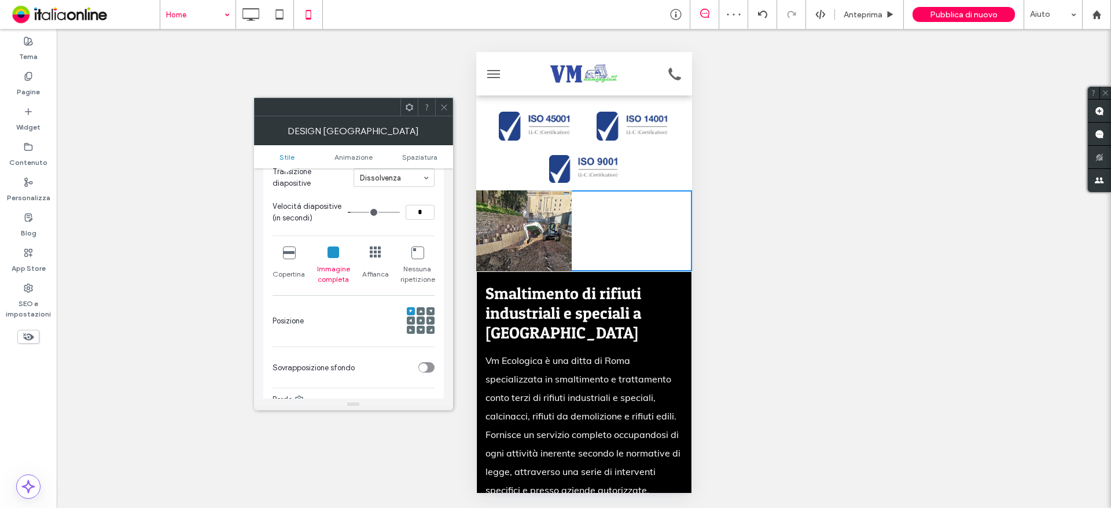
click at [293, 260] on div "Copertina" at bounding box center [289, 265] width 32 height 47
click at [291, 258] on icon at bounding box center [289, 253] width 12 height 12
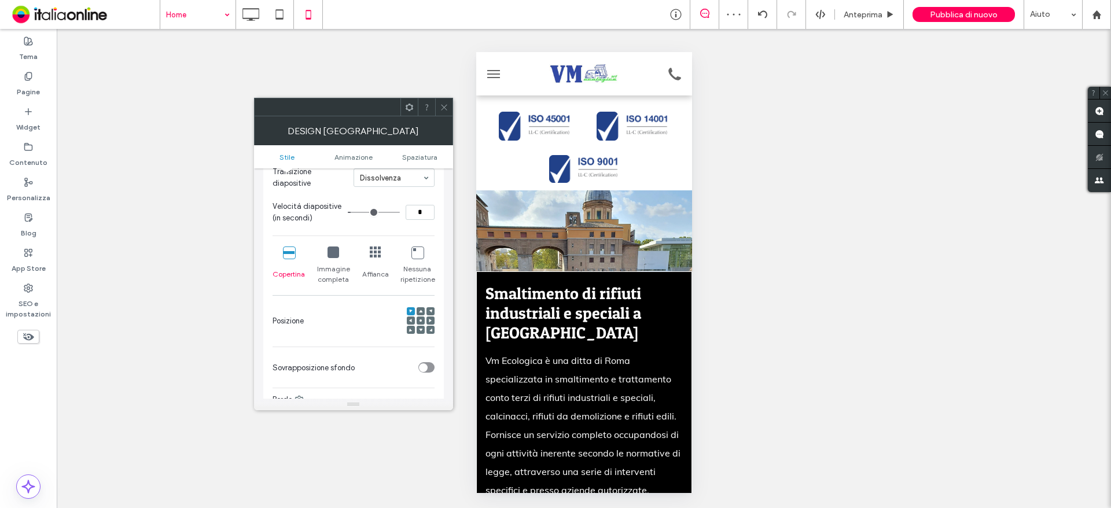
click at [289, 250] on icon at bounding box center [289, 253] width 12 height 12
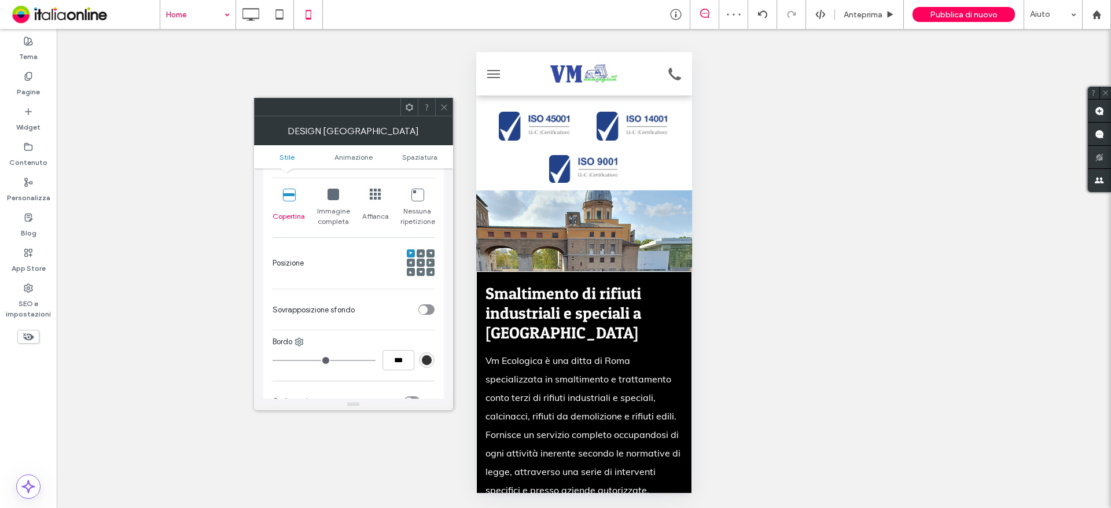
click at [421, 264] on icon at bounding box center [420, 262] width 3 height 3
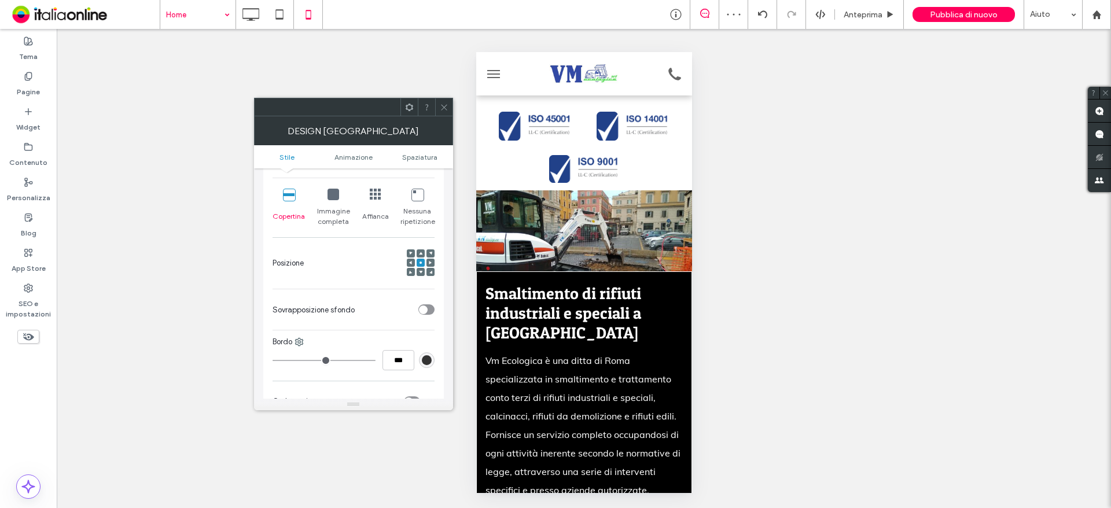
scroll to position [289, 0]
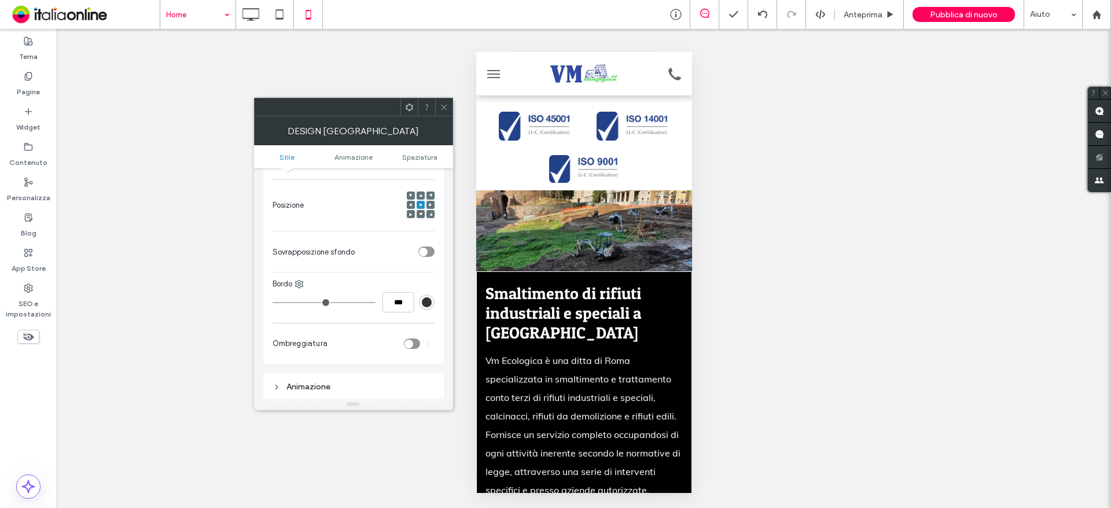
click at [446, 105] on icon at bounding box center [444, 107] width 9 height 9
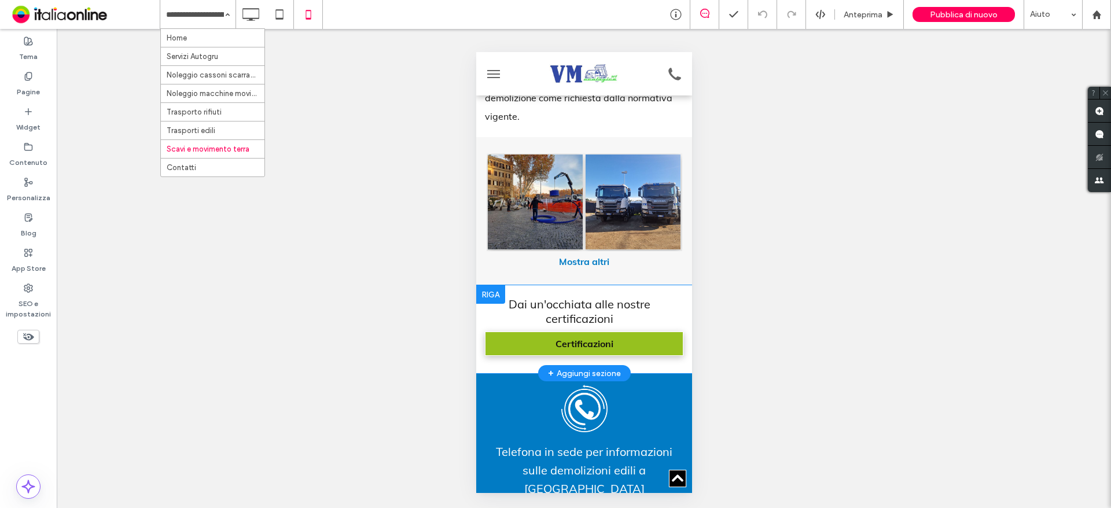
scroll to position [1215, 0]
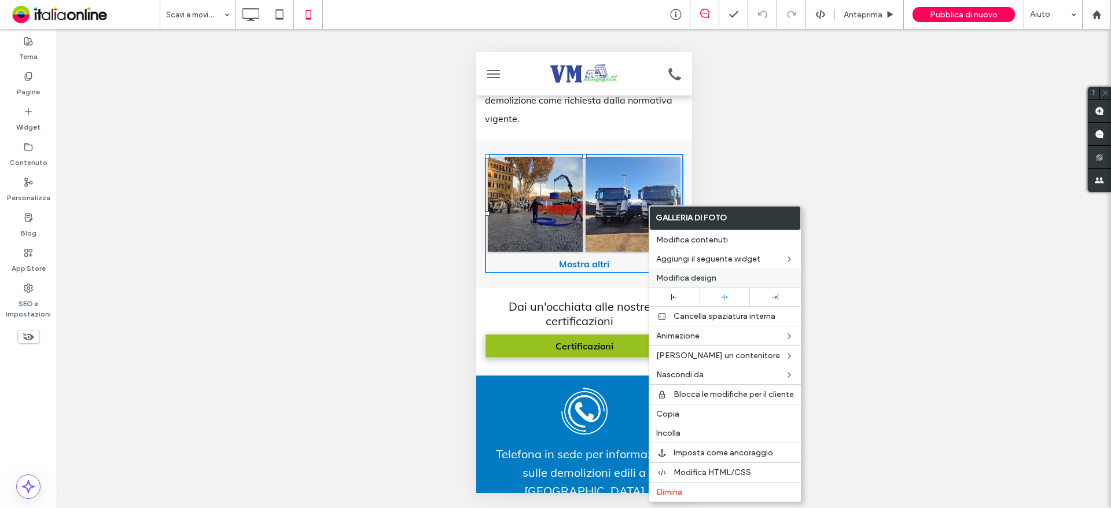
click at [702, 275] on span "Modifica design" at bounding box center [686, 278] width 60 height 10
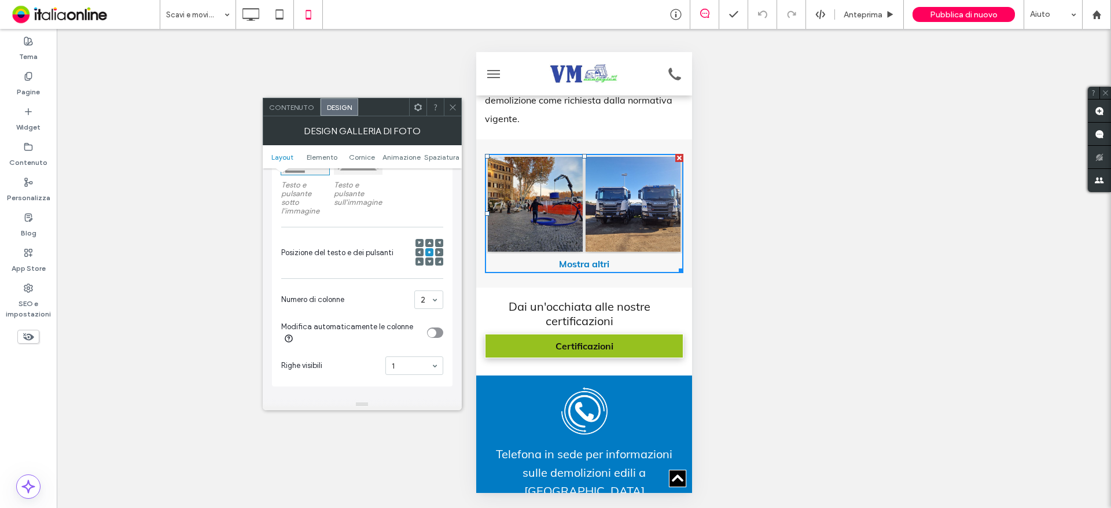
scroll to position [232, 0]
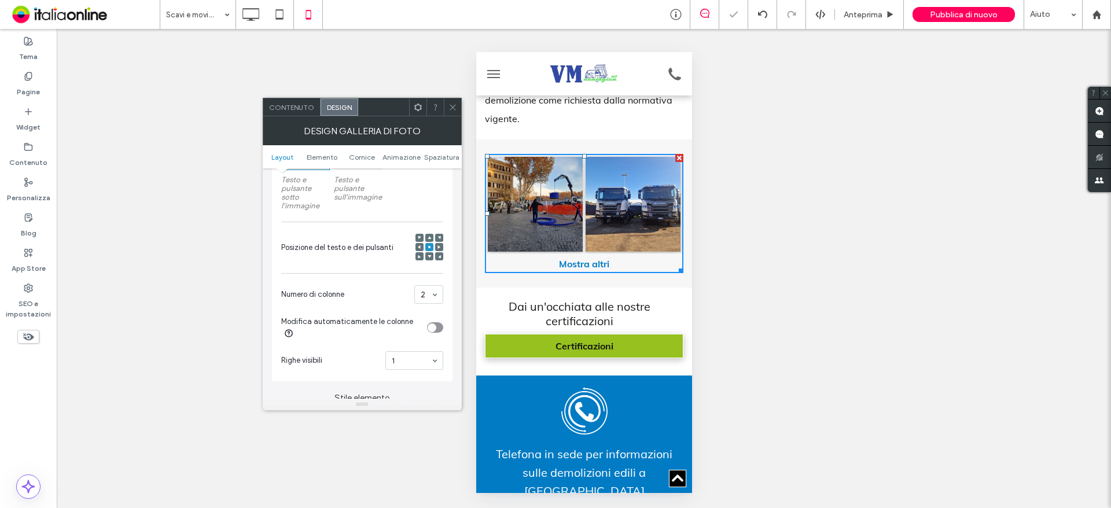
click at [454, 106] on icon at bounding box center [453, 107] width 9 height 9
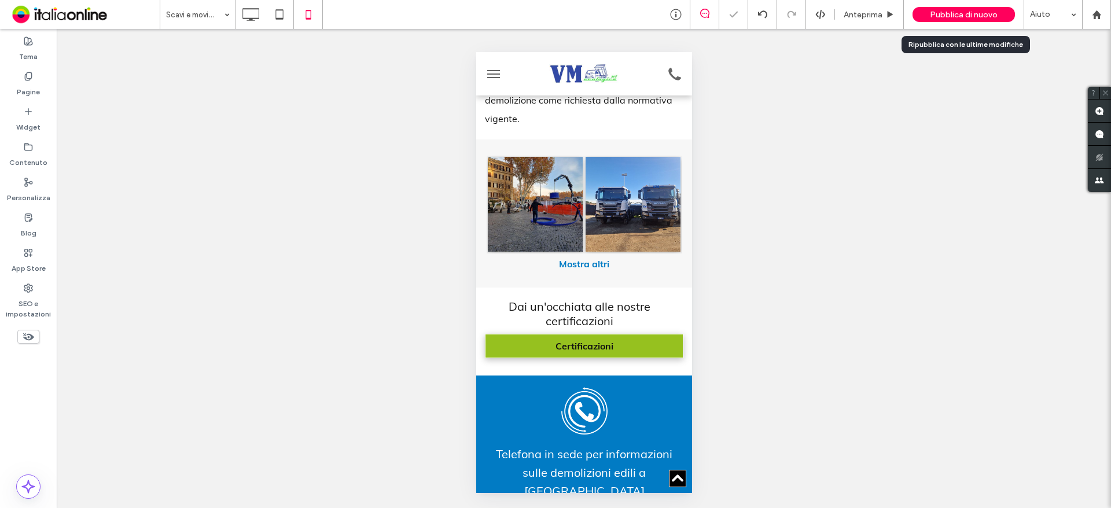
click at [946, 12] on span "Pubblica di nuovo" at bounding box center [964, 15] width 68 height 10
